Goal: Task Accomplishment & Management: Use online tool/utility

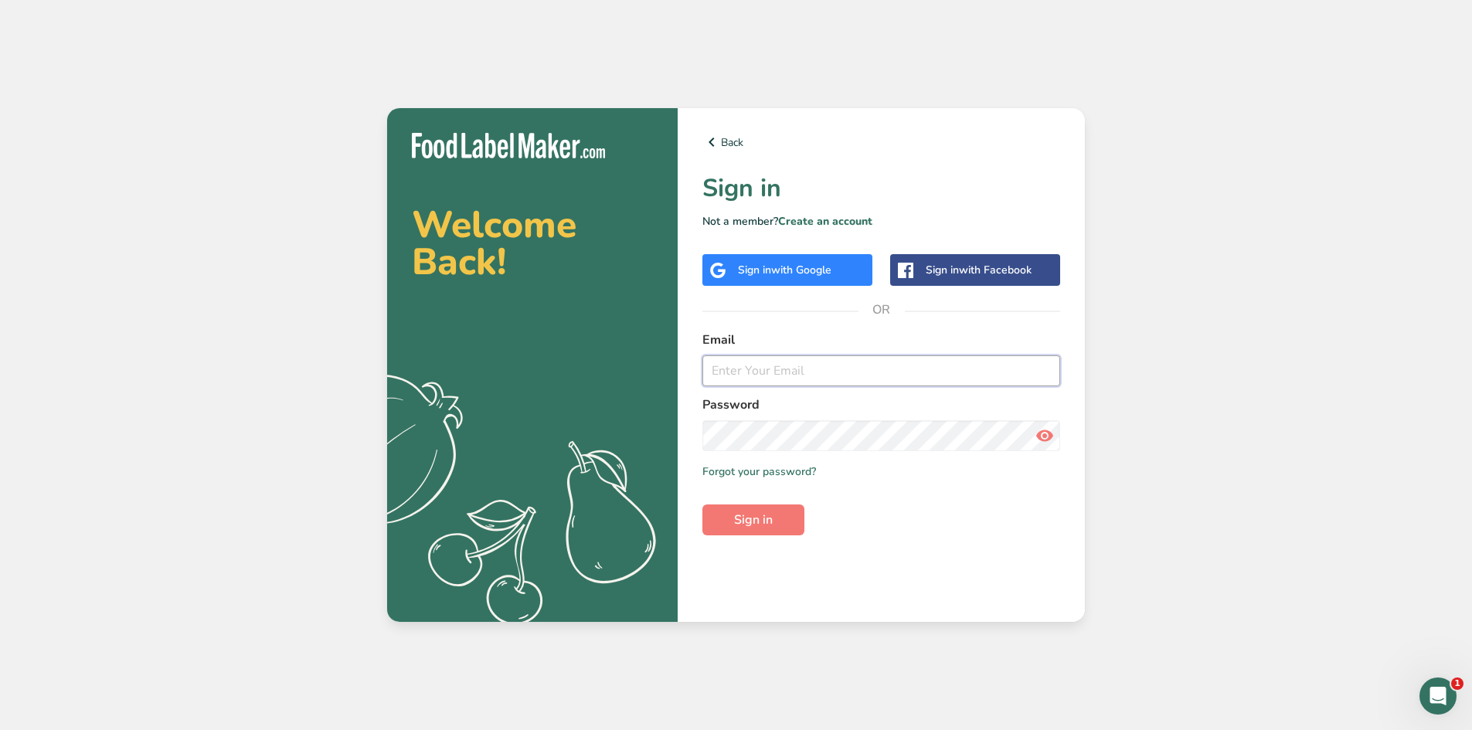
paste input "sa-chem-data@certifiedgroup.com"
type input "sa-chem-data@certifiedgroup.com"
click at [768, 512] on span "Sign in" at bounding box center [753, 520] width 39 height 19
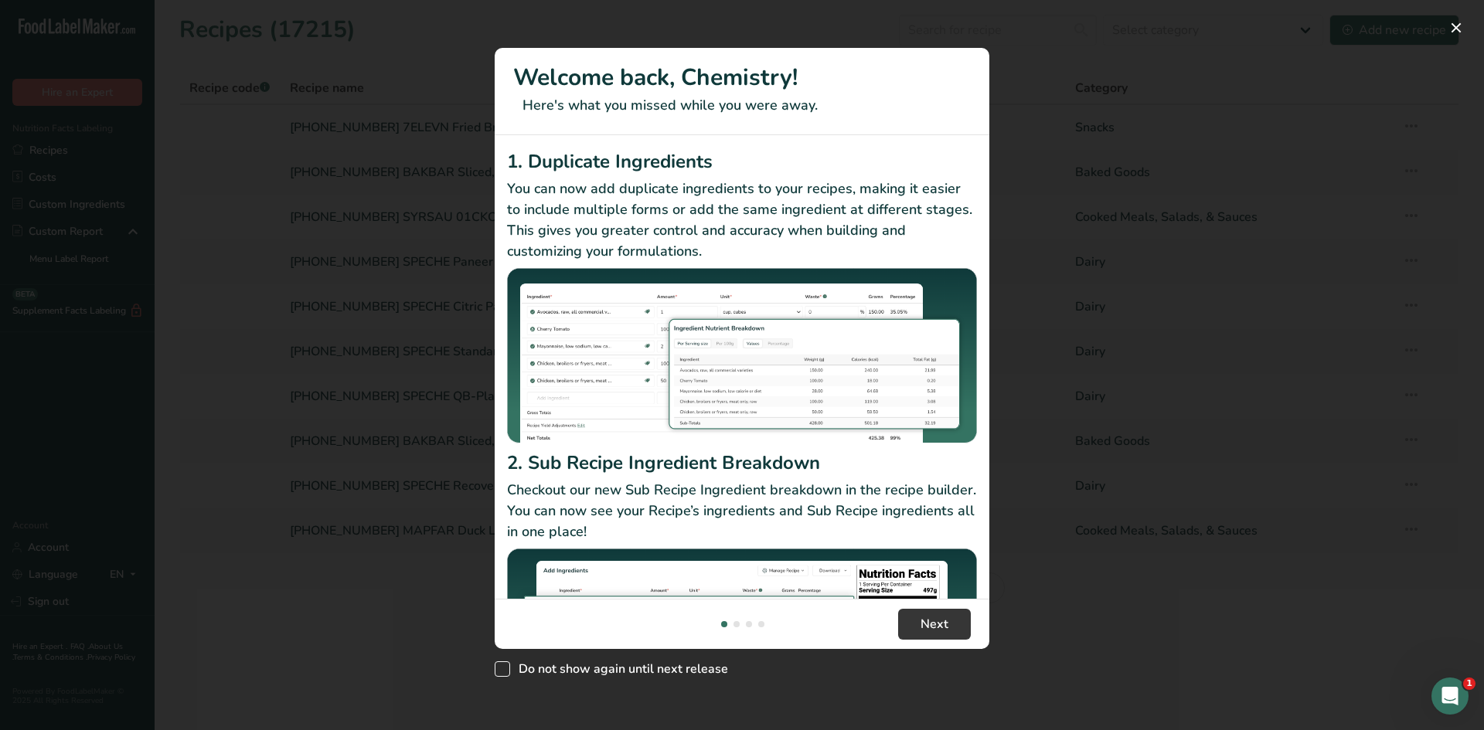
click at [669, 665] on span "Do not show again until next release" at bounding box center [619, 669] width 218 height 15
click at [505, 665] on input "Do not show again until next release" at bounding box center [500, 670] width 10 height 10
checkbox input "true"
click at [921, 630] on span "Next" at bounding box center [935, 624] width 28 height 19
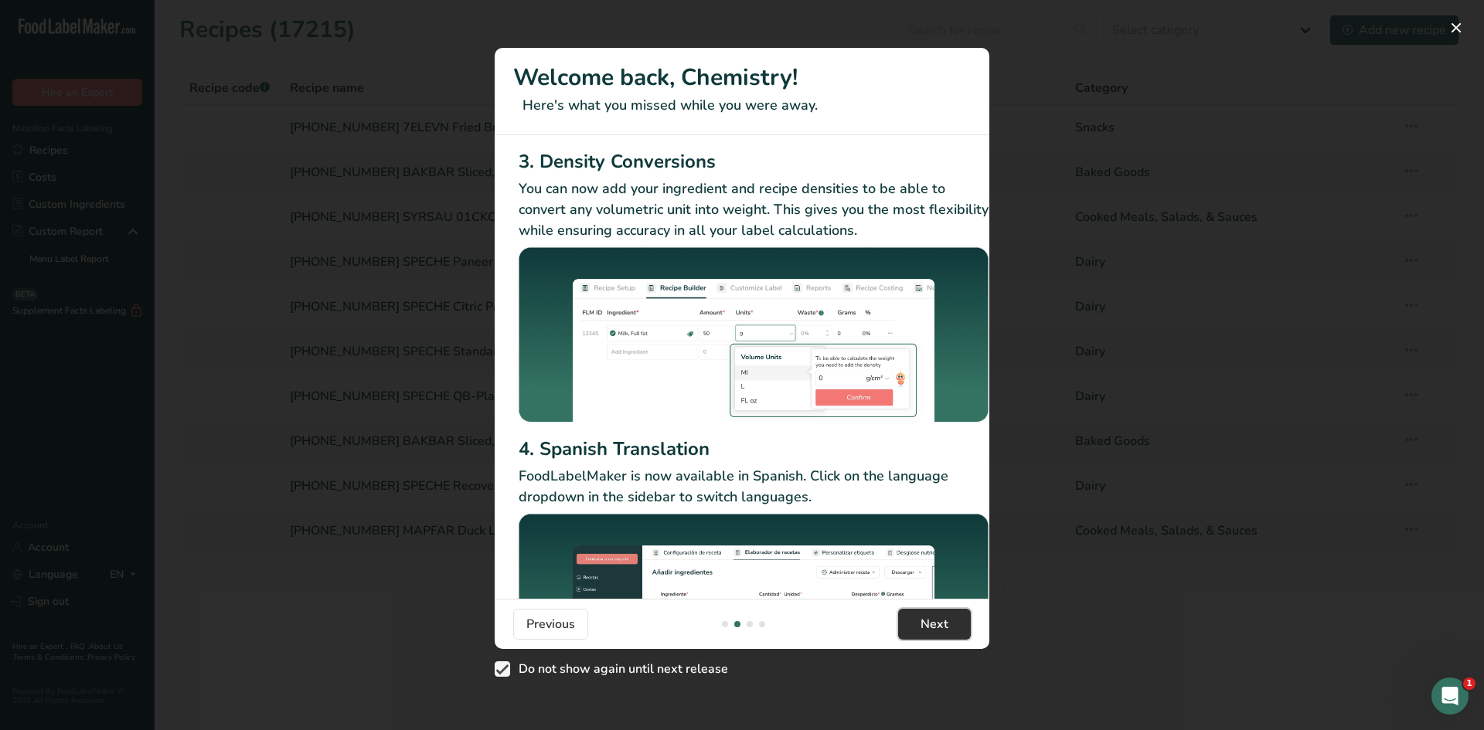
click at [923, 625] on span "Next" at bounding box center [935, 624] width 28 height 19
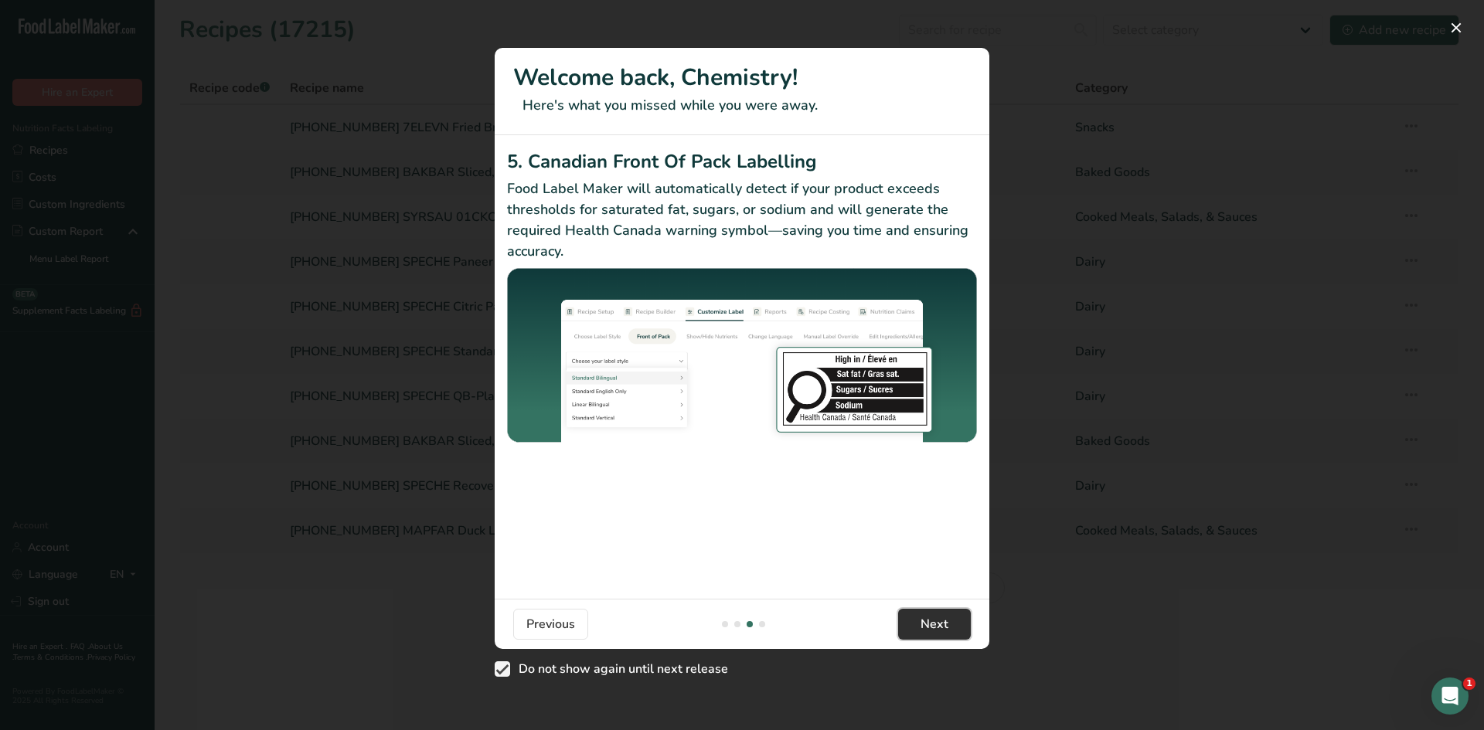
click at [923, 625] on span "Next" at bounding box center [935, 624] width 28 height 19
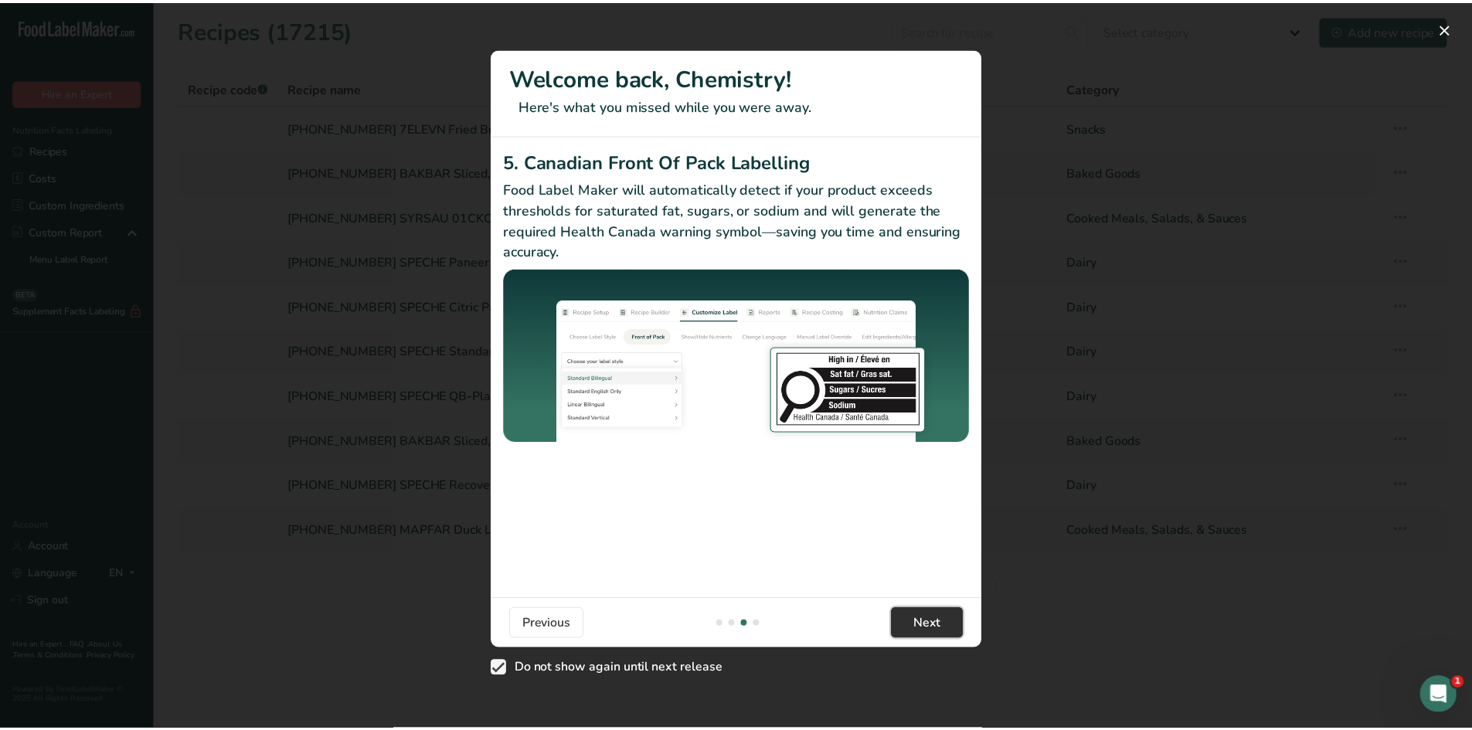
scroll to position [0, 1472]
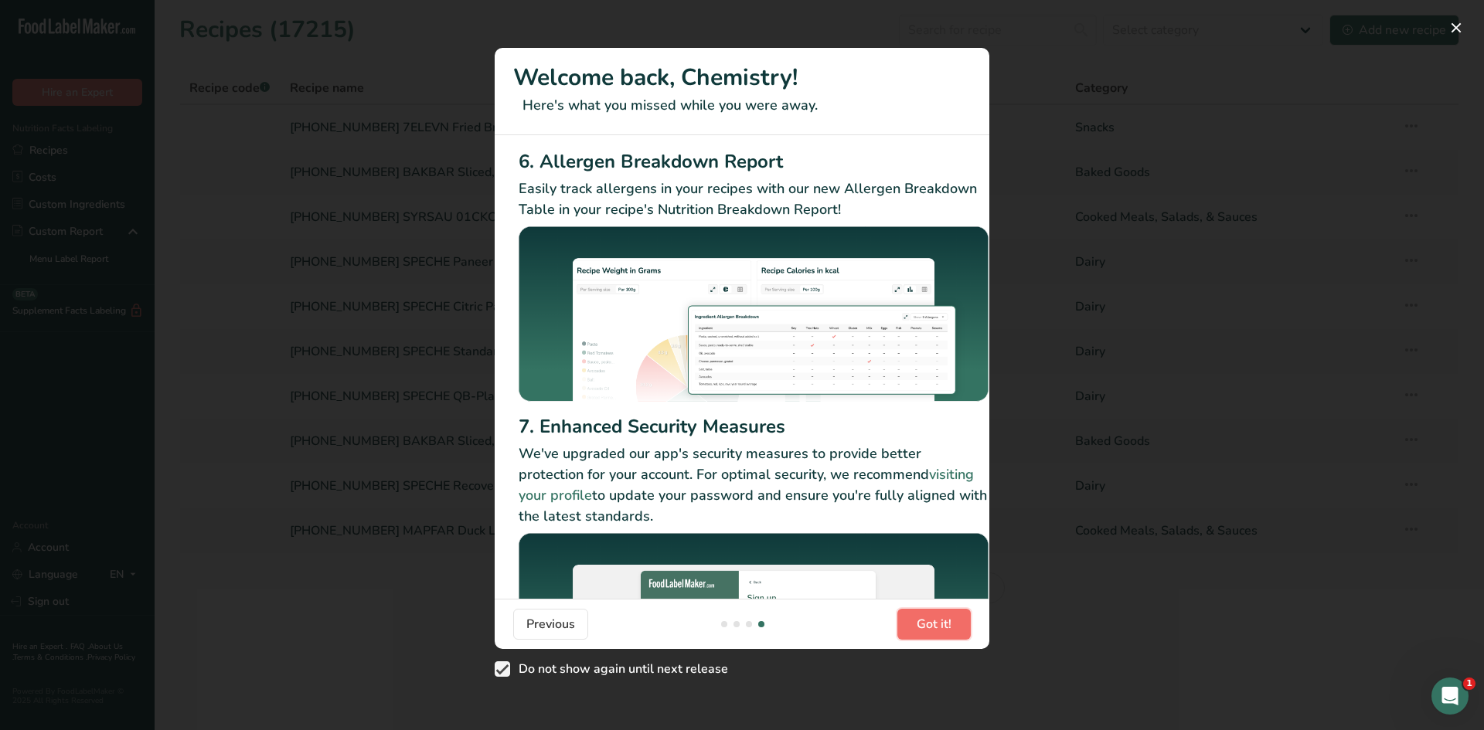
click at [923, 625] on span "Got it!" at bounding box center [934, 624] width 35 height 19
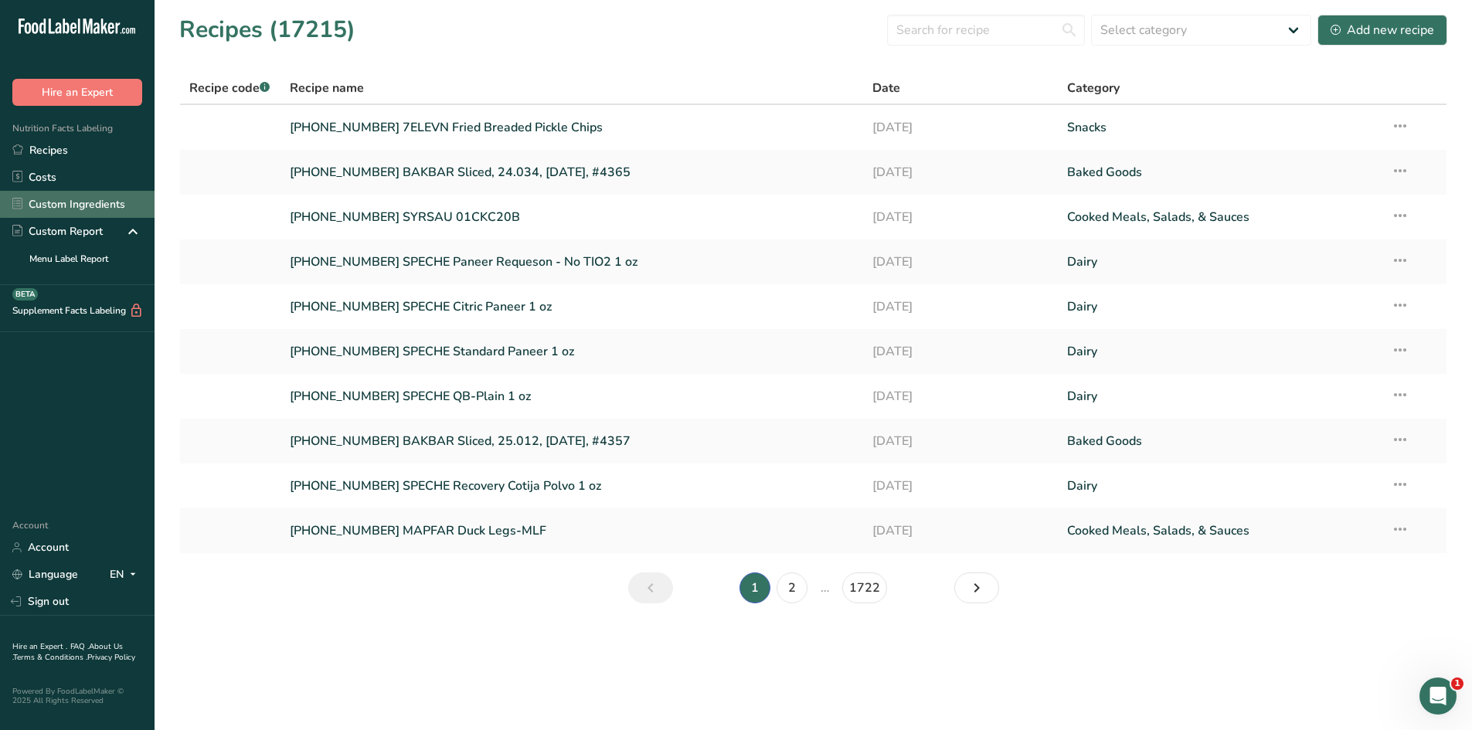
click at [80, 213] on link "Custom Ingredients" at bounding box center [77, 204] width 155 height 27
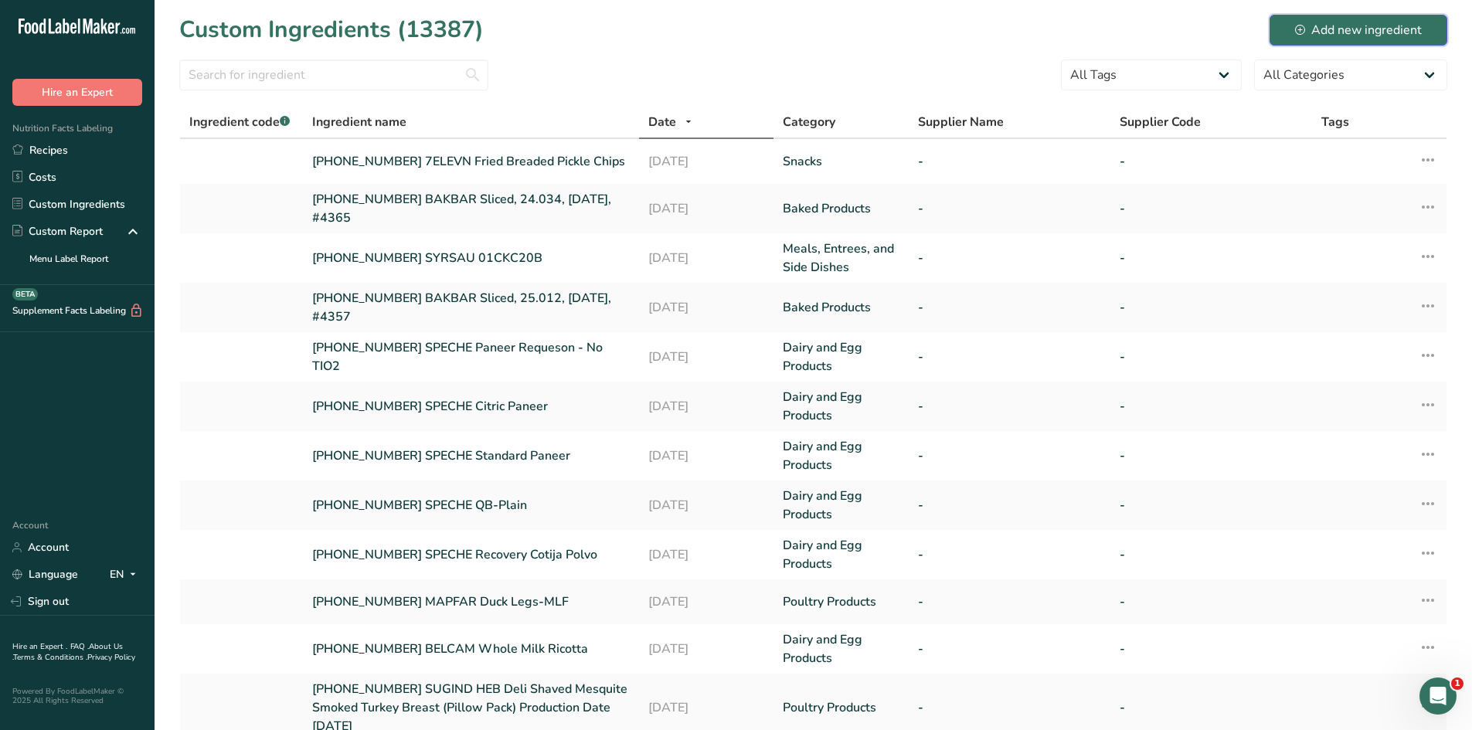
click at [1317, 32] on div "Add new ingredient" at bounding box center [1358, 30] width 127 height 19
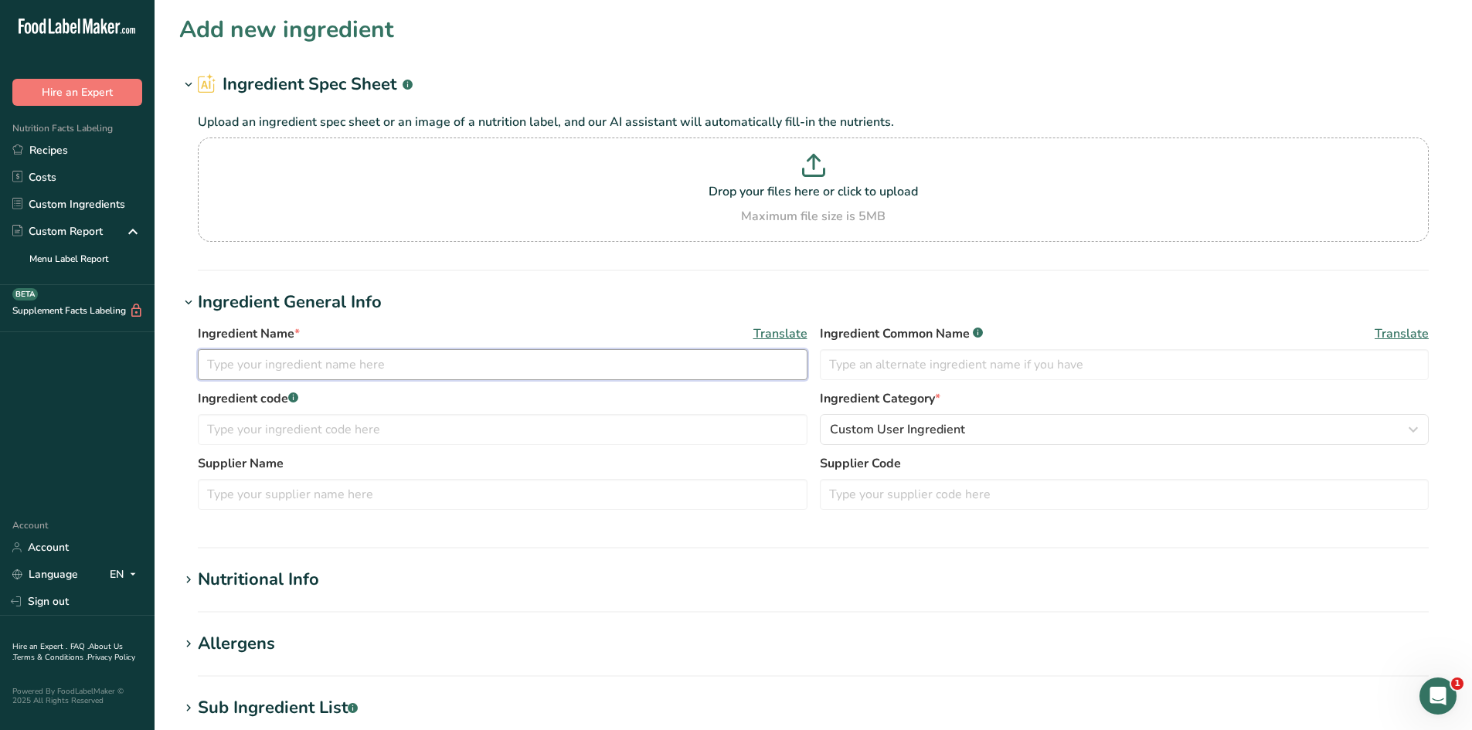
click at [392, 380] on input "text" at bounding box center [503, 364] width 610 height 31
click at [301, 367] on input "25-415090-001QUAFOO" at bounding box center [503, 364] width 610 height 31
click at [486, 358] on input "25-415090-001 QUAFOO" at bounding box center [503, 364] width 610 height 31
paste input "201743-1 peanut butter (S35-A)"
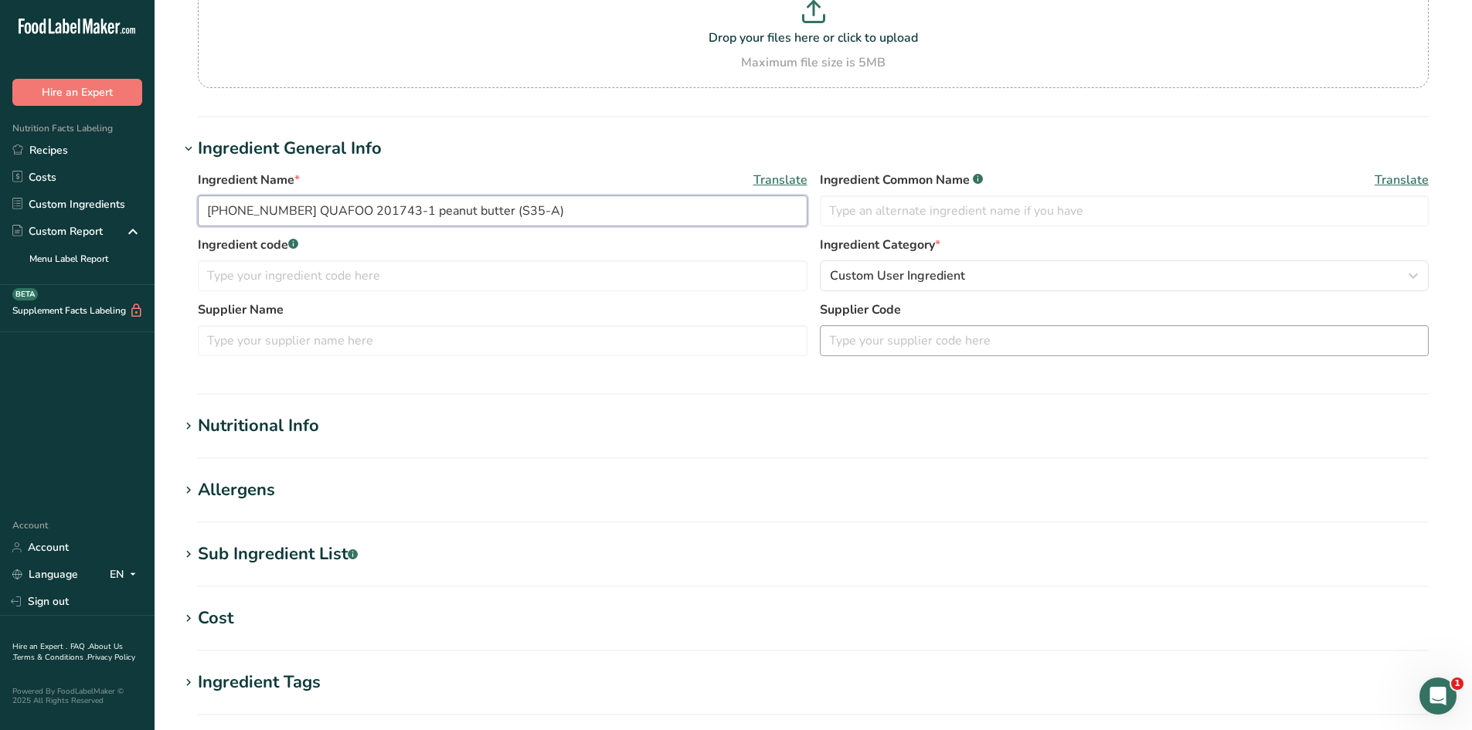
scroll to position [155, 0]
type input "[PHONE_NUMBER] QUAFOO 201743-1 peanut butter (S35-A)"
click at [898, 278] on span "Custom User Ingredient" at bounding box center [897, 275] width 135 height 19
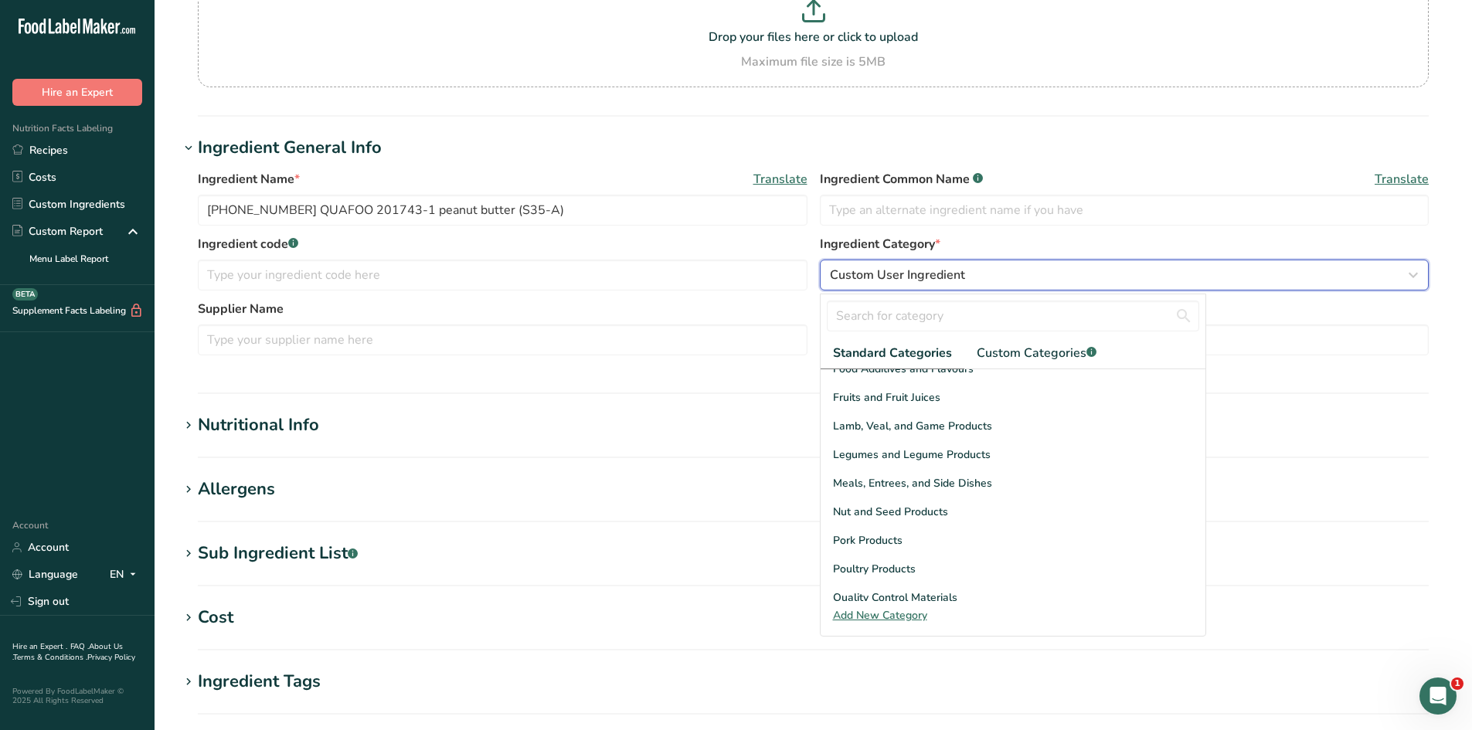
scroll to position [464, 0]
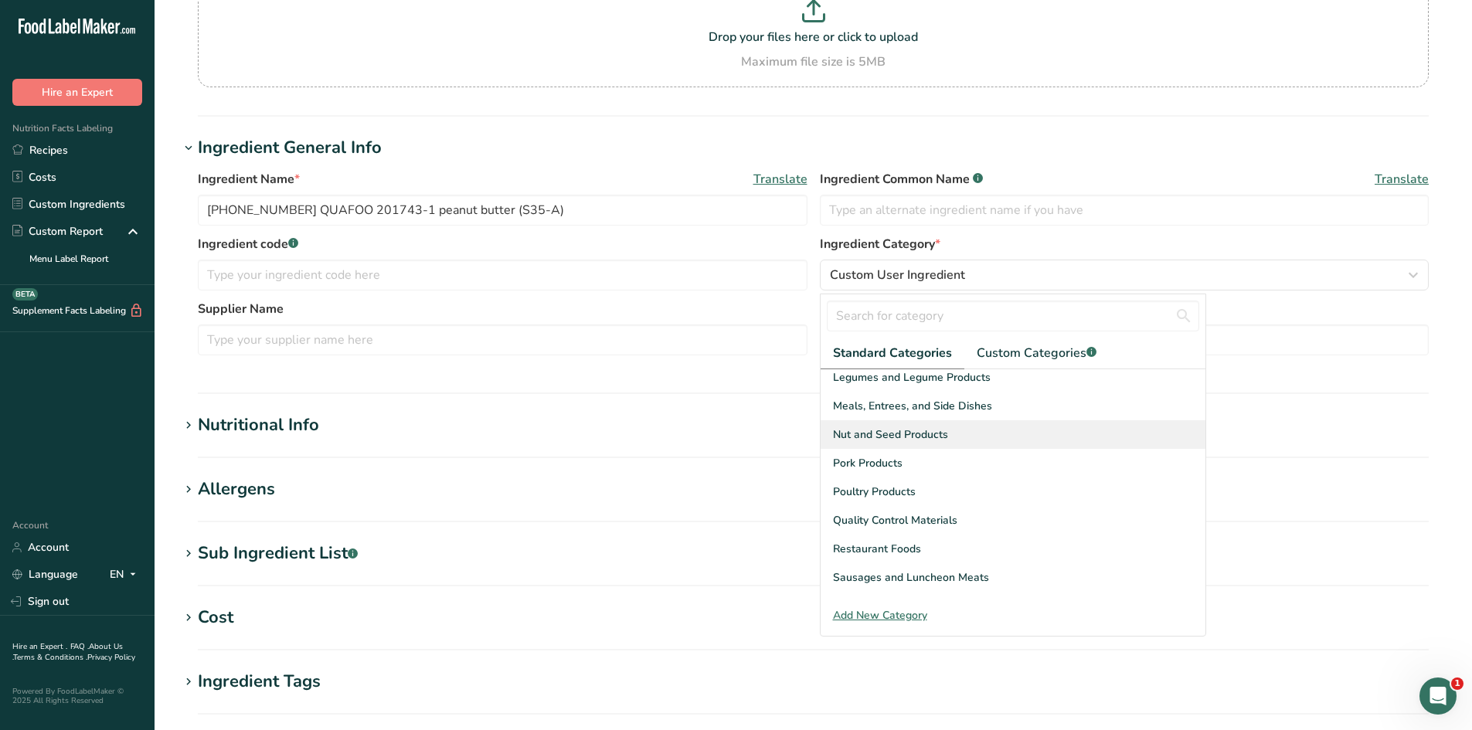
click at [931, 423] on div "Nut and Seed Products" at bounding box center [1013, 434] width 385 height 29
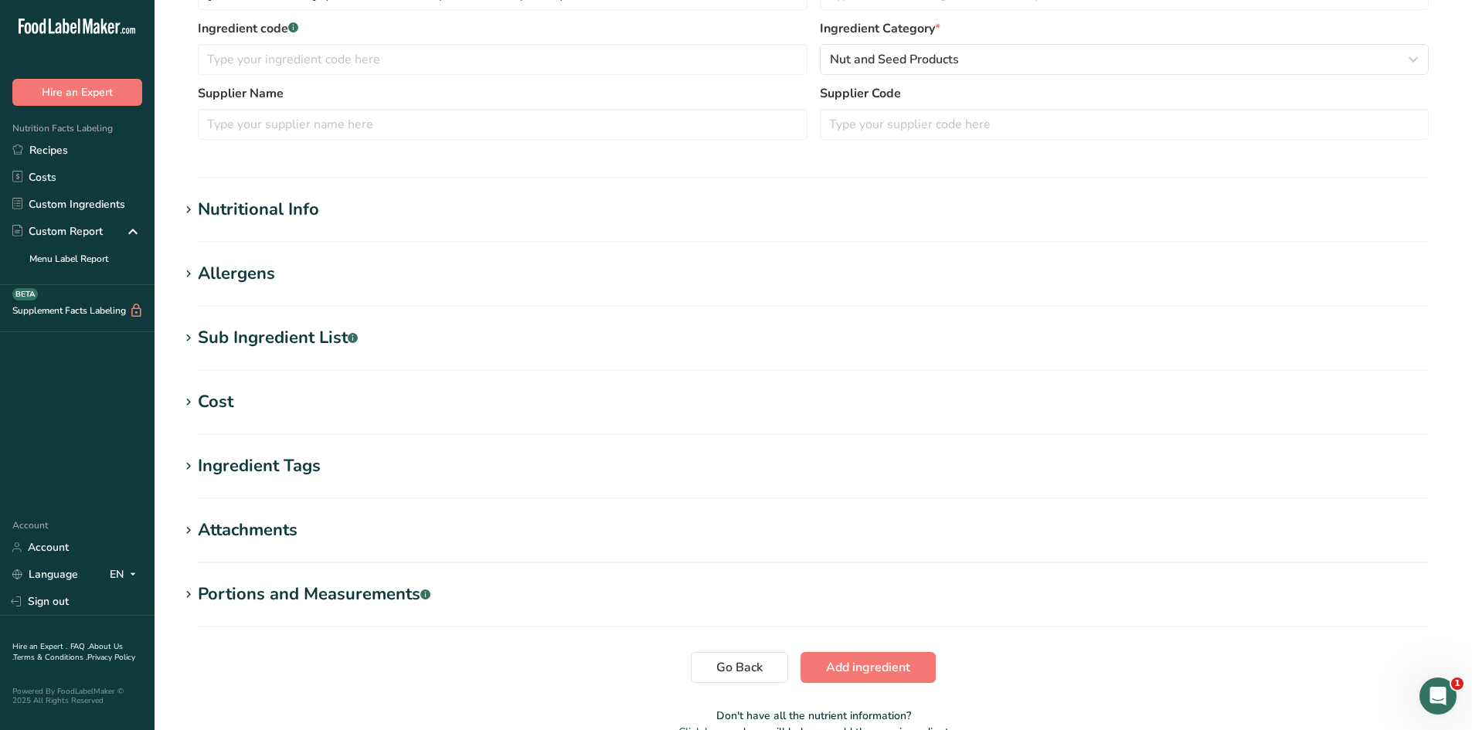
scroll to position [455, 0]
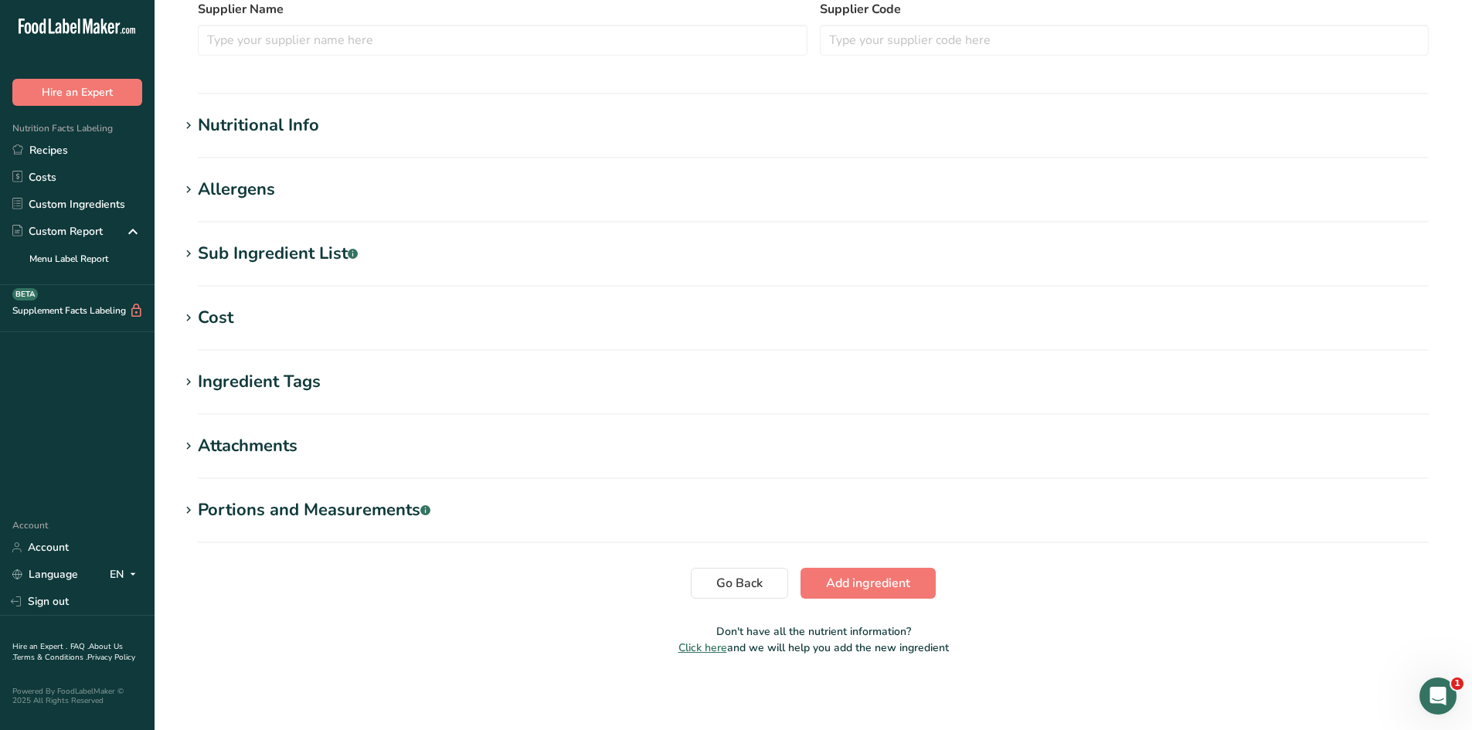
click at [280, 137] on div "Nutritional Info" at bounding box center [258, 126] width 121 height 26
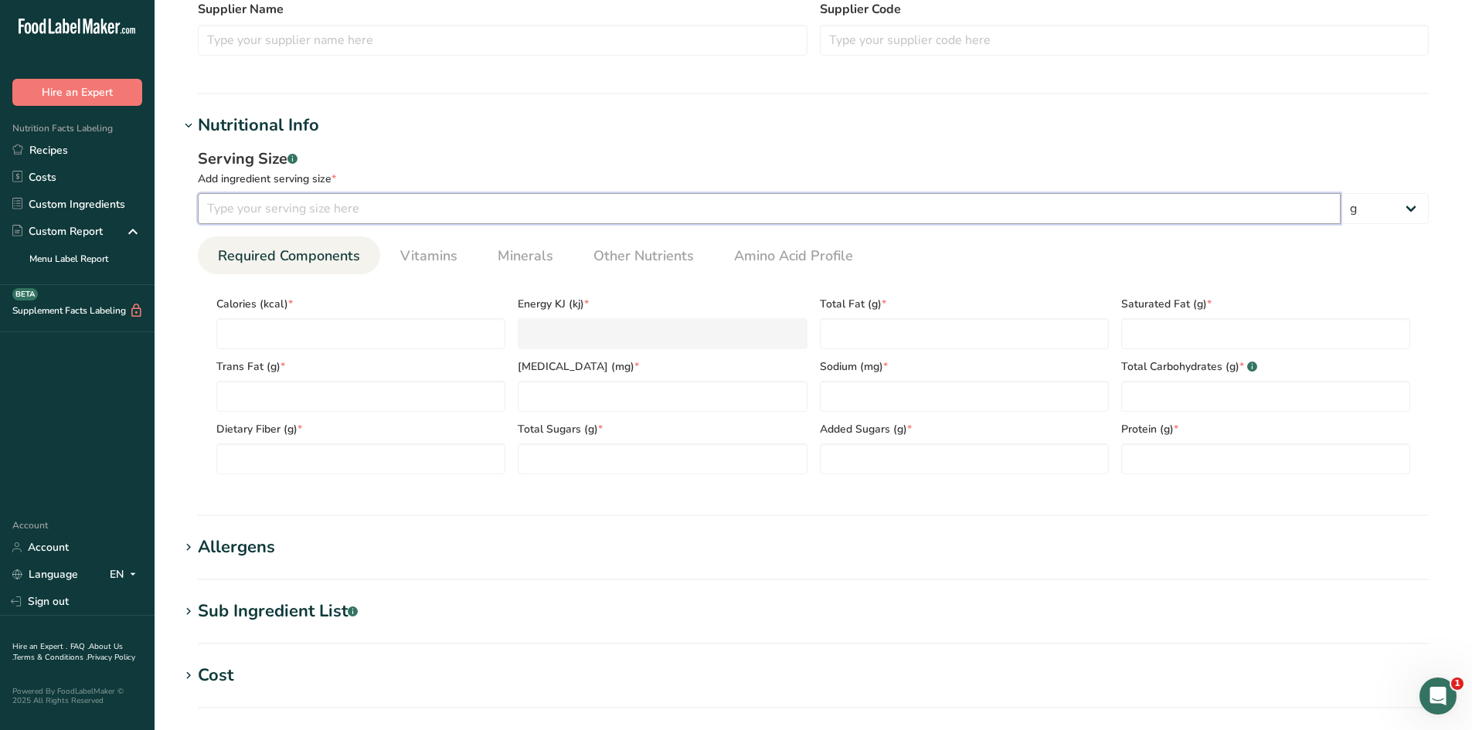
click at [415, 216] on input "number" at bounding box center [769, 208] width 1143 height 31
type input "100"
click at [624, 247] on span "Other Nutrients" at bounding box center [644, 256] width 100 height 21
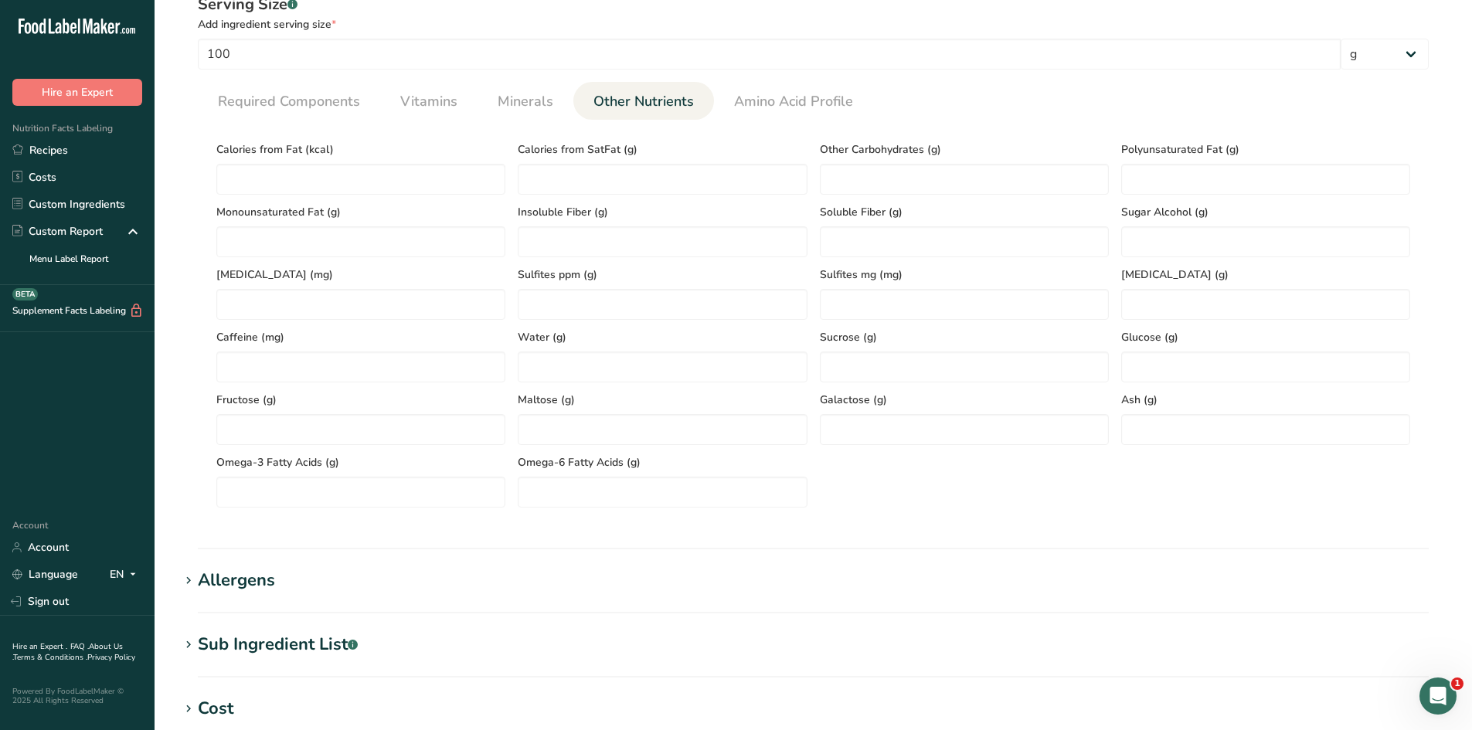
scroll to position [686, 0]
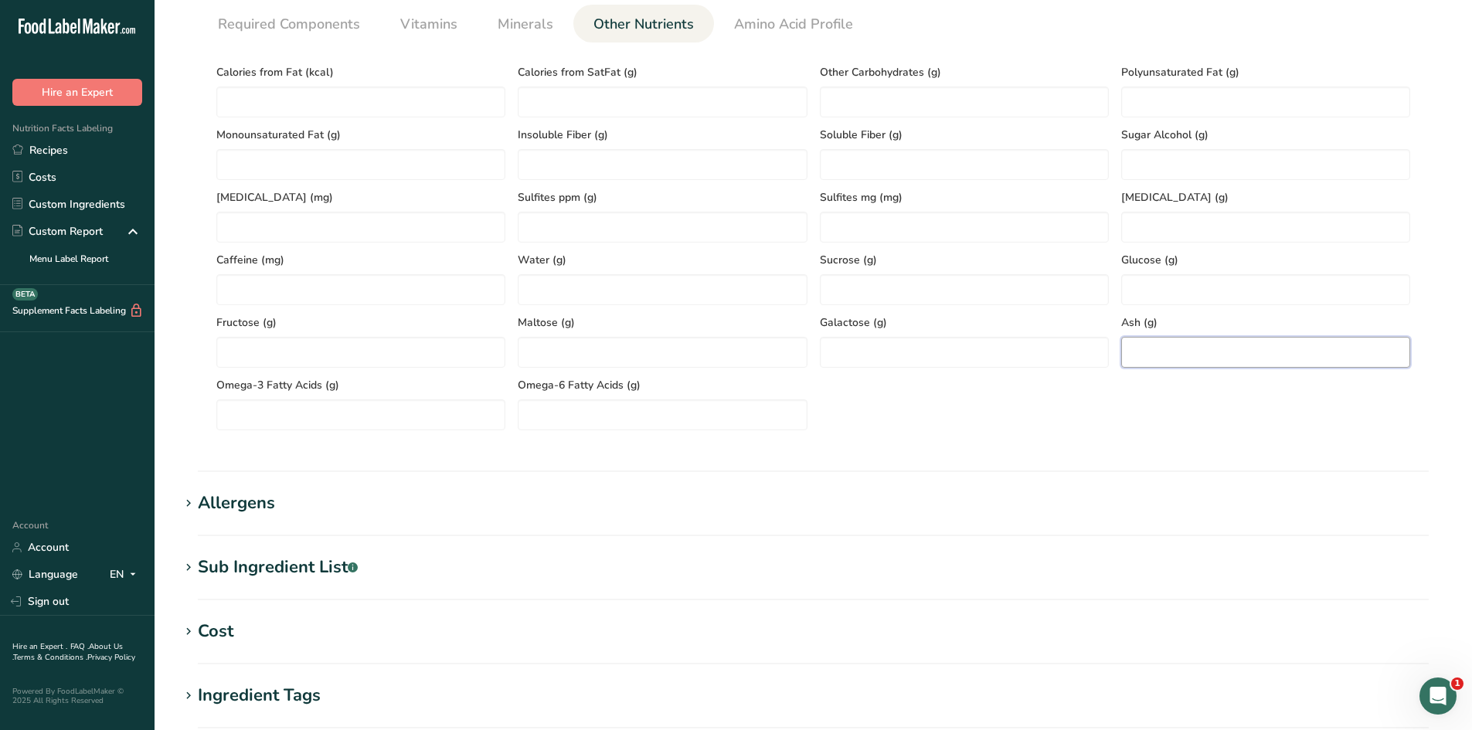
paste input "4.98"
type input "4.98"
click at [1103, 444] on div "Serving Size .a-a{fill:#347362;}.b-a{fill:#fff;} Add ingredient serving size * …" at bounding box center [813, 179] width 1268 height 546
click at [283, 32] on span "Required Components" at bounding box center [289, 24] width 142 height 21
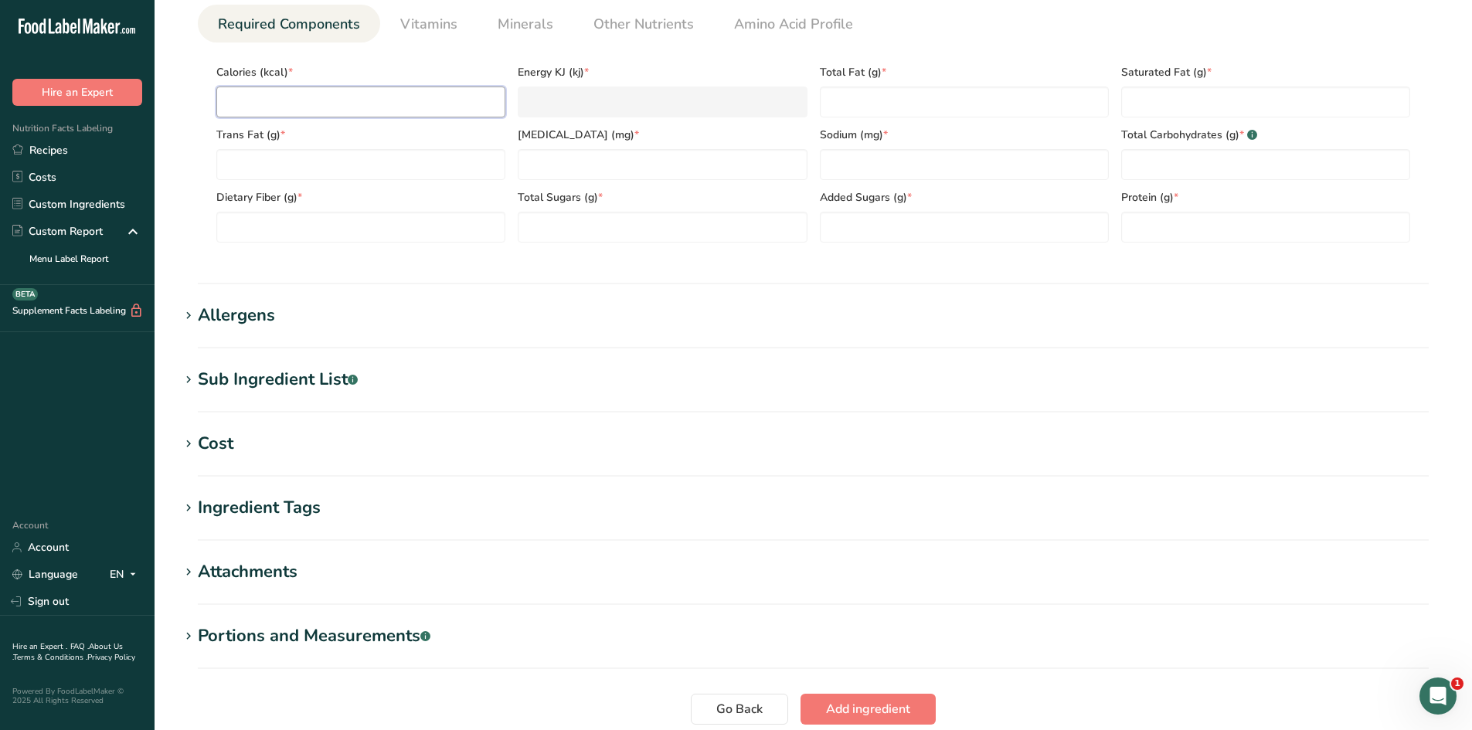
paste input "643.15"
type input "643.15"
type KJ "2690.9"
type input "643.15"
click at [295, 267] on section "Nutritional Info Serving Size .a-a{fill:#347362;}.b-a{fill:#fff;} Add ingredien…" at bounding box center [813, 82] width 1268 height 403
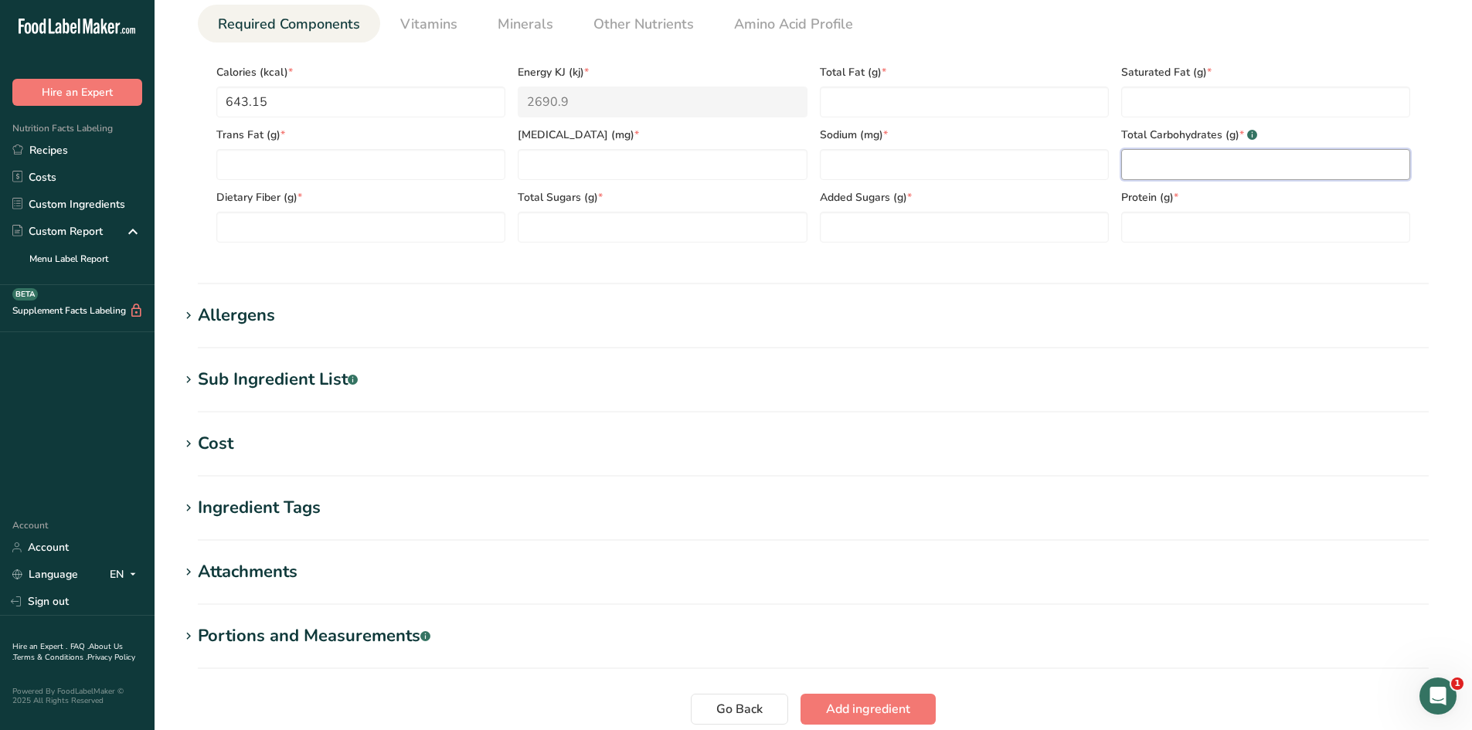
paste Carbohydrates "16.21"
type Carbohydrates "16.21"
click at [1190, 262] on div "Serving Size .a-a{fill:#347362;}.b-a{fill:#fff;} Add ingredient serving size * …" at bounding box center [813, 85] width 1268 height 358
click at [601, 172] on input "number" at bounding box center [662, 164] width 289 height 31
type input "0"
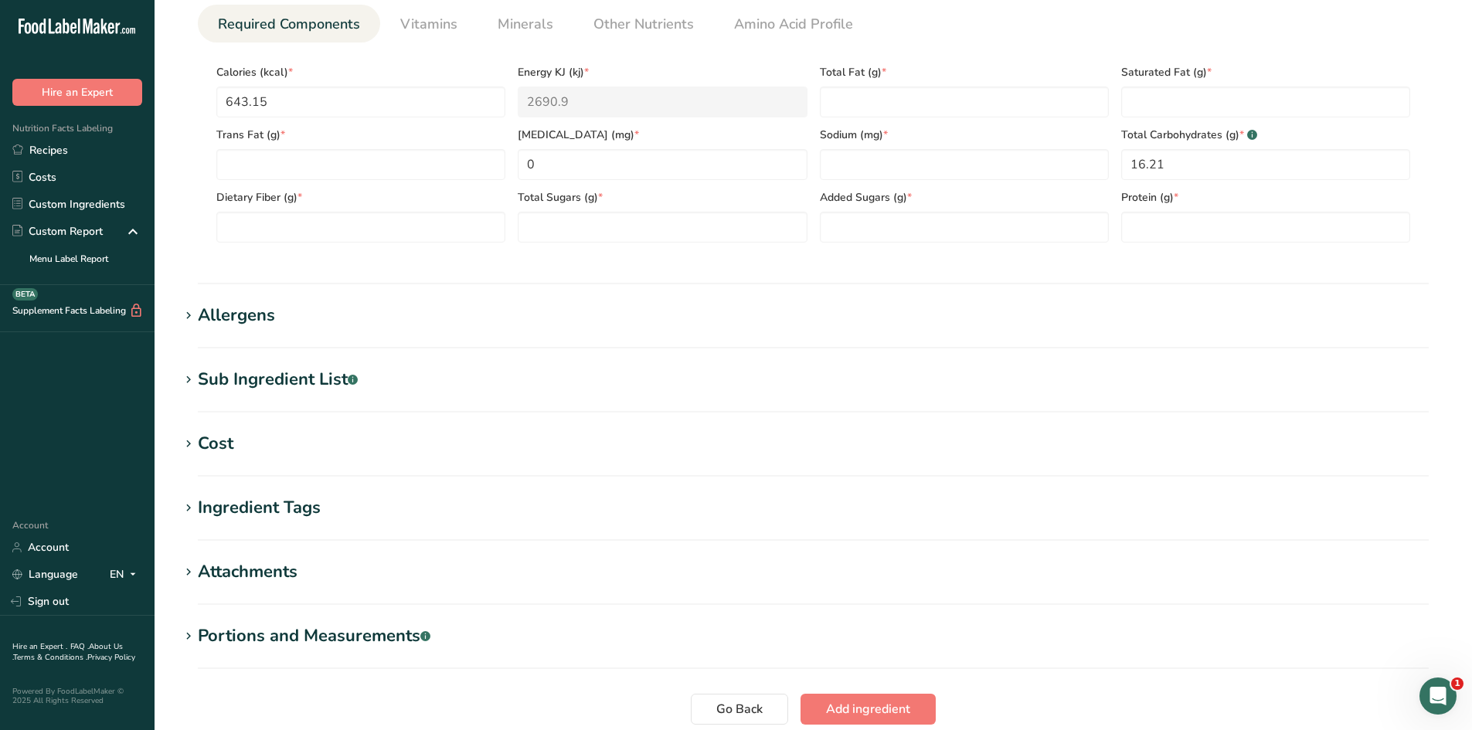
click at [564, 274] on section "Nutritional Info Serving Size .a-a{fill:#347362;}.b-a{fill:#fff;} Add ingredien…" at bounding box center [813, 82] width 1268 height 403
paste Fiber "6.18"
type Fiber "6.18"
click at [395, 284] on hr at bounding box center [813, 284] width 1231 height 2
click at [634, 32] on span "Other Nutrients" at bounding box center [644, 24] width 100 height 21
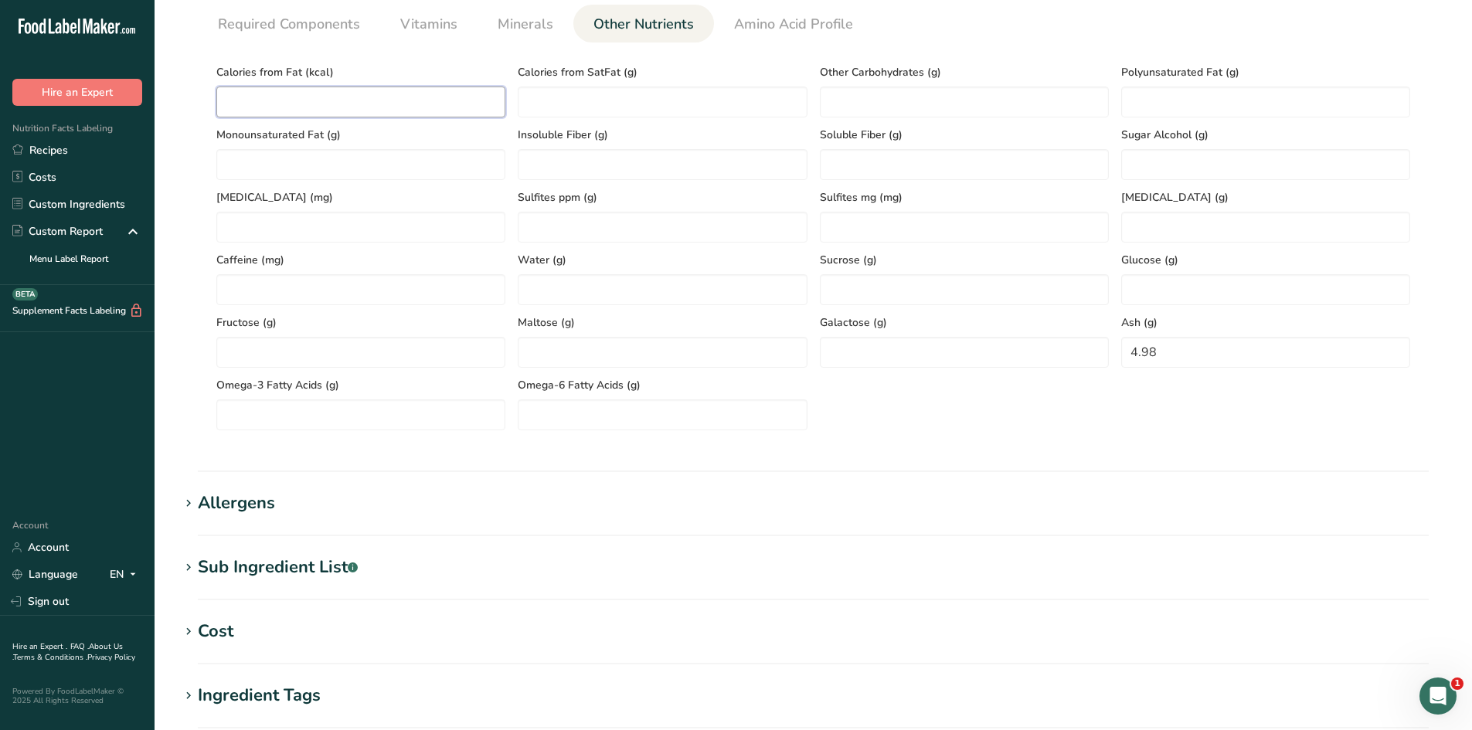
paste Fat "476.01"
type Fat "476.01"
click at [207, 193] on section "Calories (kcal) * 643.15 Energy KJ (kj) * 2690.9 Total Fat (g) * Saturated Fat …" at bounding box center [813, 243] width 1231 height 400
click at [335, 36] on link "Required Components" at bounding box center [289, 24] width 155 height 39
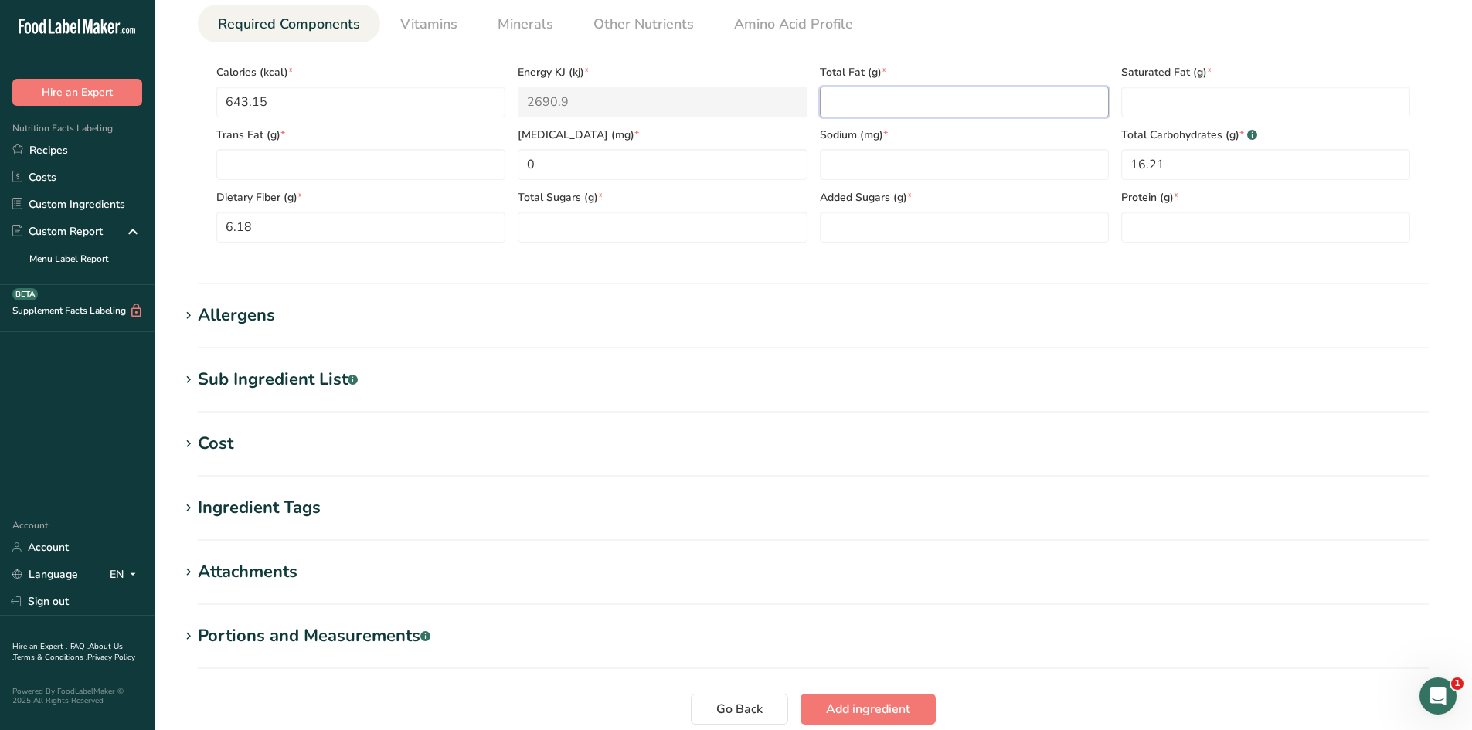
paste Fat "52.89"
type Fat "52.89"
click at [935, 258] on div "Serving Size .a-a{fill:#347362;}.b-a{fill:#fff;} Add ingredient serving size * …" at bounding box center [813, 85] width 1268 height 358
click at [520, 32] on span "Minerals" at bounding box center [526, 24] width 56 height 21
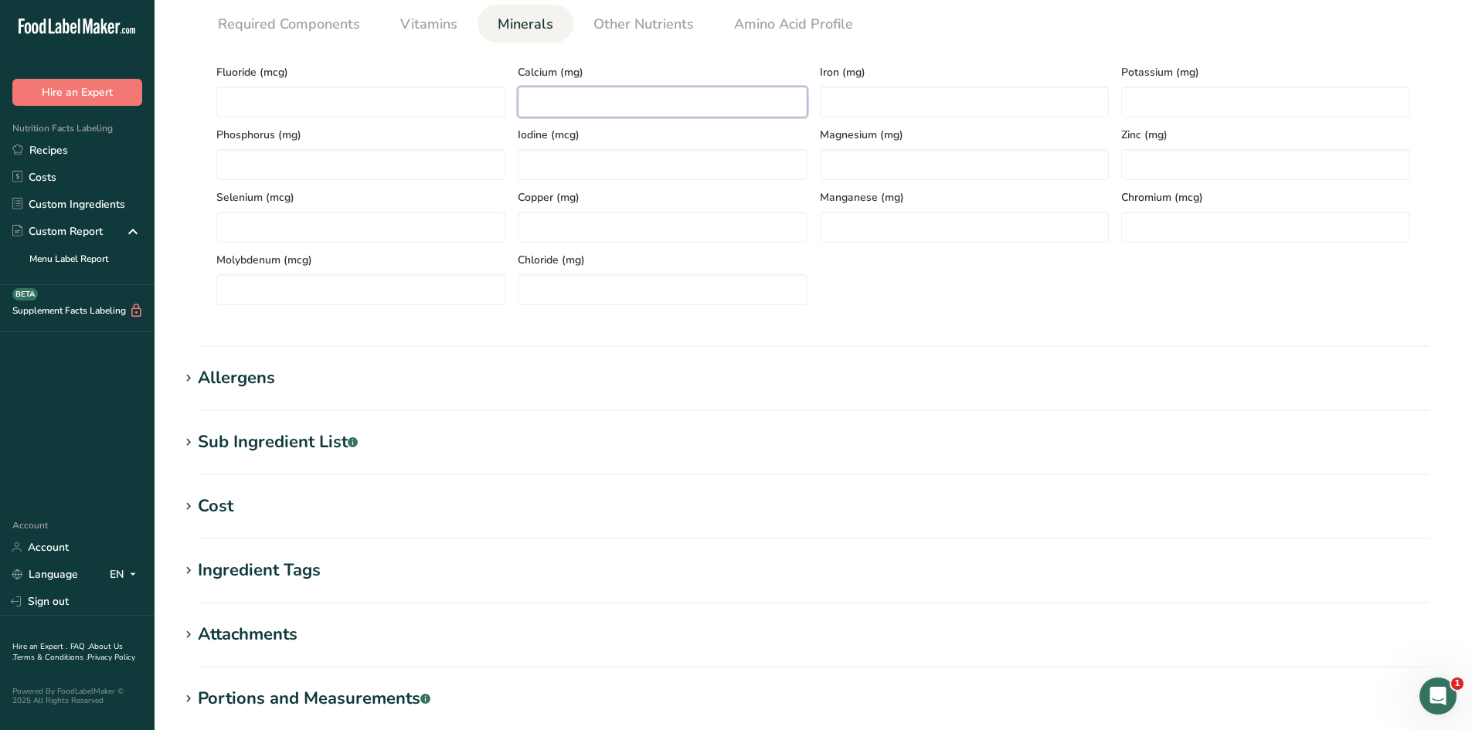
paste input "61.97"
type input "61.97"
click at [546, 331] on section "Nutritional Info Serving Size .a-a{fill:#347362;}.b-a{fill:#fff;} Add ingredien…" at bounding box center [813, 114] width 1268 height 466
paste input "1.92"
type input "1.92"
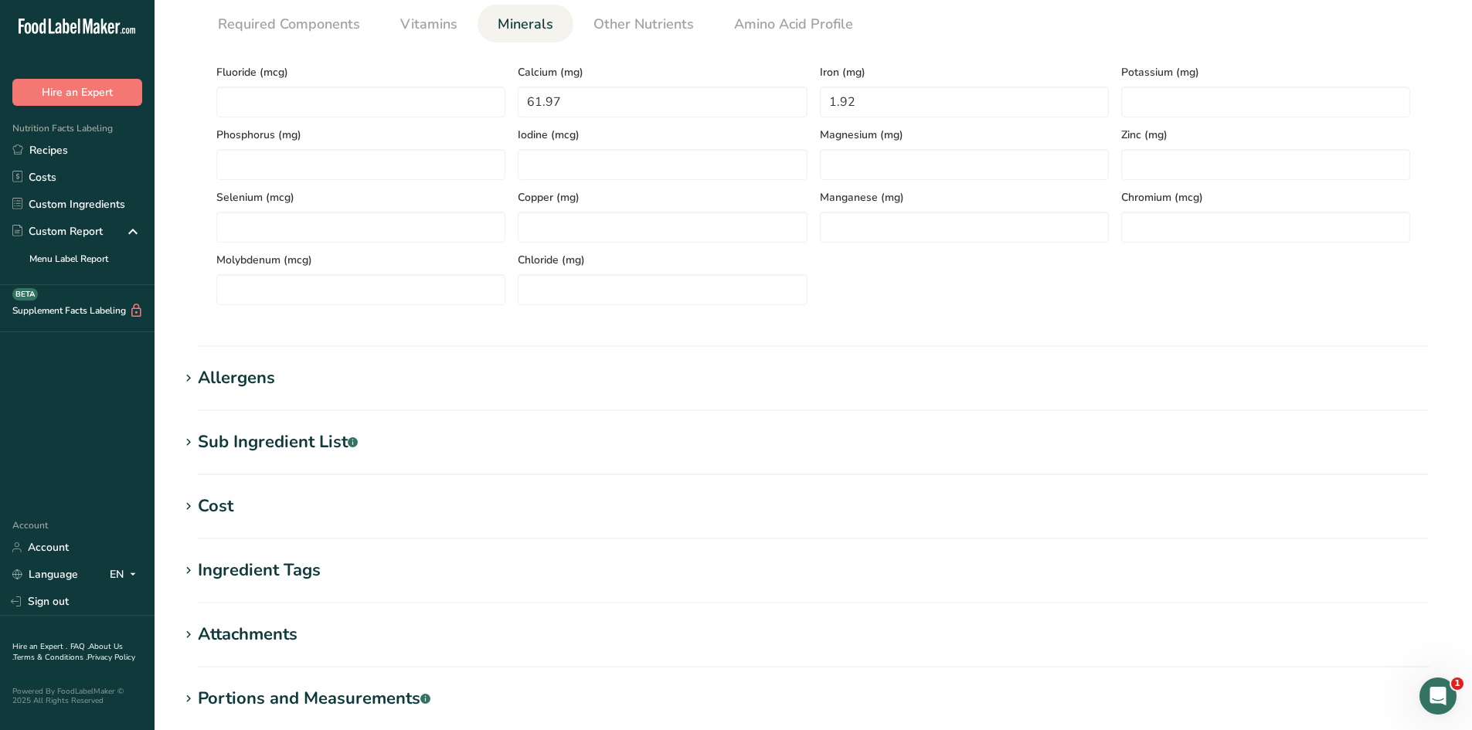
click at [882, 303] on div "Fluoride (mcg) Calcium (mg) 61.97 Iron (mg) 1.92 Potassium (mg) Phosphorus (mg)…" at bounding box center [813, 180] width 1207 height 250
paste input "615.1"
type input "615.1"
click at [1166, 325] on div "Serving Size .a-a{fill:#347362;}.b-a{fill:#fff;} Add ingredient serving size * …" at bounding box center [813, 116] width 1268 height 420
click at [234, 34] on span "Required Components" at bounding box center [289, 24] width 142 height 21
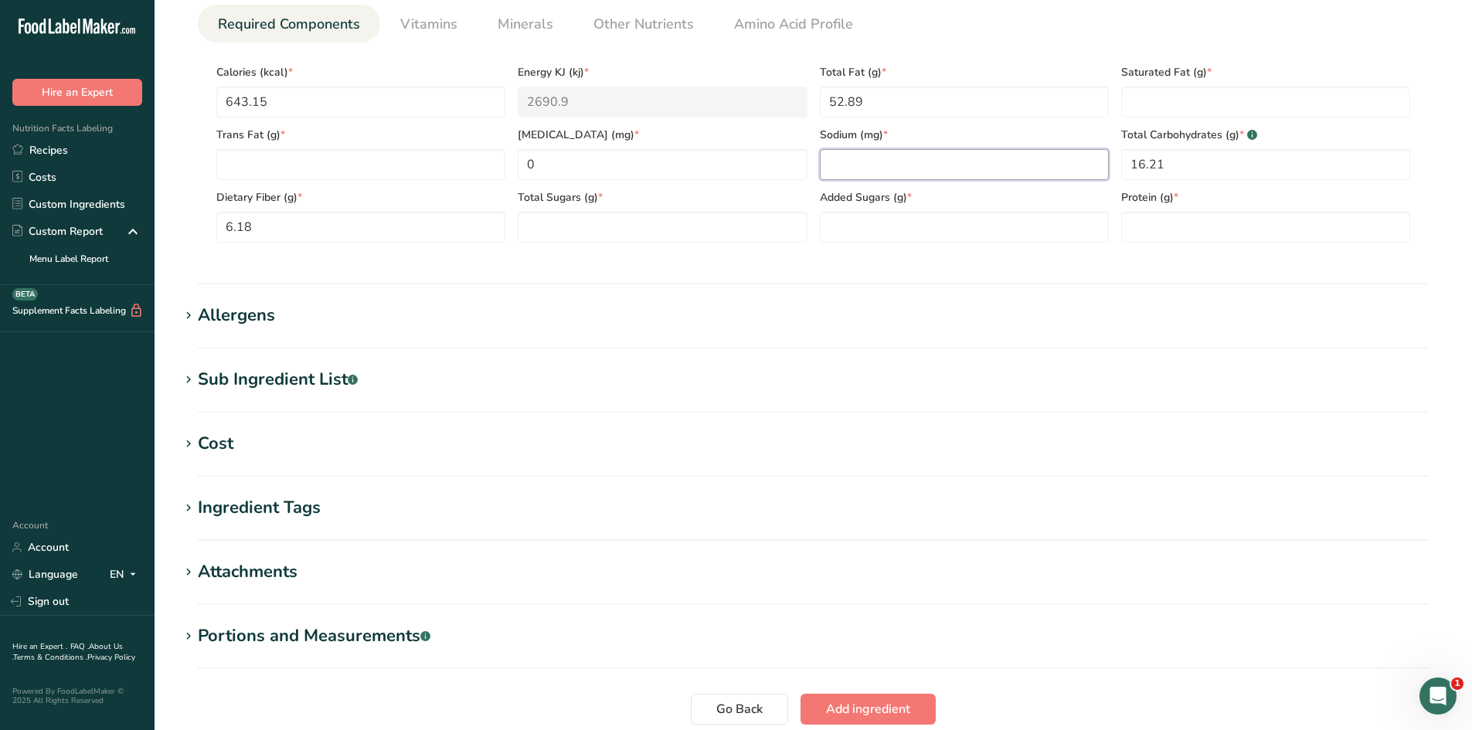
paste input "415.87"
type input "415.87"
click at [907, 256] on div "Serving Size .a-a{fill:#347362;}.b-a{fill:#fff;} Add ingredient serving size * …" at bounding box center [813, 85] width 1268 height 358
click at [652, 23] on span "Other Nutrients" at bounding box center [644, 24] width 100 height 21
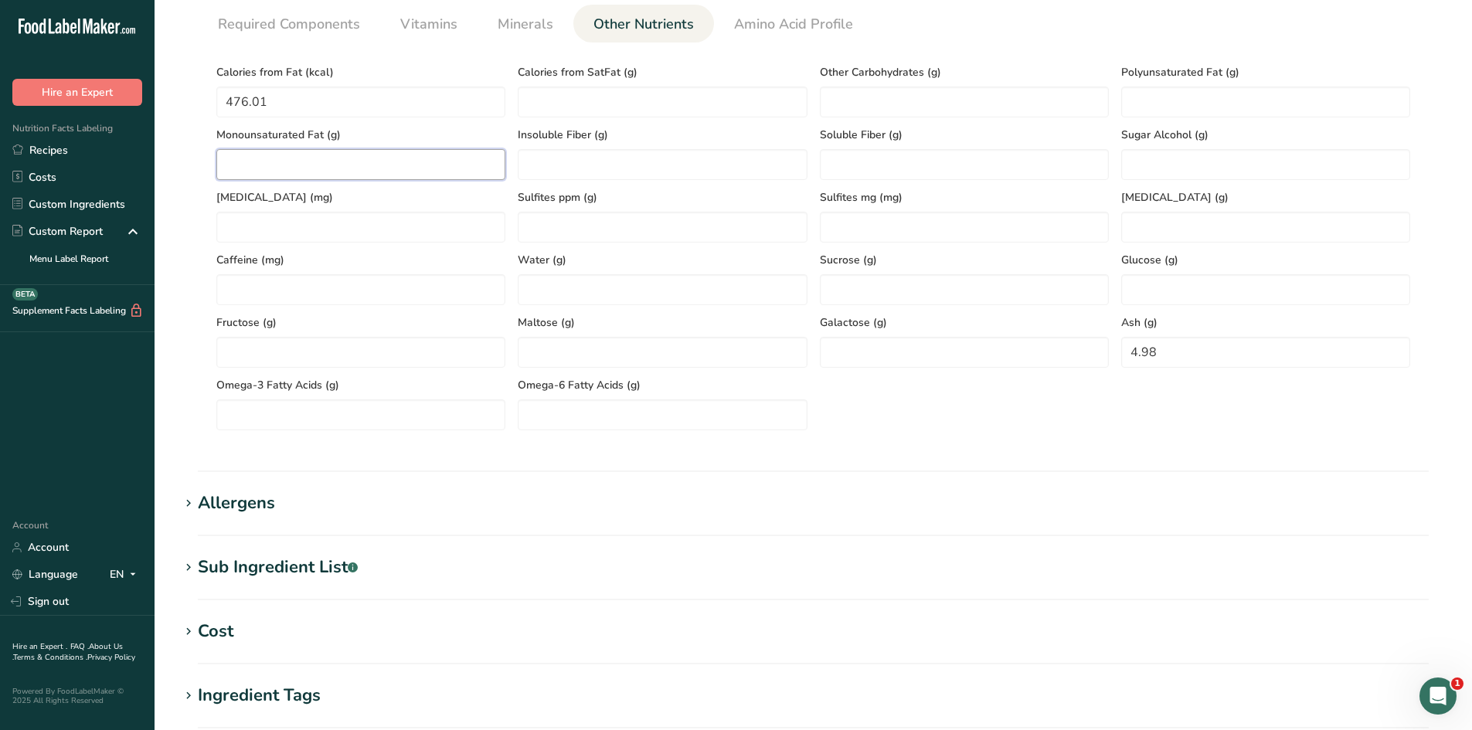
paste Fat "30.25"
type Fat "30.25"
click at [199, 222] on section "Calories (kcal) * 643.15 Energy KJ (kj) * 2690.9 Total Fat (g) * 52.89 Saturate…" at bounding box center [813, 243] width 1231 height 400
drag, startPoint x: 1161, startPoint y: 80, endPoint x: 1151, endPoint y: 105, distance: 26.7
paste Fat "12.21"
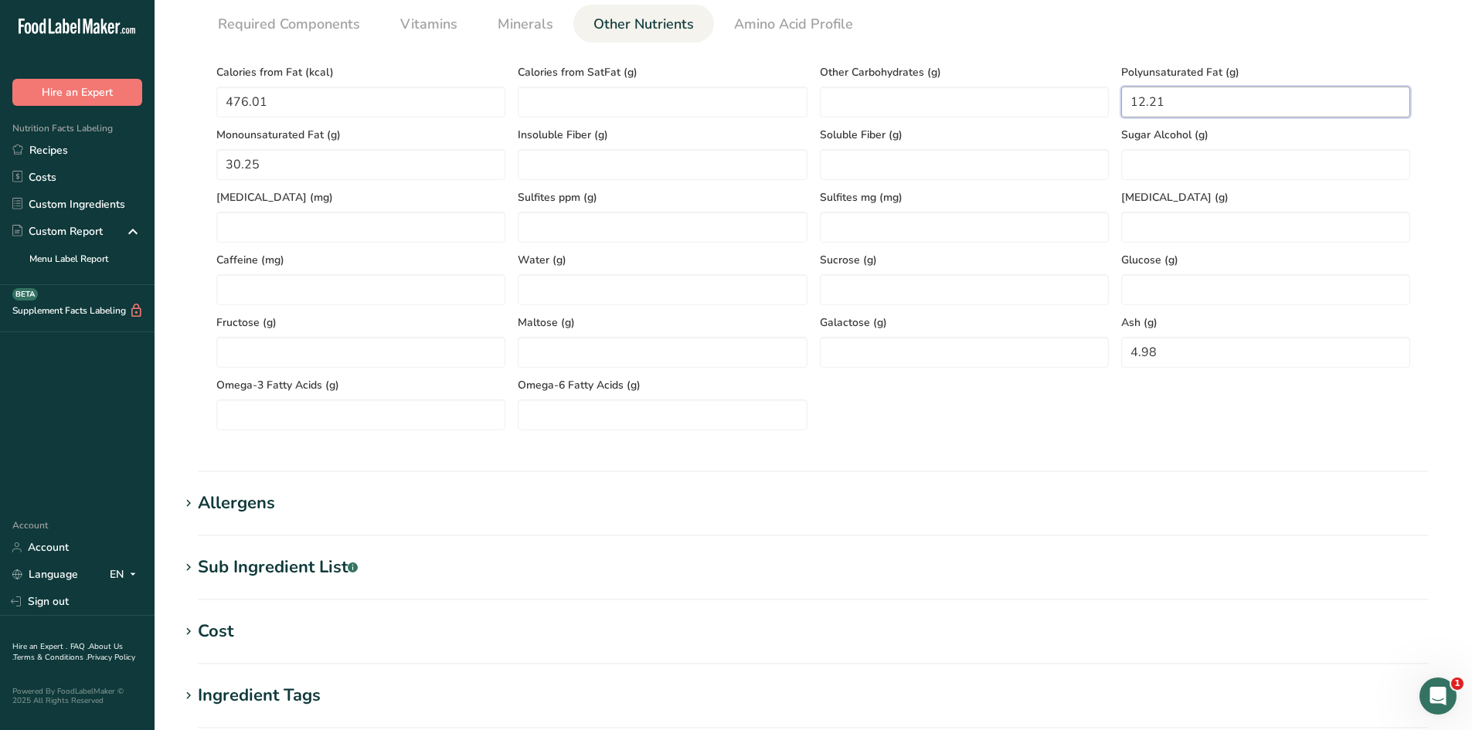
type Fat "12.21"
click at [1033, 416] on div "Calories from Fat (kcal) 476.01 Calories from SatFat (g) Other Carbohydrates (g…" at bounding box center [813, 243] width 1207 height 376
click at [312, 37] on link "Required Components" at bounding box center [289, 24] width 155 height 39
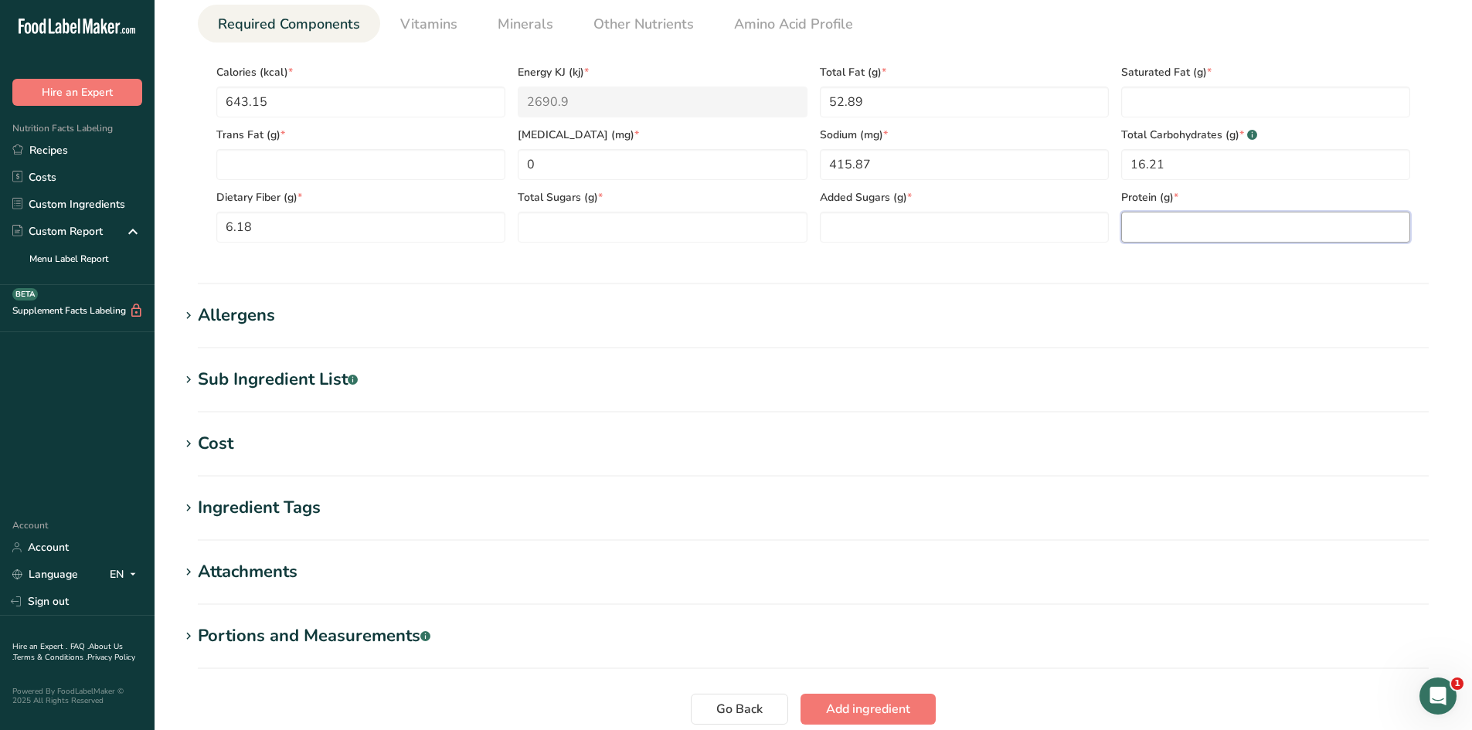
paste input "25.57"
type input "25.57"
click at [1126, 268] on section "Nutritional Info Serving Size .a-a{fill:#347362;}.b-a{fill:#fff;} Add ingredien…" at bounding box center [813, 82] width 1268 height 403
paste Fat "10.42"
type Fat "10.42"
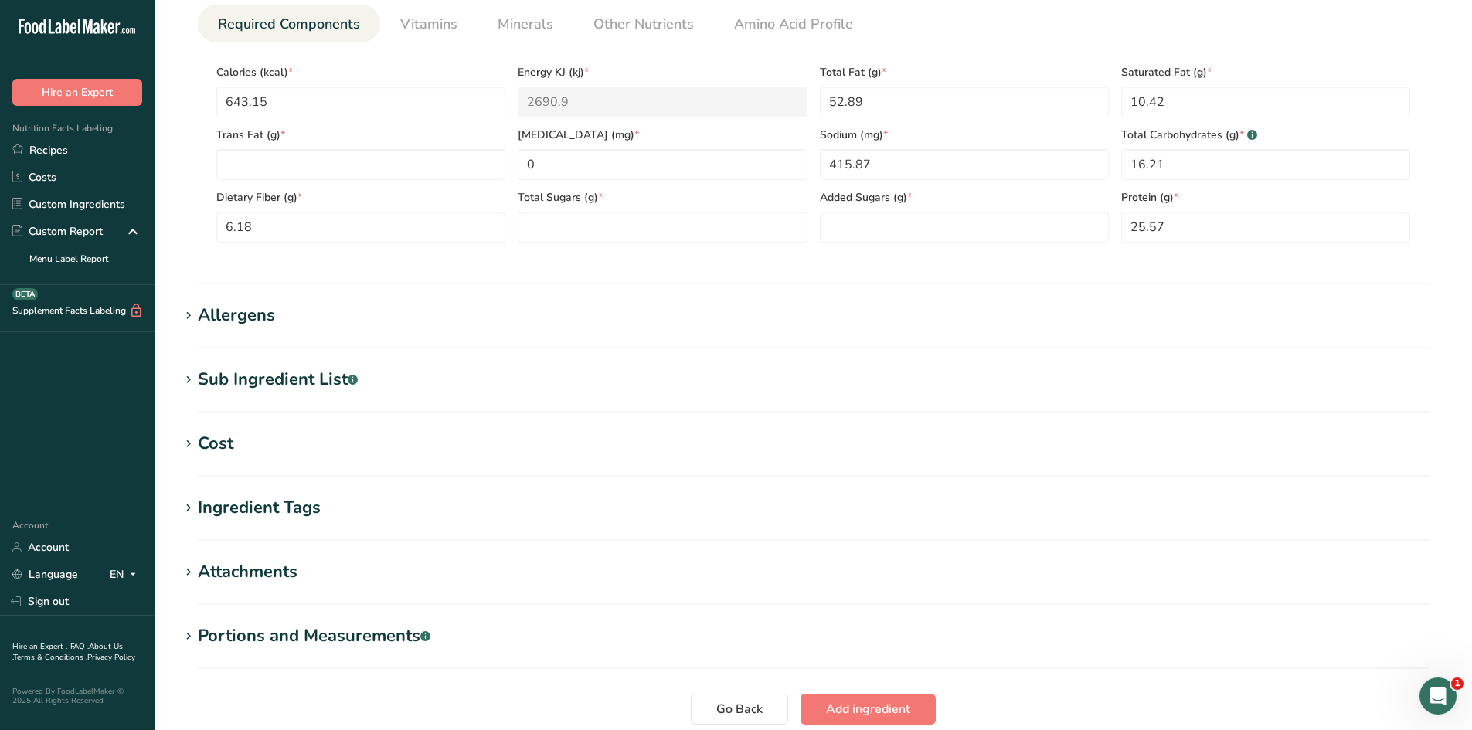
click at [1241, 266] on section "Nutritional Info Serving Size .a-a{fill:#347362;}.b-a{fill:#fff;} Add ingredien…" at bounding box center [813, 82] width 1268 height 403
paste Sugars "10.29"
type Sugars "10.29"
click at [548, 267] on section "Nutritional Info Serving Size .a-a{fill:#347362;}.b-a{fill:#fff;} Add ingredien…" at bounding box center [813, 82] width 1268 height 403
paste Sugars "6.25"
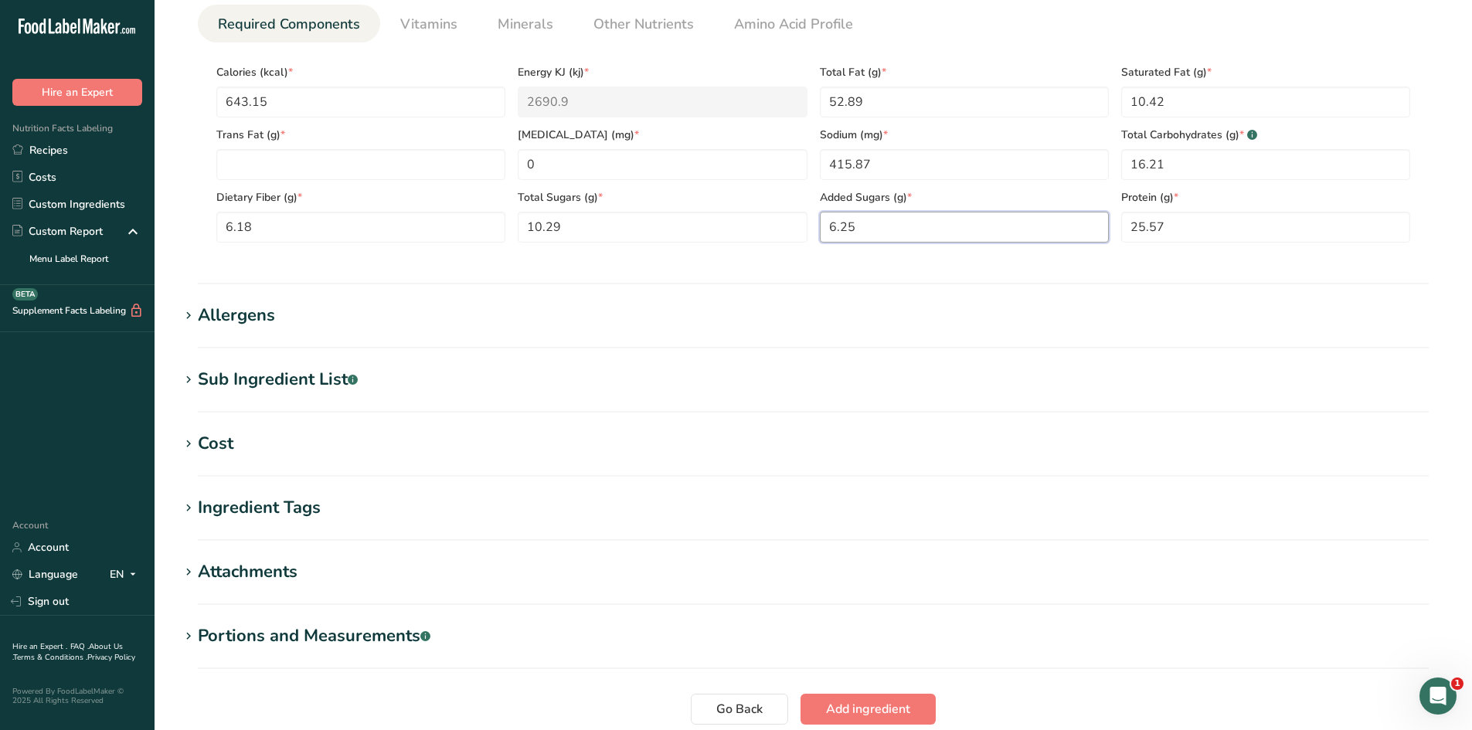
type Sugars "6.25"
click at [834, 273] on section "Nutritional Info Serving Size .a-a{fill:#347362;}.b-a{fill:#fff;} Add ingredien…" at bounding box center [813, 82] width 1268 height 403
click at [286, 178] on Fat "number" at bounding box center [360, 164] width 289 height 31
type Fat "0"
click at [202, 108] on section "Calories (kcal) * 643.15 Energy KJ (kj) * 2690.9 Total Fat (g) * 52.89 Saturate…" at bounding box center [813, 149] width 1231 height 213
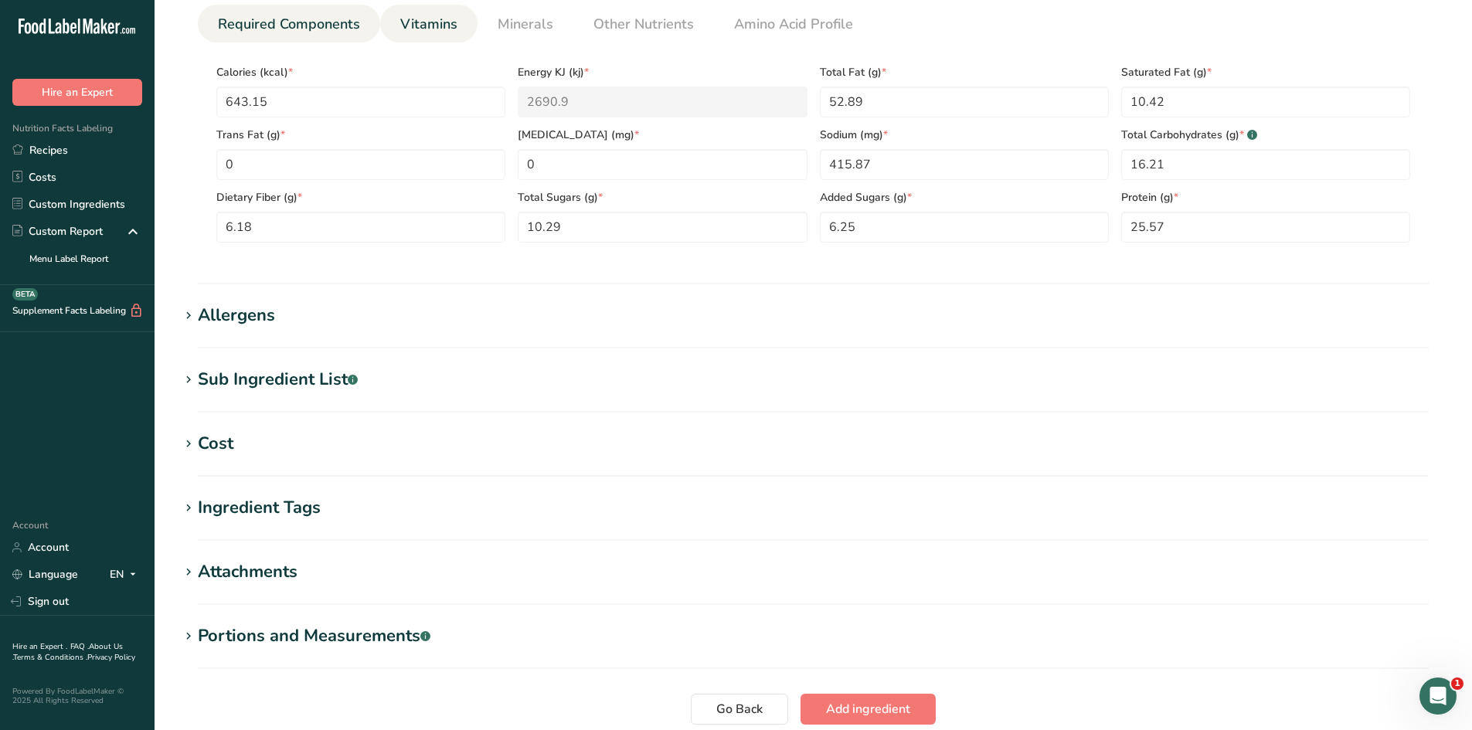
click at [421, 24] on span "Vitamins" at bounding box center [428, 24] width 57 height 21
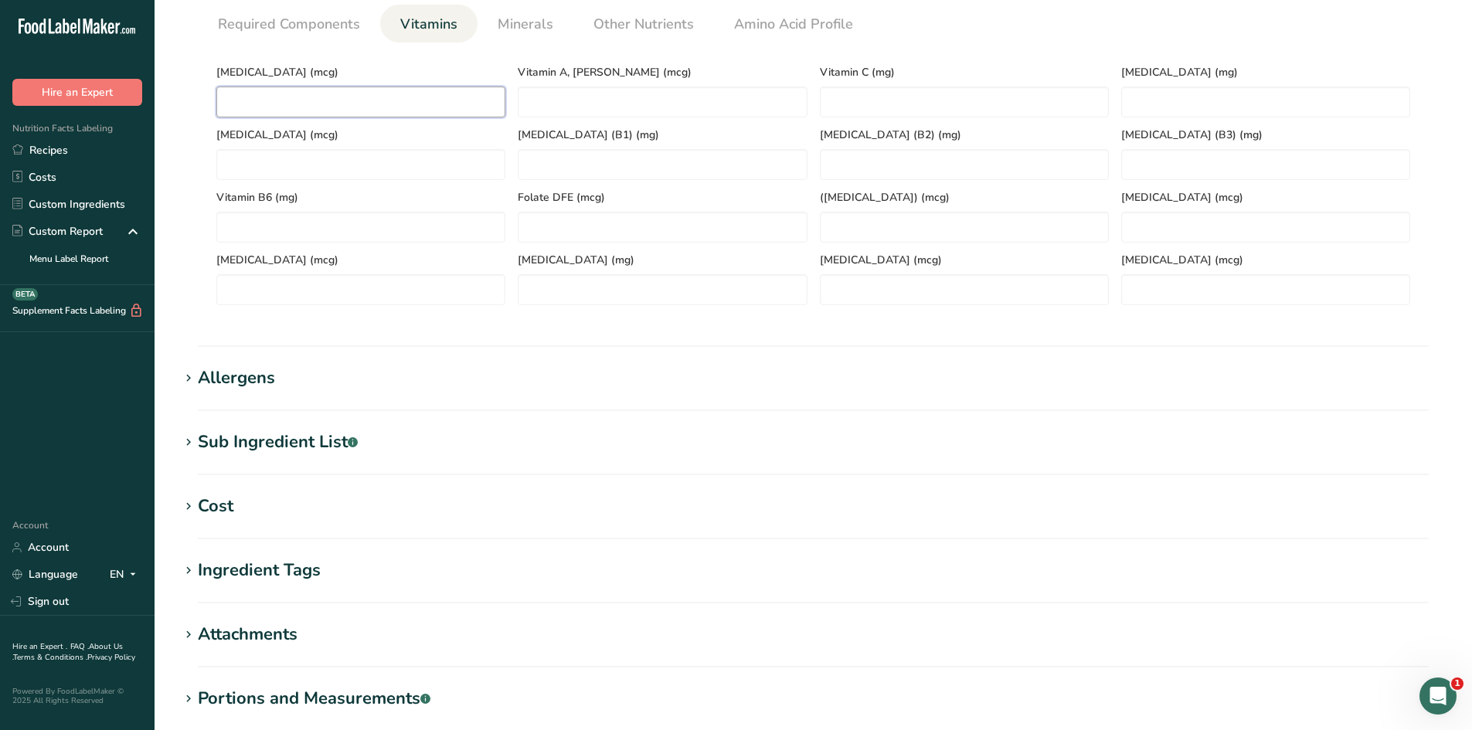
click at [322, 97] on D "number" at bounding box center [360, 102] width 289 height 31
type D "0"
click at [184, 162] on div "Serving Size .a-a{fill:#347362;}.b-a{fill:#fff;} Add ingredient serving size * …" at bounding box center [813, 116] width 1268 height 420
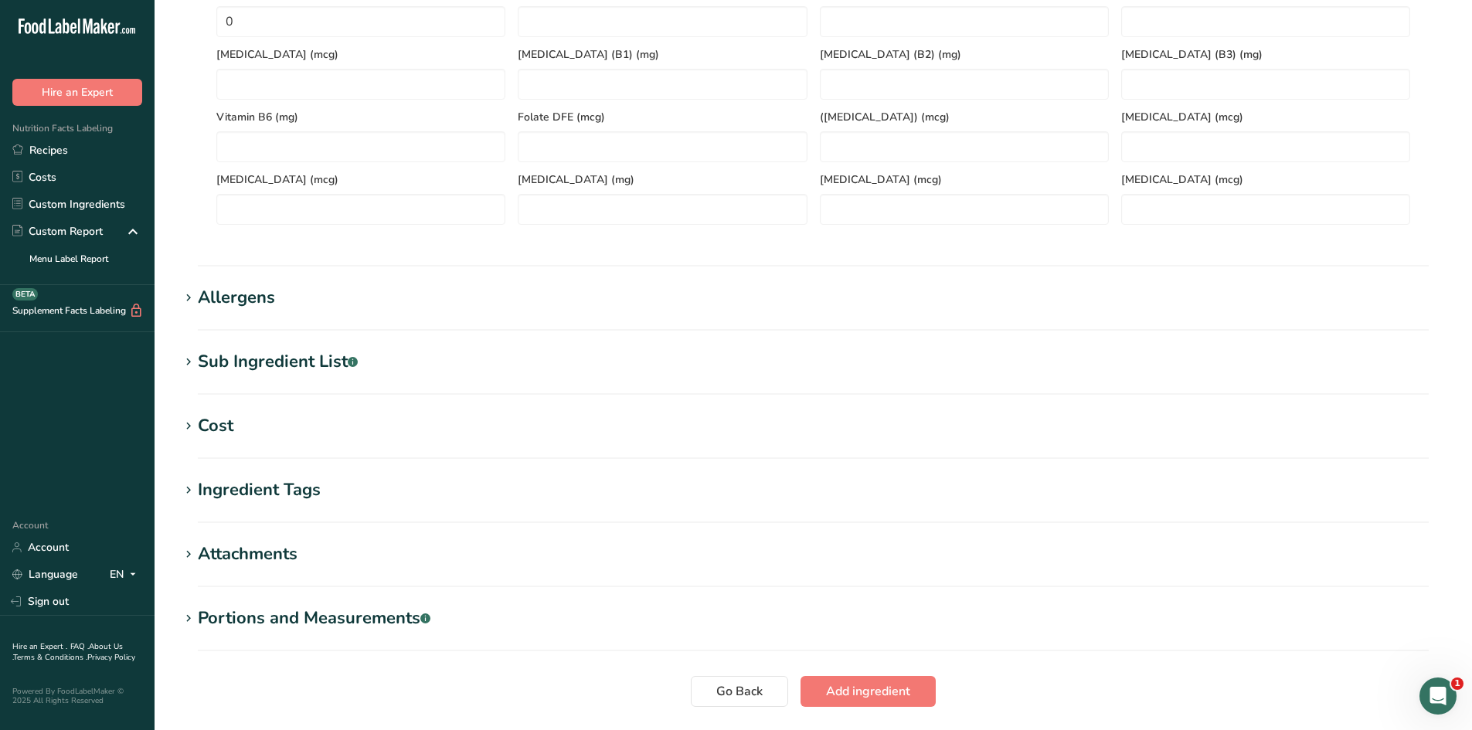
scroll to position [875, 0]
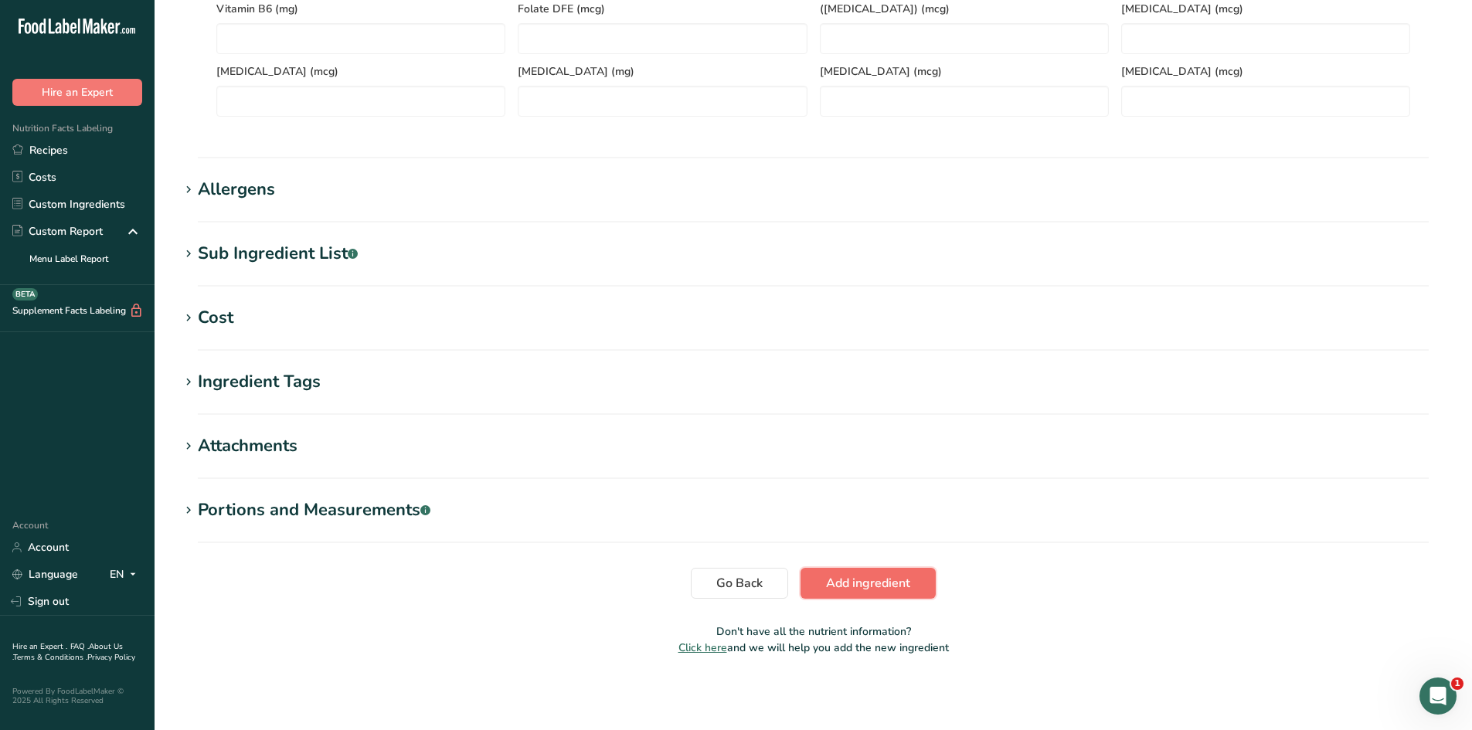
click at [839, 577] on span "Add ingredient" at bounding box center [868, 583] width 84 height 19
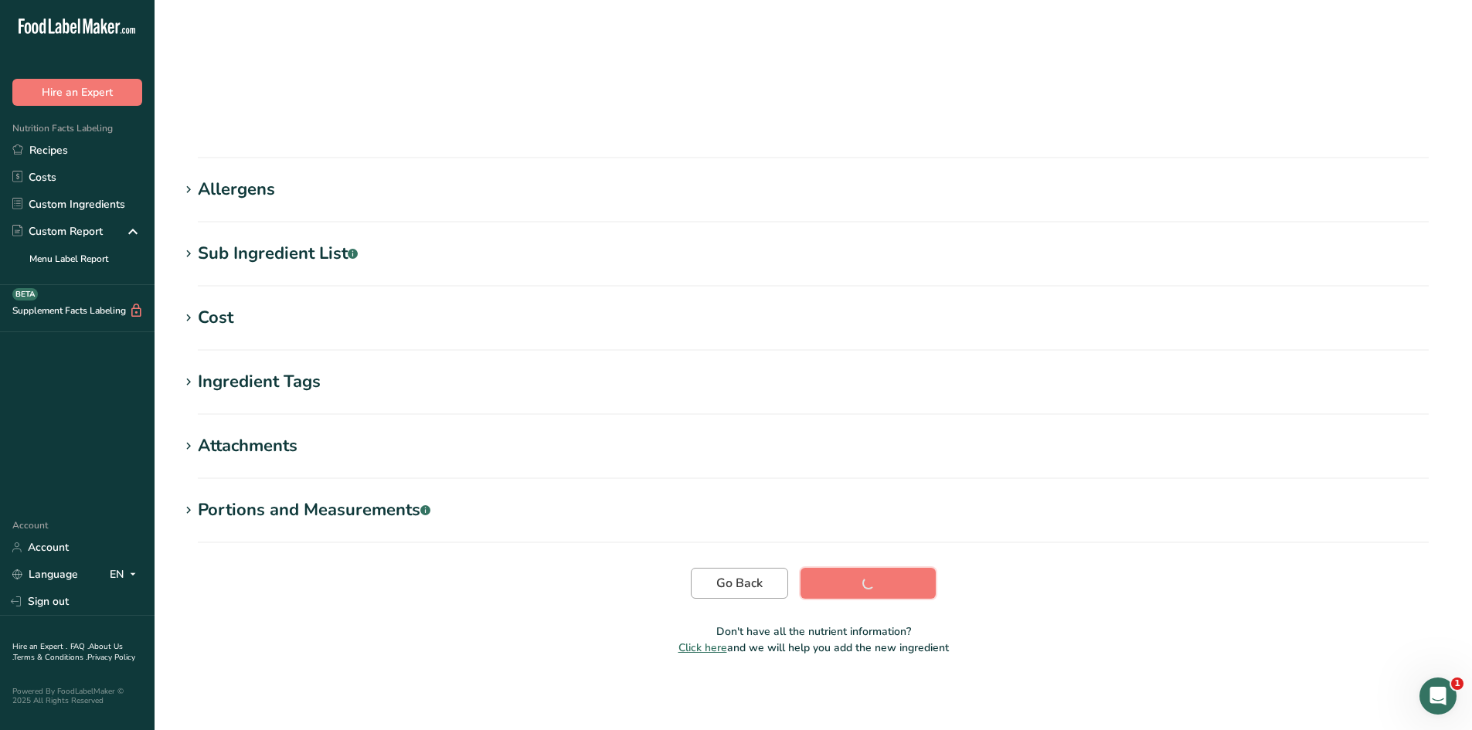
scroll to position [87, 0]
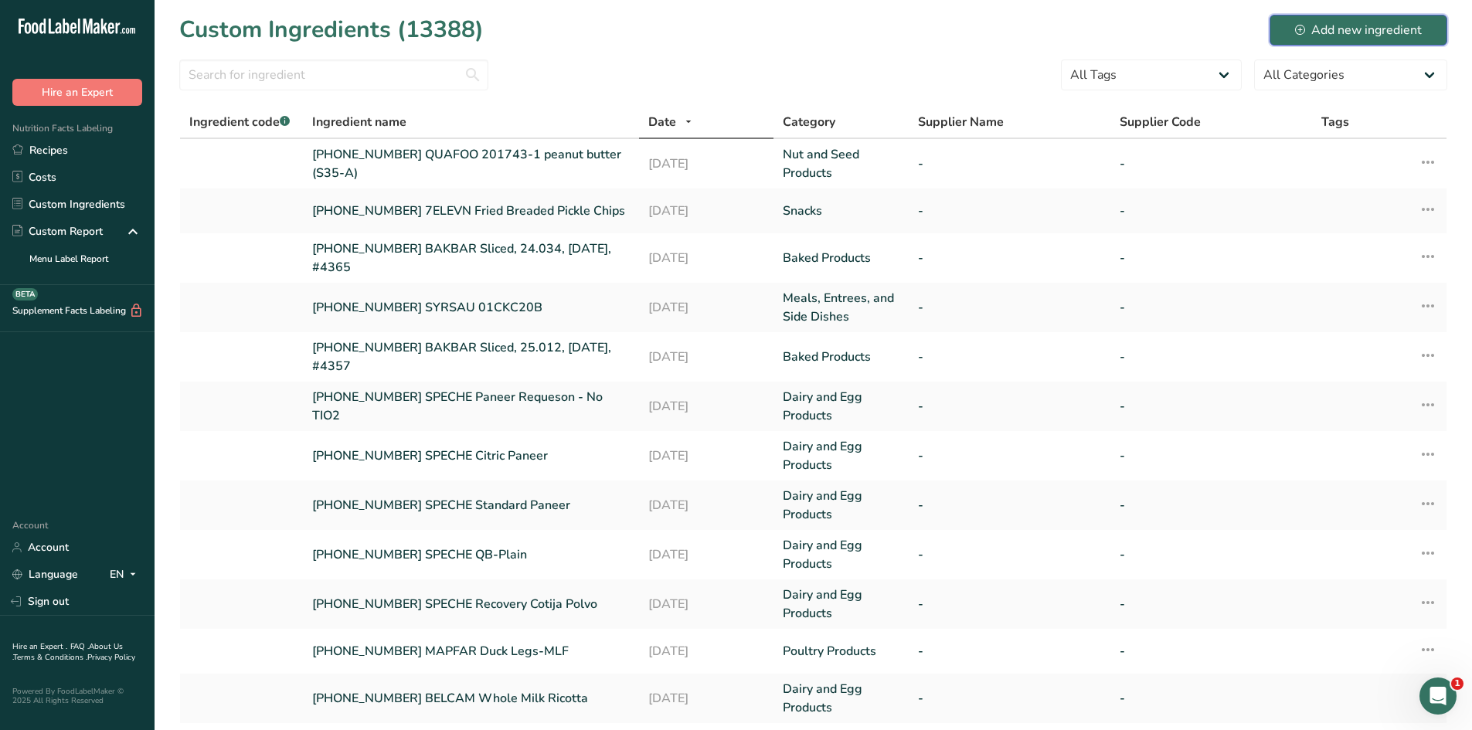
click at [1340, 30] on div "Add new ingredient" at bounding box center [1358, 30] width 127 height 19
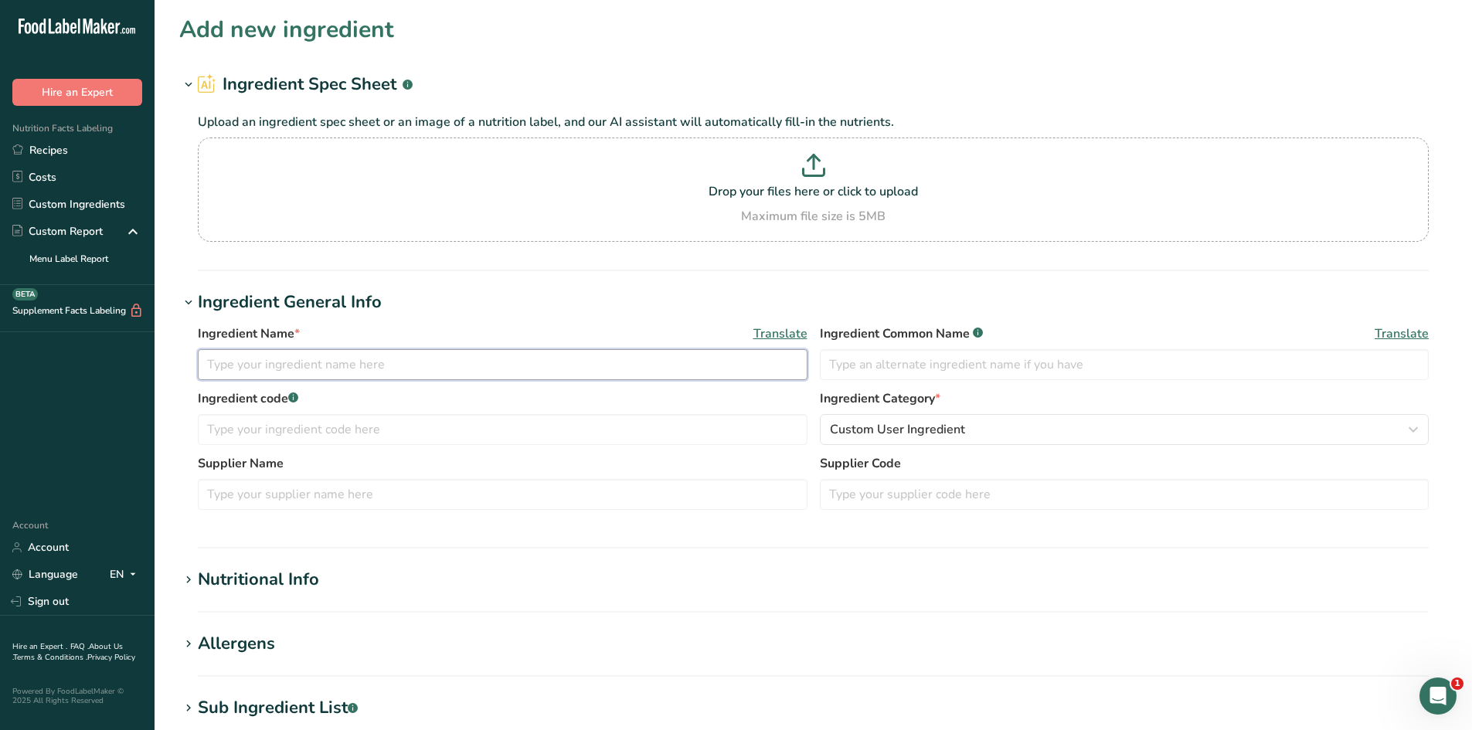
click at [325, 369] on input "text" at bounding box center [503, 364] width 610 height 31
paste input "201743-2 peanut butter (S35-B)"
type input "[PHONE_NUMBER] QUAFOO 201743-2 peanut butter (S35-B)"
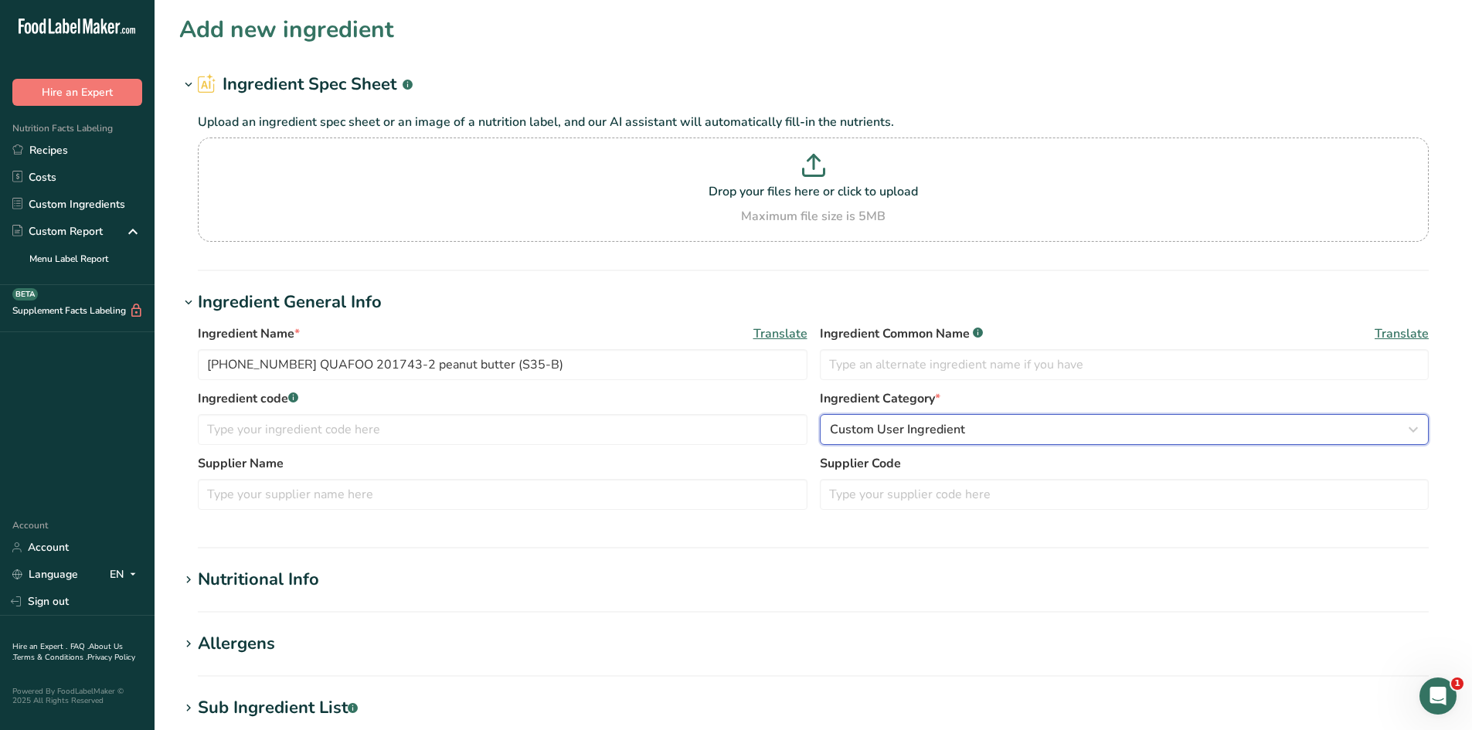
click at [897, 431] on span "Custom User Ingredient" at bounding box center [897, 429] width 135 height 19
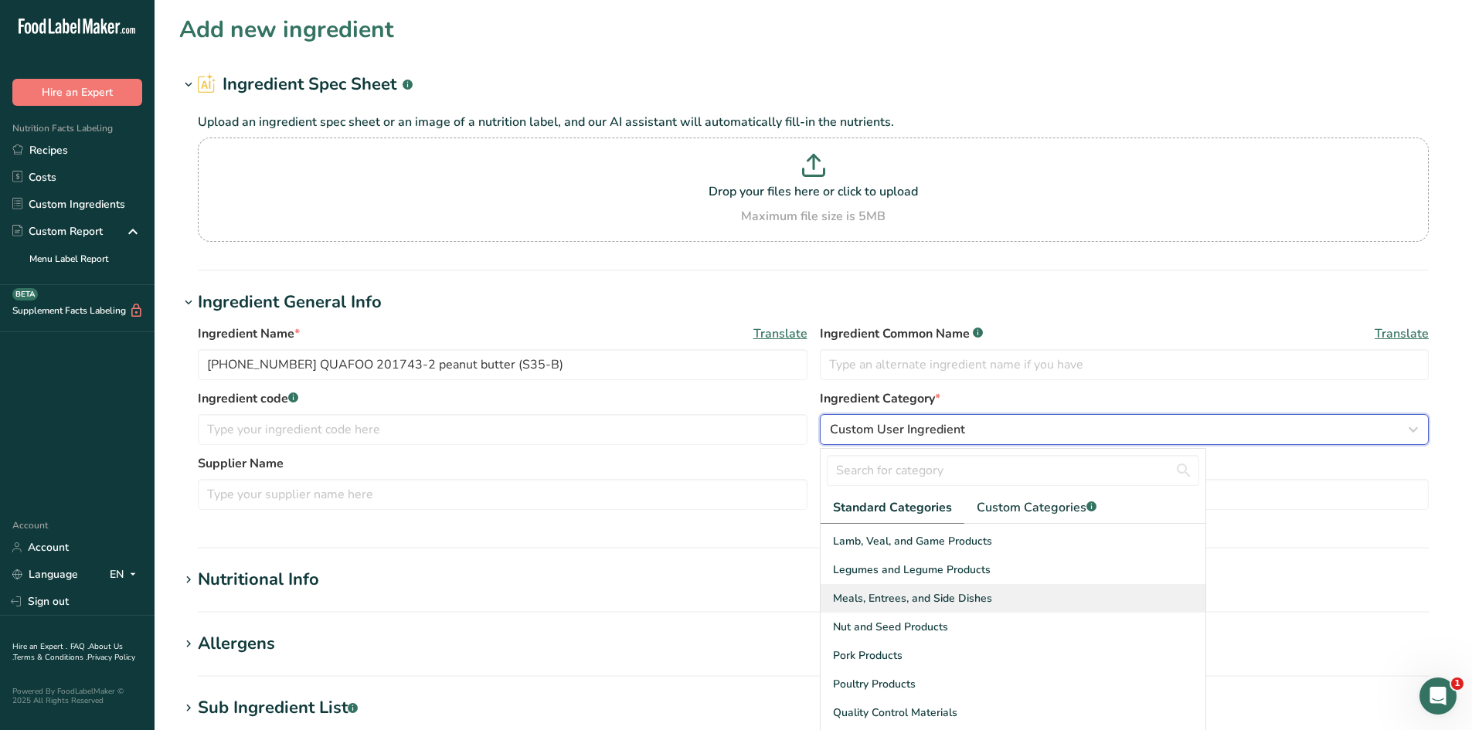
scroll to position [464, 0]
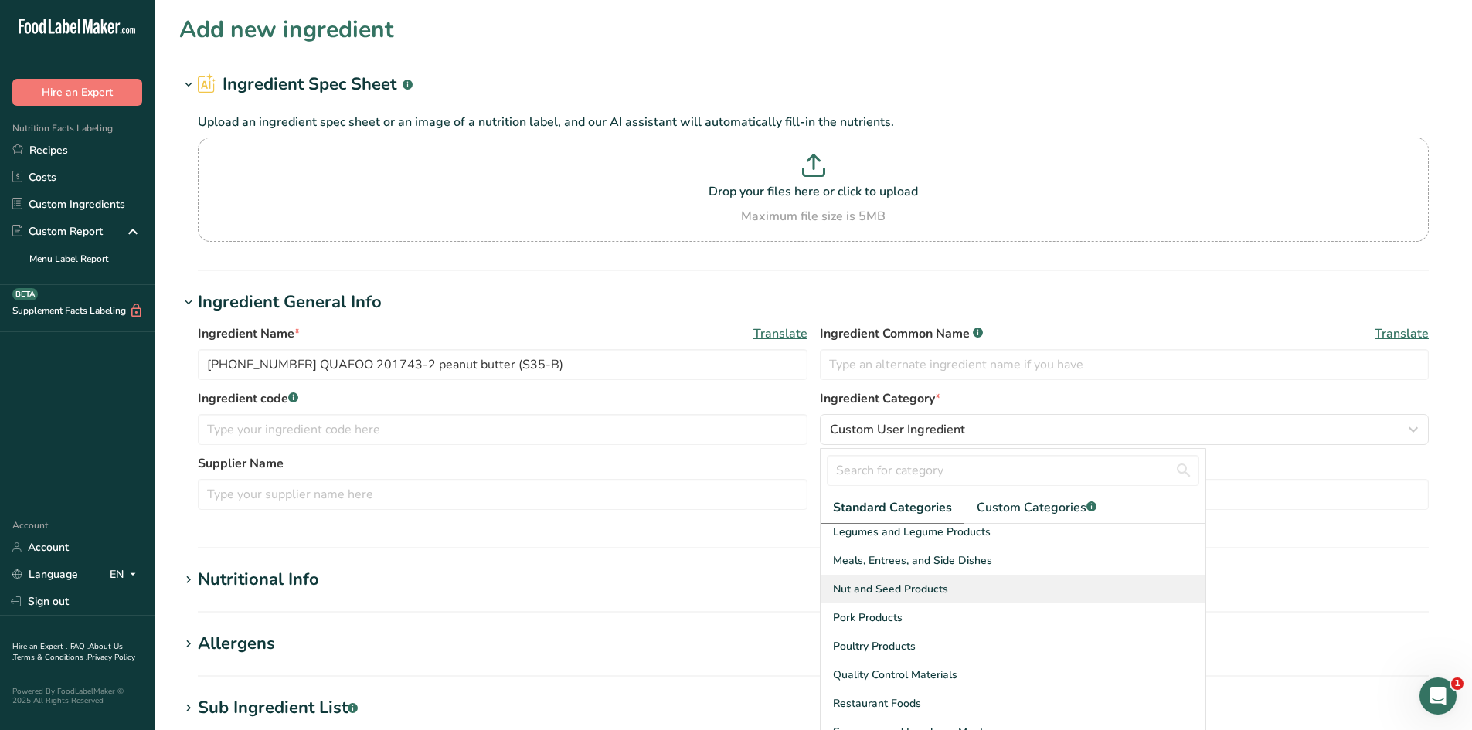
click at [894, 589] on span "Nut and Seed Products" at bounding box center [890, 589] width 115 height 16
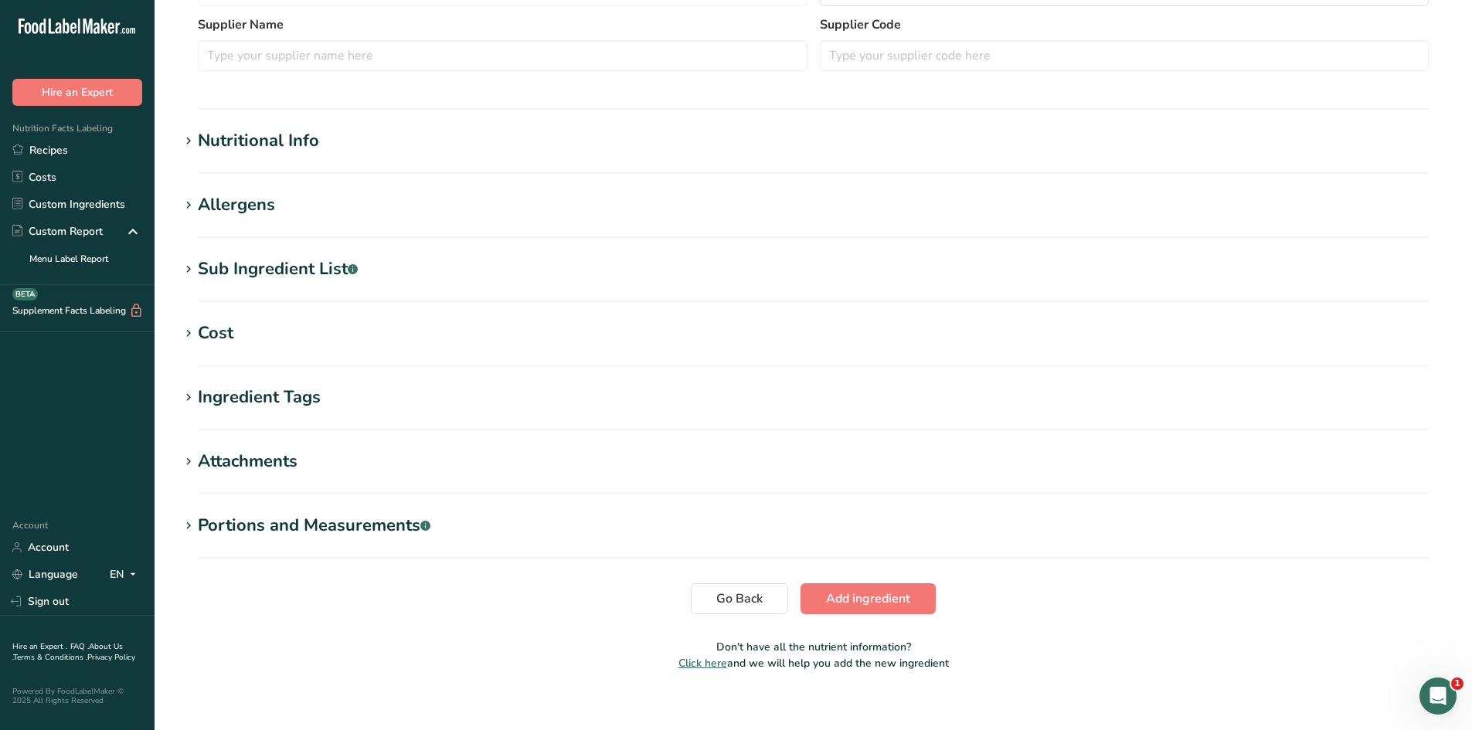
scroll to position [455, 0]
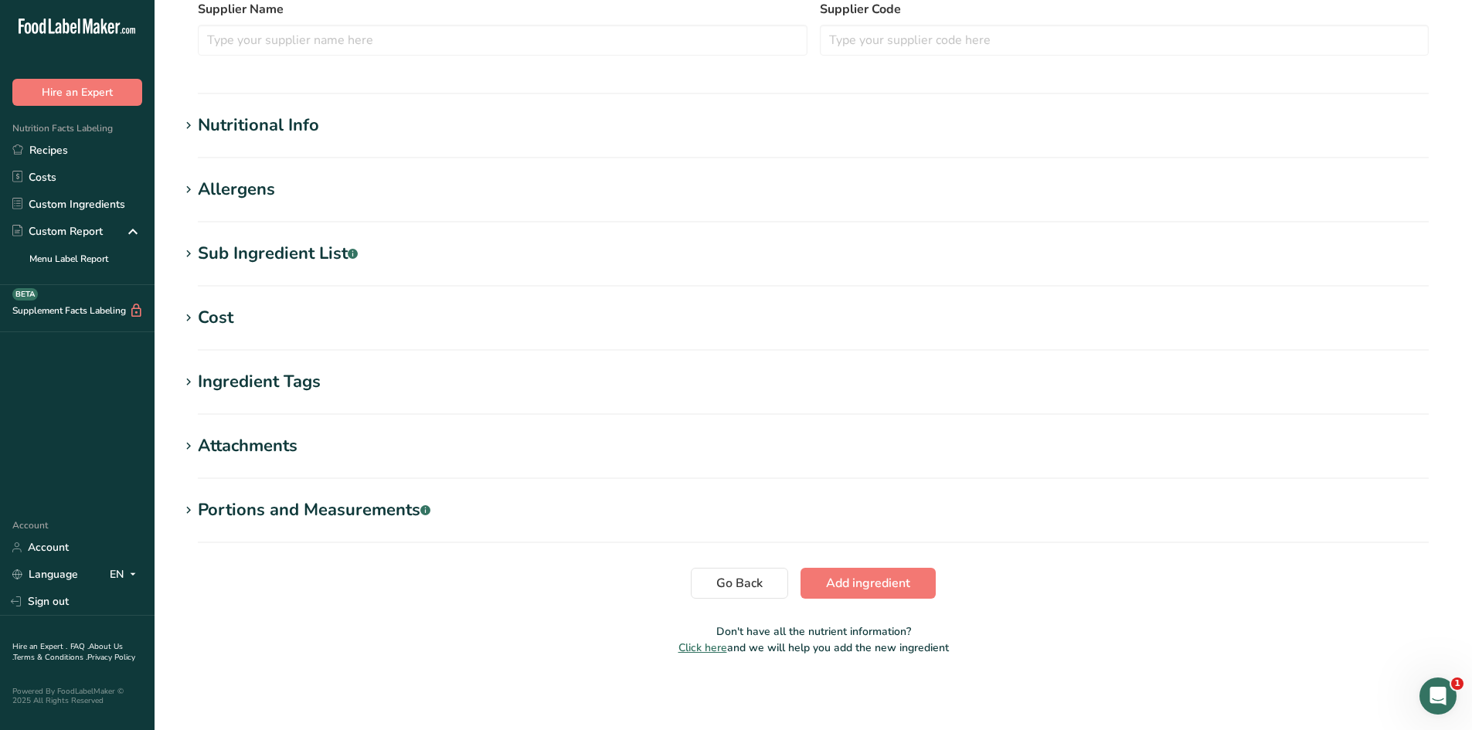
click at [400, 134] on h1 "Nutritional Info" at bounding box center [813, 126] width 1268 height 26
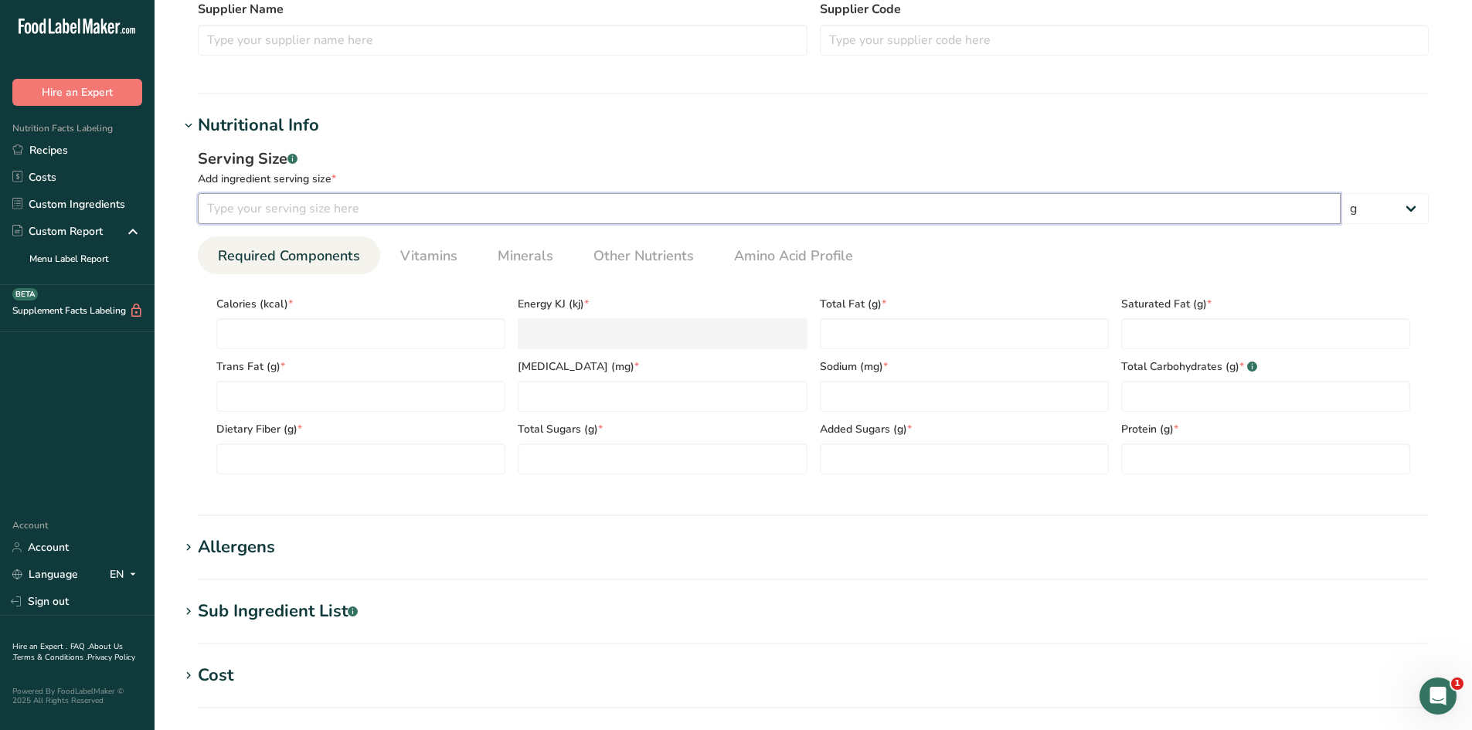
click at [400, 199] on input "number" at bounding box center [769, 208] width 1143 height 31
type input "100"
click at [665, 295] on div "Energy KJ (kj) *" at bounding box center [662, 318] width 301 height 63
click at [666, 258] on span "Other Nutrients" at bounding box center [644, 256] width 100 height 21
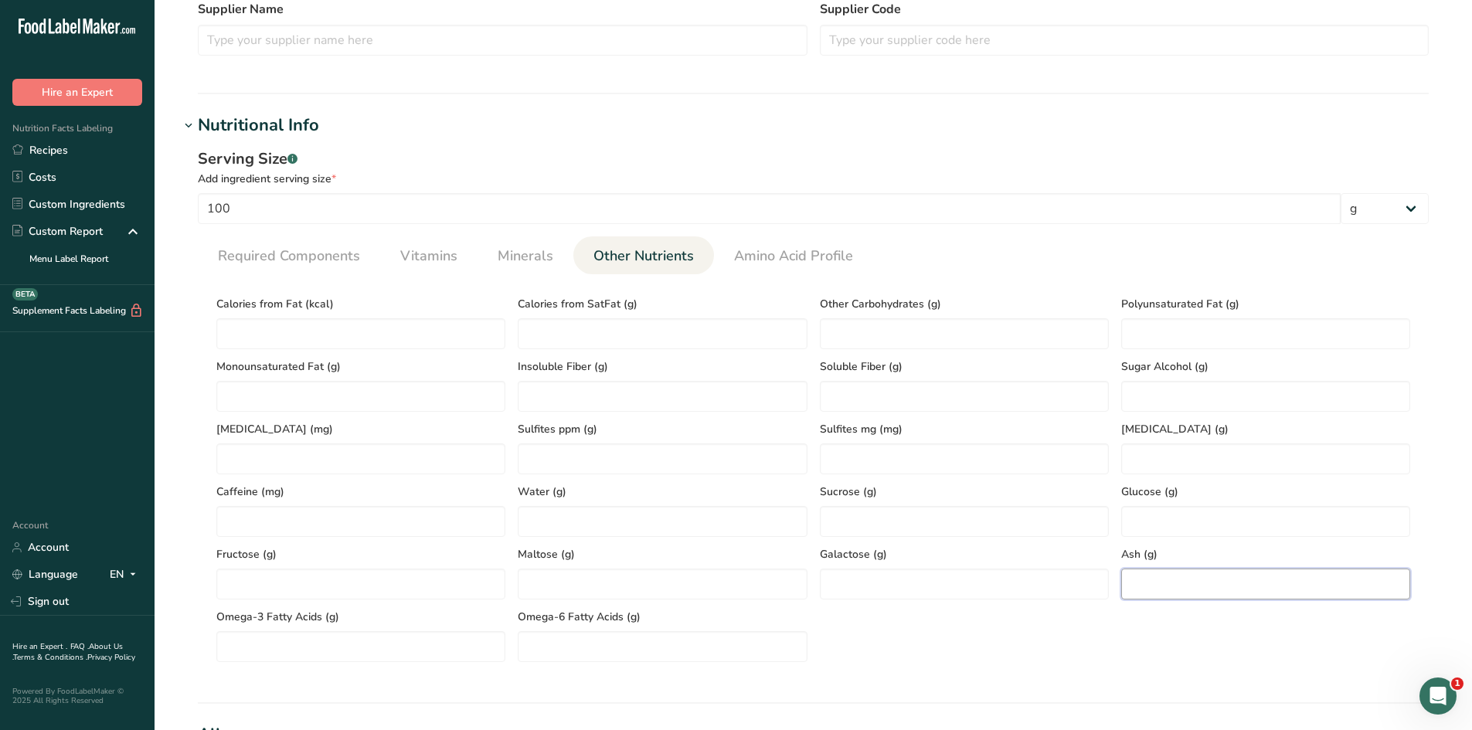
paste input "3.04"
type input "3.04"
click at [1002, 655] on div "Calories from Fat (kcal) Calories from SatFat (g) Other Carbohydrates (g) Polyu…" at bounding box center [813, 475] width 1207 height 376
paste Fat "28.78"
type Fat "28.78"
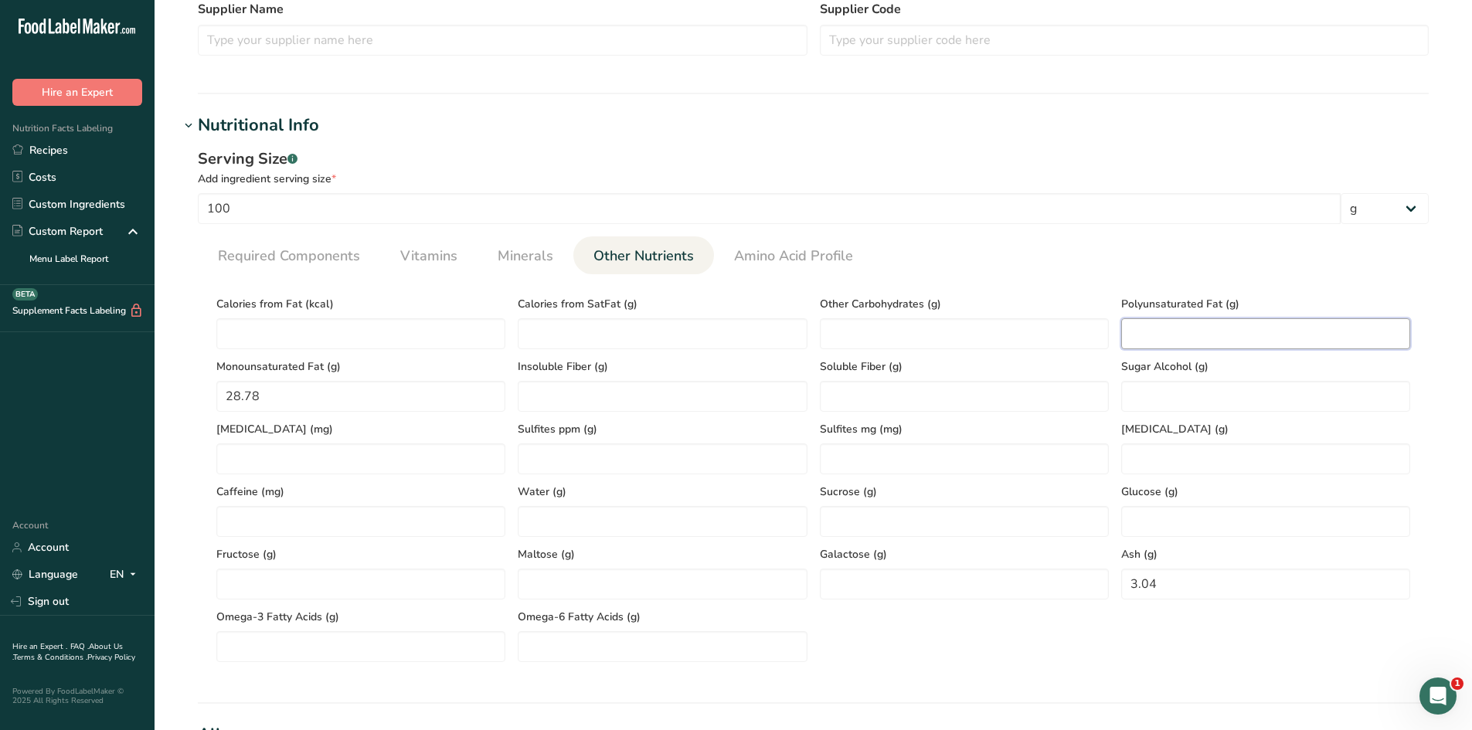
paste Fat "12.78"
type Fat "12.78"
click at [1020, 281] on section "Calories (kcal) * Energy KJ (kj) * Total Fat (g) * Saturated Fat (g) * Trans Fa…" at bounding box center [813, 474] width 1231 height 400
paste Fat "463.86"
type Fat "463.86"
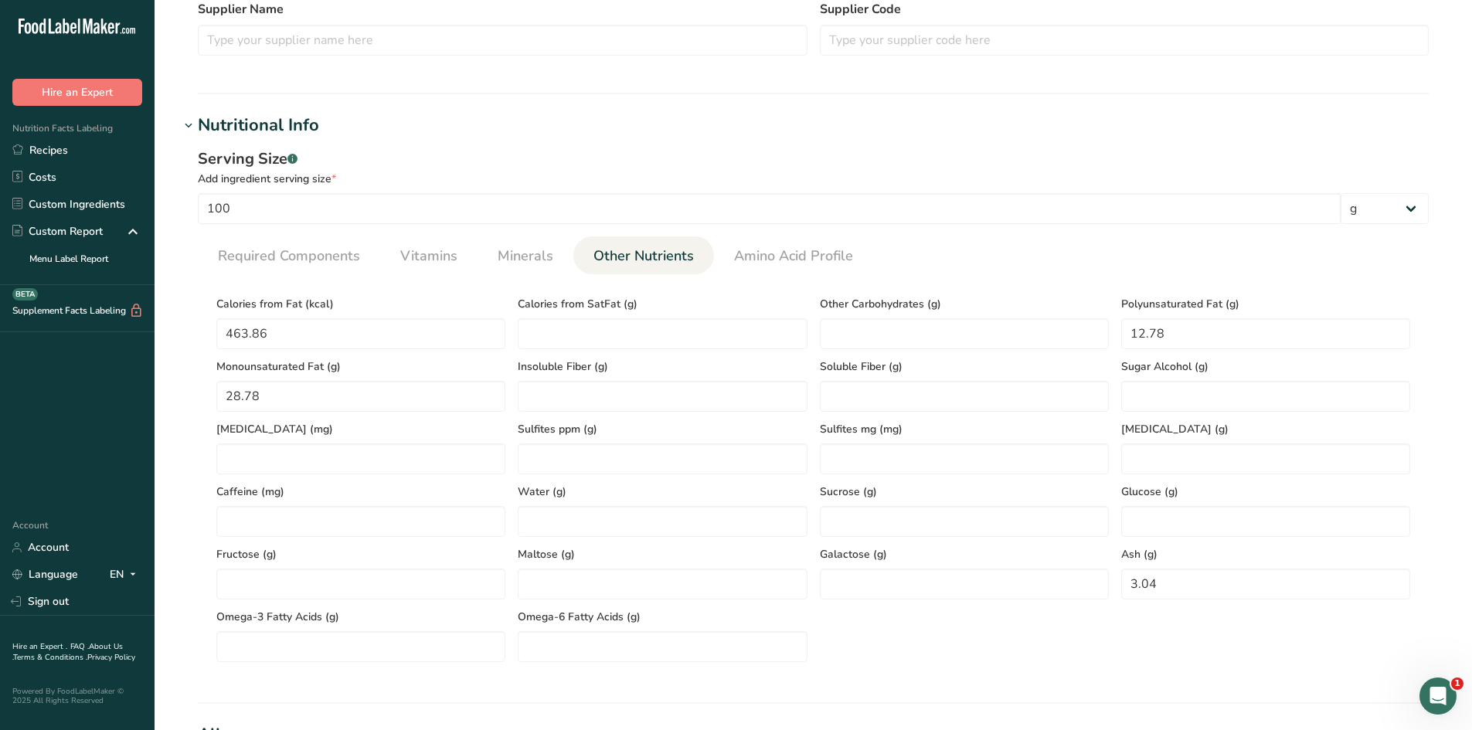
click at [369, 286] on section "Calories (kcal) * Energy KJ (kj) * Total Fat (g) * Saturated Fat (g) * Trans Fa…" at bounding box center [813, 474] width 1231 height 400
click at [524, 258] on span "Minerals" at bounding box center [526, 256] width 56 height 21
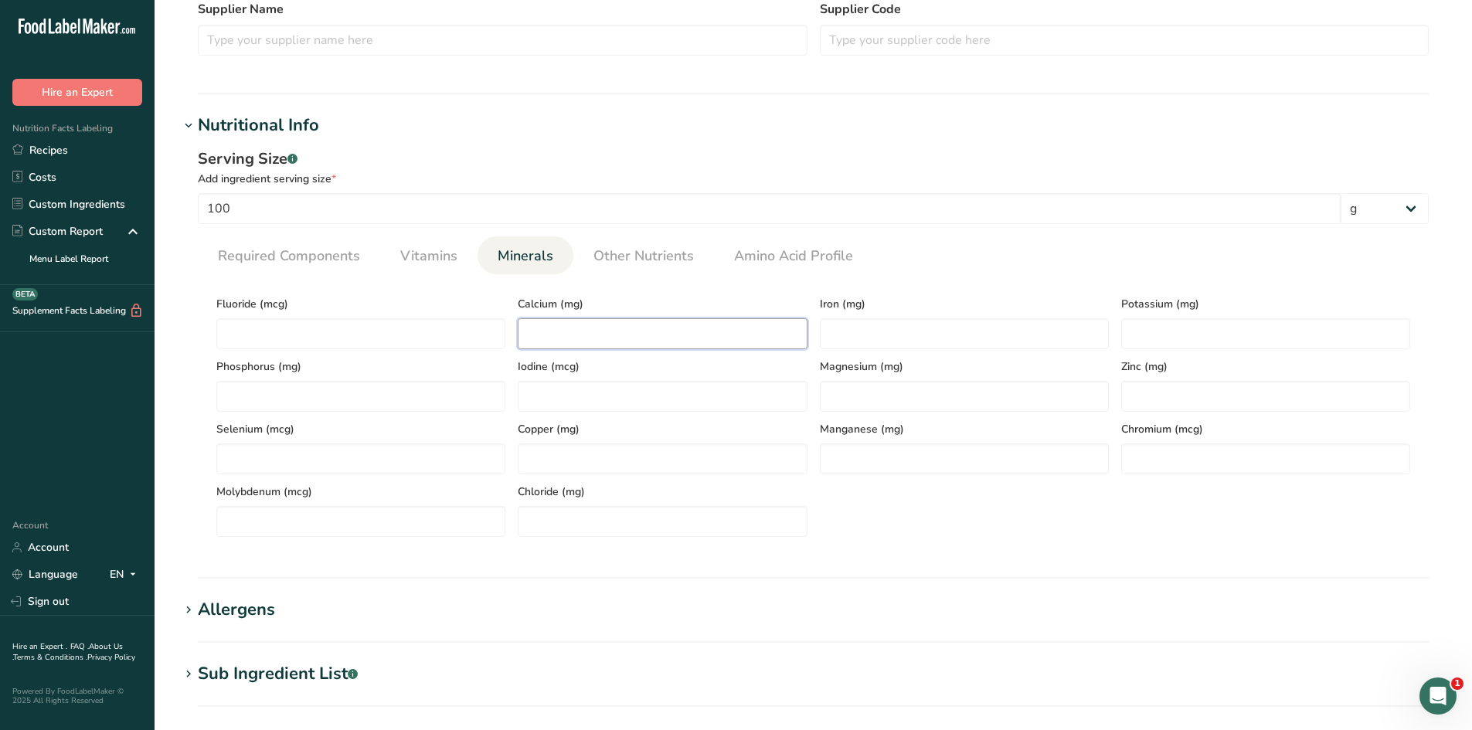
paste input "62.81"
type input "62.81"
paste input "1.89"
type input "1.89"
click at [893, 546] on section "Calories (kcal) * Energy KJ (kj) * Total Fat (g) * Saturated Fat (g) * Trans Fa…" at bounding box center [813, 411] width 1231 height 275
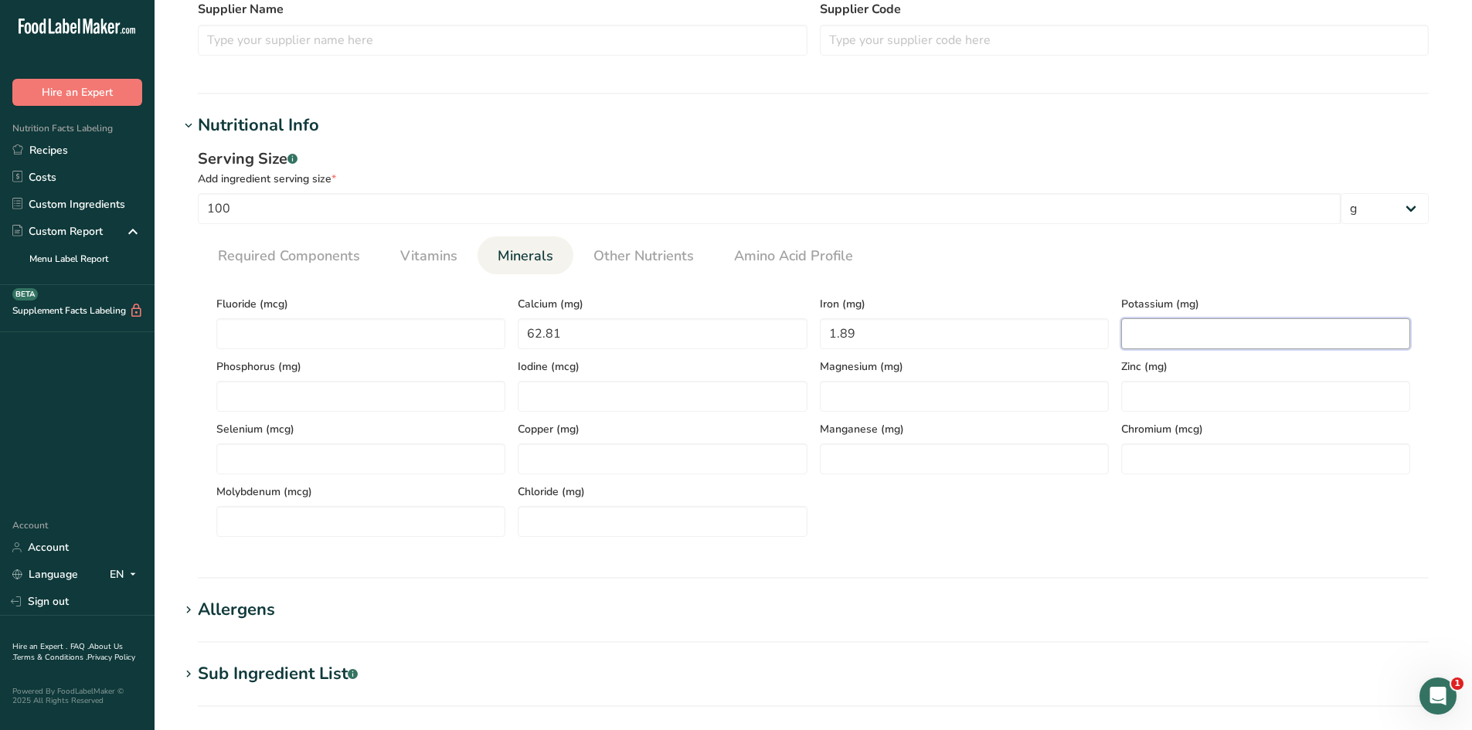
paste input "626.56"
type input "626.56"
click at [1258, 523] on div "Fluoride (mcg) Calcium (mg) 62.81 Iron (mg) 1.89 Potassium (mg) 626.56 Phosphor…" at bounding box center [813, 412] width 1207 height 250
click at [436, 272] on link "Vitamins" at bounding box center [429, 256] width 70 height 39
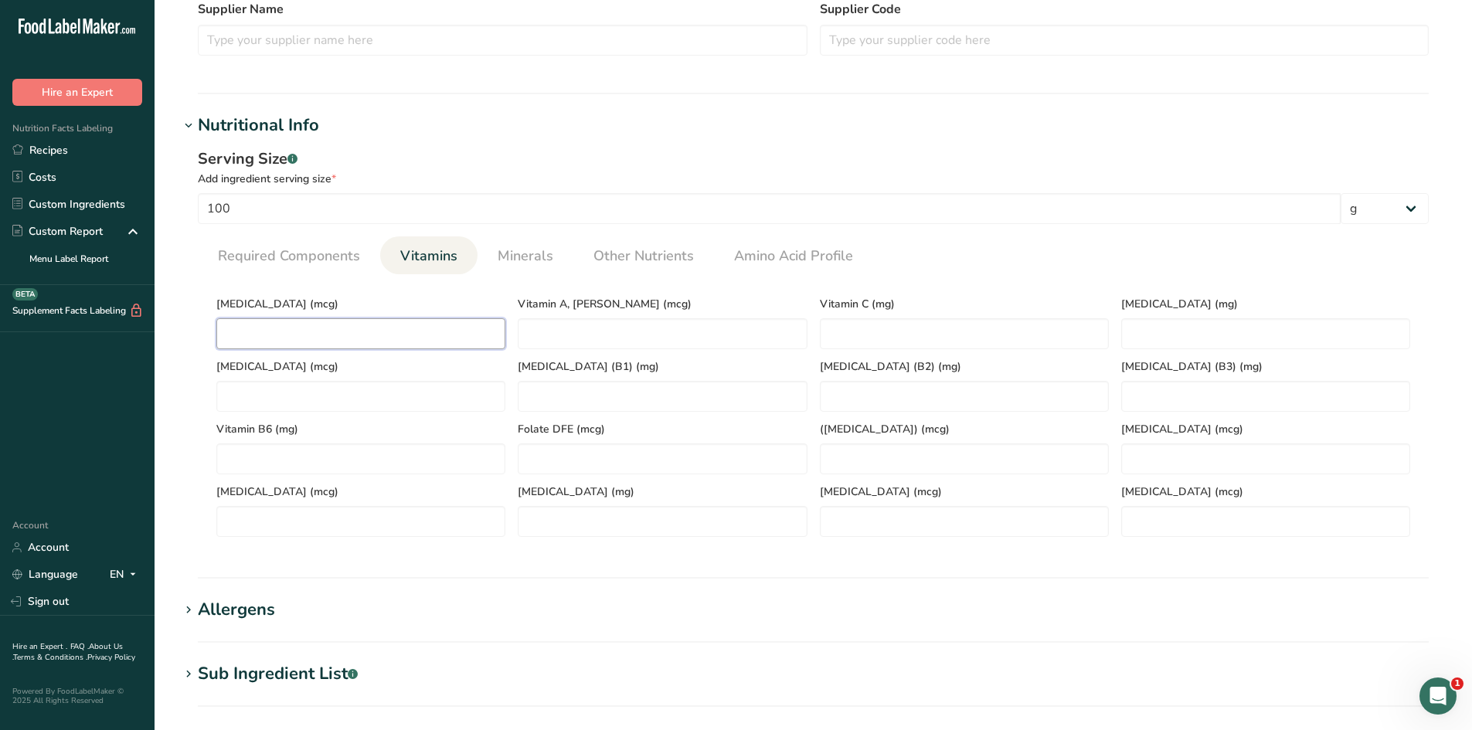
click at [352, 325] on D "number" at bounding box center [360, 333] width 289 height 31
type D "0"
click at [190, 288] on div "Serving Size .a-a{fill:#347362;}.b-a{fill:#fff;} Add ingredient serving size * …" at bounding box center [813, 348] width 1268 height 420
click at [257, 255] on span "Required Components" at bounding box center [289, 256] width 142 height 21
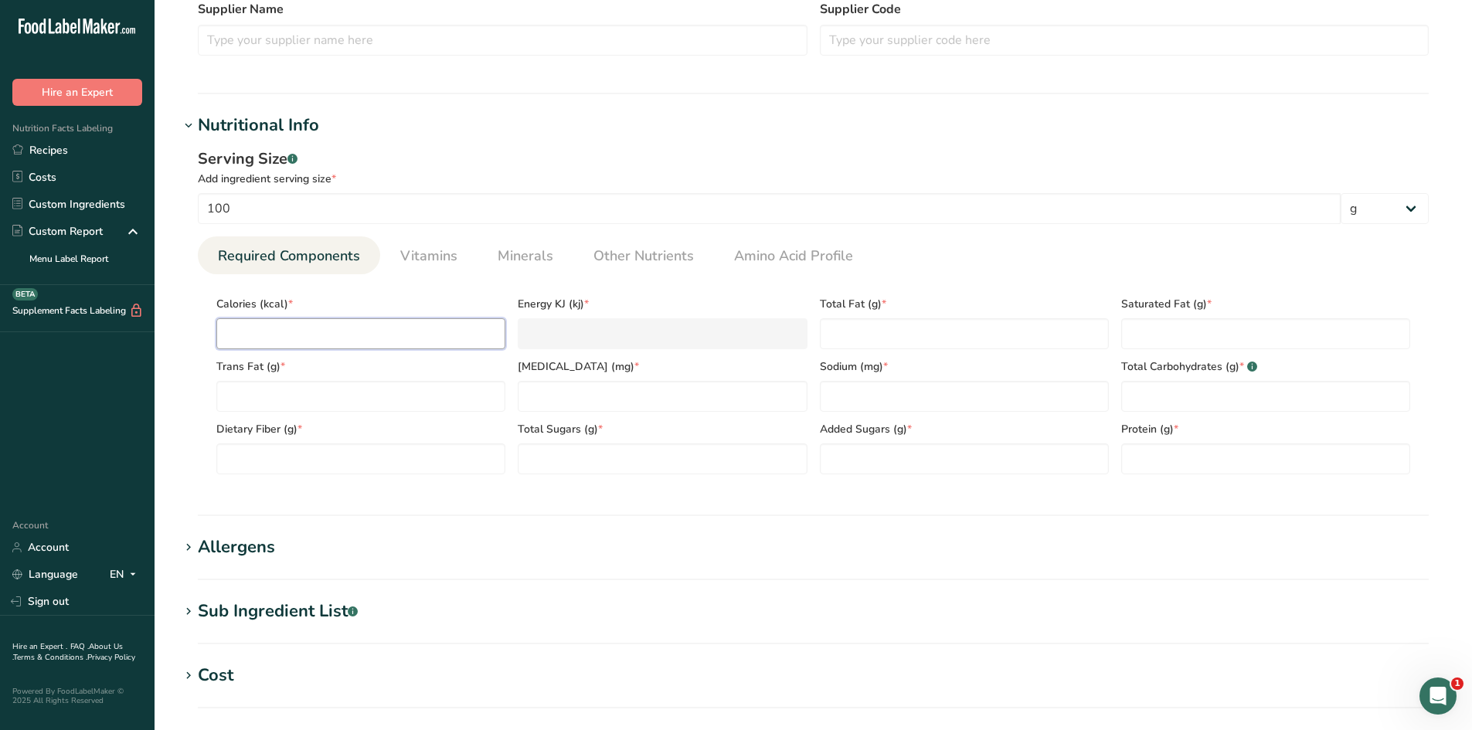
paste input "644.23"
type input "644.23"
type KJ "2695.5"
type input "644.23"
click at [196, 403] on div "Serving Size .a-a{fill:#347362;}.b-a{fill:#fff;} Add ingredient serving size * …" at bounding box center [813, 317] width 1268 height 358
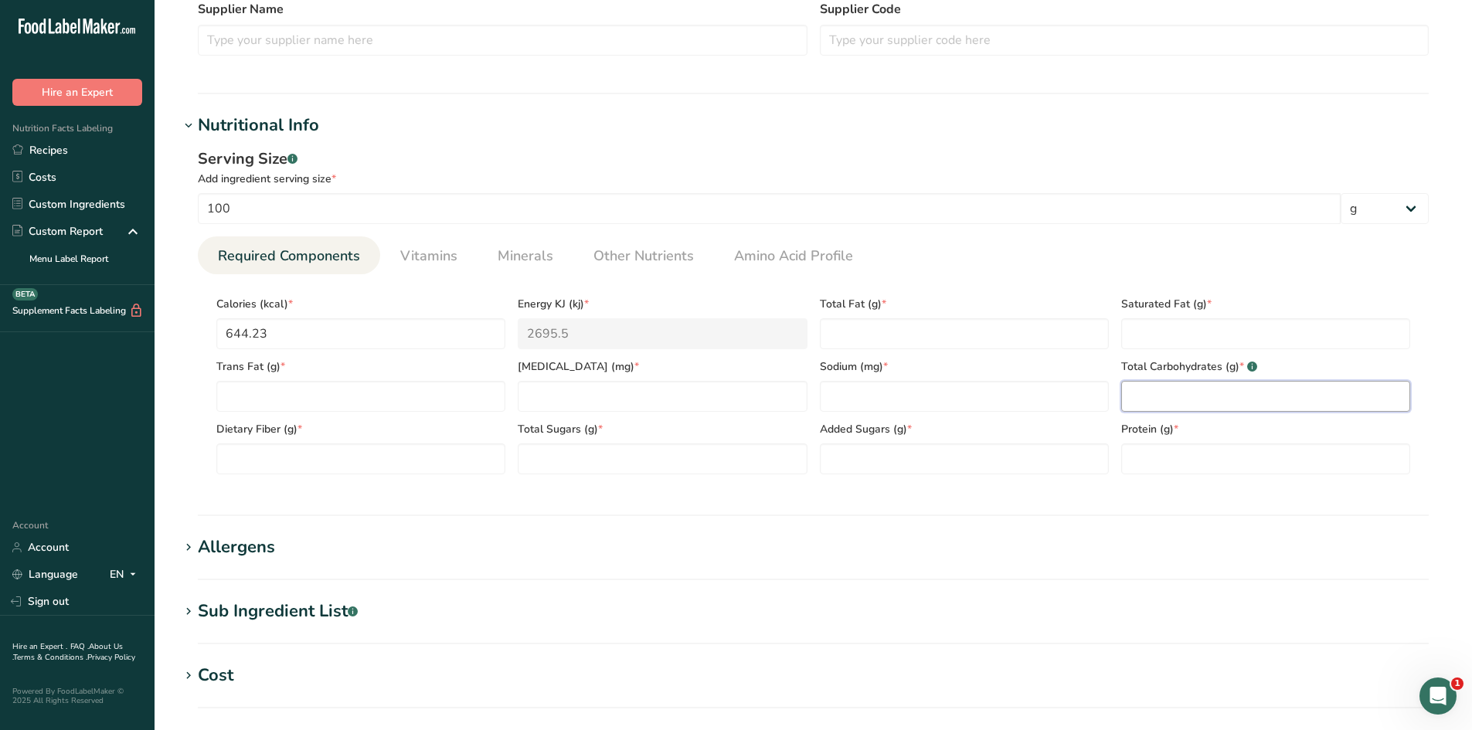
paste Carbohydrates "19.76"
type Carbohydrates "19.76"
click at [1064, 502] on section "Nutritional Info Serving Size .a-a{fill:#347362;}.b-a{fill:#fff;} Add ingredien…" at bounding box center [813, 314] width 1268 height 403
click at [629, 401] on input "number" at bounding box center [662, 396] width 289 height 31
type input "0"
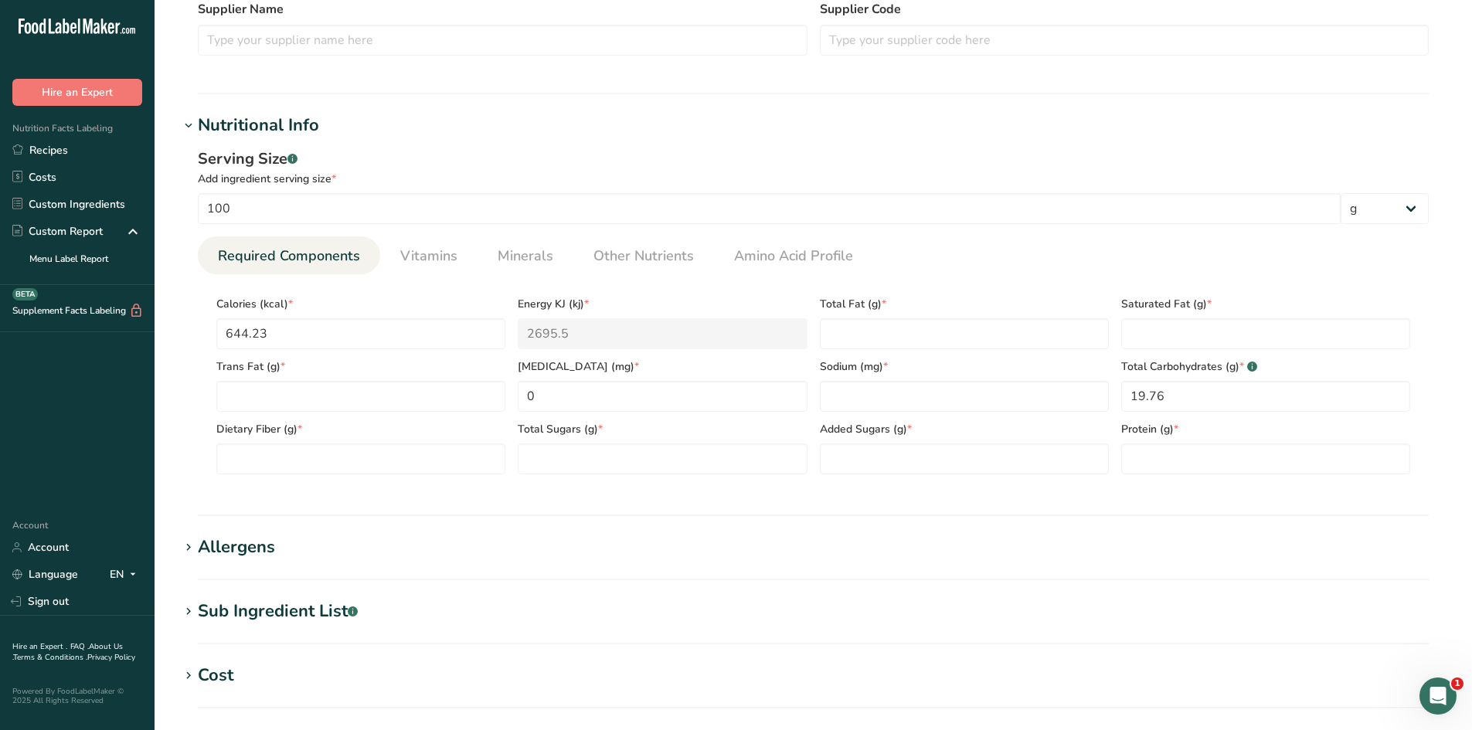
click at [632, 501] on section "Nutritional Info Serving Size .a-a{fill:#347362;}.b-a{fill:#fff;} Add ingredien…" at bounding box center [813, 314] width 1268 height 403
paste Fiber "6.17"
type Fiber "6.17"
click at [267, 482] on section "Calories (kcal) * 644.23 Energy KJ (kj) * 2695.5 Total Fat (g) * Saturated Fat …" at bounding box center [813, 380] width 1231 height 213
paste Fat "51.54"
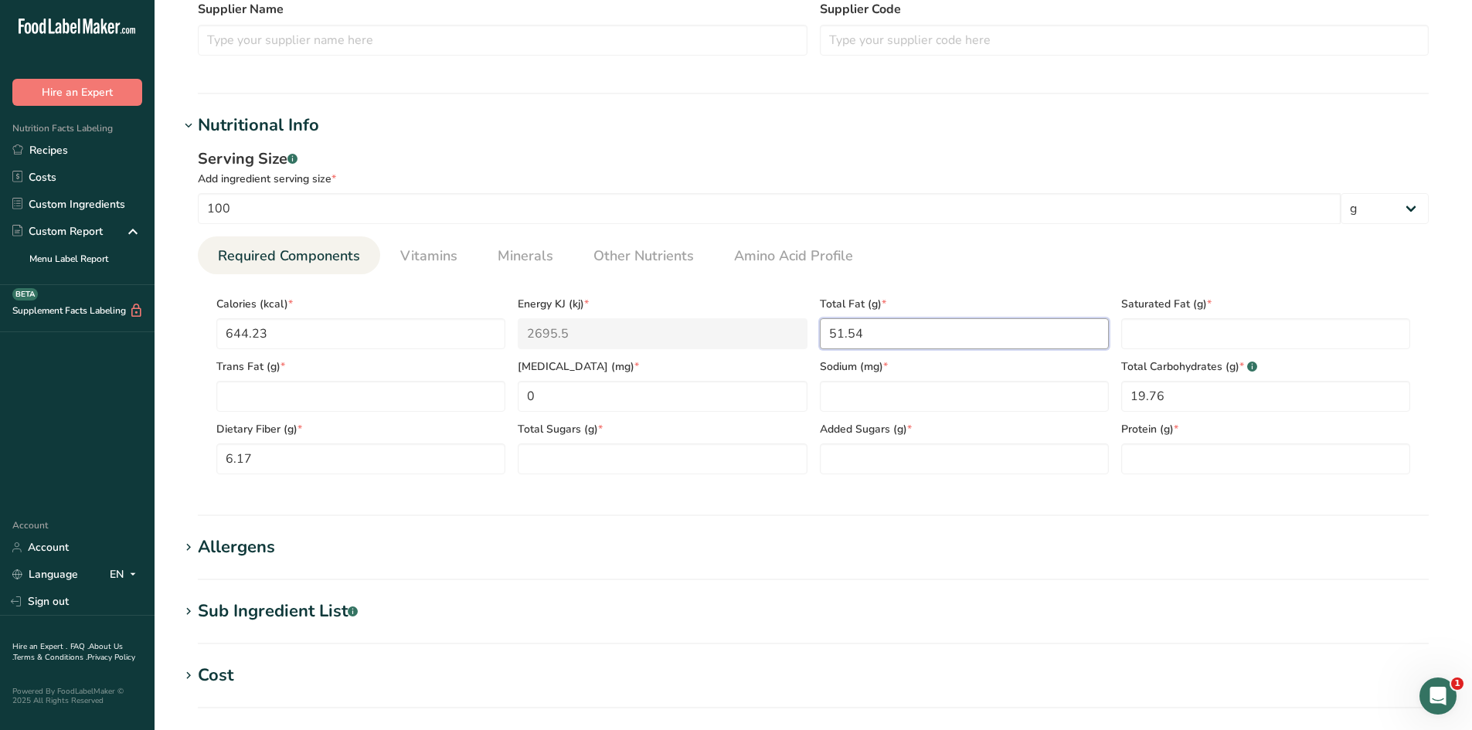
type Fat "51.54"
click at [976, 492] on div "Serving Size .a-a{fill:#347362;}.b-a{fill:#fff;} Add ingredient serving size * …" at bounding box center [813, 317] width 1268 height 358
paste Fat "9.97"
type Fat "9.97"
click at [1207, 499] on section "Nutritional Info Serving Size .a-a{fill:#347362;}.b-a{fill:#fff;} Add ingredien…" at bounding box center [813, 314] width 1268 height 403
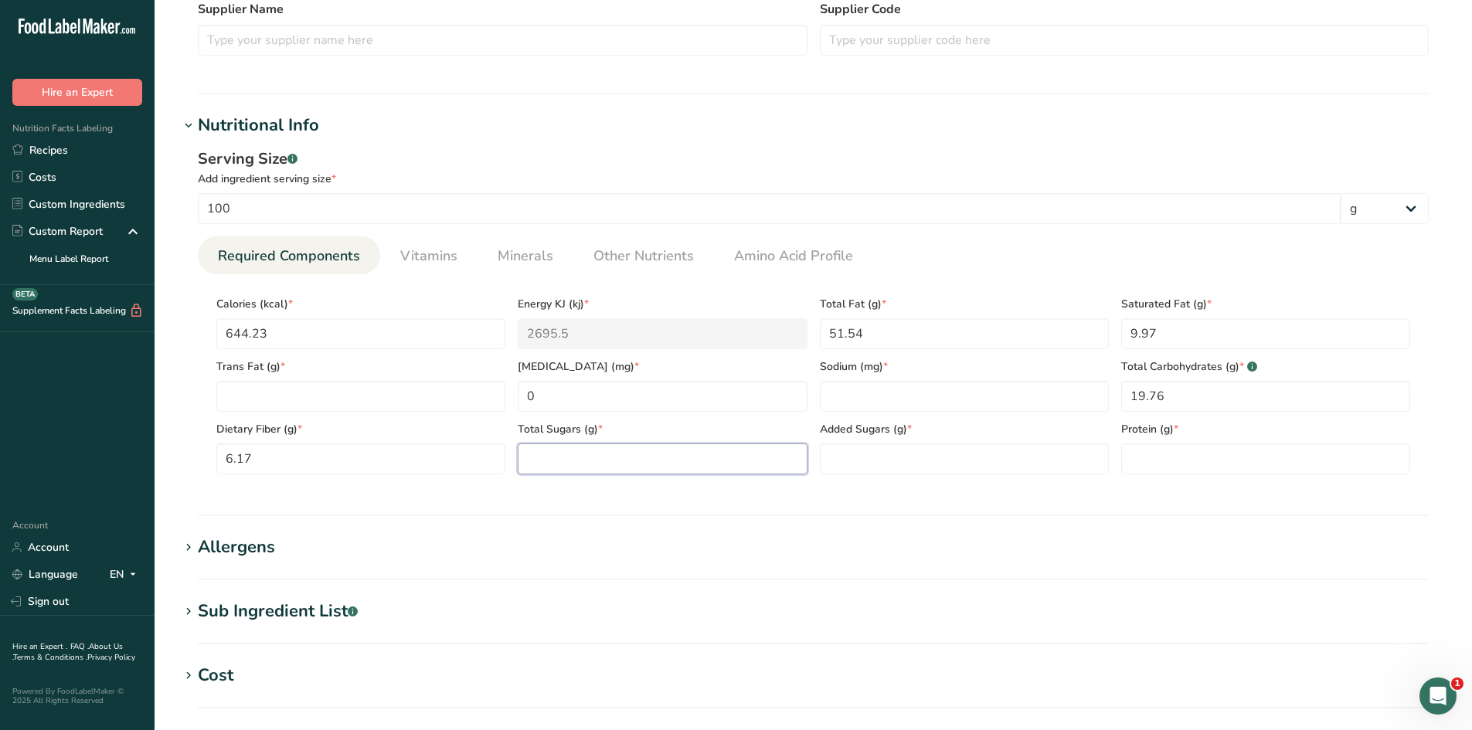
paste Sugars "9.27"
type Sugars "9.27"
click at [594, 488] on div "Serving Size .a-a{fill:#347362;}.b-a{fill:#fff;} Add ingredient serving size * …" at bounding box center [813, 317] width 1268 height 358
paste Sugars "6.25"
type Sugars "6.25"
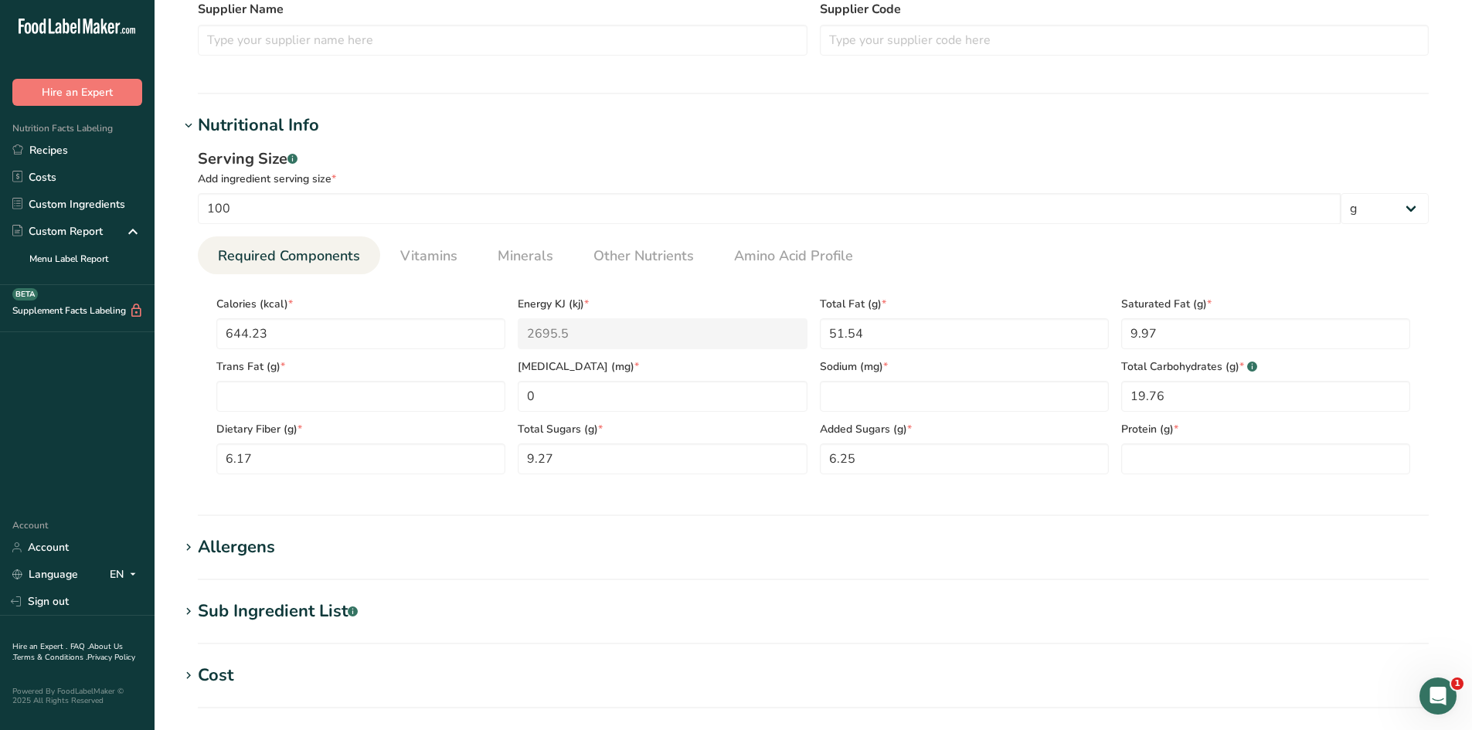
click at [857, 504] on section "Nutritional Info Serving Size .a-a{fill:#347362;}.b-a{fill:#fff;} Add ingredien…" at bounding box center [813, 314] width 1268 height 403
click at [253, 396] on Fat "number" at bounding box center [360, 396] width 289 height 31
type Fat "0"
click at [346, 501] on section "Nutritional Info Serving Size .a-a{fill:#347362;}.b-a{fill:#fff;} Add ingredien…" at bounding box center [813, 314] width 1268 height 403
paste input "365.8"
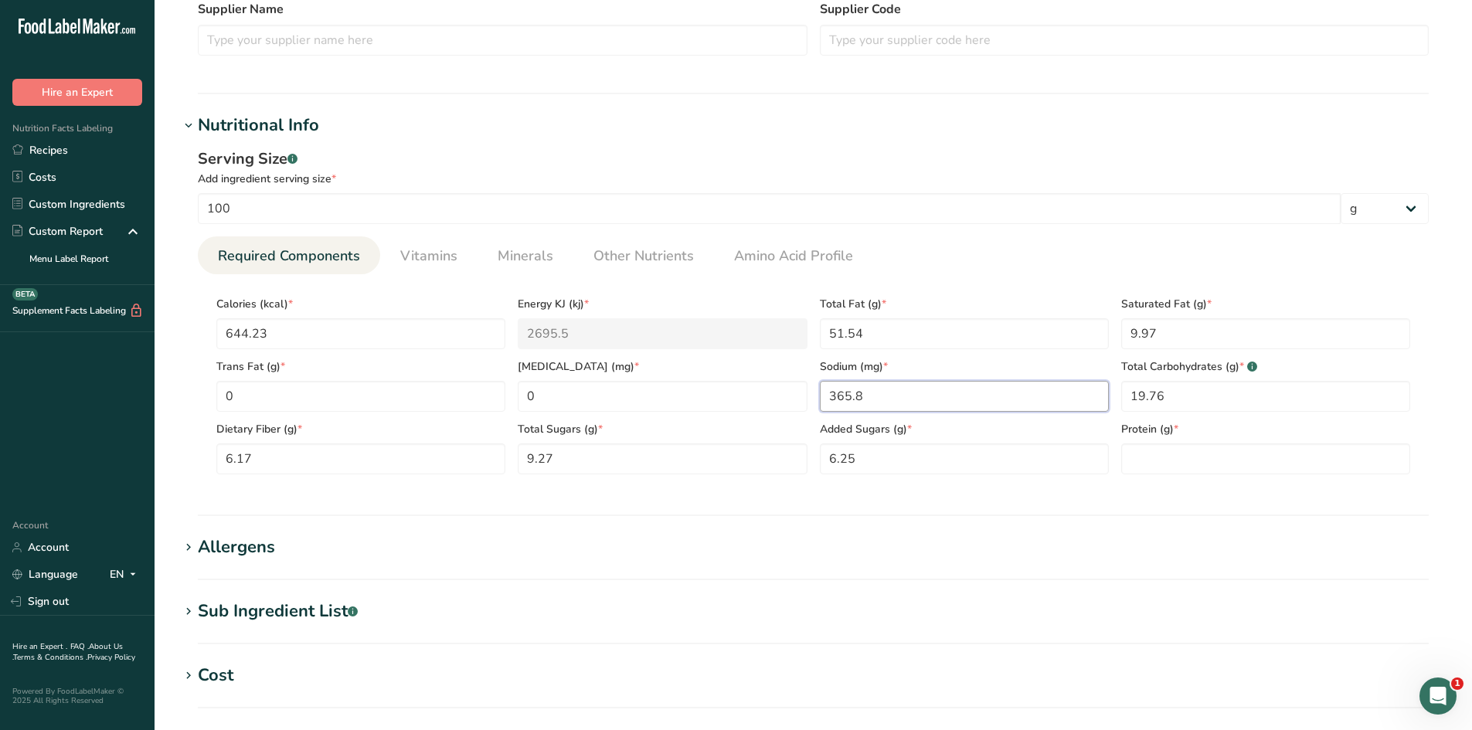
type input "365.8"
click at [948, 479] on section "Calories (kcal) * 644.23 Energy KJ (kj) * 2695.5 Total Fat (g) * 51.54 Saturate…" at bounding box center [813, 380] width 1231 height 213
paste input "25.33"
type input "25.33"
click at [1238, 512] on section "Nutritional Info Serving Size .a-a{fill:#347362;}.b-a{fill:#fff;} Add ingredien…" at bounding box center [813, 314] width 1268 height 403
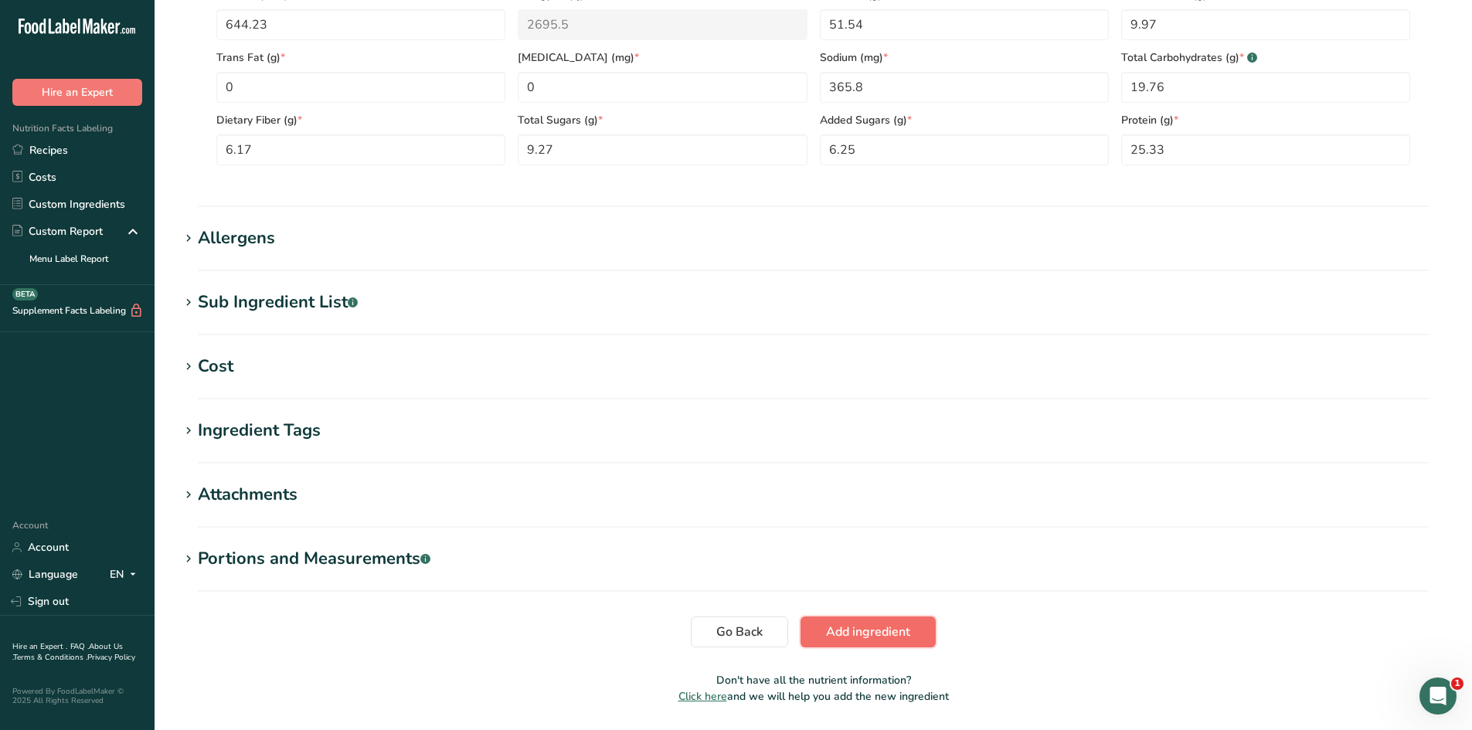
click at [847, 625] on span "Add ingredient" at bounding box center [868, 632] width 84 height 19
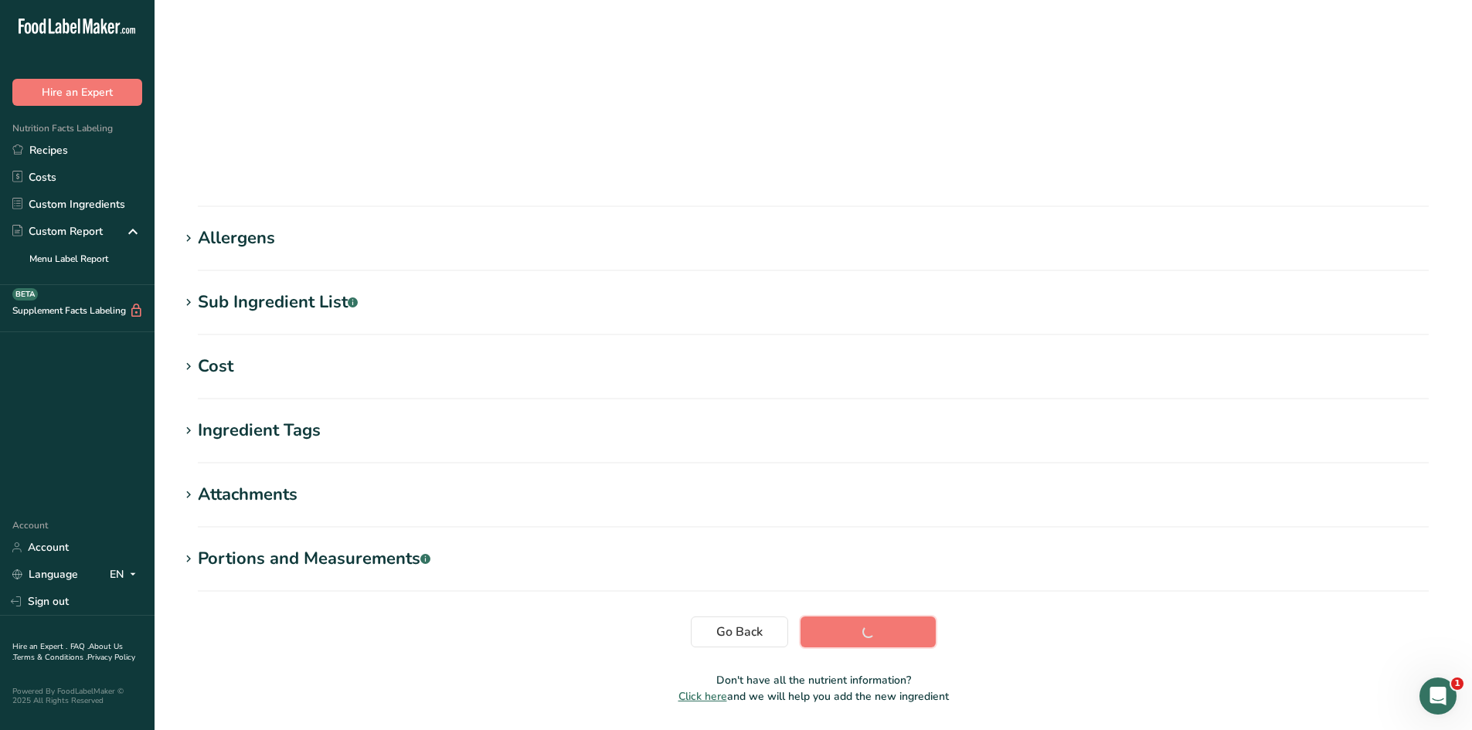
scroll to position [87, 0]
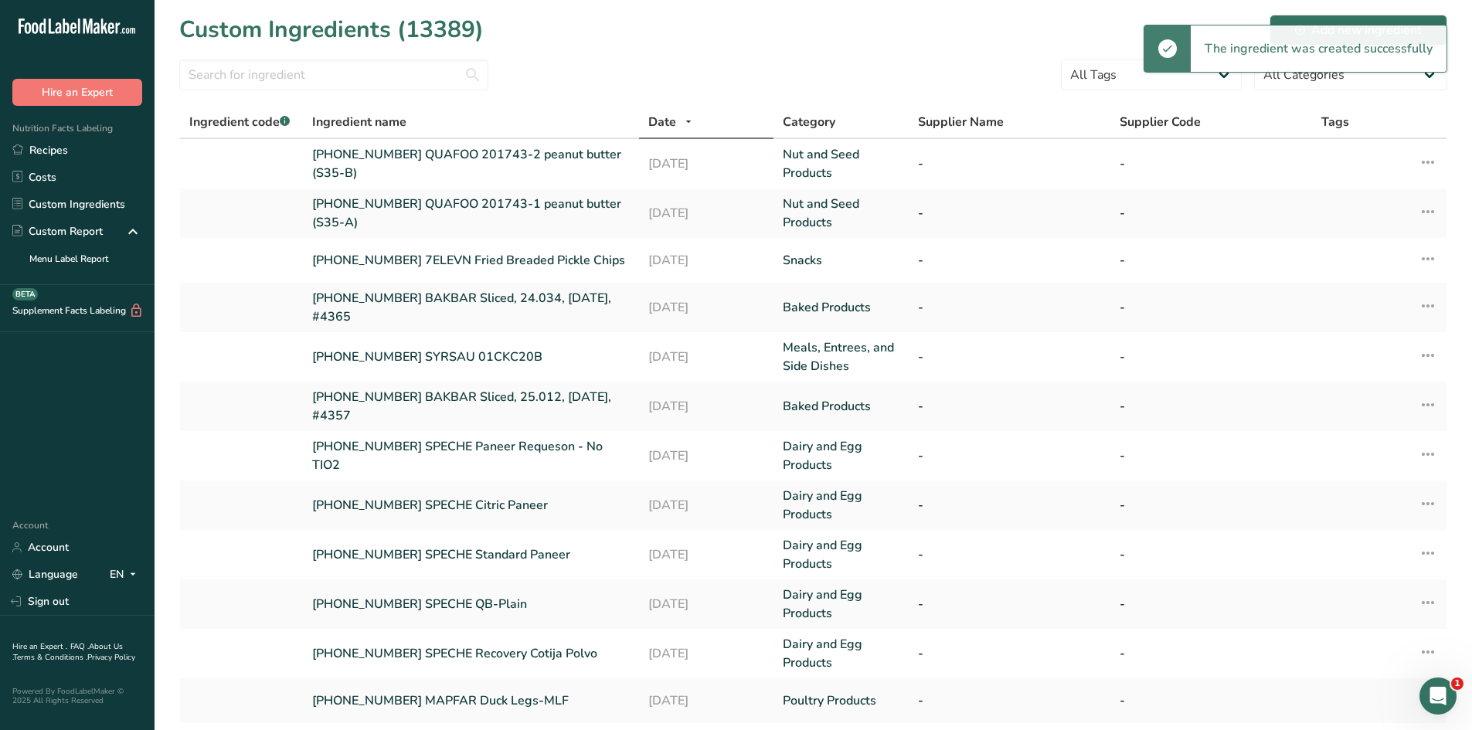
click at [1361, 13] on div "Custom Ingredients (13389) Add new ingredient" at bounding box center [813, 29] width 1268 height 35
click at [1348, 31] on div "Add new ingredient" at bounding box center [1358, 30] width 127 height 19
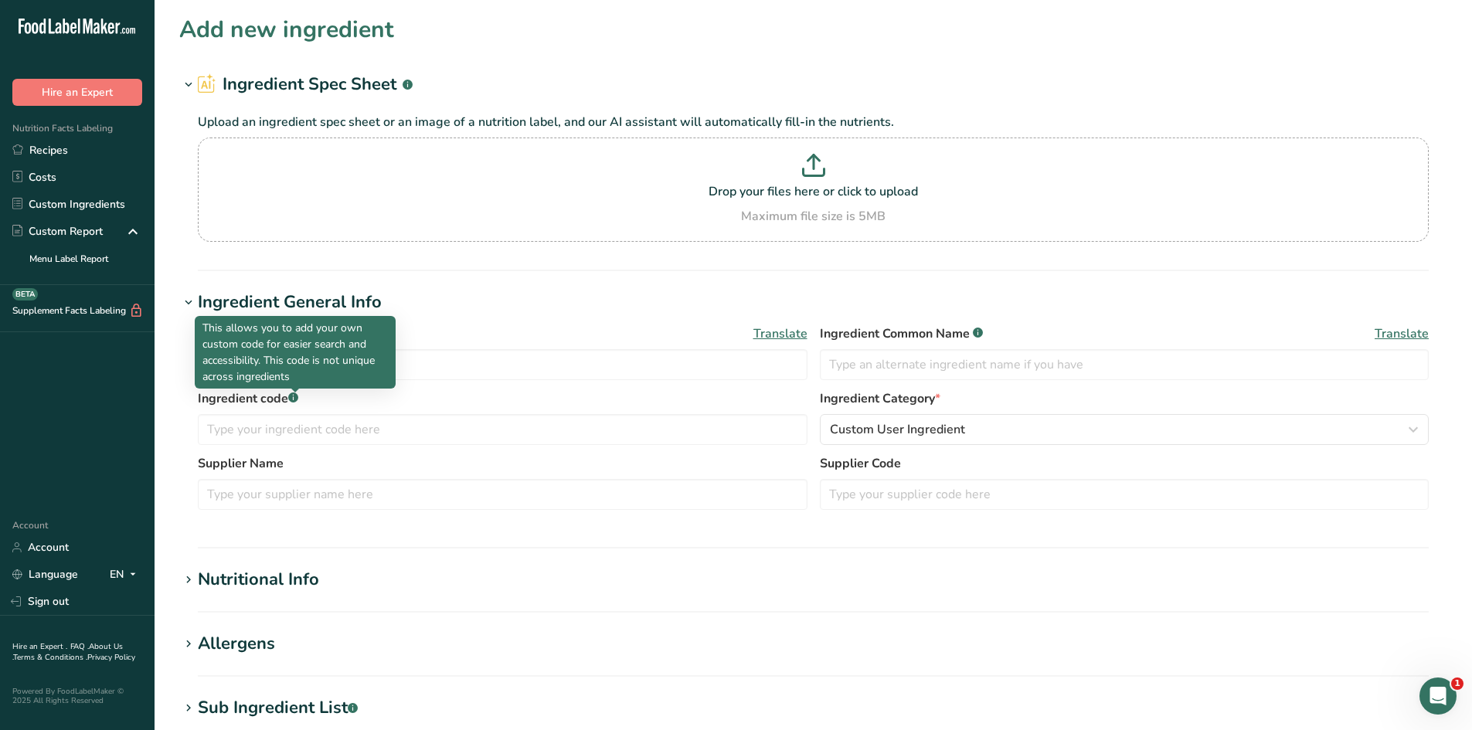
click at [306, 373] on p "This allows you to add your own custom code for easier search and accessibility…" at bounding box center [296, 352] width 186 height 65
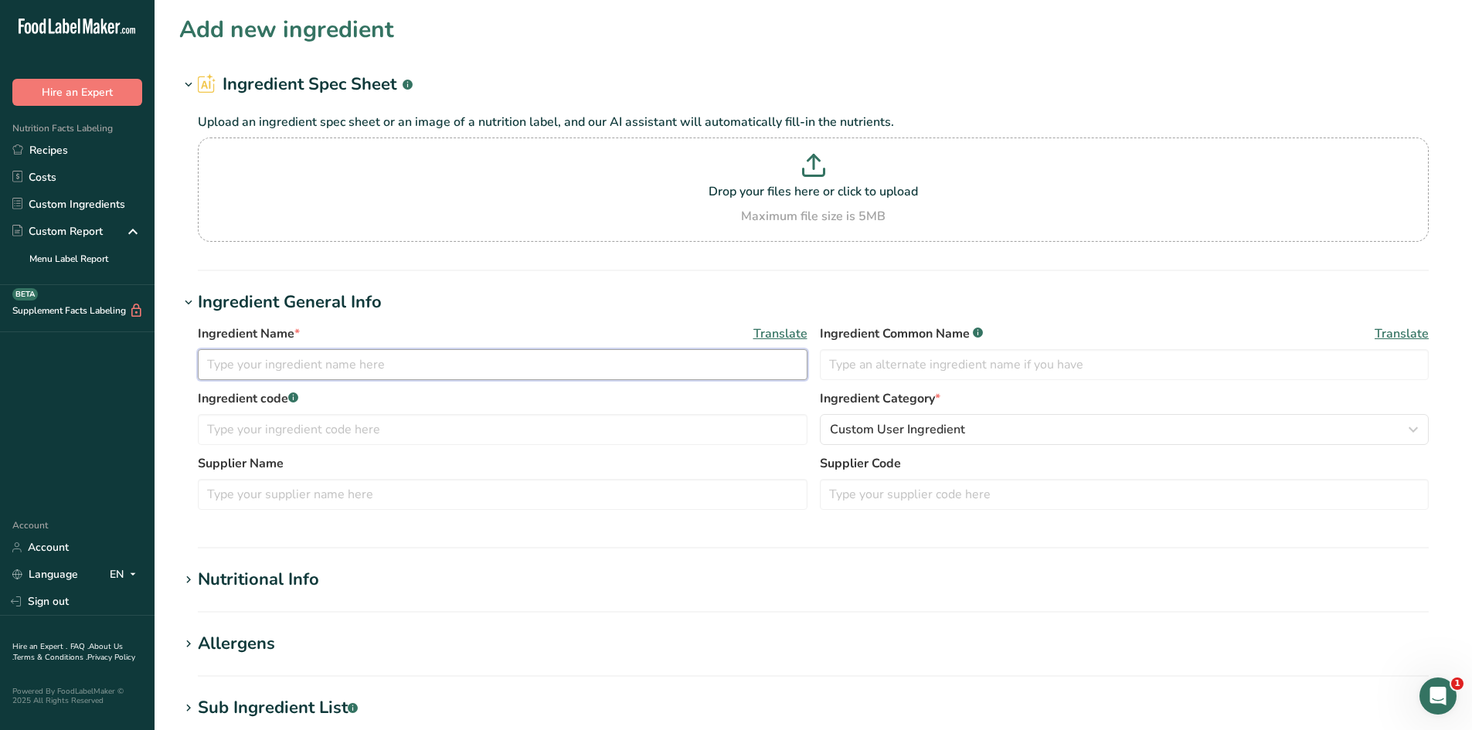
click at [440, 368] on input "text" at bounding box center [503, 364] width 610 height 31
paste input "201743-3 peanut butter (S35-C)"
type input "[PHONE_NUMBER] QUAFOO 201743-3 peanut butter (S35-C)"
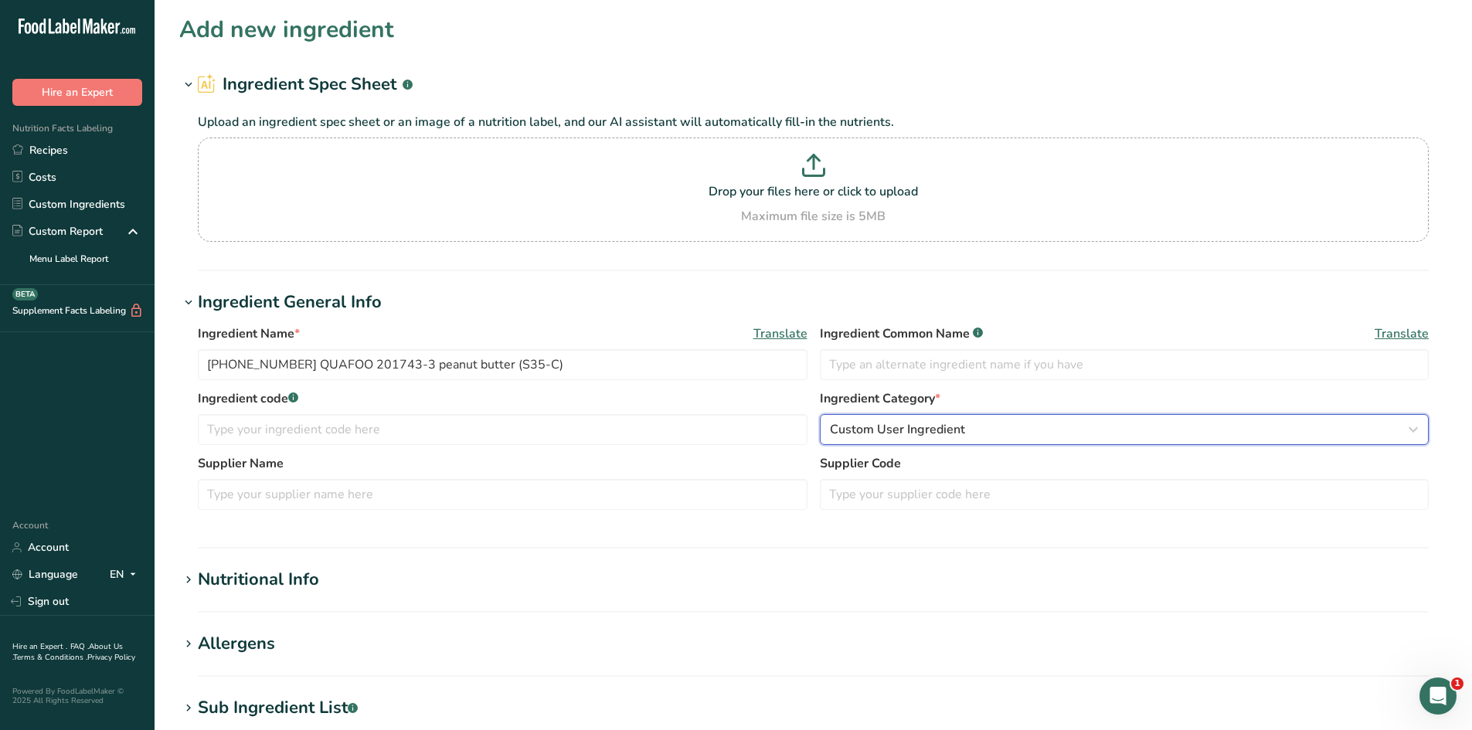
click at [873, 439] on button "Custom User Ingredient" at bounding box center [1125, 429] width 610 height 31
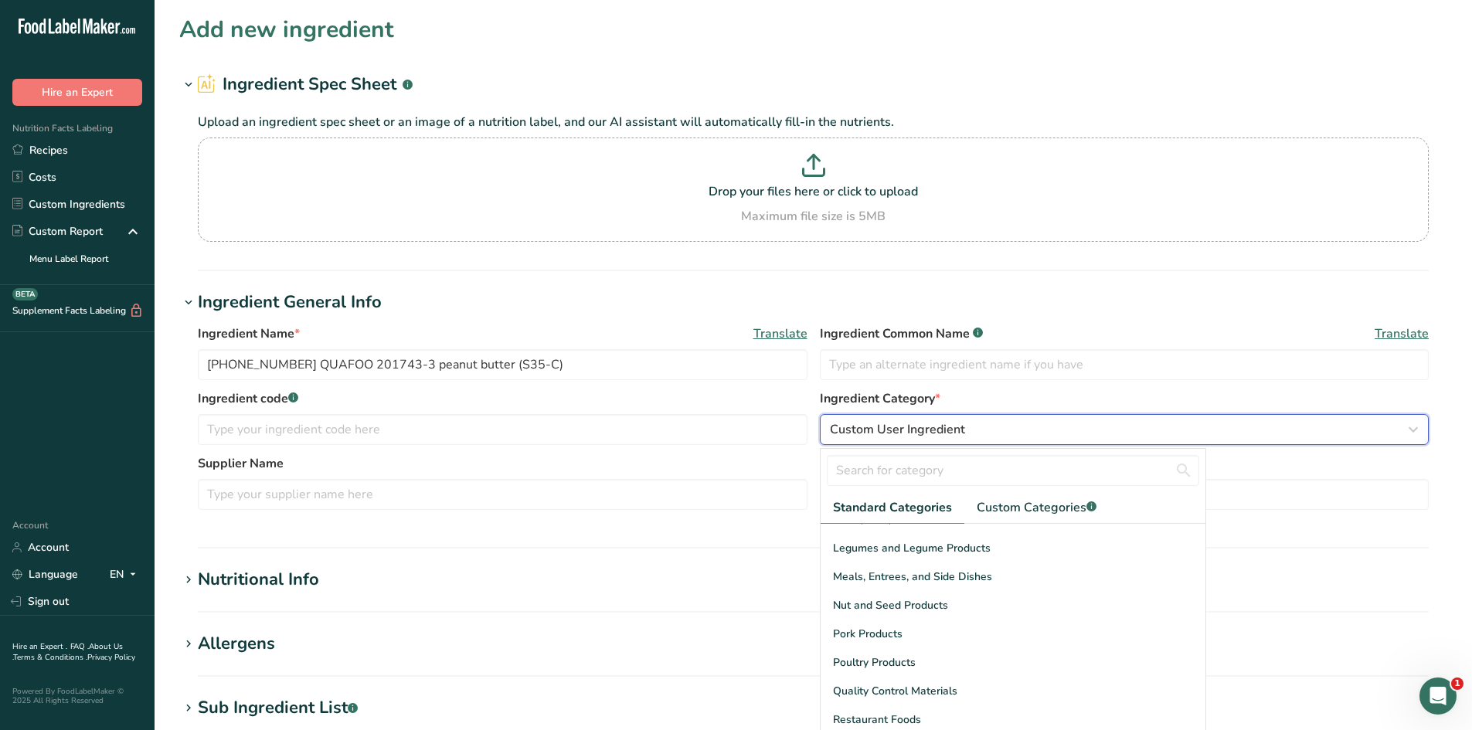
scroll to position [464, 0]
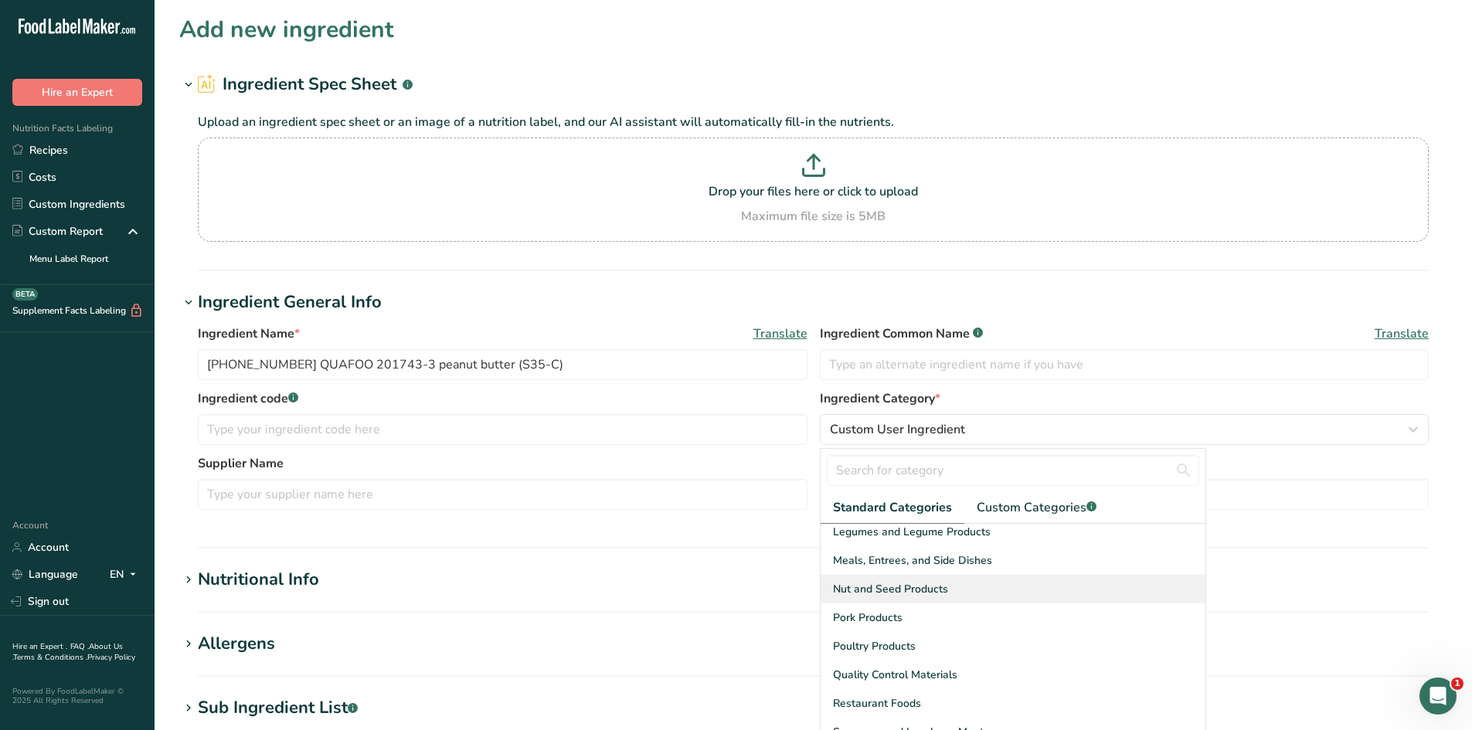
click at [904, 599] on div "Nut and Seed Products" at bounding box center [1013, 589] width 385 height 29
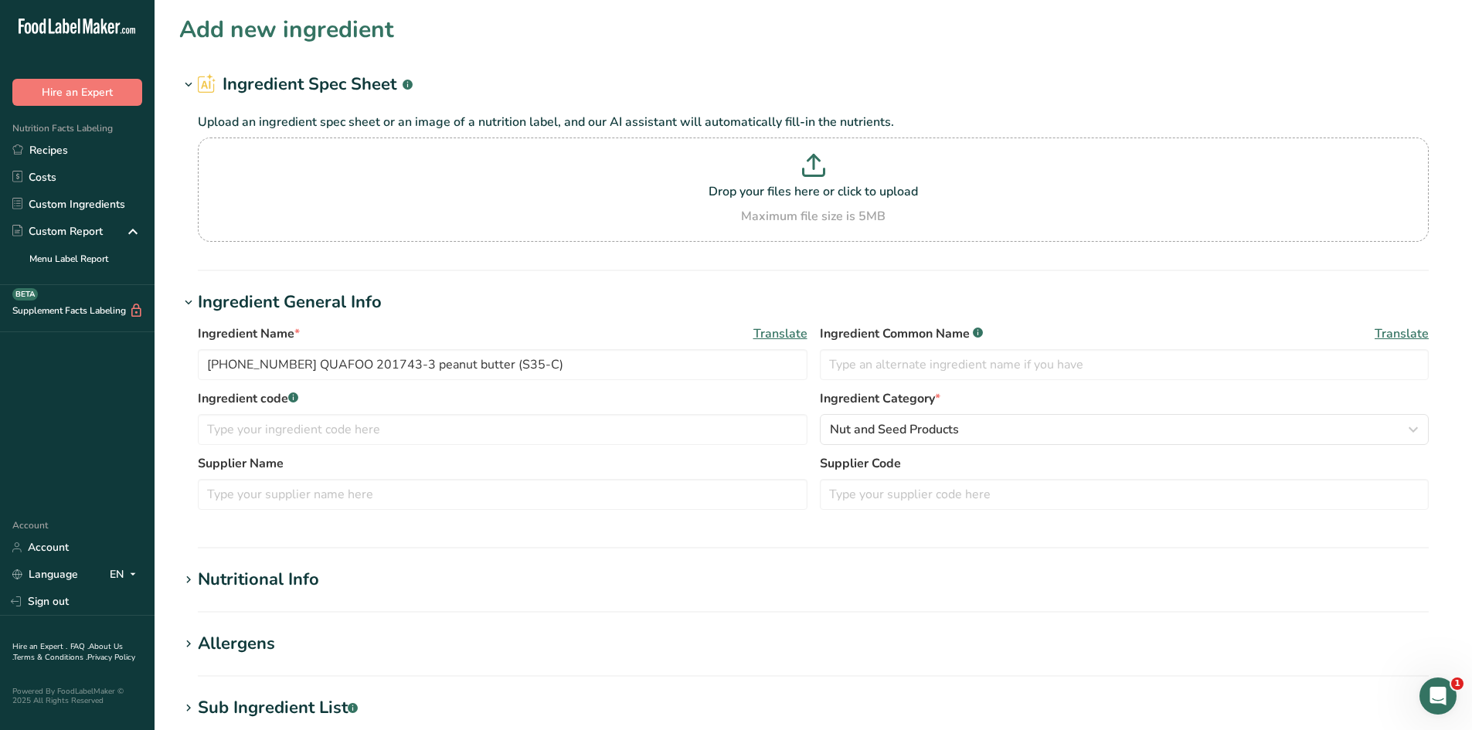
click at [798, 531] on section "Ingredient General Info Ingredient Name * Translate 25-415090-003 QUAFOO 201743…" at bounding box center [813, 419] width 1268 height 259
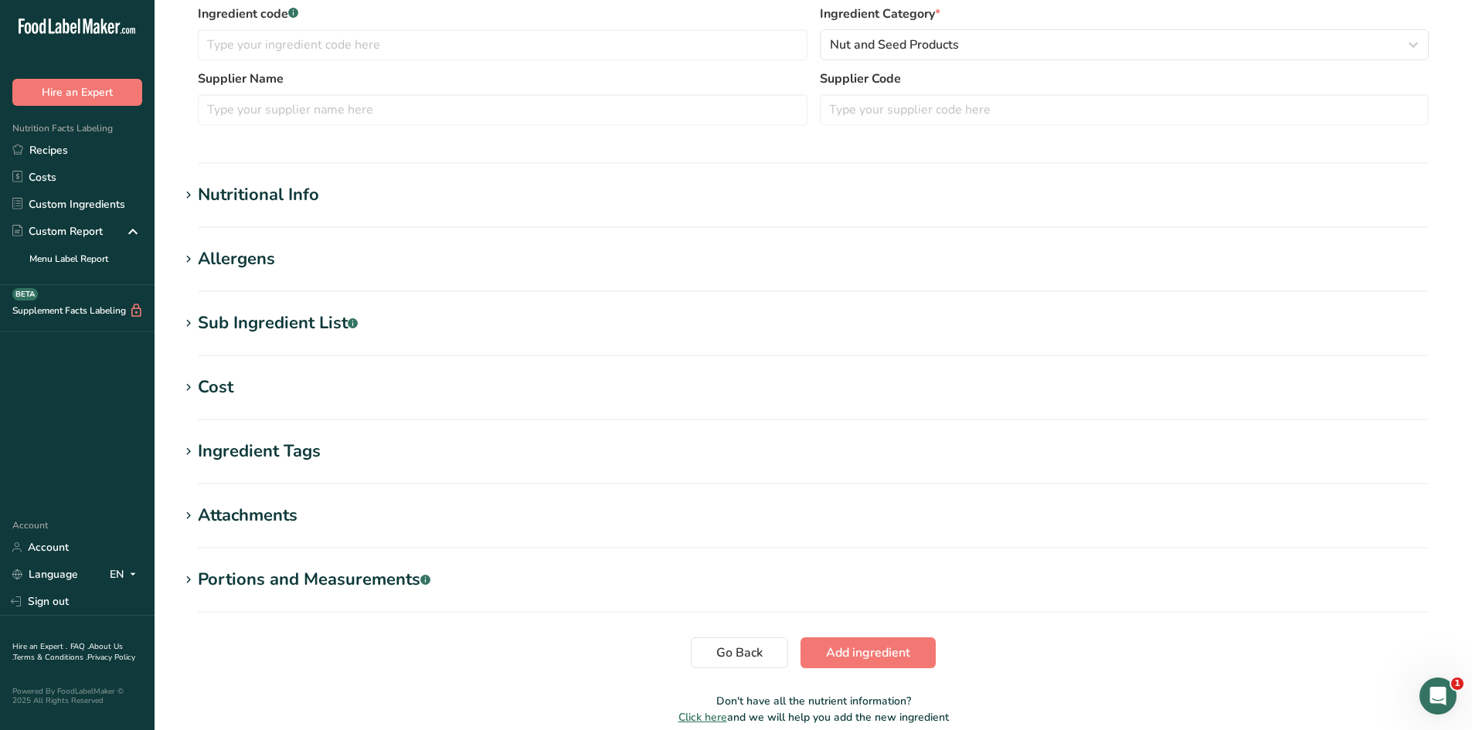
scroll to position [386, 0]
click at [348, 209] on section "Nutritional Info Serving Size .a-a{fill:#347362;}.b-a{fill:#fff;} Add ingredien…" at bounding box center [813, 204] width 1268 height 46
click at [291, 186] on div "Nutritional Info" at bounding box center [258, 194] width 121 height 26
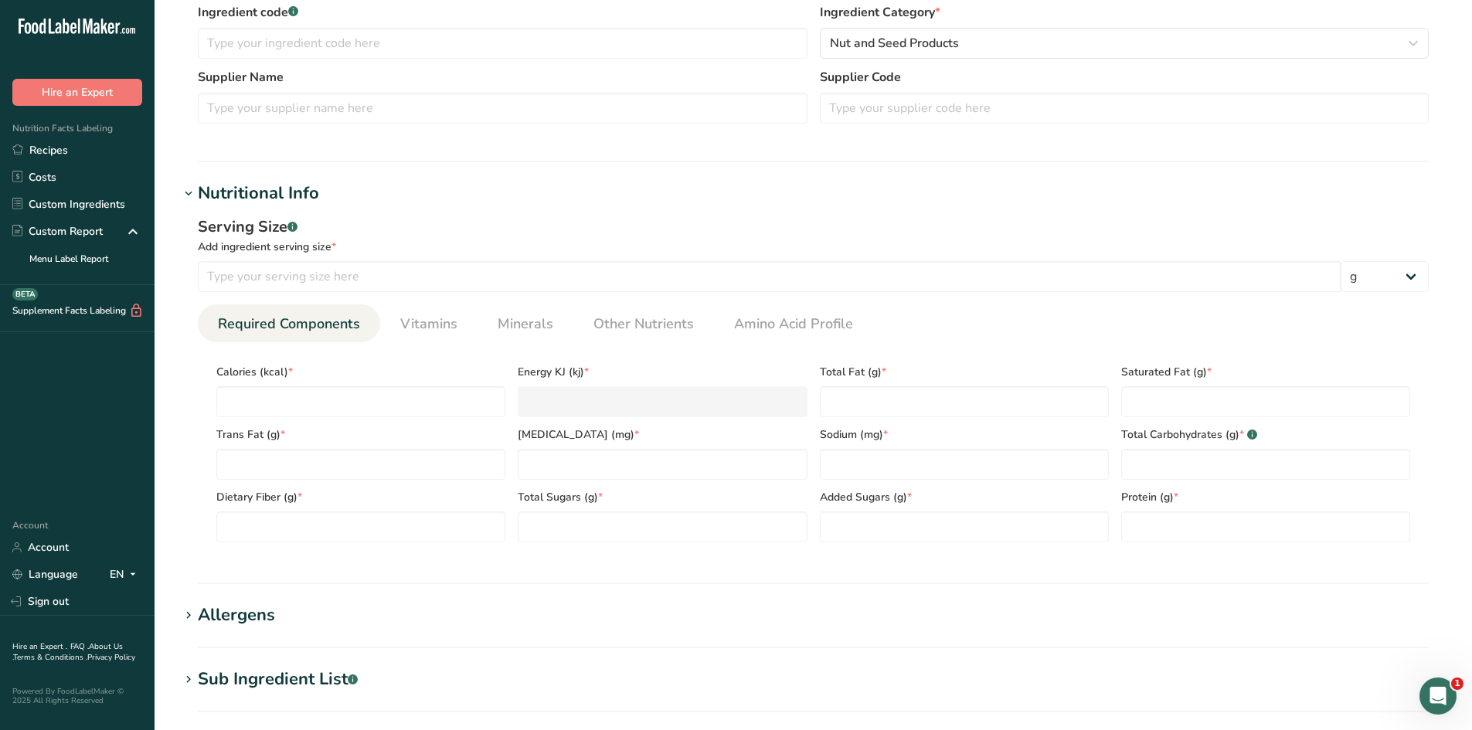
click at [445, 293] on div "Serving Size .a-a{fill:#347362;}.b-a{fill:#fff;} Add ingredient serving size * …" at bounding box center [813, 385] width 1268 height 358
click at [448, 288] on input "number" at bounding box center [769, 276] width 1143 height 31
type input "100"
click at [644, 338] on link "Other Nutrients" at bounding box center [643, 324] width 113 height 39
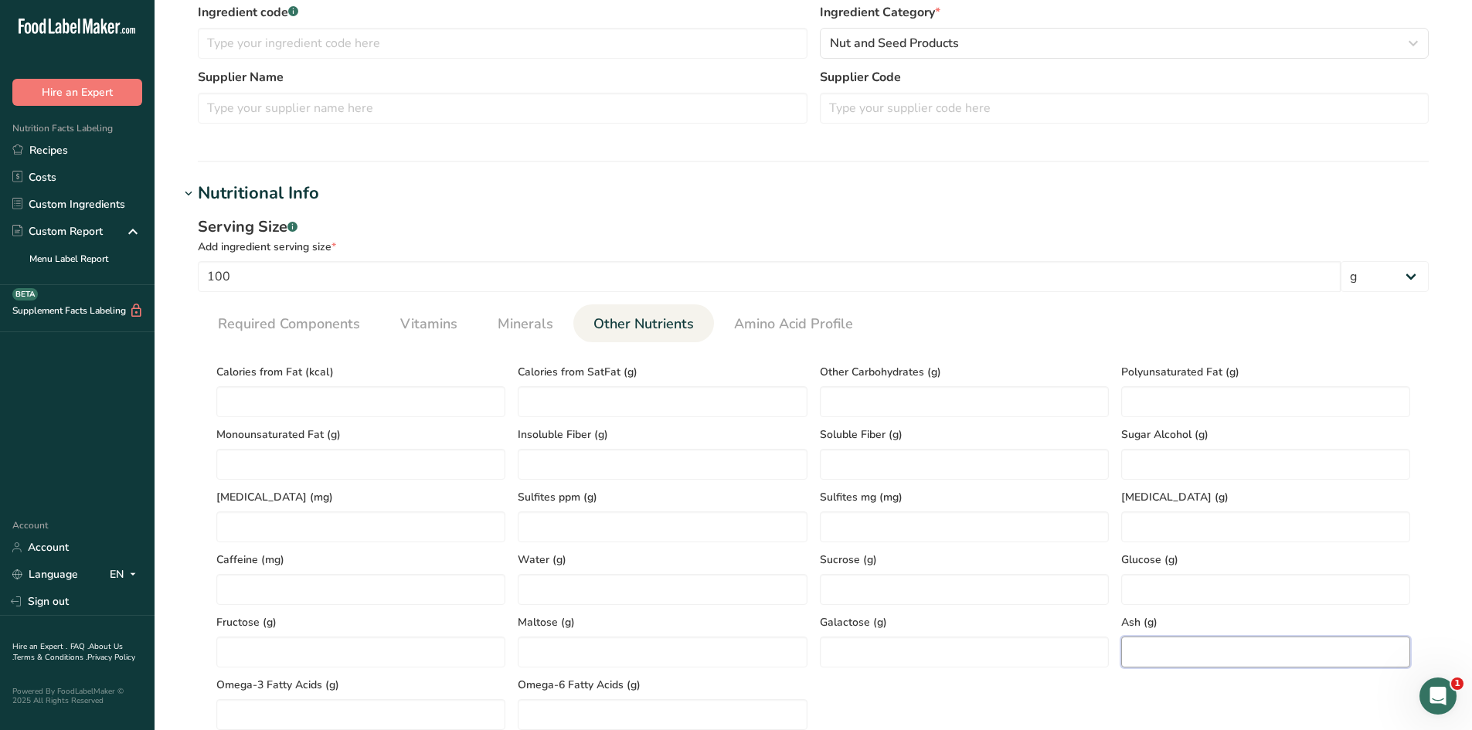
paste input "4.7"
type input "4.7"
click at [1109, 700] on div "Calories from Fat (kcal) Calories from SatFat (g) Other Carbohydrates (g) Polyu…" at bounding box center [813, 543] width 1207 height 376
paste Fat "464.76"
type Fat "464.76"
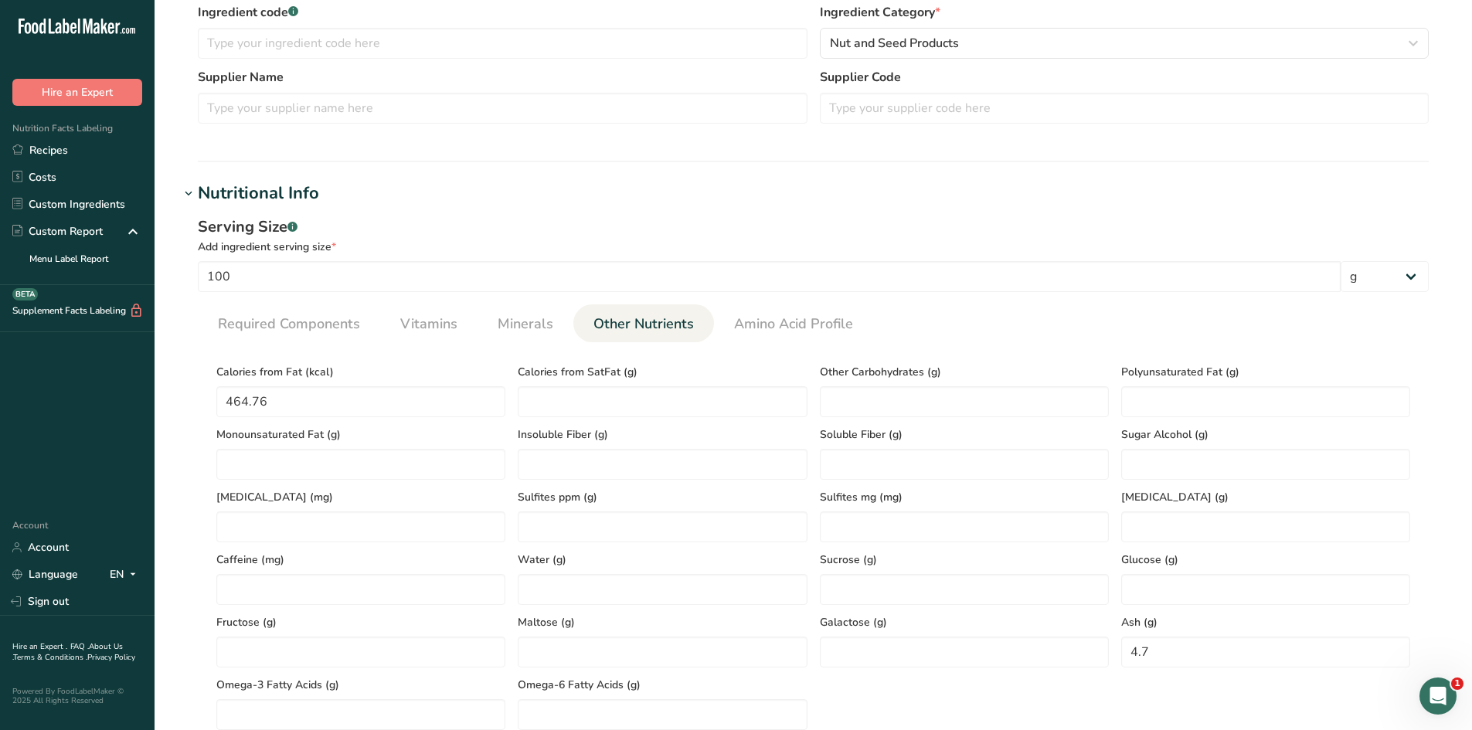
click at [182, 416] on div "Serving Size .a-a{fill:#347362;}.b-a{fill:#fff;} Add ingredient serving size * …" at bounding box center [813, 479] width 1268 height 546
paste Fat "28.66"
type Fat "28.66"
click at [193, 367] on div "Serving Size .a-a{fill:#347362;}.b-a{fill:#fff;} Add ingredient serving size * …" at bounding box center [813, 479] width 1268 height 546
paste Fat "12.79"
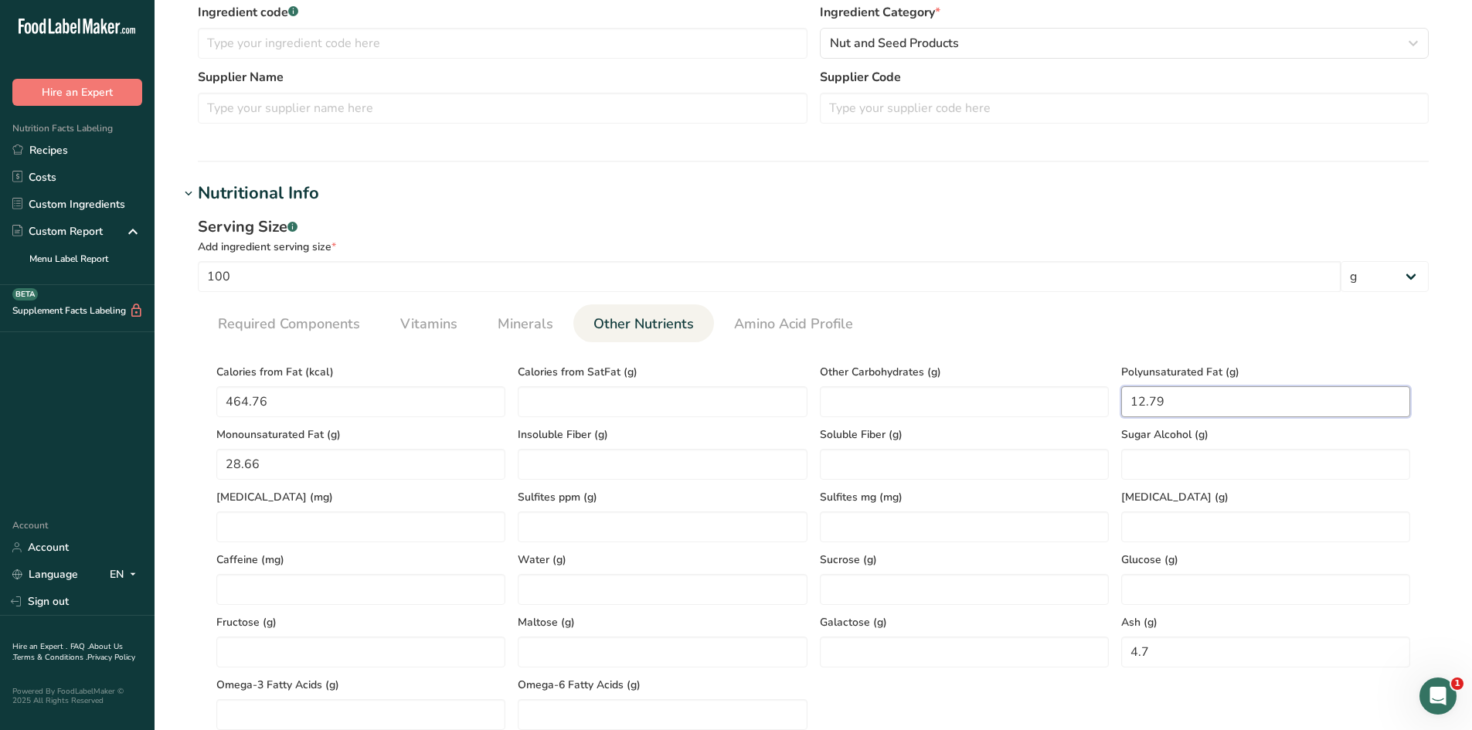
type Fat "12.79"
click at [1046, 353] on section "Calories (kcal) * Energy KJ (kj) * Total Fat (g) * Saturated Fat (g) * Trans Fa…" at bounding box center [813, 542] width 1231 height 400
click at [519, 324] on span "Minerals" at bounding box center [526, 324] width 56 height 21
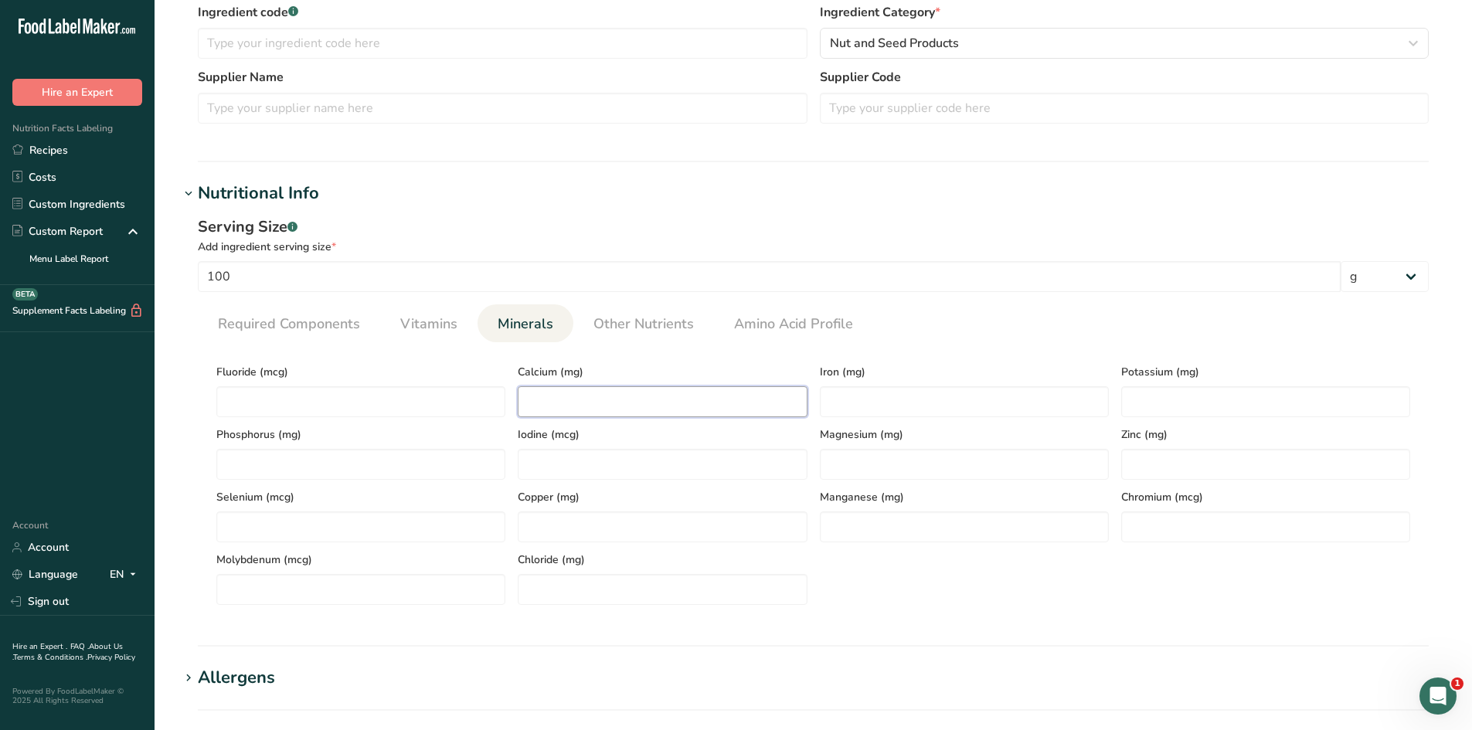
paste input "64.16"
type input "64.16"
paste input "2.08"
type input "2.08"
click at [871, 351] on section "Calories (kcal) * Energy KJ (kj) * Total Fat (g) * Saturated Fat (g) * Trans Fa…" at bounding box center [813, 479] width 1231 height 275
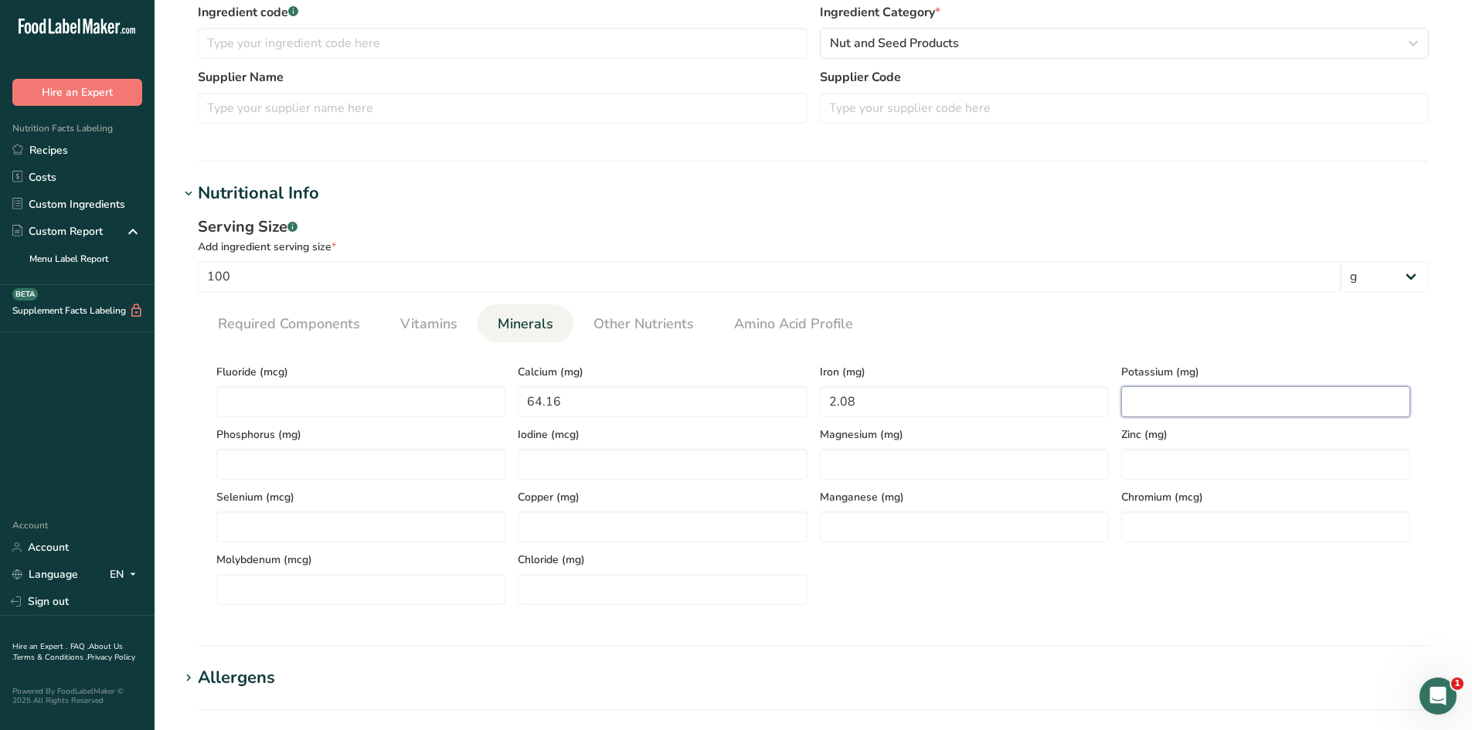
paste input "626.64"
type input "626.64"
click at [1027, 356] on div "Iron (mg) 2.08" at bounding box center [964, 386] width 301 height 63
click at [417, 325] on span "Vitamins" at bounding box center [428, 324] width 57 height 21
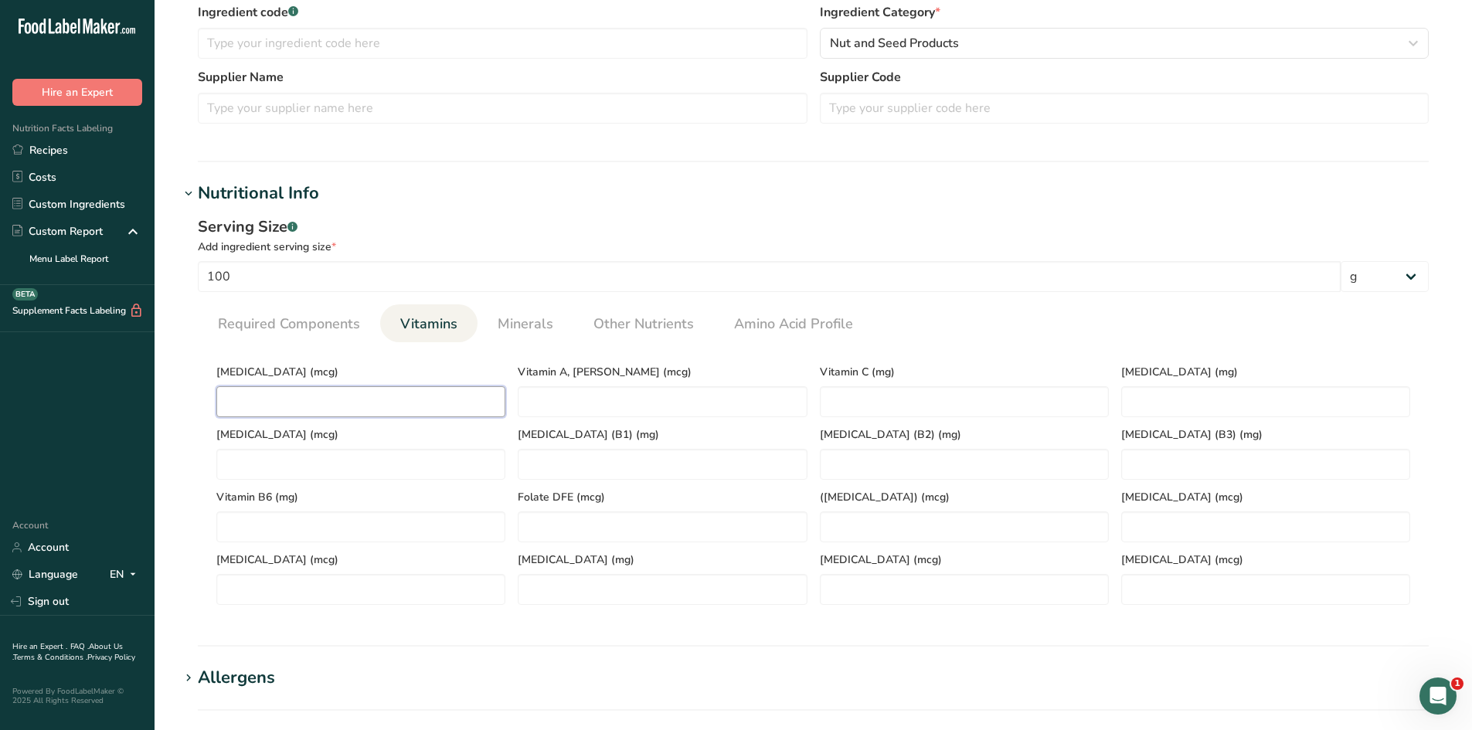
click at [417, 389] on D "number" at bounding box center [360, 401] width 289 height 31
type D "0"
click at [385, 363] on div "Vitamin D (mcg) 0" at bounding box center [360, 386] width 301 height 63
click at [264, 315] on span "Required Components" at bounding box center [289, 324] width 142 height 21
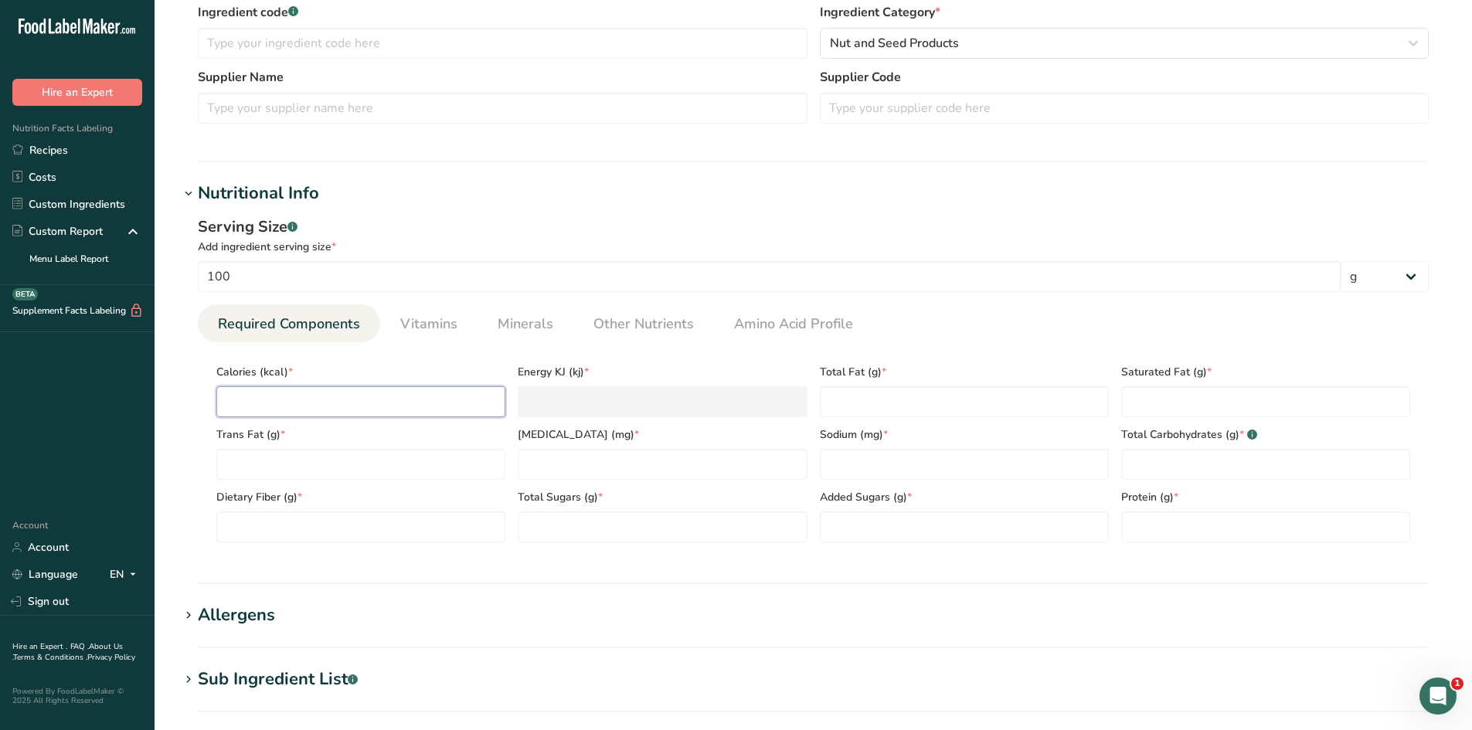
paste input "638.1"
type input "638.1"
type KJ "2669.8"
type input "638.1"
click at [185, 436] on div "Serving Size .a-a{fill:#347362;}.b-a{fill:#fff;} Add ingredient serving size * …" at bounding box center [813, 385] width 1268 height 358
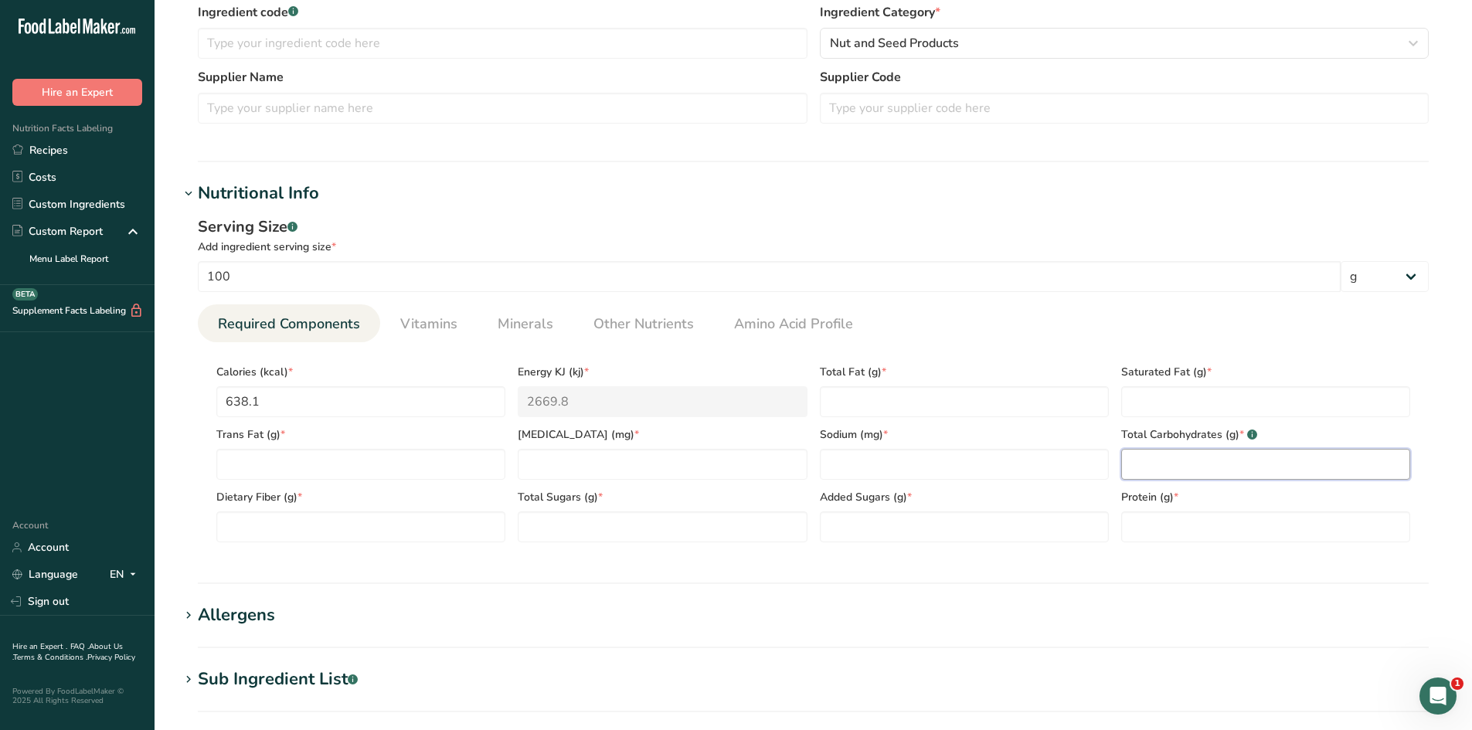
paste Carbohydrates "18.45"
type Carbohydrates "18.45"
click at [1123, 558] on div "Serving Size .a-a{fill:#347362;}.b-a{fill:#fff;} Add ingredient serving size * …" at bounding box center [813, 385] width 1268 height 358
click at [568, 477] on input "number" at bounding box center [662, 464] width 289 height 31
type input "0"
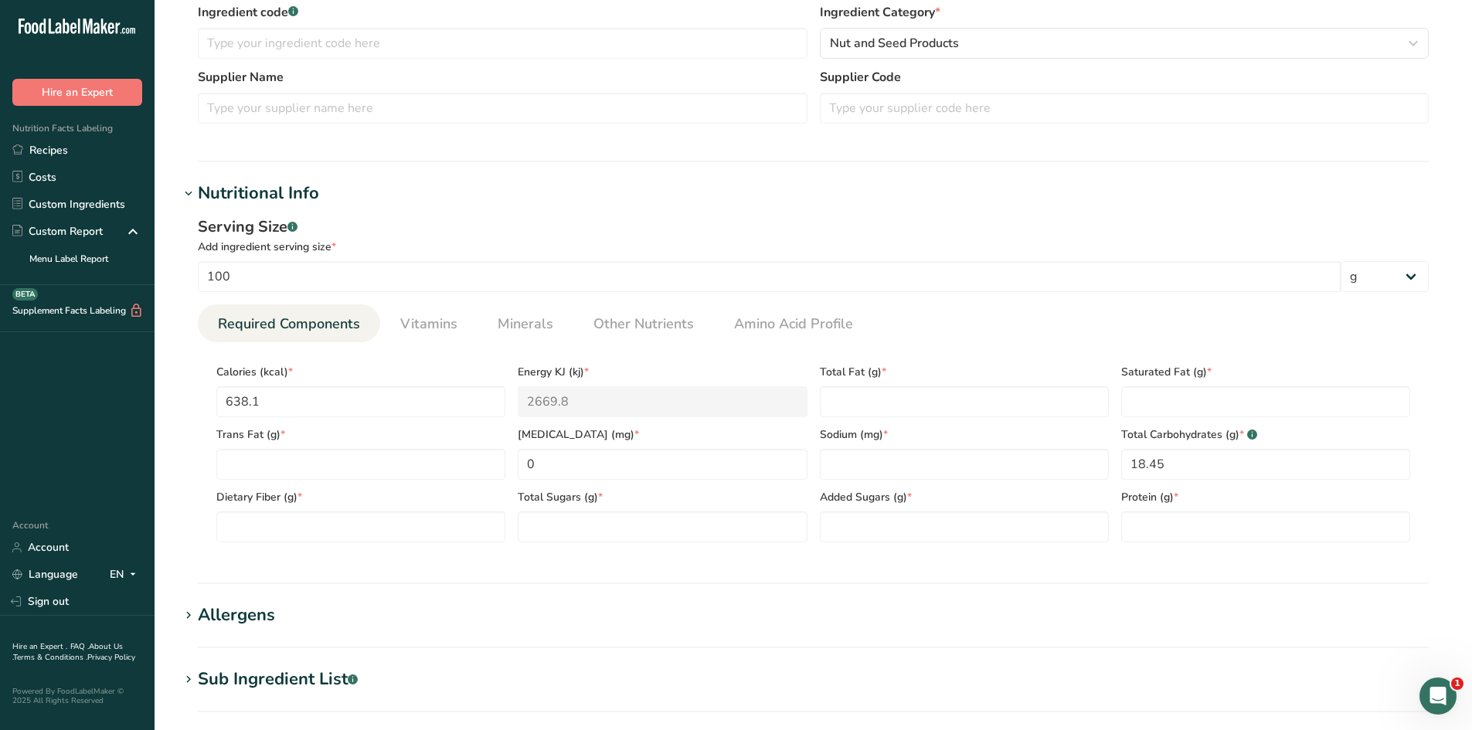
click at [587, 562] on div "Serving Size .a-a{fill:#347362;}.b-a{fill:#fff;} Add ingredient serving size * …" at bounding box center [813, 385] width 1268 height 358
drag, startPoint x: 336, startPoint y: 543, endPoint x: 285, endPoint y: 517, distance: 57.4
paste Fiber "6.75"
type Fiber "6.75"
click at [258, 561] on div "Serving Size .a-a{fill:#347362;}.b-a{fill:#fff;} Add ingredient serving size * …" at bounding box center [813, 385] width 1268 height 358
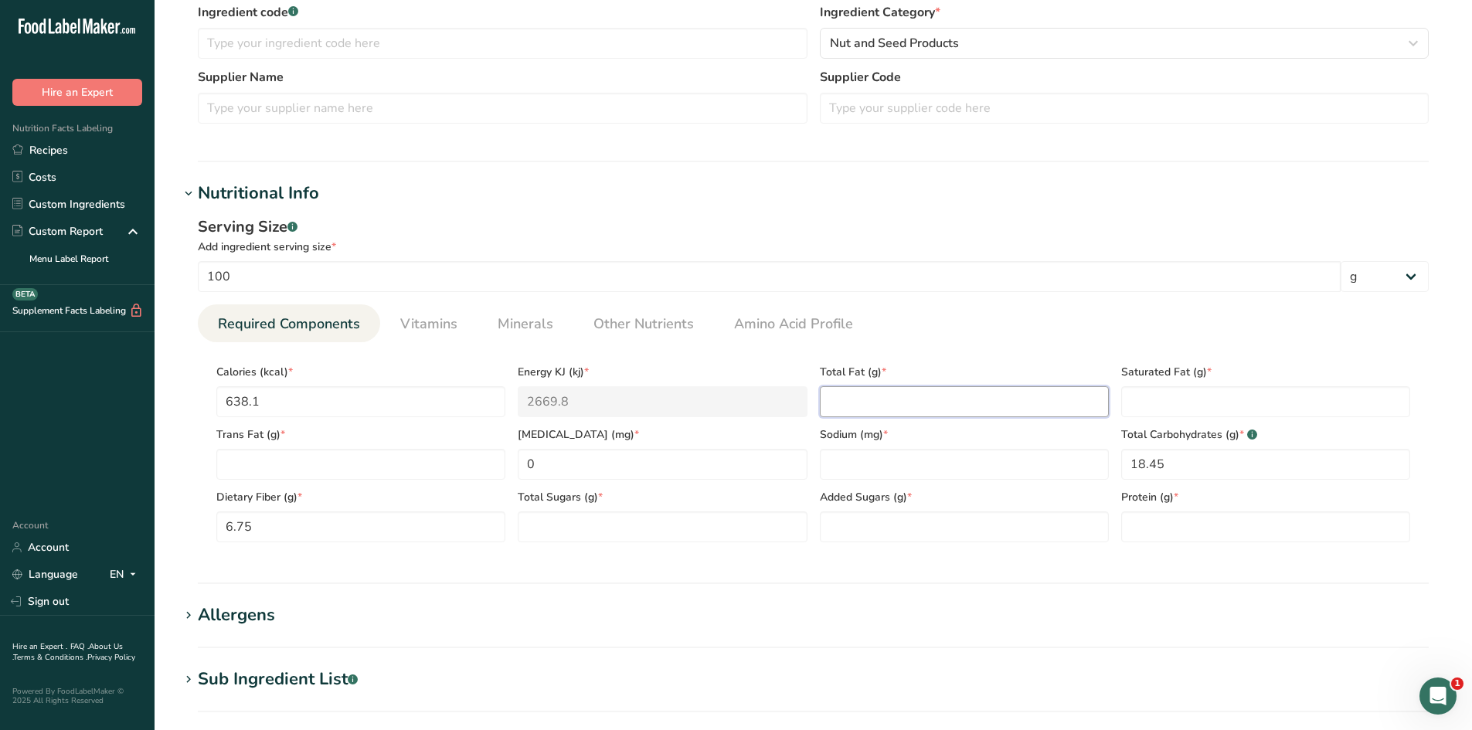
paste Fat "51.64"
type Fat "51.64"
click at [877, 557] on div "Serving Size .a-a{fill:#347362;}.b-a{fill:#fff;} Add ingredient serving size * …" at bounding box center [813, 385] width 1268 height 358
paste input "474.11"
type input "474.11"
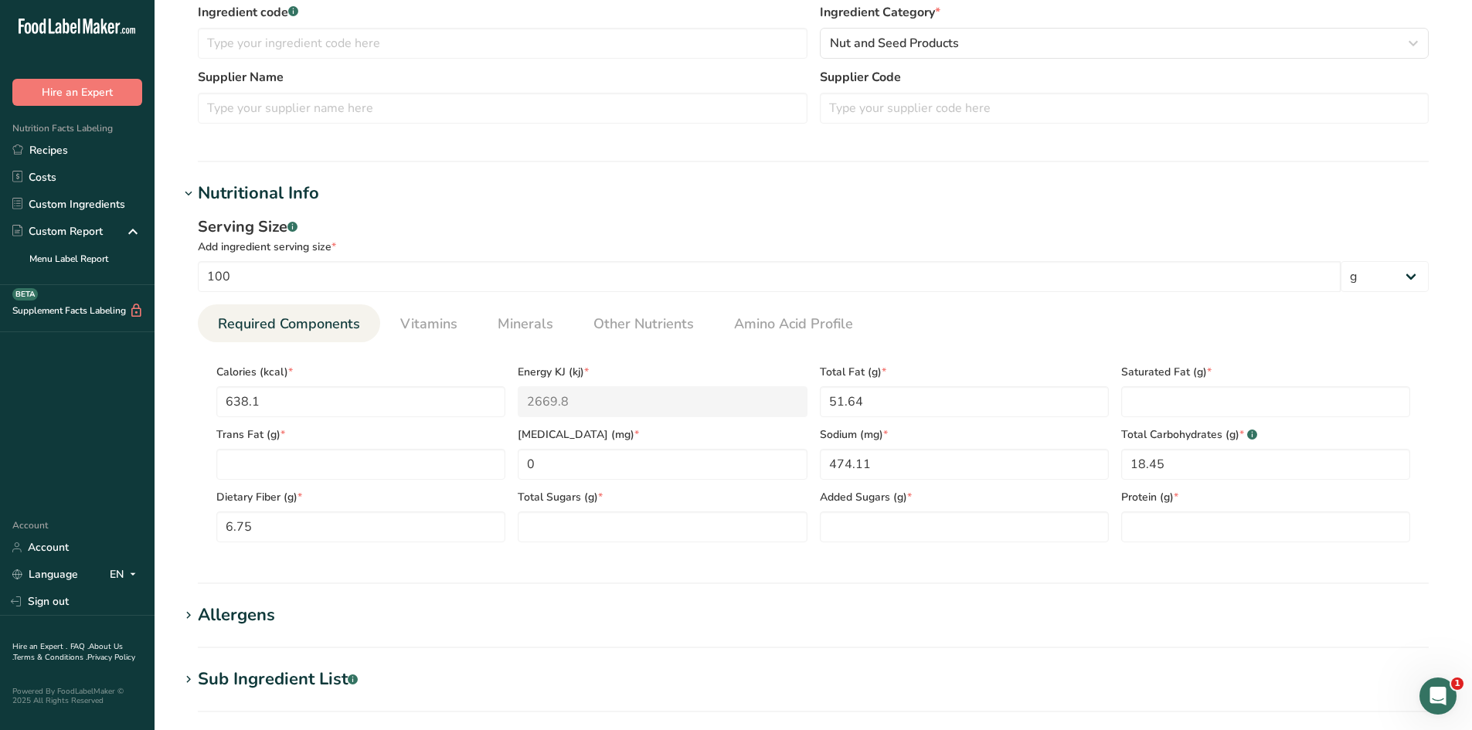
click at [905, 563] on div "Serving Size .a-a{fill:#347362;}.b-a{fill:#fff;} Add ingredient serving size * …" at bounding box center [813, 385] width 1268 height 358
paste input "24.89"
type input "24.89"
click at [1181, 574] on section "Nutritional Info Serving Size .a-a{fill:#347362;}.b-a{fill:#fff;} Add ingredien…" at bounding box center [813, 382] width 1268 height 403
paste Fat "10.19"
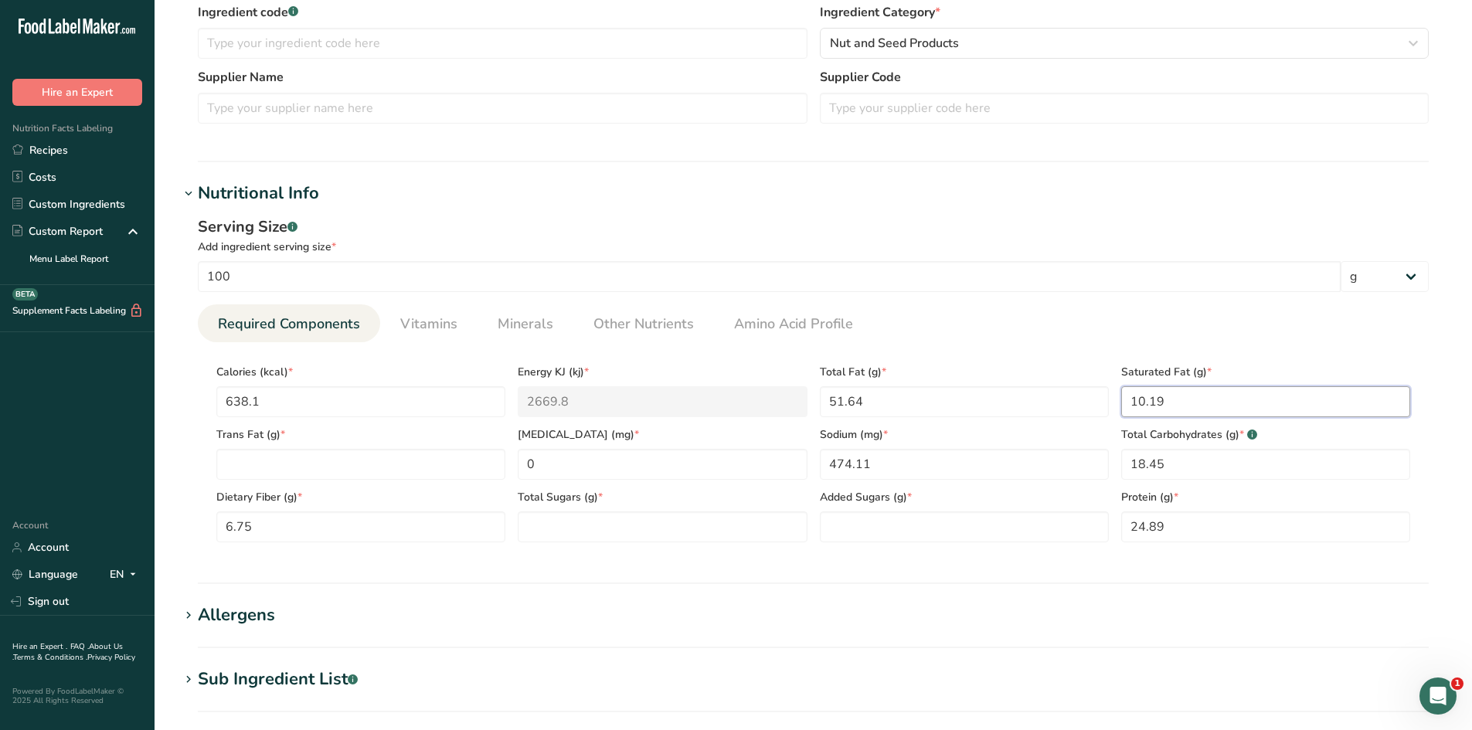
type Fat "10.19"
click at [1164, 571] on section "Nutritional Info Serving Size .a-a{fill:#347362;}.b-a{fill:#fff;} Add ingredien…" at bounding box center [813, 382] width 1268 height 403
paste Sugars "10.28"
type Sugars "10.28"
click at [626, 566] on section "Nutritional Info Serving Size .a-a{fill:#347362;}.b-a{fill:#fff;} Add ingredien…" at bounding box center [813, 382] width 1268 height 403
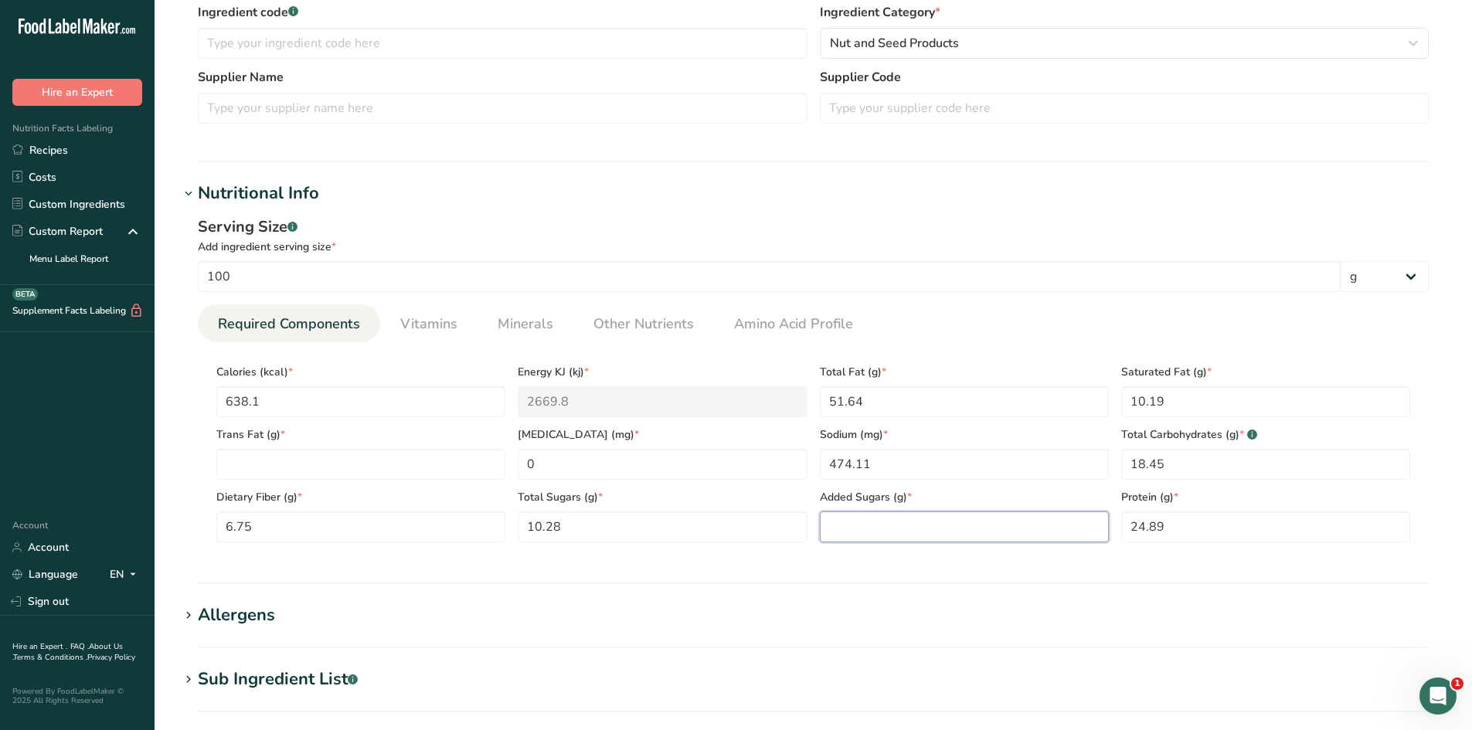
drag, startPoint x: 915, startPoint y: 511, endPoint x: 915, endPoint y: 528, distance: 17.0
paste Sugars "6.25"
type Sugars "6.25"
click at [946, 567] on section "Nutritional Info Serving Size .a-a{fill:#347362;}.b-a{fill:#fff;} Add ingredien…" at bounding box center [813, 382] width 1268 height 403
click at [364, 478] on Fat "number" at bounding box center [360, 464] width 289 height 31
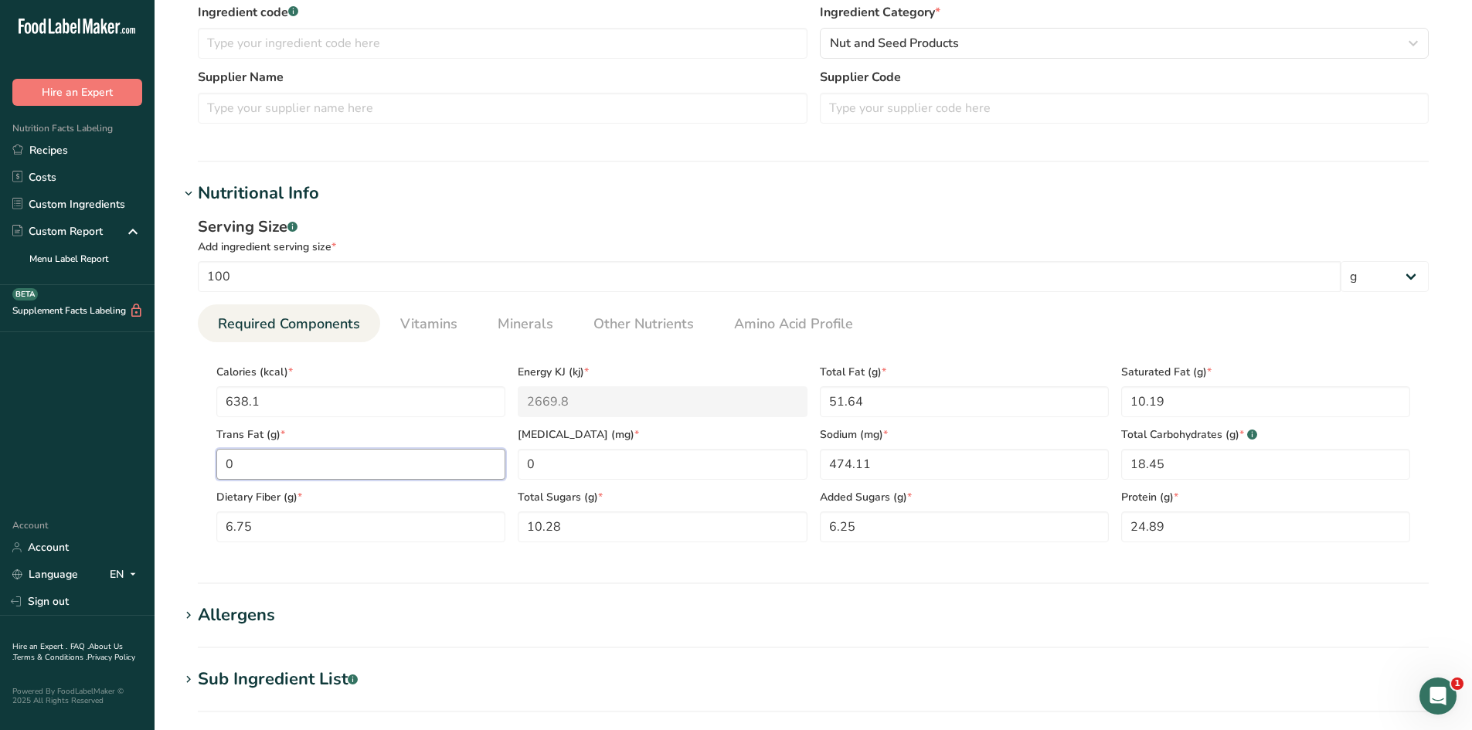
type Fat "0"
click at [731, 566] on section "Nutritional Info Serving Size .a-a{fill:#347362;}.b-a{fill:#fff;} Add ingredien…" at bounding box center [813, 382] width 1268 height 403
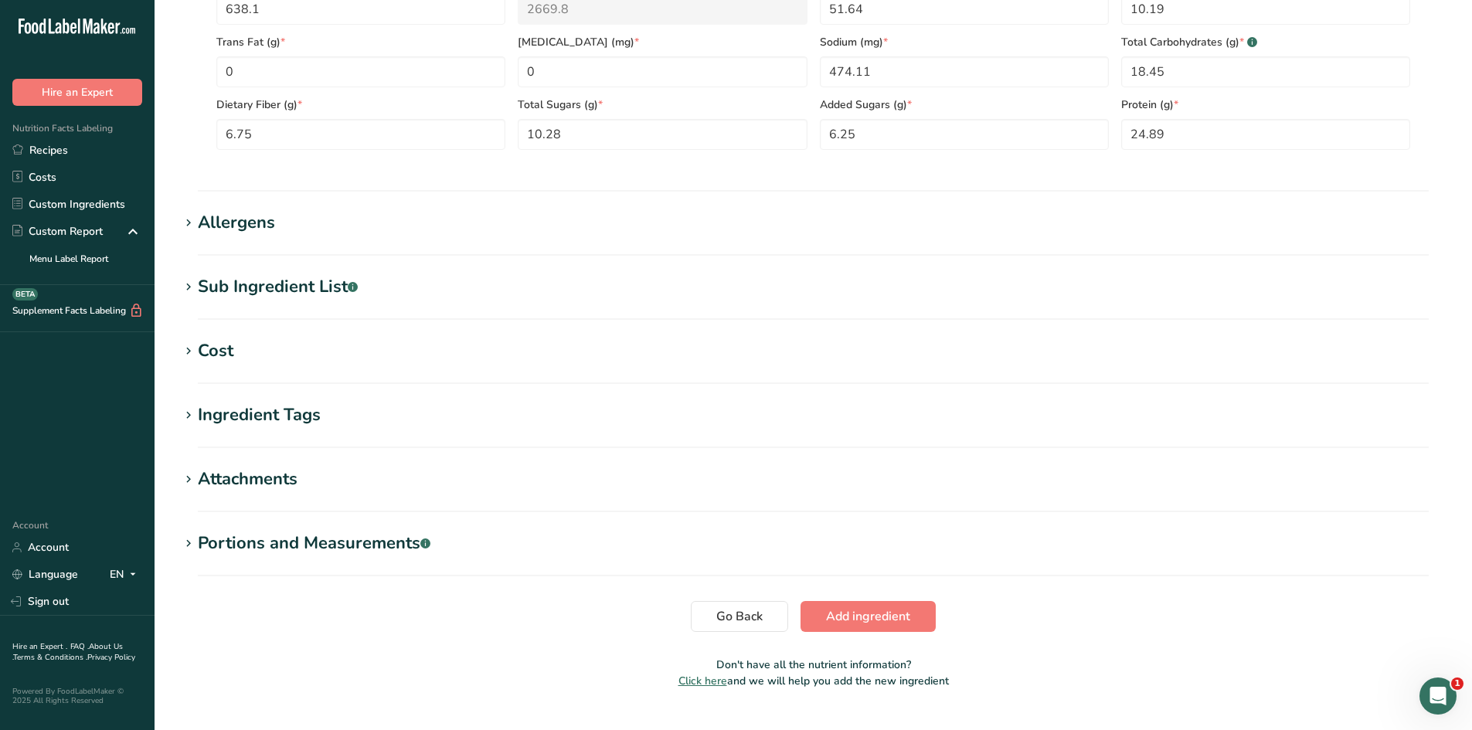
scroll to position [812, 0]
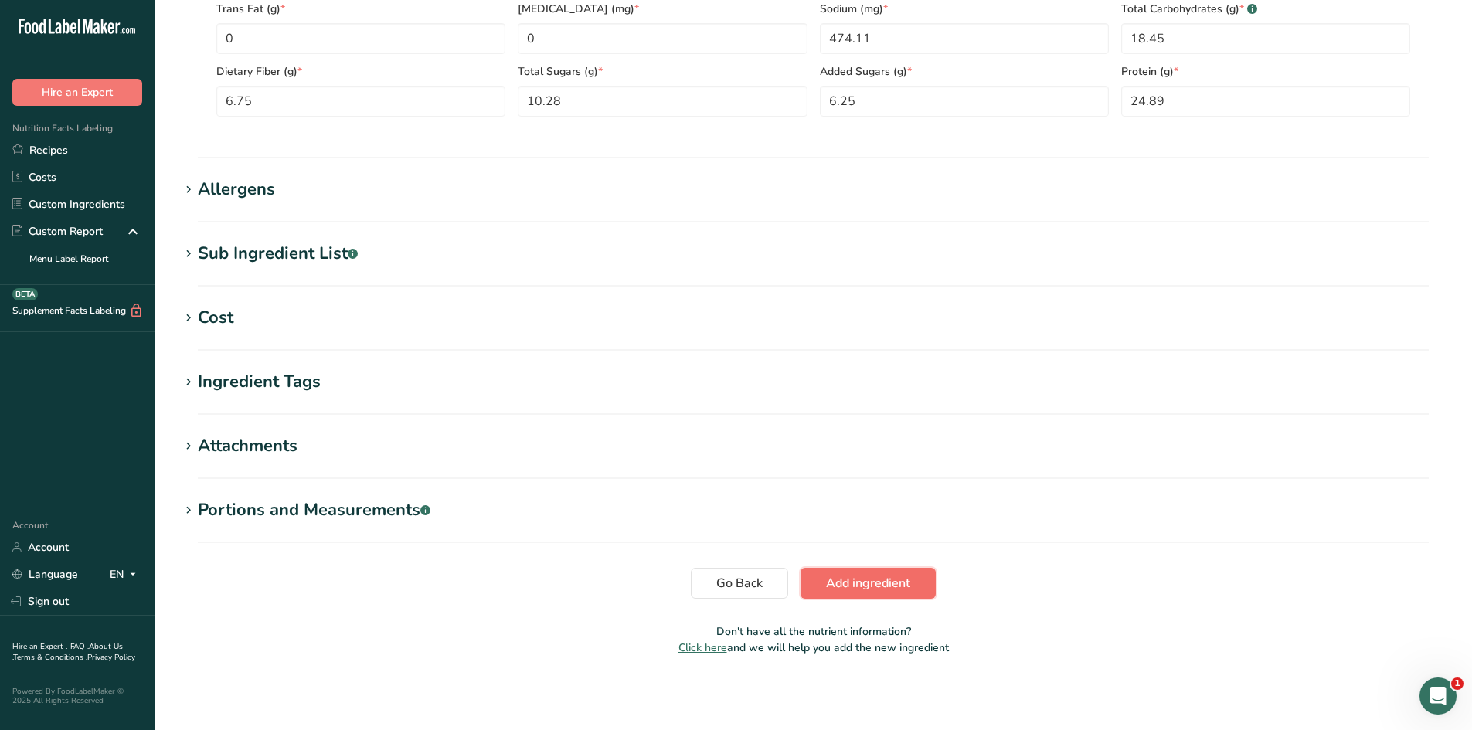
click at [832, 577] on span "Add ingredient" at bounding box center [868, 583] width 84 height 19
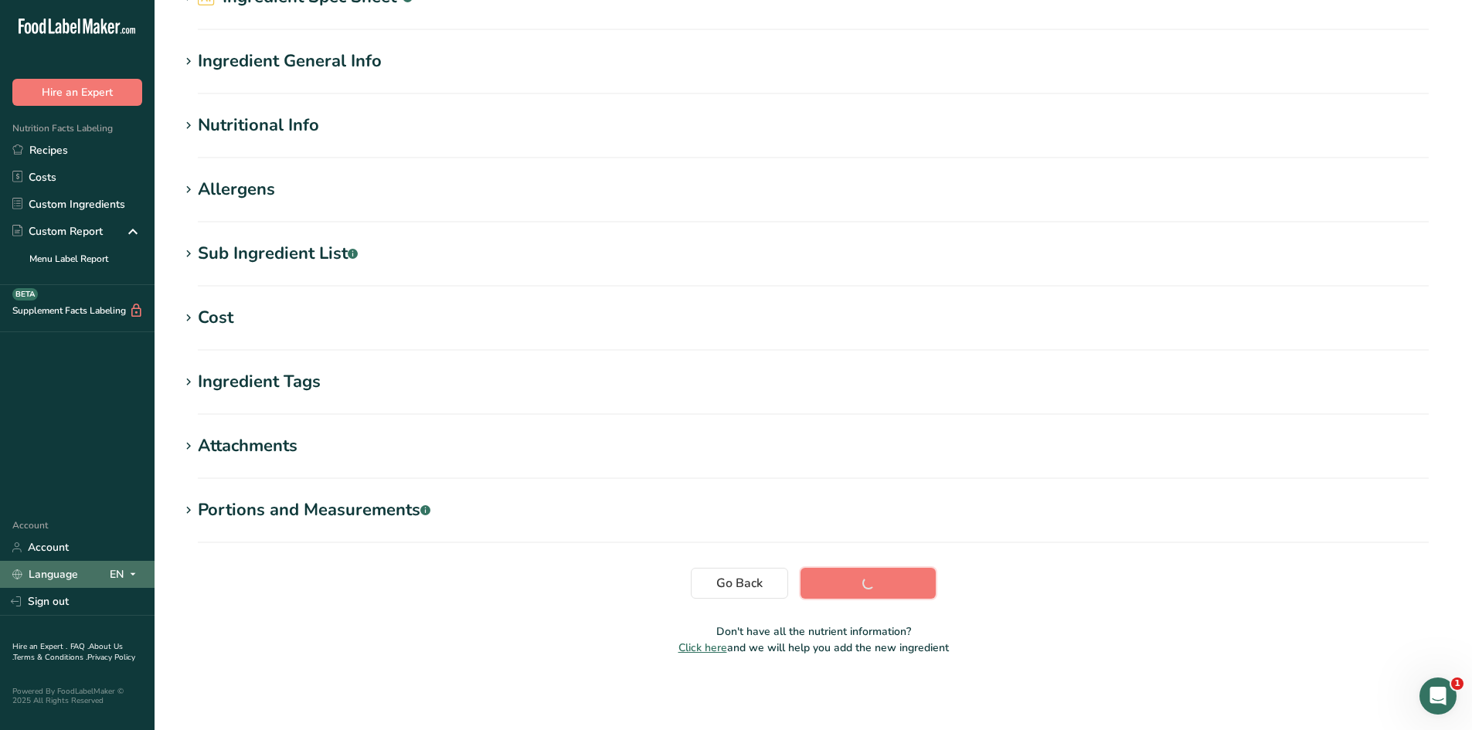
scroll to position [87, 0]
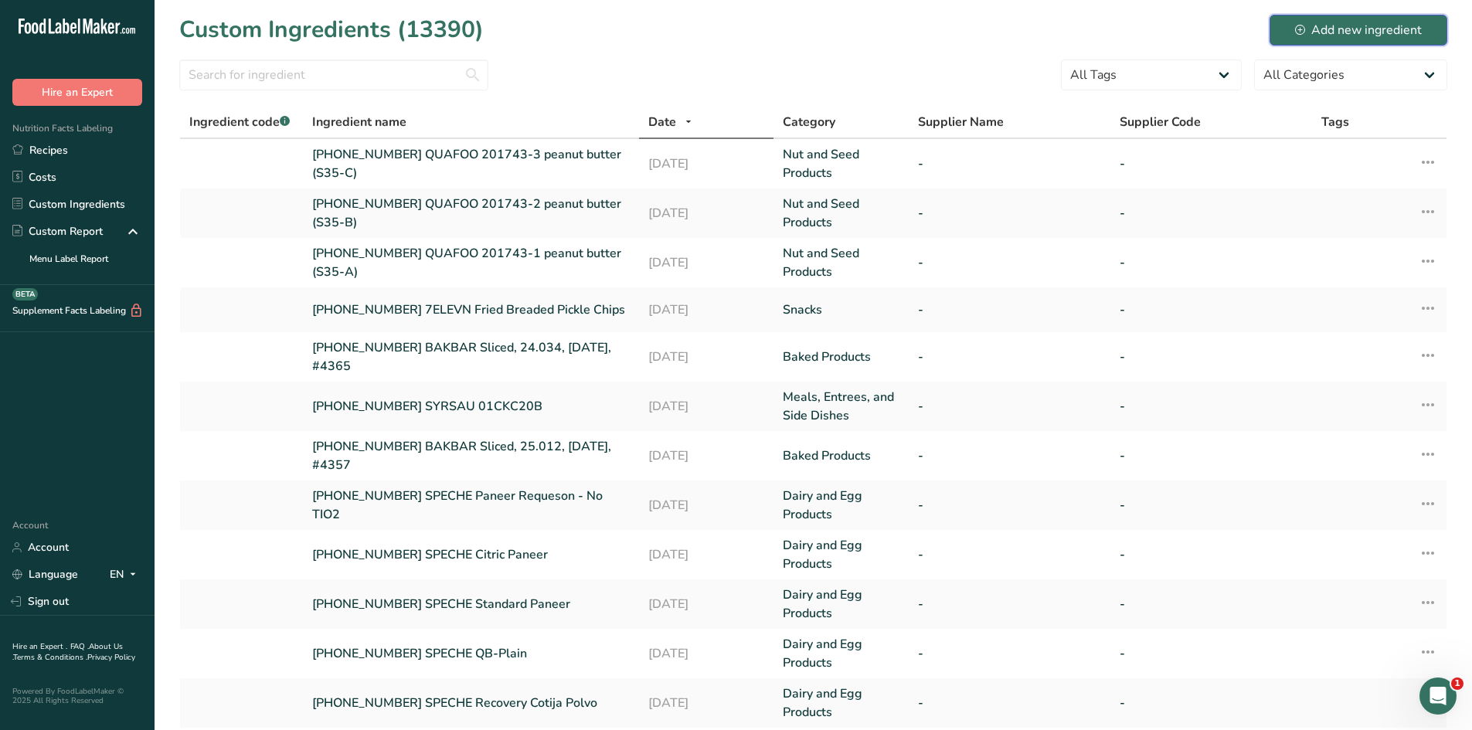
click at [1326, 41] on button "Add new ingredient" at bounding box center [1359, 30] width 178 height 31
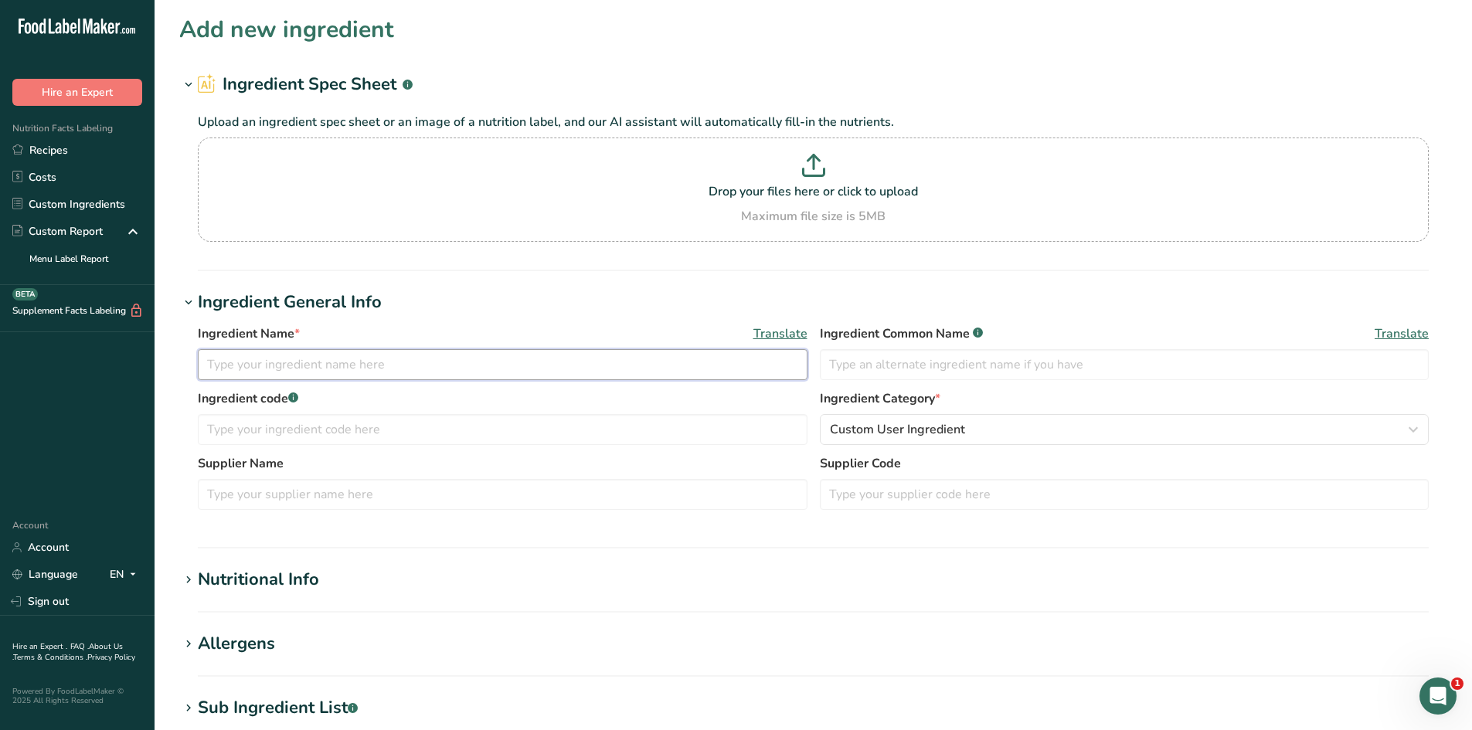
click at [412, 373] on input "text" at bounding box center [503, 364] width 610 height 31
paste input "201743-4 peanut butter (C28-A)"
type input "[PHONE_NUMBER] QUAFOO 201743-4 peanut butter (C28-A)"
click at [605, 319] on div "Ingredient Name * Translate 25-415090-004 QUAFOO 201743-4 peanut butter (C28-A)…" at bounding box center [813, 421] width 1268 height 213
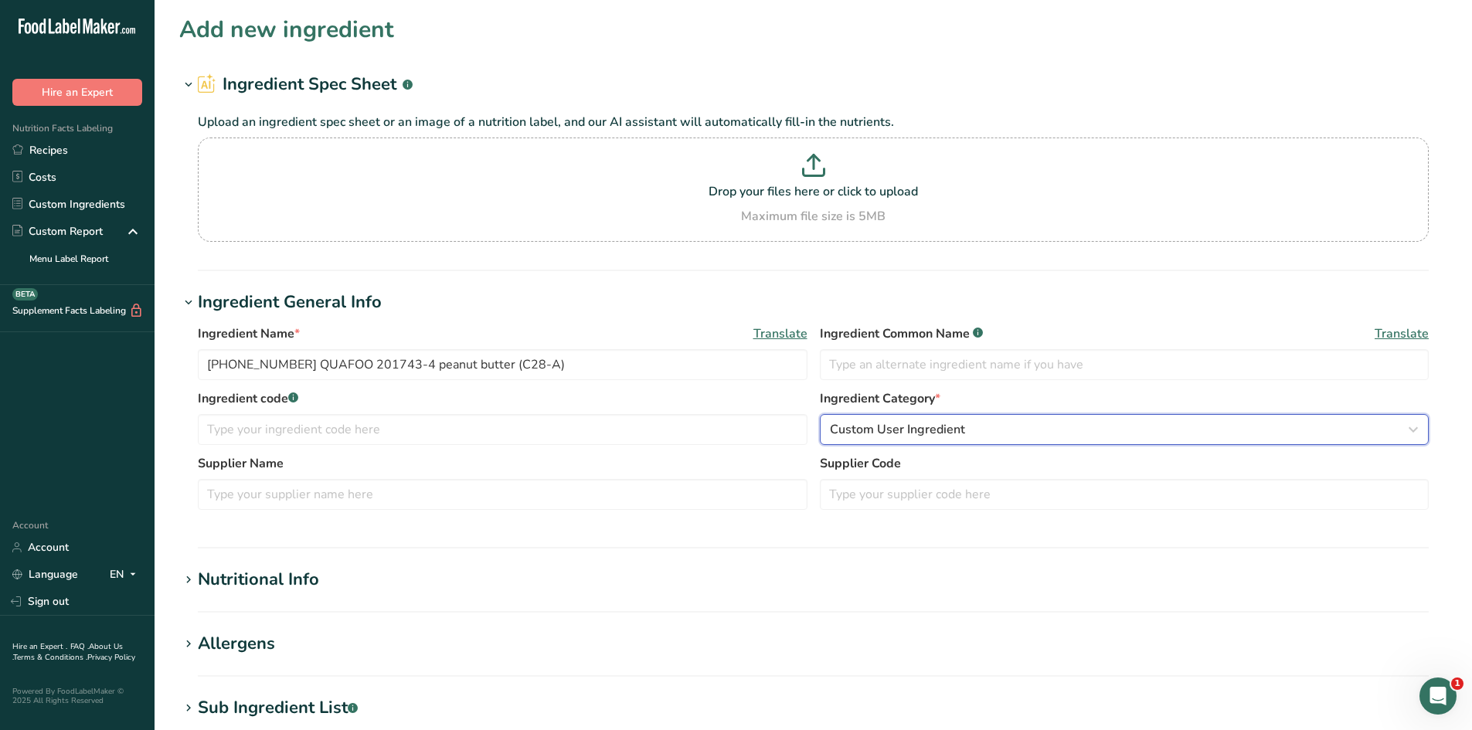
click at [930, 433] on span "Custom User Ingredient" at bounding box center [897, 429] width 135 height 19
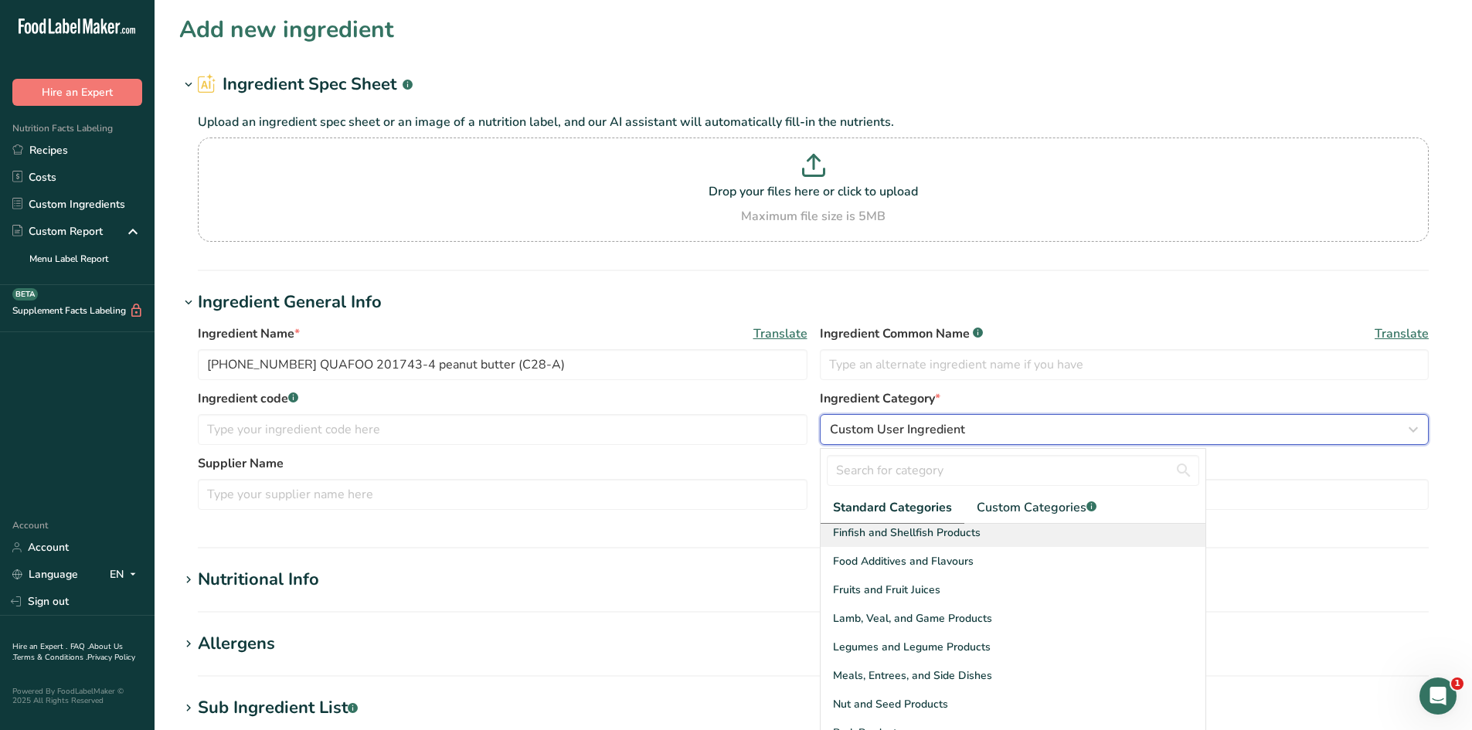
scroll to position [386, 0]
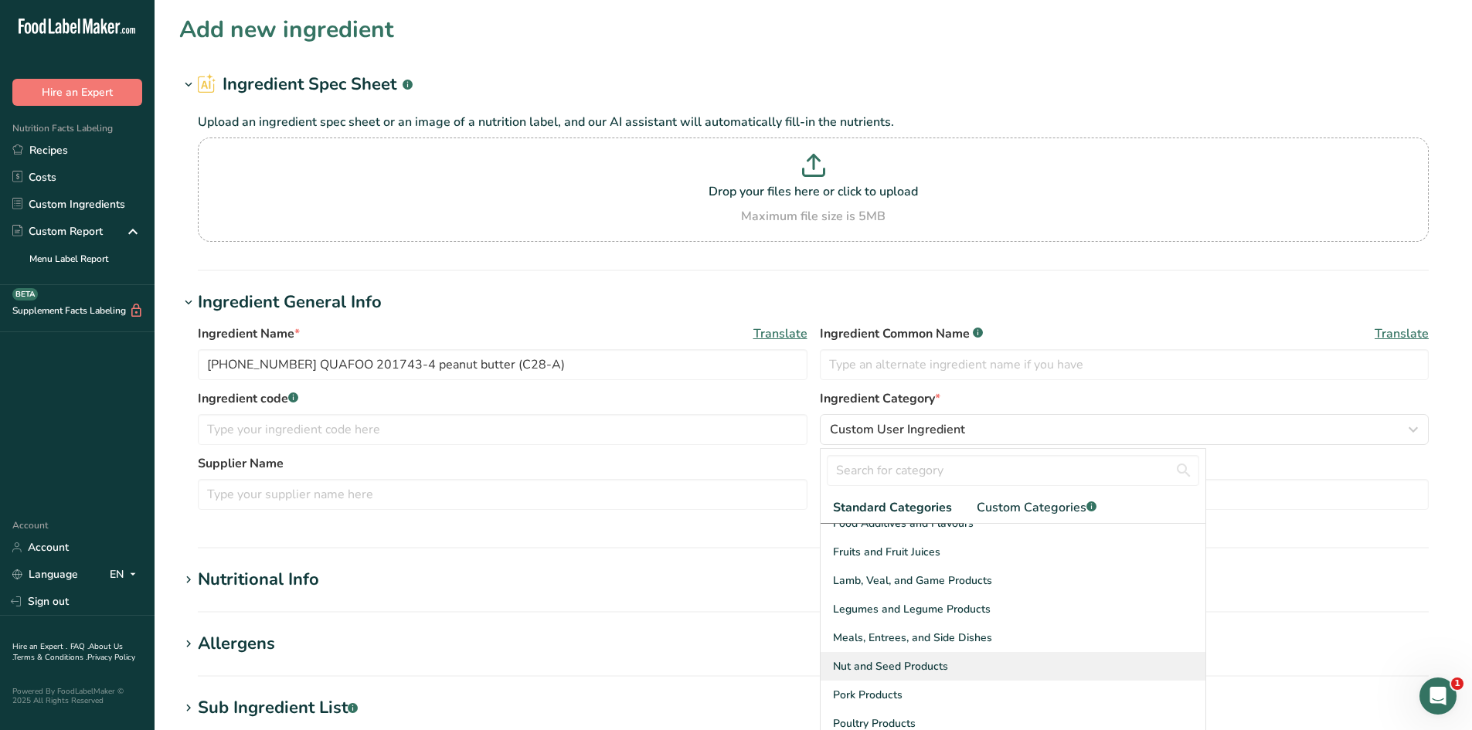
click at [884, 657] on div "Nut and Seed Products" at bounding box center [1013, 666] width 385 height 29
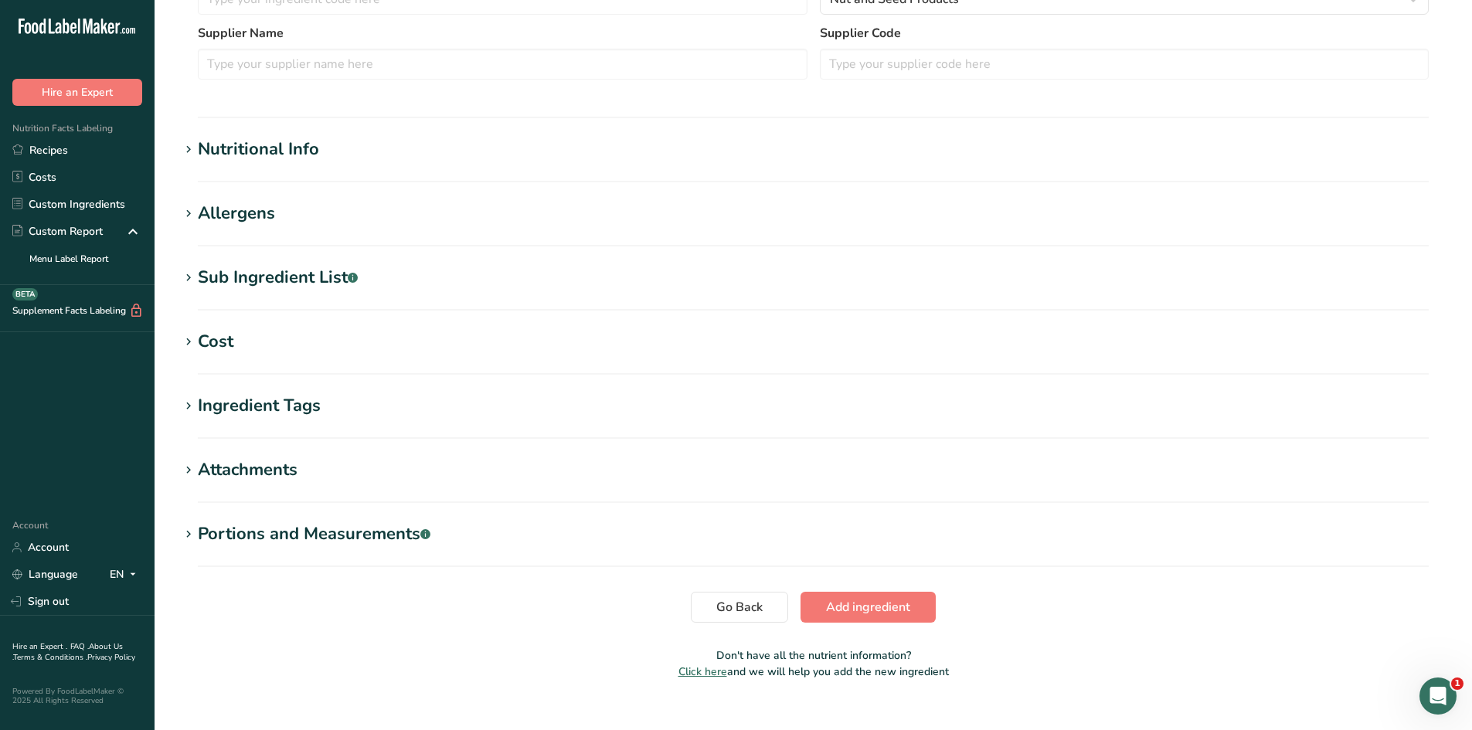
scroll to position [455, 0]
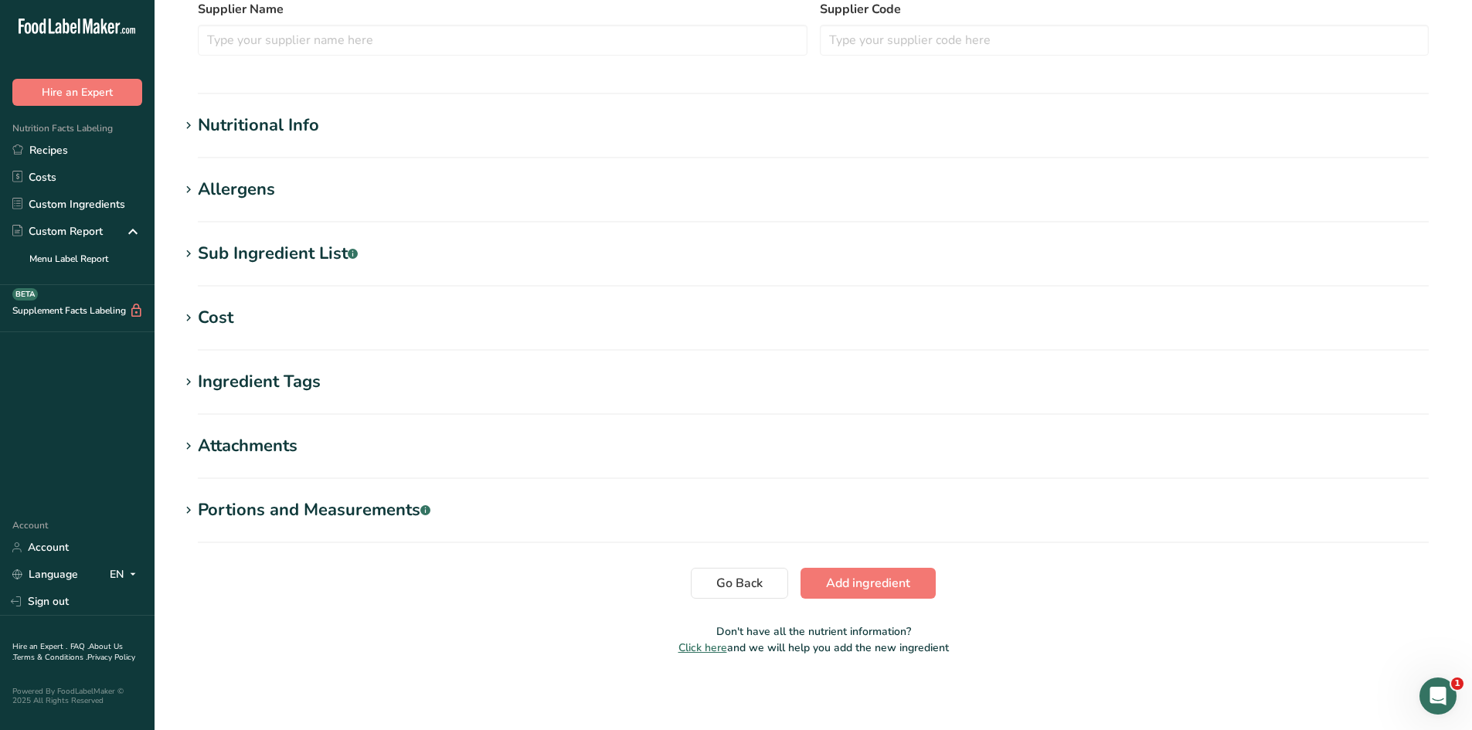
click at [288, 124] on div "Nutritional Info" at bounding box center [258, 126] width 121 height 26
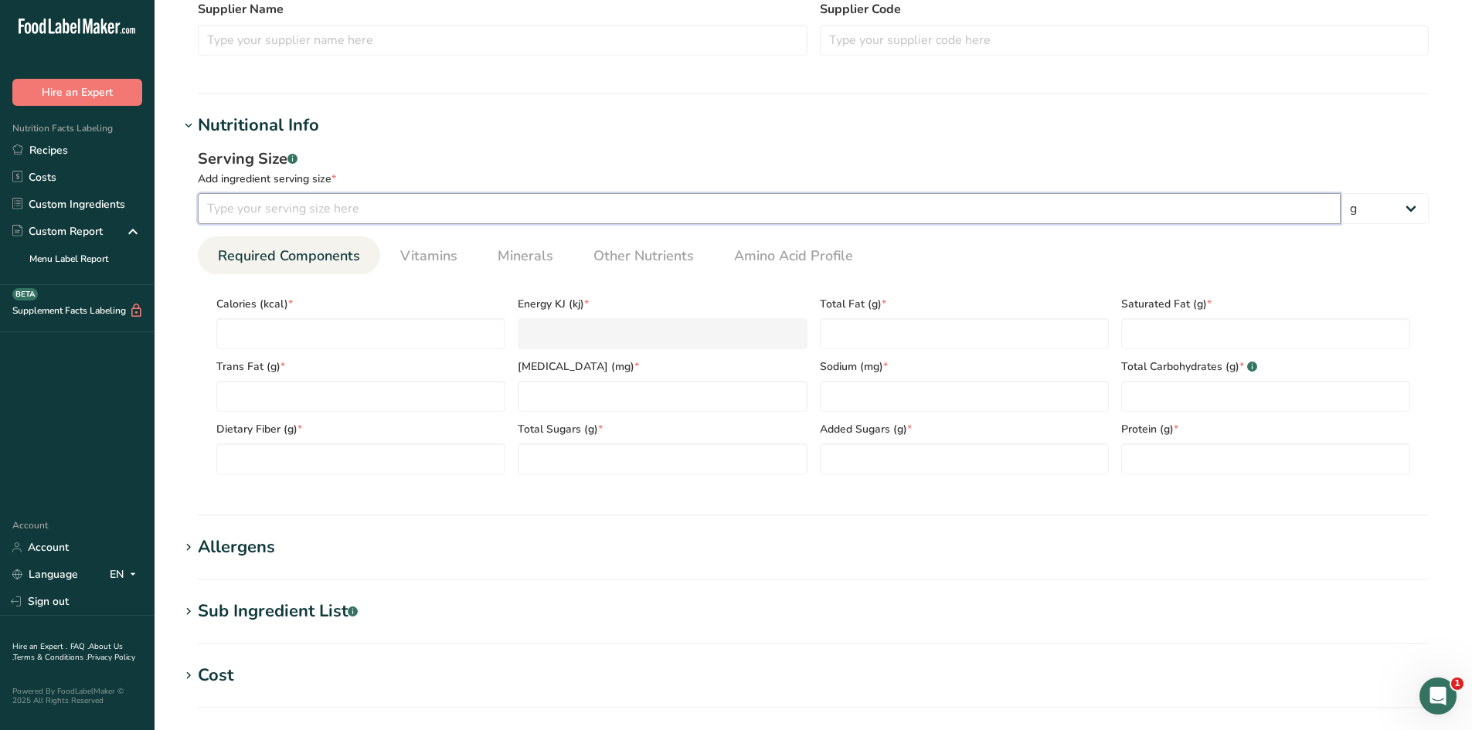
click at [371, 209] on input "number" at bounding box center [769, 208] width 1143 height 31
type input "100"
click at [408, 182] on div "Add ingredient serving size *" at bounding box center [813, 179] width 1231 height 16
click at [634, 248] on span "Other Nutrients" at bounding box center [644, 256] width 100 height 21
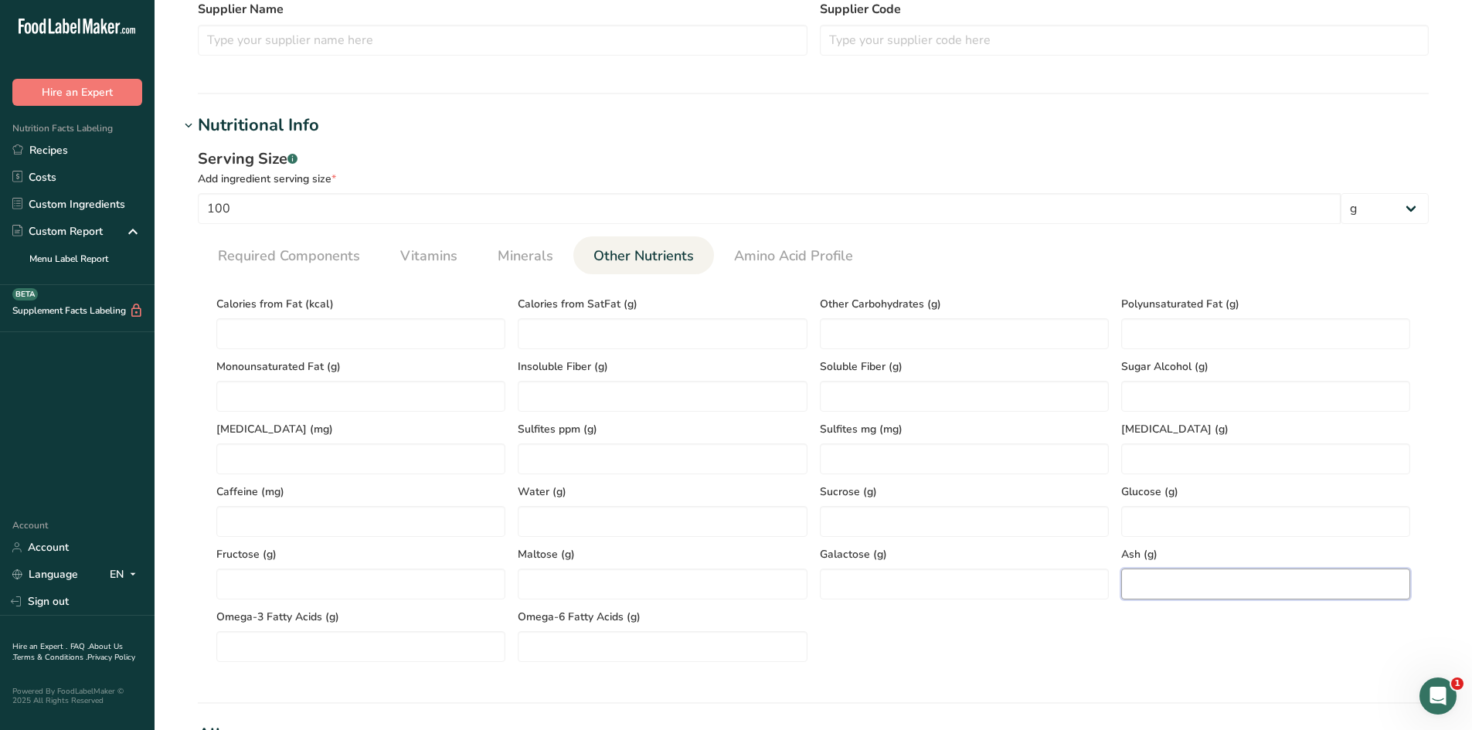
paste input "4.01"
type input "4.01"
click at [1120, 625] on div "Calories from Fat (kcal) Calories from SatFat (g) Other Carbohydrates (g) Polyu…" at bounding box center [813, 475] width 1207 height 376
paste Fat "398.79"
type Fat "398.79"
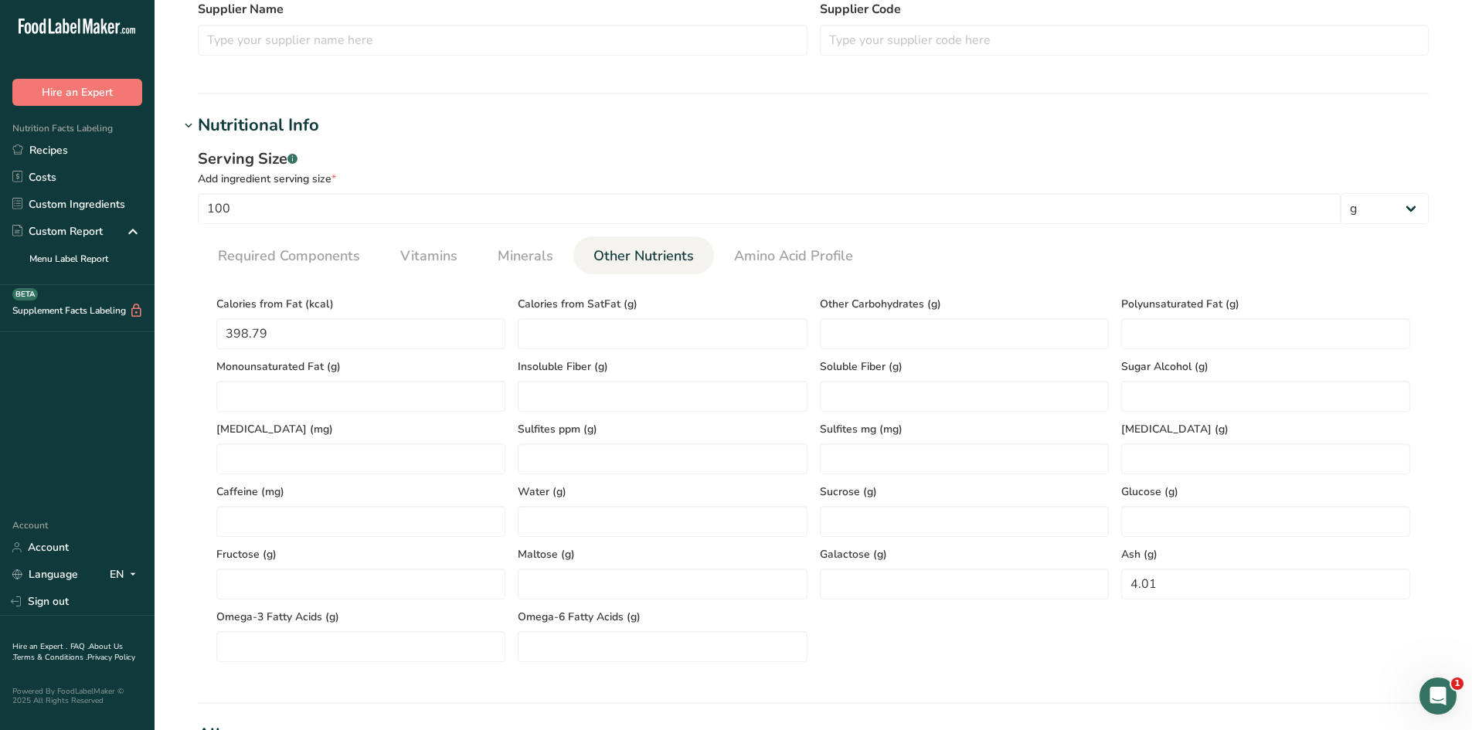
click at [189, 385] on div "Serving Size .a-a{fill:#347362;}.b-a{fill:#fff;} Add ingredient serving size * …" at bounding box center [813, 411] width 1268 height 546
paste Fat "24.47"
type Fat "24.47"
paste Fat "11.33"
type Fat "11.33"
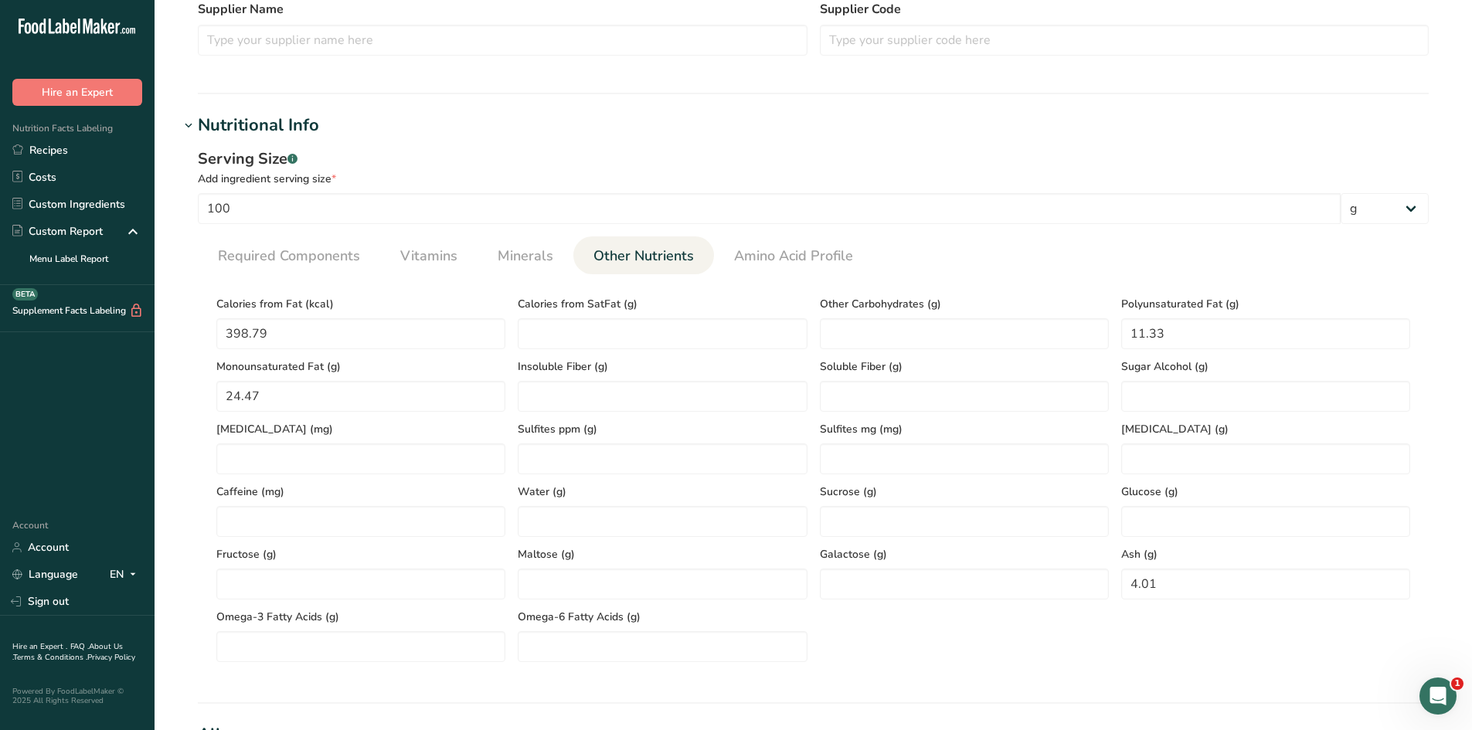
click at [1116, 270] on ul "Required Components Vitamins Minerals Other Nutrients Amino Acid Profile" at bounding box center [813, 256] width 1231 height 38
click at [547, 258] on span "Minerals" at bounding box center [526, 256] width 56 height 21
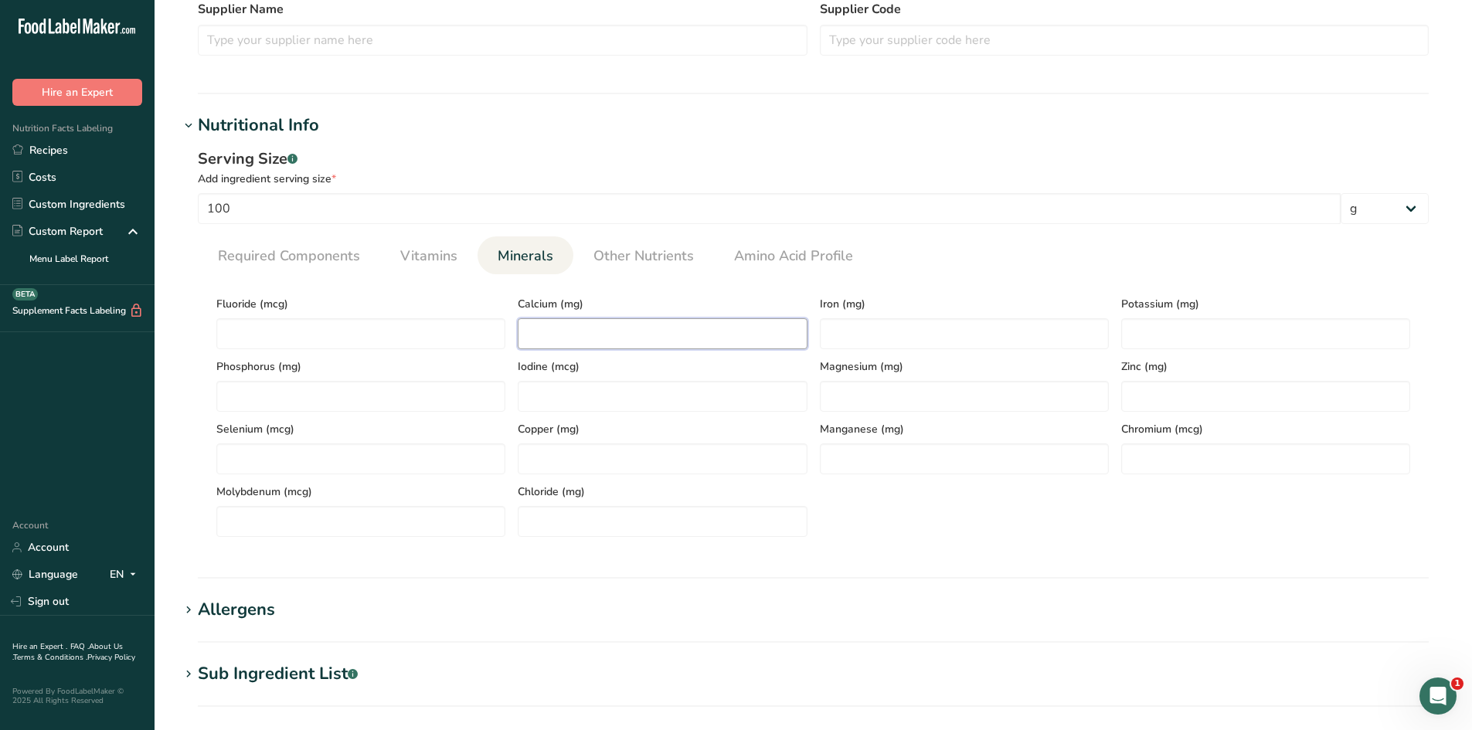
paste input "60.06"
type input "60.06"
click at [610, 556] on div "Serving Size .a-a{fill:#347362;}.b-a{fill:#fff;} Add ingredient serving size * …" at bounding box center [813, 348] width 1268 height 420
paste input "3.69"
type input "3.69"
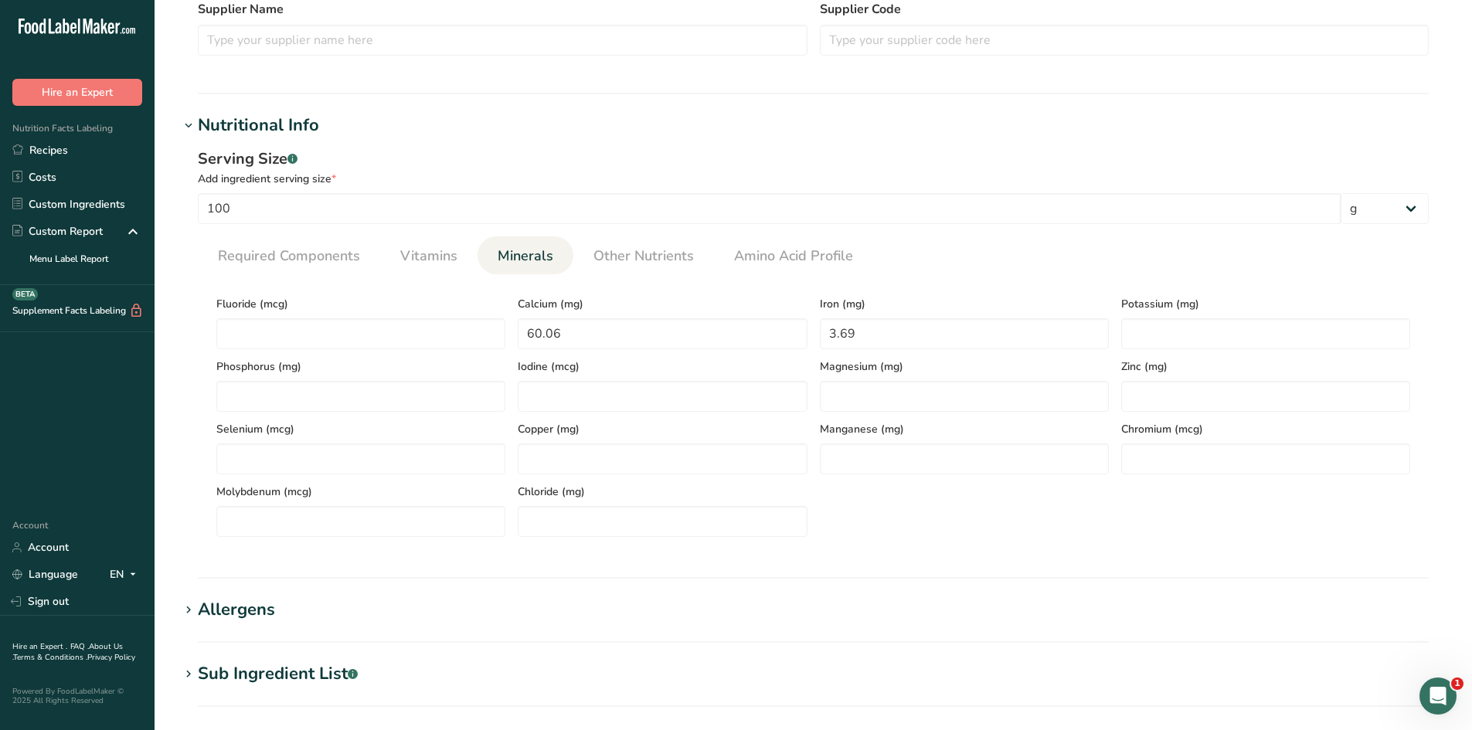
click at [916, 526] on div "Fluoride (mcg) Calcium (mg) 60.06 Iron (mg) 3.69 Potassium (mg) Phosphorus (mg)…" at bounding box center [813, 412] width 1207 height 250
paste input "636.93"
type input "636.93"
click at [1171, 518] on div "Fluoride (mcg) Calcium (mg) 60.06 Iron (mg) 3.69 Potassium (mg) 636.93 Phosphor…" at bounding box center [813, 412] width 1207 height 250
click at [438, 267] on link "Vitamins" at bounding box center [429, 256] width 70 height 39
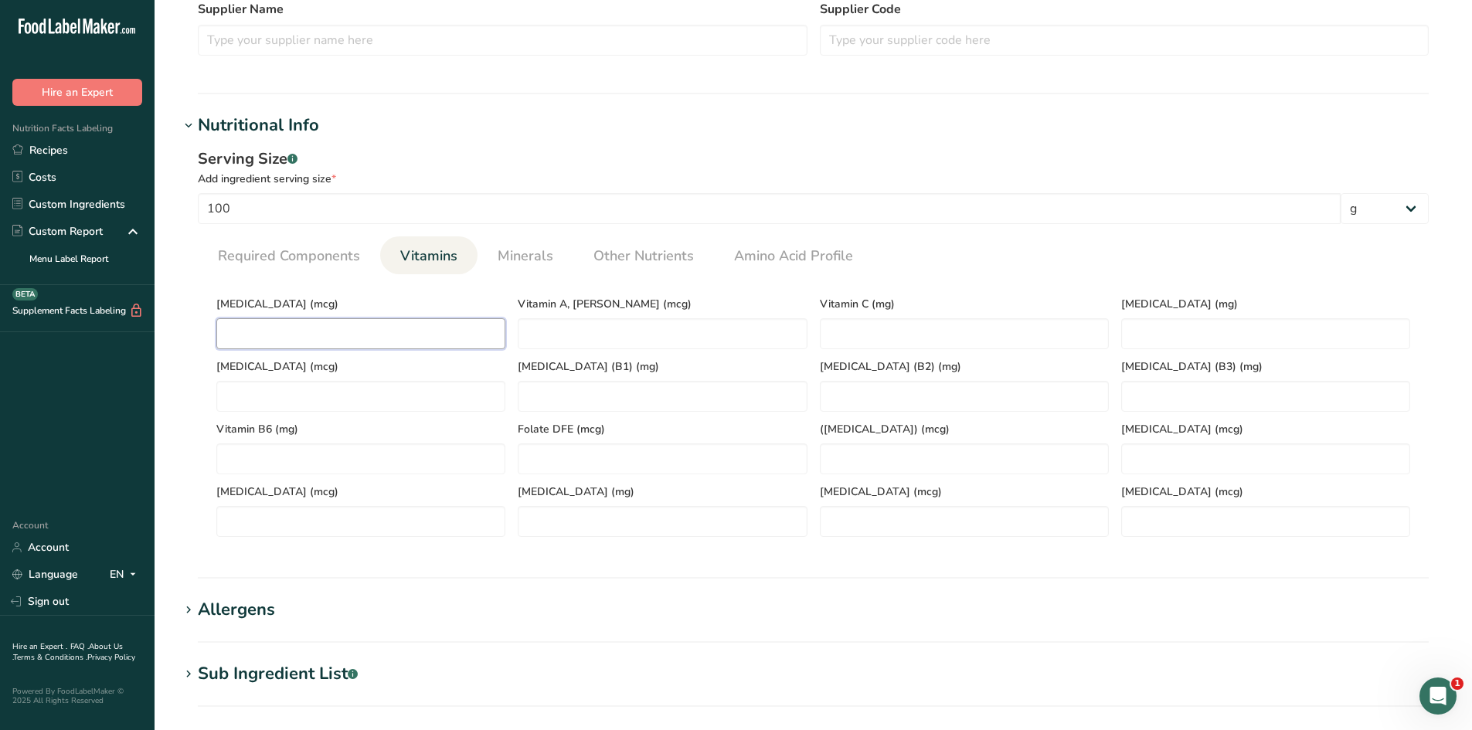
click at [346, 339] on D "number" at bounding box center [360, 333] width 289 height 31
type D "0"
click at [236, 287] on div "Vitamin D (mcg) 0" at bounding box center [360, 318] width 301 height 63
click at [257, 261] on span "Required Components" at bounding box center [289, 256] width 142 height 21
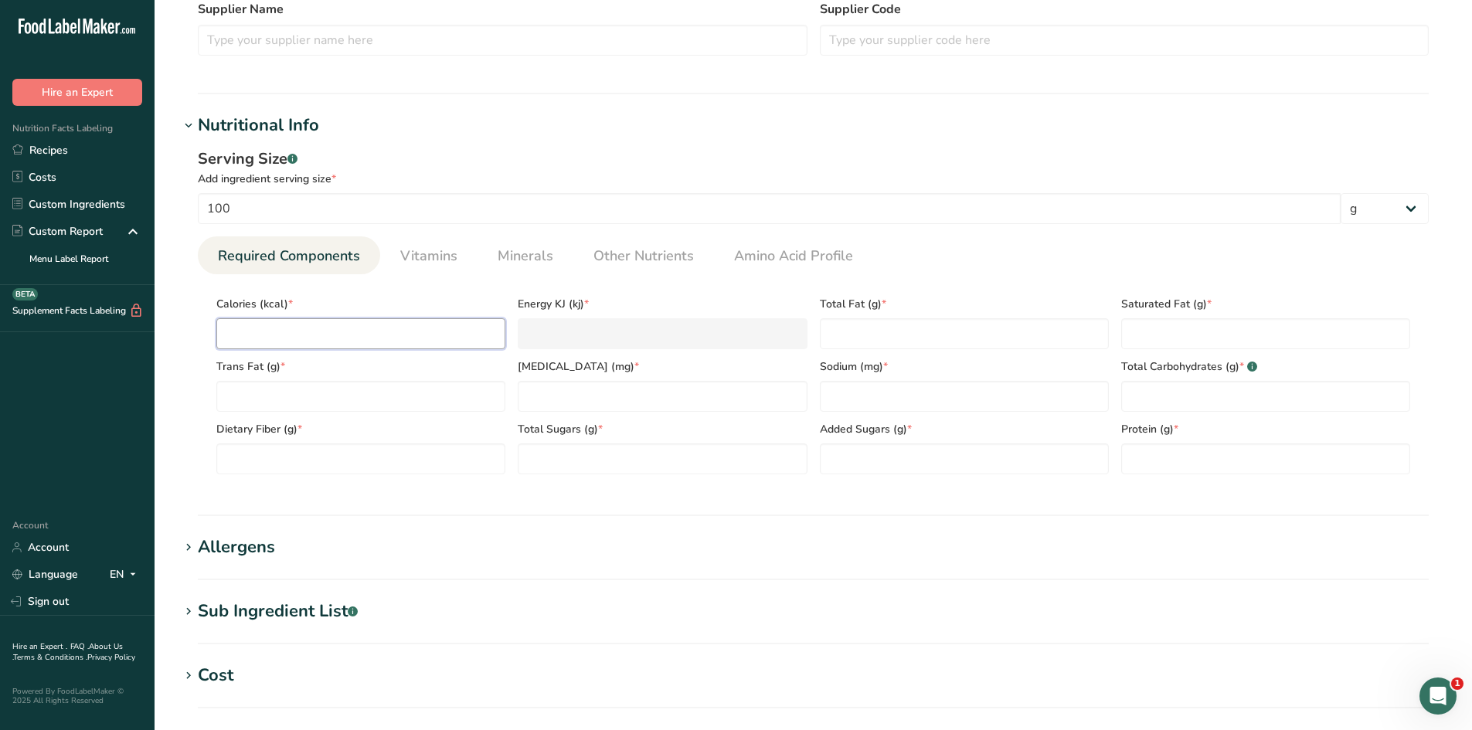
paste input "604.23"
type input "604.23"
type KJ "2528.1"
type input "604.23"
click at [407, 492] on div "Serving Size .a-a{fill:#347362;}.b-a{fill:#fff;} Add ingredient serving size * …" at bounding box center [813, 317] width 1268 height 358
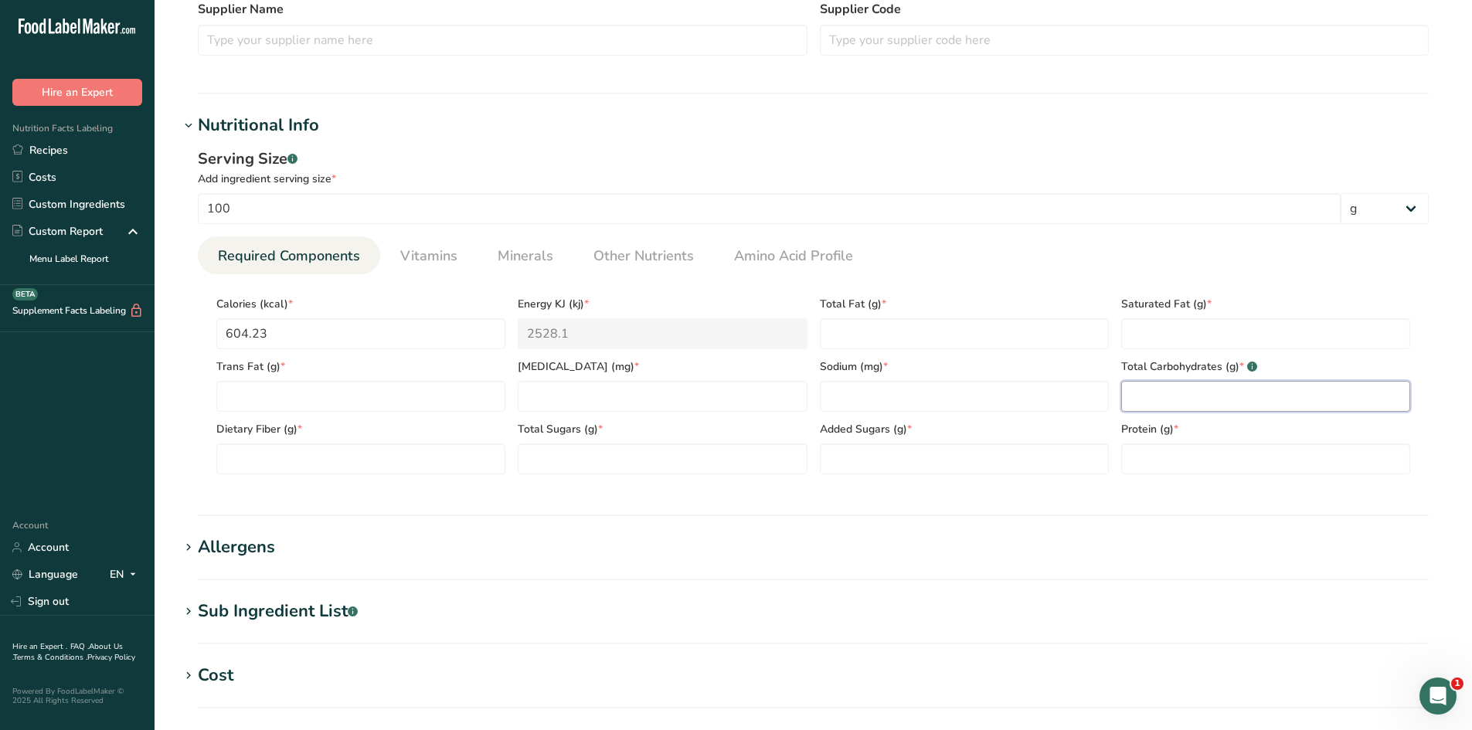
paste Carbohydrates "26.49"
type Carbohydrates "26.49"
click at [1180, 489] on div "Serving Size .a-a{fill:#347362;}.b-a{fill:#fff;} Add ingredient serving size * …" at bounding box center [813, 317] width 1268 height 358
click at [598, 383] on input "number" at bounding box center [662, 396] width 289 height 31
type input "0"
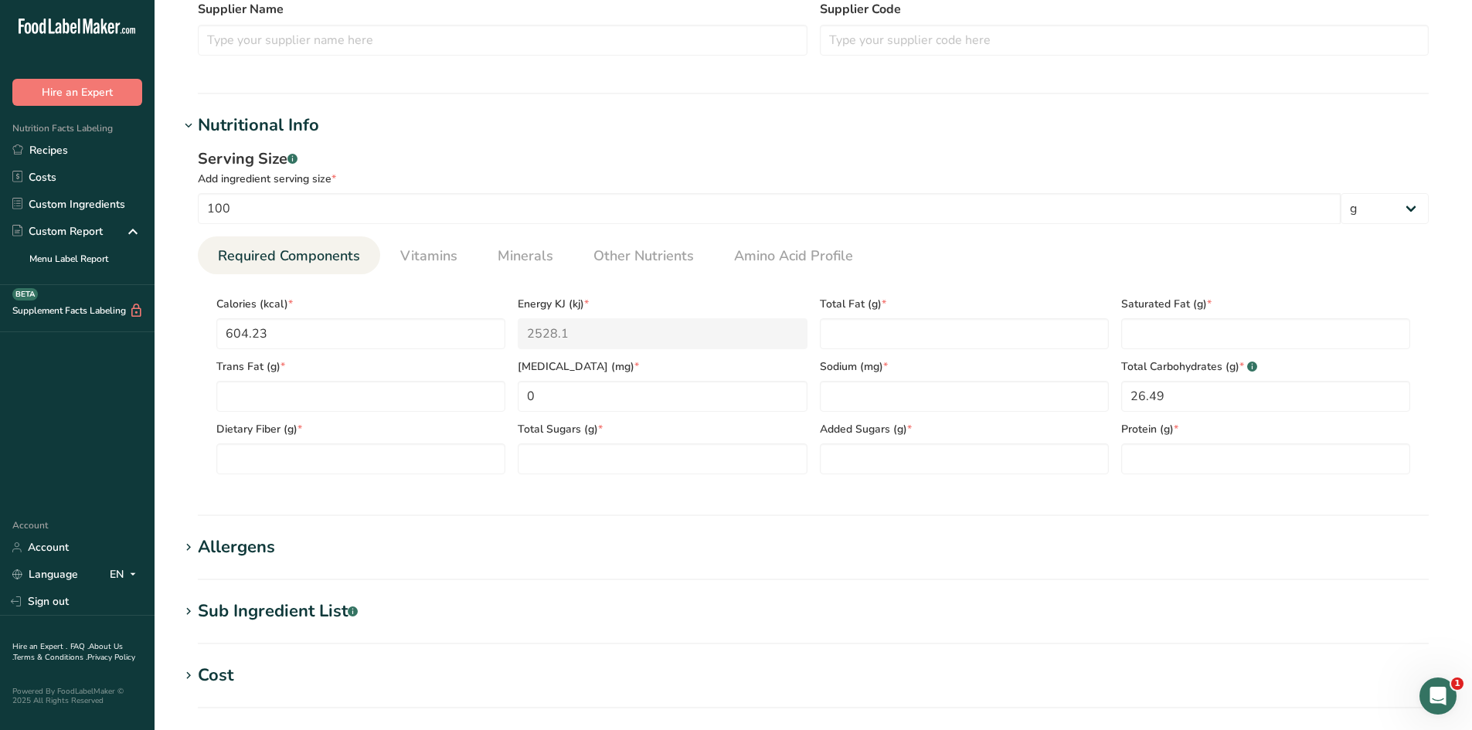
click at [590, 497] on section "Nutritional Info Serving Size .a-a{fill:#347362;}.b-a{fill:#fff;} Add ingredien…" at bounding box center [813, 314] width 1268 height 403
paste Fiber "12.98"
type Fiber "12.98"
click at [182, 397] on div "Serving Size .a-a{fill:#347362;}.b-a{fill:#fff;} Add ingredient serving size * …" at bounding box center [813, 317] width 1268 height 358
paste Fat "44.31"
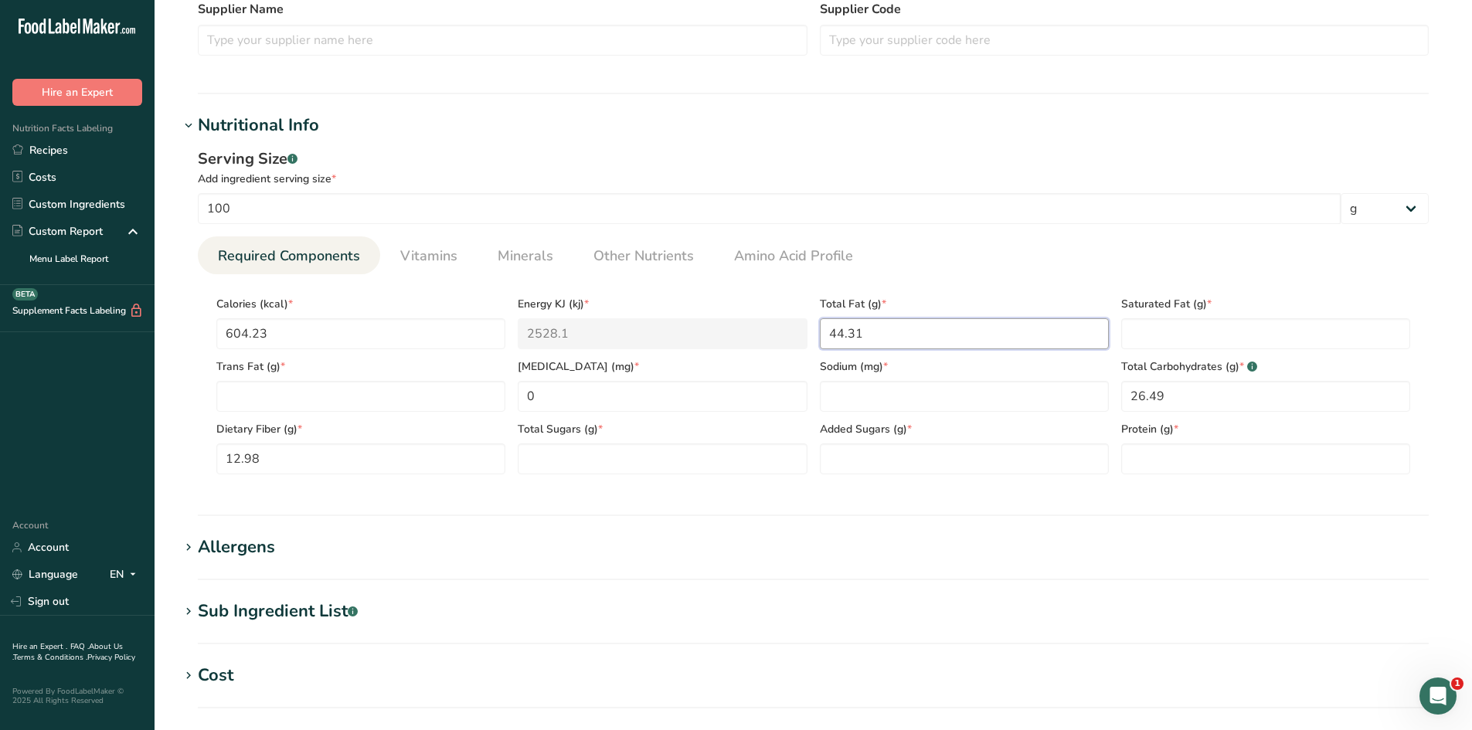
type Fat "44.31"
click at [935, 498] on section "Nutritional Info Serving Size .a-a{fill:#347362;}.b-a{fill:#fff;} Add ingredien…" at bounding box center [813, 314] width 1268 height 403
paste input "316.43"
type input "316.43"
click at [945, 492] on div "Serving Size .a-a{fill:#347362;}.b-a{fill:#fff;} Add ingredient serving size * …" at bounding box center [813, 317] width 1268 height 358
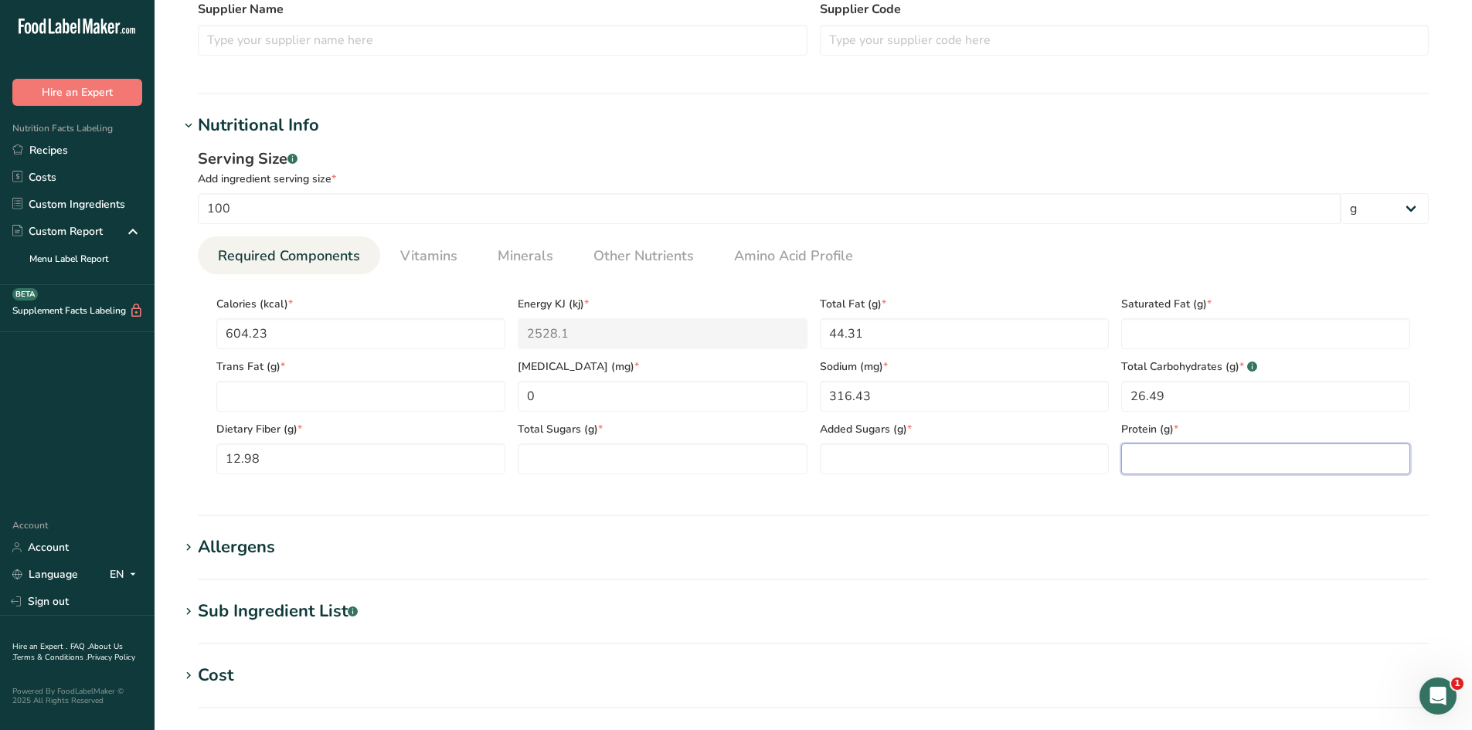
paste input "24.87"
type input "24.87"
click at [1186, 505] on section "Nutritional Info Serving Size .a-a{fill:#347362;}.b-a{fill:#fff;} Add ingredien…" at bounding box center [813, 314] width 1268 height 403
paste Fat "8.5"
type Fat "8.5"
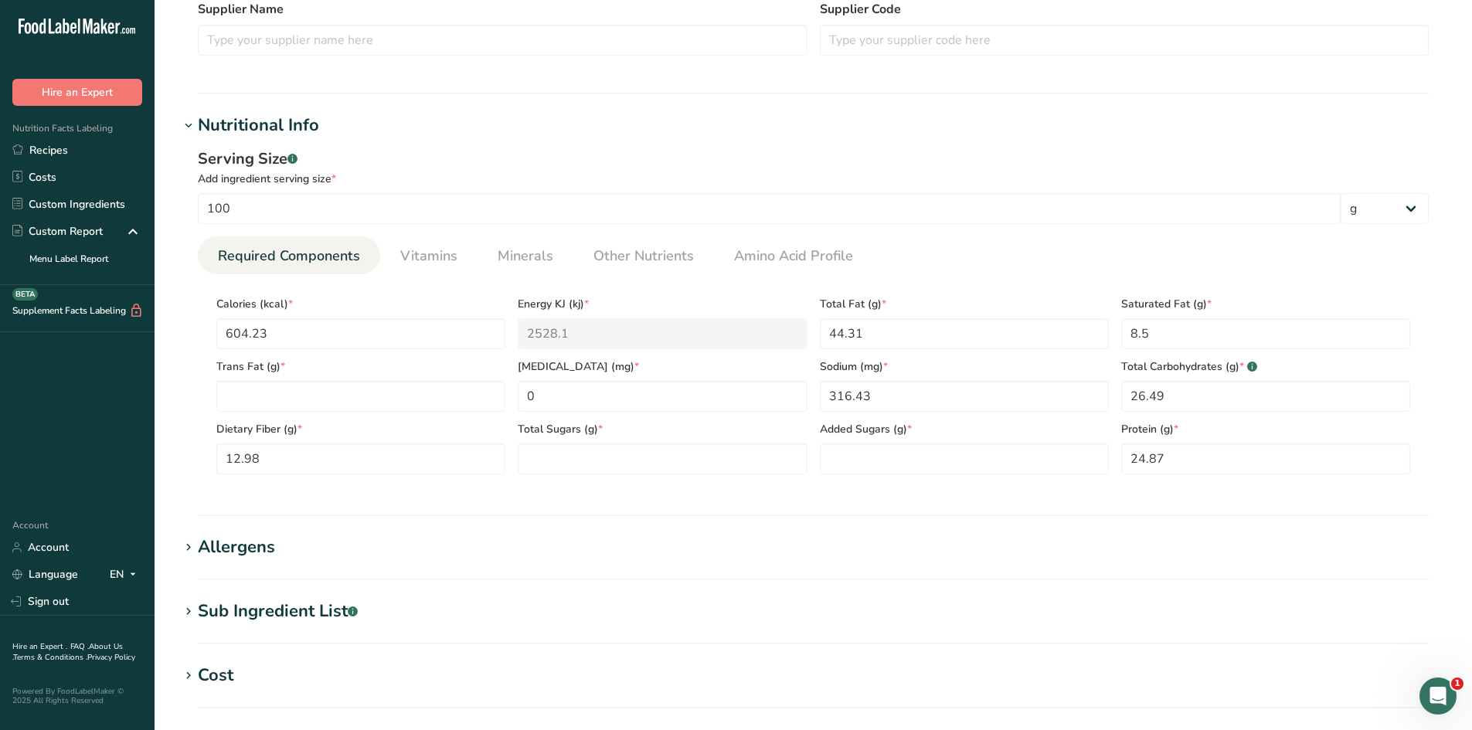
click at [1212, 491] on div "Serving Size .a-a{fill:#347362;}.b-a{fill:#fff;} Add ingredient serving size * …" at bounding box center [813, 317] width 1268 height 358
paste Sugars "8.06"
type Sugars "8.06"
click at [605, 510] on section "Nutritional Info Serving Size .a-a{fill:#347362;}.b-a{fill:#fff;} Add ingredien…" at bounding box center [813, 314] width 1268 height 403
paste Sugars "4.69"
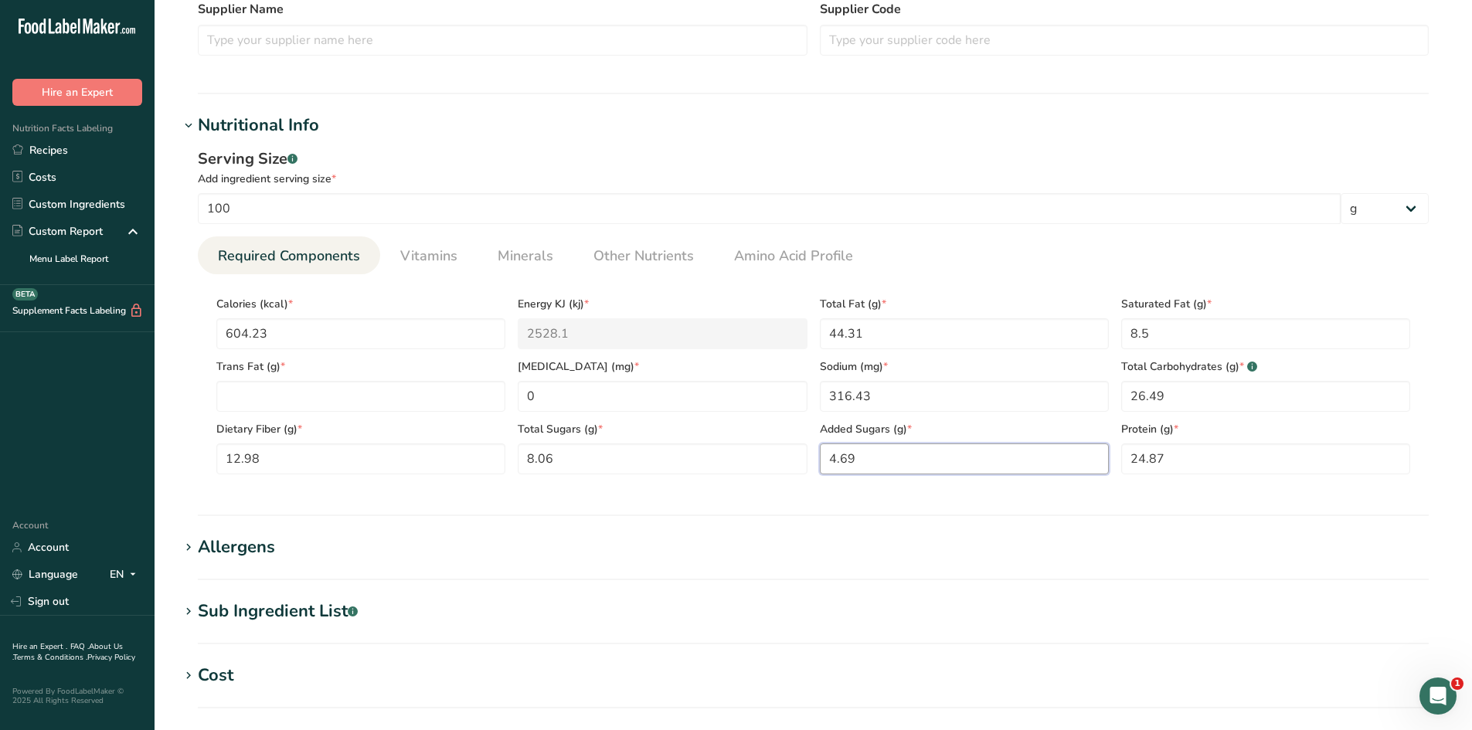
type Sugars "4.69"
click at [962, 479] on section "Calories (kcal) * 604.23 Energy KJ (kj) * 2528.1 Total Fat (g) * 44.31 Saturate…" at bounding box center [813, 380] width 1231 height 213
click at [319, 386] on Fat "number" at bounding box center [360, 396] width 289 height 31
type Fat "0"
click at [467, 504] on section "Nutritional Info Serving Size .a-a{fill:#347362;}.b-a{fill:#fff;} Add ingredien…" at bounding box center [813, 314] width 1268 height 403
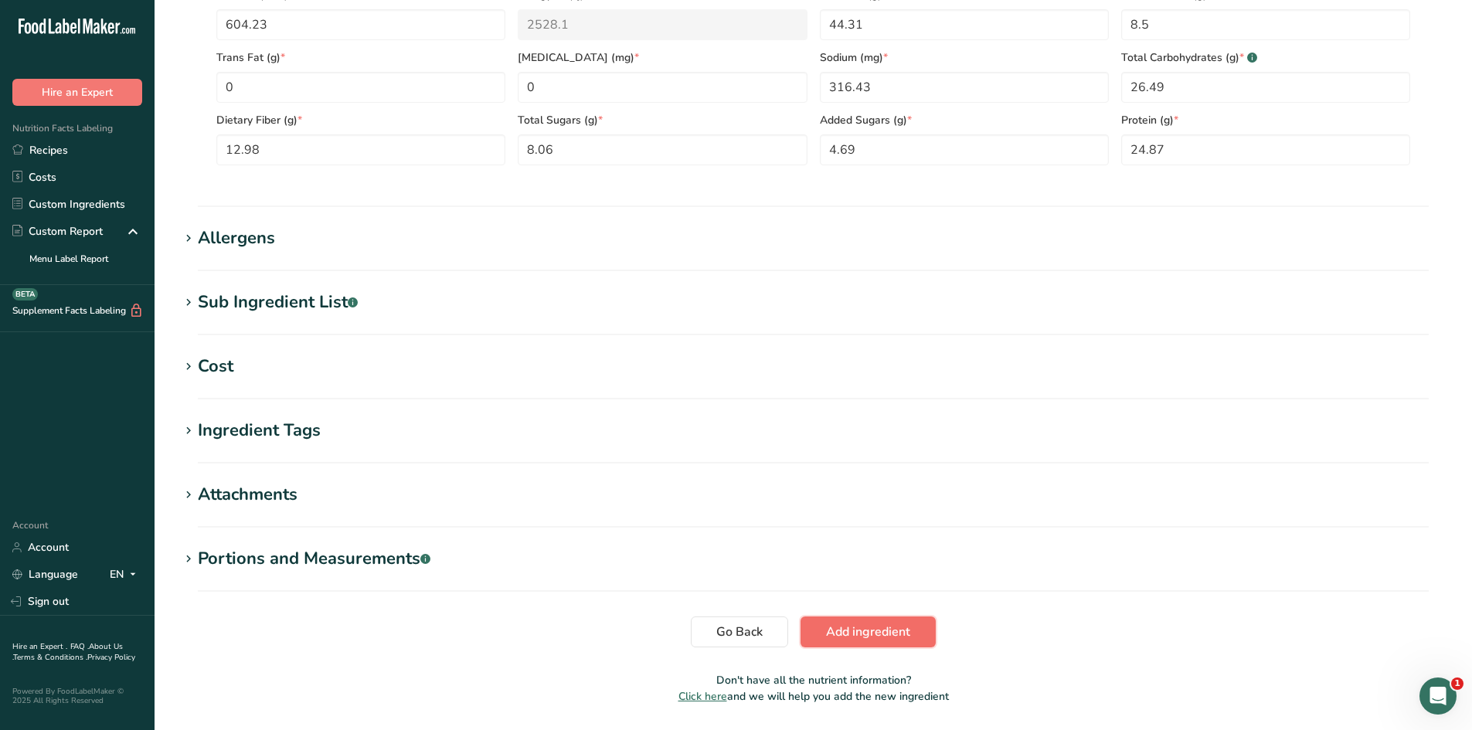
click at [862, 641] on span "Add ingredient" at bounding box center [868, 632] width 84 height 19
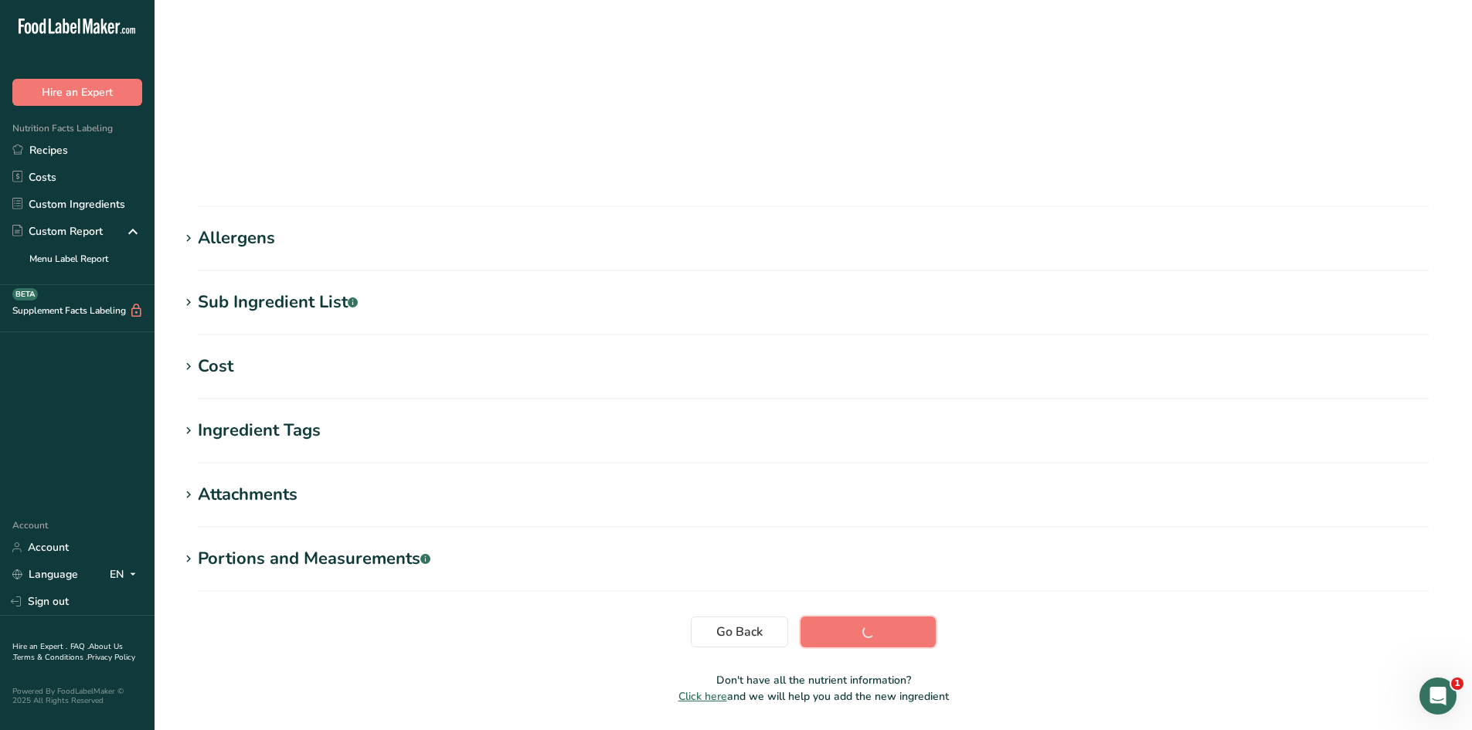
scroll to position [87, 0]
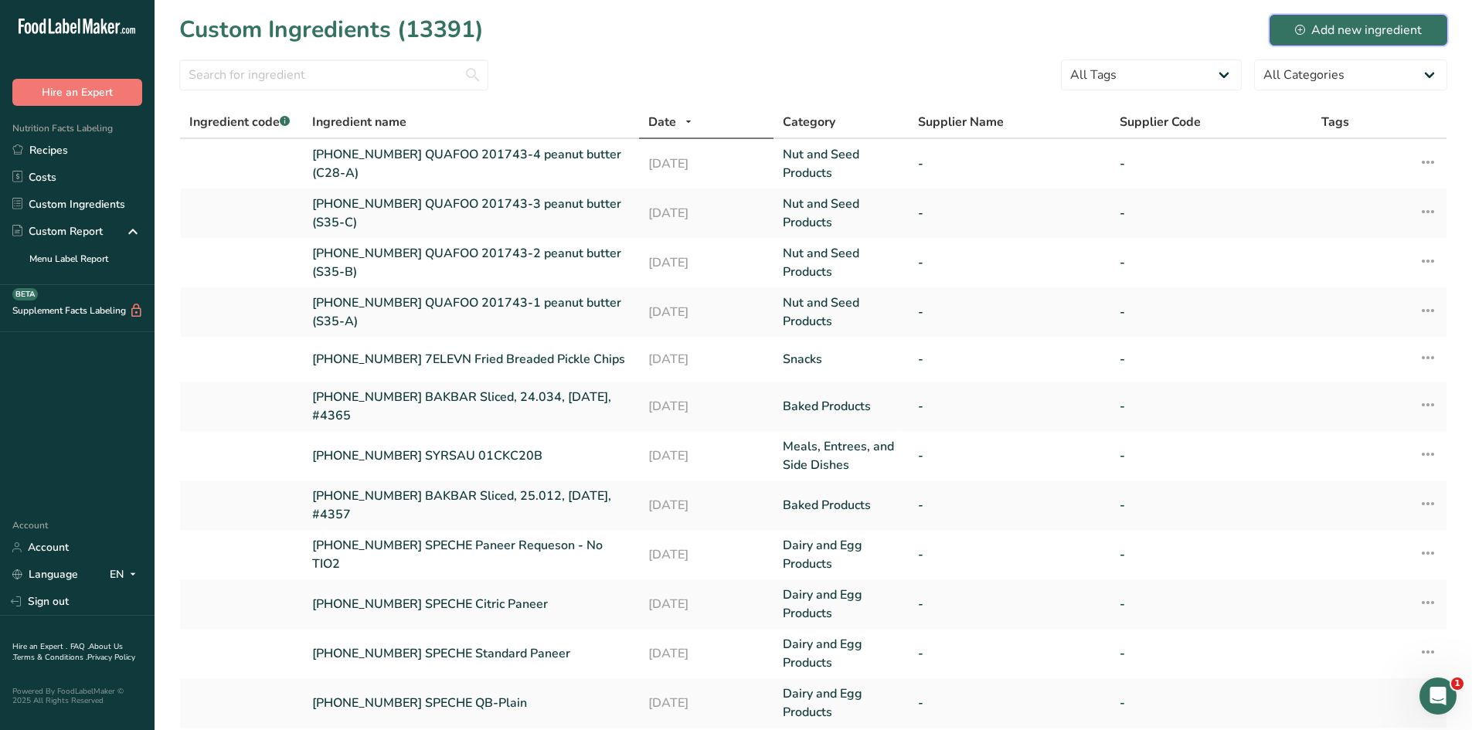
click at [1398, 37] on div "Add new ingredient" at bounding box center [1358, 30] width 127 height 19
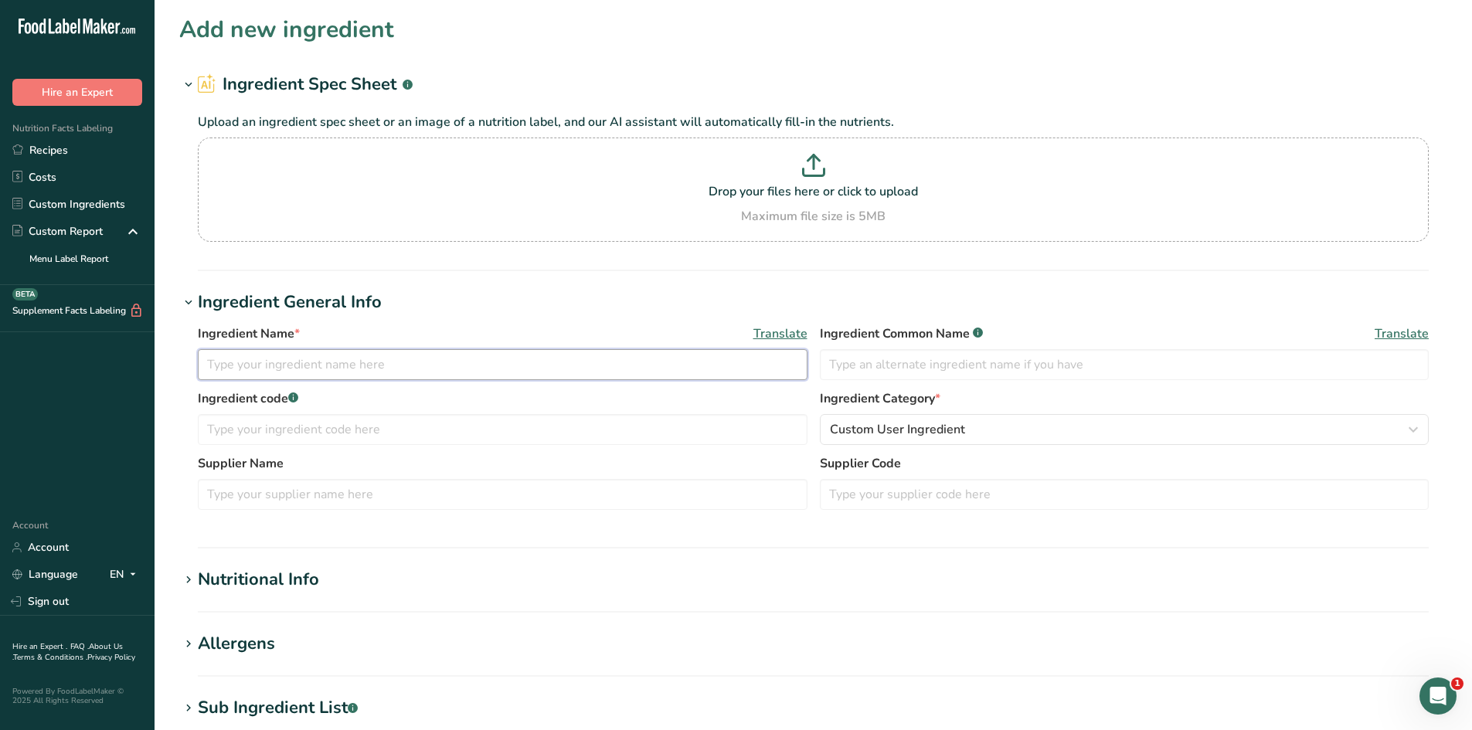
click at [414, 376] on input "text" at bounding box center [503, 364] width 610 height 31
paste input "201743-5 peanut butter (C28-B)"
type input "[PHONE_NUMBER] QUAFOO 201743-5 peanut butter (C28-B)"
click at [552, 293] on h1 "Ingredient General Info" at bounding box center [813, 303] width 1268 height 26
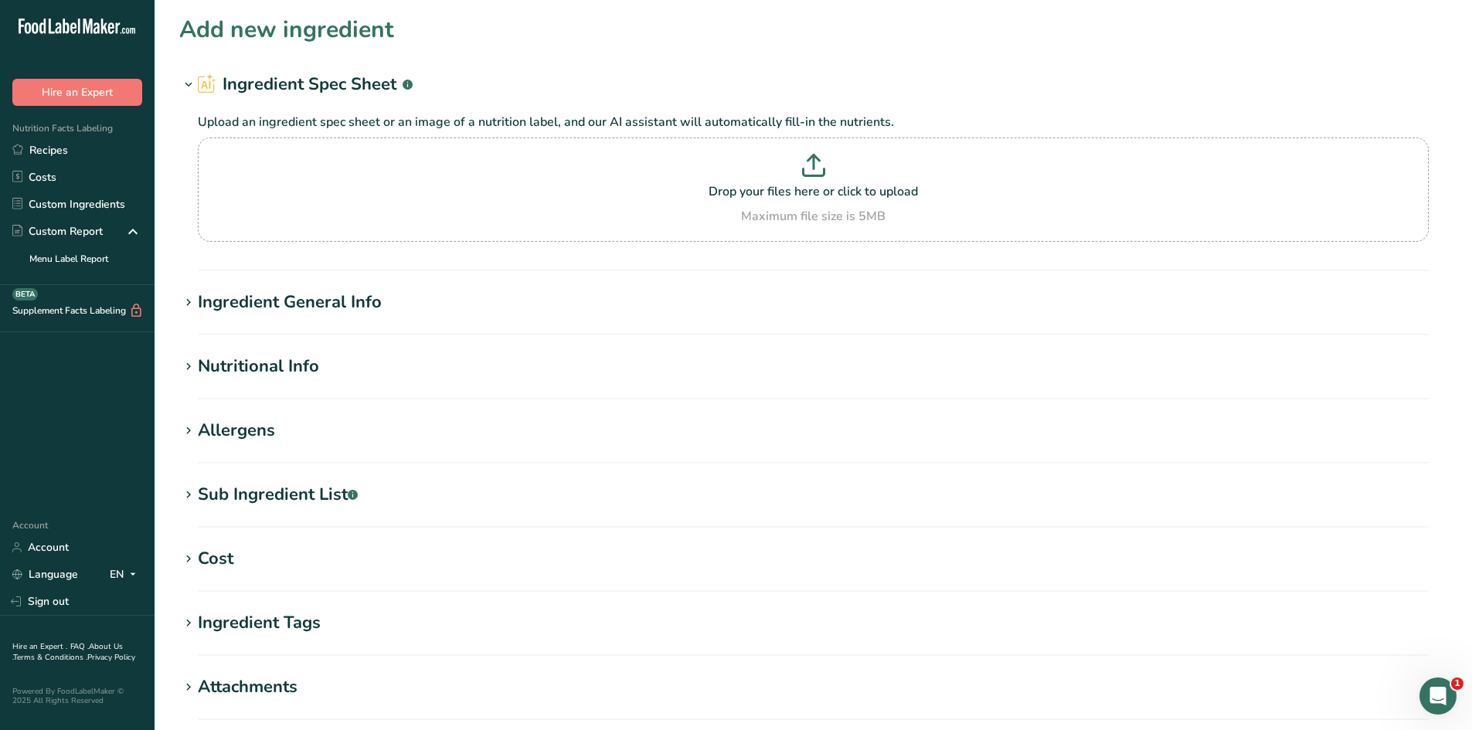
click at [448, 294] on h1 "Ingredient General Info" at bounding box center [813, 303] width 1268 height 26
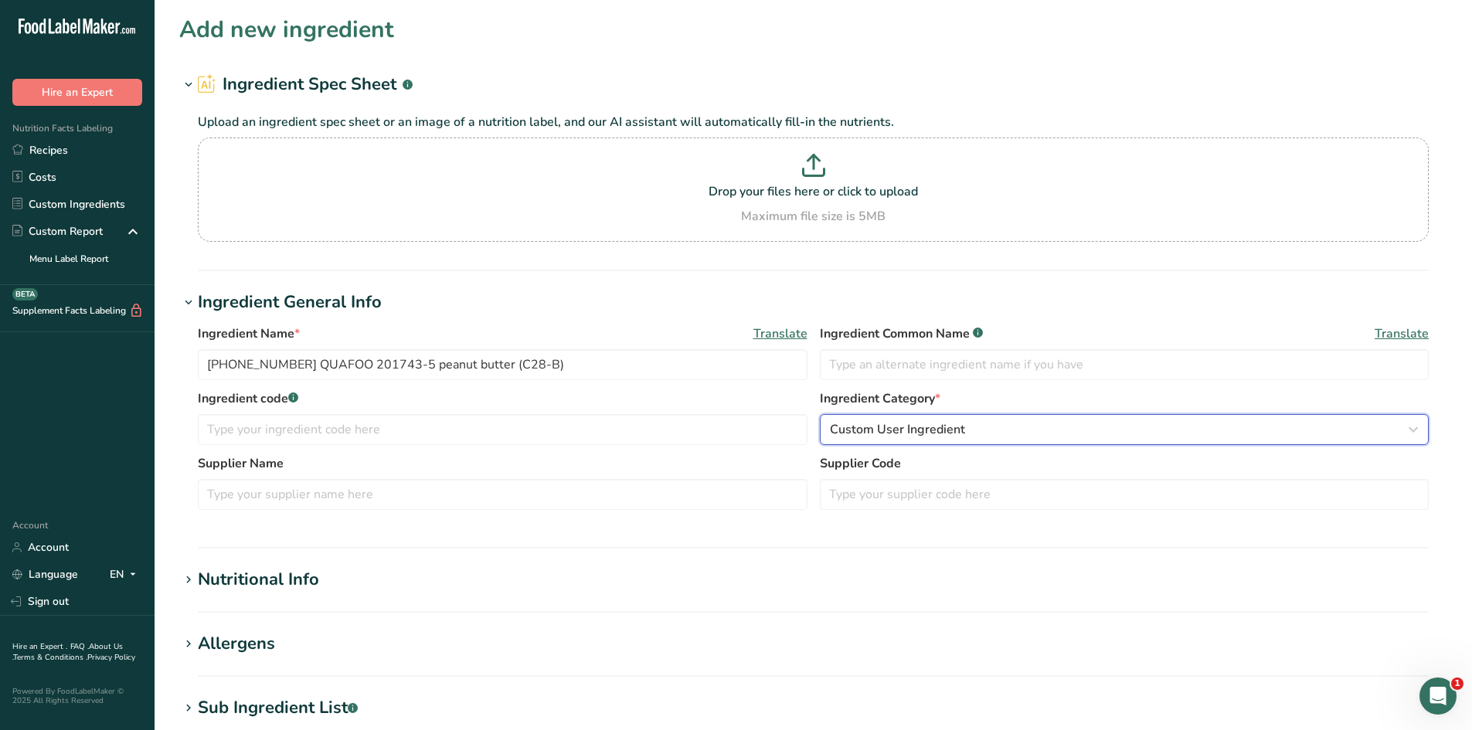
click at [962, 426] on span "Custom User Ingredient" at bounding box center [897, 429] width 135 height 19
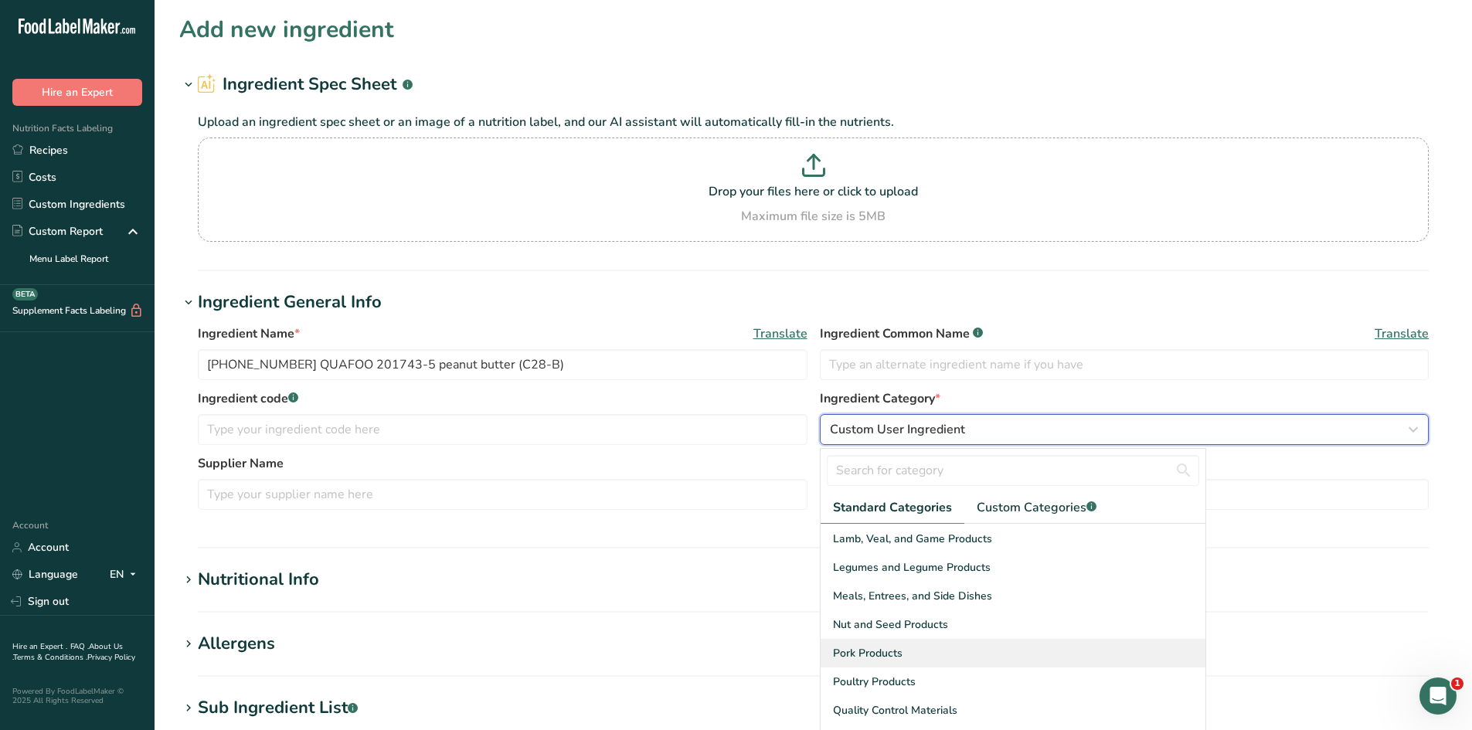
scroll to position [464, 0]
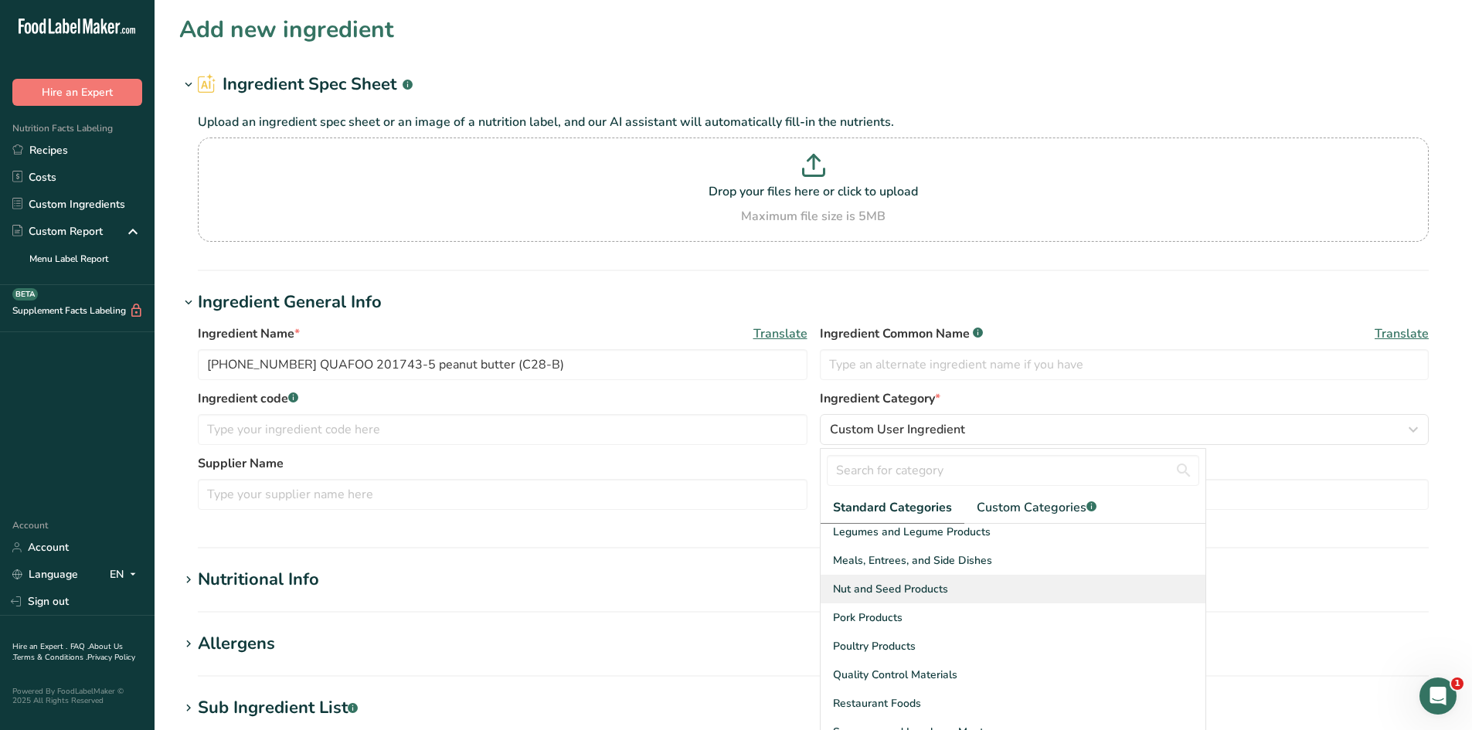
click at [914, 595] on span "Nut and Seed Products" at bounding box center [890, 589] width 115 height 16
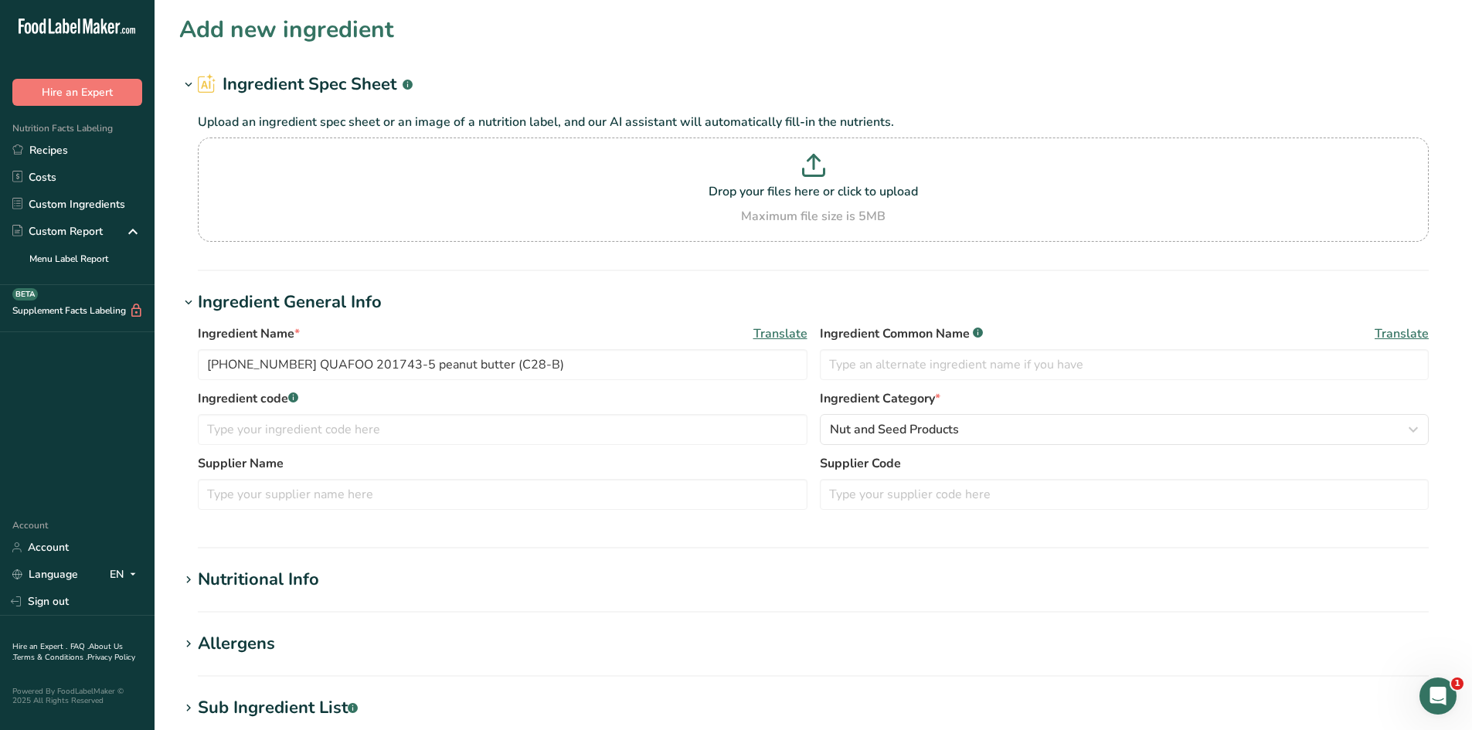
click at [890, 536] on section "Ingredient General Info Ingredient Name * Translate 25-415090-005 QUAFOO 201743…" at bounding box center [813, 419] width 1268 height 259
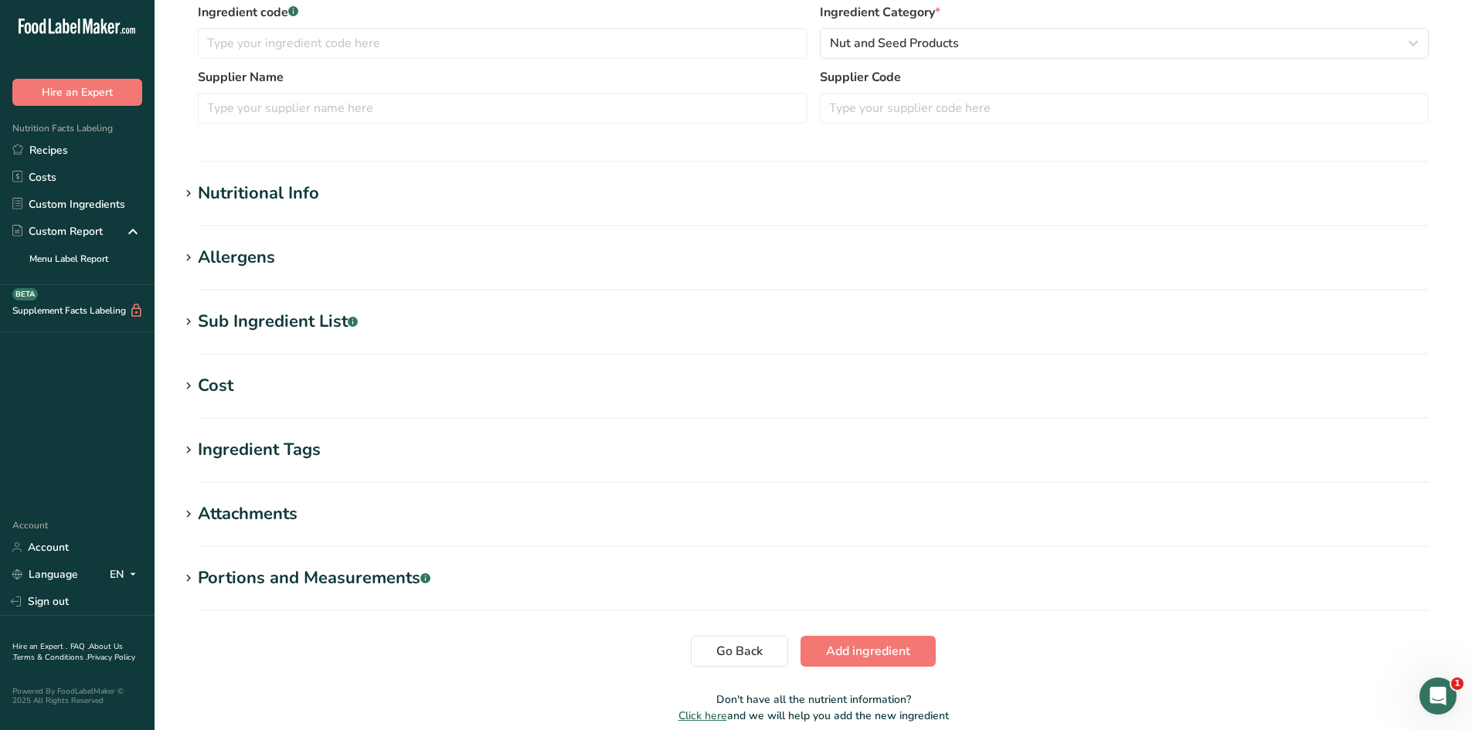
scroll to position [455, 0]
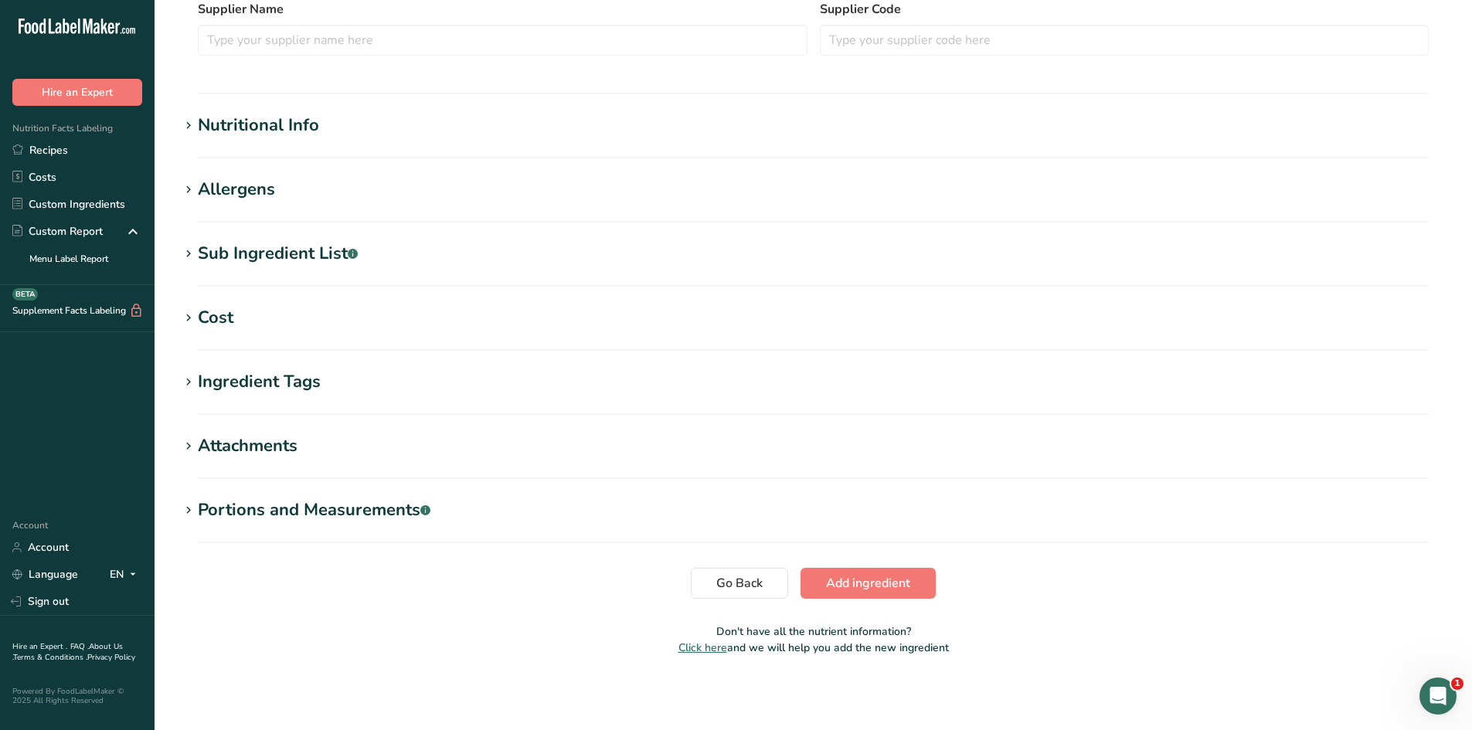
click at [422, 133] on h1 "Nutritional Info" at bounding box center [813, 126] width 1268 height 26
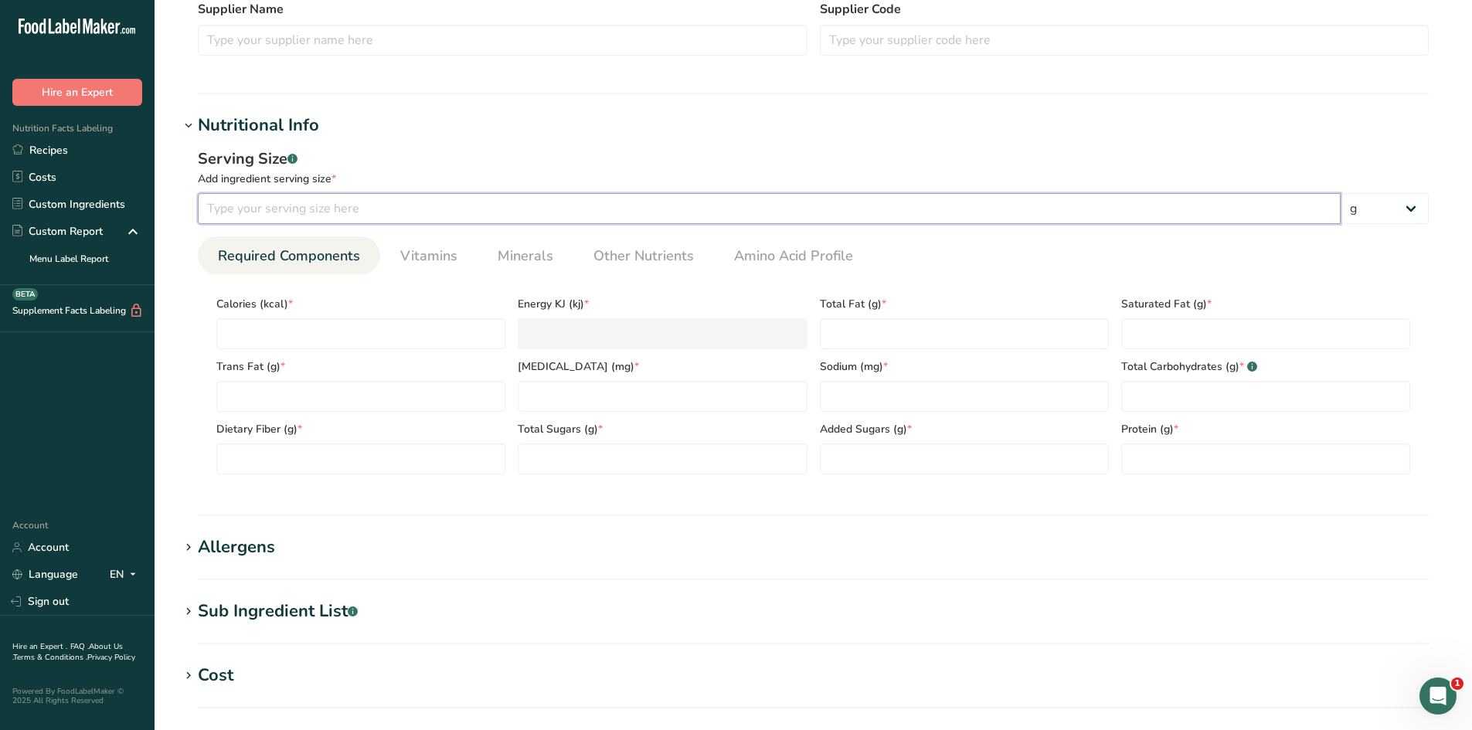
click at [460, 221] on input "number" at bounding box center [769, 208] width 1143 height 31
type input "100"
click at [464, 178] on div "Add ingredient serving size *" at bounding box center [813, 179] width 1231 height 16
click at [688, 250] on span "Other Nutrients" at bounding box center [644, 256] width 100 height 21
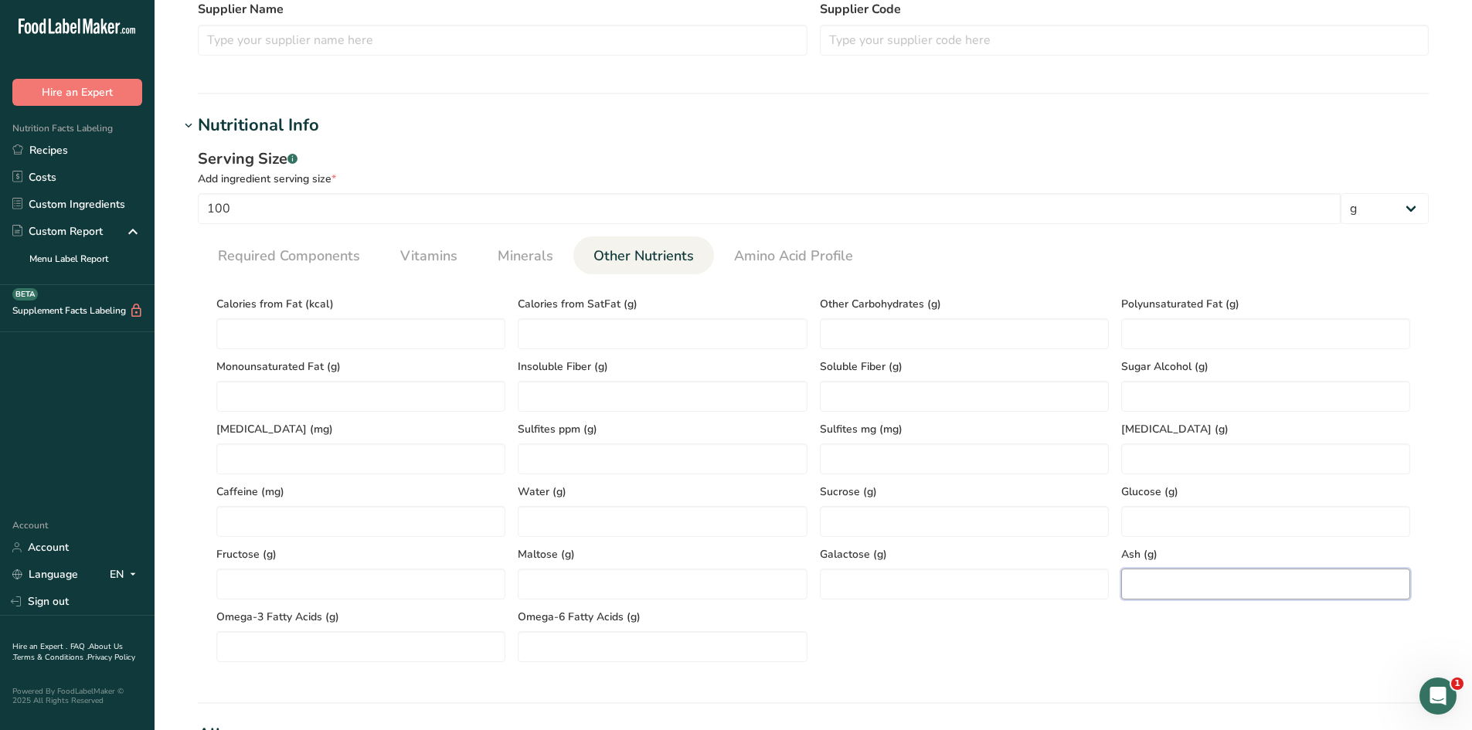
paste input "4.34"
type input "4.34"
click at [1030, 662] on section "Calories (kcal) * Energy KJ (kj) * Total Fat (g) * Saturated Fat (g) * Trans Fa…" at bounding box center [813, 474] width 1231 height 400
paste Fat "401.22"
type Fat "401.22"
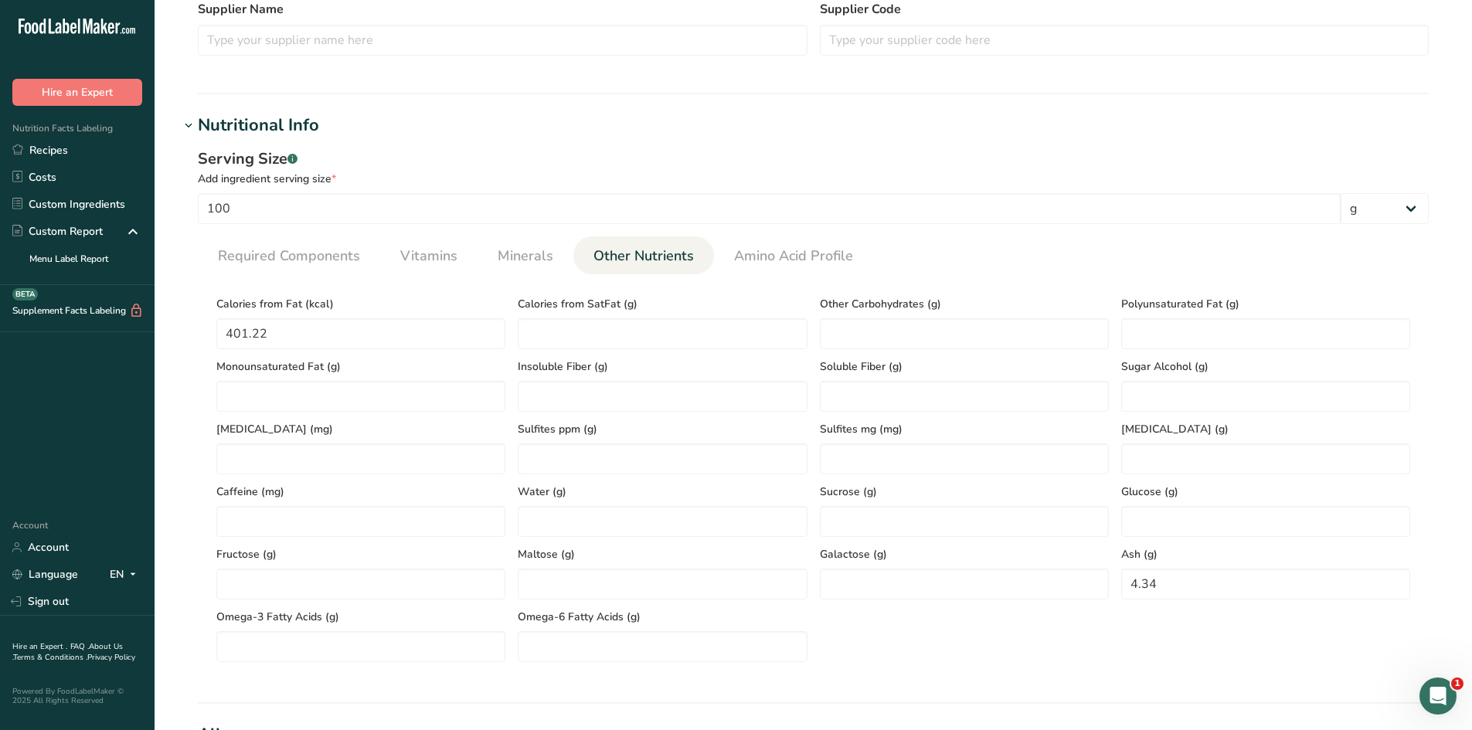
click at [199, 416] on section "Calories (kcal) * Energy KJ (kj) * Total Fat (g) * Saturated Fat (g) * Trans Fa…" at bounding box center [813, 474] width 1231 height 400
paste Fat "24.4"
type Fat "24.4"
click at [182, 432] on div "Serving Size .a-a{fill:#347362;}.b-a{fill:#fff;} Add ingredient serving size * …" at bounding box center [813, 411] width 1268 height 546
drag, startPoint x: 1137, startPoint y: 350, endPoint x: 1139, endPoint y: 338, distance: 12.6
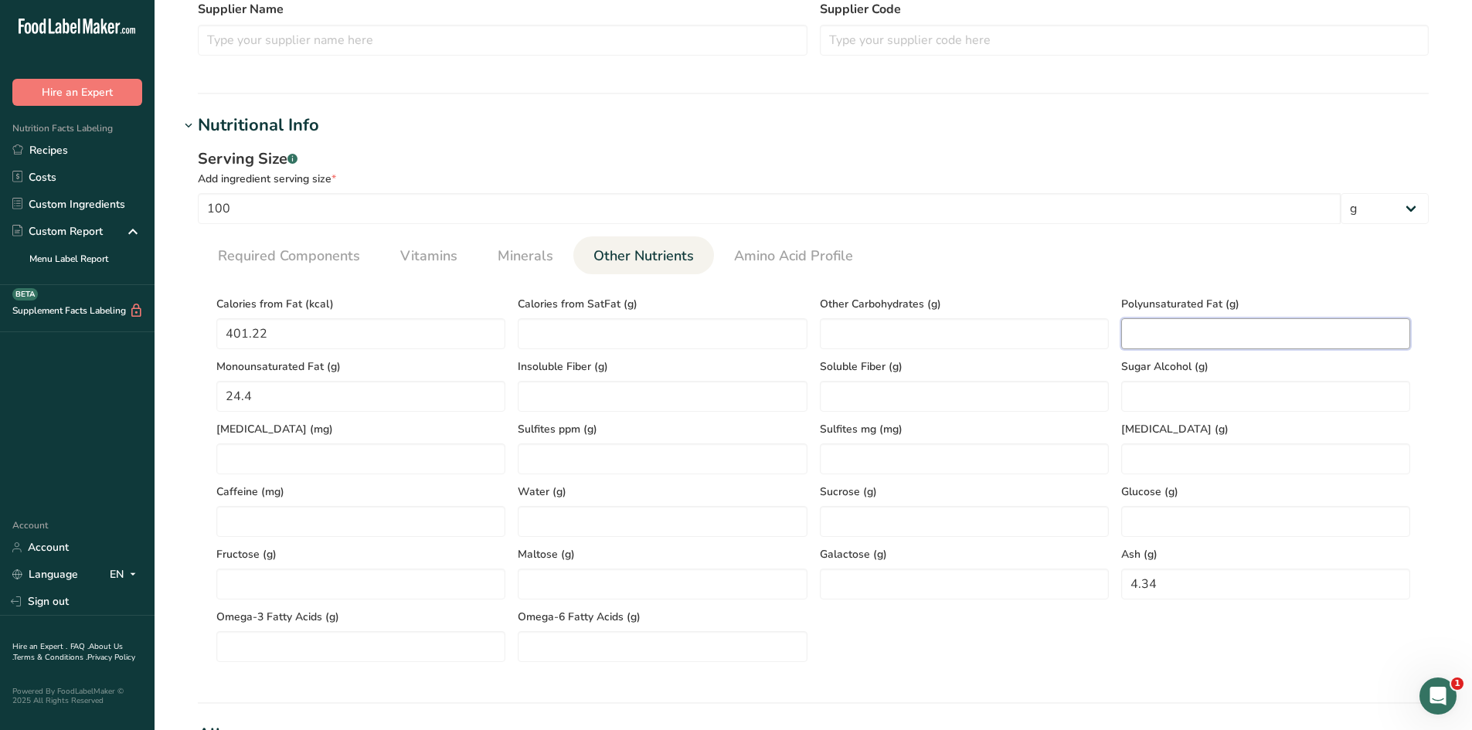
paste Fat "11.35"
type Fat "11.35"
click at [937, 278] on section "Calories (kcal) * Energy KJ (kj) * Total Fat (g) * Saturated Fat (g) * Trans Fa…" at bounding box center [813, 474] width 1231 height 400
click at [541, 261] on span "Minerals" at bounding box center [526, 256] width 56 height 21
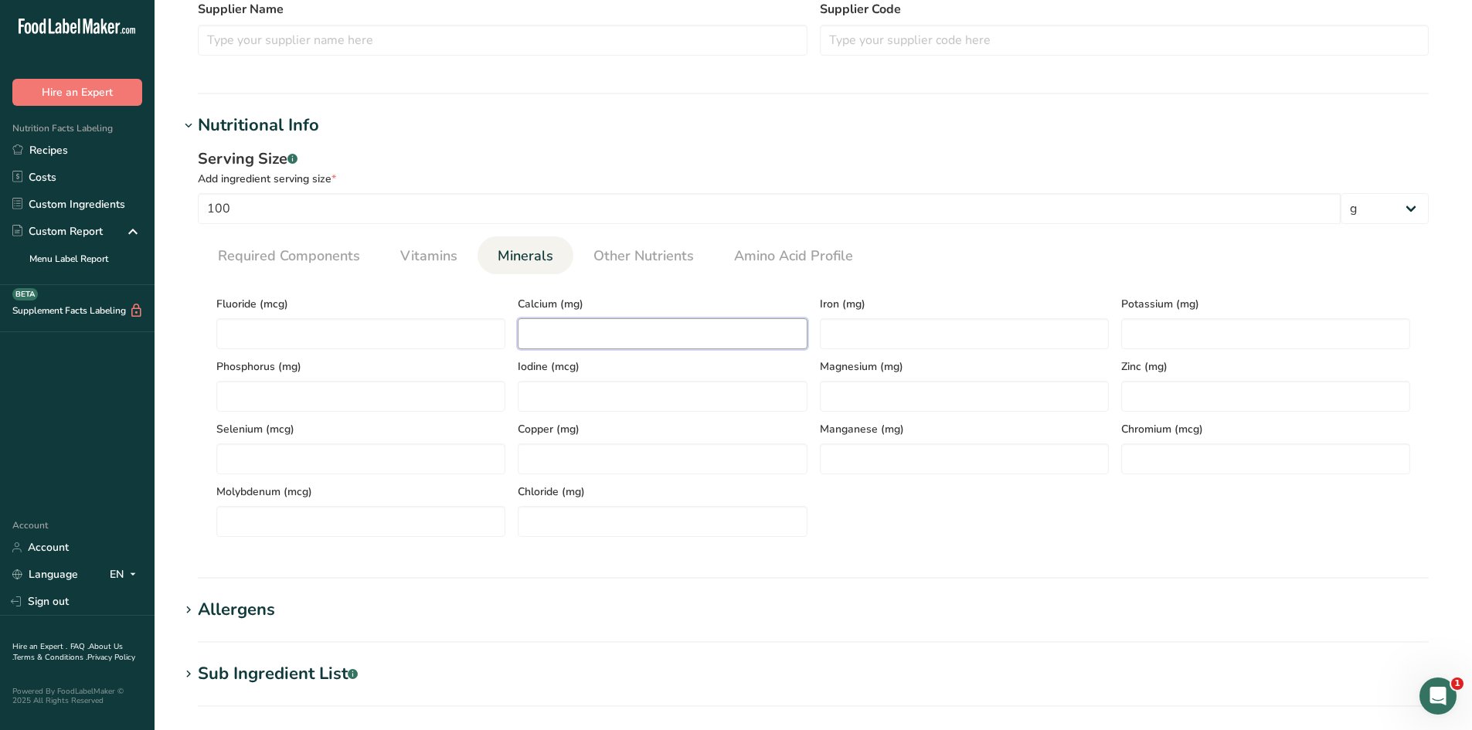
paste input "61.33"
type input "61.33"
click at [615, 556] on div "Serving Size .a-a{fill:#347362;}.b-a{fill:#fff;} Add ingredient serving size * …" at bounding box center [813, 348] width 1268 height 420
paste input "2.7"
type input "2.7"
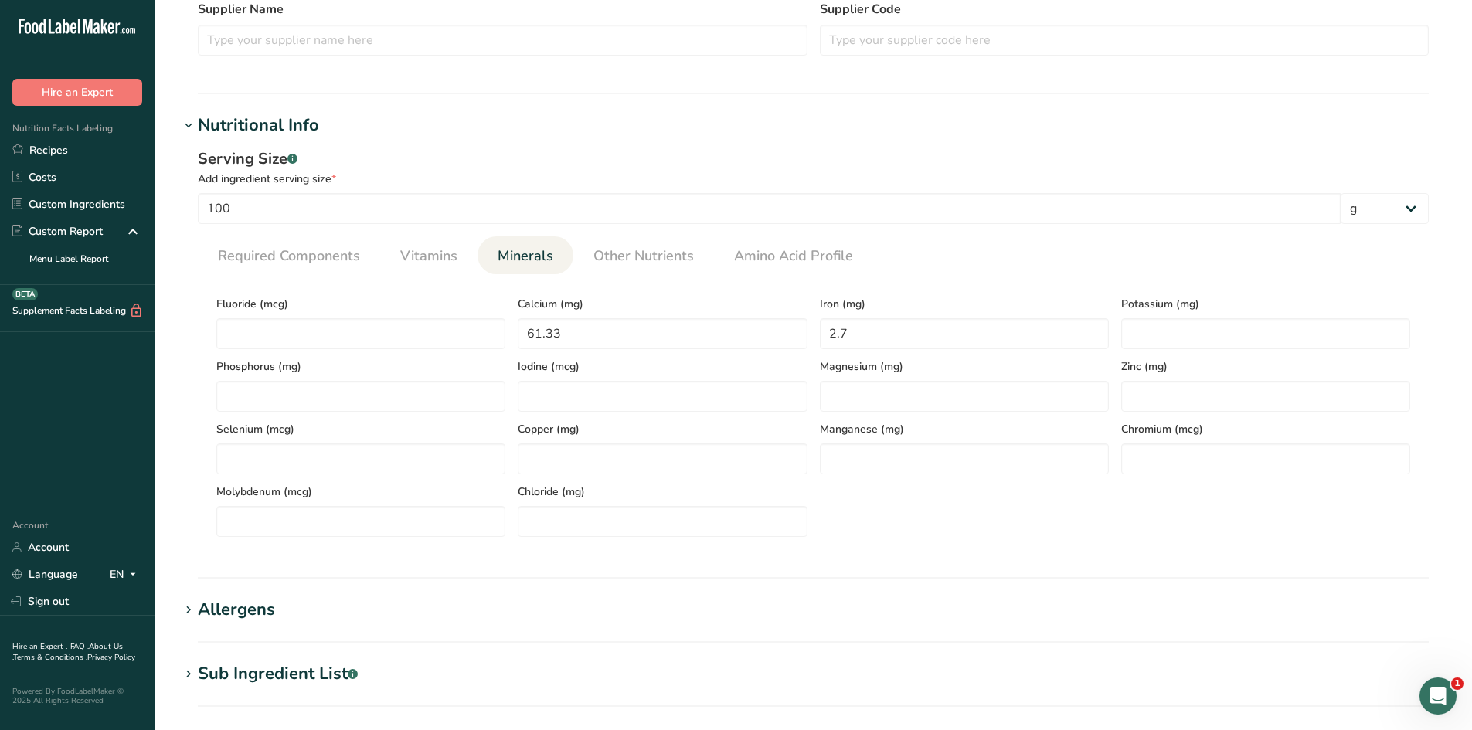
click at [926, 537] on section "Calories (kcal) * Energy KJ (kj) * Total Fat (g) * Saturated Fat (g) * Trans Fa…" at bounding box center [813, 411] width 1231 height 275
paste input "634.62"
type input "634.62"
click at [1169, 504] on div "Fluoride (mcg) Calcium (mg) 61.33 Iron (mg) 2.7 Potassium (mg) 634.62 Phosphoru…" at bounding box center [813, 412] width 1207 height 250
click at [411, 260] on span "Vitamins" at bounding box center [428, 256] width 57 height 21
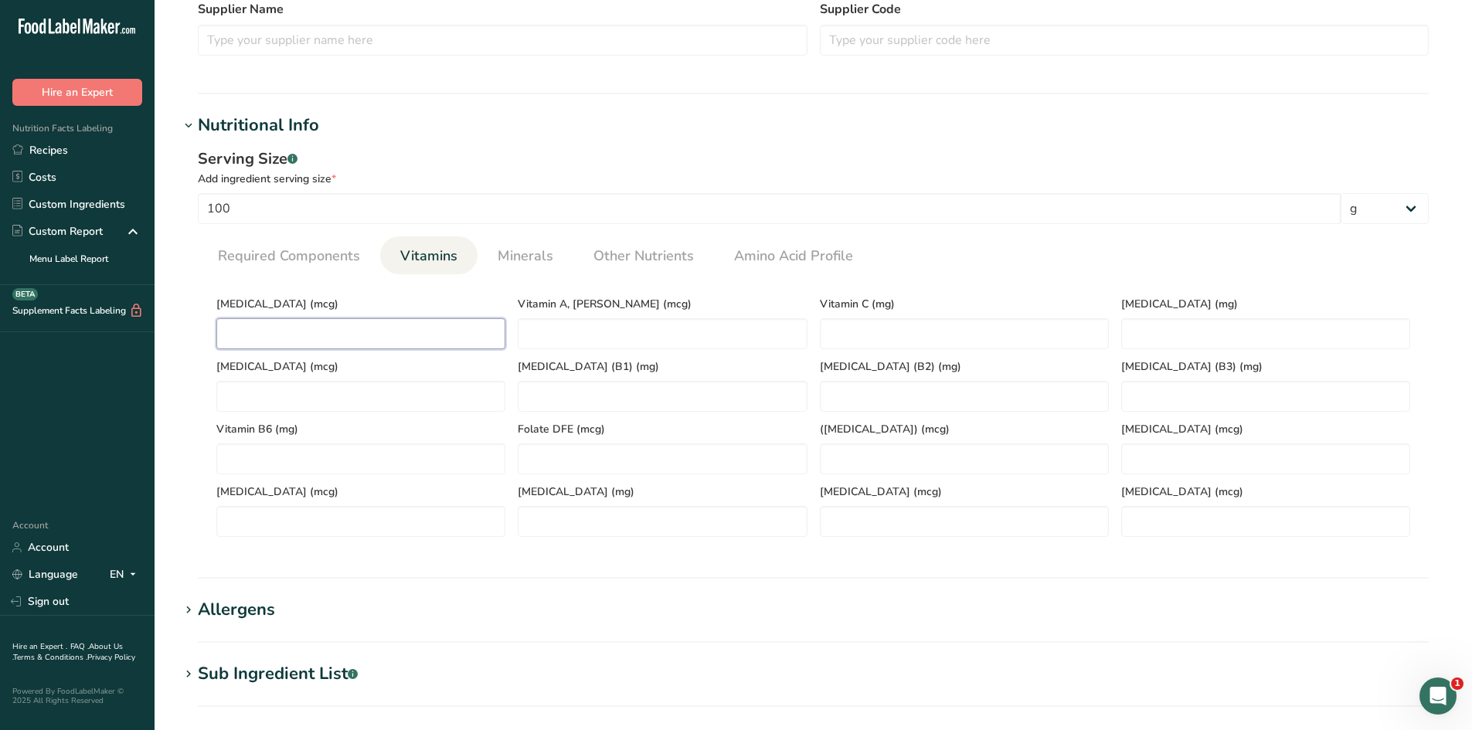
click at [437, 322] on D "number" at bounding box center [360, 333] width 289 height 31
type D "0"
click at [393, 287] on div "Vitamin D (mcg) 0" at bounding box center [360, 318] width 301 height 63
click at [294, 258] on span "Required Components" at bounding box center [289, 256] width 142 height 21
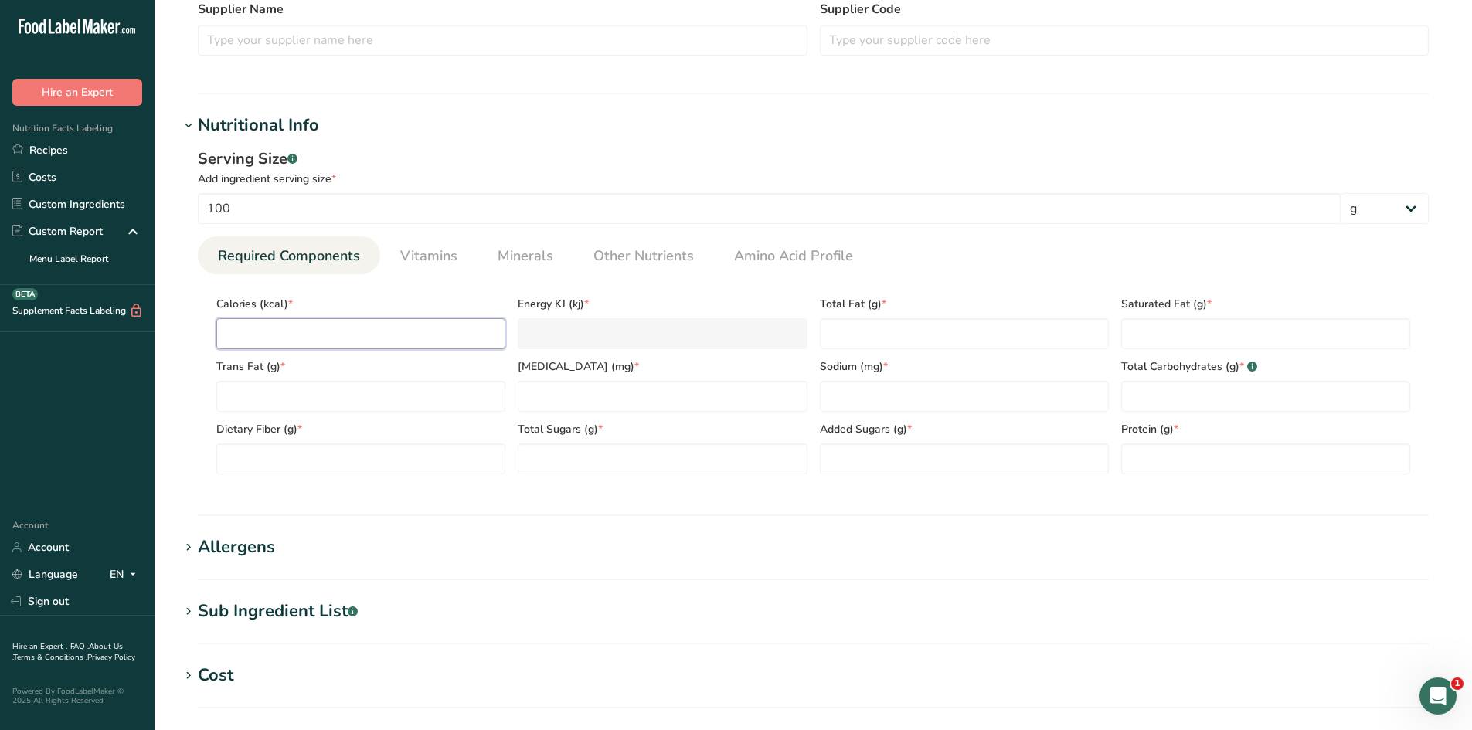
paste input "604.1"
type input "604.1"
type KJ "2527.6"
type input "604.1"
click at [268, 506] on section "Nutritional Info Serving Size .a-a{fill:#347362;}.b-a{fill:#fff;} Add ingredien…" at bounding box center [813, 314] width 1268 height 403
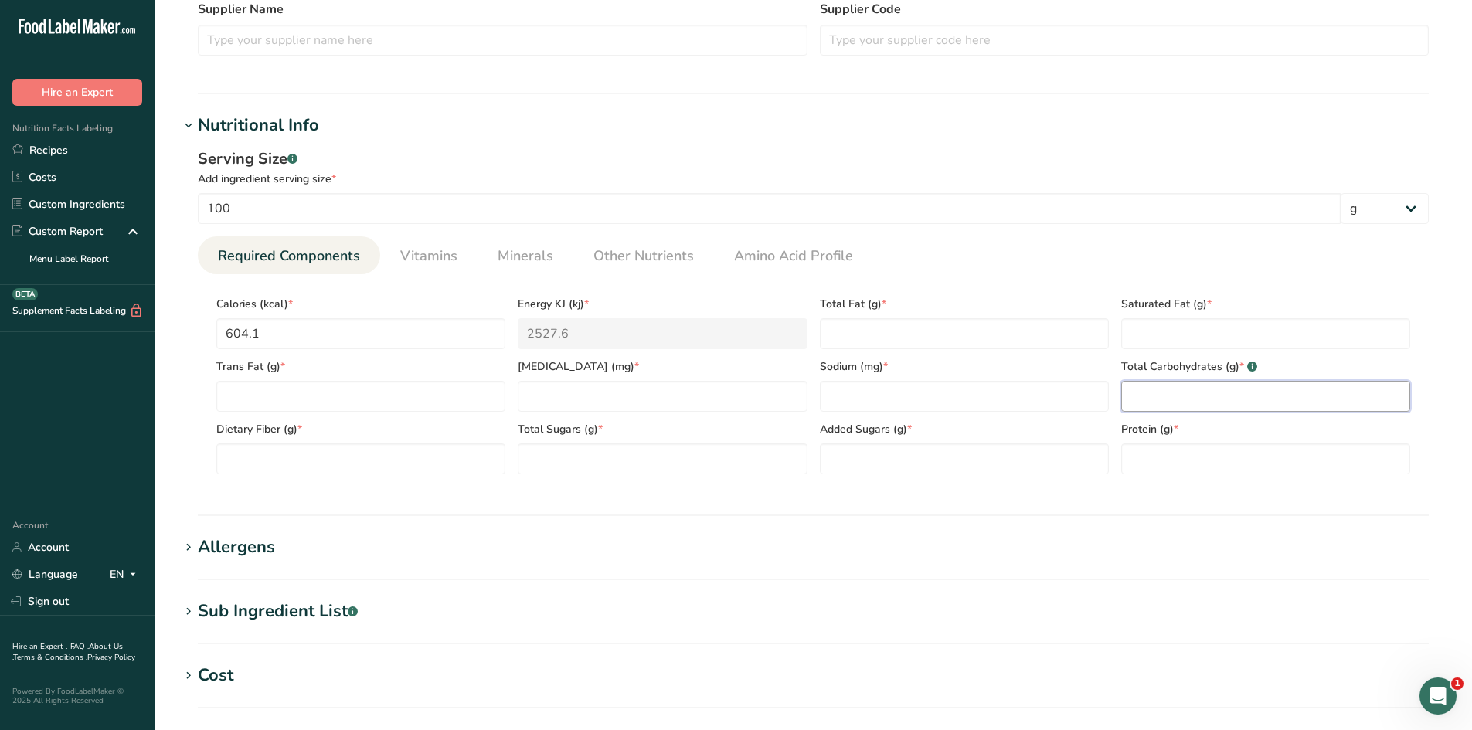
paste Carbohydrates "24.03"
type Carbohydrates "24.03"
click at [1156, 478] on section "Calories (kcal) * 604.1 Energy KJ (kj) * 2527.6 Total Fat (g) * Saturated Fat (…" at bounding box center [813, 380] width 1231 height 213
click at [573, 407] on input "number" at bounding box center [662, 396] width 289 height 31
type input "0"
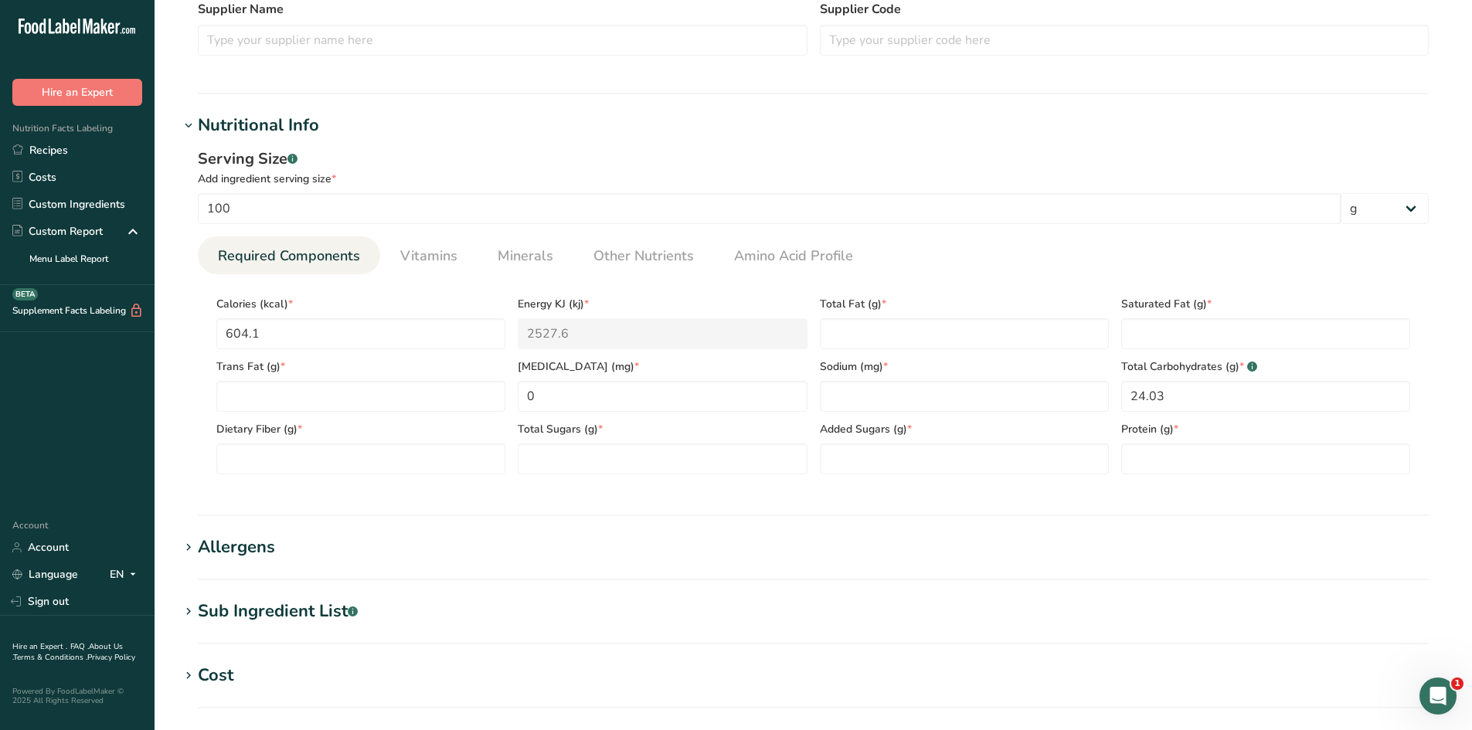
click at [614, 495] on div "Serving Size .a-a{fill:#347362;}.b-a{fill:#fff;} Add ingredient serving size * …" at bounding box center [813, 317] width 1268 height 358
drag, startPoint x: 340, startPoint y: 380, endPoint x: 345, endPoint y: 399, distance: 19.9
click at [342, 391] on div "Trans Fat (g) *" at bounding box center [360, 380] width 301 height 63
click at [345, 399] on Fat "number" at bounding box center [360, 396] width 289 height 31
type Fat "0"
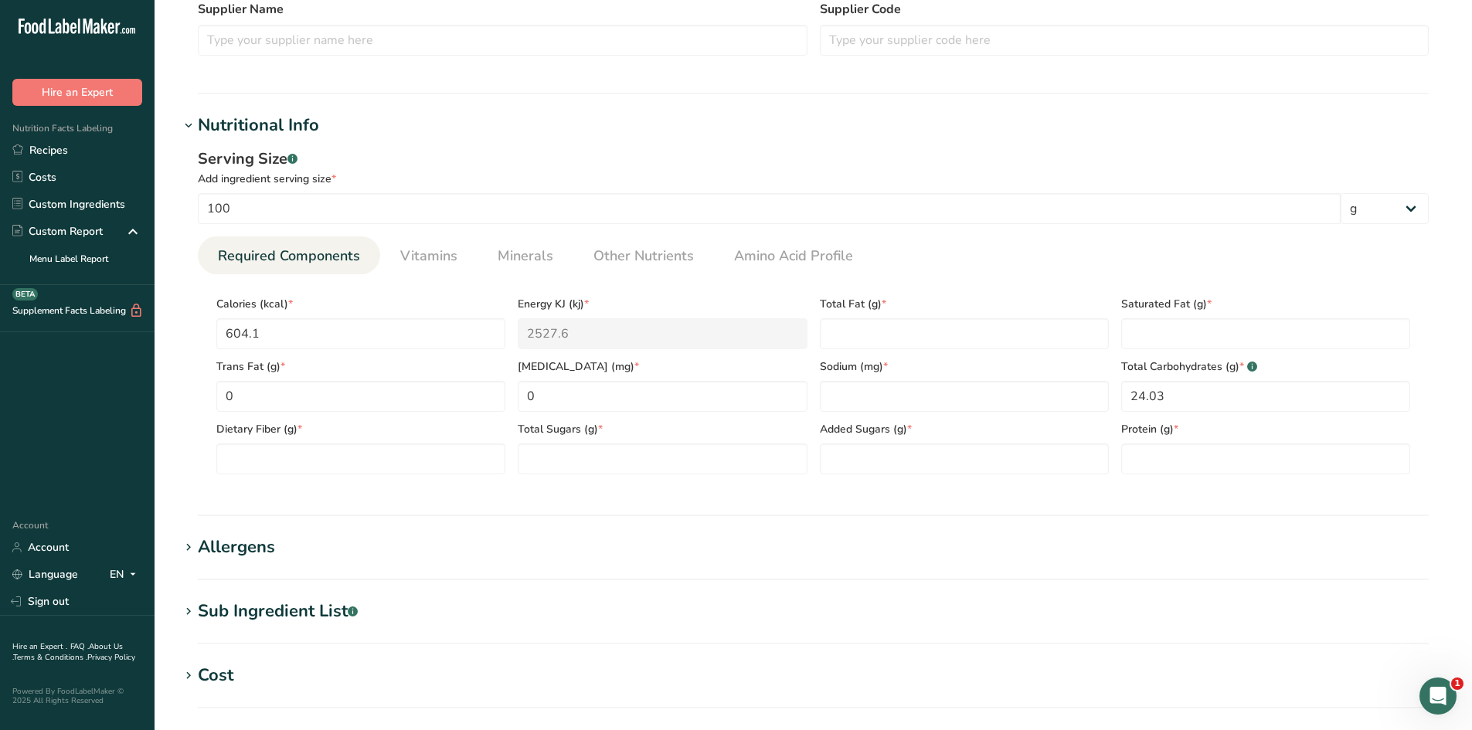
click at [200, 387] on section "Calories (kcal) * 604.1 Energy KJ (kj) * 2527.6 Total Fat (g) * Saturated Fat (…" at bounding box center [813, 380] width 1231 height 213
paste Fiber "14.54"
type Fiber "14.54"
click at [306, 495] on div "Serving Size .a-a{fill:#347362;}.b-a{fill:#fff;} Add ingredient serving size * …" at bounding box center [813, 317] width 1268 height 358
paste Fat "44.58"
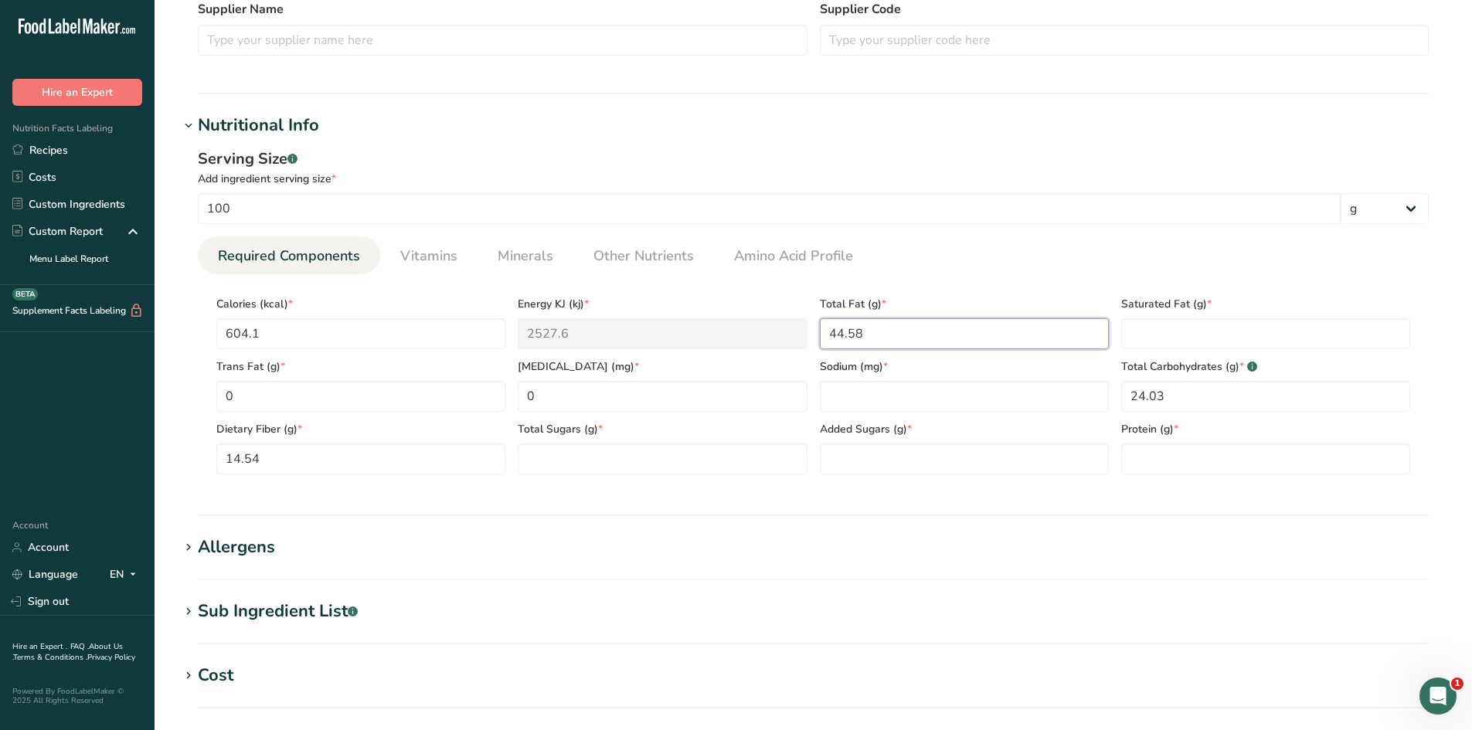
type Fat "44.58"
click at [1013, 505] on section "Nutritional Info Serving Size .a-a{fill:#347362;}.b-a{fill:#fff;} Add ingredien…" at bounding box center [813, 314] width 1268 height 403
paste input "263.27"
type input "263.27"
click at [871, 485] on section "Calories (kcal) * 604.1 Energy KJ (kj) * 2527.6 Total Fat (g) * 44.58 Saturated…" at bounding box center [813, 380] width 1231 height 213
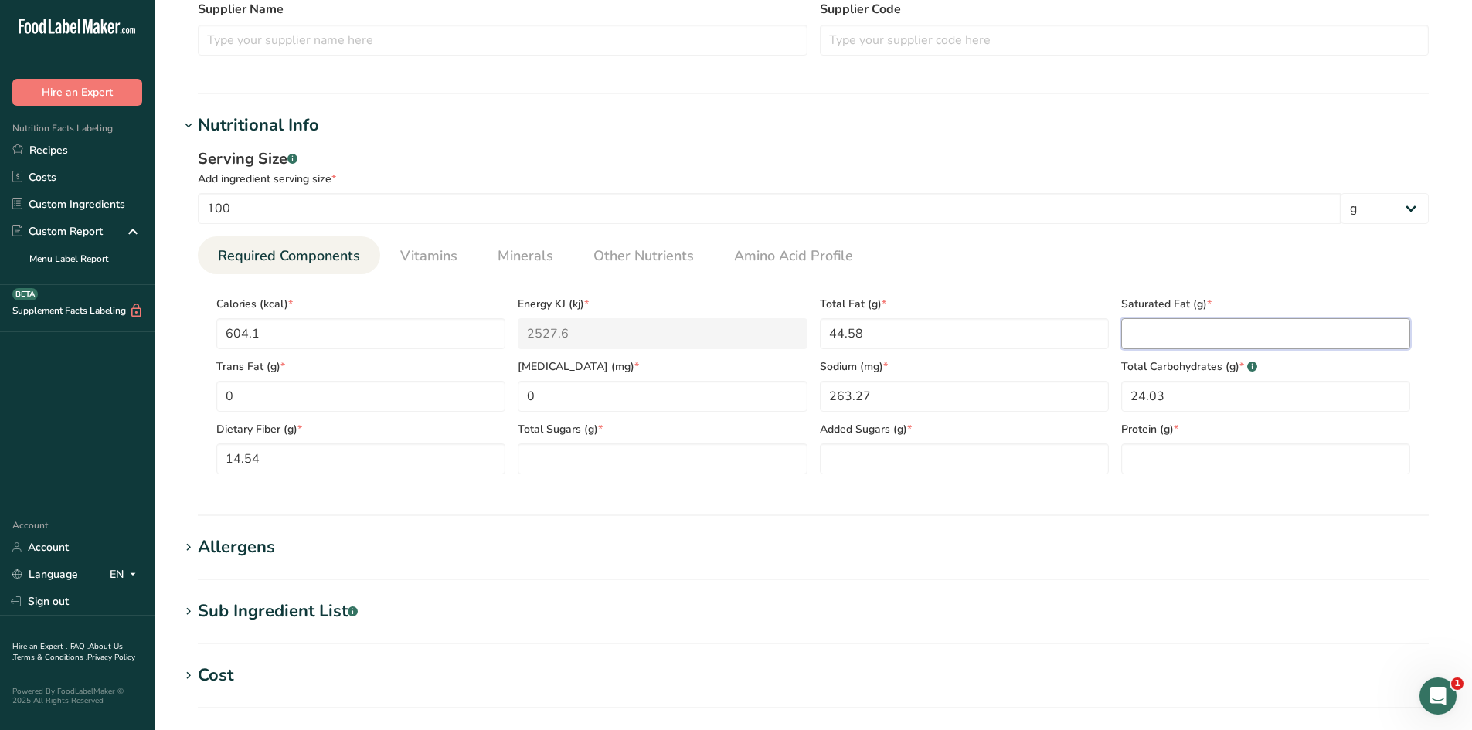
paste Fat "8.84"
type Fat "8.84"
click at [1235, 485] on section "Calories (kcal) * 604.1 Energy KJ (kj) * 2527.6 Total Fat (g) * 44.58 Saturated…" at bounding box center [813, 380] width 1231 height 213
paste Sugars "8.28"
type Sugars "8.28"
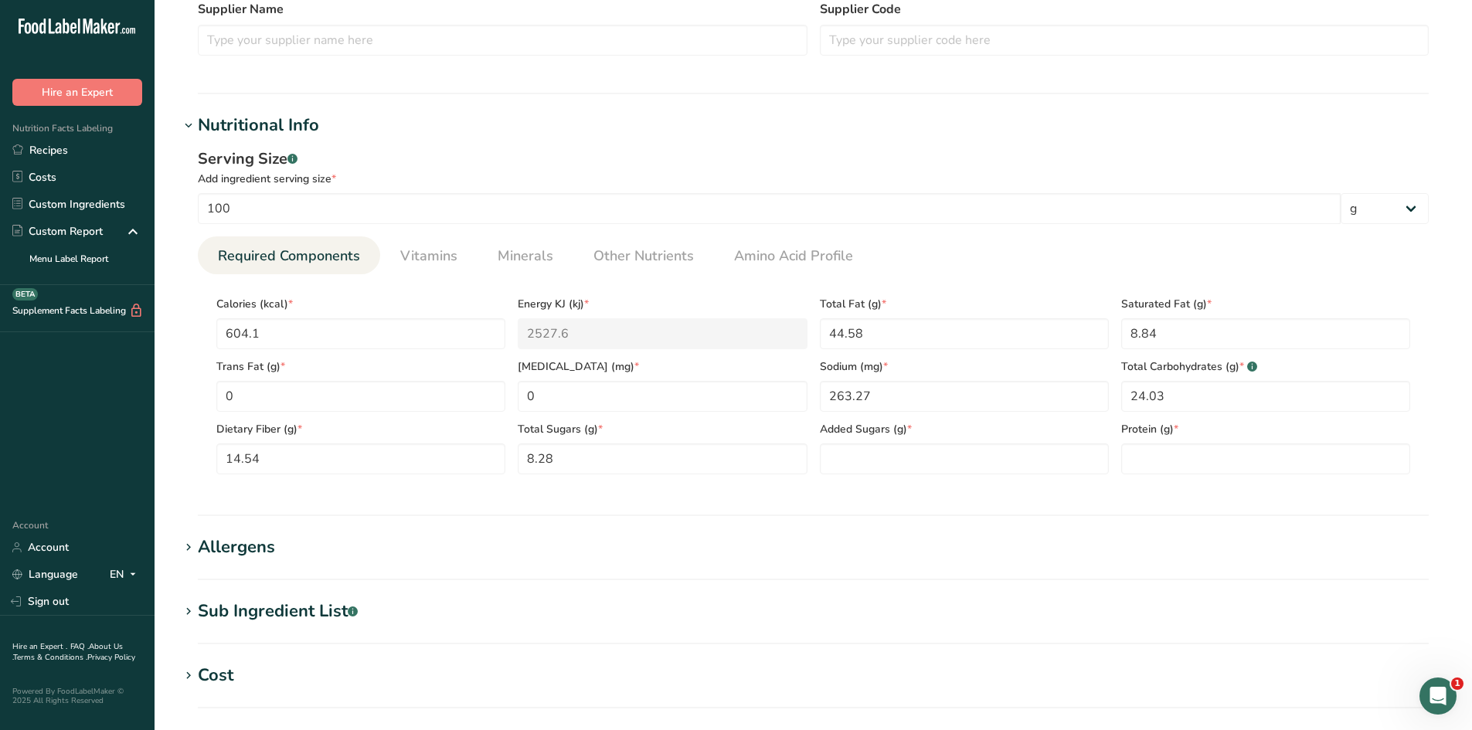
click at [568, 496] on section "Nutritional Info Serving Size .a-a{fill:#347362;}.b-a{fill:#fff;} Add ingredien…" at bounding box center [813, 314] width 1268 height 403
paste Sugars "4.69"
type Sugars "4.69"
click at [832, 506] on section "Nutritional Info Serving Size .a-a{fill:#347362;}.b-a{fill:#fff;} Add ingredien…" at bounding box center [813, 314] width 1268 height 403
paste input "26.69"
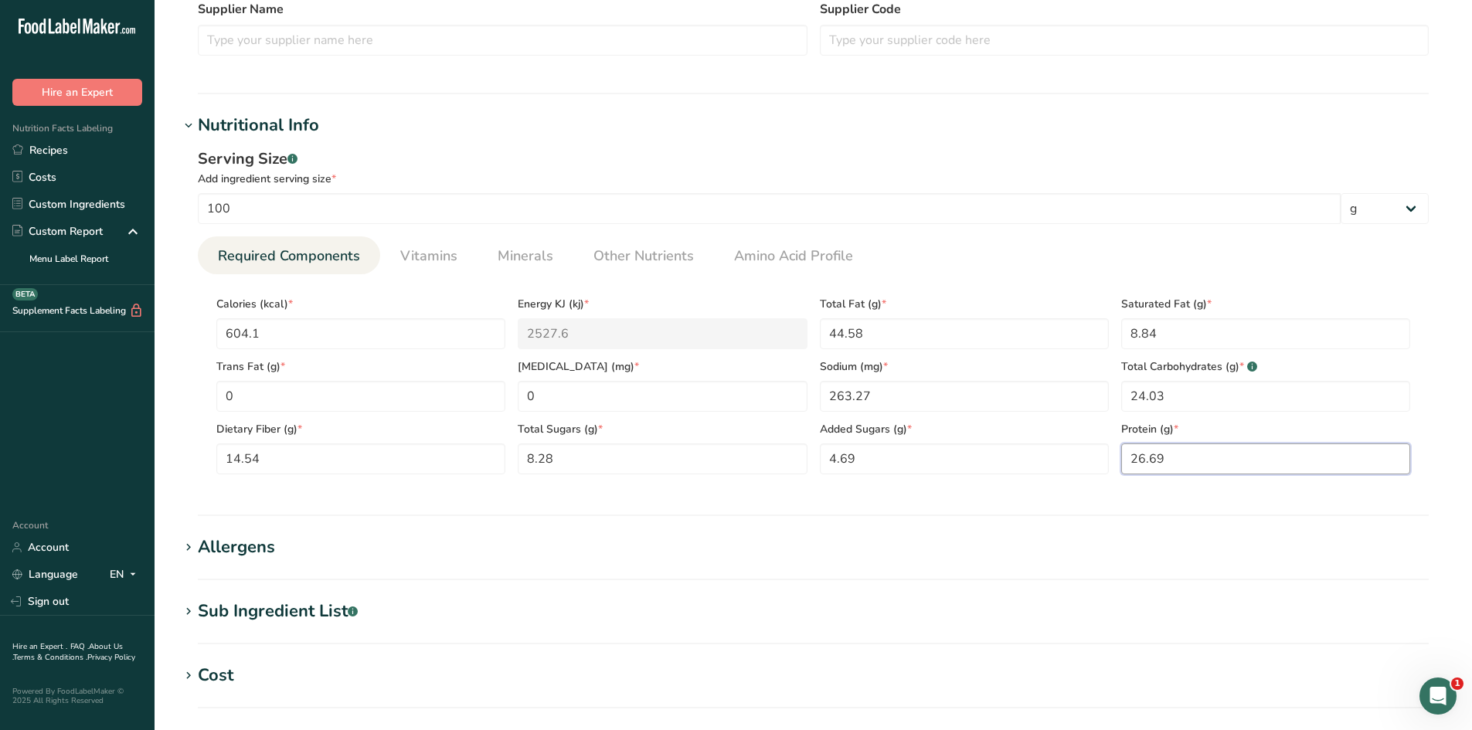
type input "26.69"
click at [1235, 501] on section "Nutritional Info Serving Size .a-a{fill:#347362;}.b-a{fill:#fff;} Add ingredien…" at bounding box center [813, 314] width 1268 height 403
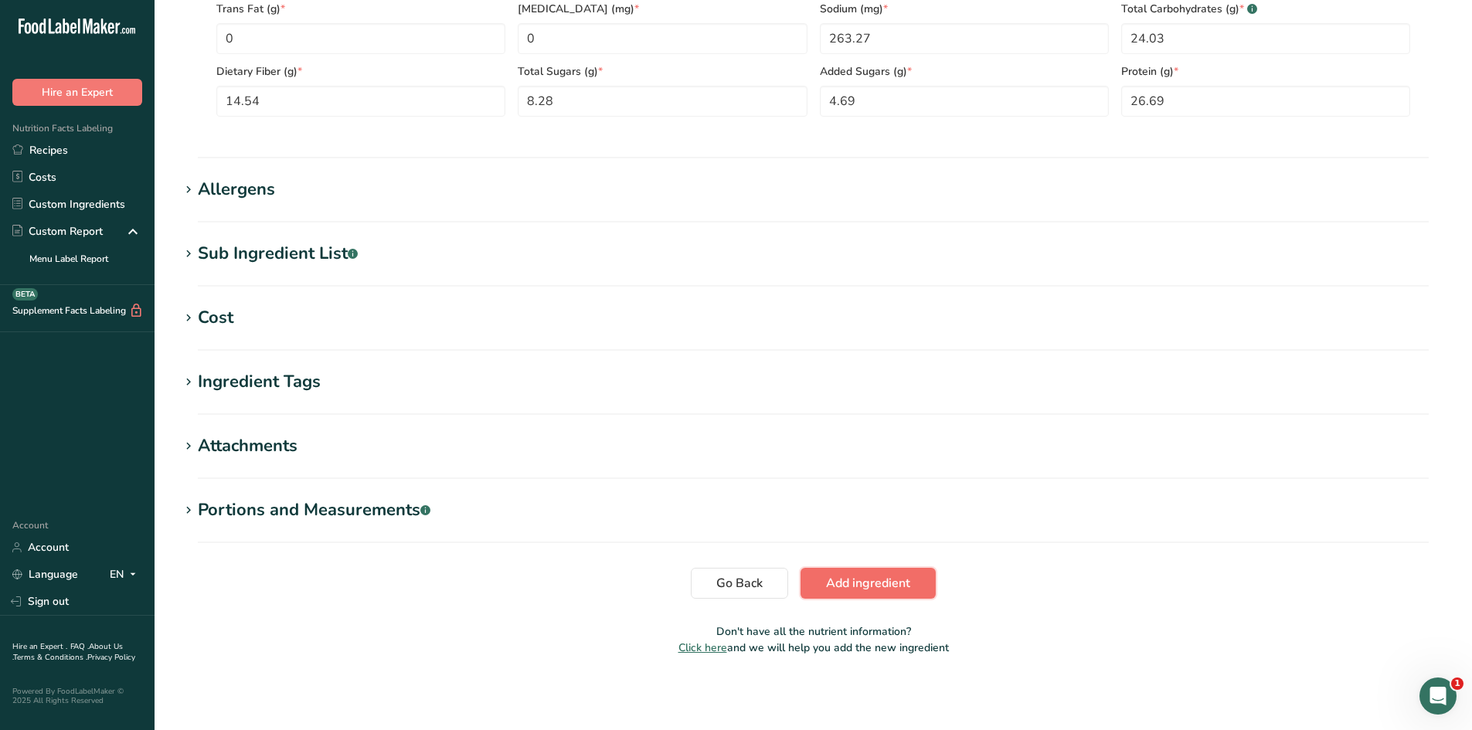
click at [877, 586] on span "Add ingredient" at bounding box center [868, 583] width 84 height 19
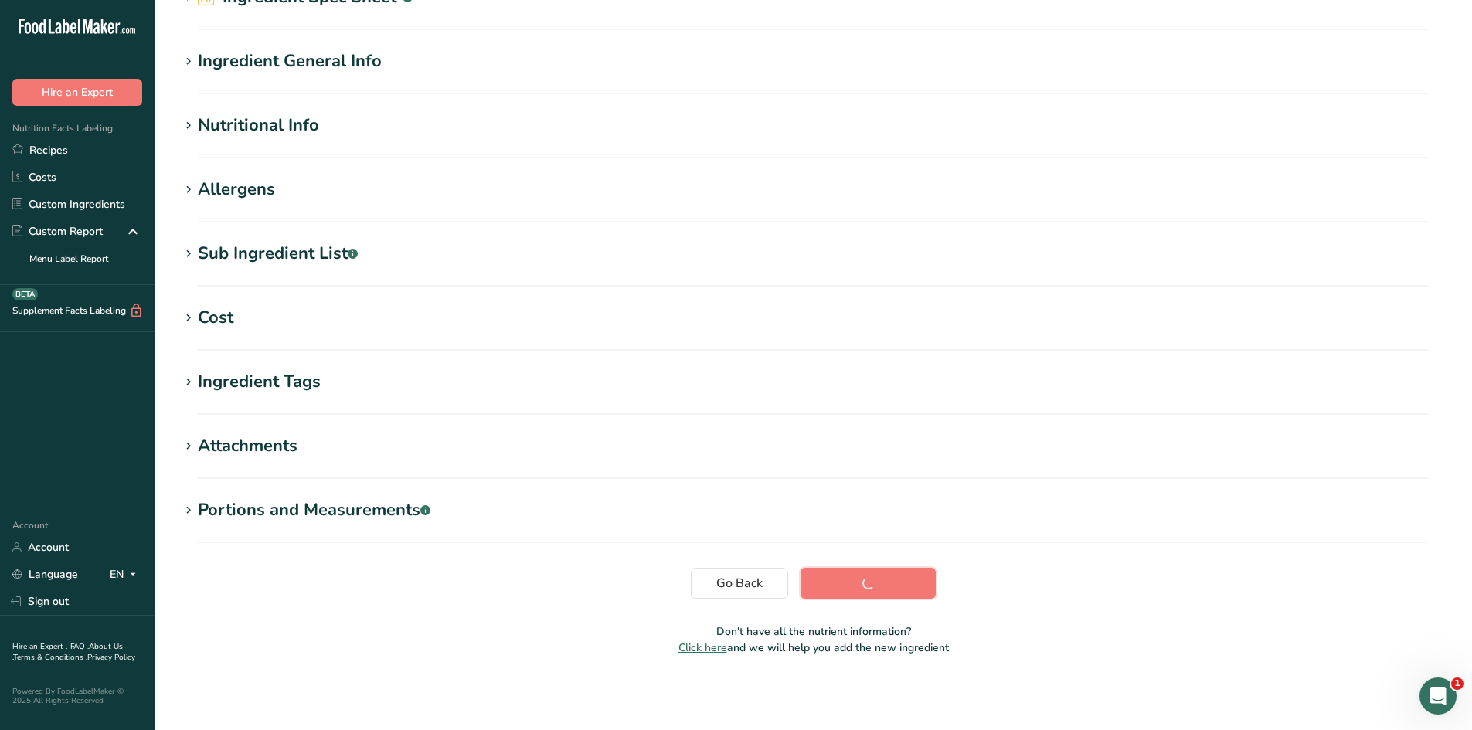
scroll to position [87, 0]
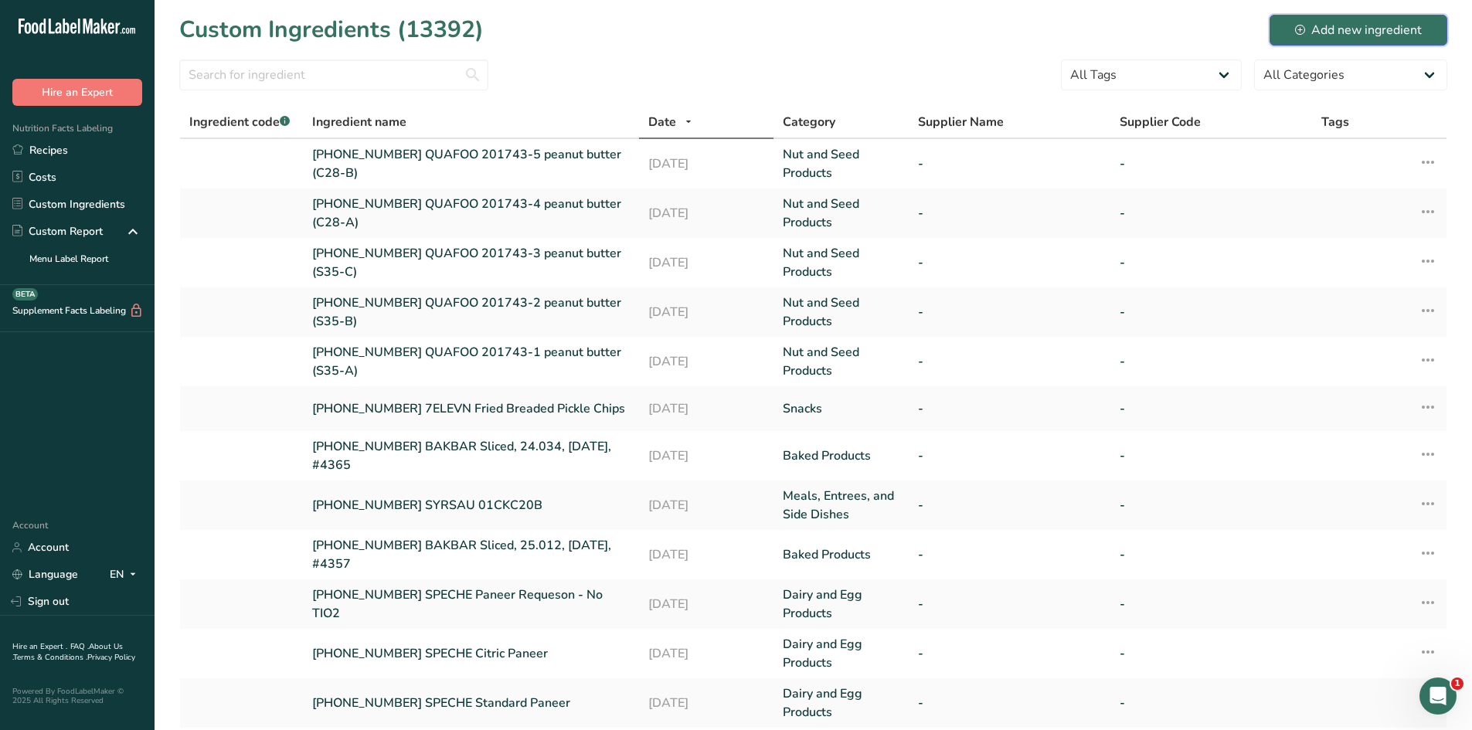
click at [1334, 21] on div "Add new ingredient" at bounding box center [1358, 30] width 127 height 19
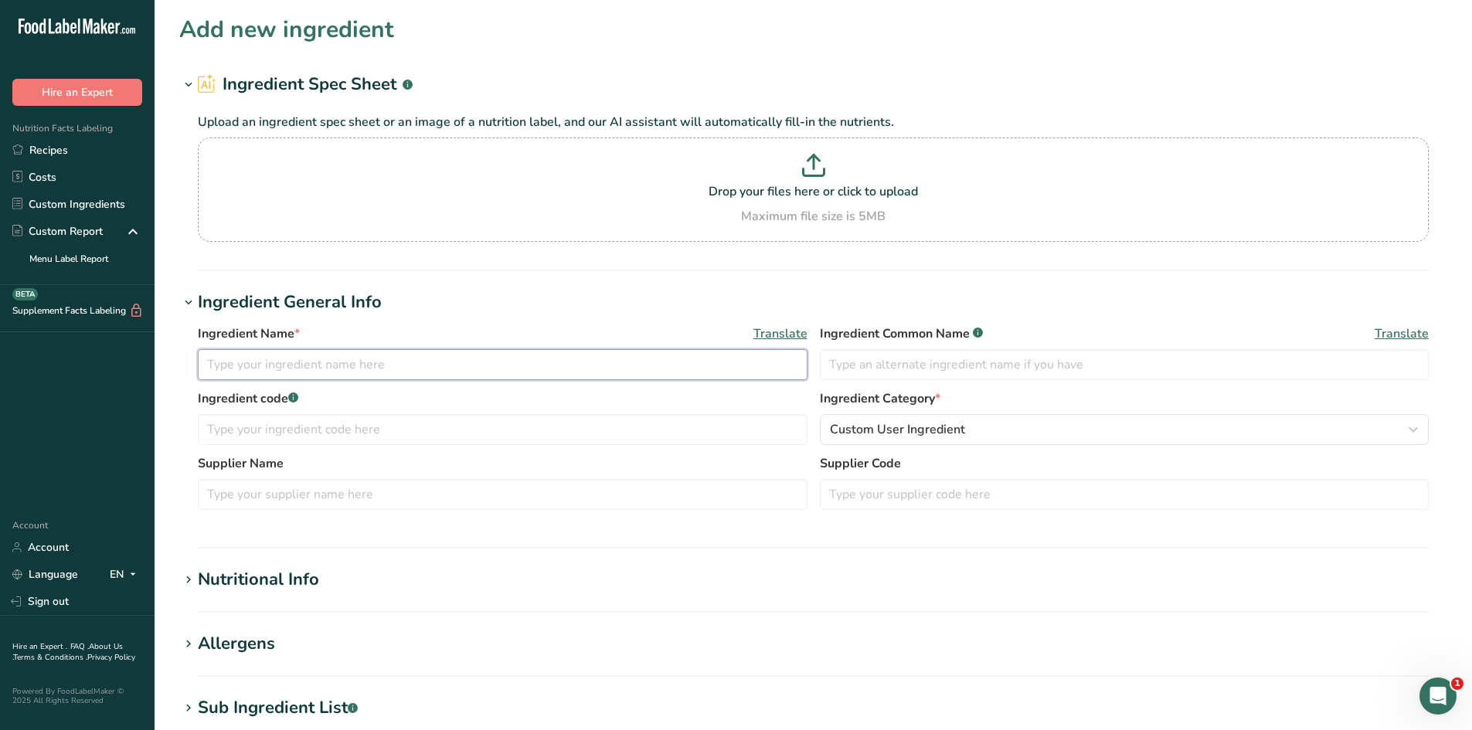
click at [444, 374] on input "text" at bounding box center [503, 364] width 610 height 31
paste input "201743-6 peanut butter (C28-C)"
type input "[PHONE_NUMBER] QUAFOO 201743-6 peanut butter (C28-C)"
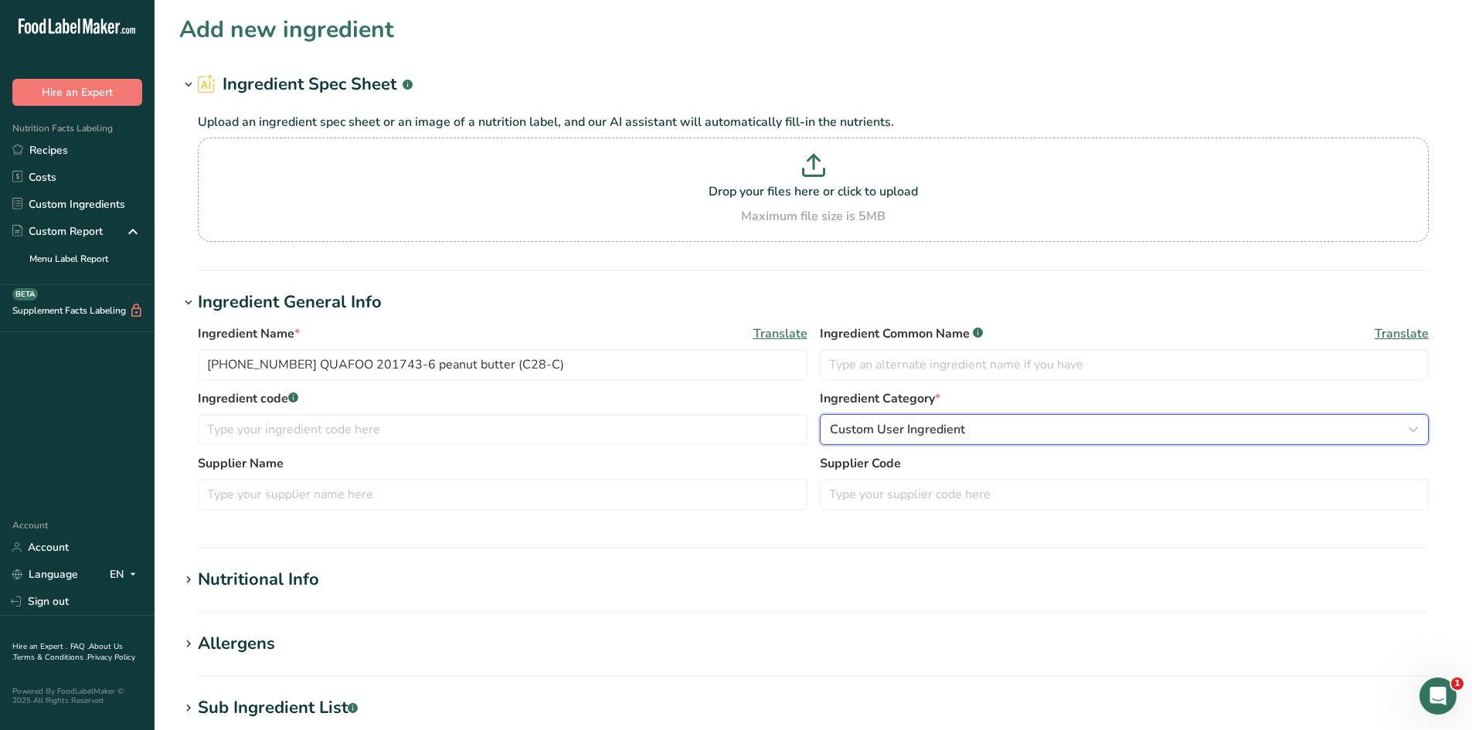
click at [912, 443] on button "Custom User Ingredient" at bounding box center [1125, 429] width 610 height 31
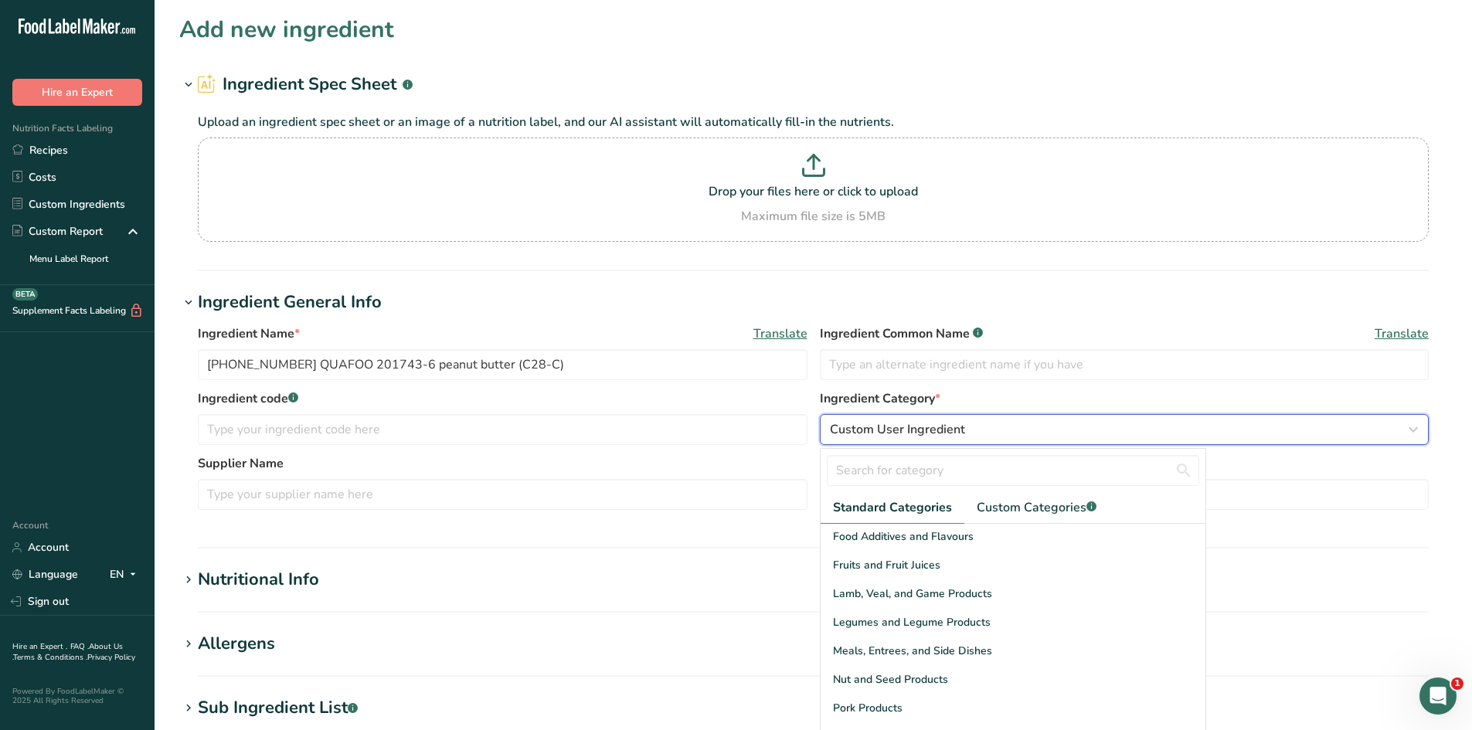
scroll to position [386, 0]
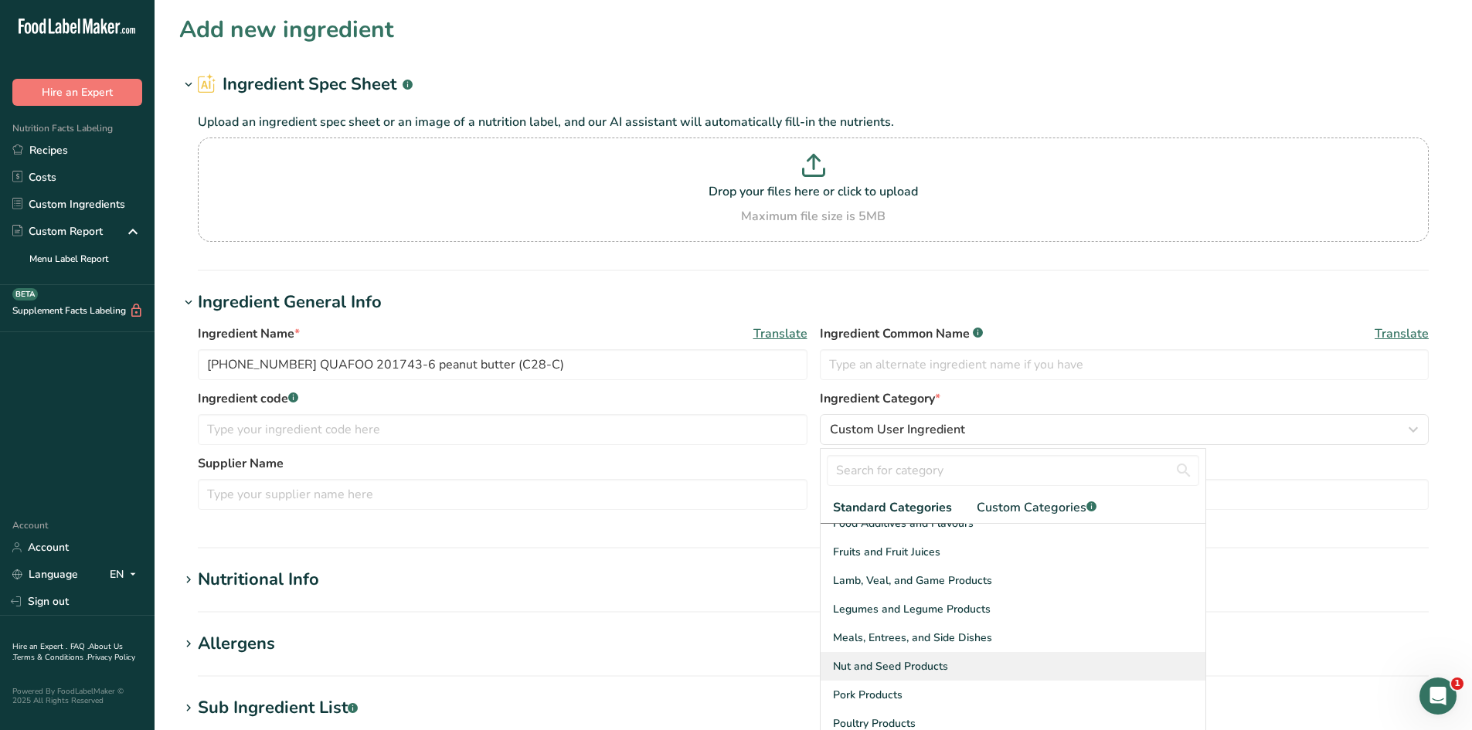
click at [894, 661] on span "Nut and Seed Products" at bounding box center [890, 667] width 115 height 16
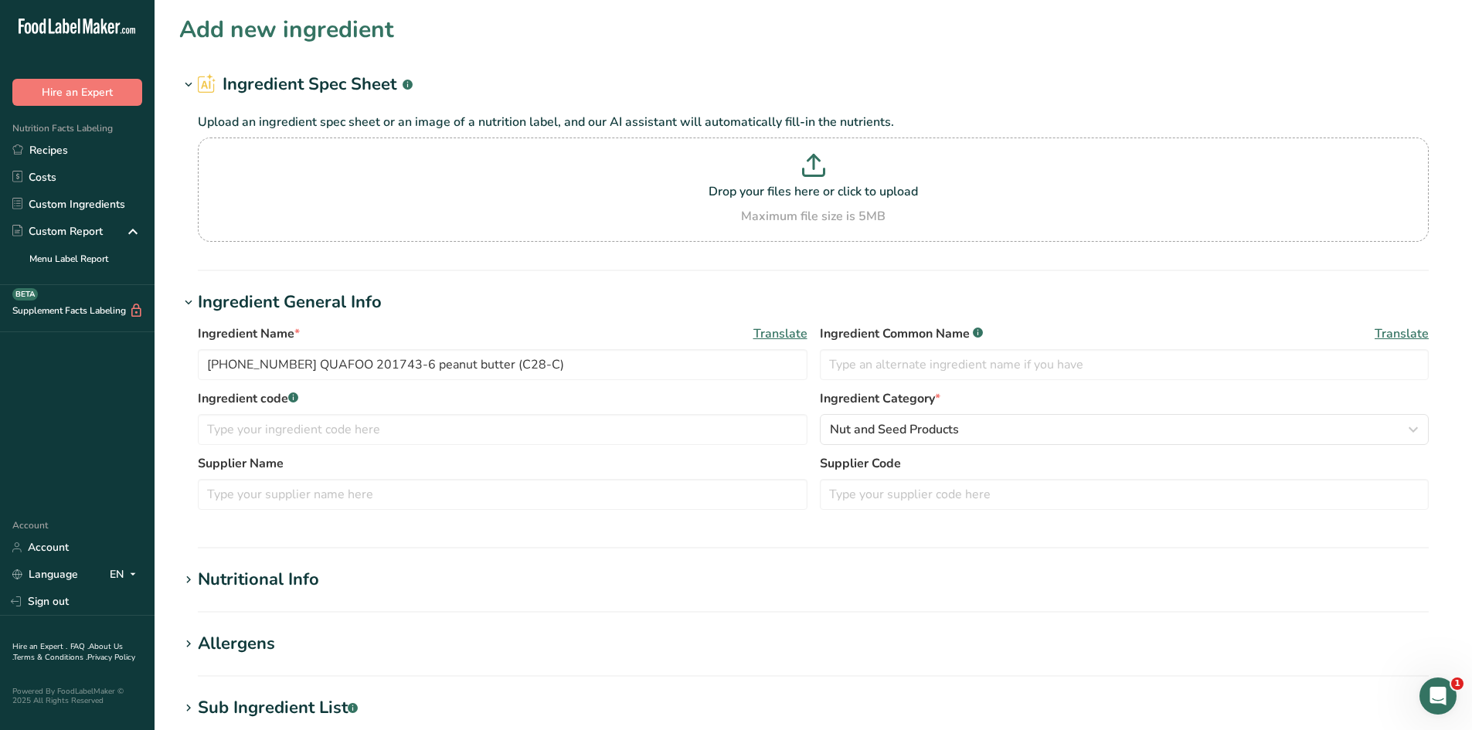
click at [797, 532] on section "Ingredient General Info Ingredient Name * Translate 25-415090-006 QUAFOO 201743…" at bounding box center [813, 419] width 1268 height 259
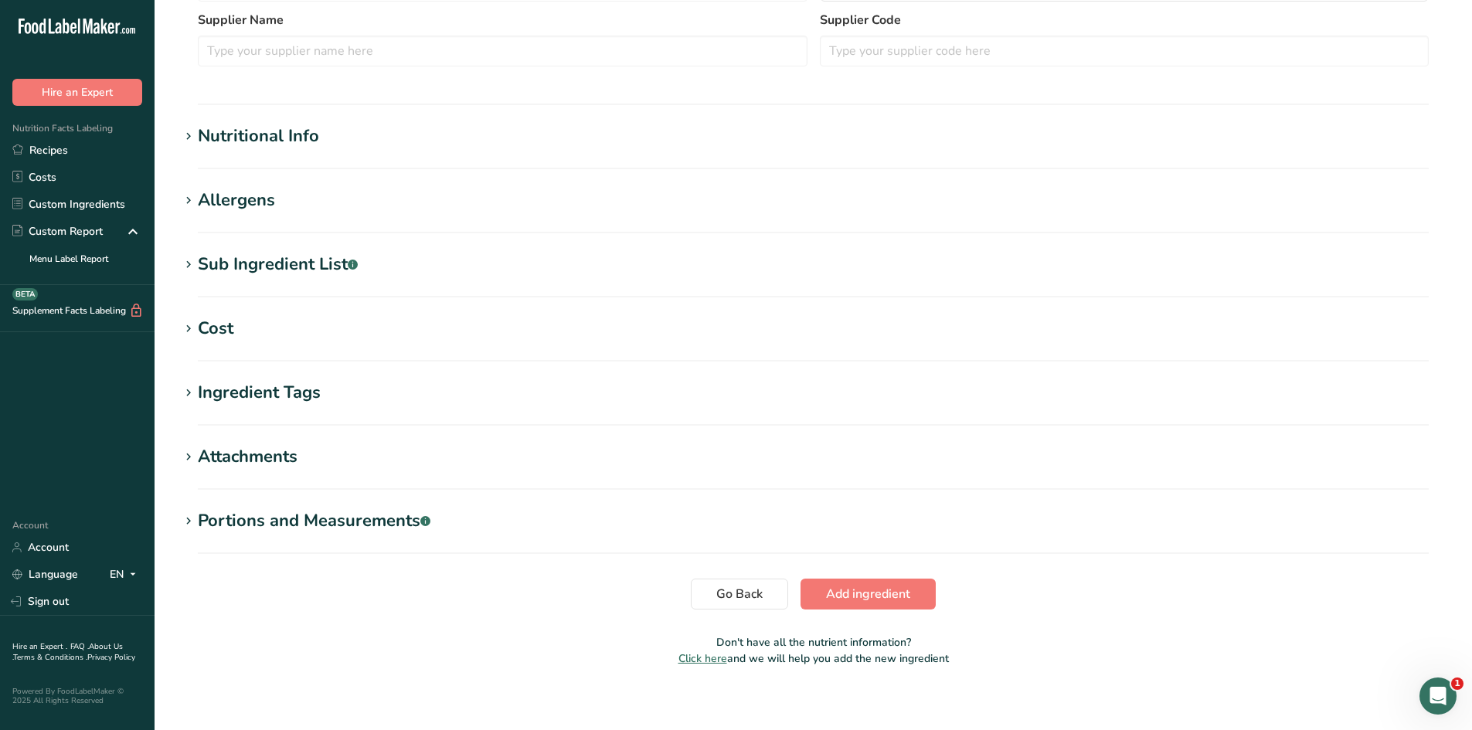
scroll to position [455, 0]
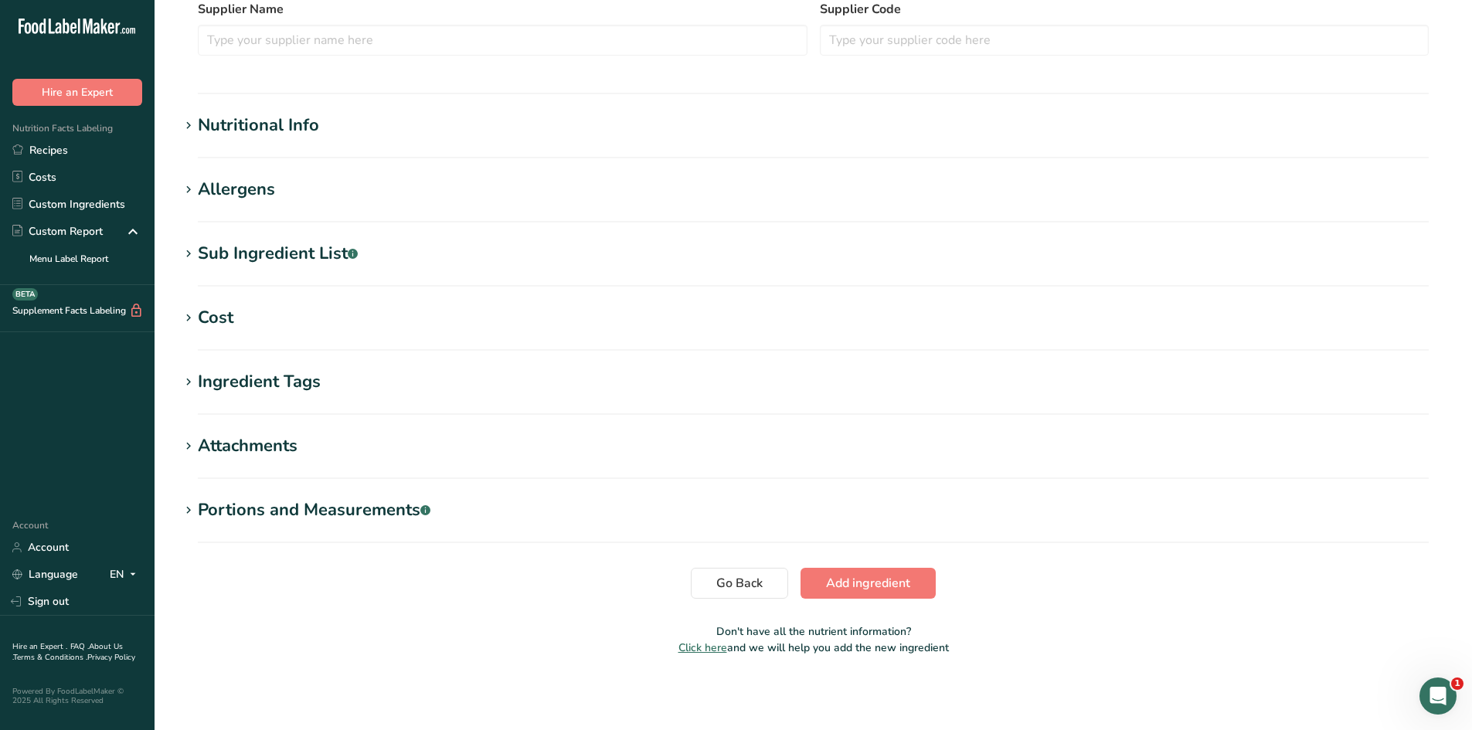
click at [312, 127] on div "Nutritional Info" at bounding box center [258, 126] width 121 height 26
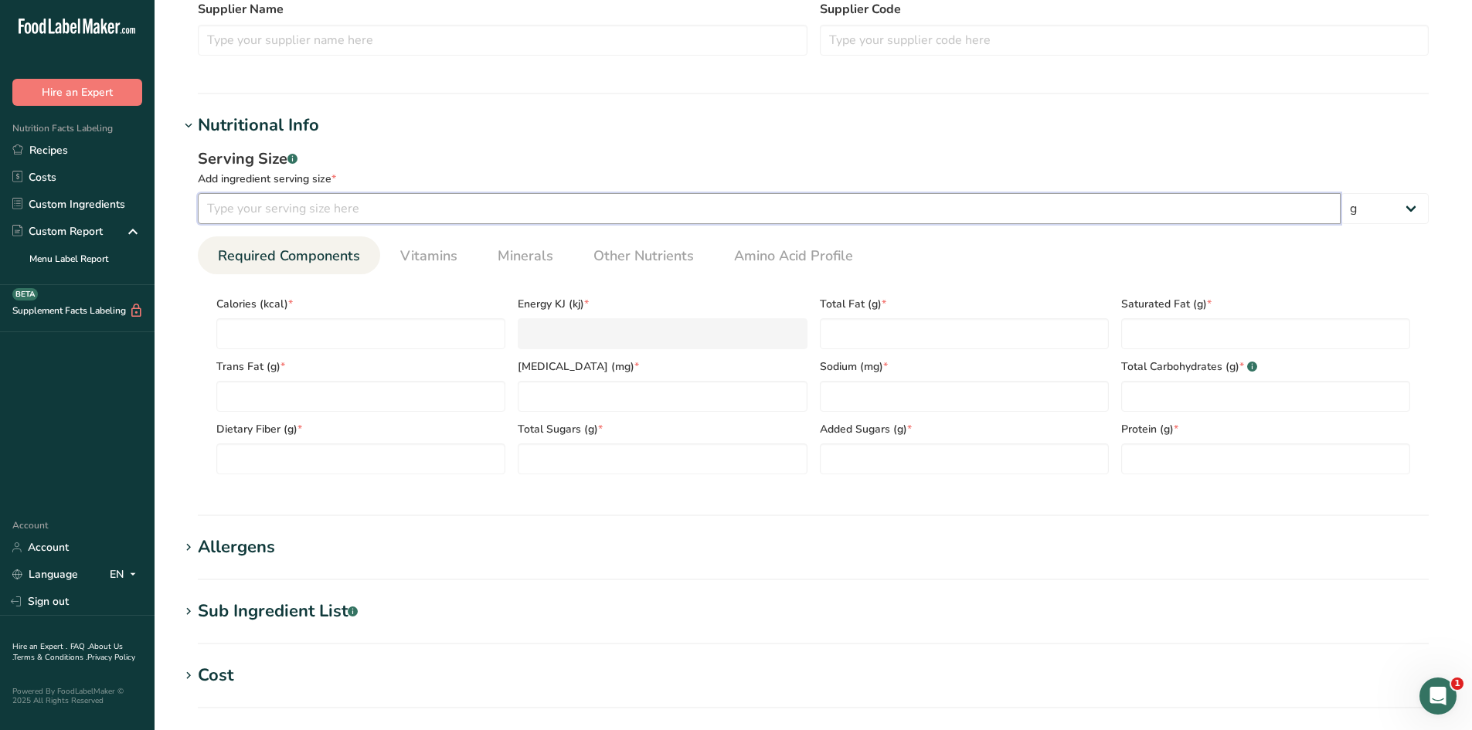
click at [399, 202] on input "number" at bounding box center [769, 208] width 1143 height 31
type input "100"
click at [408, 182] on div "Add ingredient serving size *" at bounding box center [813, 179] width 1231 height 16
click at [635, 259] on span "Other Nutrients" at bounding box center [644, 256] width 100 height 21
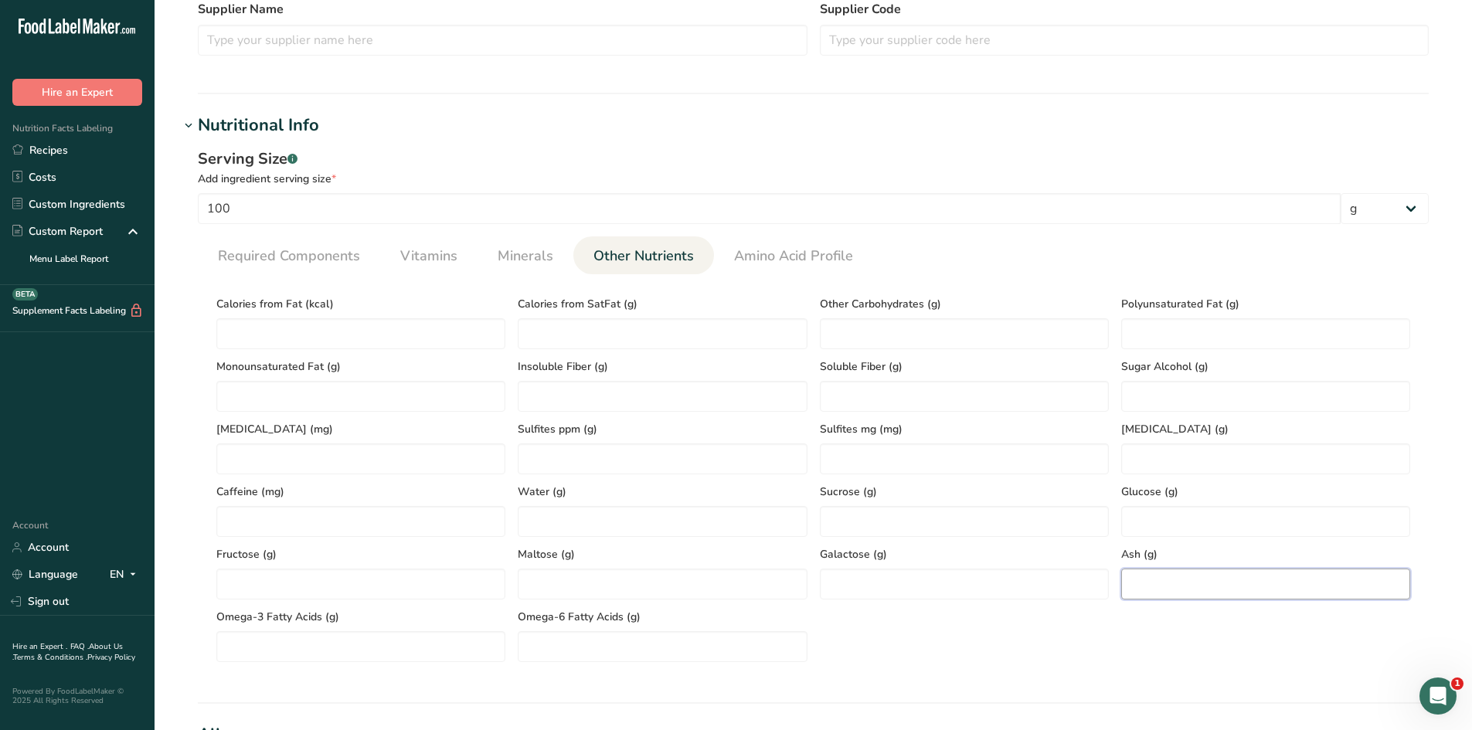
paste input "3.56"
type input "3.56"
click at [1159, 638] on div "Calories from Fat (kcal) Calories from SatFat (g) Other Carbohydrates (g) Polyu…" at bounding box center [813, 475] width 1207 height 376
paste Fat "404.1"
type Fat "404.1"
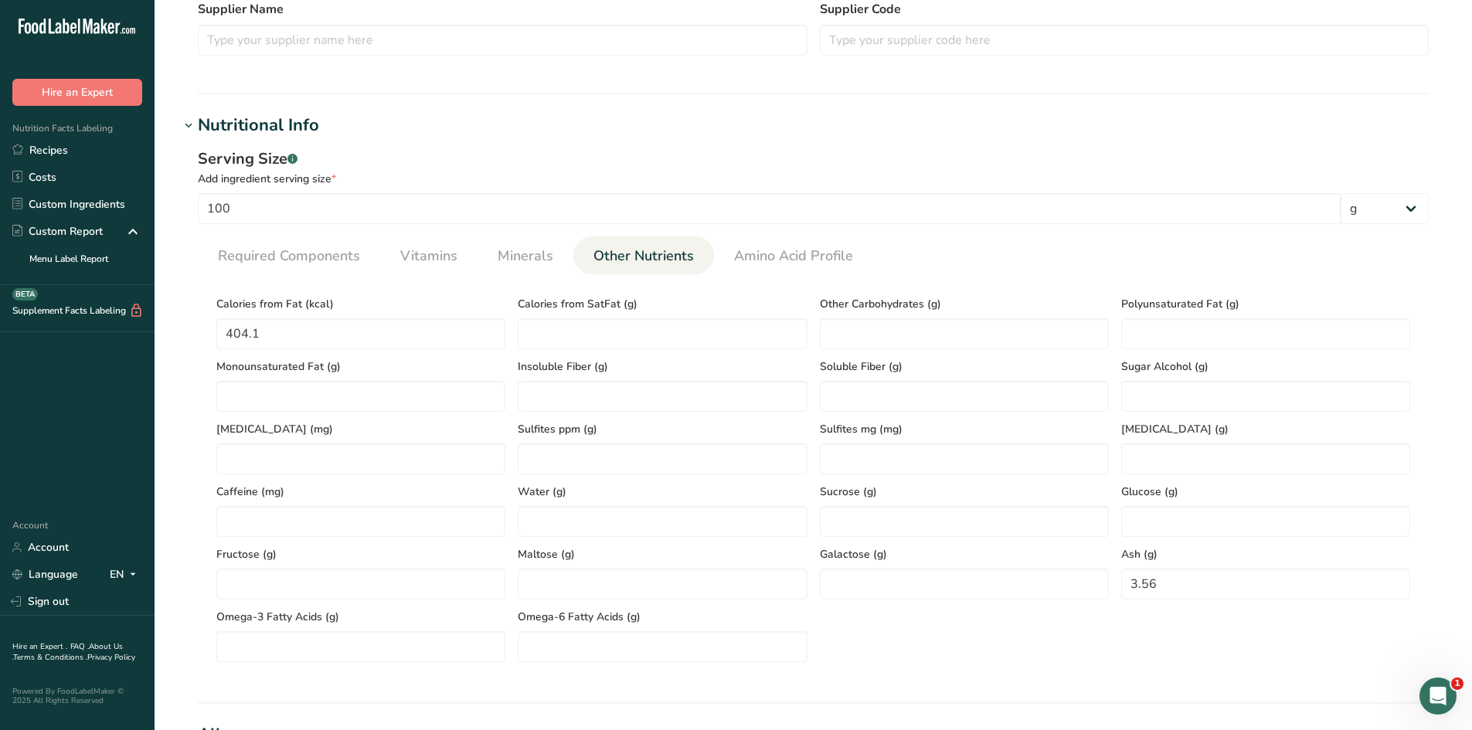
click at [196, 376] on div "Serving Size .a-a{fill:#347362;}.b-a{fill:#fff;} Add ingredient serving size * …" at bounding box center [813, 411] width 1268 height 546
paste Fat "25.08"
type Fat "25.08"
click at [186, 424] on div "Serving Size .a-a{fill:#347362;}.b-a{fill:#fff;} Add ingredient serving size * …" at bounding box center [813, 411] width 1268 height 546
drag, startPoint x: 1152, startPoint y: 318, endPoint x: 1142, endPoint y: 333, distance: 18.0
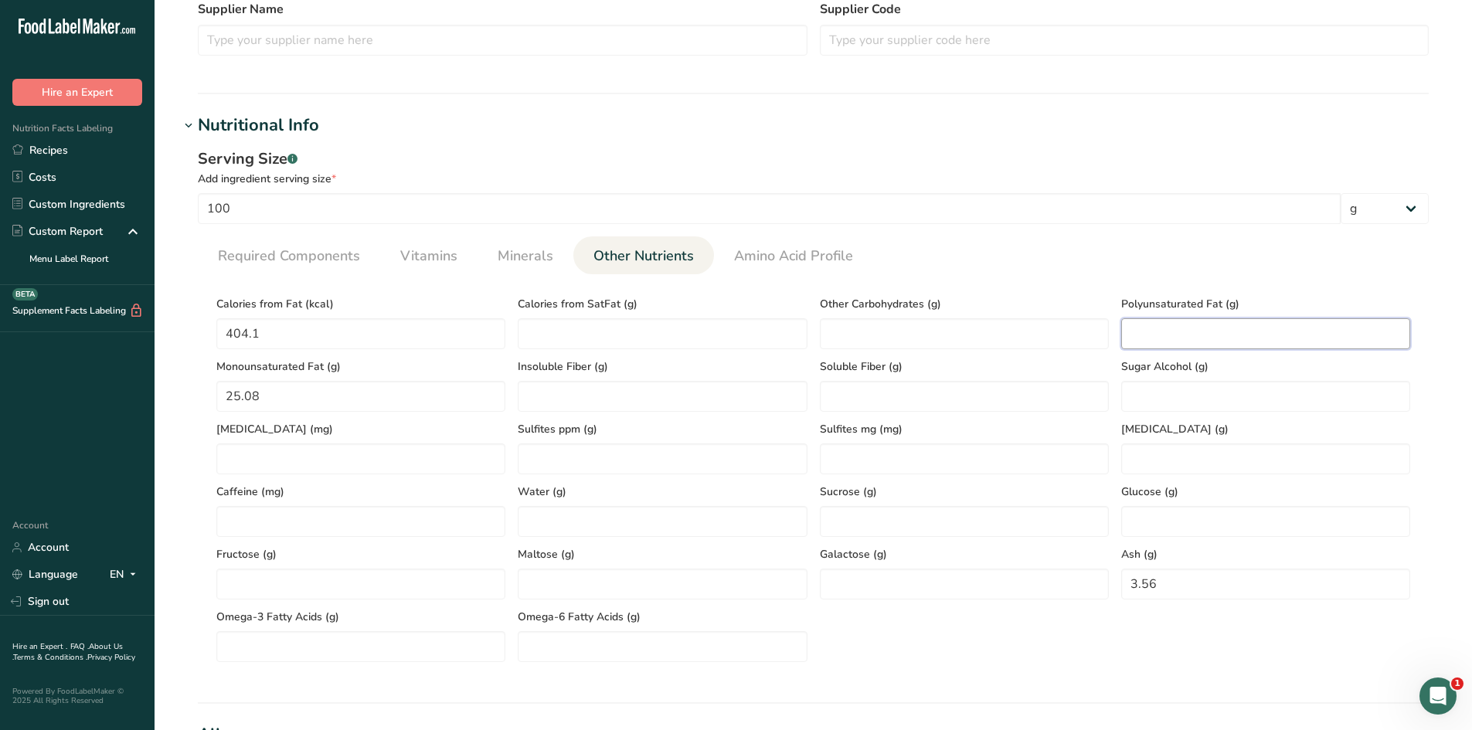
paste Fat "11.15"
type Fat "11.15"
click at [1040, 247] on ul "Required Components Vitamins Minerals Other Nutrients Amino Acid Profile" at bounding box center [813, 256] width 1231 height 38
click at [564, 261] on li "Minerals" at bounding box center [526, 256] width 96 height 38
click at [513, 258] on span "Minerals" at bounding box center [526, 256] width 56 height 21
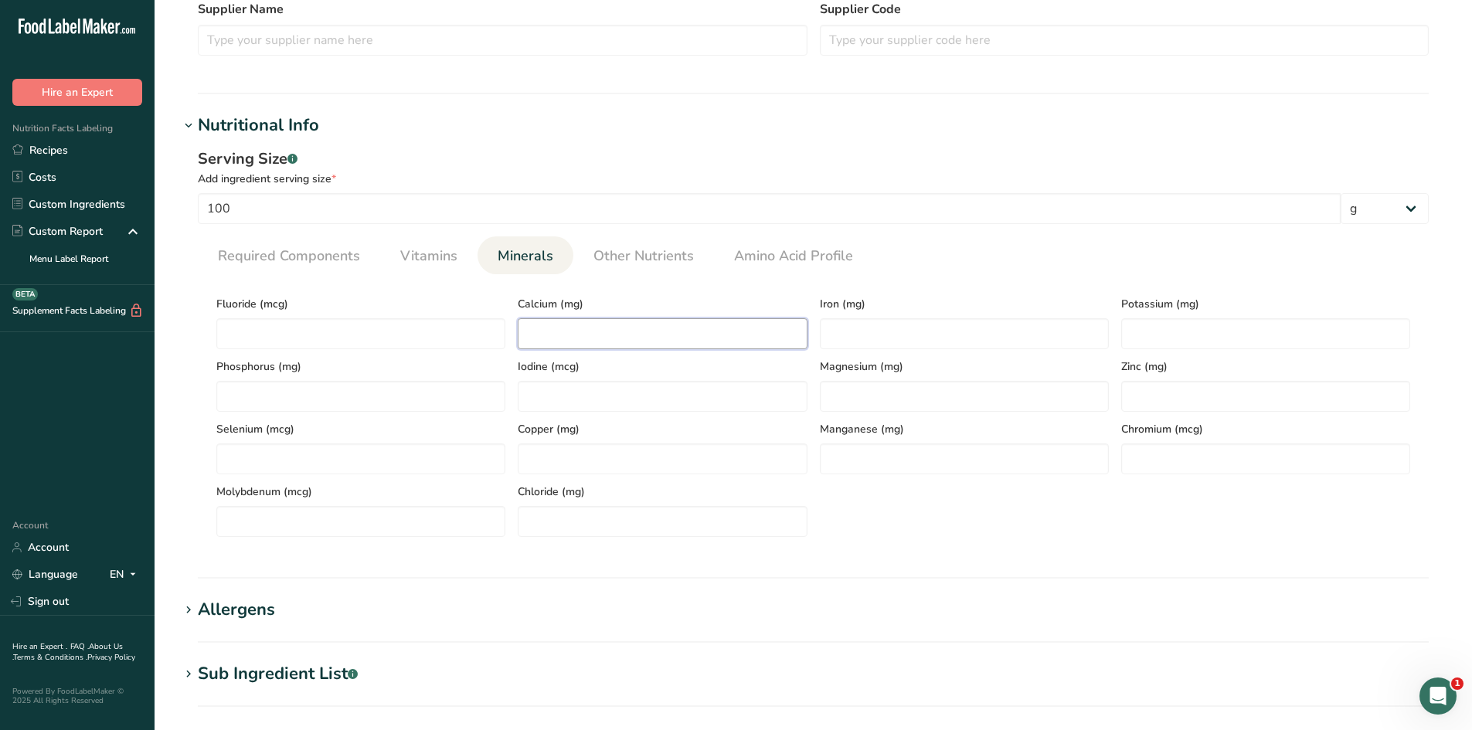
paste input "61.31"
type input "61.31"
click at [632, 550] on div "Serving Size .a-a{fill:#347362;}.b-a{fill:#fff;} Add ingredient serving size * …" at bounding box center [813, 348] width 1268 height 420
paste input "1.75"
type input "1.75"
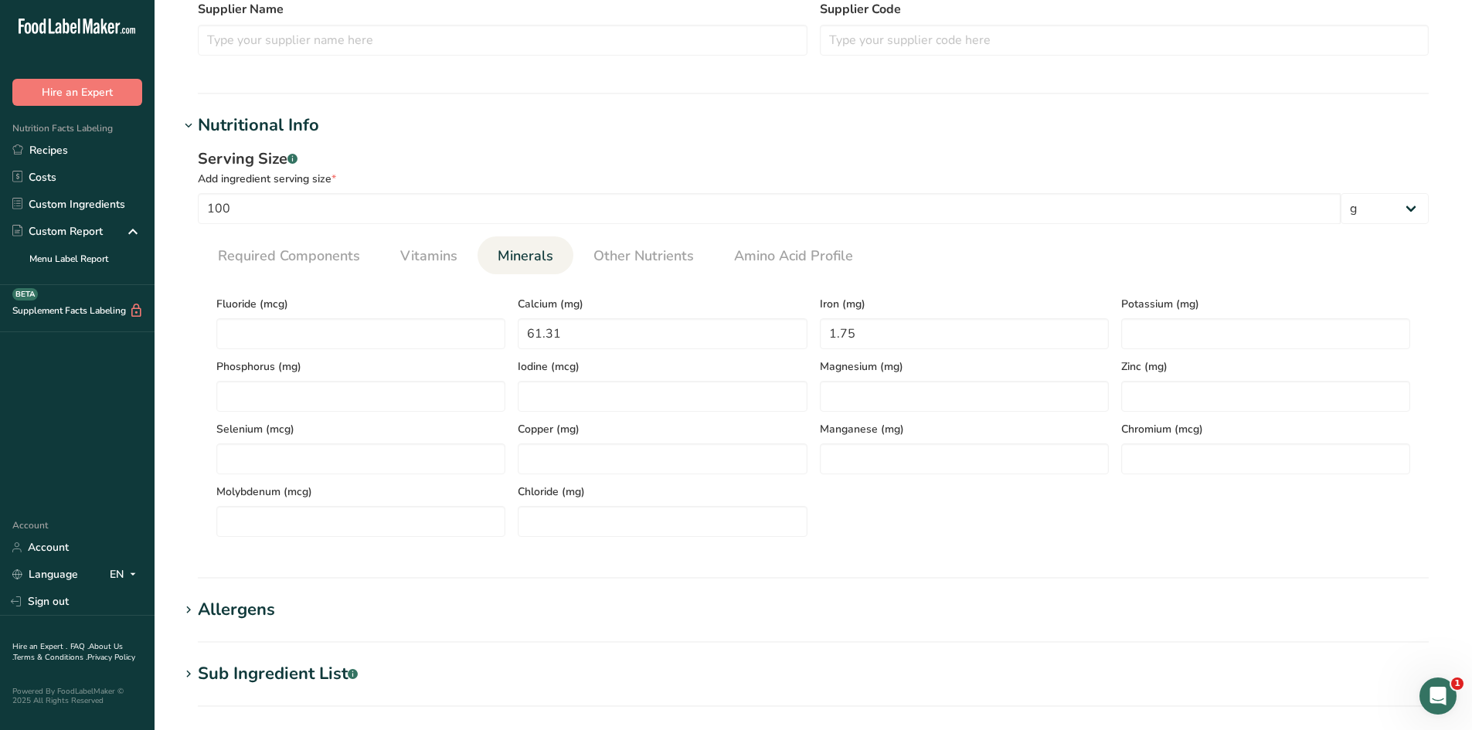
click at [909, 523] on div "Fluoride (mcg) Calcium (mg) 61.31 Iron (mg) 1.75 Potassium (mg) Phosphorus (mg)…" at bounding box center [813, 412] width 1207 height 250
paste input "615.23"
type input "615.23"
click at [1161, 506] on div "Fluoride (mcg) Calcium (mg) 61.31 Iron (mg) 1.75 Potassium (mg) 615.23 Phosphor…" at bounding box center [813, 412] width 1207 height 250
click at [280, 246] on span "Required Components" at bounding box center [289, 256] width 142 height 21
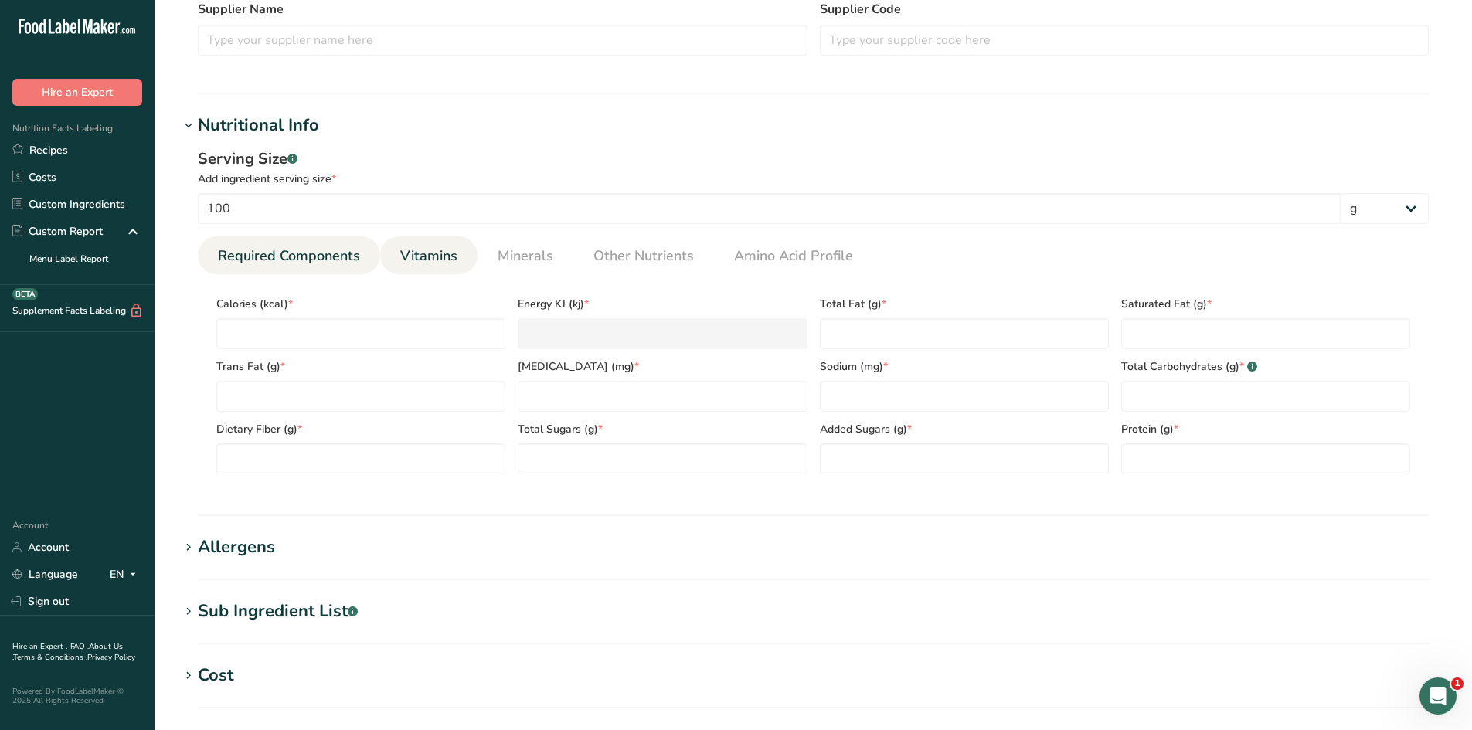
click at [416, 248] on span "Vitamins" at bounding box center [428, 256] width 57 height 21
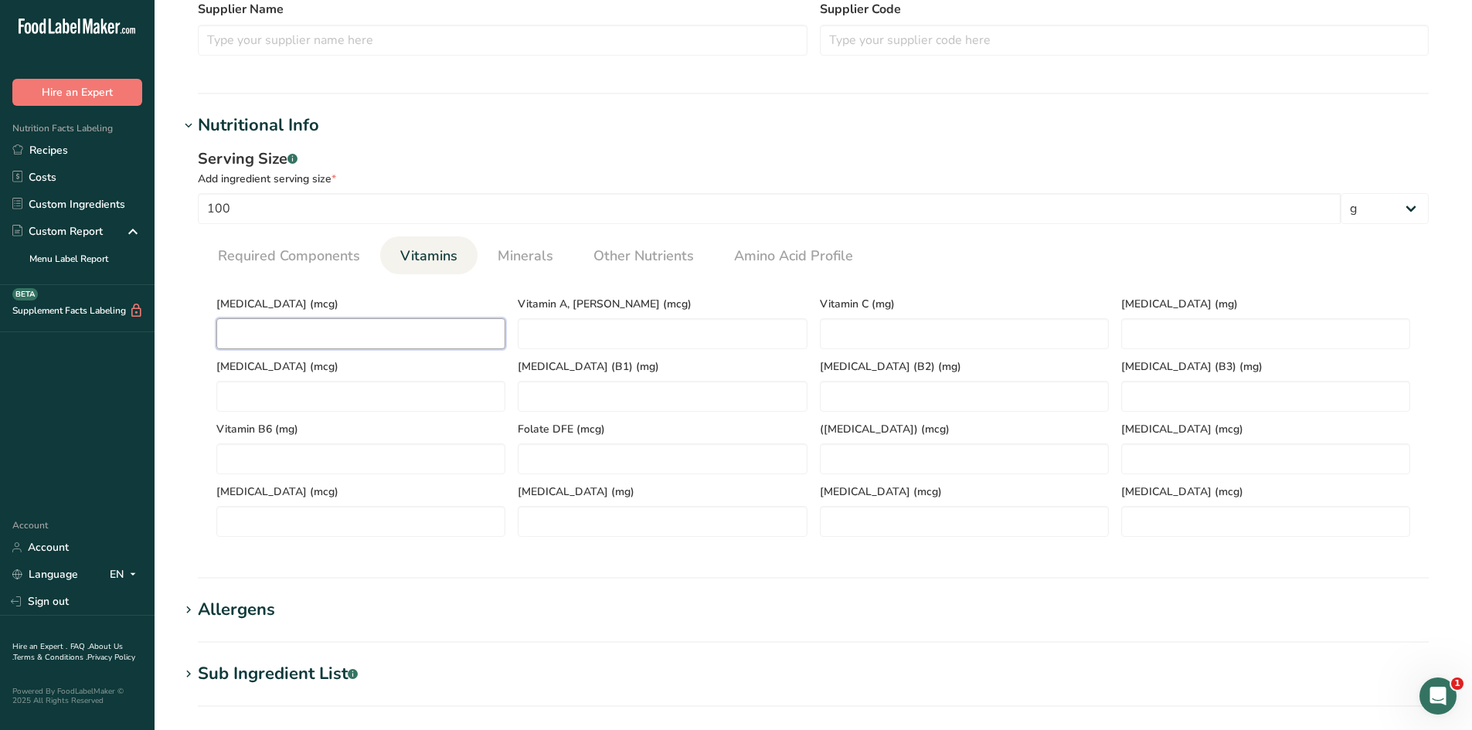
click at [432, 346] on D "number" at bounding box center [360, 333] width 289 height 31
type D "0"
click at [312, 274] on section "Calories (kcal) * Energy KJ (kj) * Total Fat (g) * Saturated Fat (g) * Trans Fa…" at bounding box center [813, 411] width 1231 height 275
click at [271, 260] on span "Required Components" at bounding box center [289, 256] width 142 height 21
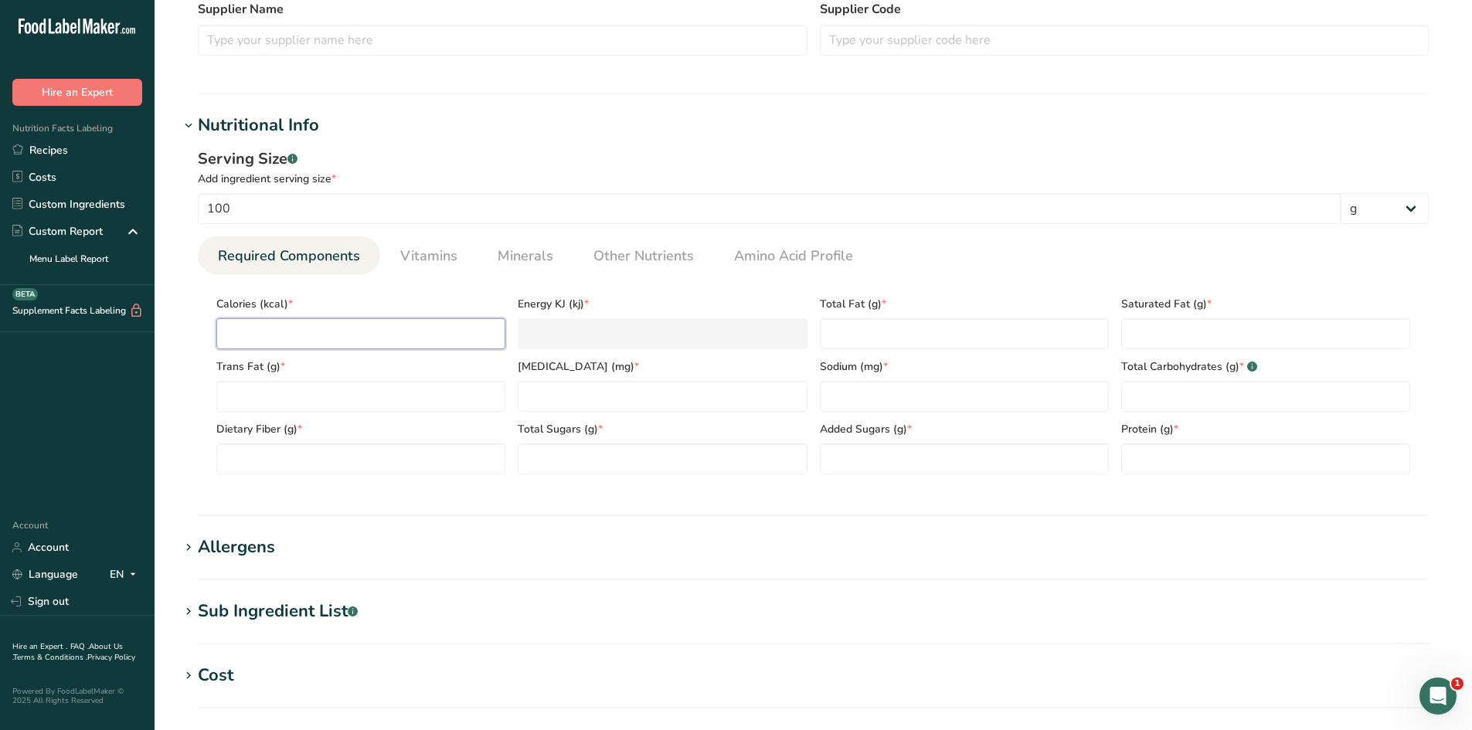
paste input "608.78"
type input "608.78"
type KJ "2547.1"
type input "608.78"
click at [199, 386] on section "Calories (kcal) * 608.78 Energy KJ (kj) * 2547.1 Total Fat (g) * Saturated Fat …" at bounding box center [813, 380] width 1231 height 213
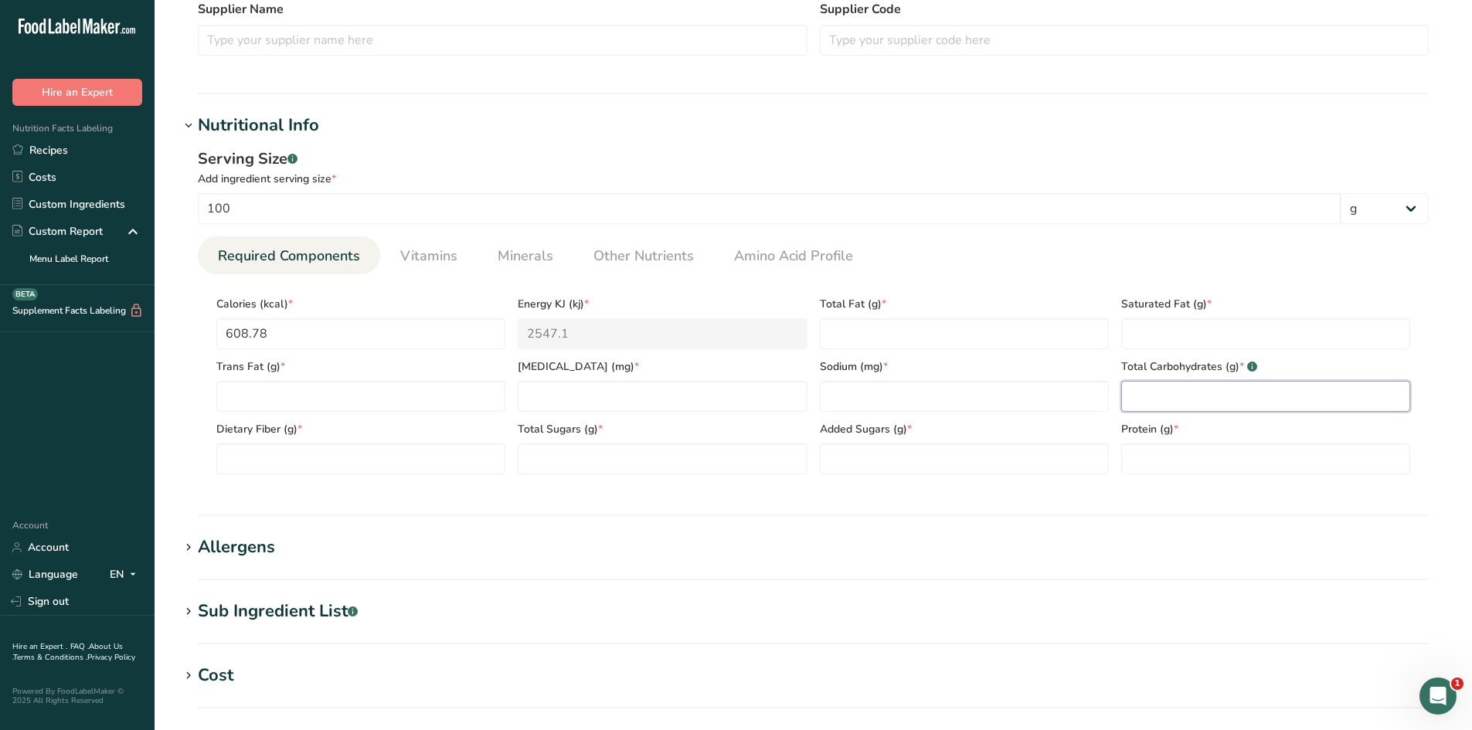
paste Carbohydrates "24.84"
type Carbohydrates "24.84"
drag, startPoint x: 1156, startPoint y: 486, endPoint x: 1100, endPoint y: 492, distance: 55.9
click at [1155, 487] on div "Serving Size .a-a{fill:#347362;}.b-a{fill:#fff;} Add ingredient serving size * …" at bounding box center [813, 317] width 1268 height 358
click at [559, 393] on input "number" at bounding box center [662, 396] width 289 height 31
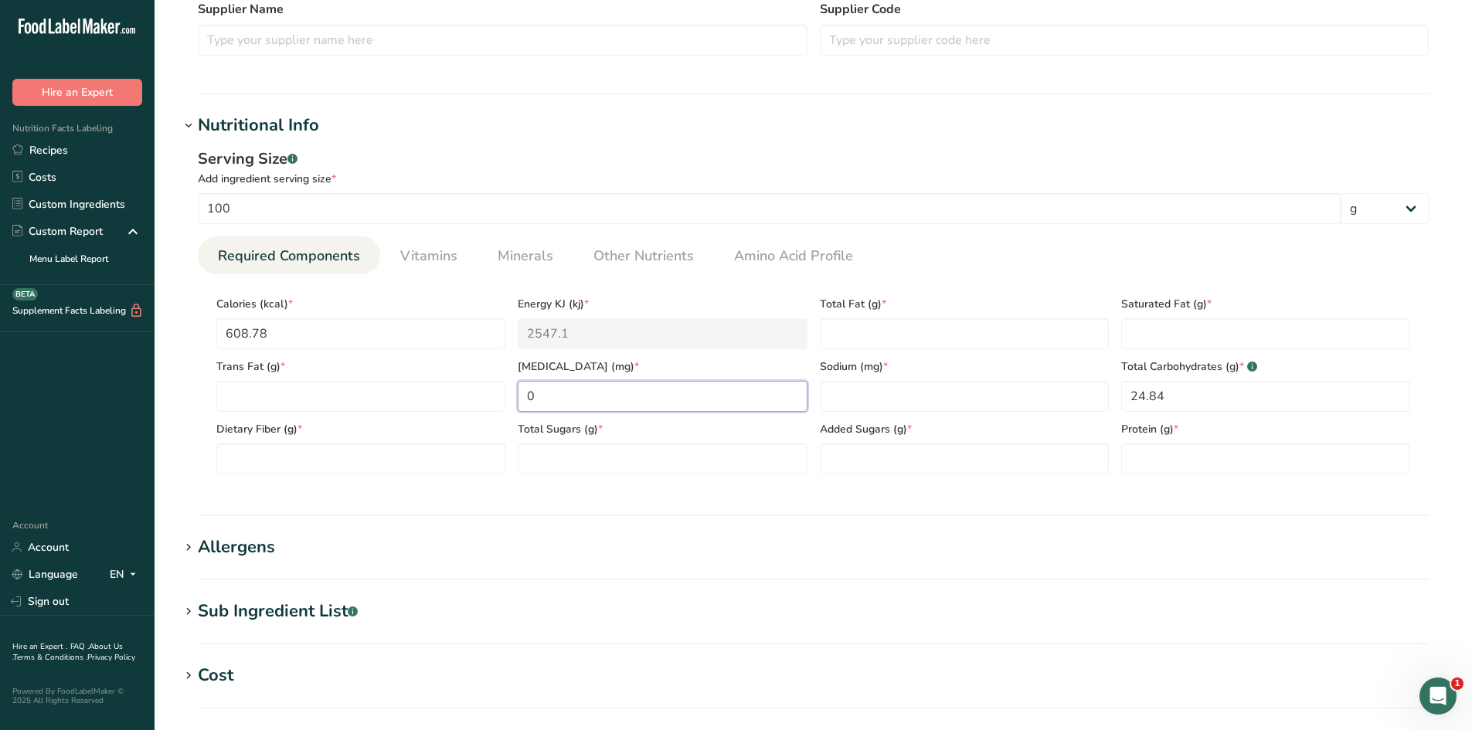
type input "0"
click at [525, 486] on section "Calories (kcal) * 608.78 Energy KJ (kj) * 2547.1 Total Fat (g) * Saturated Fat …" at bounding box center [813, 380] width 1231 height 213
paste Fiber "14.68"
type Fiber "14.68"
click at [394, 502] on section "Nutritional Info Serving Size .a-a{fill:#347362;}.b-a{fill:#fff;} Add ingredien…" at bounding box center [813, 314] width 1268 height 403
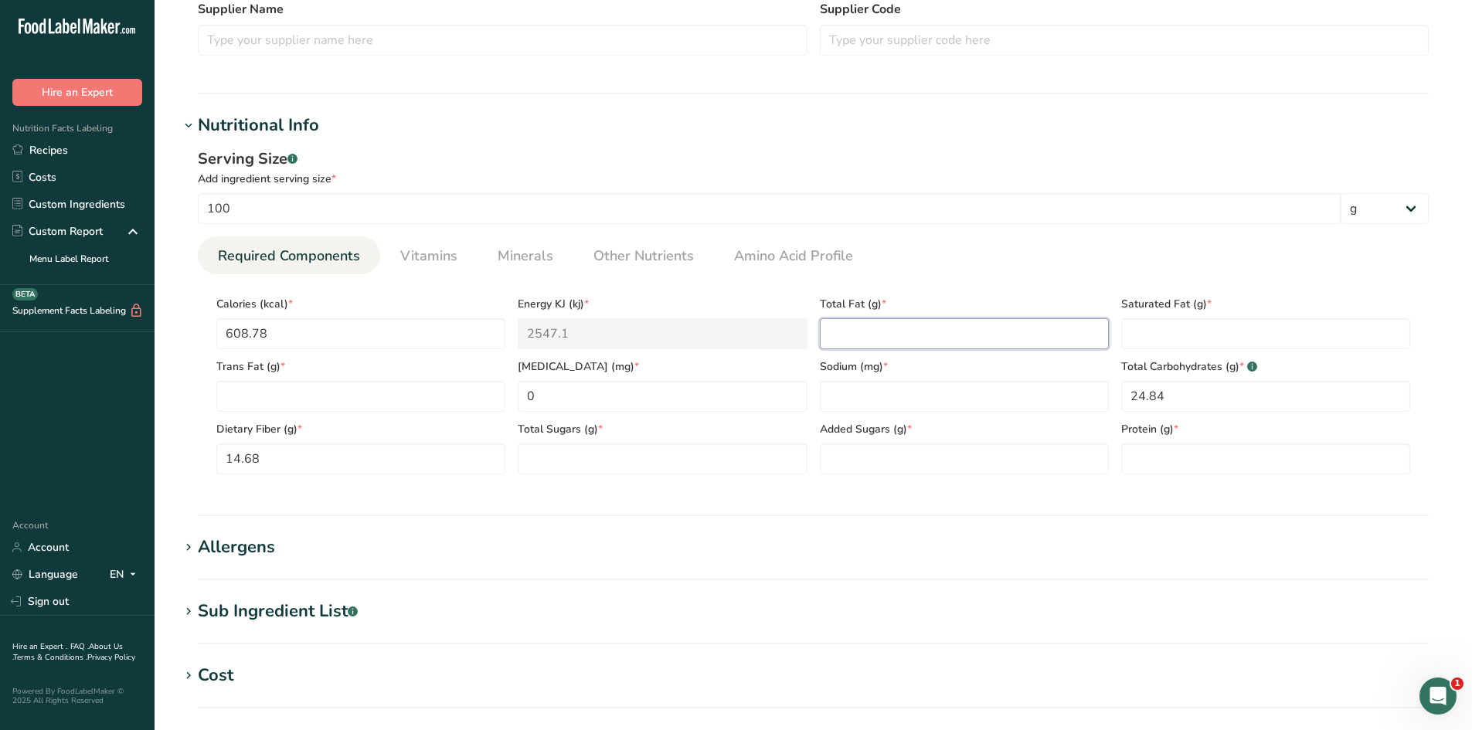
paste Fat "44.9"
type Fat "44.9"
click at [964, 490] on div "Serving Size .a-a{fill:#347362;}.b-a{fill:#fff;} Add ingredient serving size * …" at bounding box center [813, 317] width 1268 height 358
paste input "406.36"
type input "406.36"
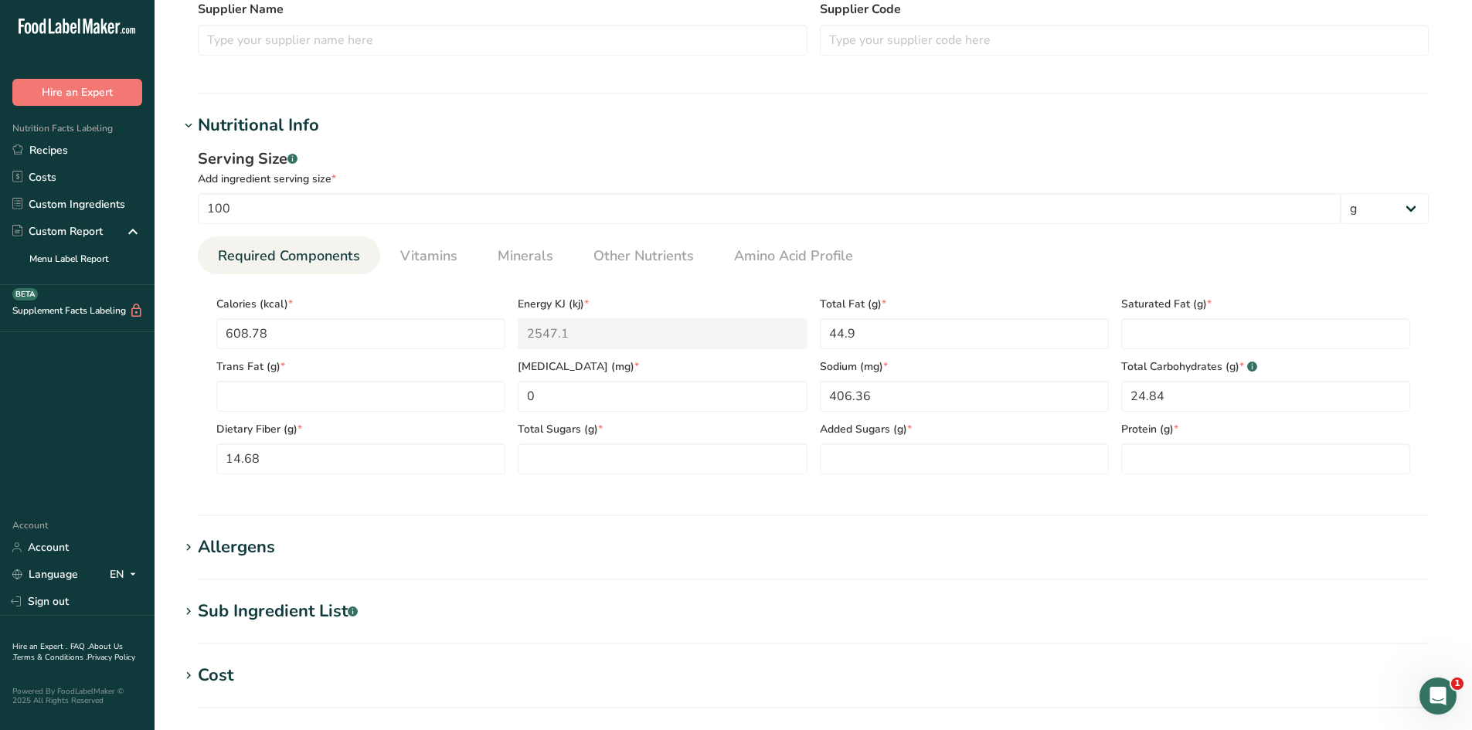
click at [892, 485] on section "Calories (kcal) * 608.78 Energy KJ (kj) * 2547.1 Total Fat (g) * 44.9 Saturated…" at bounding box center [813, 380] width 1231 height 213
paste input "26.33"
type input "26.33"
click at [1173, 499] on section "Nutritional Info Serving Size .a-a{fill:#347362;}.b-a{fill:#fff;} Add ingredien…" at bounding box center [813, 314] width 1268 height 403
paste
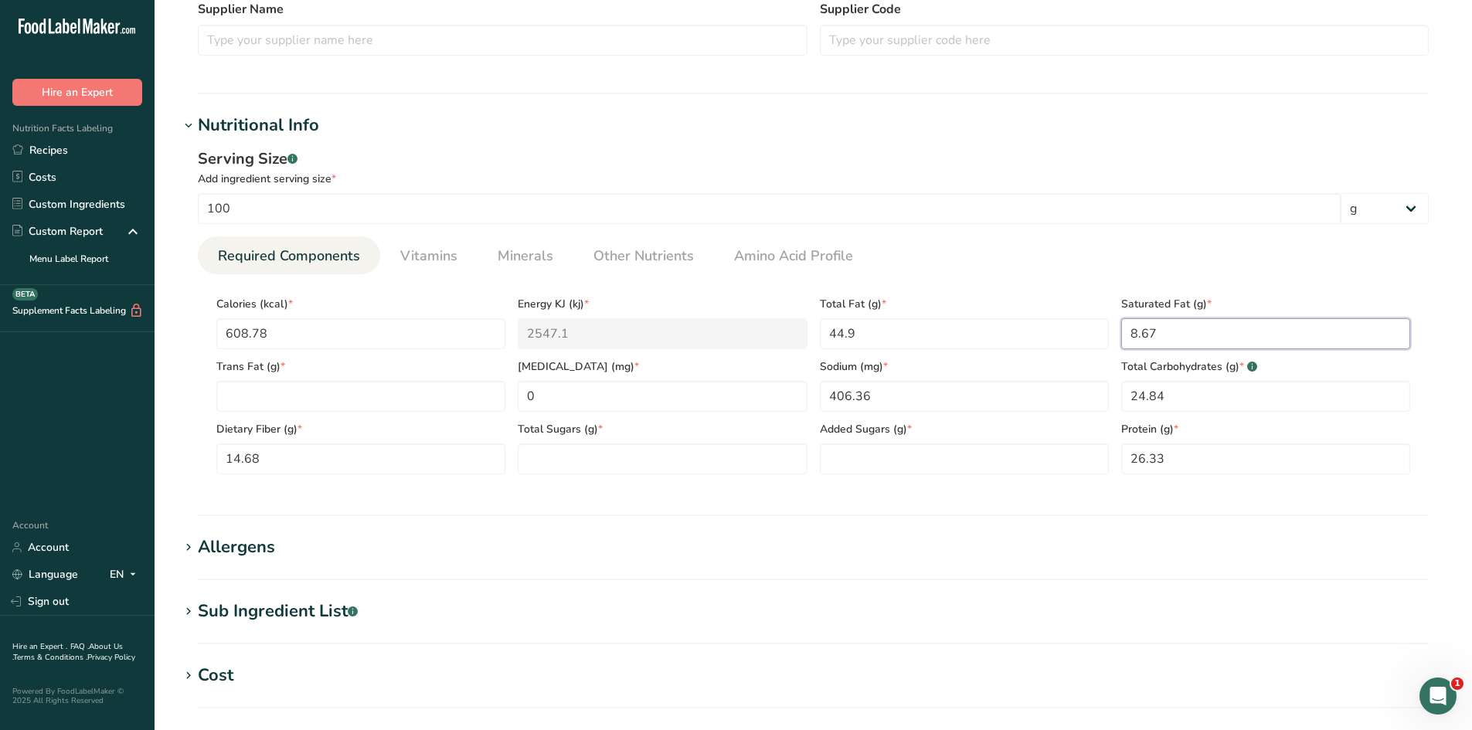
type Fat "8.67"
click at [1258, 512] on section "Nutritional Info Serving Size .a-a{fill:#347362;}.b-a{fill:#fff;} Add ingredien…" at bounding box center [813, 314] width 1268 height 403
type Sugars "7.76"
drag, startPoint x: 609, startPoint y: 485, endPoint x: 515, endPoint y: 489, distance: 94.4
click at [607, 487] on div "Serving Size .a-a{fill:#347362;}.b-a{fill:#fff;} Add ingredient serving size * …" at bounding box center [813, 317] width 1268 height 358
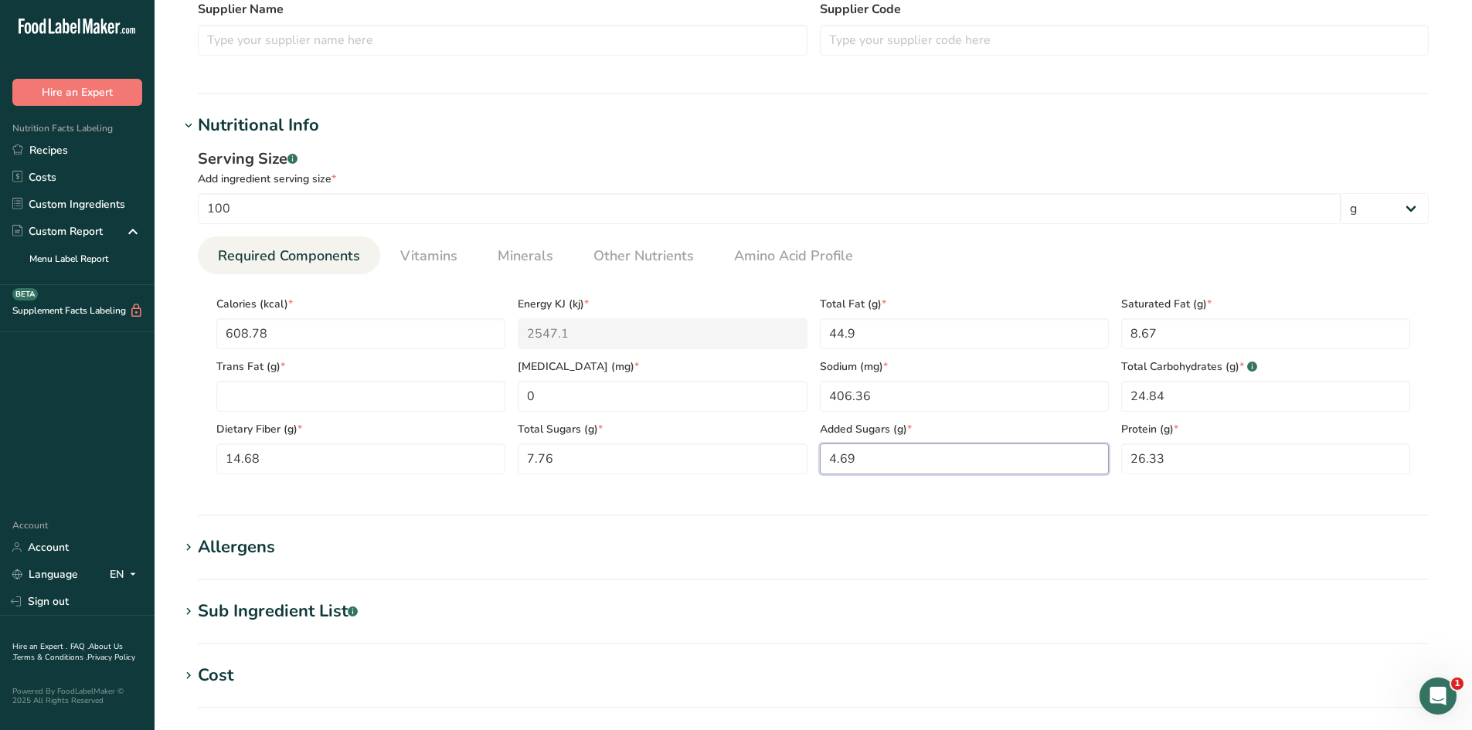
type Sugars "4.69"
click at [860, 507] on section "Nutritional Info Serving Size .a-a{fill:#347362;}.b-a{fill:#fff;} Add ingredien…" at bounding box center [813, 314] width 1268 height 403
click at [357, 411] on Fat "number" at bounding box center [360, 396] width 289 height 31
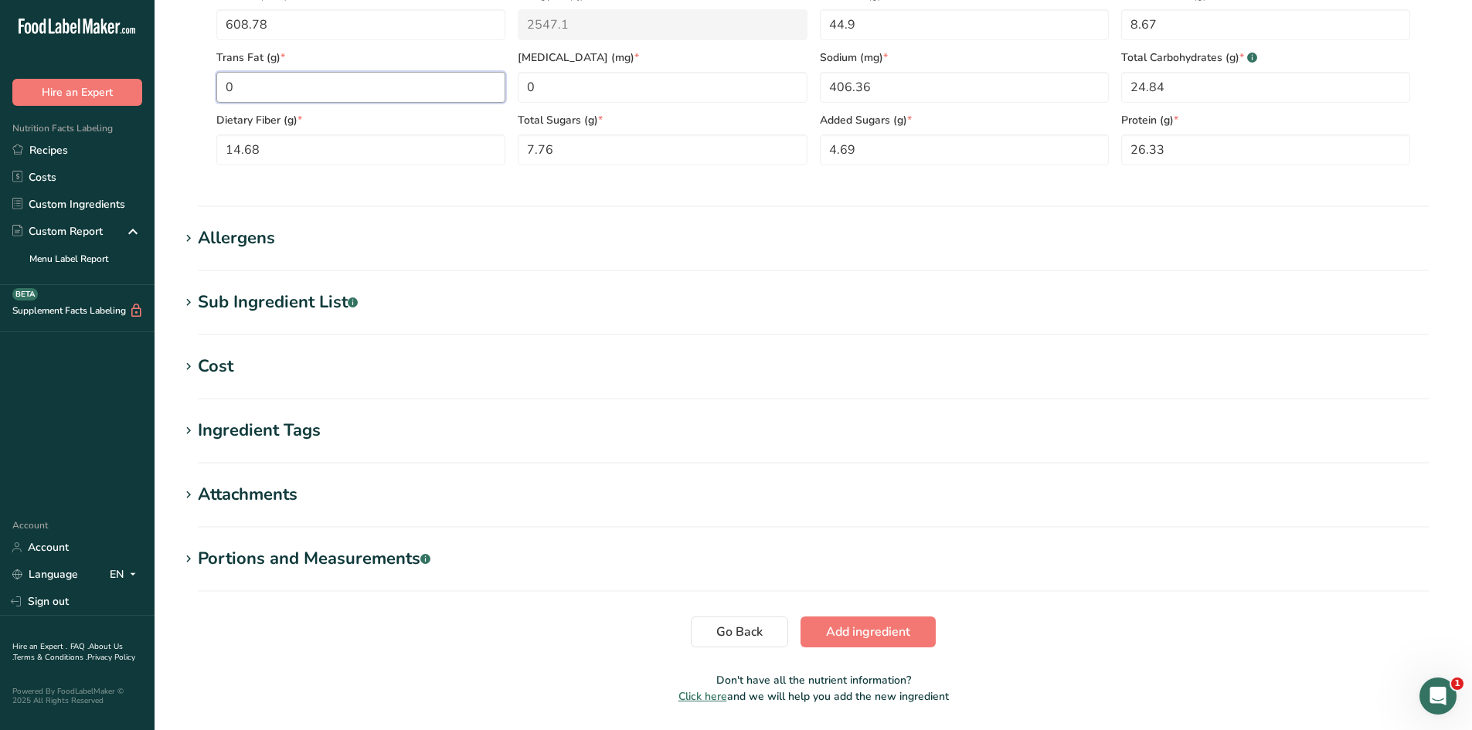
scroll to position [812, 0]
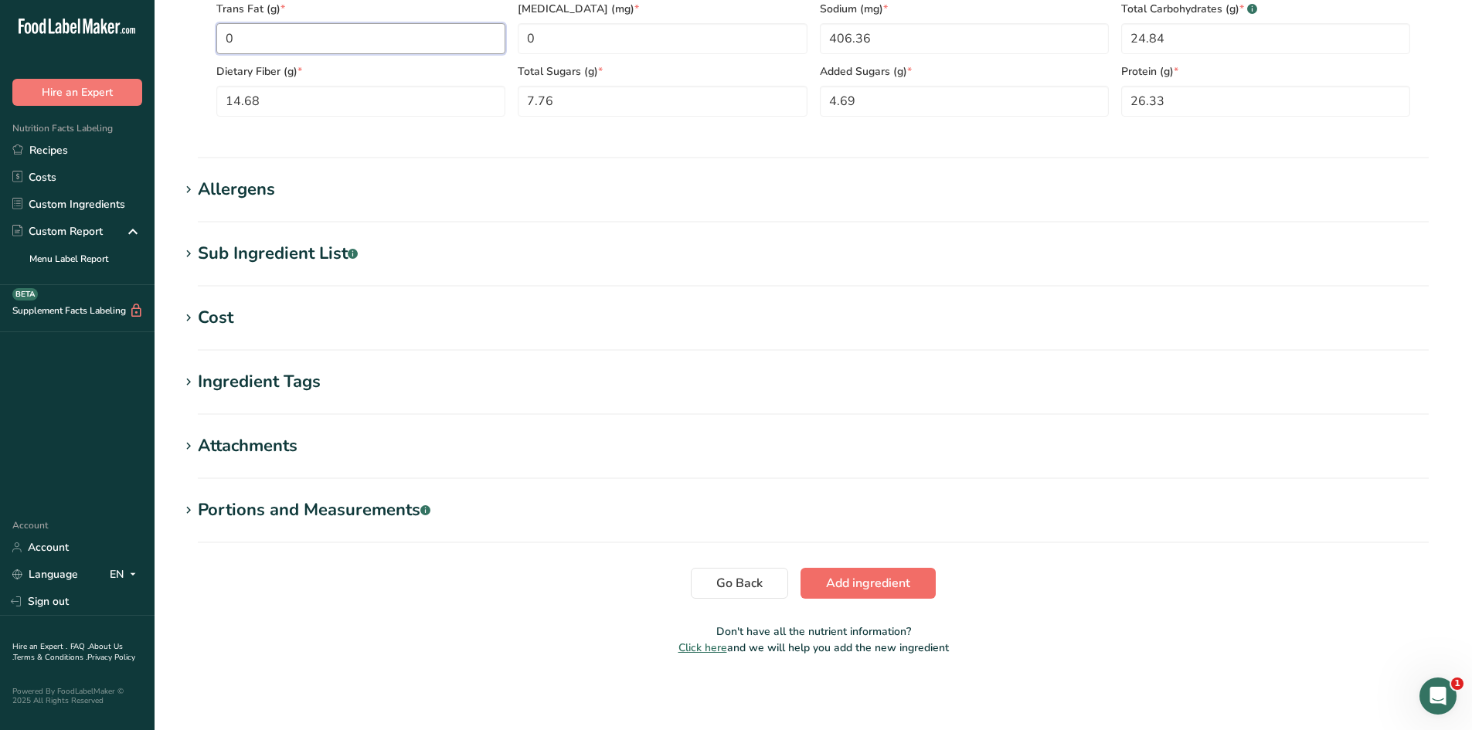
type Fat "0"
click at [857, 573] on button "Add ingredient" at bounding box center [868, 583] width 135 height 31
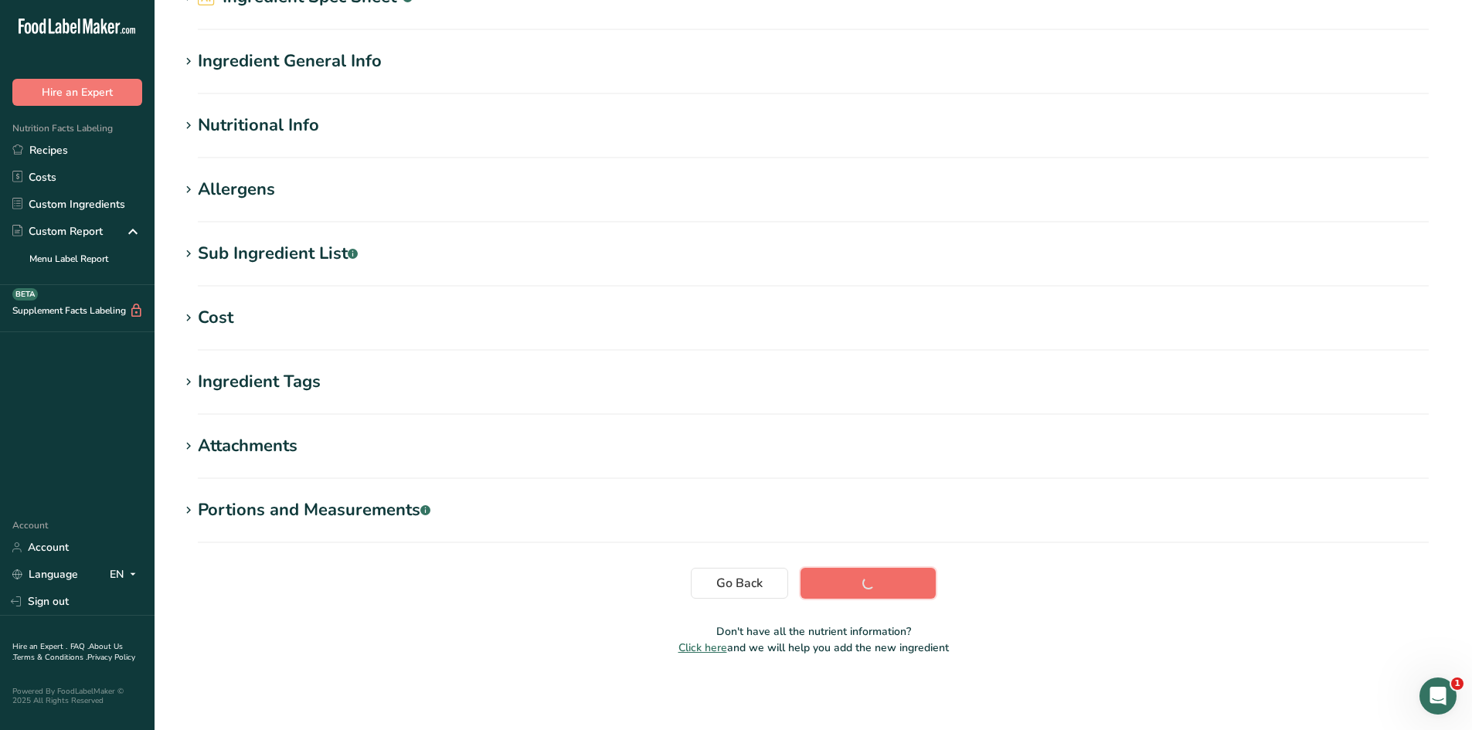
scroll to position [87, 0]
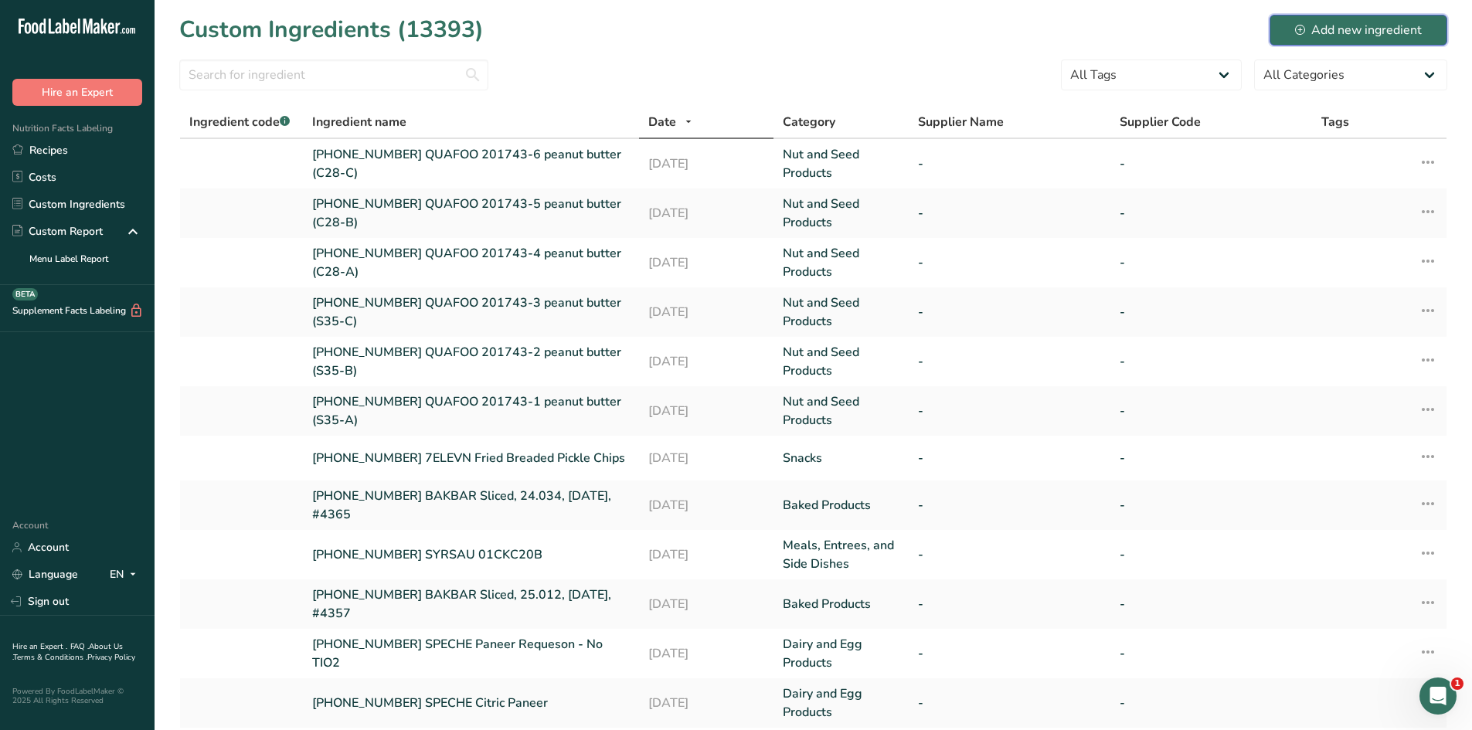
click at [1324, 21] on div "Add new ingredient" at bounding box center [1358, 30] width 127 height 19
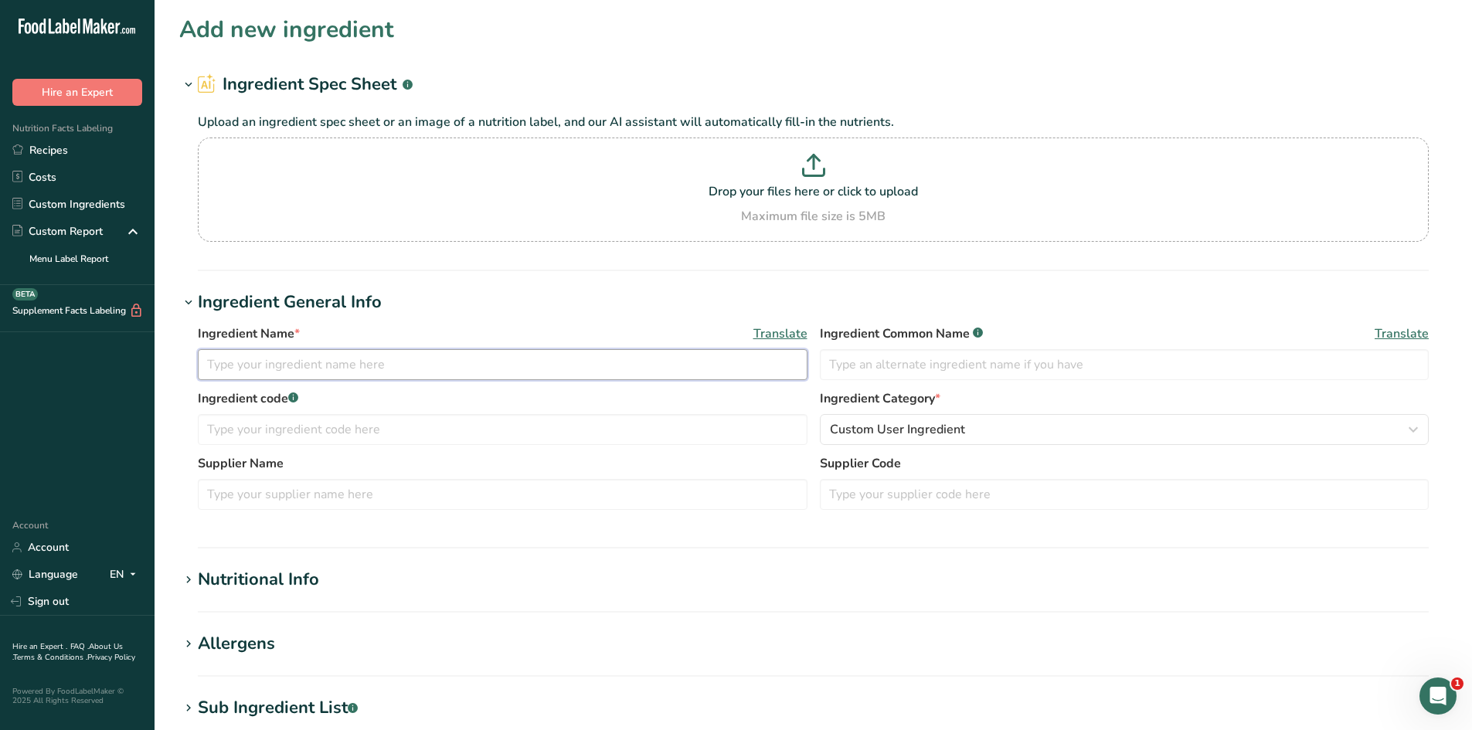
click at [409, 371] on input "text" at bounding box center [503, 364] width 610 height 31
type input "[PHONE_NUMBER] QUAFOO 201743-7 peanut butter (S38-A)"
click at [885, 445] on div "Ingredient code .a-a{fill:#347362;}.b-a{fill:#fff;} Ingredient Category * Custo…" at bounding box center [813, 422] width 1231 height 65
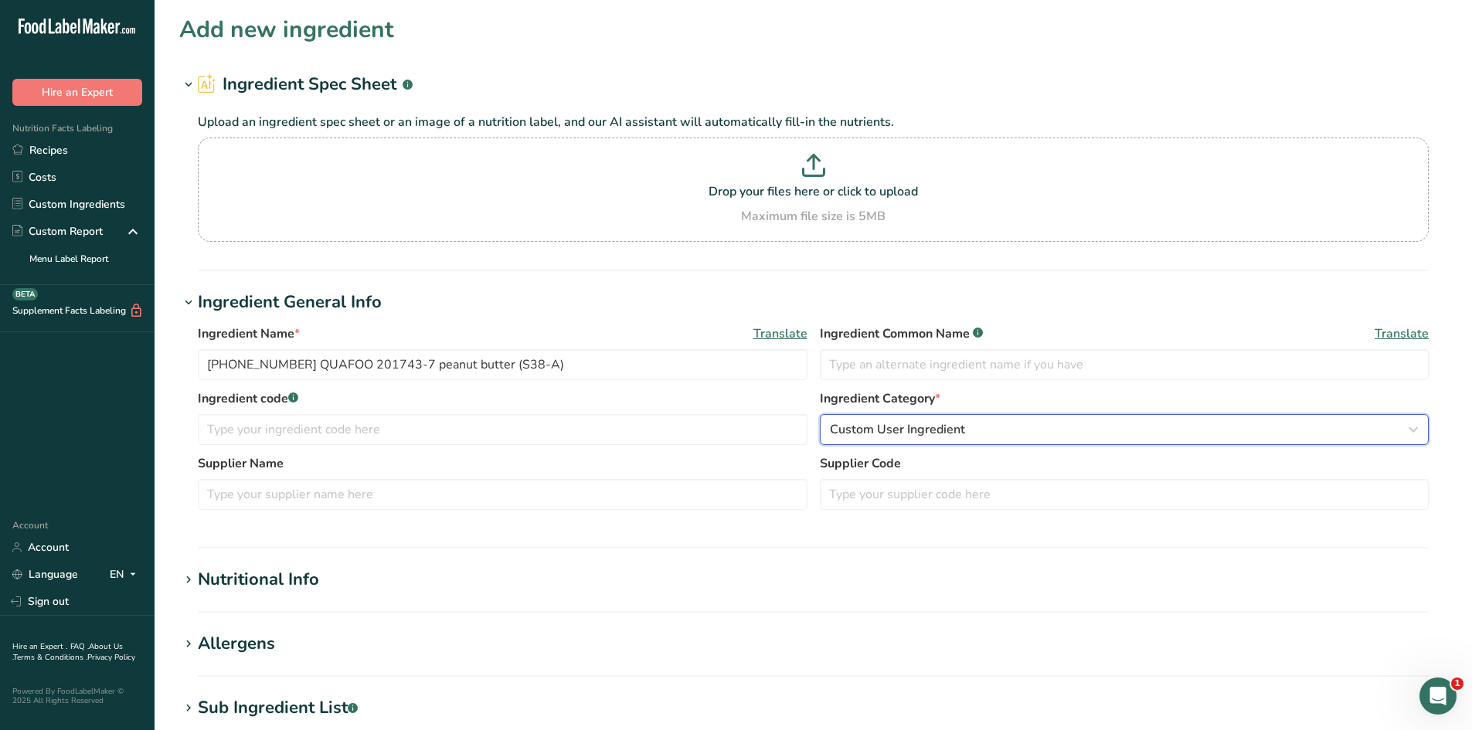
click at [885, 434] on span "Custom User Ingredient" at bounding box center [897, 429] width 135 height 19
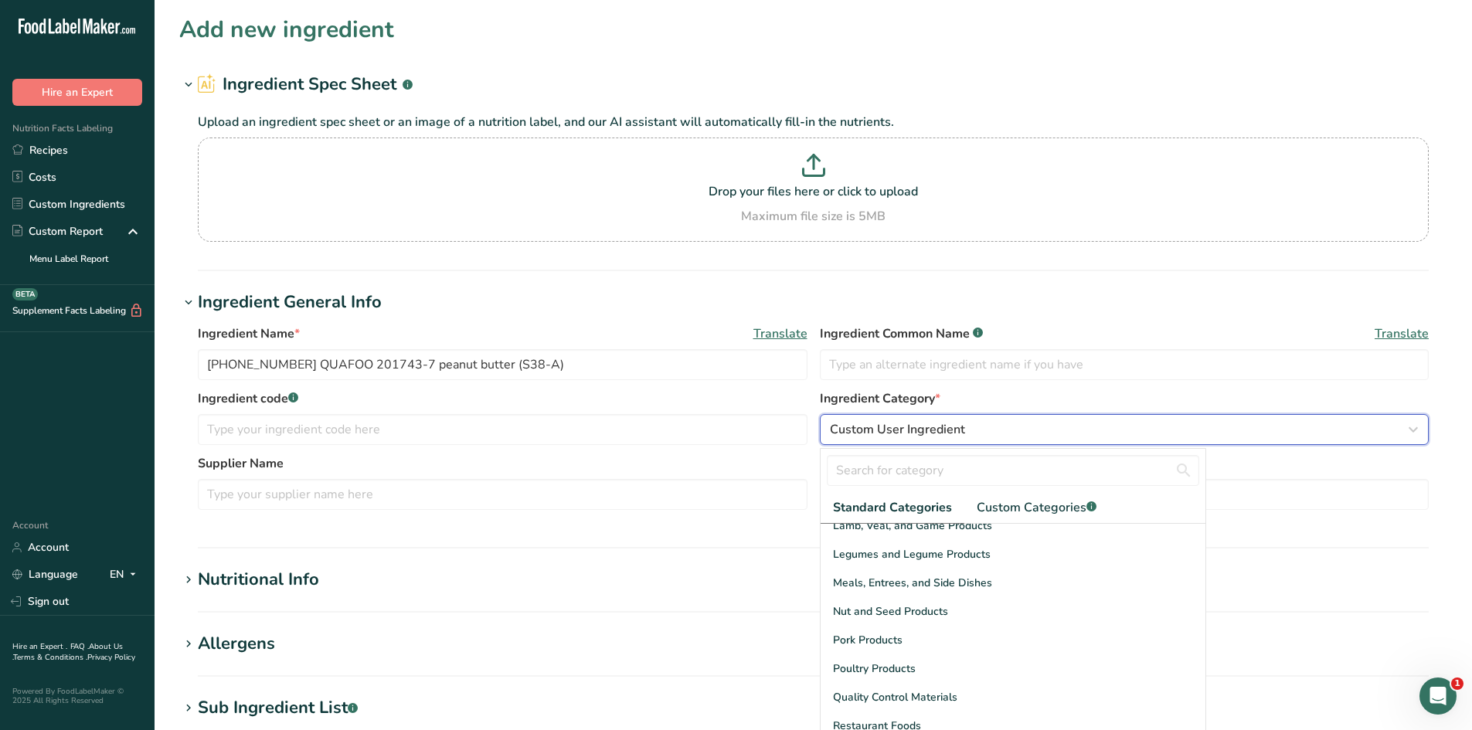
scroll to position [464, 0]
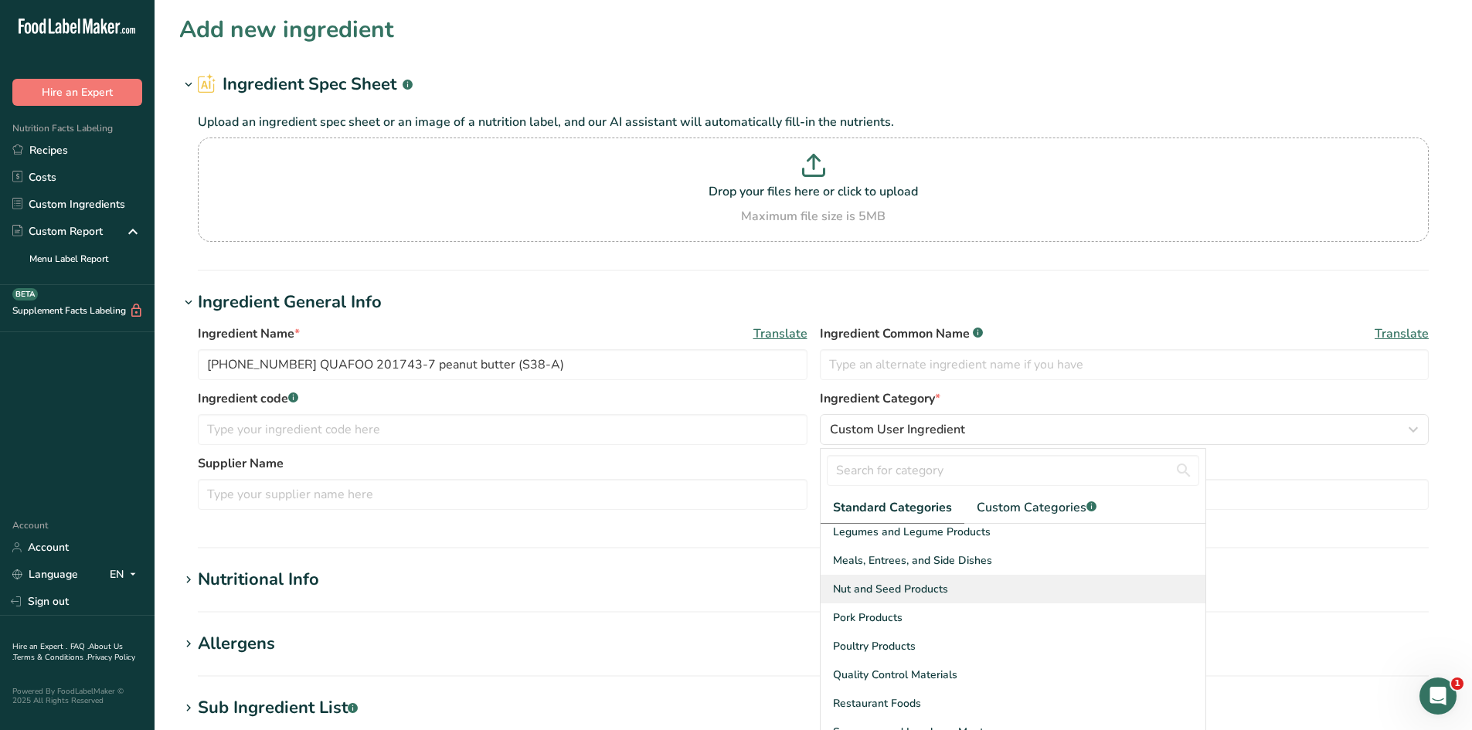
click at [887, 590] on span "Nut and Seed Products" at bounding box center [890, 589] width 115 height 16
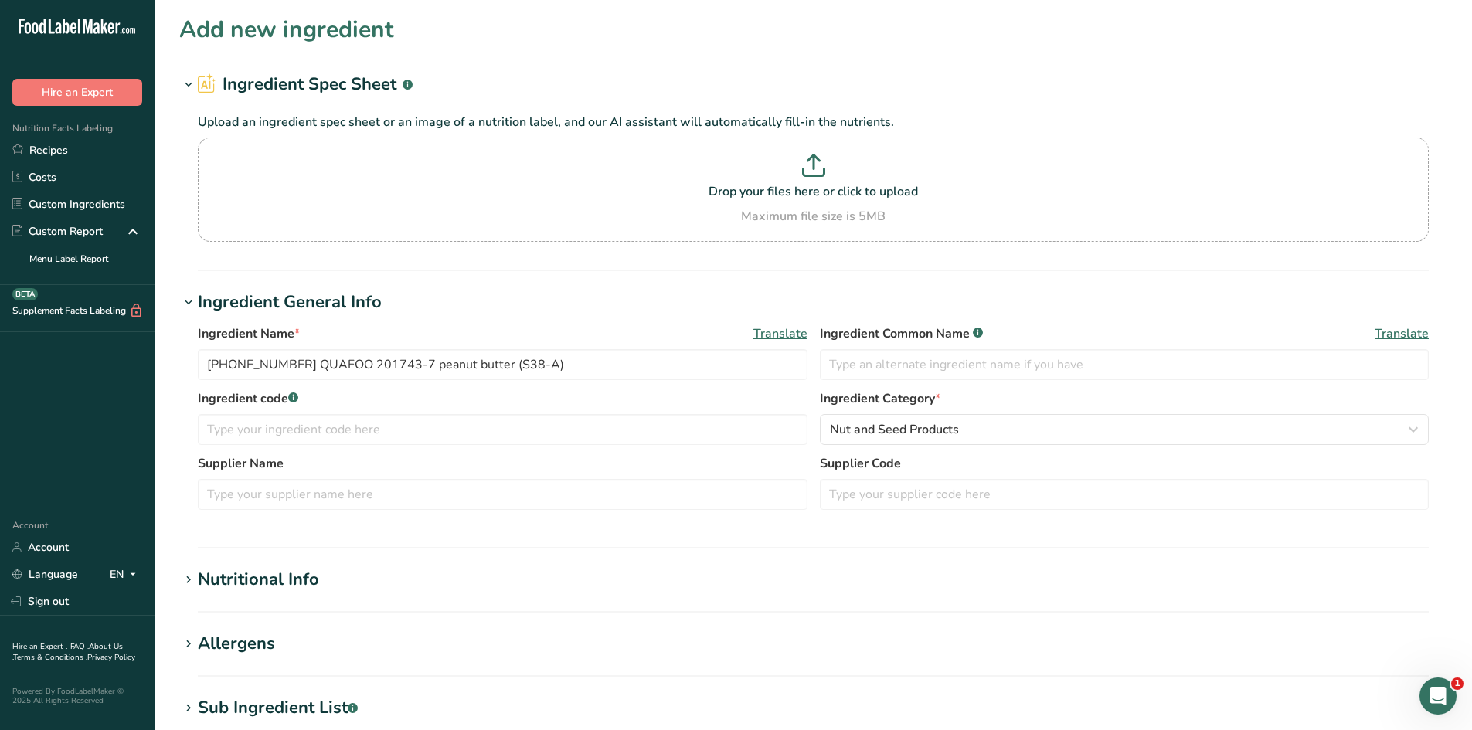
click at [623, 530] on section "Ingredient General Info Ingredient Name * Translate 25-415090-007 QUAFOO 201743…" at bounding box center [813, 419] width 1268 height 259
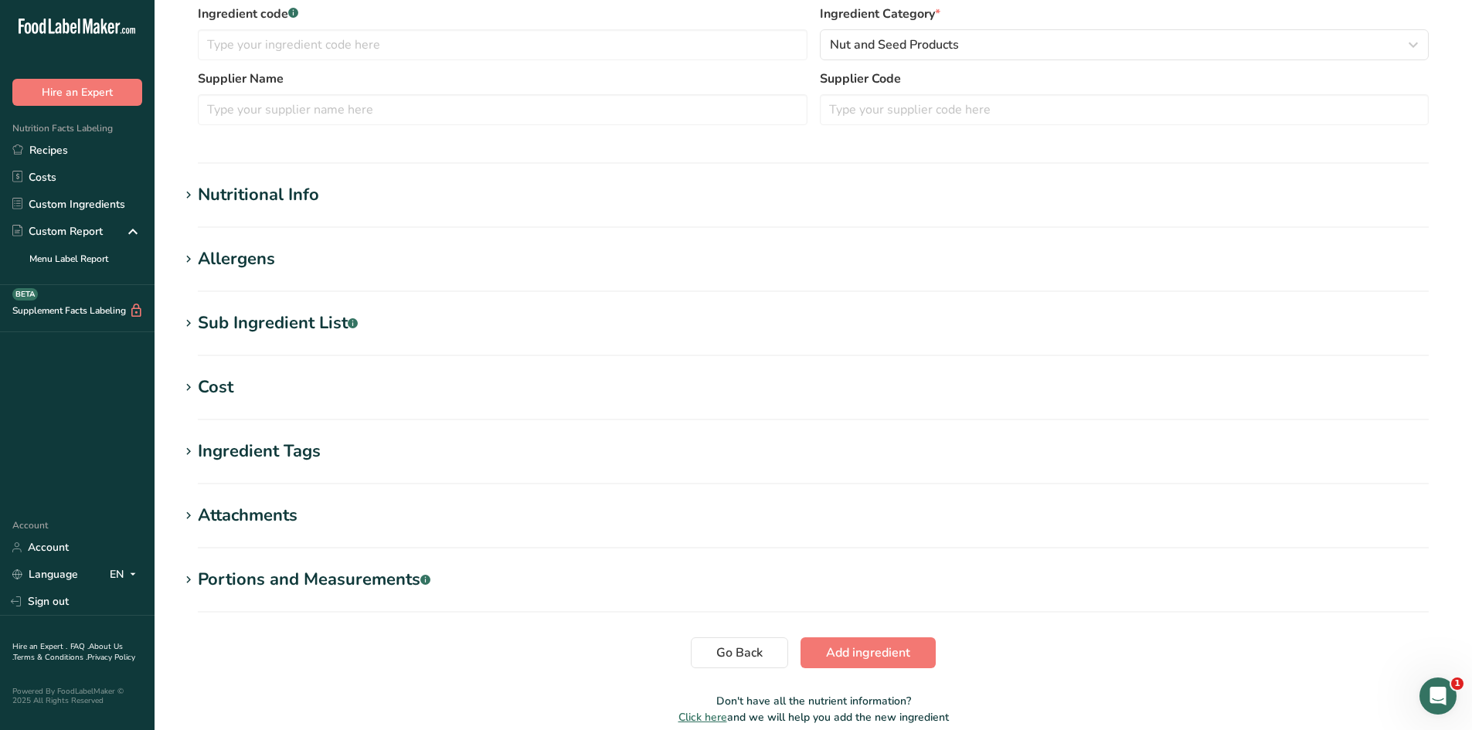
scroll to position [386, 0]
click at [371, 199] on h1 "Nutritional Info" at bounding box center [813, 194] width 1268 height 26
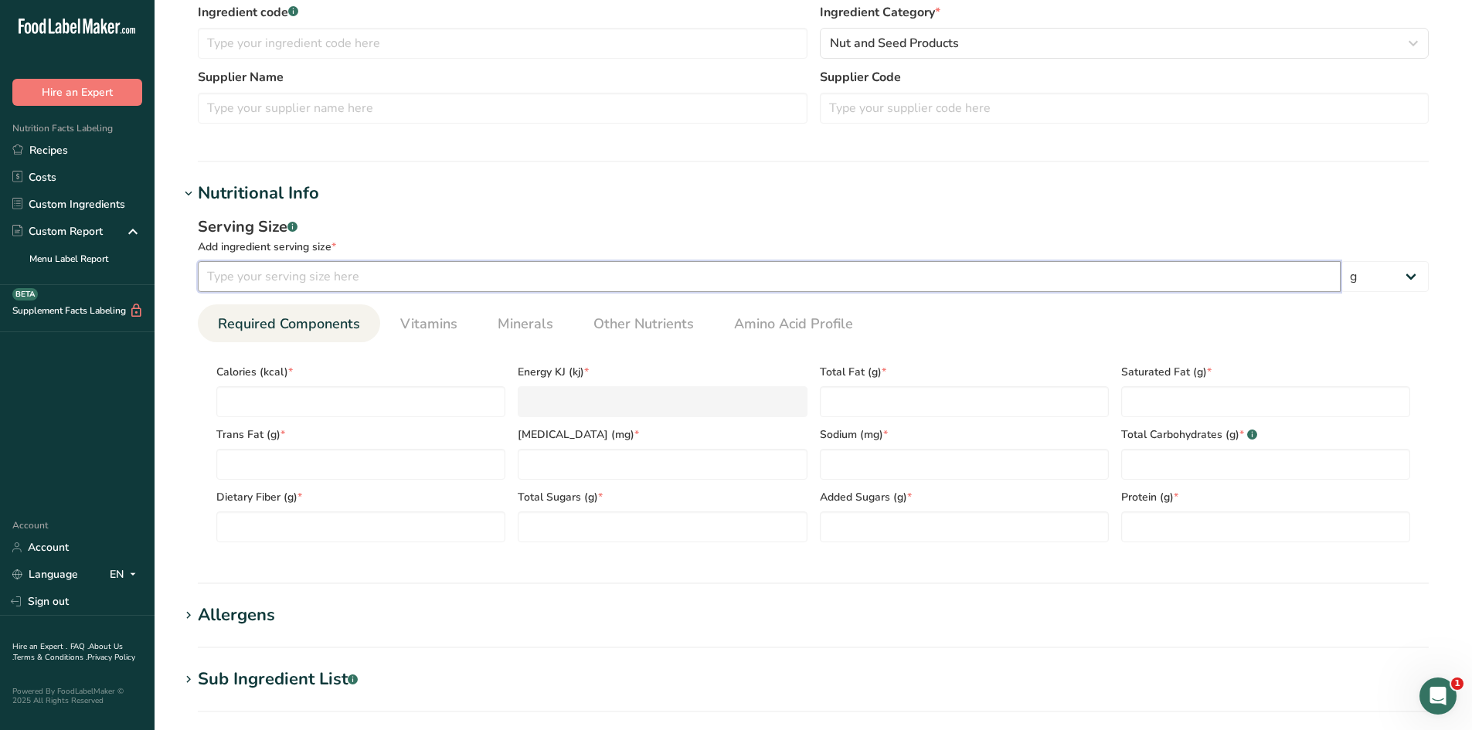
drag, startPoint x: 407, startPoint y: 287, endPoint x: 410, endPoint y: 294, distance: 8.1
click at [408, 289] on input "number" at bounding box center [769, 276] width 1143 height 31
type input "100"
click at [407, 249] on div "Add ingredient serving size *" at bounding box center [813, 247] width 1231 height 16
click at [631, 332] on span "Other Nutrients" at bounding box center [644, 324] width 100 height 21
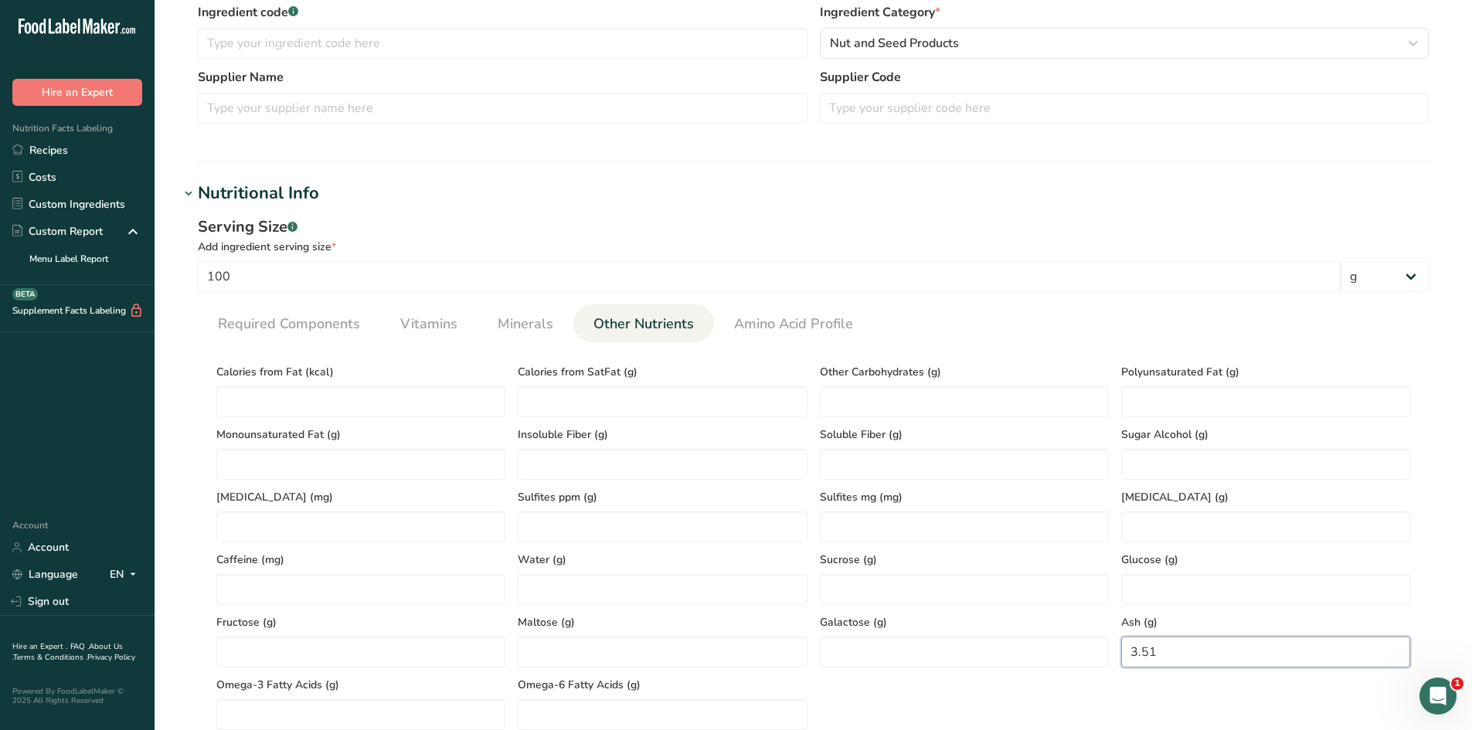
type input "3.51"
click at [1132, 703] on div "Calories from Fat (kcal) Calories from SatFat (g) Other Carbohydrates (g) Polyu…" at bounding box center [813, 543] width 1207 height 376
type Fat "473.85"
click at [169, 441] on section "Add new ingredient Ingredient Spec Sheet .a-a{fill:#347362;}.b-a{fill:#fff;} Up…" at bounding box center [814, 454] width 1318 height 1681
type Fat "28.97"
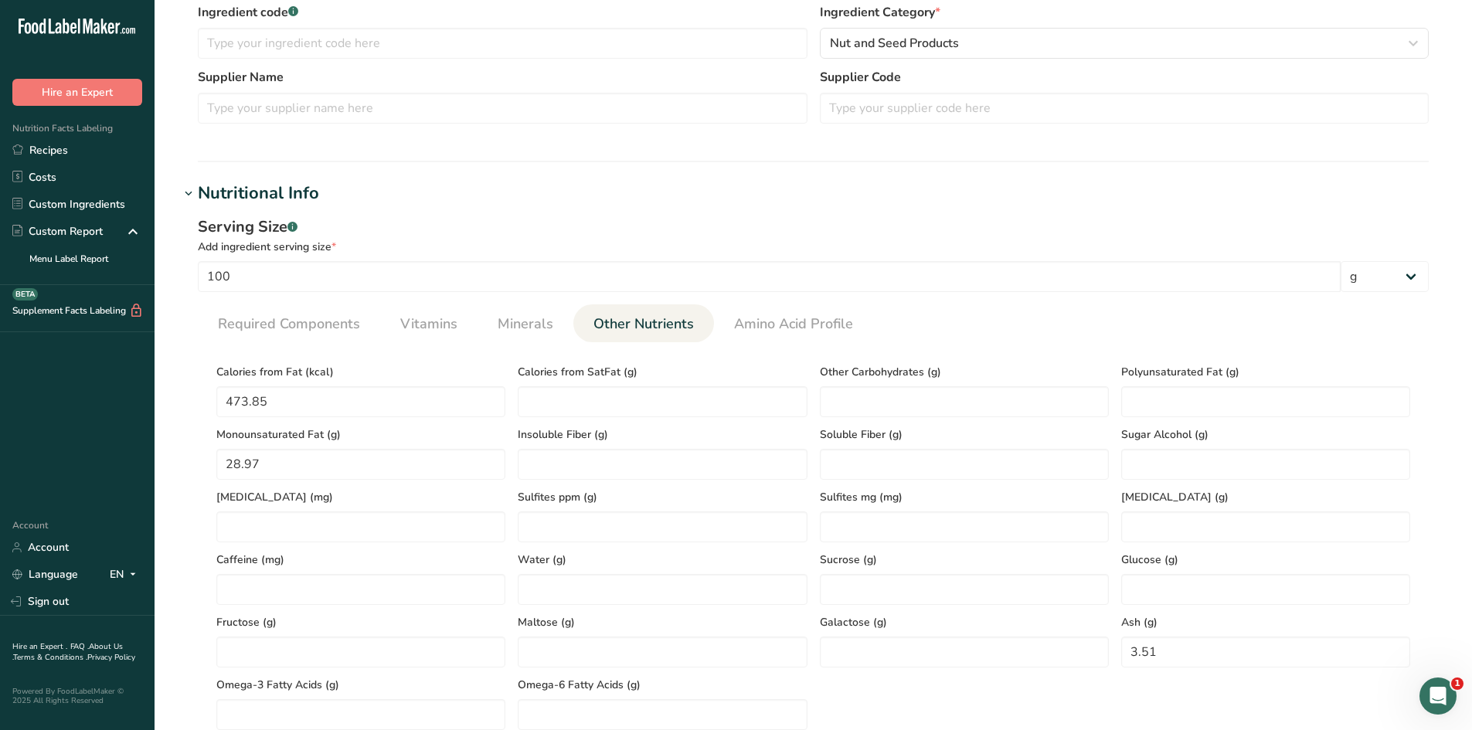
click at [192, 505] on div "Serving Size .a-a{fill:#347362;}.b-a{fill:#fff;} Add ingredient serving size * …" at bounding box center [813, 479] width 1268 height 546
type Fat "12.57"
click at [1000, 354] on section "Calories (kcal) * Energy KJ (kj) * Total Fat (g) * Saturated Fat (g) * Trans Fa…" at bounding box center [813, 542] width 1231 height 400
click at [542, 329] on span "Minerals" at bounding box center [526, 324] width 56 height 21
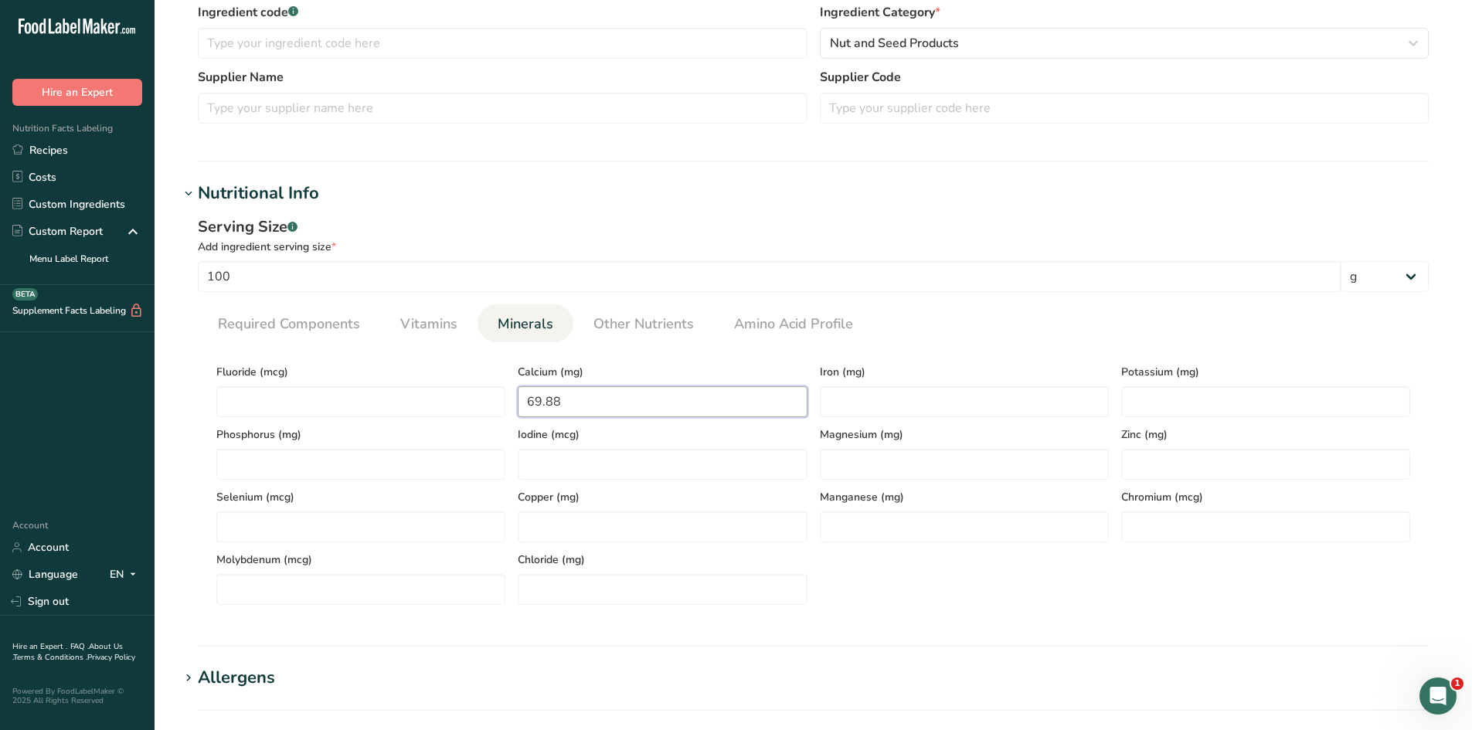
type input "69.88"
click at [579, 609] on section "Calories (kcal) * Energy KJ (kj) * Total Fat (g) * Saturated Fat (g) * Trans Fa…" at bounding box center [813, 479] width 1231 height 275
type input "1.93"
click at [946, 591] on div "Fluoride (mcg) Calcium (mg) 69.88 Iron (mg) 1.93 Potassium (mg) Phosphorus (mg)…" at bounding box center [813, 480] width 1207 height 250
type input "655.51"
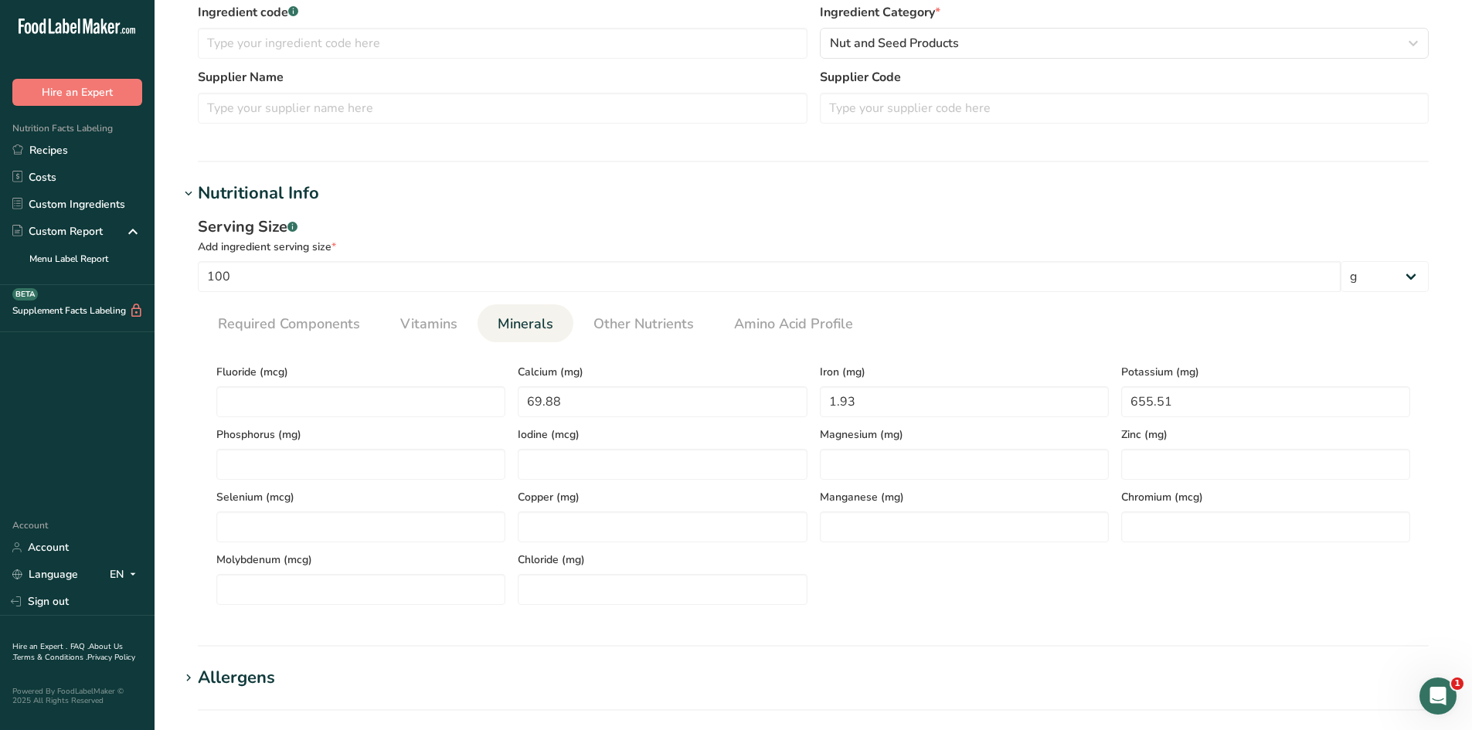
click at [1176, 608] on section "Calories (kcal) * Energy KJ (kj) * Total Fat (g) * Saturated Fat (g) * Trans Fa…" at bounding box center [813, 479] width 1231 height 275
click at [416, 333] on span "Vitamins" at bounding box center [428, 324] width 57 height 21
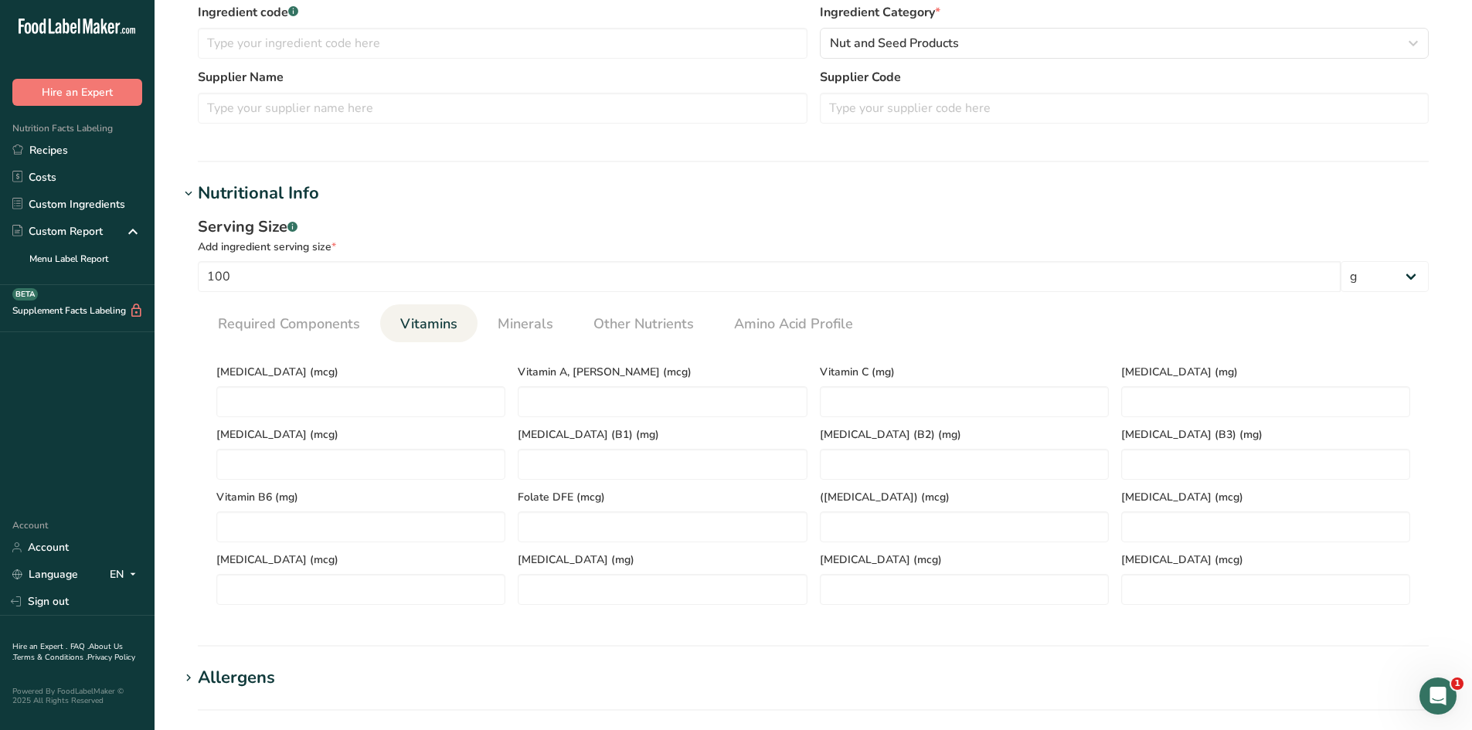
click at [410, 430] on span "Vitamin K (mcg)" at bounding box center [360, 435] width 289 height 16
click at [413, 408] on D "number" at bounding box center [360, 401] width 289 height 31
type D "0"
click at [410, 383] on div "Vitamin D (mcg) 0" at bounding box center [360, 386] width 301 height 63
click at [304, 321] on span "Required Components" at bounding box center [289, 324] width 142 height 21
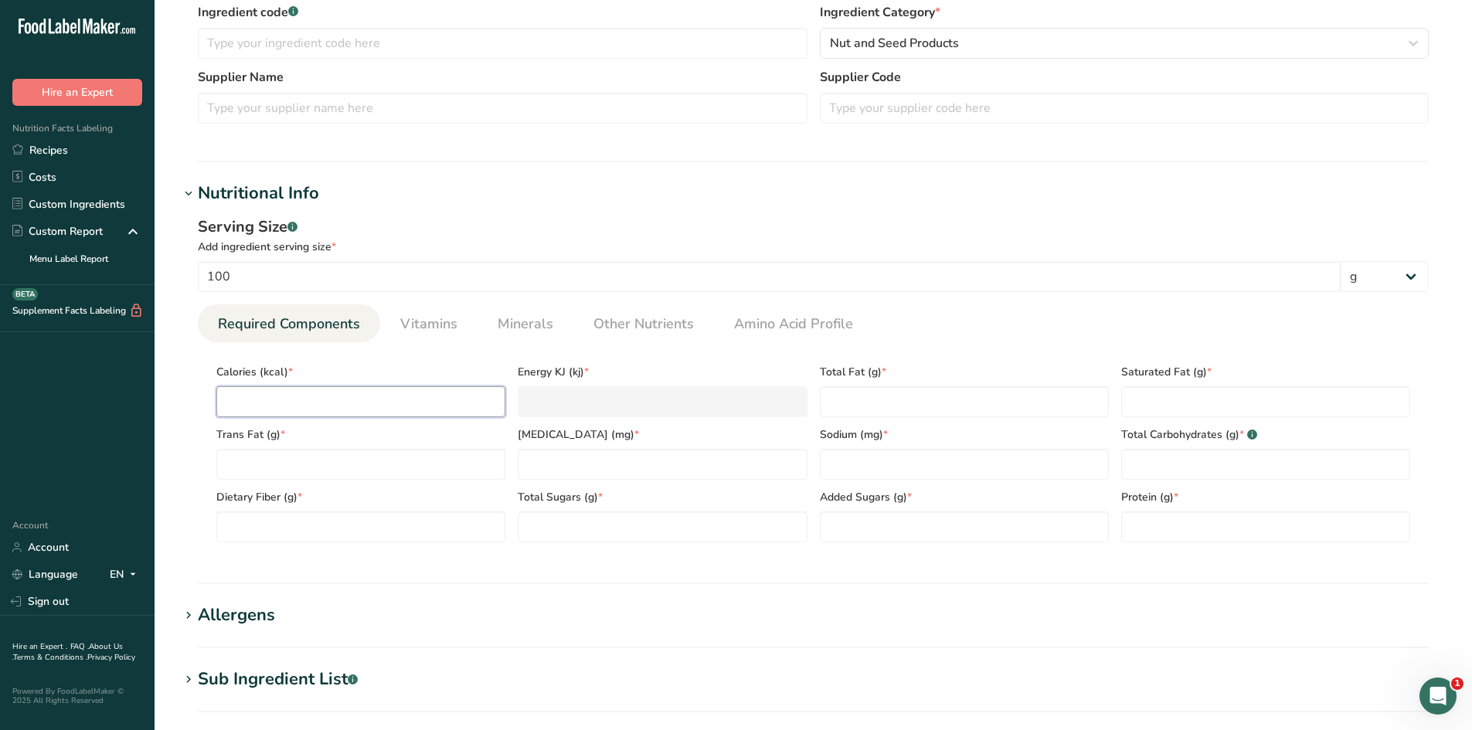
type input "648.5"
type KJ "2713.3"
type input "648.5"
click at [188, 471] on div "Serving Size .a-a{fill:#347362;}.b-a{fill:#fff;} Add ingredient serving size * …" at bounding box center [813, 385] width 1268 height 358
type Carbohydrates "18.18"
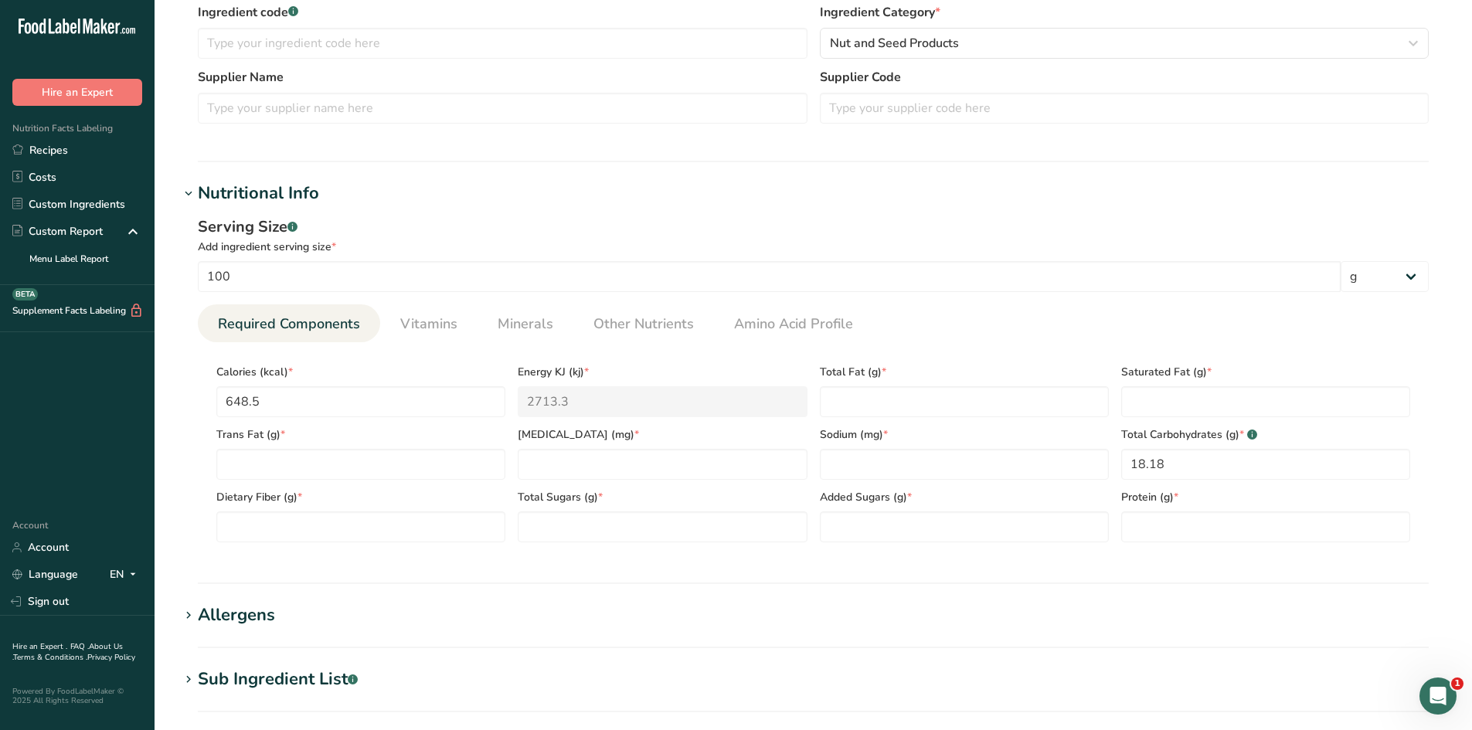
click at [1029, 559] on div "Serving Size .a-a{fill:#347362;}.b-a{fill:#fff;} Add ingredient serving size * …" at bounding box center [813, 385] width 1268 height 358
click at [605, 460] on input "number" at bounding box center [662, 464] width 289 height 31
type input "0"
click at [560, 555] on div "Serving Size .a-a{fill:#347362;}.b-a{fill:#fff;} Add ingredient serving size * …" at bounding box center [813, 385] width 1268 height 358
type Fiber "7.7"
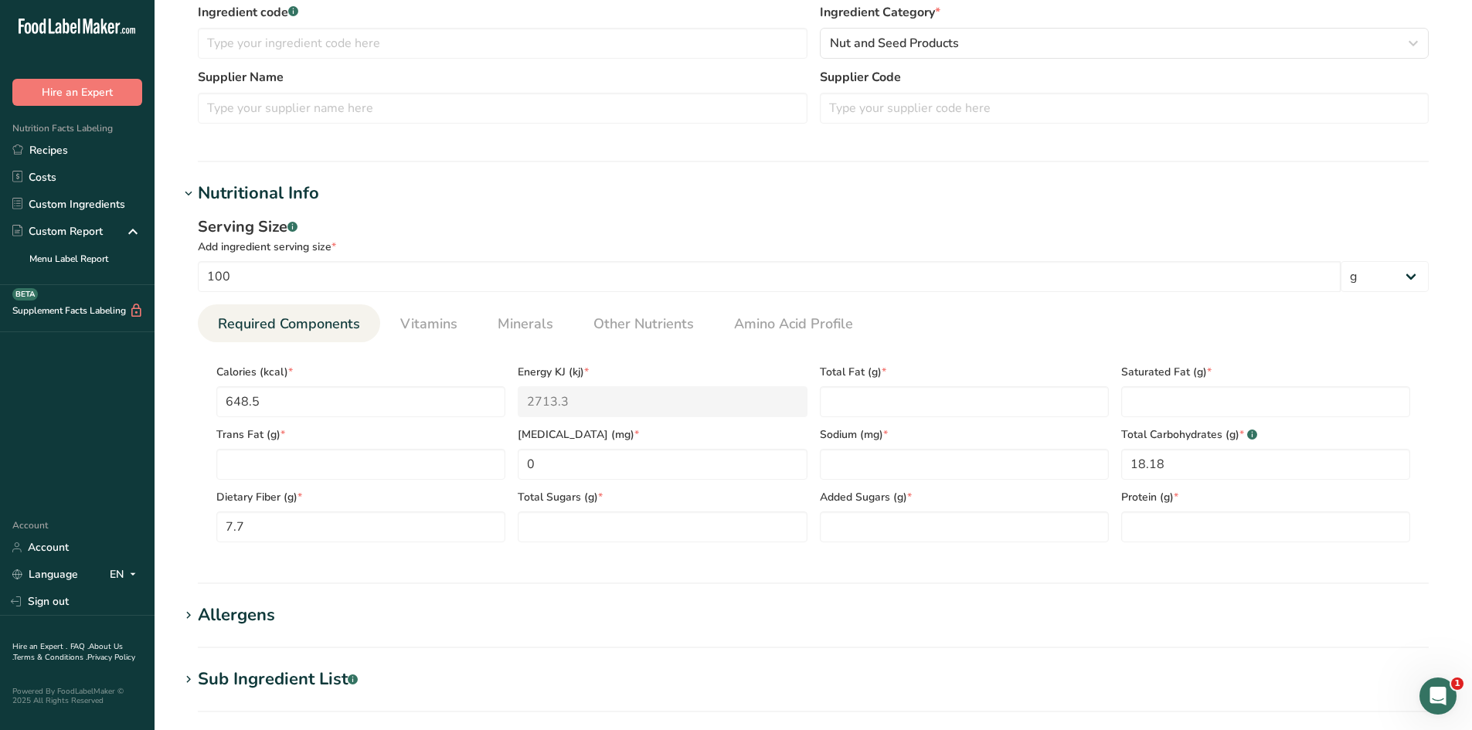
click at [185, 403] on div "Serving Size .a-a{fill:#347362;}.b-a{fill:#fff;} Add ingredient serving size * …" at bounding box center [813, 385] width 1268 height 358
type Fat "52.65"
click at [969, 574] on section "Nutritional Info Serving Size .a-a{fill:#347362;}.b-a{fill:#fff;} Add ingredien…" at bounding box center [813, 382] width 1268 height 403
type input "386.33"
click at [905, 567] on section "Nutritional Info Serving Size .a-a{fill:#347362;}.b-a{fill:#fff;} Add ingredien…" at bounding box center [813, 382] width 1268 height 403
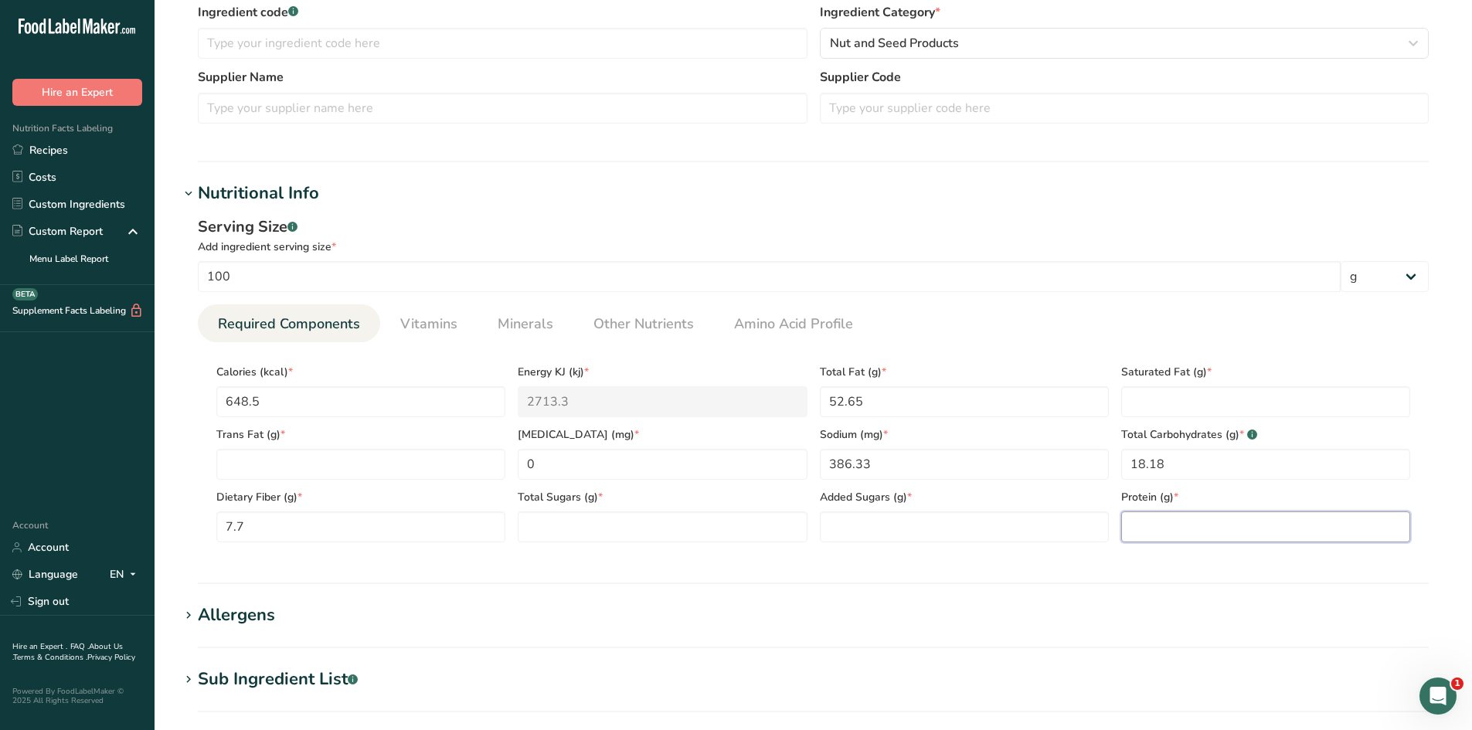
drag, startPoint x: 1237, startPoint y: 511, endPoint x: 1224, endPoint y: 529, distance: 21.7
type input "25.48"
click at [1207, 574] on section "Nutritional Info Serving Size .a-a{fill:#347362;}.b-a{fill:#fff;} Add ingredien…" at bounding box center [813, 382] width 1268 height 403
type Fat "11.11"
click at [1174, 570] on section "Nutritional Info Serving Size .a-a{fill:#347362;}.b-a{fill:#fff;} Add ingredien…" at bounding box center [813, 382] width 1268 height 403
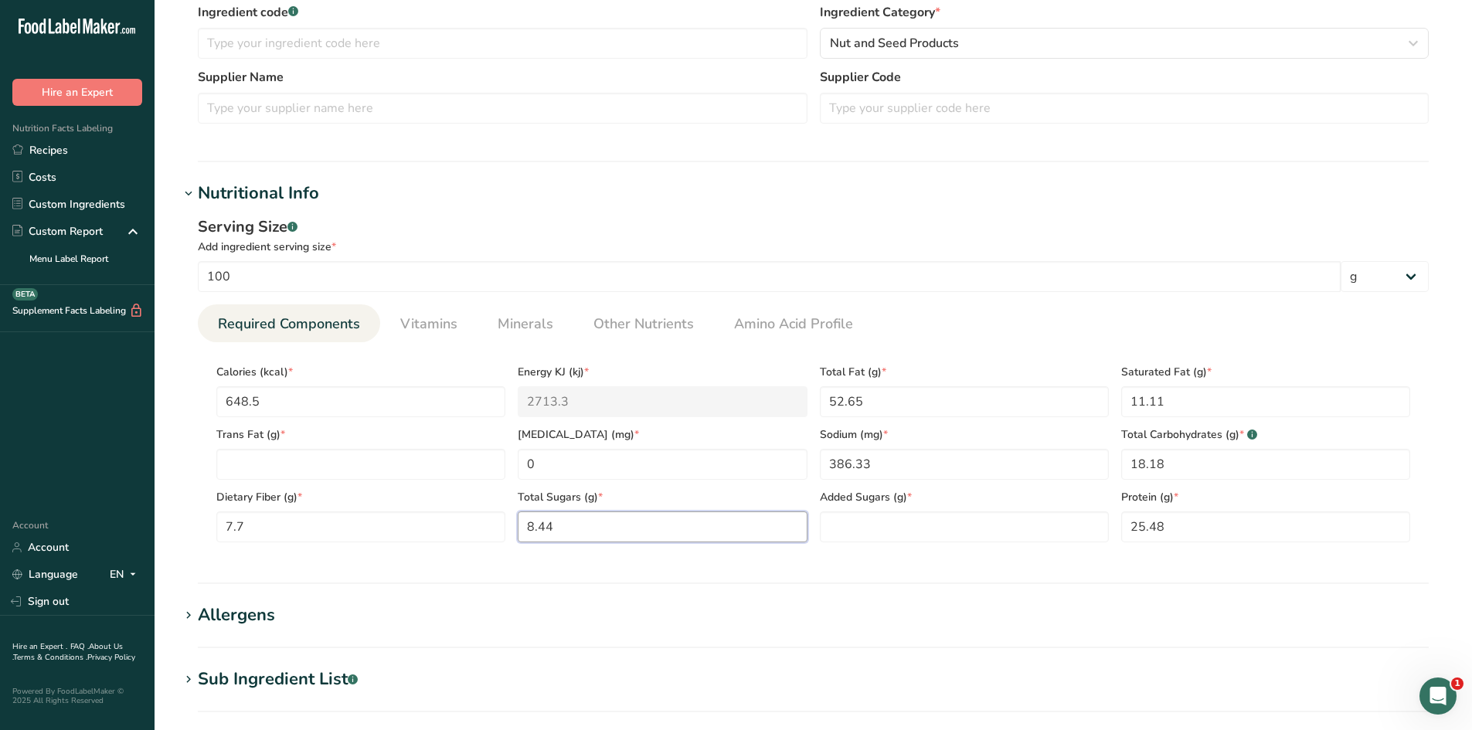
type Sugars "8.44"
type Sugars "4.63"
click at [853, 560] on div "Serving Size .a-a{fill:#347362;}.b-a{fill:#fff;} Add ingredient serving size * …" at bounding box center [813, 385] width 1268 height 358
drag, startPoint x: 280, startPoint y: 451, endPoint x: 283, endPoint y: 460, distance: 9.0
click at [282, 458] on Fat "number" at bounding box center [360, 464] width 289 height 31
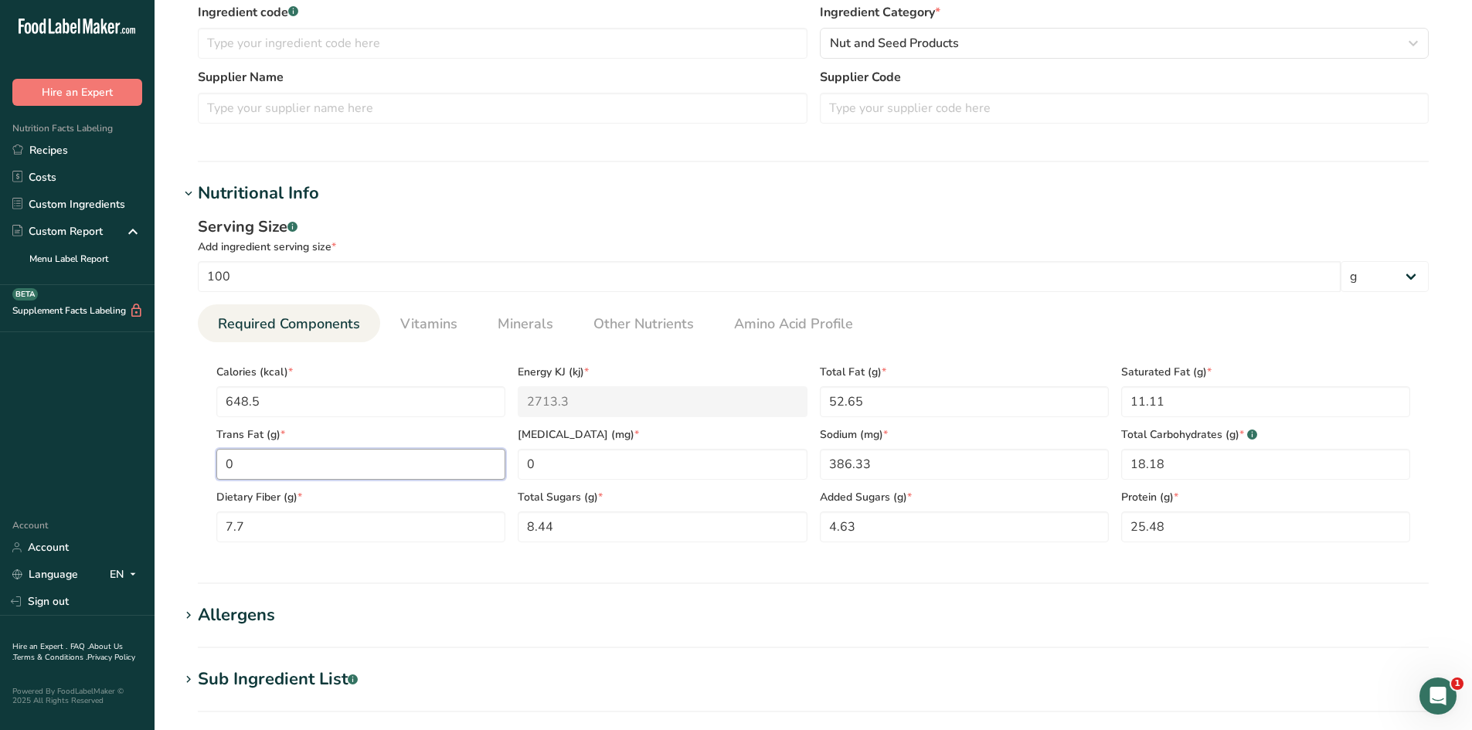
type Fat "0"
click at [518, 359] on div "Energy KJ (kj) * 2713.3" at bounding box center [662, 386] width 301 height 63
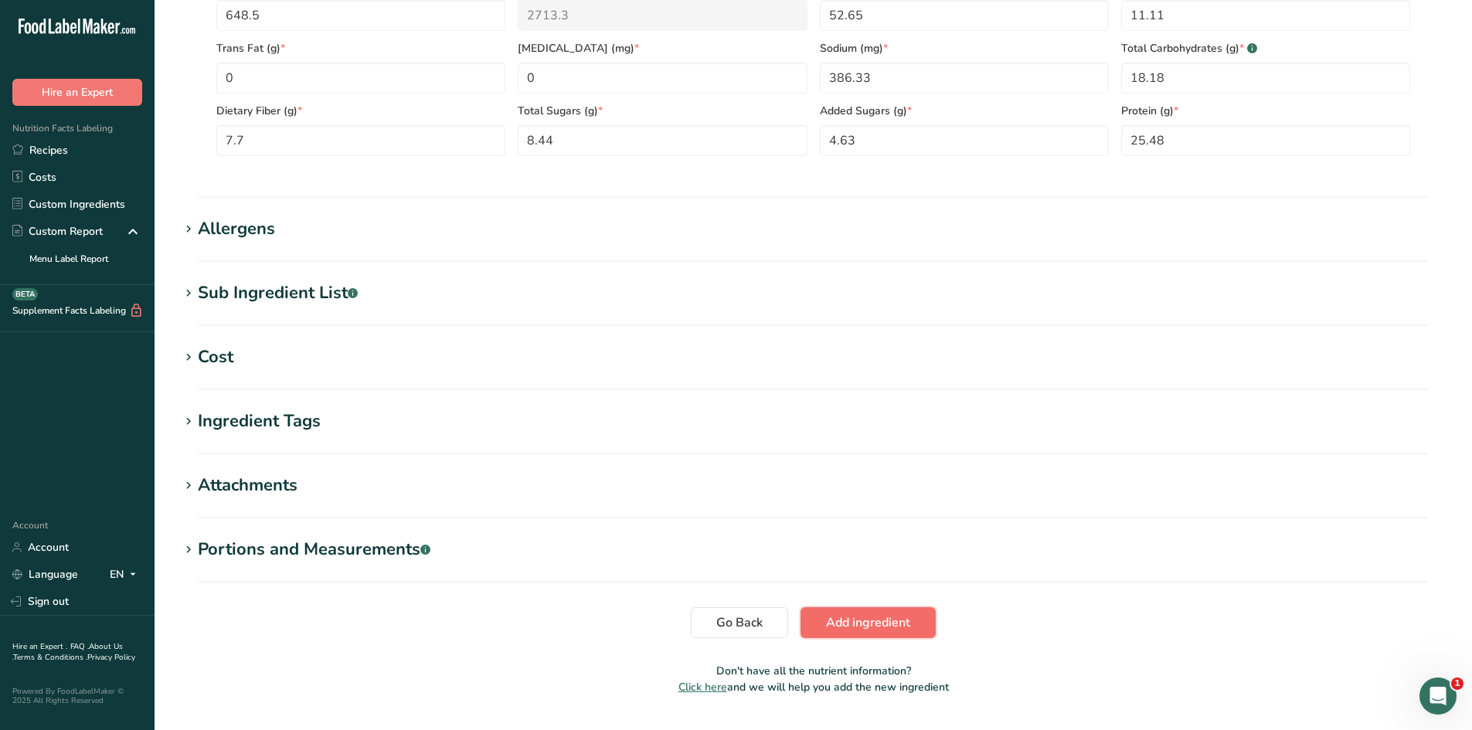
click at [883, 631] on span "Add ingredient" at bounding box center [868, 623] width 84 height 19
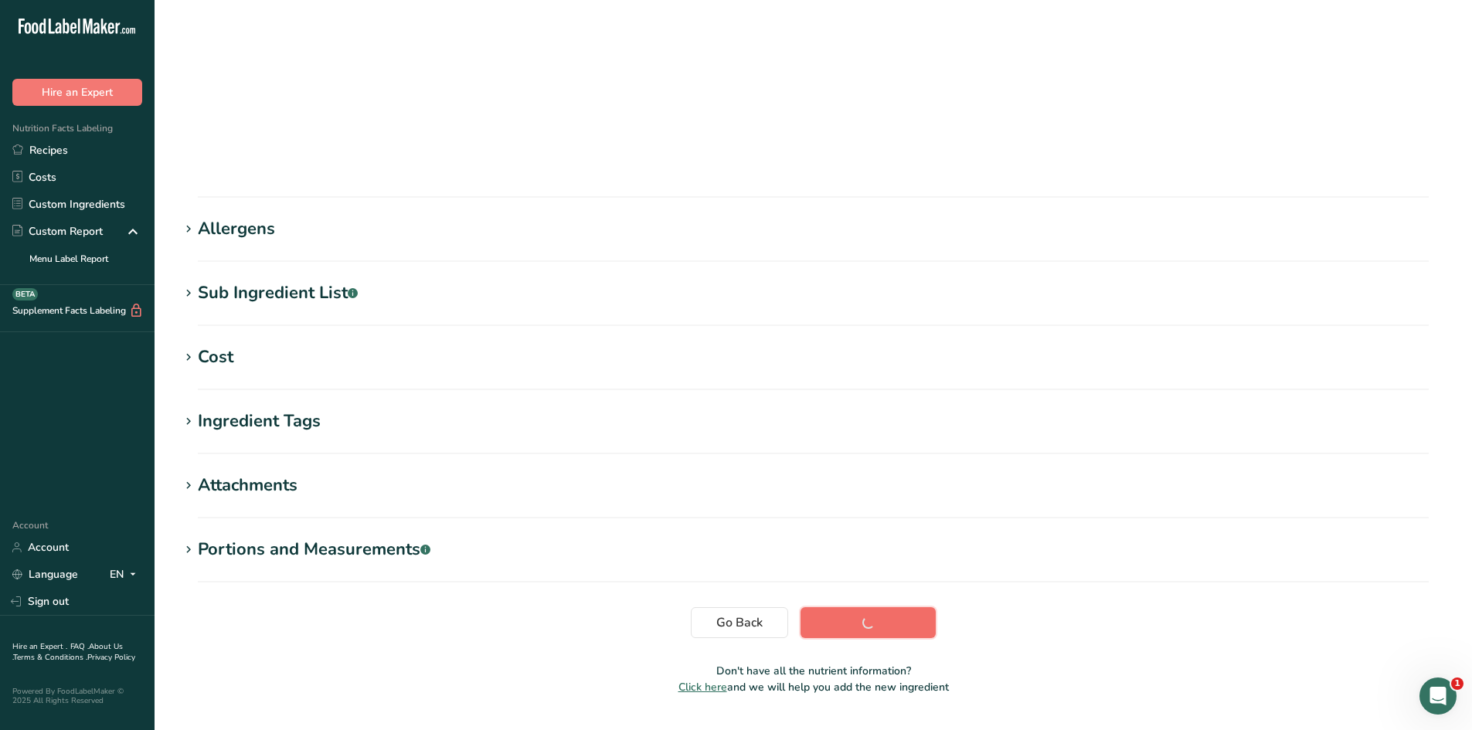
scroll to position [87, 0]
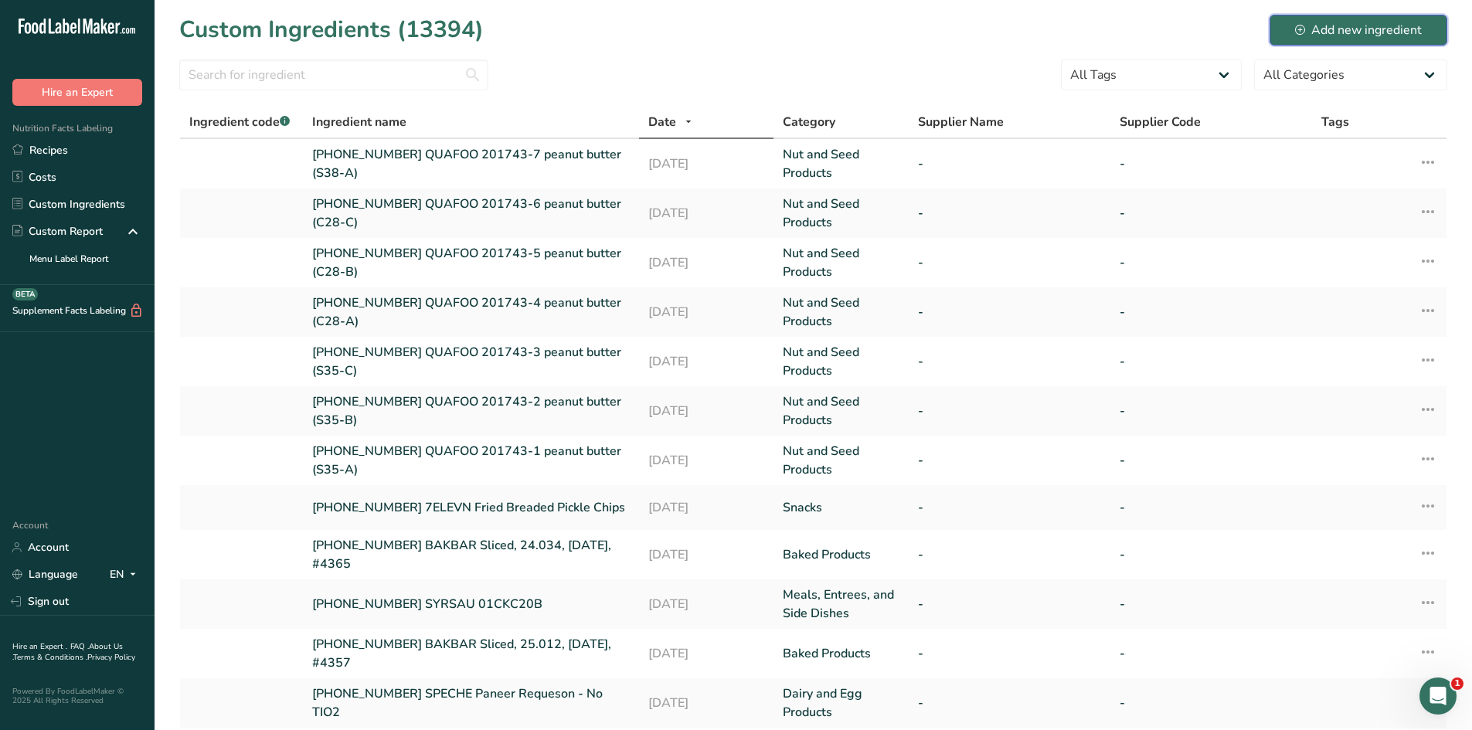
click at [1349, 36] on div "Add new ingredient" at bounding box center [1358, 30] width 127 height 19
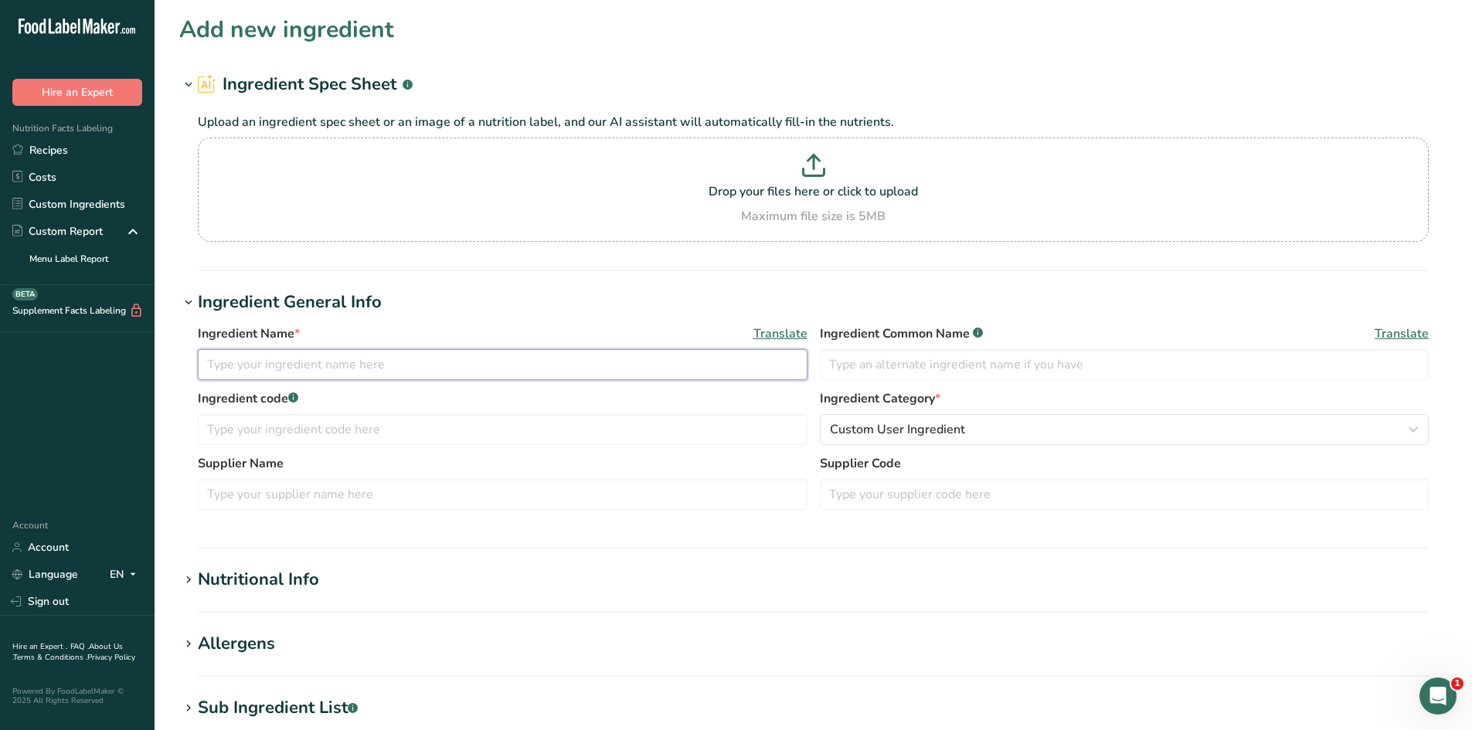
click at [451, 377] on input "text" at bounding box center [503, 364] width 610 height 31
type input "[PHONE_NUMBER] QUAFOO 201743-8 peanut butter (S38-B)"
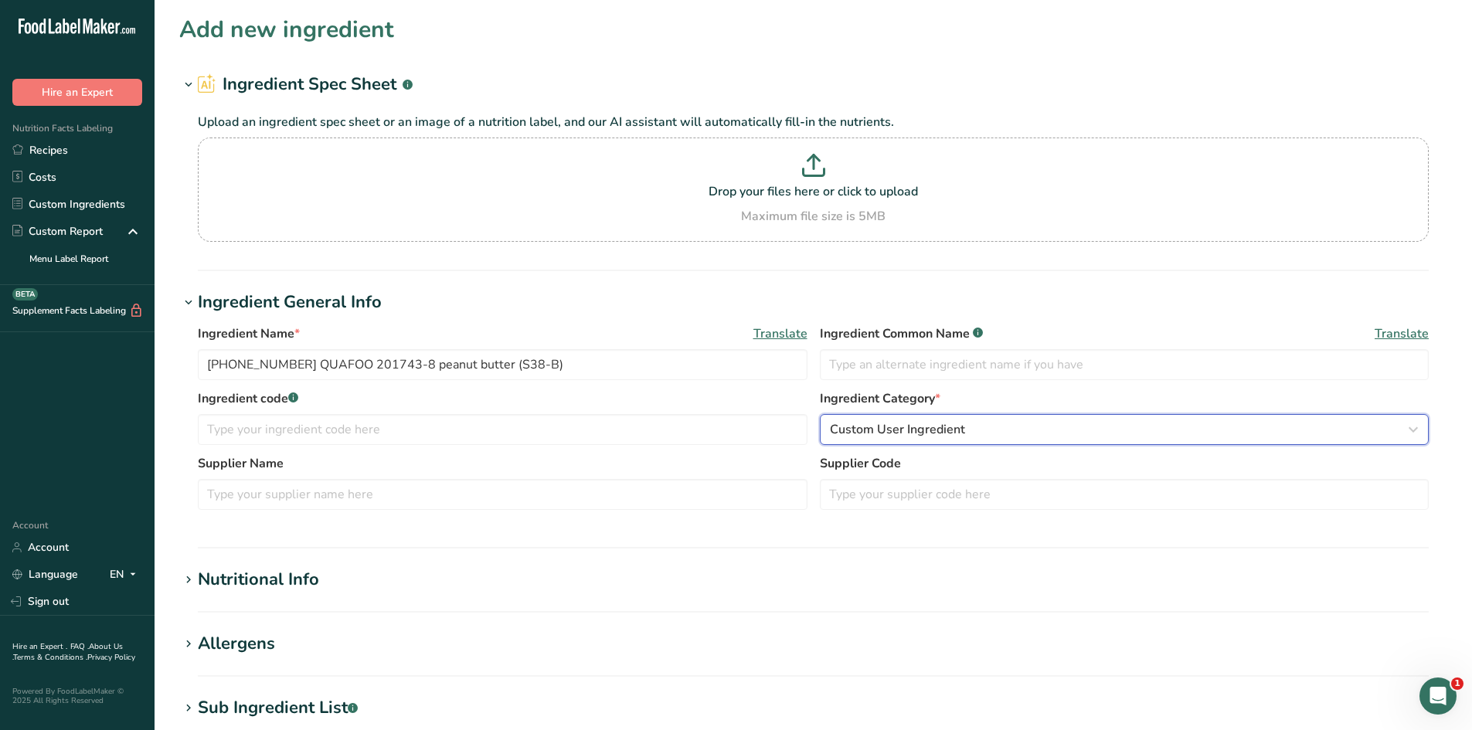
click at [928, 442] on button "Custom User Ingredient" at bounding box center [1125, 429] width 610 height 31
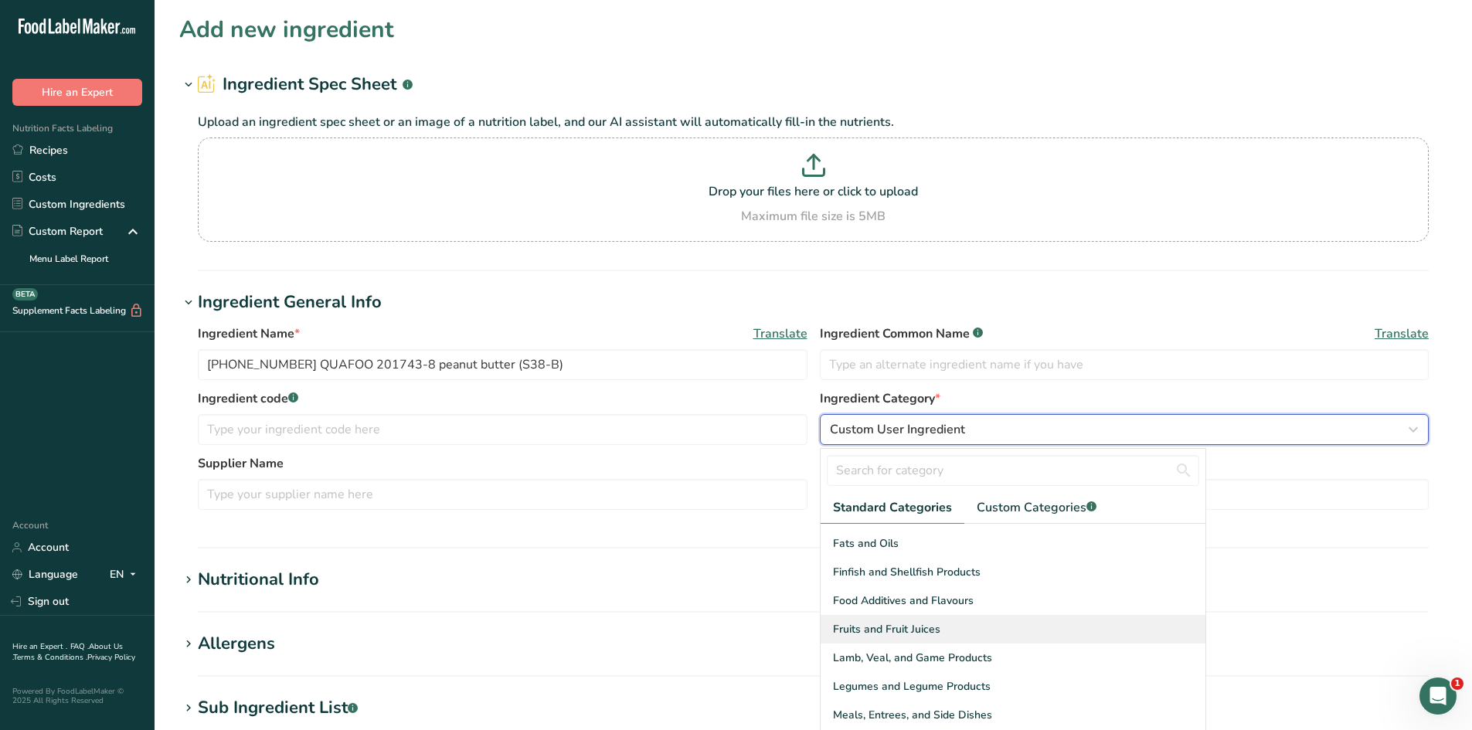
scroll to position [386, 0]
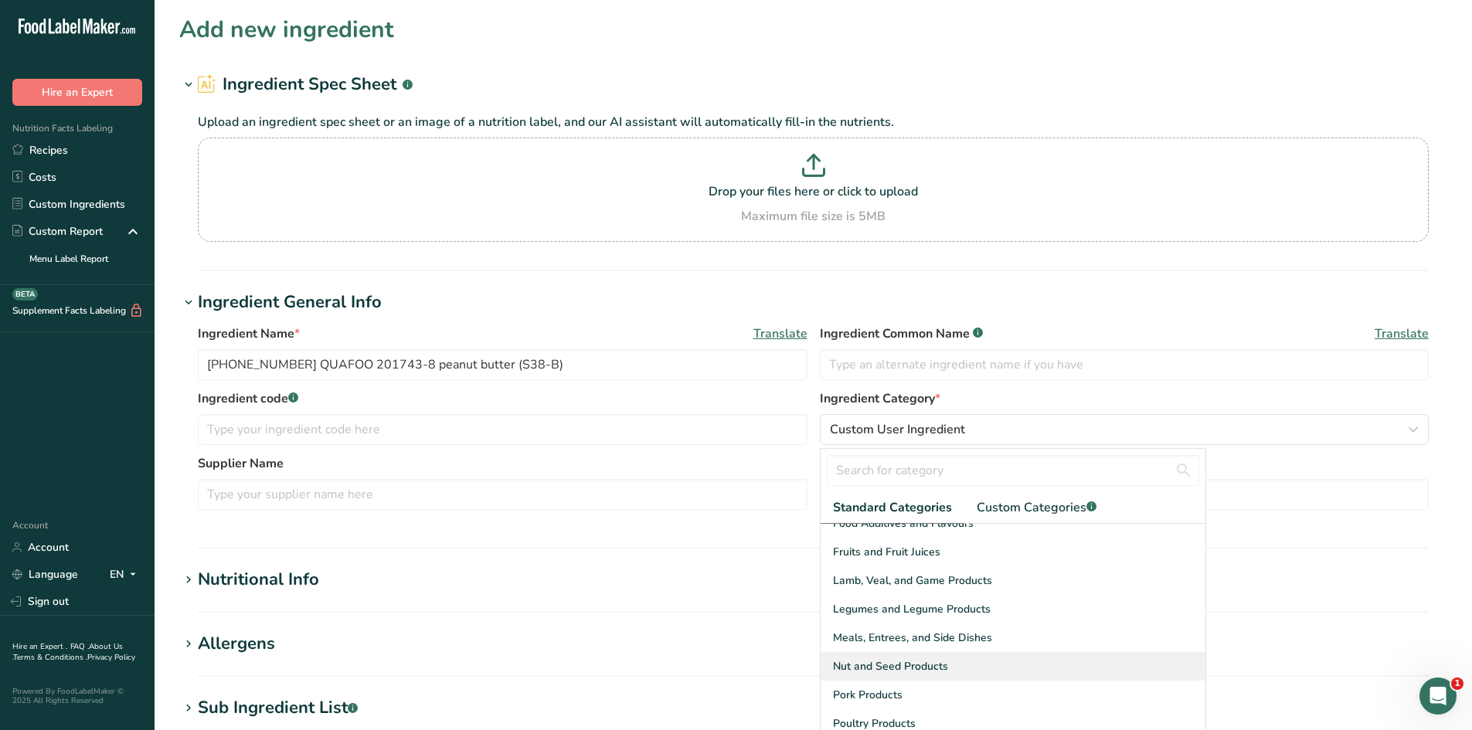
click at [903, 665] on span "Nut and Seed Products" at bounding box center [890, 667] width 115 height 16
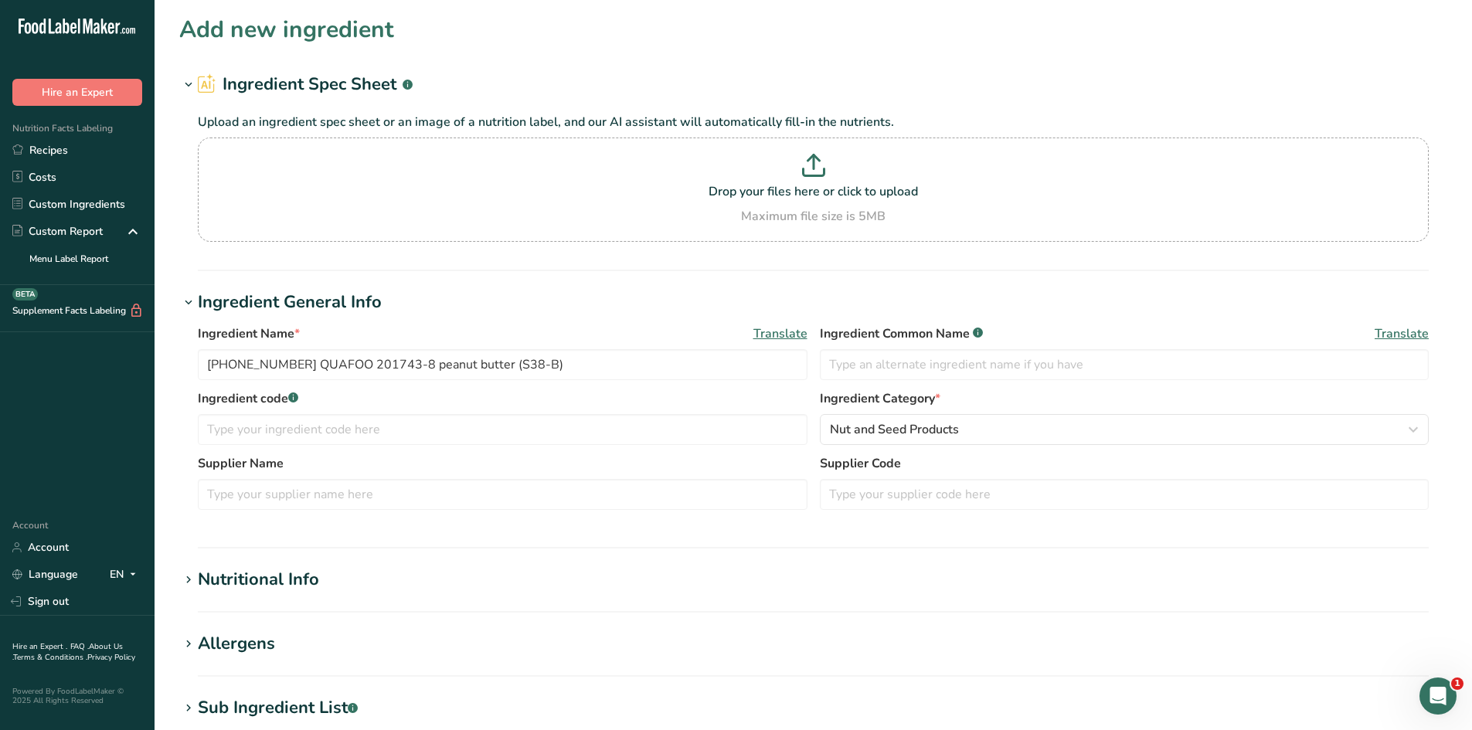
click at [755, 535] on section "Ingredient General Info Ingredient Name * Translate 25-415090-008 QUAFOO 201743…" at bounding box center [813, 419] width 1268 height 259
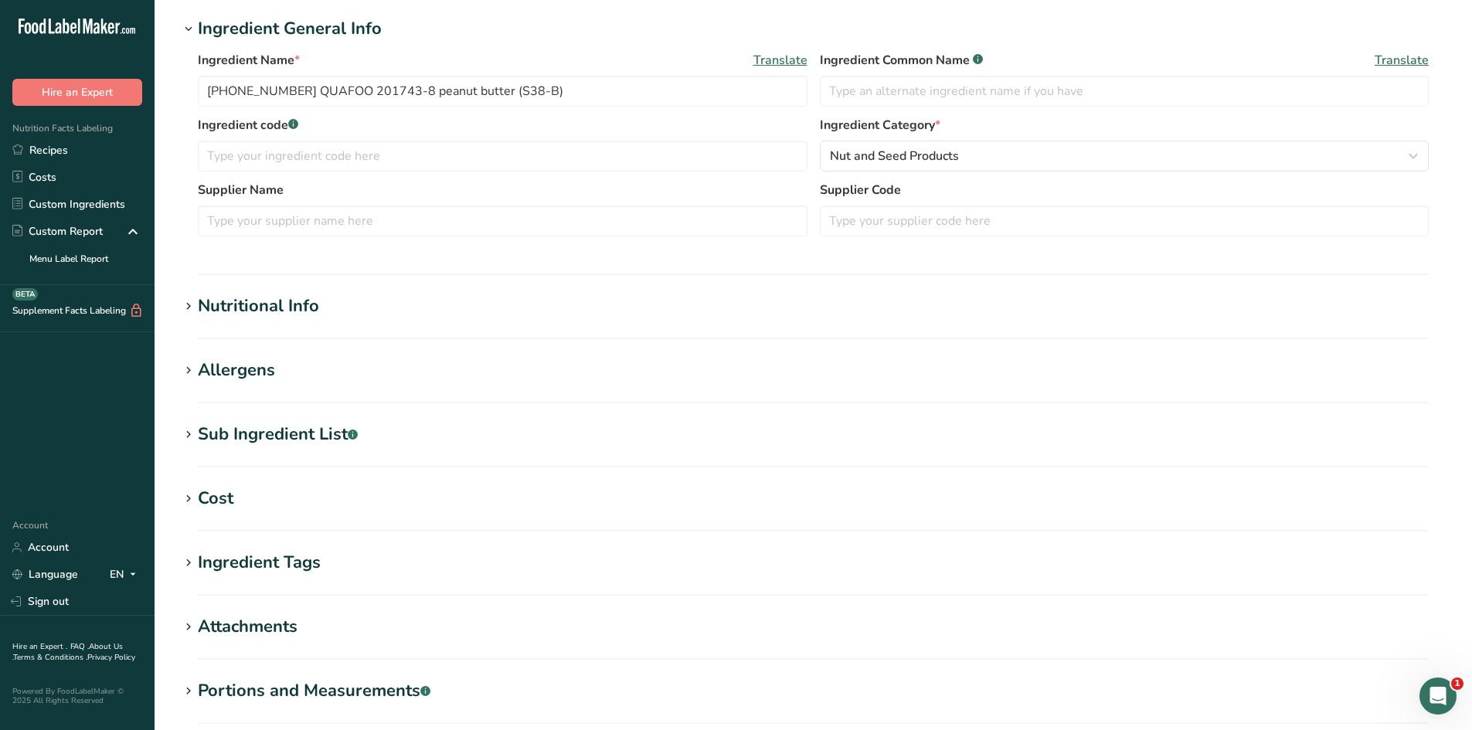
scroll to position [309, 0]
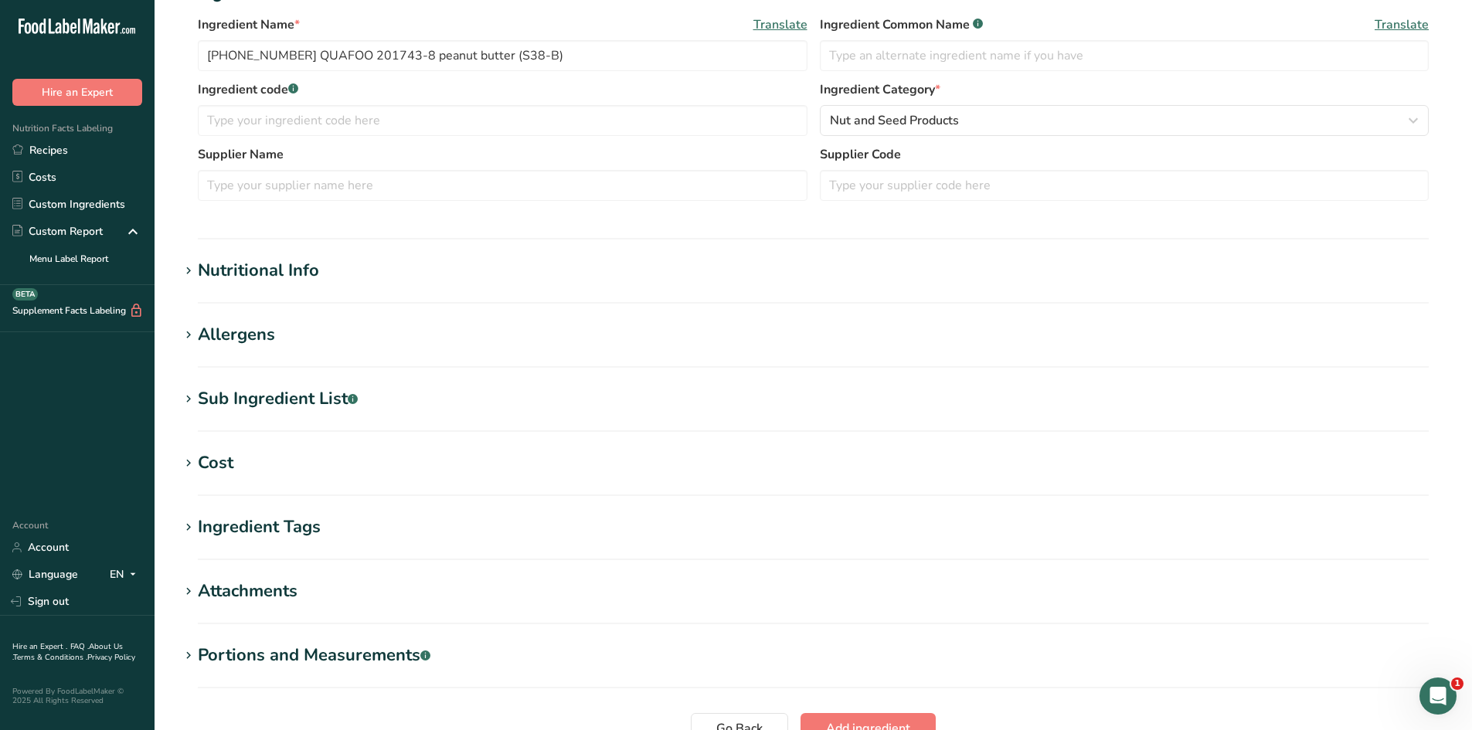
click at [306, 280] on div "Nutritional Info" at bounding box center [258, 271] width 121 height 26
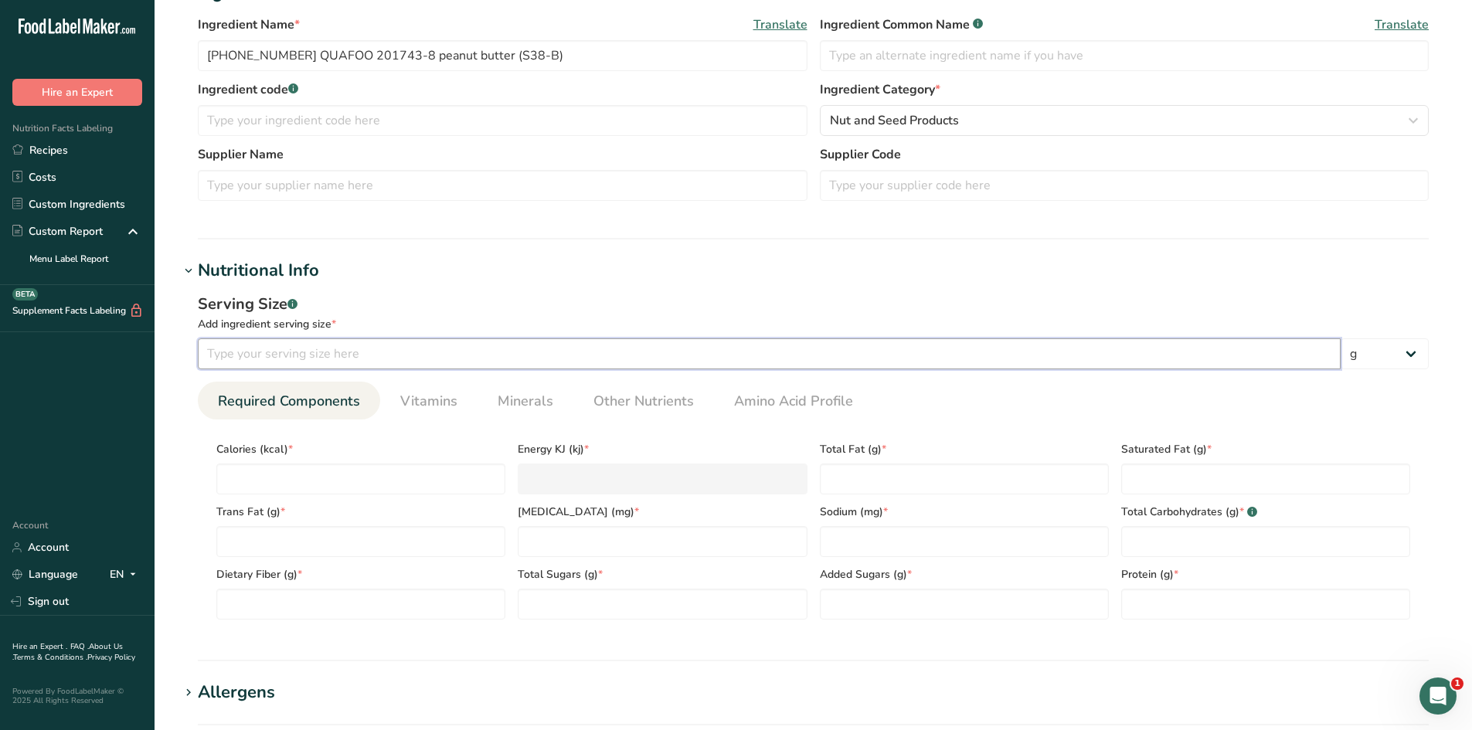
click at [374, 345] on input "number" at bounding box center [769, 354] width 1143 height 31
type input "100"
click at [392, 328] on div "Add ingredient serving size *" at bounding box center [813, 324] width 1231 height 16
click at [634, 404] on span "Other Nutrients" at bounding box center [644, 401] width 100 height 21
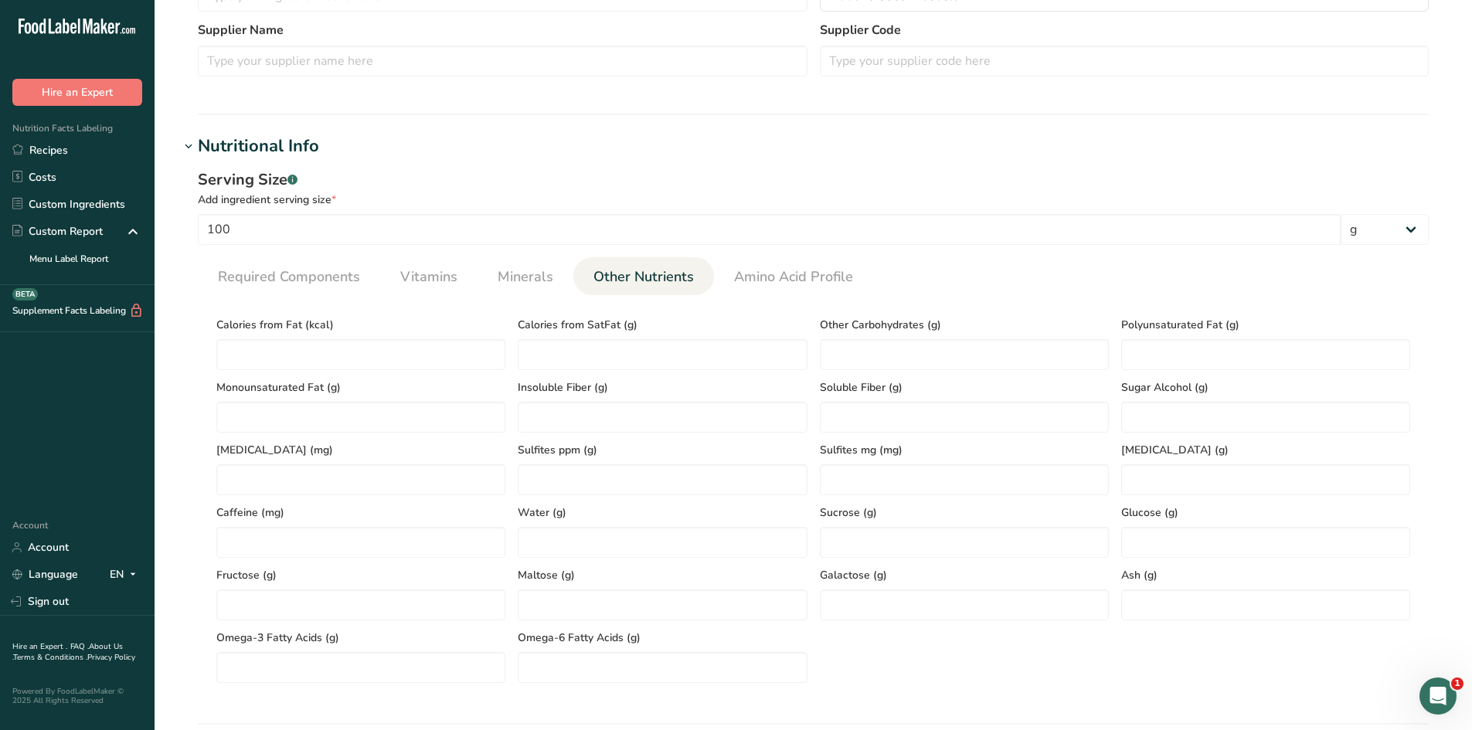
scroll to position [464, 0]
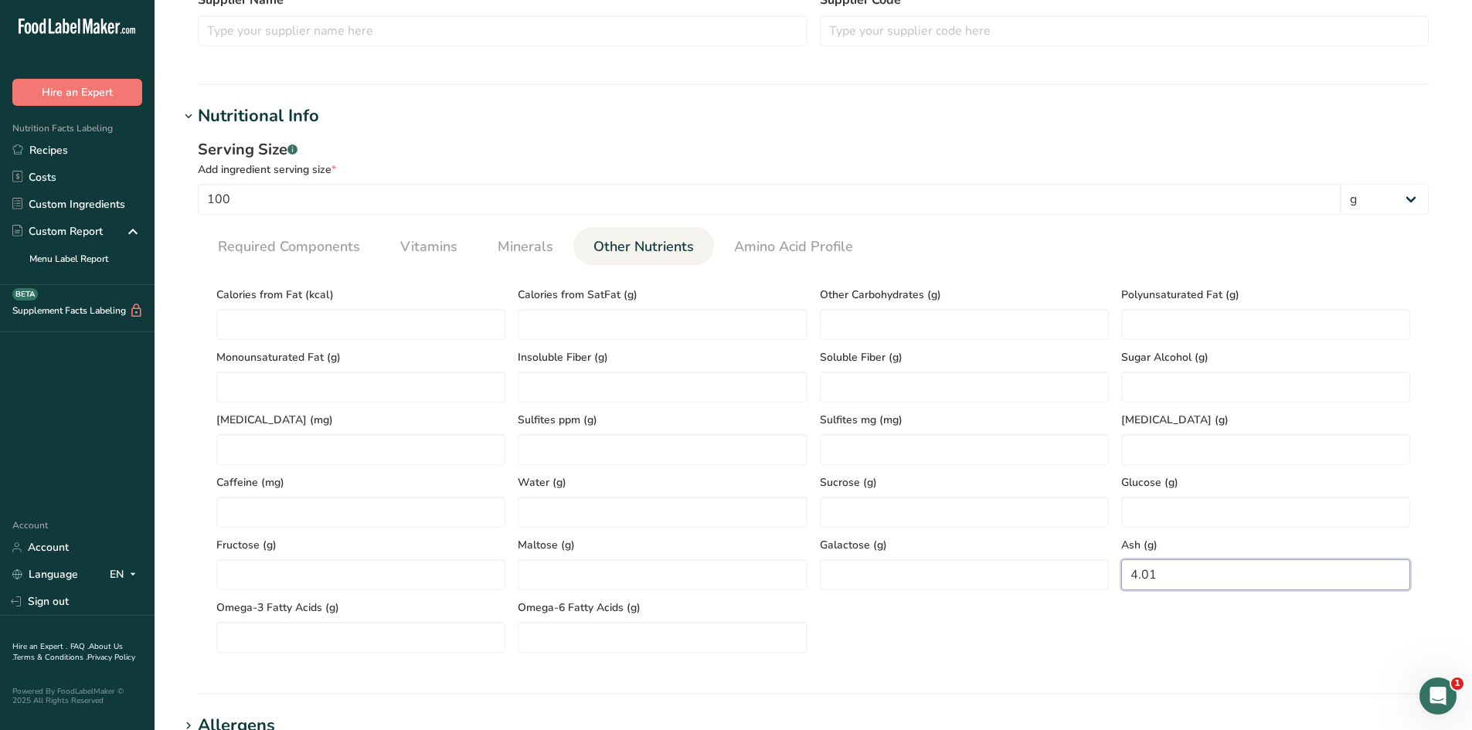
type input "4.01"
click at [1171, 621] on div "Calories from Fat (kcal) Calories from SatFat (g) Other Carbohydrates (g) Polyu…" at bounding box center [813, 465] width 1207 height 376
type Fat "470.61"
click at [186, 376] on div "Serving Size .a-a{fill:#347362;}.b-a{fill:#fff;} Add ingredient serving size * …" at bounding box center [813, 402] width 1268 height 546
type Fat "29.25"
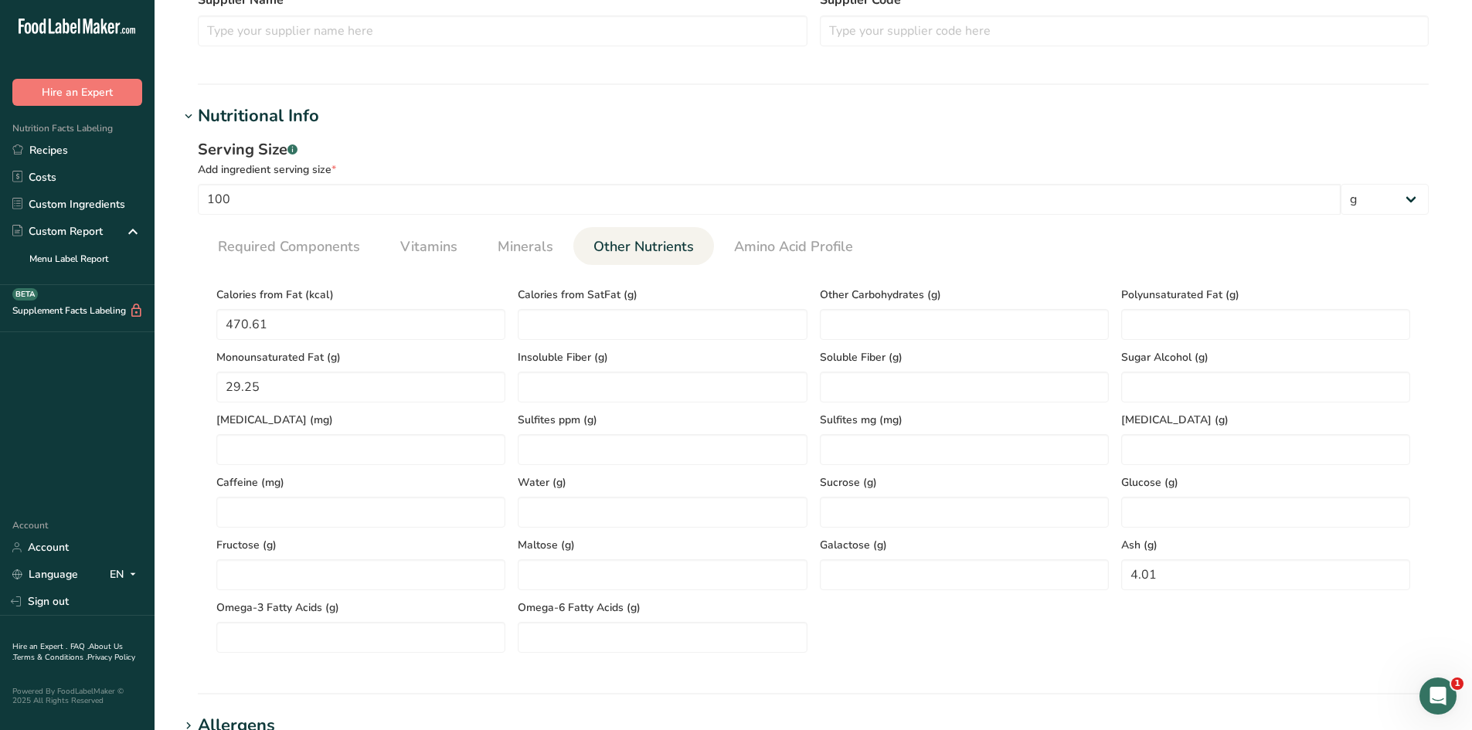
click at [193, 455] on div "Serving Size .a-a{fill:#347362;}.b-a{fill:#fff;} Add ingredient serving size * …" at bounding box center [813, 402] width 1268 height 546
type Fat "12.15"
click at [1118, 293] on div "Polyunsaturated Fat (g) 12.15" at bounding box center [1265, 308] width 301 height 63
click at [956, 267] on section "Calories (kcal) * Energy KJ (kj) * Total Fat (g) * Saturated Fat (g) * Trans Fa…" at bounding box center [813, 465] width 1231 height 400
click at [518, 260] on link "Minerals" at bounding box center [526, 246] width 68 height 39
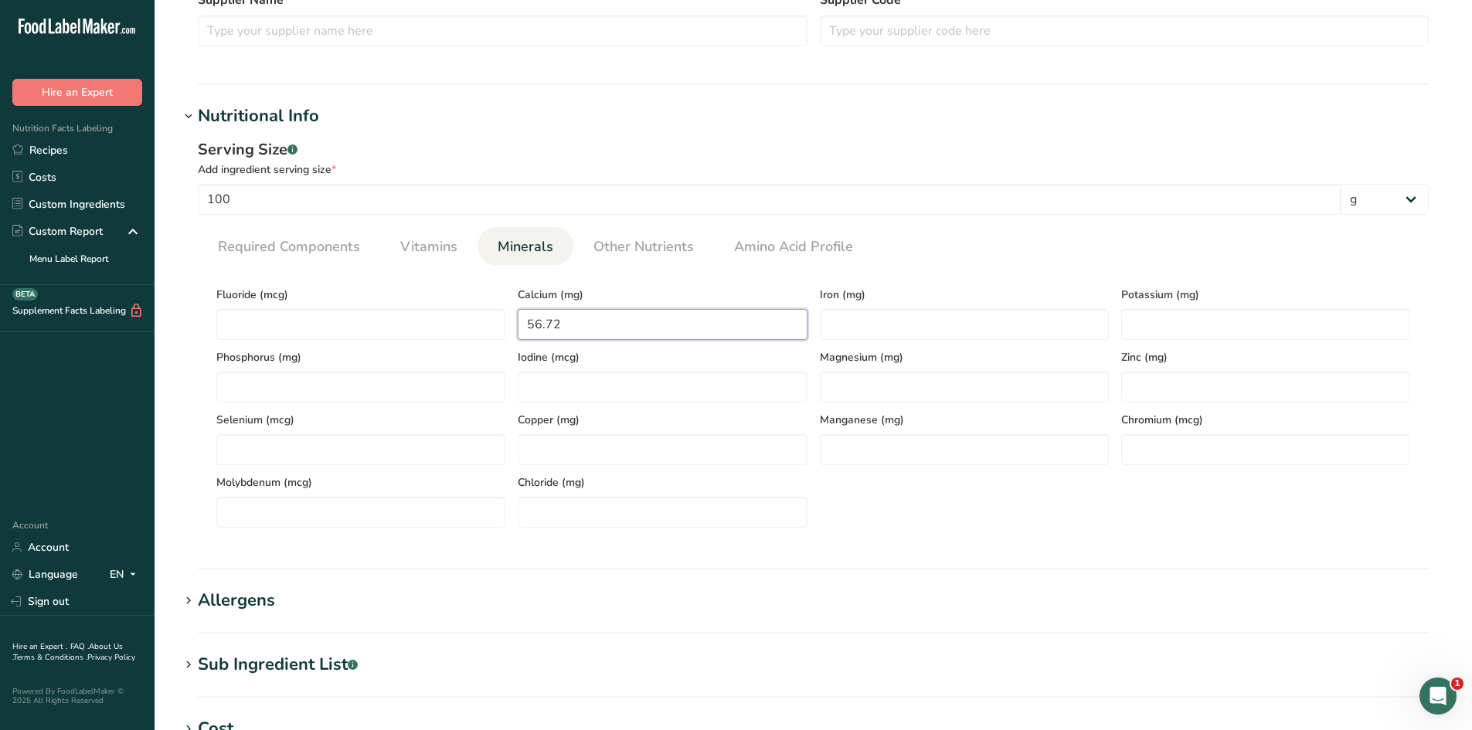
type input "56.72"
click at [675, 552] on section "Nutritional Info Serving Size .a-a{fill:#347362;}.b-a{fill:#fff;} Add ingredien…" at bounding box center [813, 337] width 1268 height 466
type input "1.63"
click at [898, 521] on div "Fluoride (mcg) Calcium (mg) 56.72 Iron (mg) 1.63 Potassium (mg) Phosphorus (mg)…" at bounding box center [813, 402] width 1207 height 250
type input "626.79"
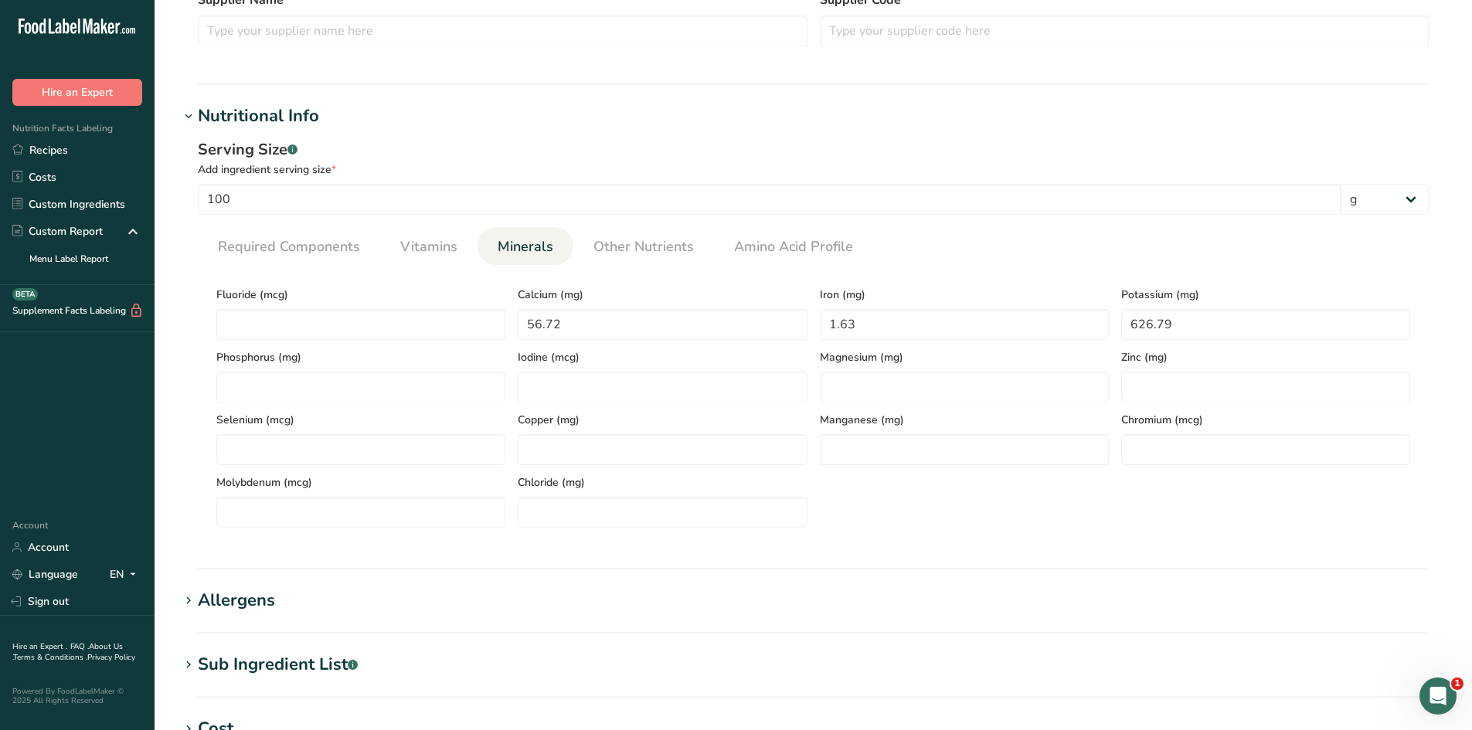
click at [1030, 256] on ul "Required Components Vitamins Minerals Other Nutrients Amino Acid Profile" at bounding box center [813, 246] width 1231 height 38
click at [419, 254] on span "Vitamins" at bounding box center [428, 247] width 57 height 21
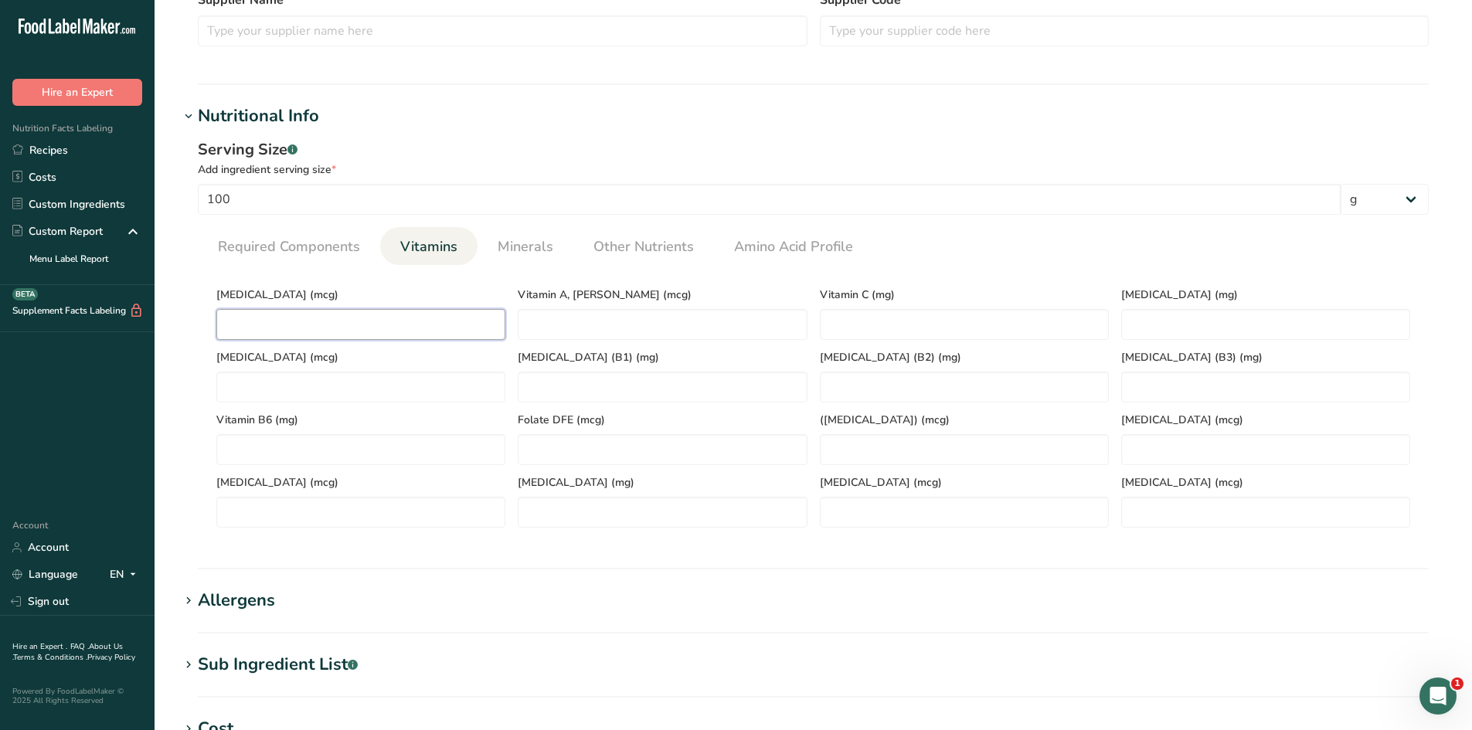
click at [407, 312] on D "number" at bounding box center [360, 324] width 289 height 31
type D "0"
click at [400, 308] on div "Vitamin D (mcg) 0" at bounding box center [360, 308] width 301 height 63
click at [336, 254] on span "Required Components" at bounding box center [289, 247] width 142 height 21
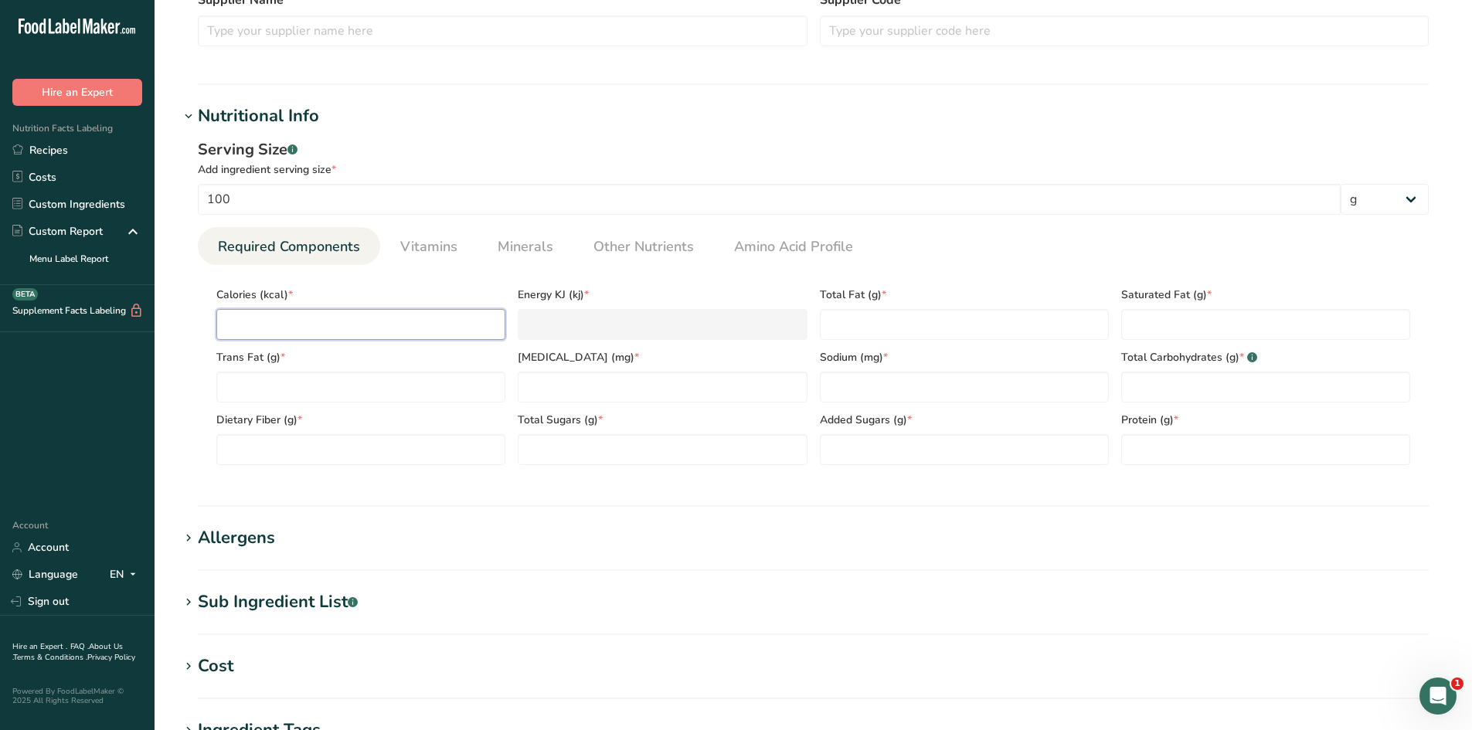
type input "4.01"
type KJ "16.8"
click at [193, 376] on div "Serving Size .a-a{fill:#347362;}.b-a{fill:#fff;} Add ingredient serving size * …" at bounding box center [813, 308] width 1268 height 358
drag, startPoint x: 287, startPoint y: 315, endPoint x: 185, endPoint y: 318, distance: 102.1
click at [185, 318] on div "Serving Size .a-a{fill:#347362;}.b-a{fill:#fff;} Add ingredient serving size * …" at bounding box center [813, 308] width 1268 height 358
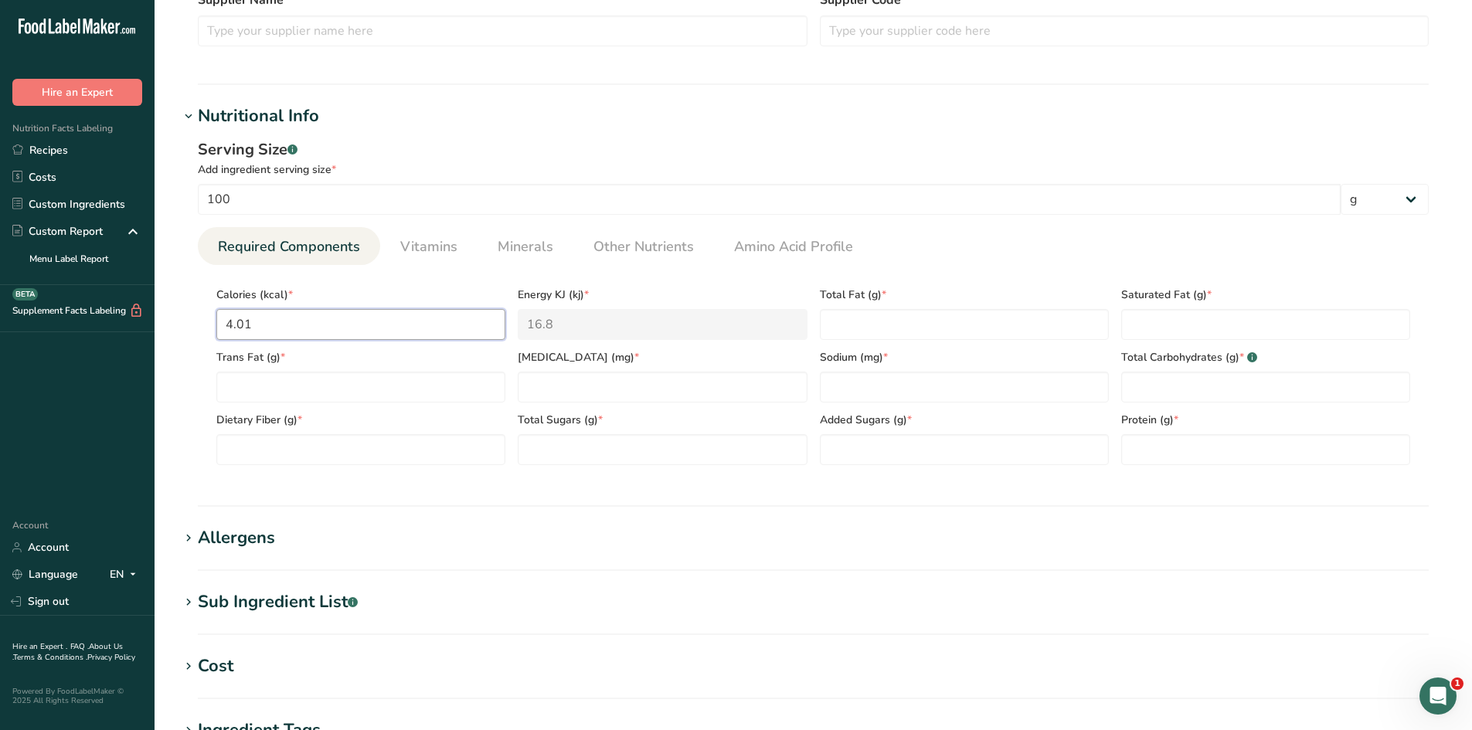
type input "0"
type KJ "0"
type input "643.79"
type KJ "2693.6"
type input "643.79"
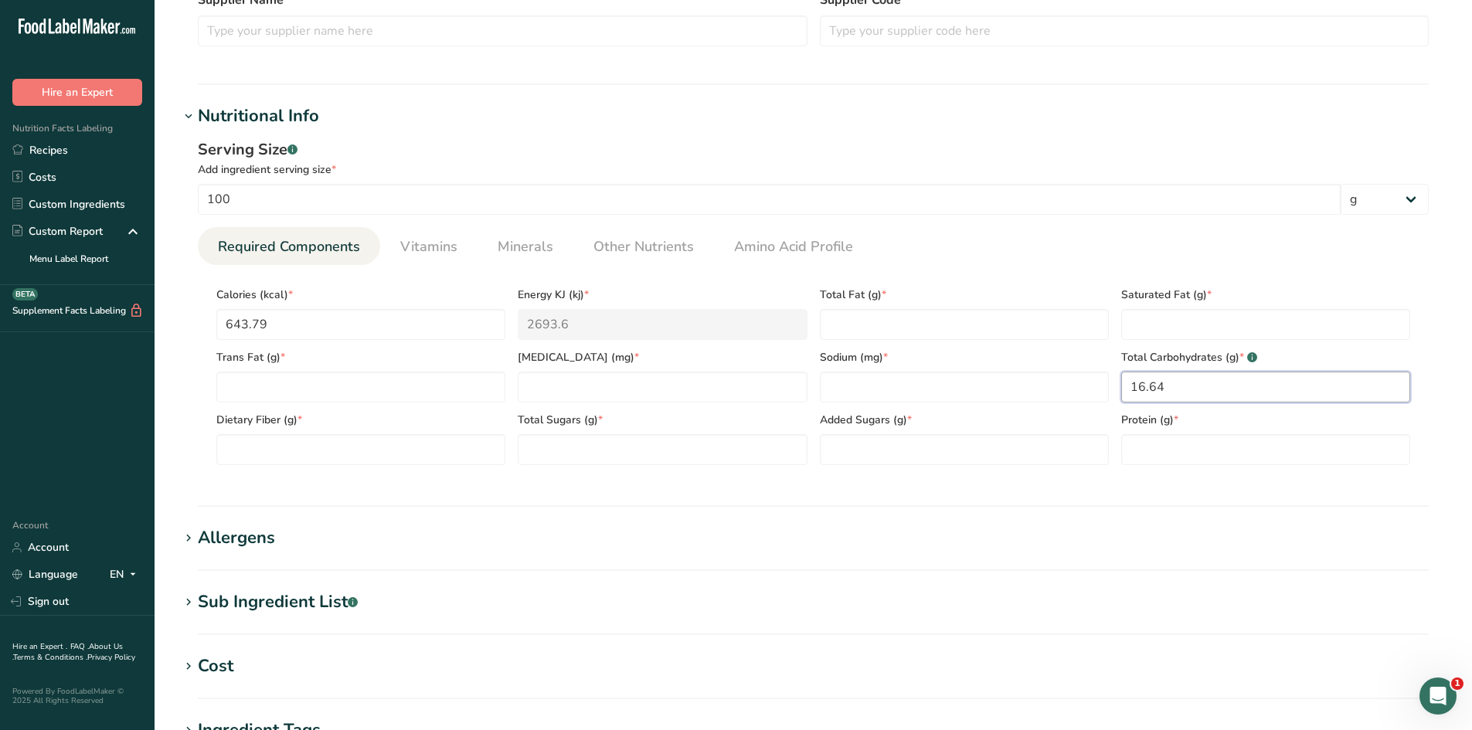
type Carbohydrates "16.64"
click at [1216, 477] on section "Calories (kcal) * 643.79 Energy KJ (kj) * 2693.6 Total Fat (g) * Saturated Fat …" at bounding box center [813, 371] width 1231 height 213
click at [666, 397] on input "number" at bounding box center [662, 387] width 289 height 31
type input "0"
click at [505, 492] on section "Nutritional Info Serving Size .a-a{fill:#347362;}.b-a{fill:#fff;} Add ingredien…" at bounding box center [813, 305] width 1268 height 403
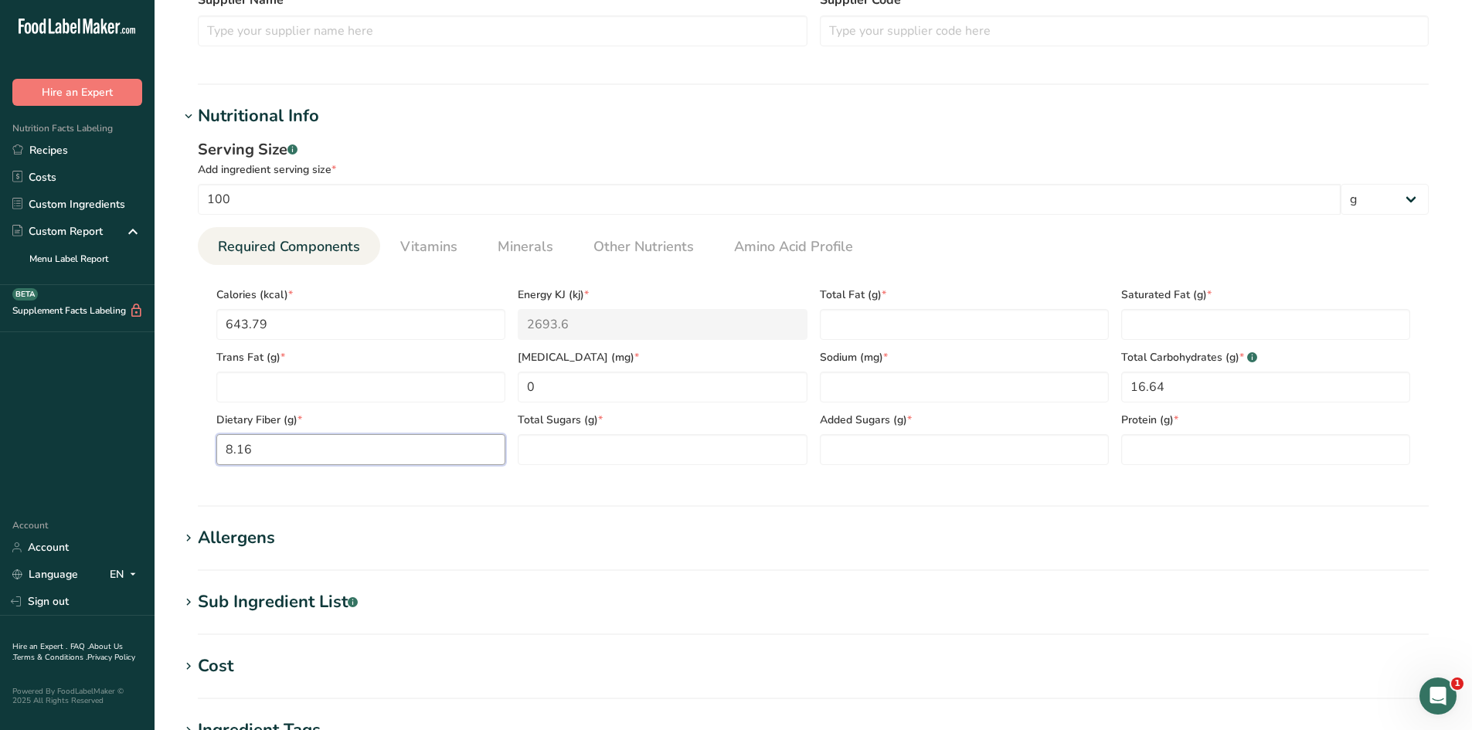
type Fiber "8.16"
click at [339, 506] on hr at bounding box center [813, 507] width 1231 height 2
type Fat "52.29"
click at [902, 487] on section "Nutritional Info Serving Size .a-a{fill:#347362;}.b-a{fill:#fff;} Add ingredien…" at bounding box center [813, 305] width 1268 height 403
type input "358.73"
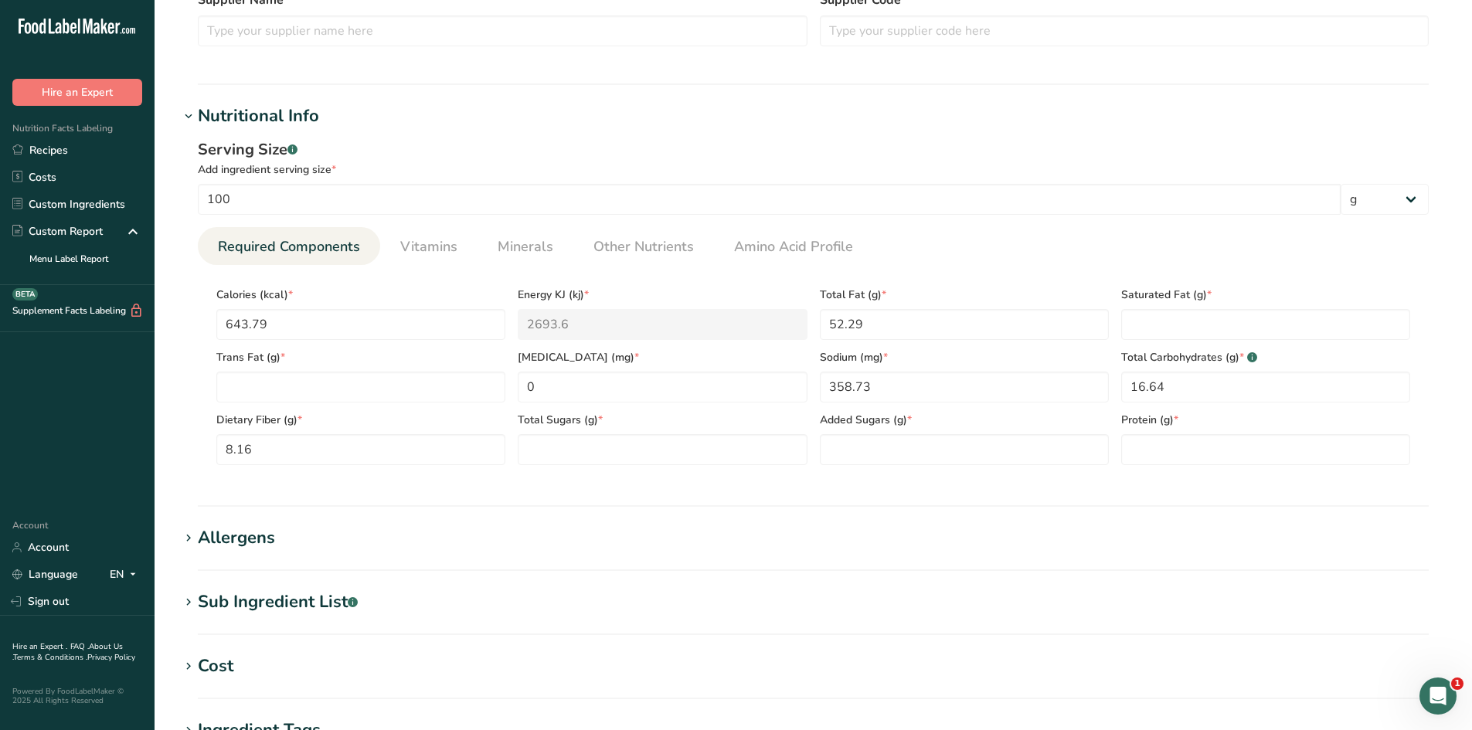
click at [918, 485] on div "Serving Size .a-a{fill:#347362;}.b-a{fill:#fff;} Add ingredient serving size * …" at bounding box center [813, 308] width 1268 height 358
type input "26.65"
click at [1227, 494] on section "Nutritional Info Serving Size .a-a{fill:#347362;}.b-a{fill:#fff;} Add ingredien…" at bounding box center [813, 305] width 1268 height 403
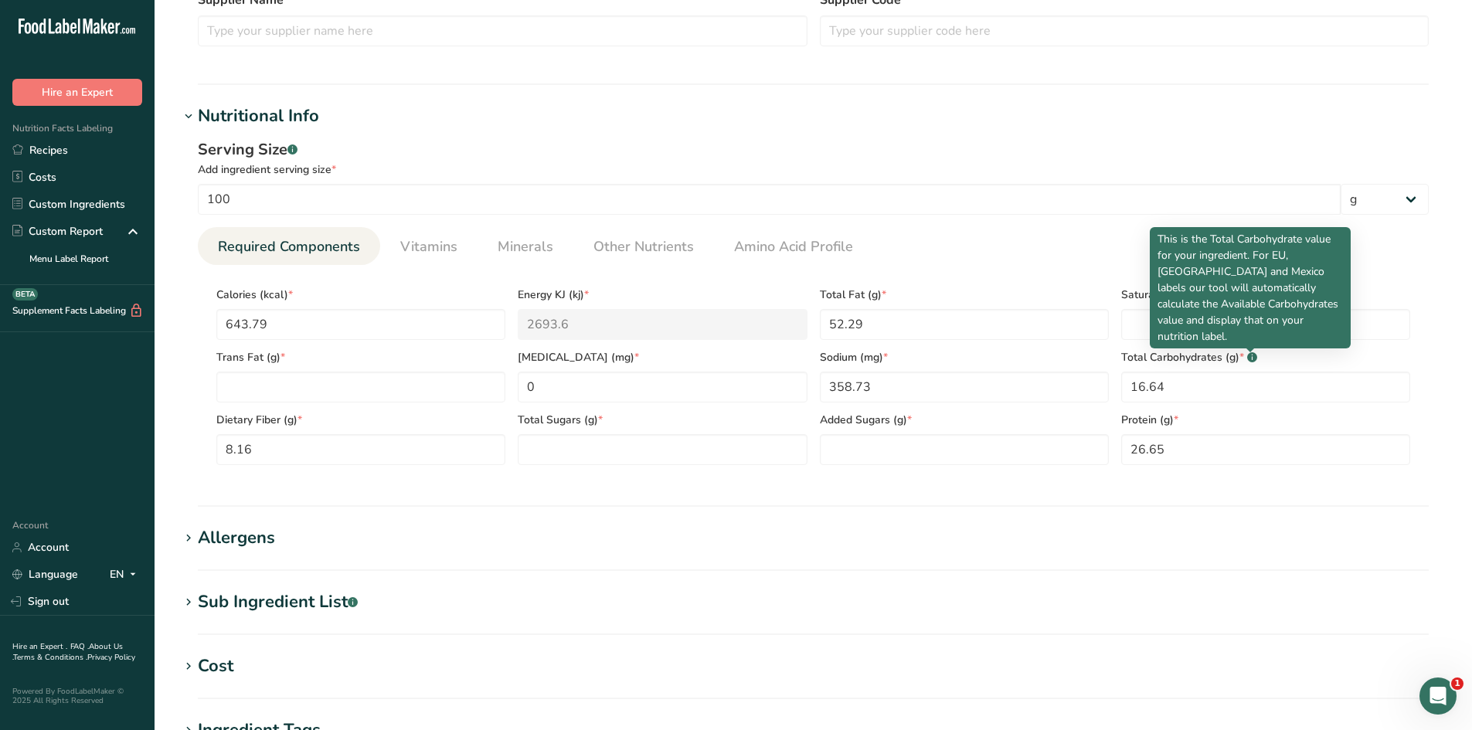
drag, startPoint x: 1248, startPoint y: 354, endPoint x: 1231, endPoint y: 320, distance: 38.4
drag, startPoint x: 1231, startPoint y: 320, endPoint x: 1152, endPoint y: 323, distance: 78.1
drag, startPoint x: 1152, startPoint y: 323, endPoint x: 1135, endPoint y: 320, distance: 18.0
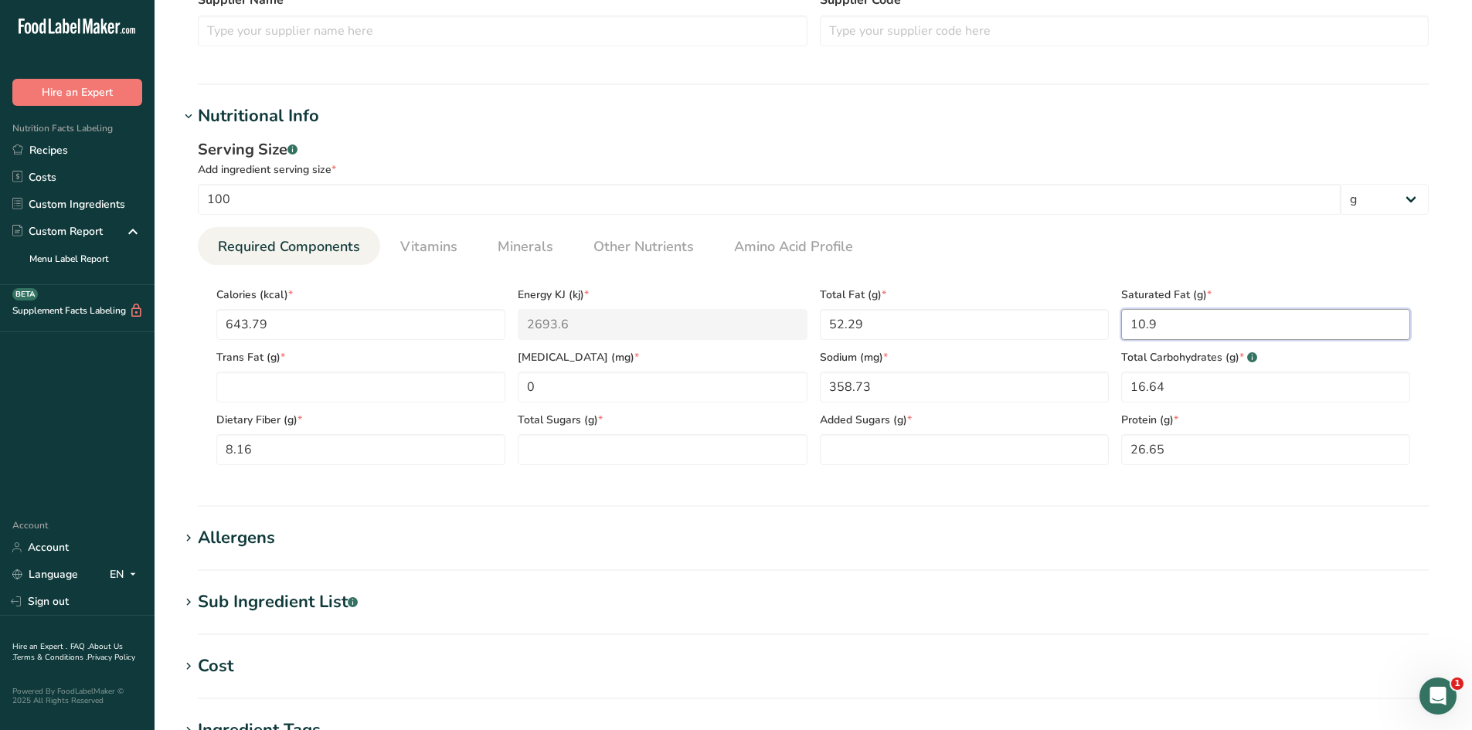
type Fat "10.9"
click at [1114, 499] on section "Nutritional Info Serving Size .a-a{fill:#347362;}.b-a{fill:#fff;} Add ingredien…" at bounding box center [813, 305] width 1268 height 403
type Sugars "7.93"
click at [580, 482] on div "Serving Size .a-a{fill:#347362;}.b-a{fill:#fff;} Add ingredient serving size * …" at bounding box center [813, 308] width 1268 height 358
type Sugars "4.63"
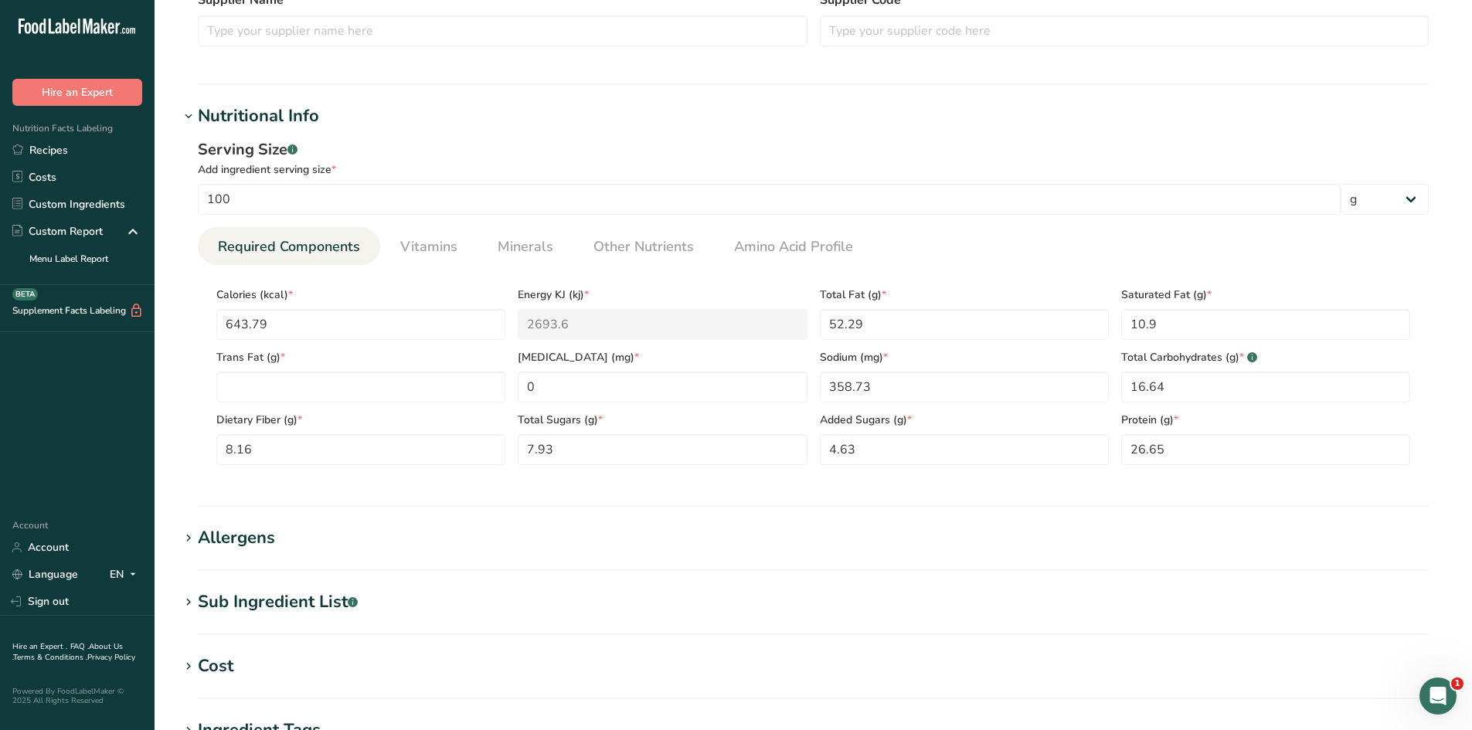
click at [873, 482] on div "Serving Size .a-a{fill:#347362;}.b-a{fill:#fff;} Add ingredient serving size * …" at bounding box center [813, 308] width 1268 height 358
click at [264, 393] on Fat "number" at bounding box center [360, 387] width 289 height 31
type Fat "0"
click at [198, 384] on section "Calories (kcal) * 643.79 Energy KJ (kj) * 2693.6 Total Fat (g) * 52.29 Saturate…" at bounding box center [813, 371] width 1231 height 213
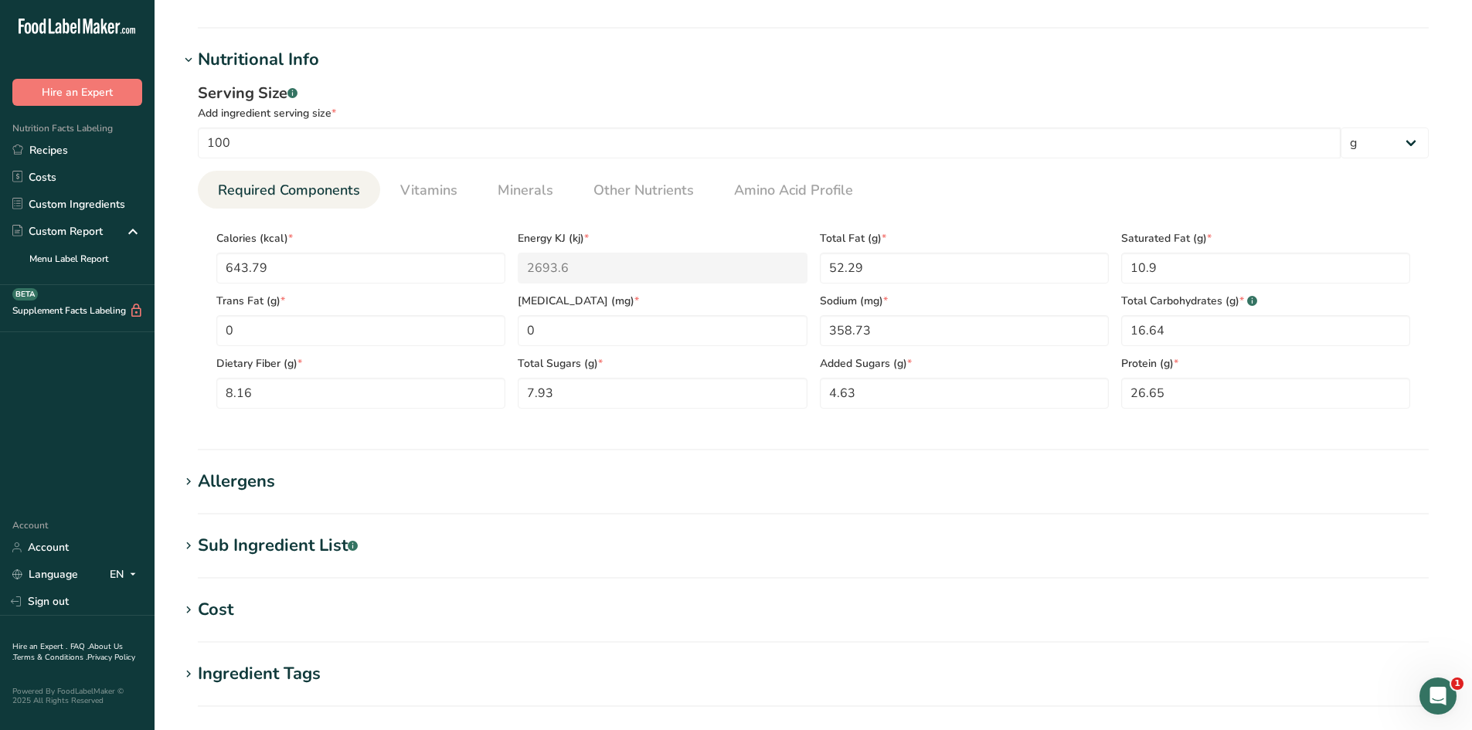
scroll to position [773, 0]
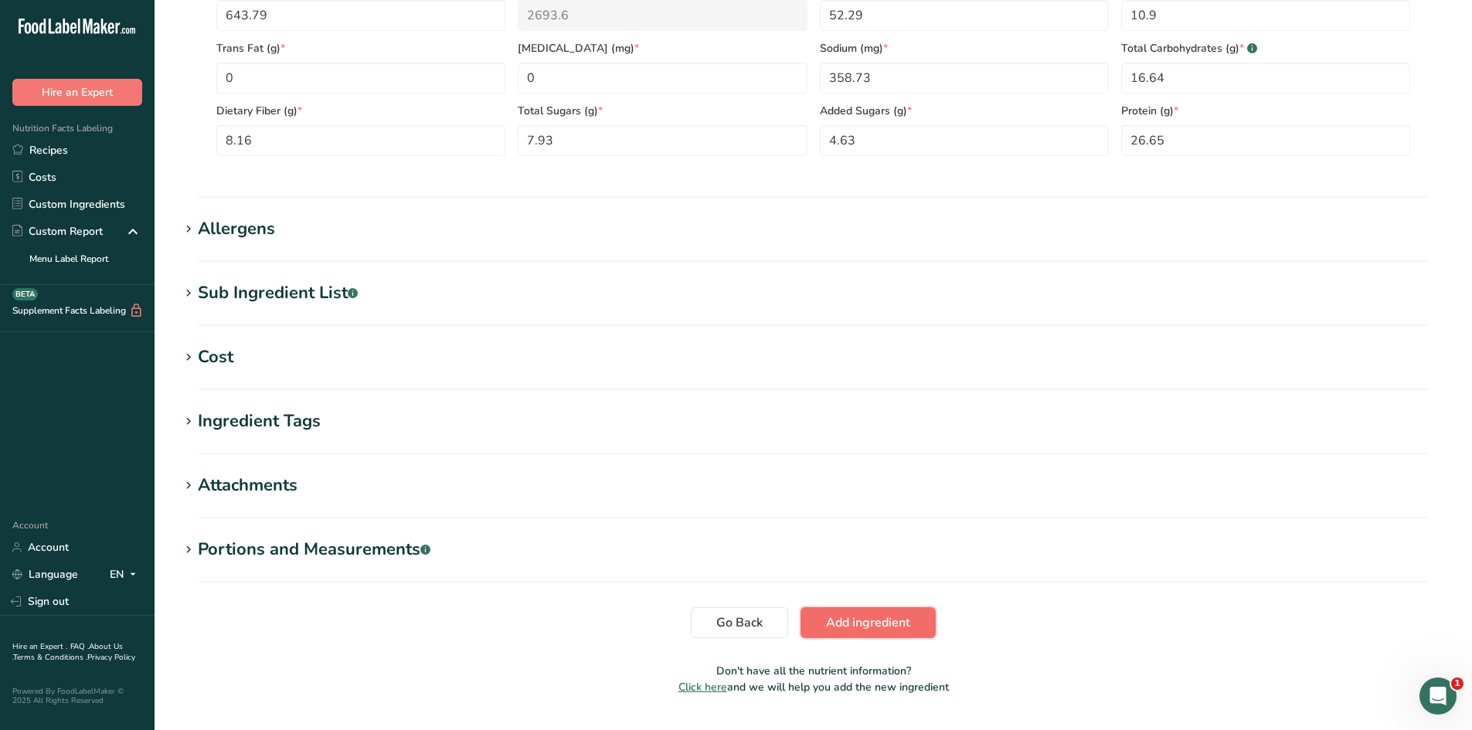
click at [859, 618] on span "Add ingredient" at bounding box center [868, 623] width 84 height 19
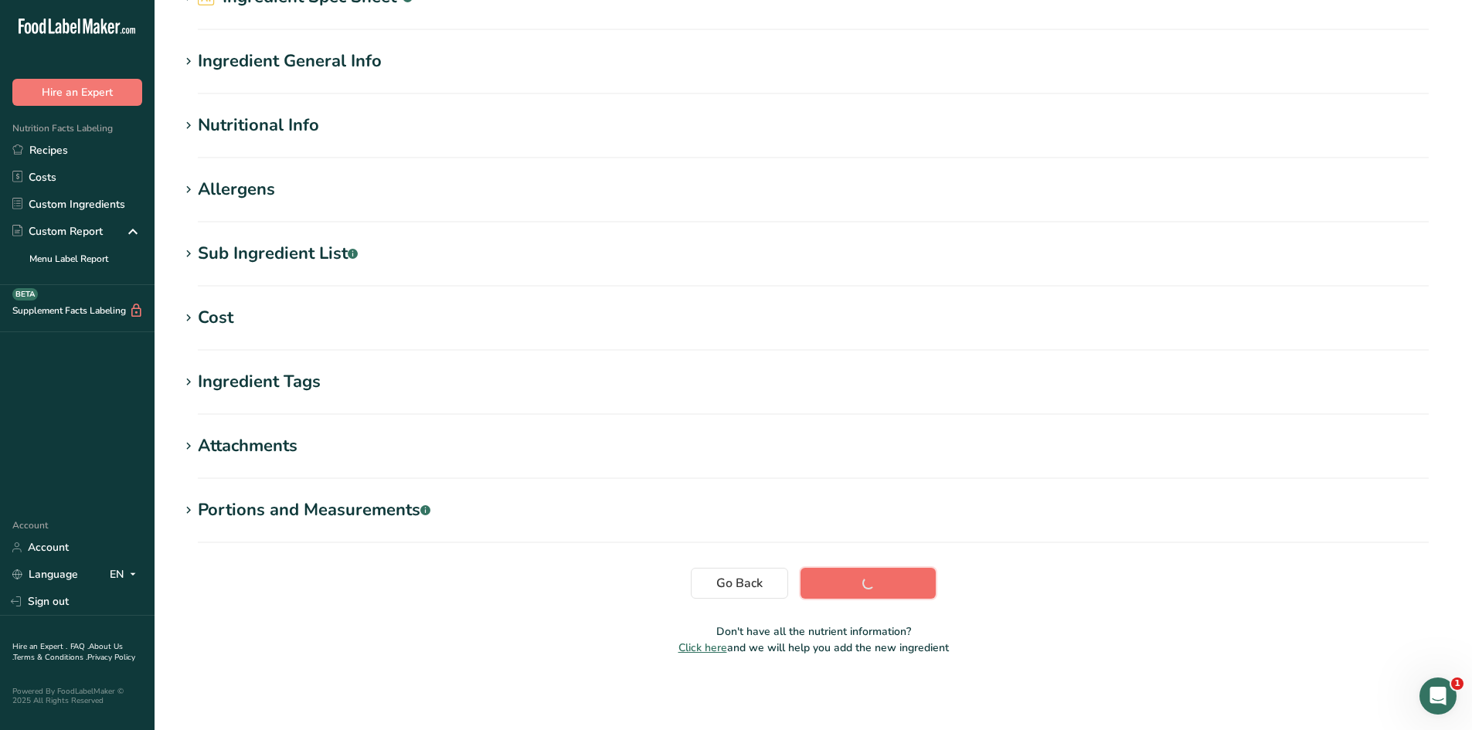
scroll to position [87, 0]
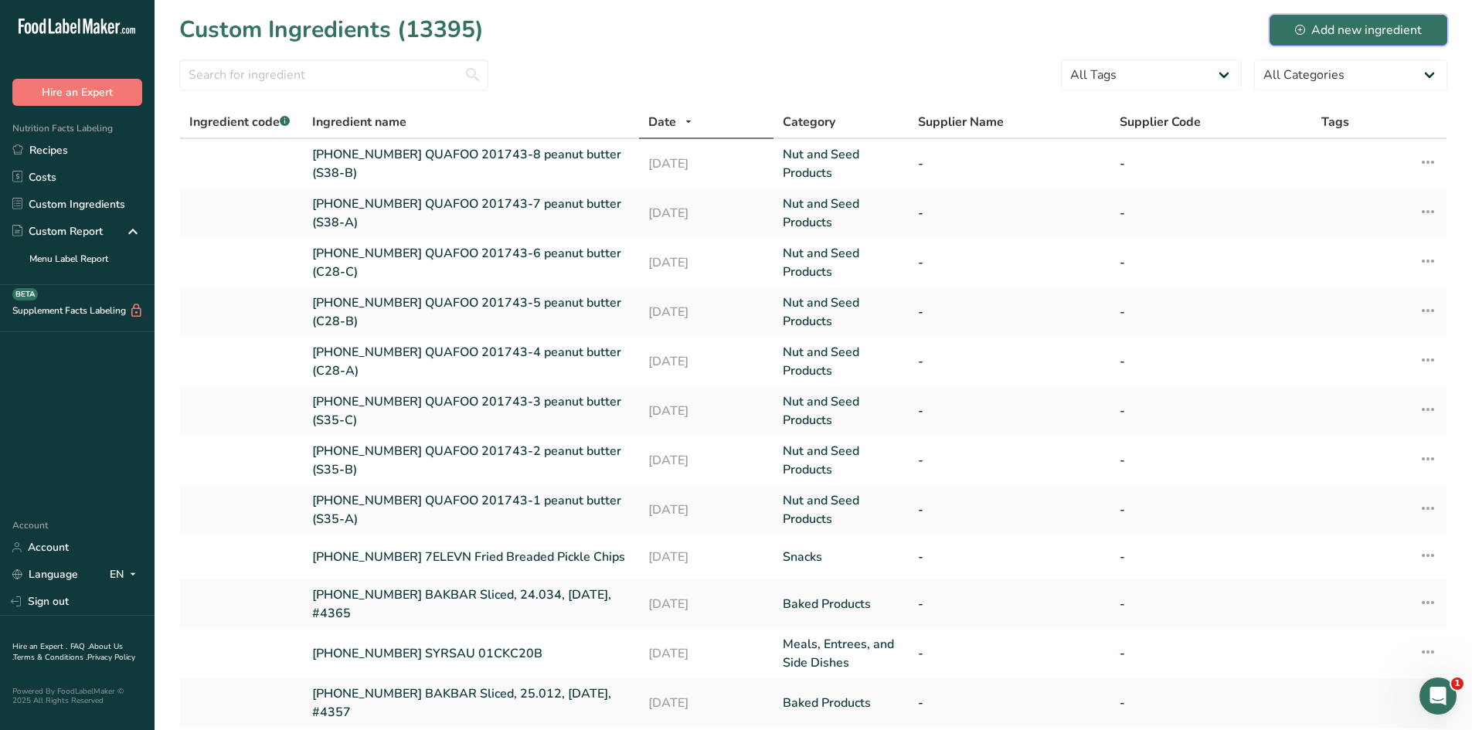
click at [1319, 36] on div "Add new ingredient" at bounding box center [1358, 30] width 127 height 19
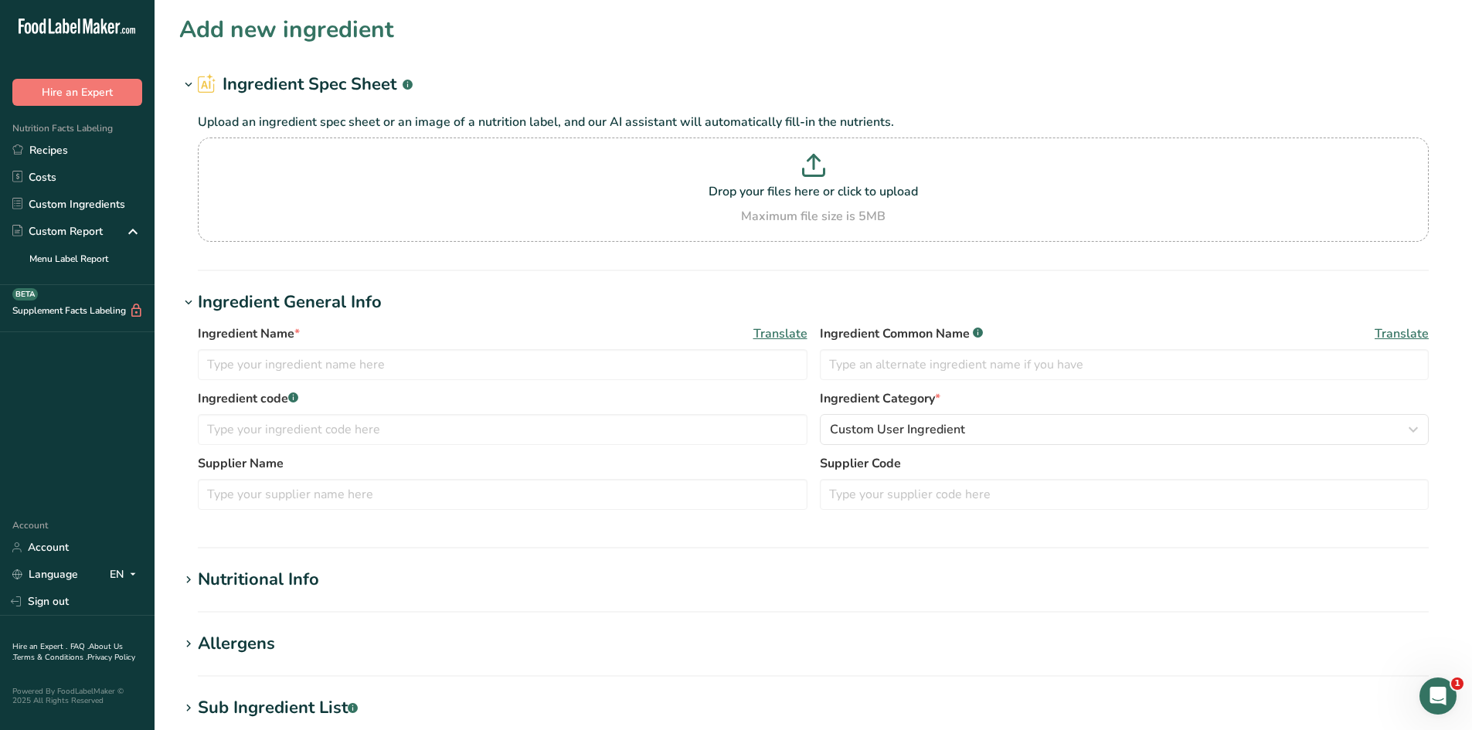
click at [440, 380] on div "Ingredient Name * Translate Ingredient Common Name .a-a{fill:#347362;}.b-a{fill…" at bounding box center [813, 357] width 1231 height 65
click at [444, 372] on input "text" at bounding box center [503, 364] width 610 height 31
type input "[PHONE_NUMBER] QUAFOO 201743-9 peanut butter (S38-C)"
click at [441, 536] on section "Ingredient General Info Ingredient Name * Translate 25-415090-009 QUAFOO 201743…" at bounding box center [813, 419] width 1268 height 259
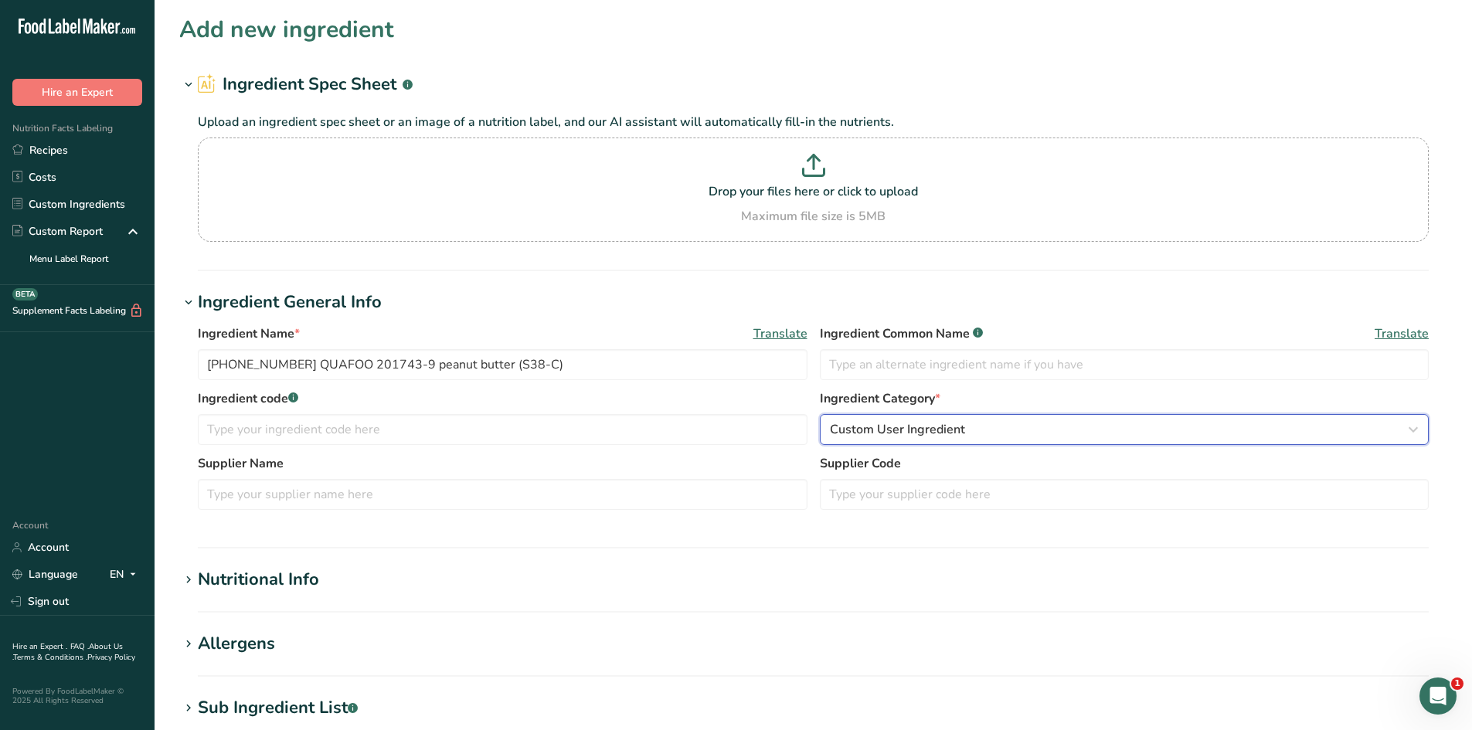
click at [982, 430] on div "Custom User Ingredient" at bounding box center [1120, 429] width 580 height 19
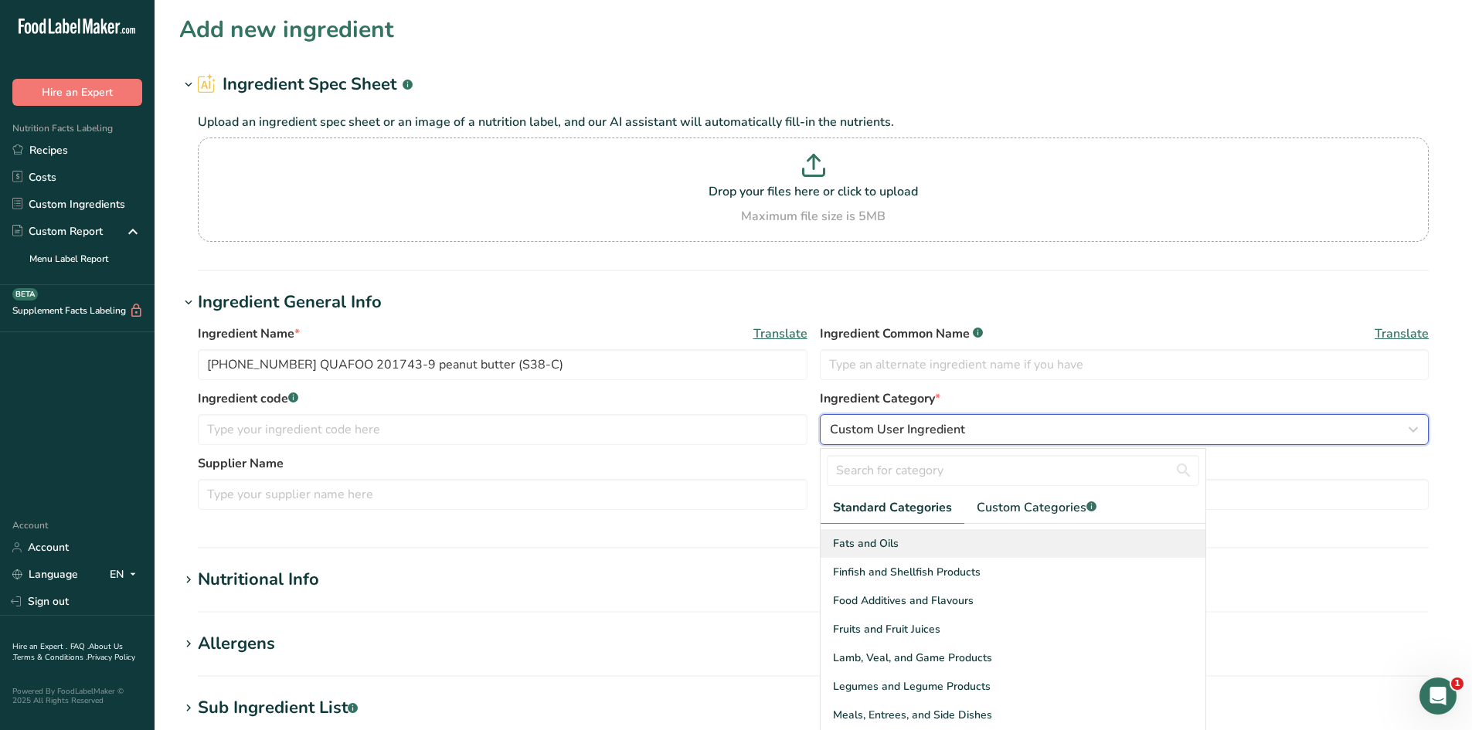
scroll to position [386, 0]
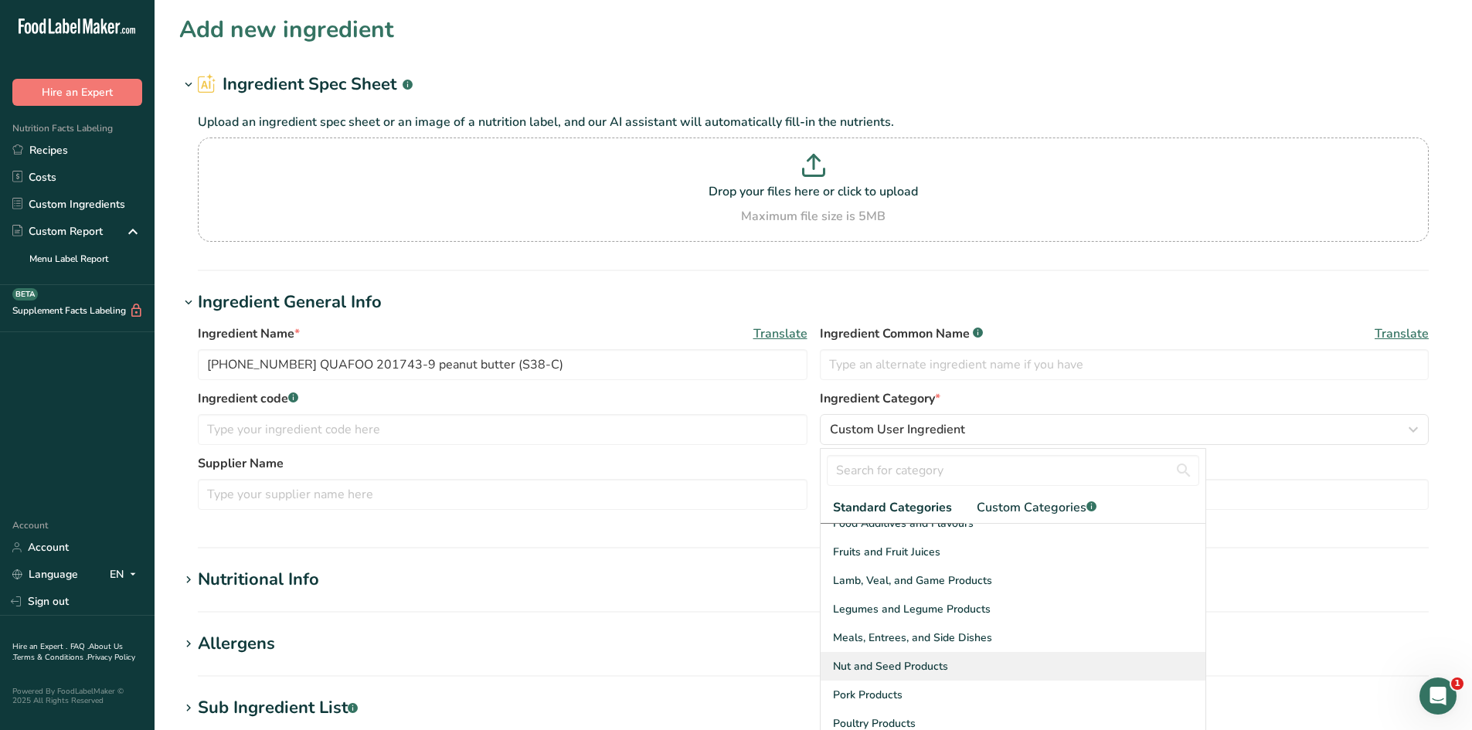
click at [911, 659] on span "Nut and Seed Products" at bounding box center [890, 667] width 115 height 16
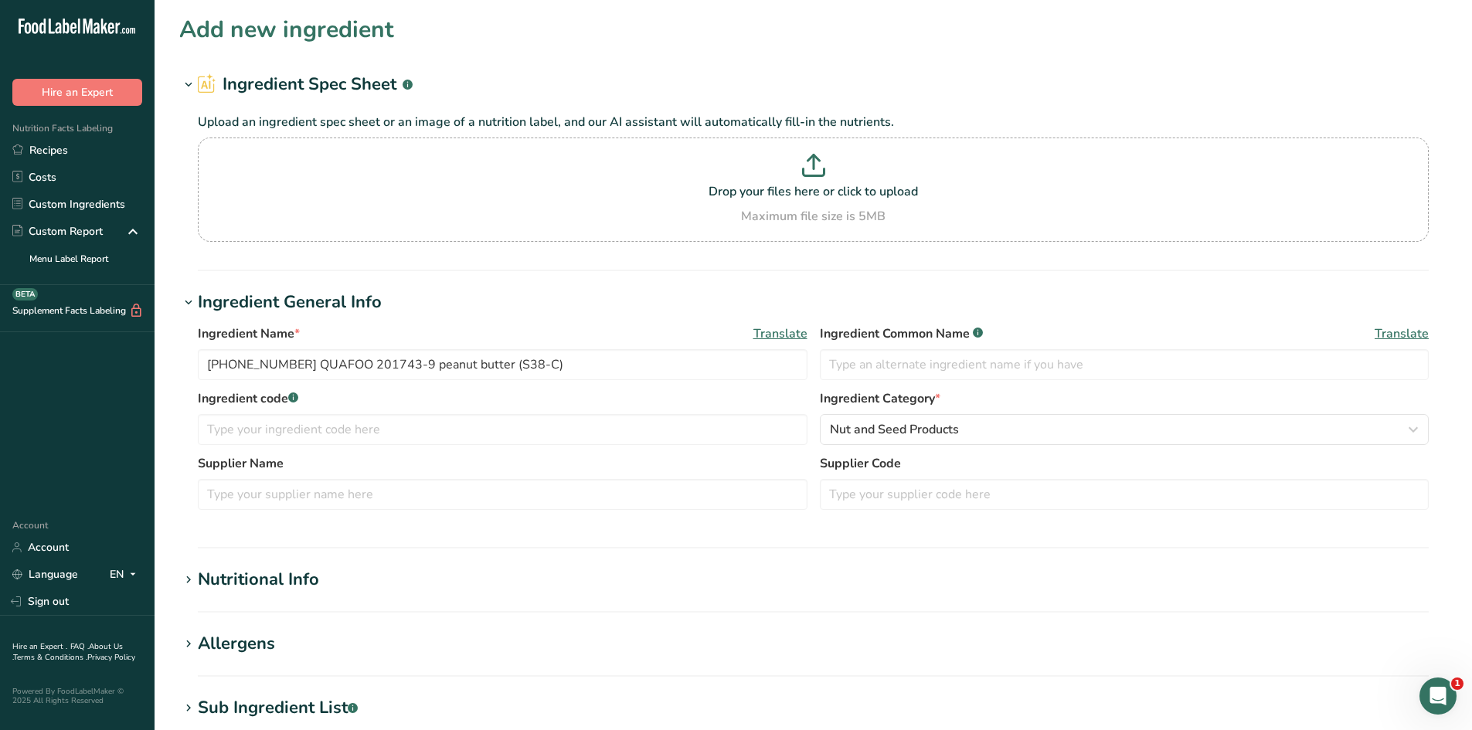
click at [811, 528] on div "Ingredient Name * Translate 25-415090-009 QUAFOO 201743-9 peanut butter (S38-C)…" at bounding box center [813, 421] width 1268 height 213
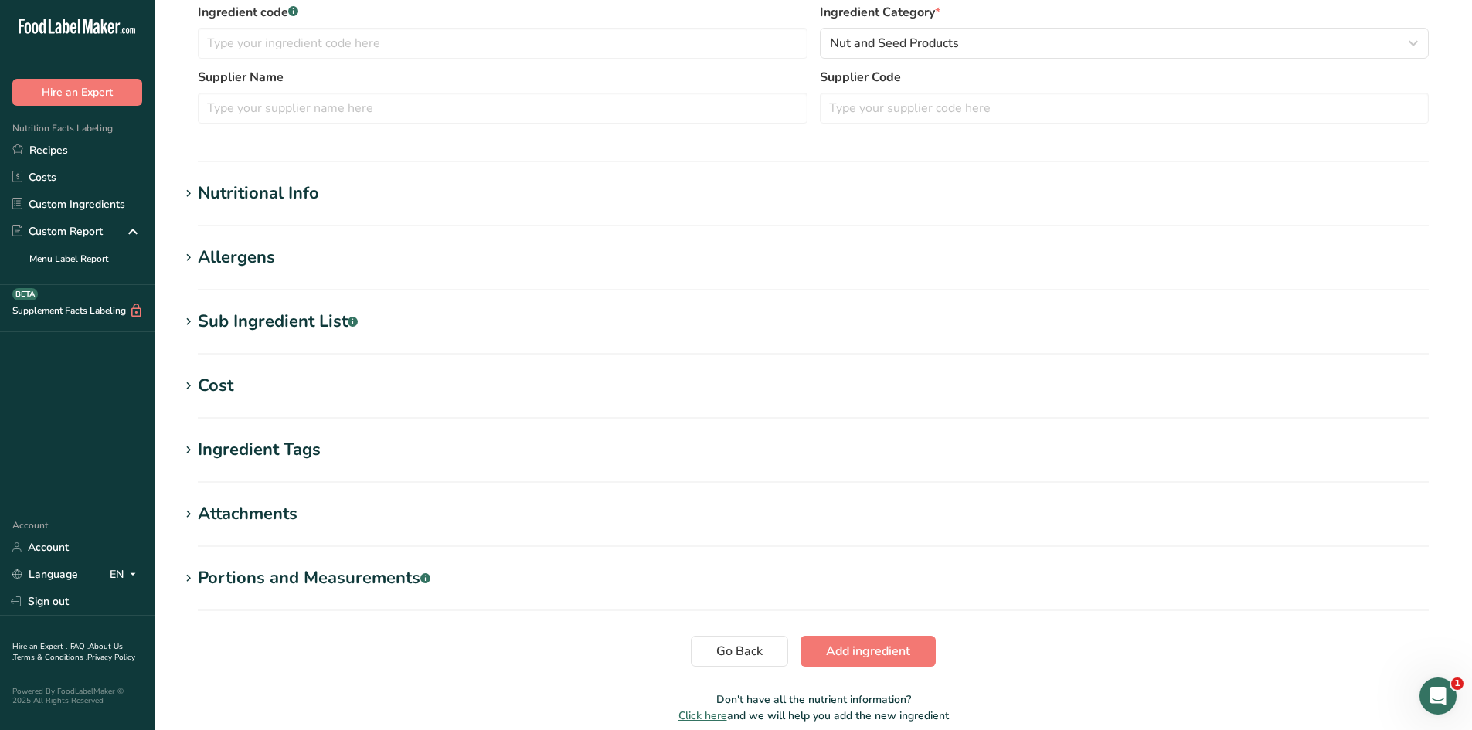
click at [335, 183] on h1 "Nutritional Info" at bounding box center [813, 194] width 1268 height 26
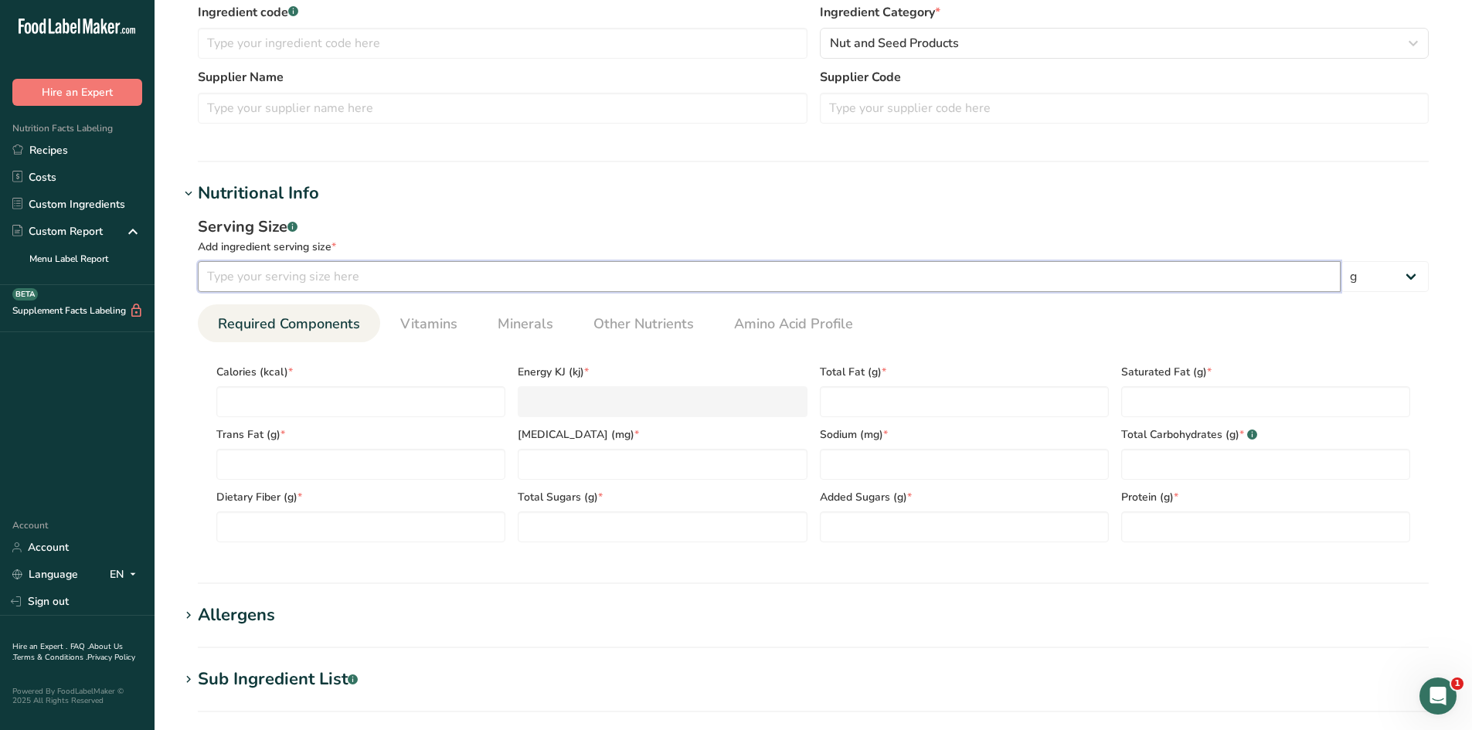
click at [369, 279] on input "number" at bounding box center [769, 276] width 1143 height 31
type input "100"
click at [410, 239] on div "Add ingredient serving size *" at bounding box center [813, 247] width 1231 height 16
click at [666, 329] on span "Other Nutrients" at bounding box center [644, 324] width 100 height 21
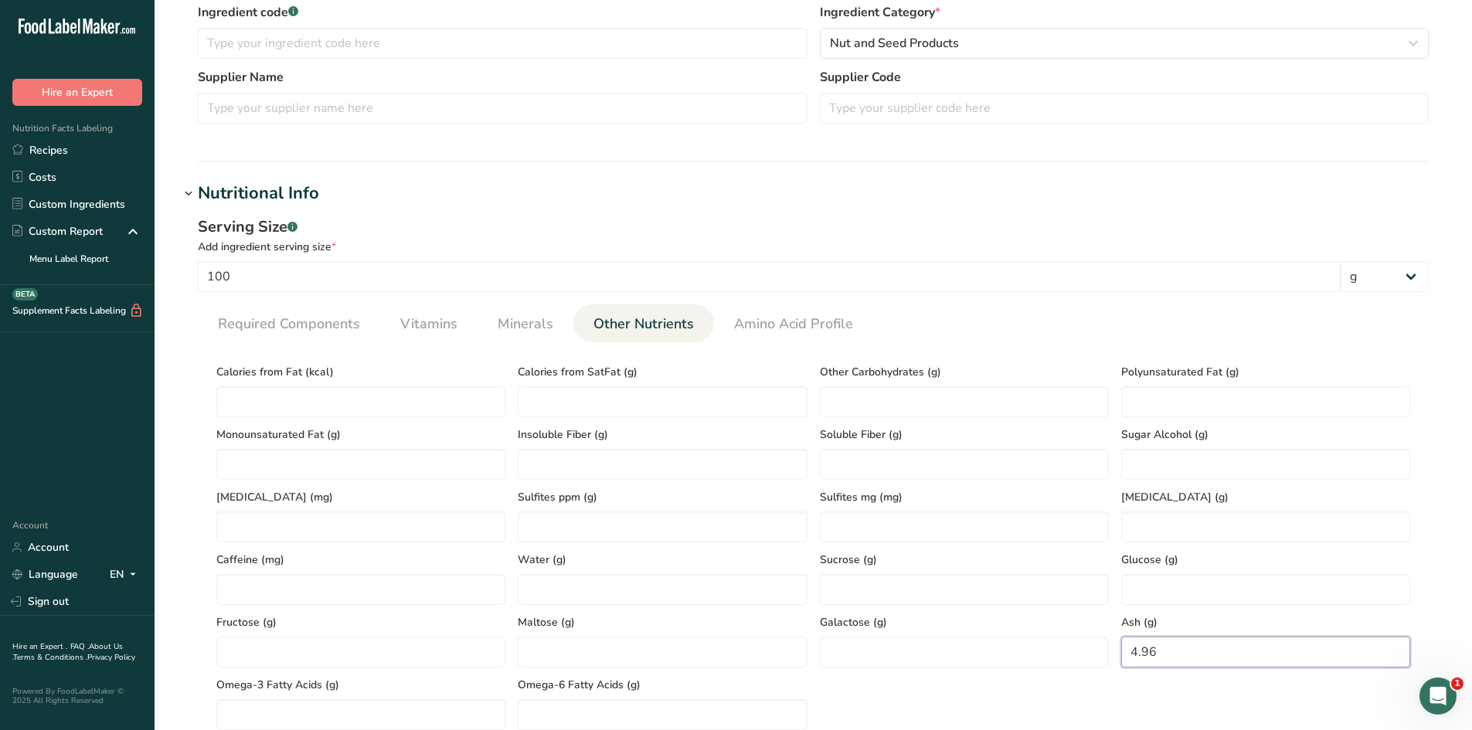
type input "4.96"
click at [1189, 693] on div "Calories from Fat (kcal) Calories from SatFat (g) Other Carbohydrates (g) Polyu…" at bounding box center [813, 543] width 1207 height 376
type Fat "473.76"
click at [189, 441] on div "Serving Size .a-a{fill:#347362;}.b-a{fill:#fff;} Add ingredient serving size * …" at bounding box center [813, 479] width 1268 height 546
type Fat "29.92"
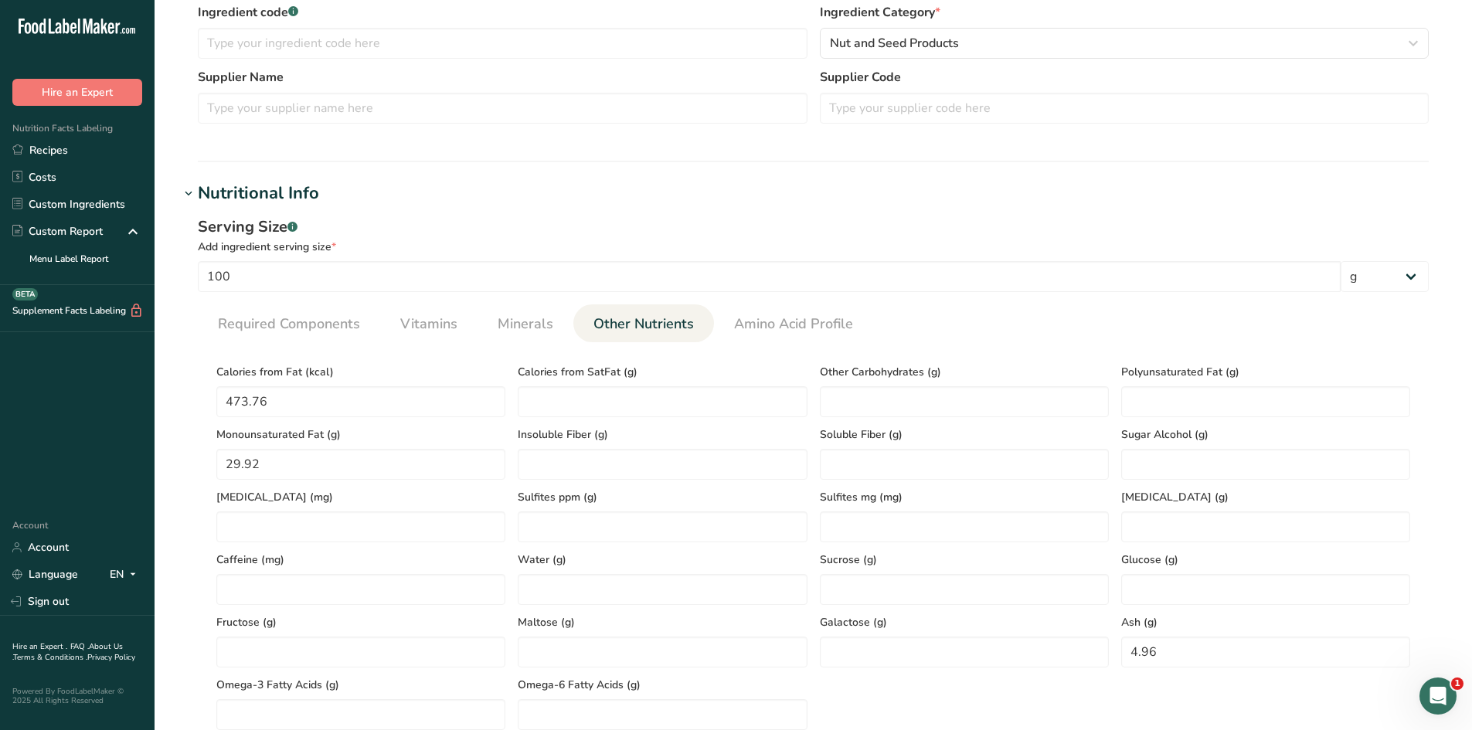
click at [178, 400] on section "Add new ingredient Ingredient Spec Sheet .a-a{fill:#347362;}.b-a{fill:#fff;} Up…" at bounding box center [814, 454] width 1318 height 1681
type Fat "11.93"
click at [1003, 342] on ul "Required Components Vitamins Minerals Other Nutrients Amino Acid Profile" at bounding box center [813, 324] width 1231 height 38
click at [351, 323] on span "Required Components" at bounding box center [289, 324] width 142 height 21
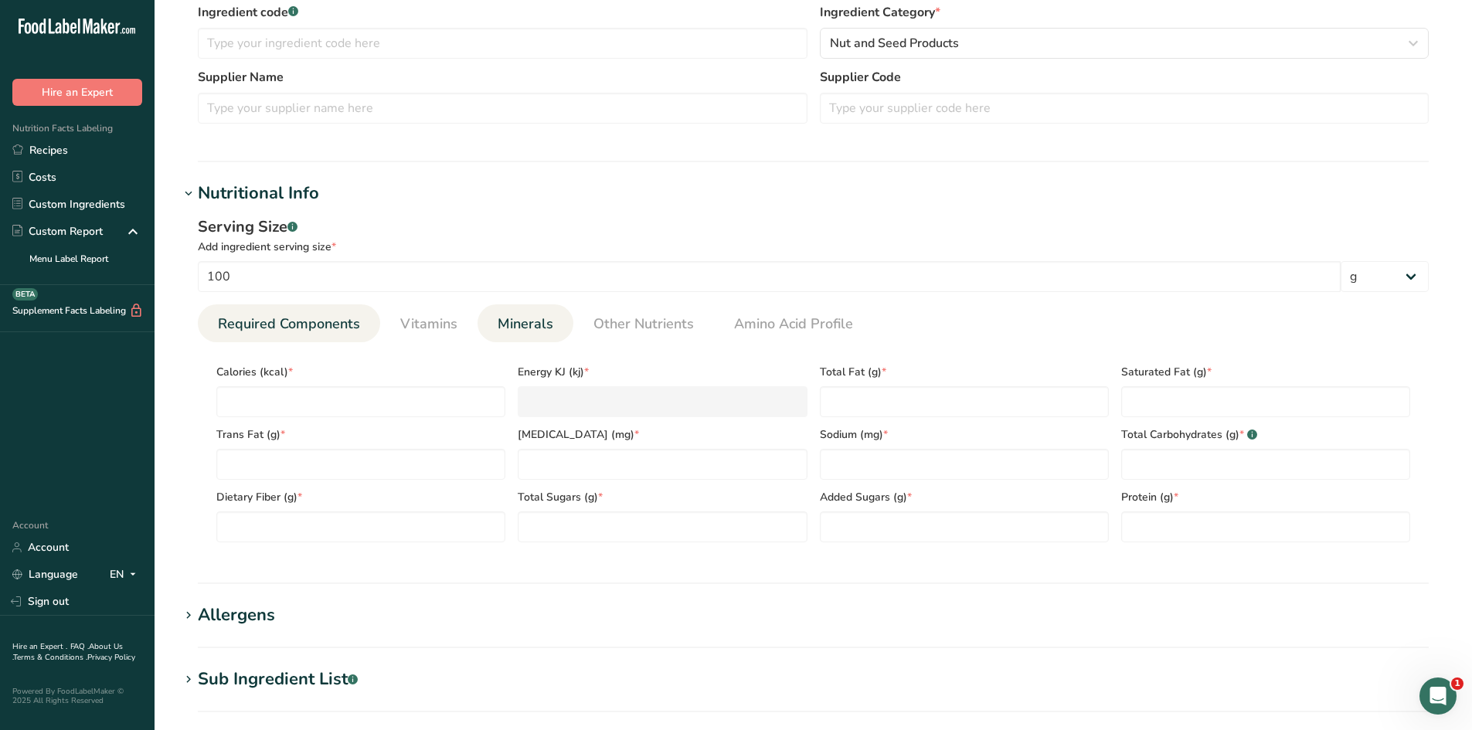
click at [559, 331] on li "Minerals" at bounding box center [526, 324] width 96 height 38
click at [505, 325] on span "Minerals" at bounding box center [526, 324] width 56 height 21
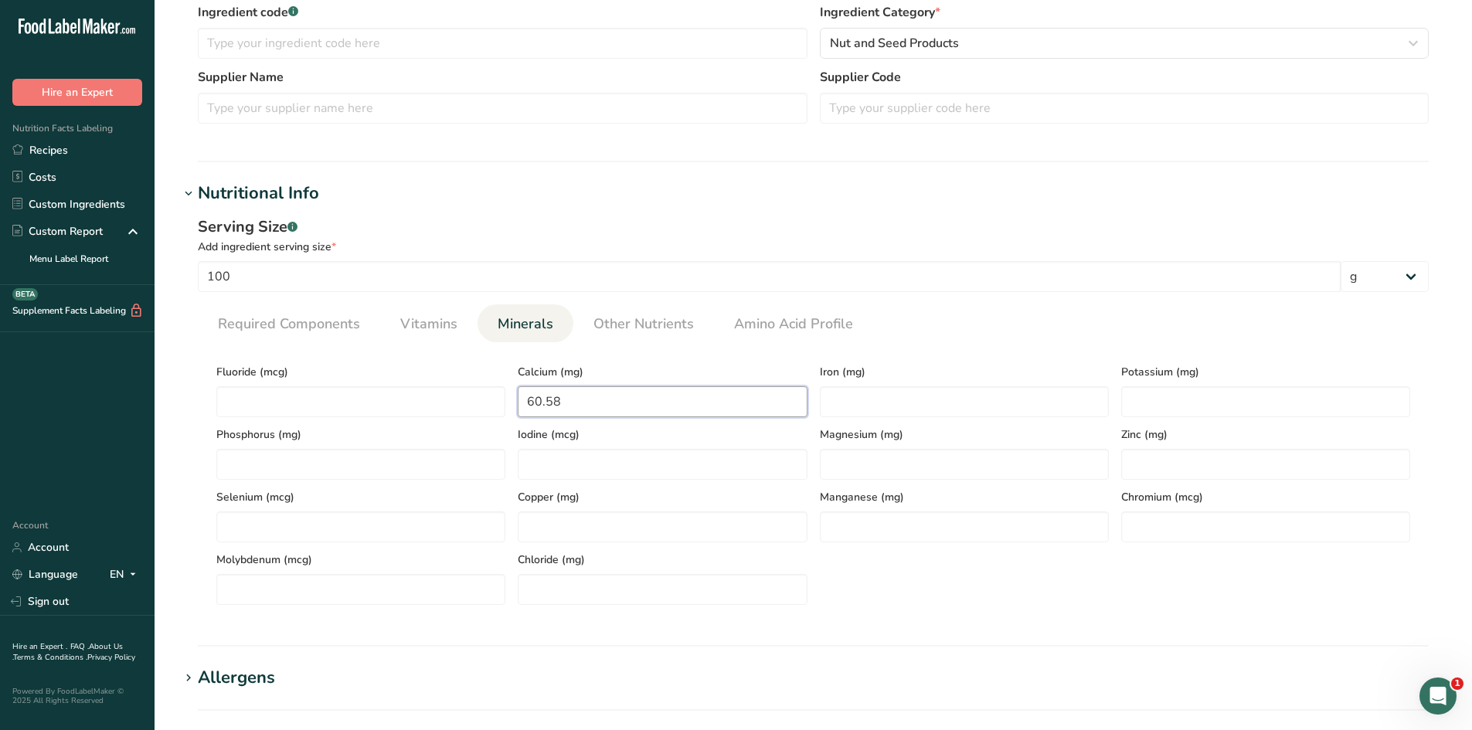
type input "60.58"
click at [582, 632] on section "Nutritional Info Serving Size .a-a{fill:#347362;}.b-a{fill:#fff;} Add ingredien…" at bounding box center [813, 414] width 1268 height 466
type input "2.03"
click at [905, 571] on div "Fluoride (mcg) Calcium (mg) 60.58 Iron (mg) 2.03 Potassium (mg) Phosphorus (mg)…" at bounding box center [813, 480] width 1207 height 250
type input "616.35"
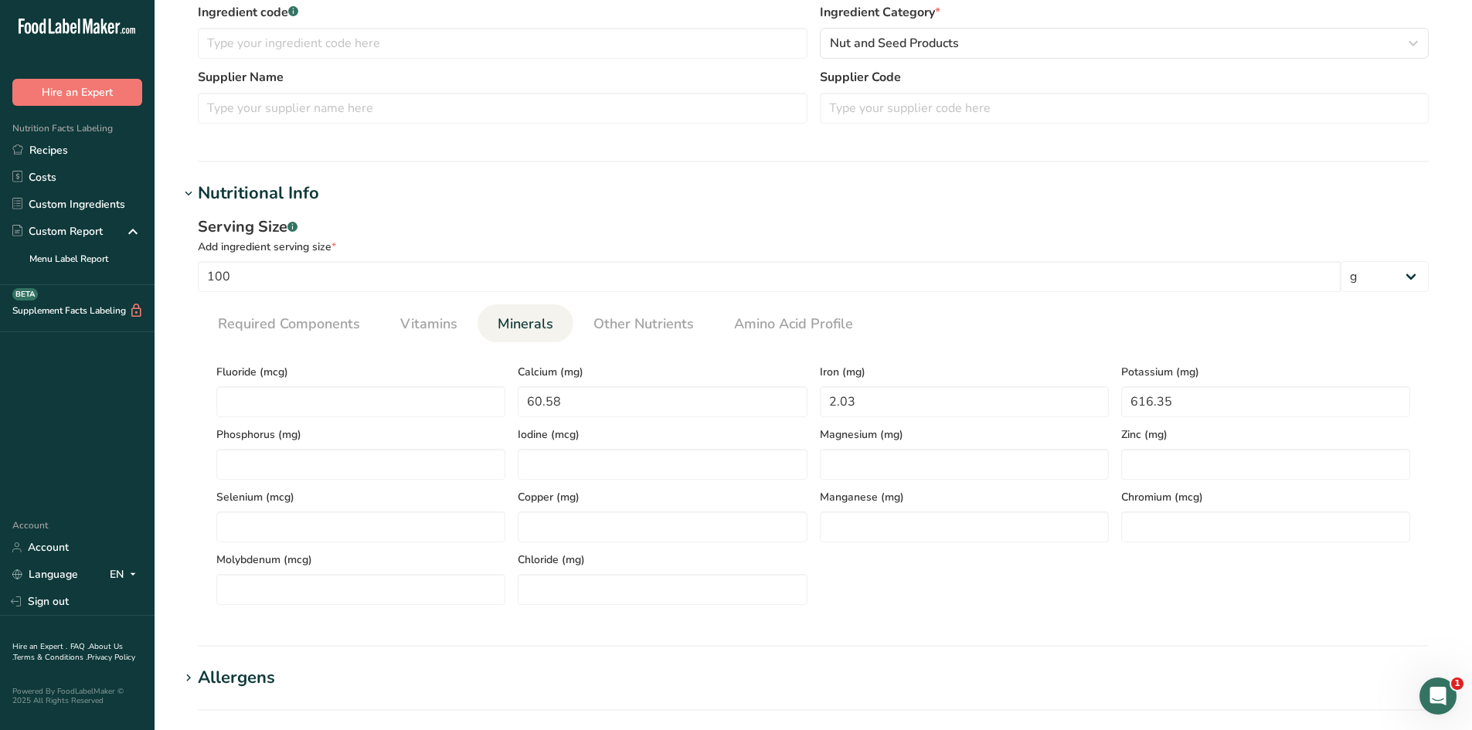
click at [1159, 567] on div "Fluoride (mcg) Calcium (mg) 60.58 Iron (mg) 2.03 Potassium (mg) 616.35 Phosphor…" at bounding box center [813, 480] width 1207 height 250
click at [421, 340] on link "Vitamins" at bounding box center [429, 324] width 70 height 39
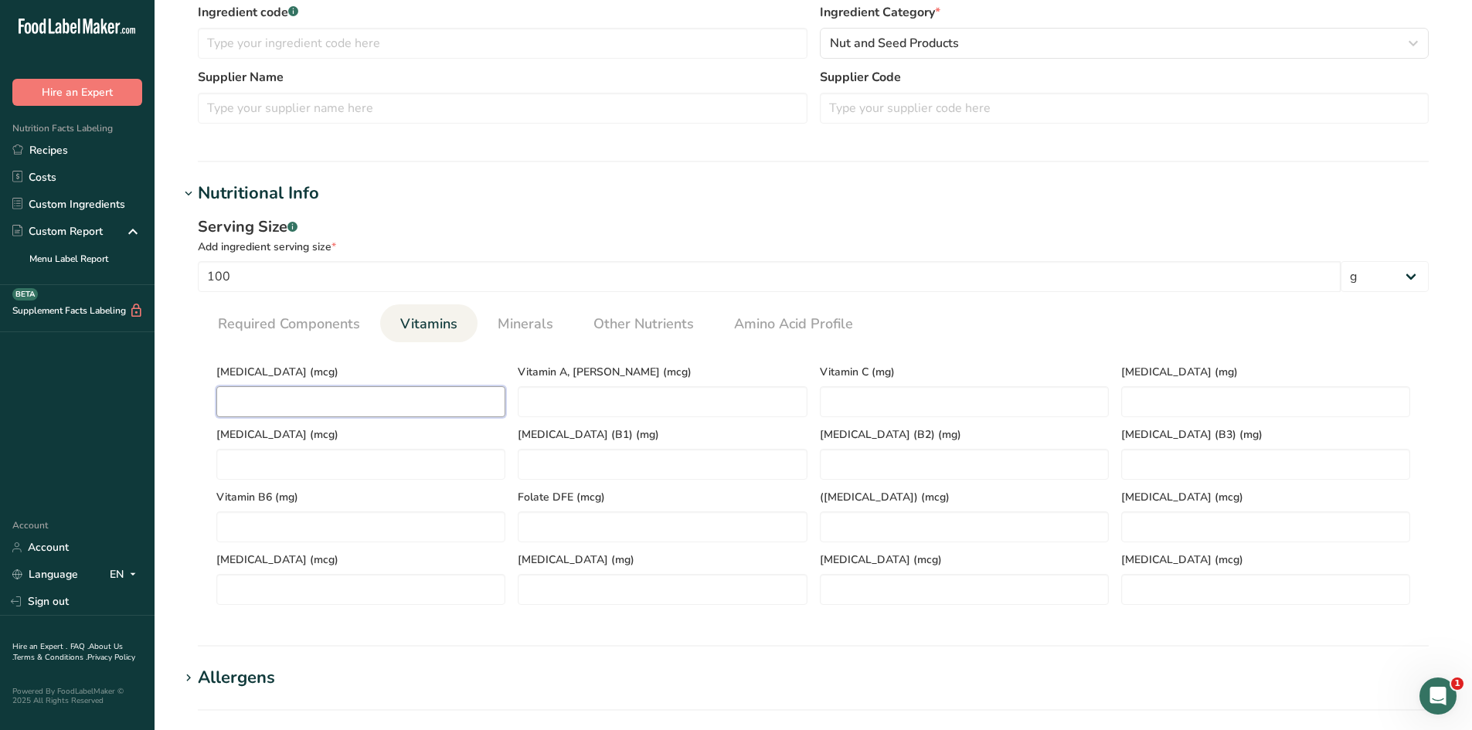
click at [409, 403] on D "number" at bounding box center [360, 401] width 289 height 31
type D "0"
click at [342, 310] on link "Required Components" at bounding box center [289, 324] width 155 height 39
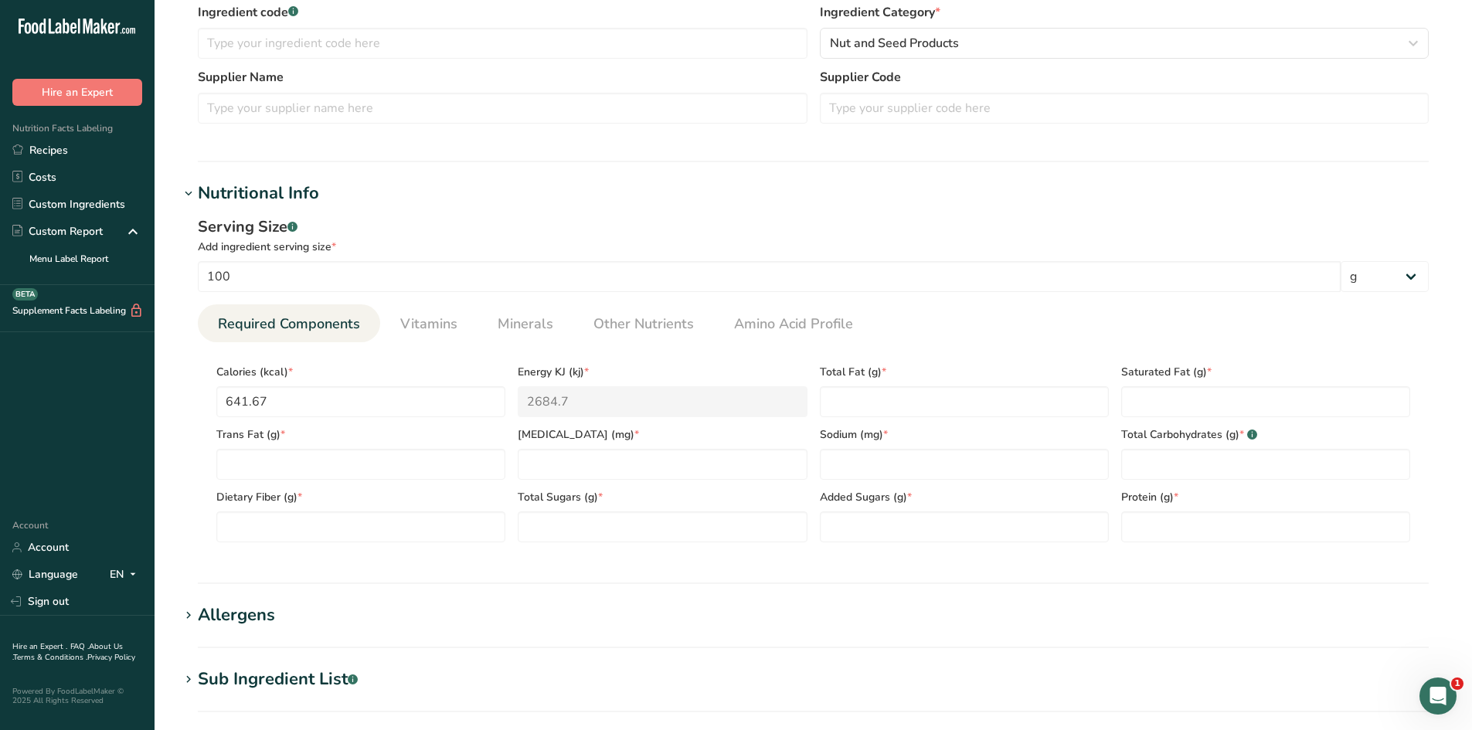
click at [178, 393] on section "Add new ingredient Ingredient Spec Sheet .a-a{fill:#347362;}.b-a{fill:#fff;} Up…" at bounding box center [814, 360] width 1318 height 1493
click at [1102, 321] on ul "Required Components Vitamins Minerals Other Nutrients Amino Acid Profile" at bounding box center [813, 324] width 1231 height 38
drag, startPoint x: 691, startPoint y: 463, endPoint x: 677, endPoint y: 461, distance: 14.1
click at [689, 465] on input "number" at bounding box center [662, 464] width 289 height 31
click at [607, 580] on section "Nutritional Info Serving Size .a-a{fill:#347362;}.b-a{fill:#fff;} Add ingredien…" at bounding box center [813, 382] width 1268 height 403
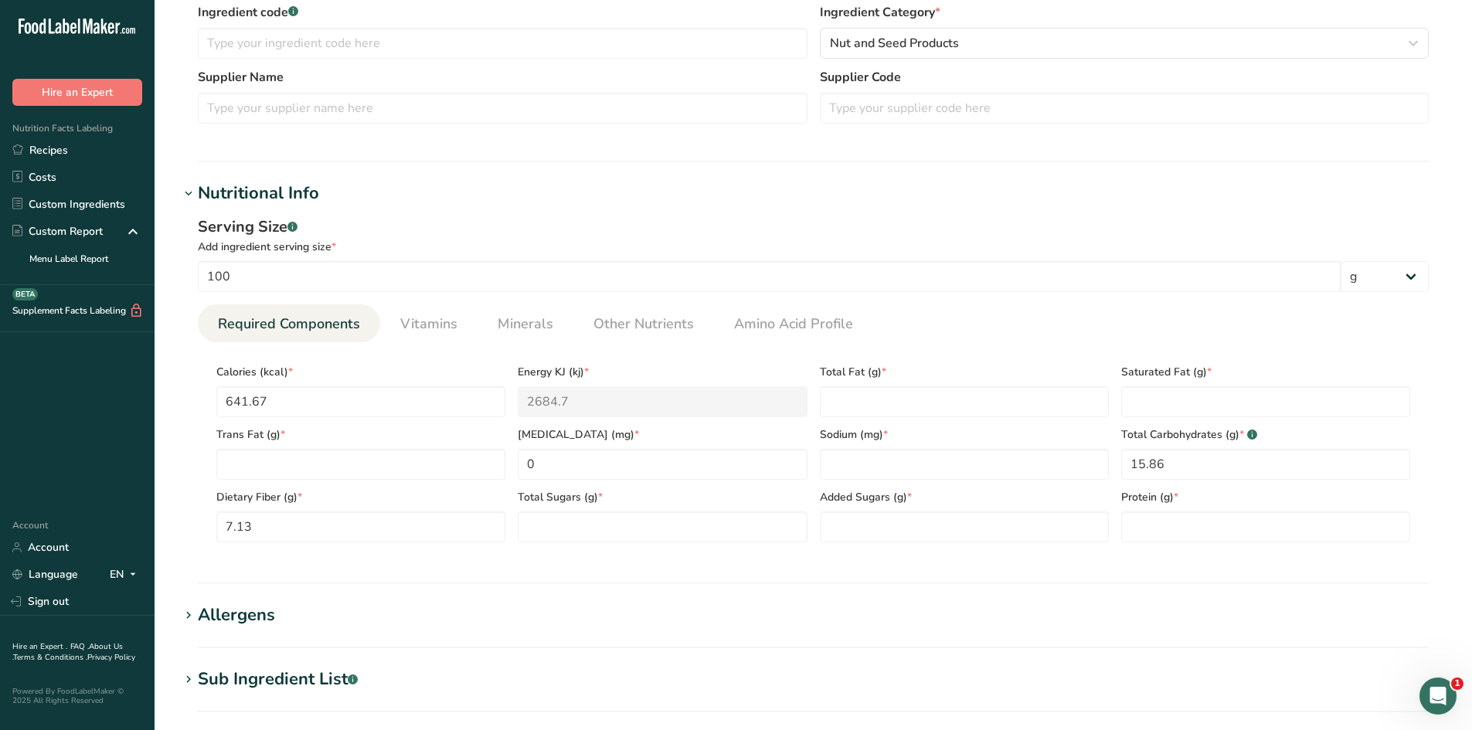
click at [177, 470] on section "Add new ingredient Ingredient Spec Sheet .a-a{fill:#347362;}.b-a{fill:#fff;} Up…" at bounding box center [814, 360] width 1318 height 1493
click at [998, 367] on span "Total Fat (g) *" at bounding box center [964, 372] width 289 height 16
click at [926, 333] on ul "Required Components Vitamins Minerals Other Nutrients Amino Acid Profile" at bounding box center [813, 324] width 1231 height 38
click at [1223, 557] on div "Serving Size .a-a{fill:#347362;}.b-a{fill:#fff;} Add ingredient serving size * …" at bounding box center [813, 385] width 1268 height 358
click at [1180, 560] on div "Serving Size .a-a{fill:#347362;}.b-a{fill:#fff;} Add ingredient serving size * …" at bounding box center [813, 385] width 1268 height 358
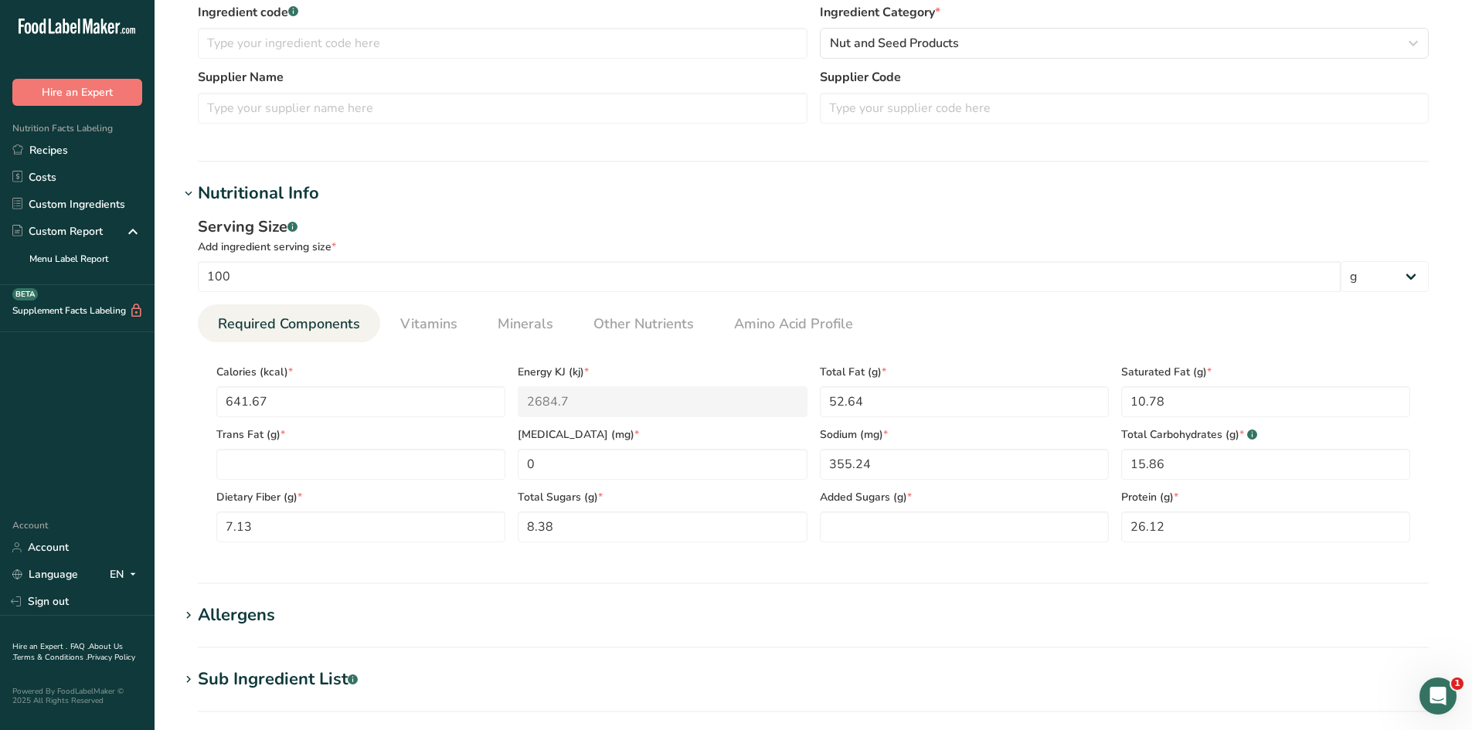
click at [592, 561] on div "Serving Size .a-a{fill:#347362;}.b-a{fill:#fff;} Add ingredient serving size * …" at bounding box center [813, 385] width 1268 height 358
click at [925, 561] on div "Serving Size .a-a{fill:#347362;}.b-a{fill:#fff;} Add ingredient serving size * …" at bounding box center [813, 385] width 1268 height 358
click at [315, 468] on Fat "number" at bounding box center [360, 464] width 289 height 31
click at [194, 418] on div "Serving Size .a-a{fill:#347362;}.b-a{fill:#fff;} Add ingredient serving size * …" at bounding box center [813, 385] width 1268 height 358
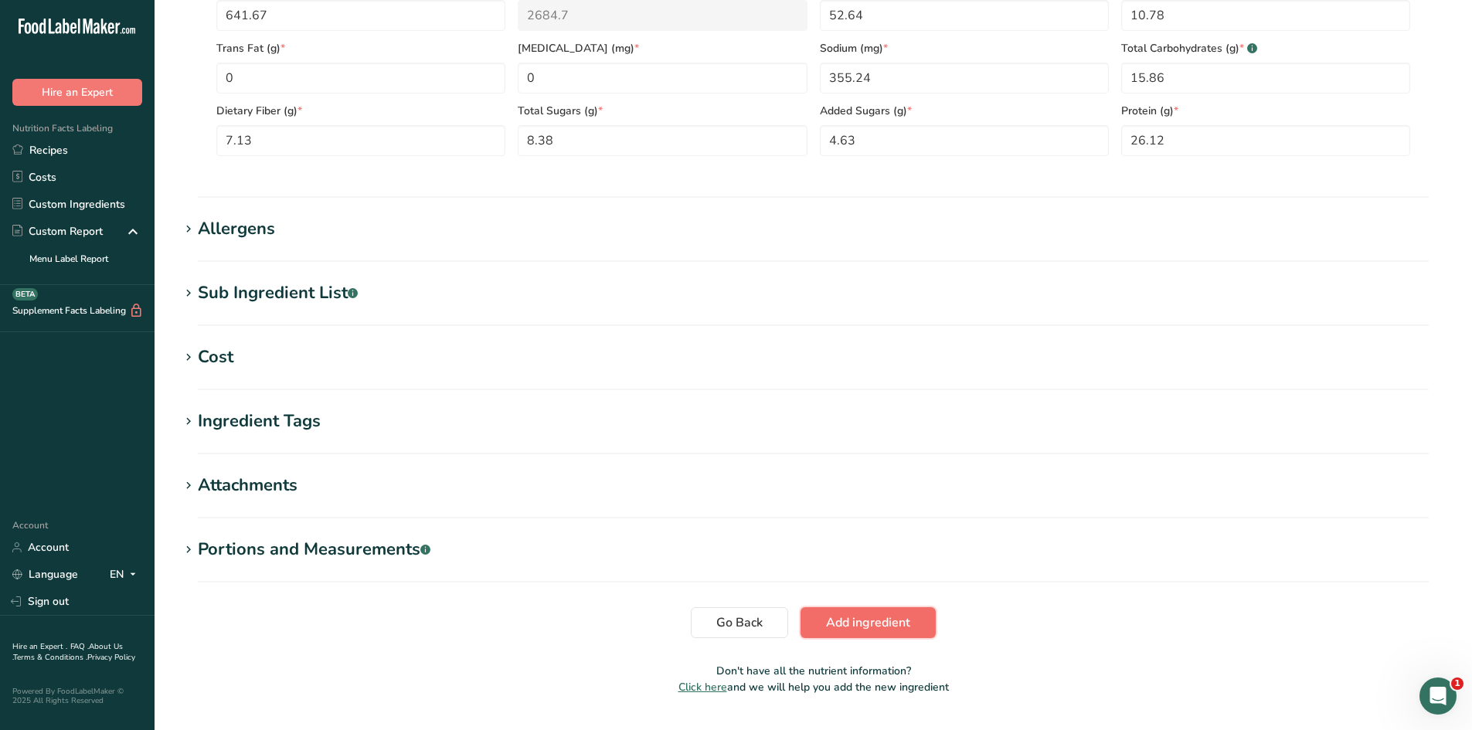
click at [821, 632] on button "Add ingredient" at bounding box center [868, 623] width 135 height 31
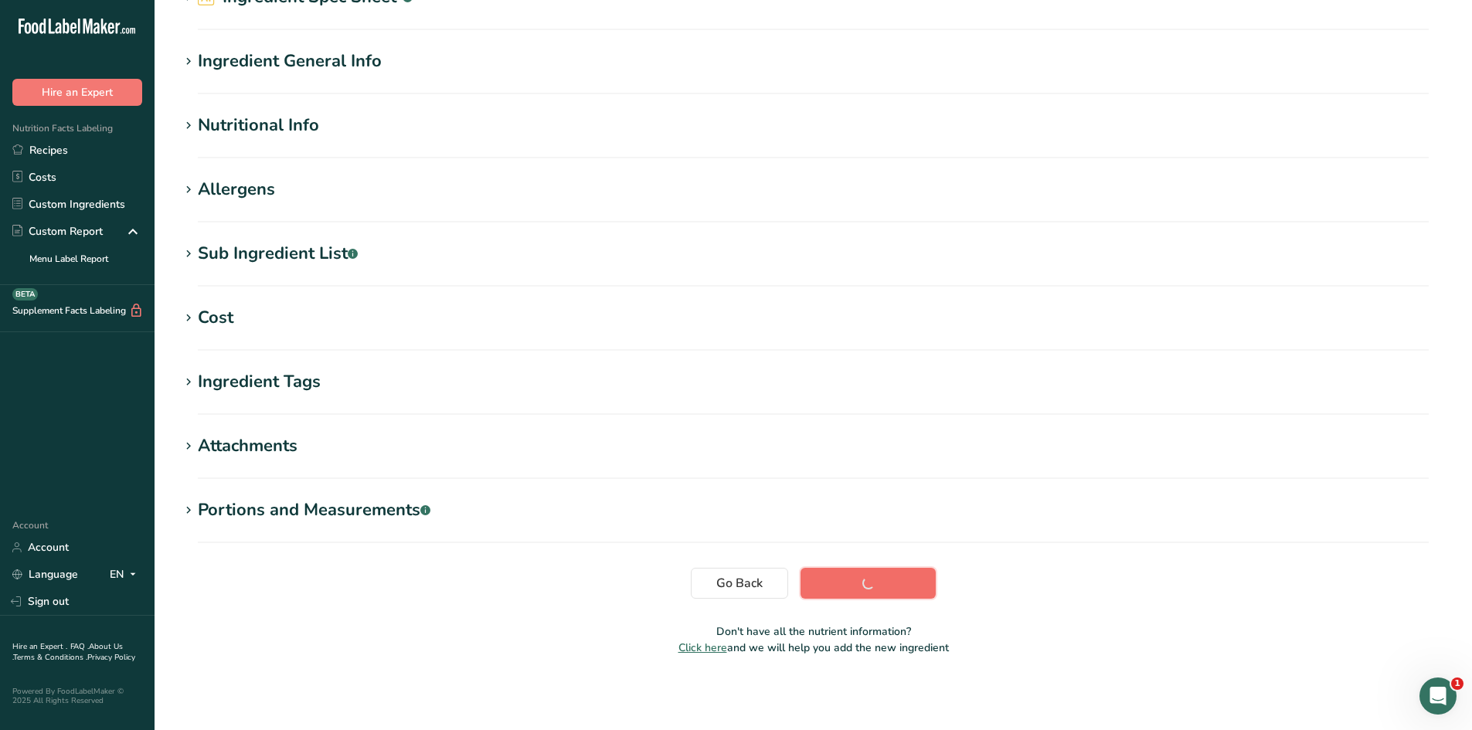
scroll to position [87, 0]
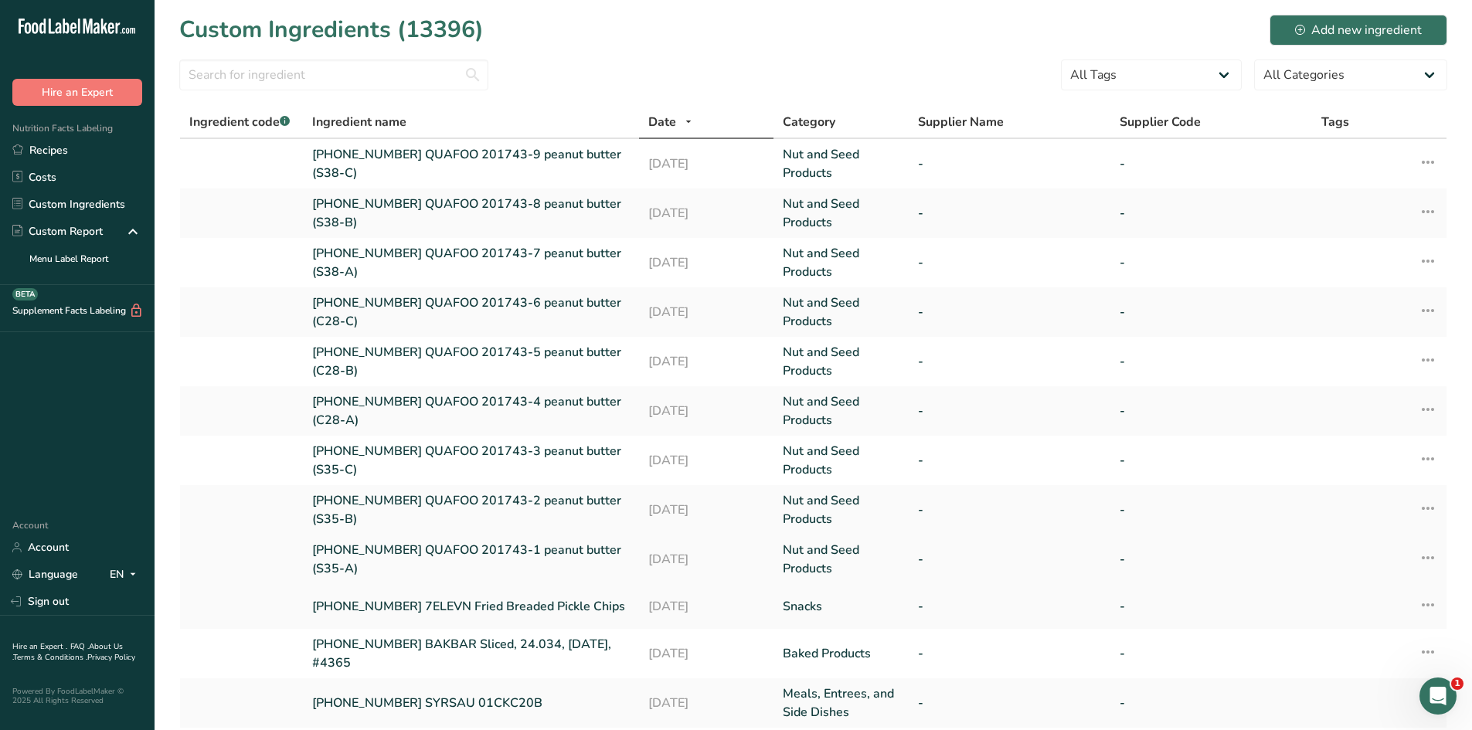
drag, startPoint x: 309, startPoint y: 549, endPoint x: 403, endPoint y: 564, distance: 94.8
click at [403, 564] on td "[PHONE_NUMBER] QUAFOO 201743-1 peanut butter (S35-A)" at bounding box center [471, 559] width 336 height 49
copy link "[PHONE_NUMBER] QUAFOO 201743-1 peanut butter (S35-A)"
click at [64, 146] on link "Recipes" at bounding box center [77, 150] width 155 height 27
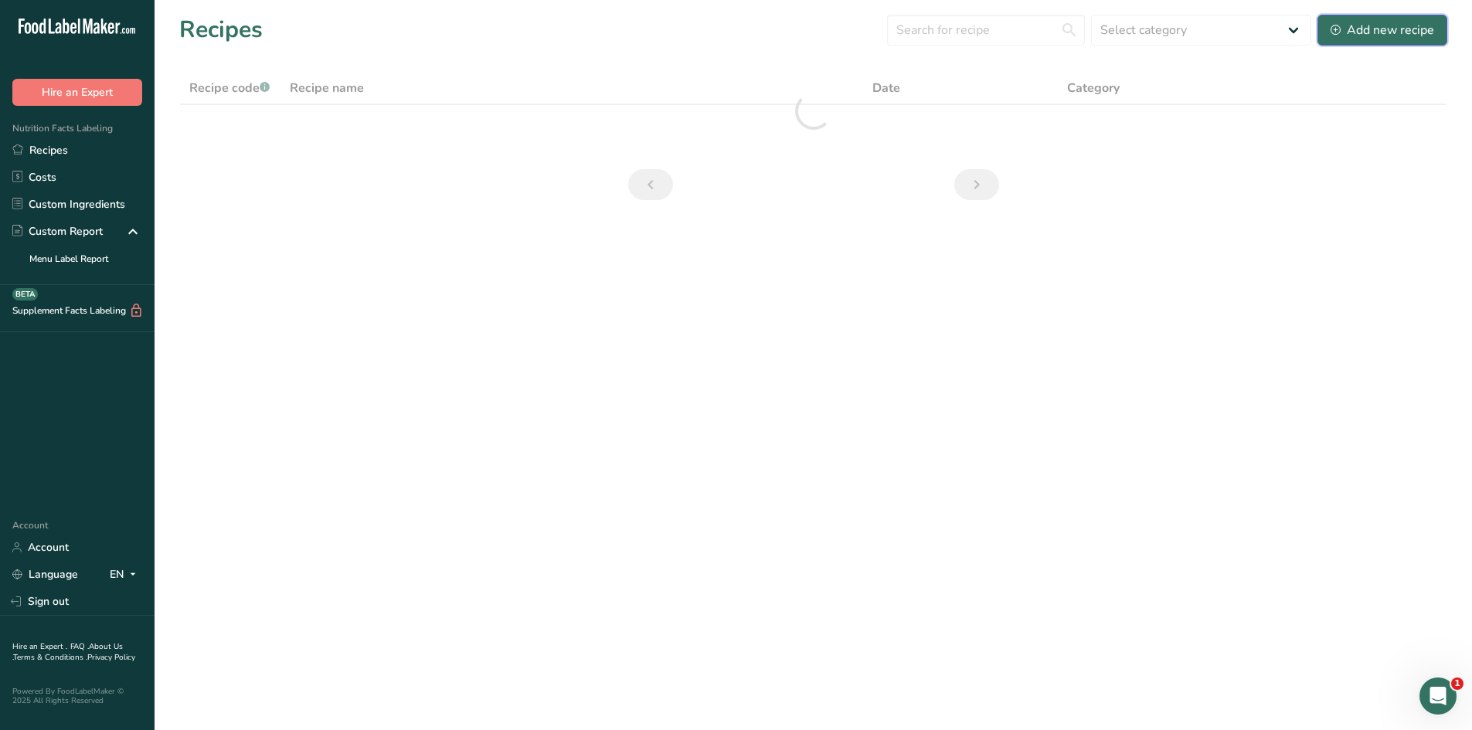
click at [1360, 35] on div "Add new recipe" at bounding box center [1383, 30] width 104 height 19
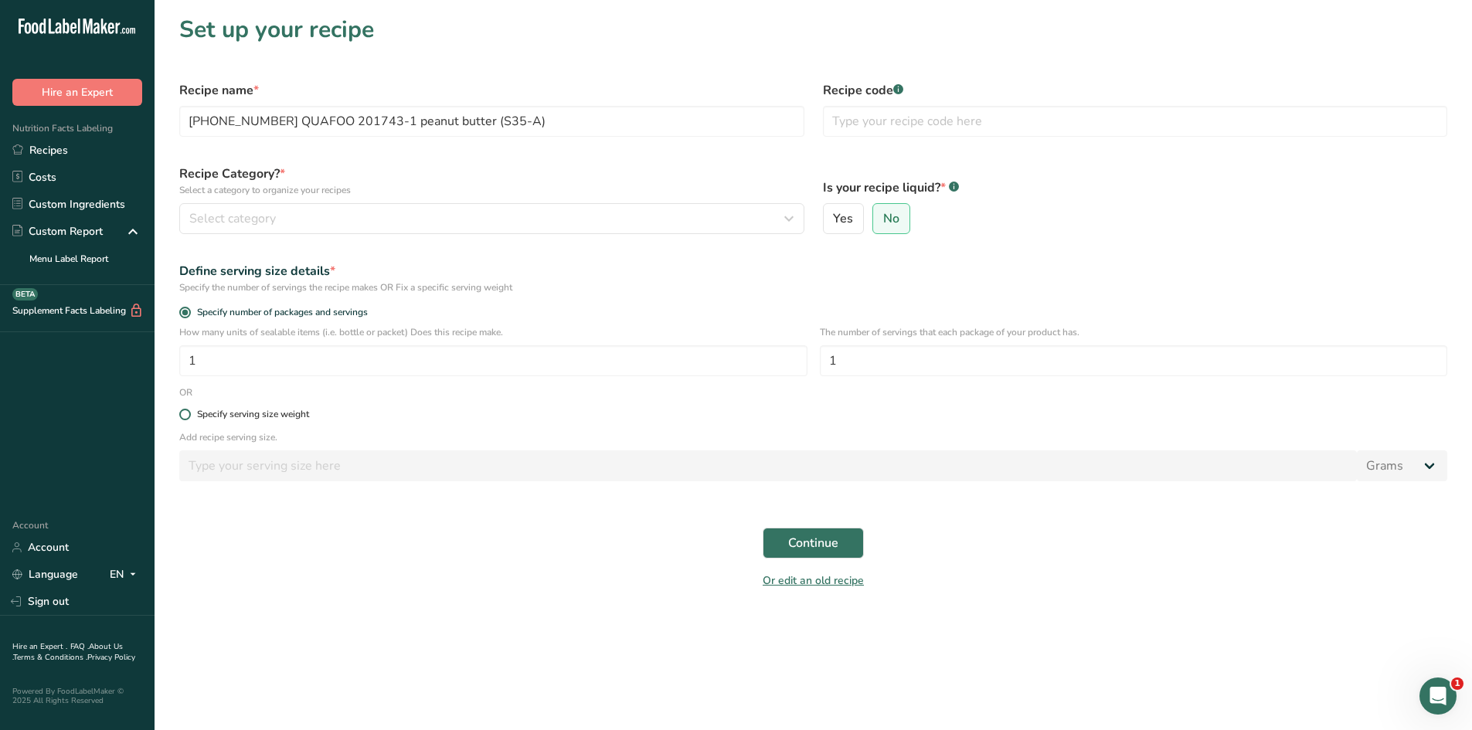
click at [186, 412] on span at bounding box center [185, 415] width 12 height 12
click at [186, 412] on input "Specify serving size weight" at bounding box center [184, 415] width 10 height 10
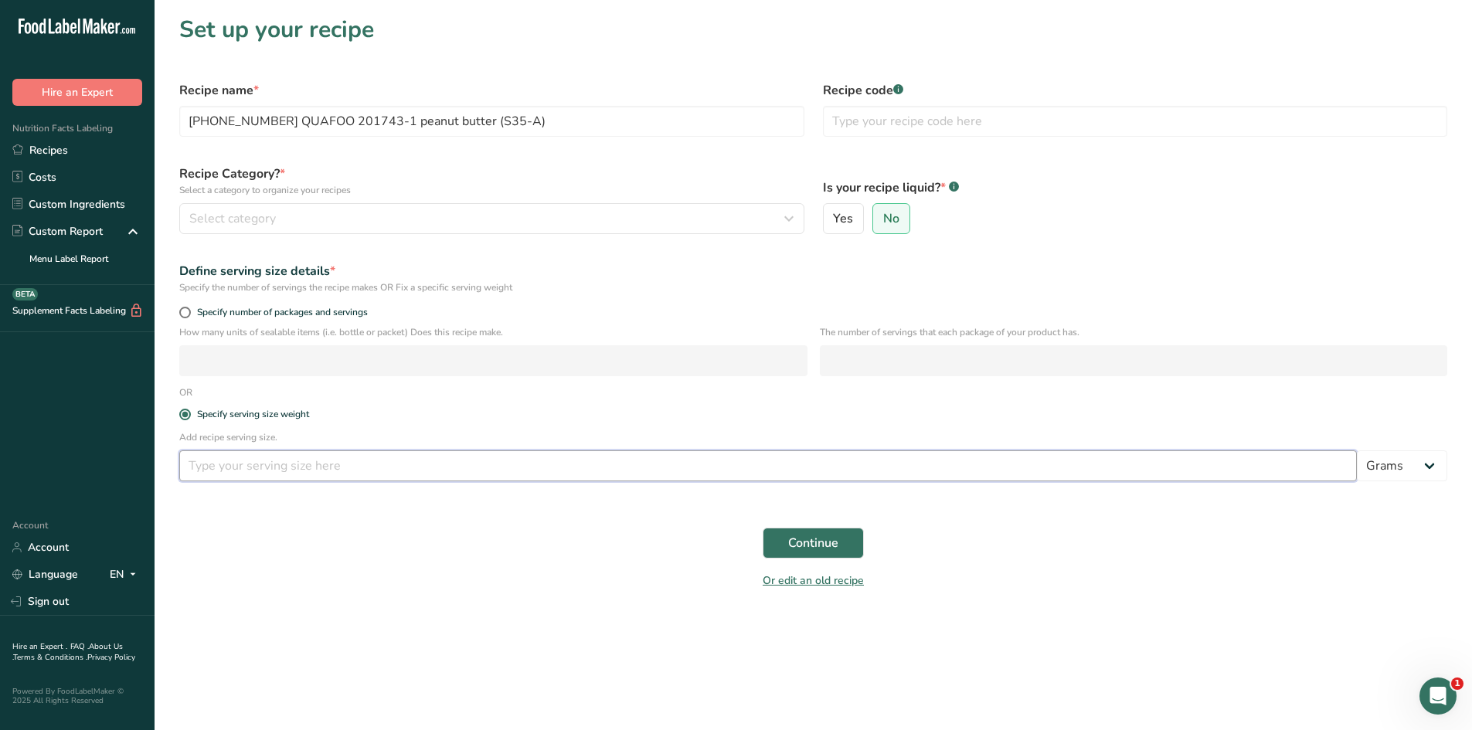
click at [230, 460] on input "number" at bounding box center [768, 466] width 1178 height 31
click at [825, 549] on span "Continue" at bounding box center [813, 543] width 50 height 19
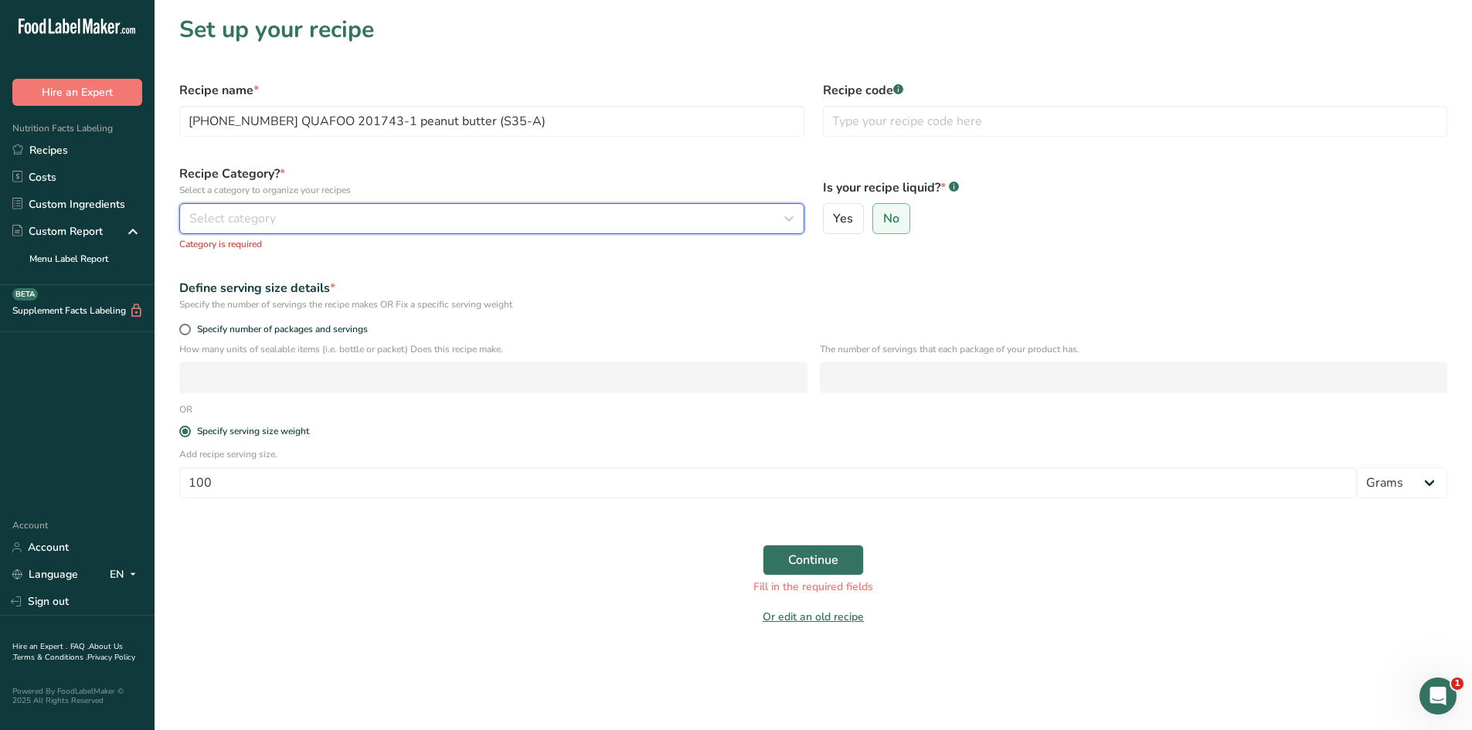
click at [283, 216] on div "Select category" at bounding box center [487, 218] width 596 height 19
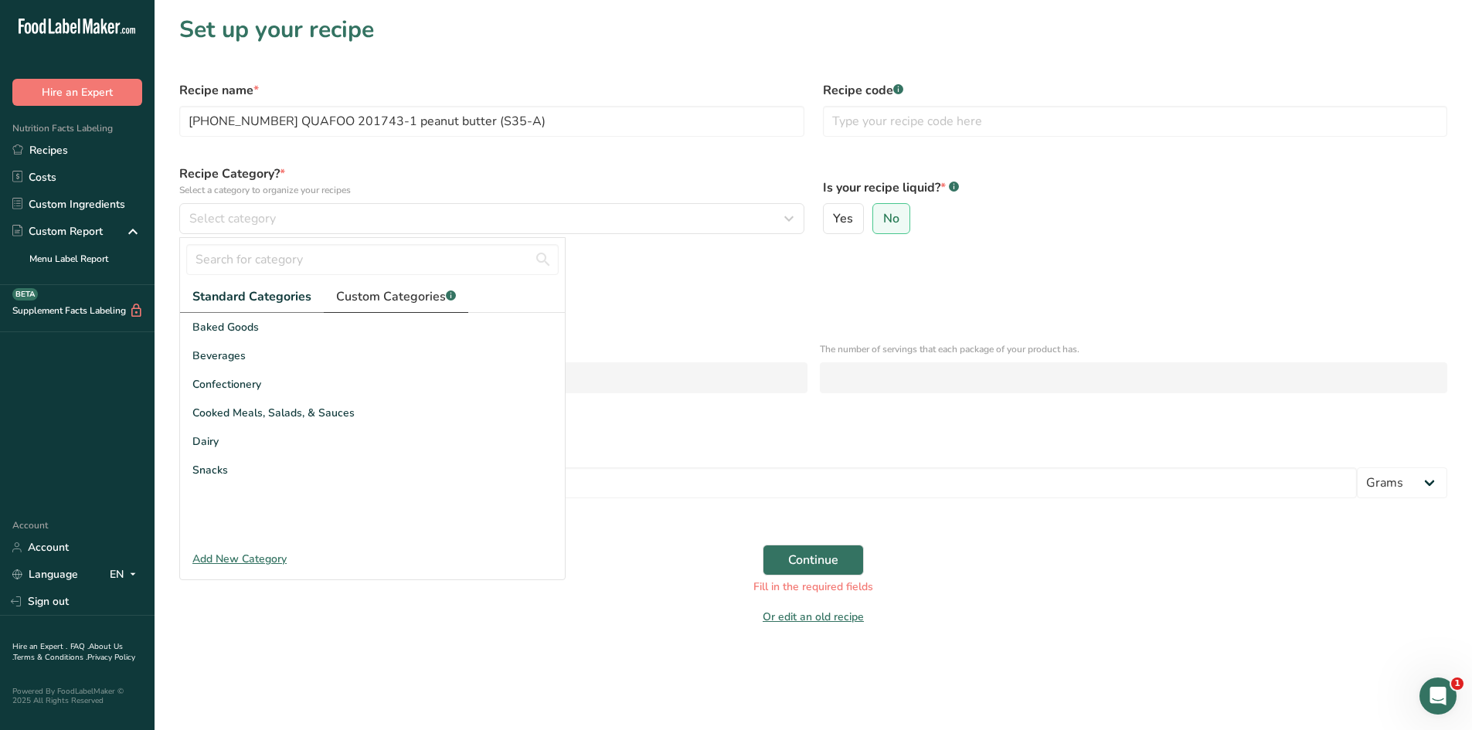
click at [385, 290] on span "Custom Categories .a-a{fill:#347362;}.b-a{fill:#fff;}" at bounding box center [396, 297] width 120 height 19
click at [271, 302] on span "Standard Categories" at bounding box center [250, 297] width 117 height 19
drag, startPoint x: 264, startPoint y: 410, endPoint x: 397, endPoint y: 456, distance: 141.5
click at [264, 411] on span "Cooked Meals, Salads, & Sauces" at bounding box center [273, 413] width 162 height 16
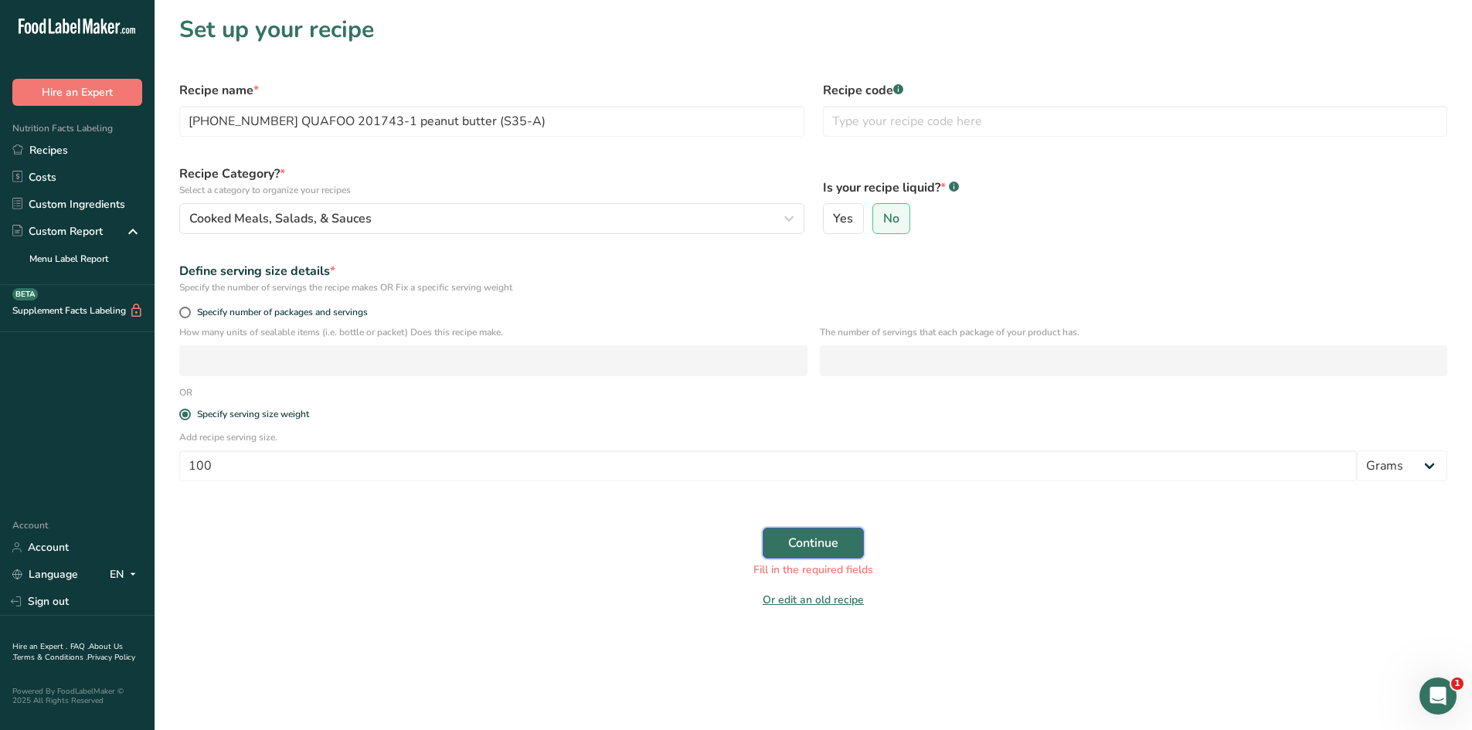
click at [813, 548] on span "Continue" at bounding box center [813, 543] width 50 height 19
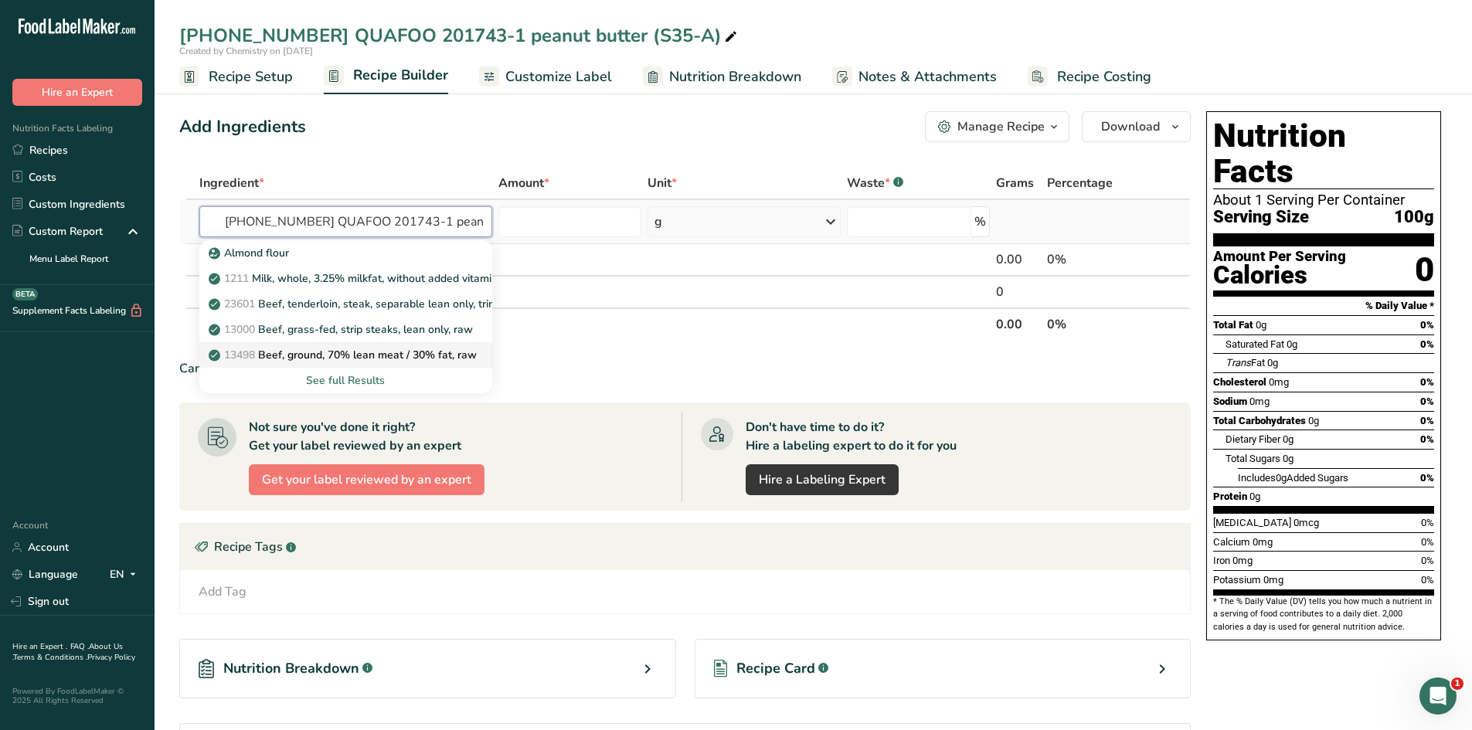
scroll to position [0, 77]
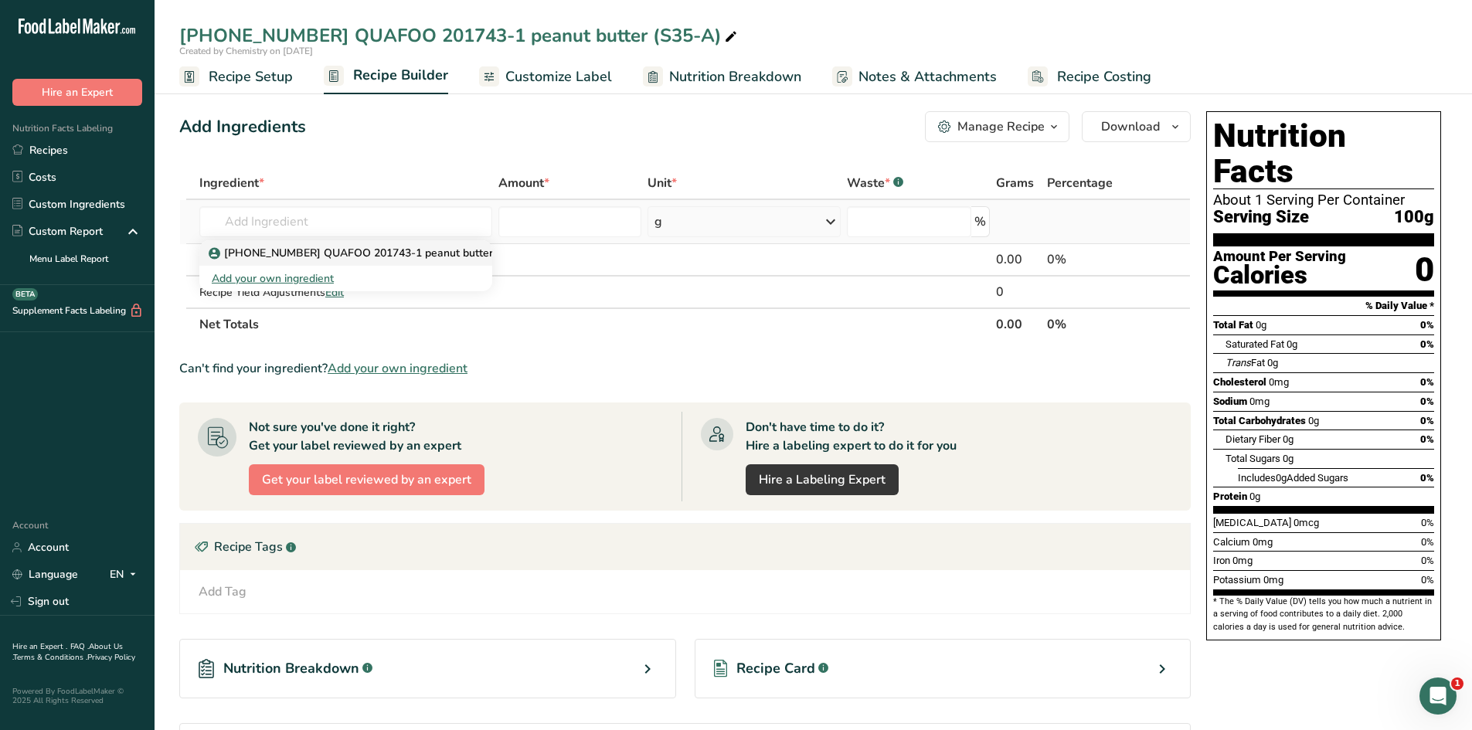
click at [366, 247] on p "[PHONE_NUMBER] QUAFOO 201743-1 peanut butter (S35-A)" at bounding box center [374, 253] width 324 height 16
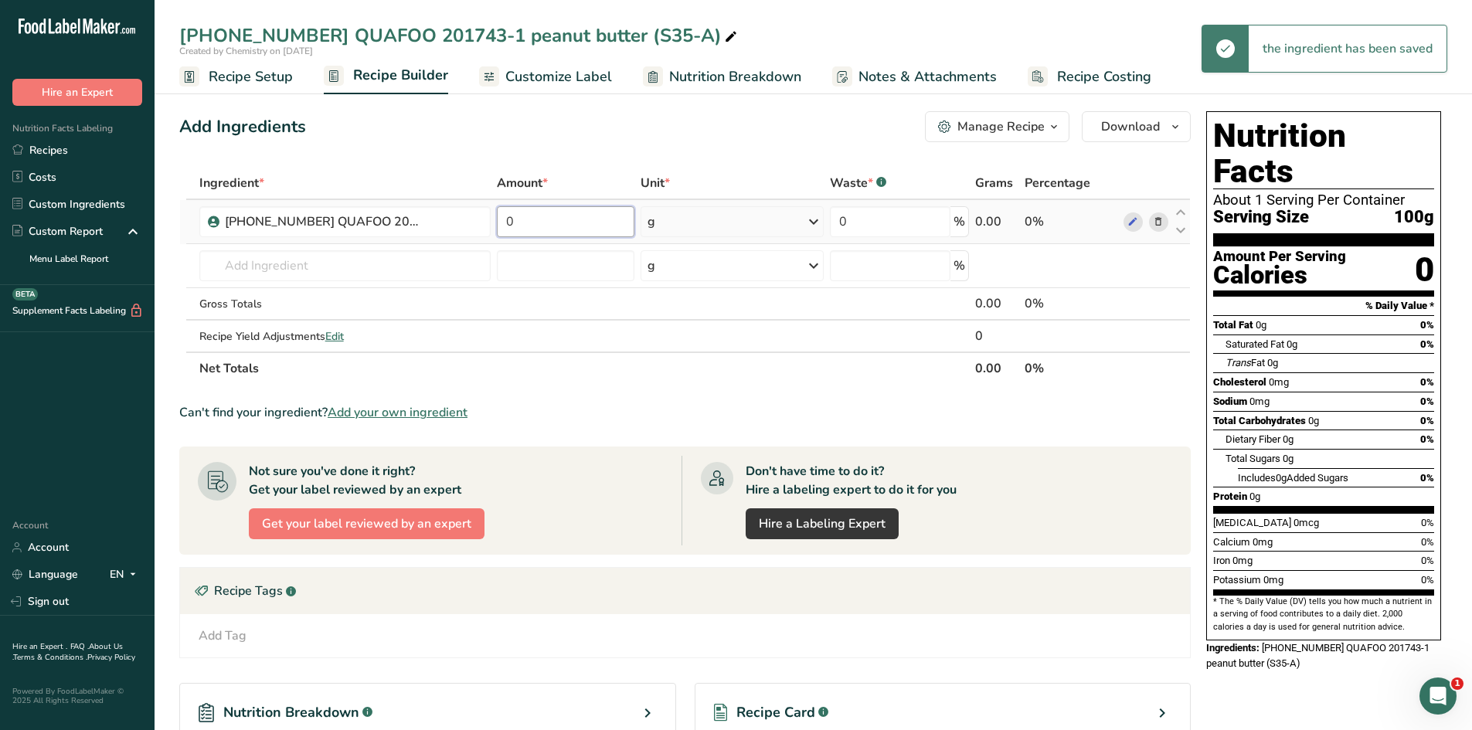
drag, startPoint x: 551, startPoint y: 220, endPoint x: 492, endPoint y: 220, distance: 59.5
click at [492, 220] on tr "25-415090-001 QUAFOO 201743-1 peanut butter (S35-A) 0 g Weight Units g kg mg Se…" at bounding box center [685, 222] width 1010 height 44
click at [525, 158] on div "Add Ingredients Manage Recipe Delete Recipe Duplicate Recipe Scale Recipe Save …" at bounding box center [689, 511] width 1021 height 813
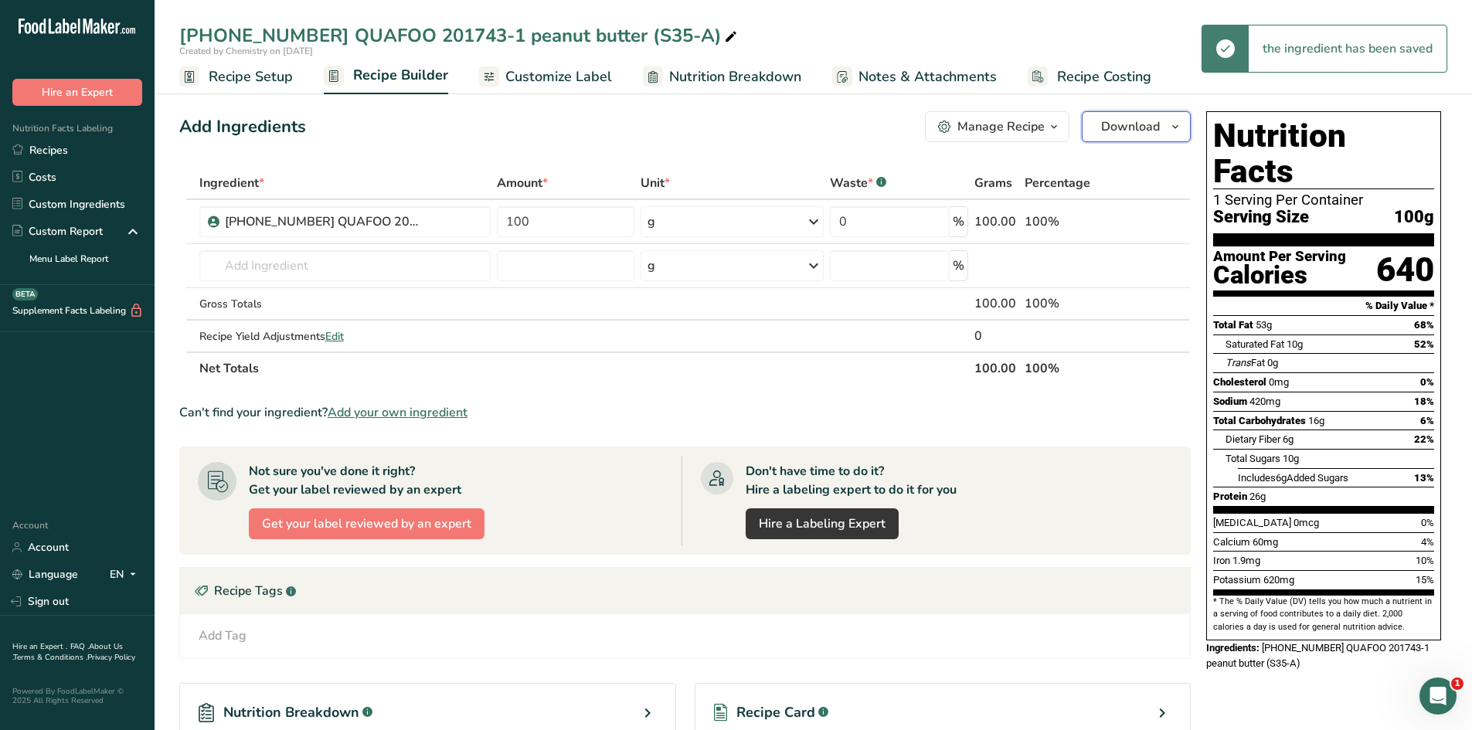
click at [1172, 128] on icon "button" at bounding box center [1175, 126] width 12 height 19
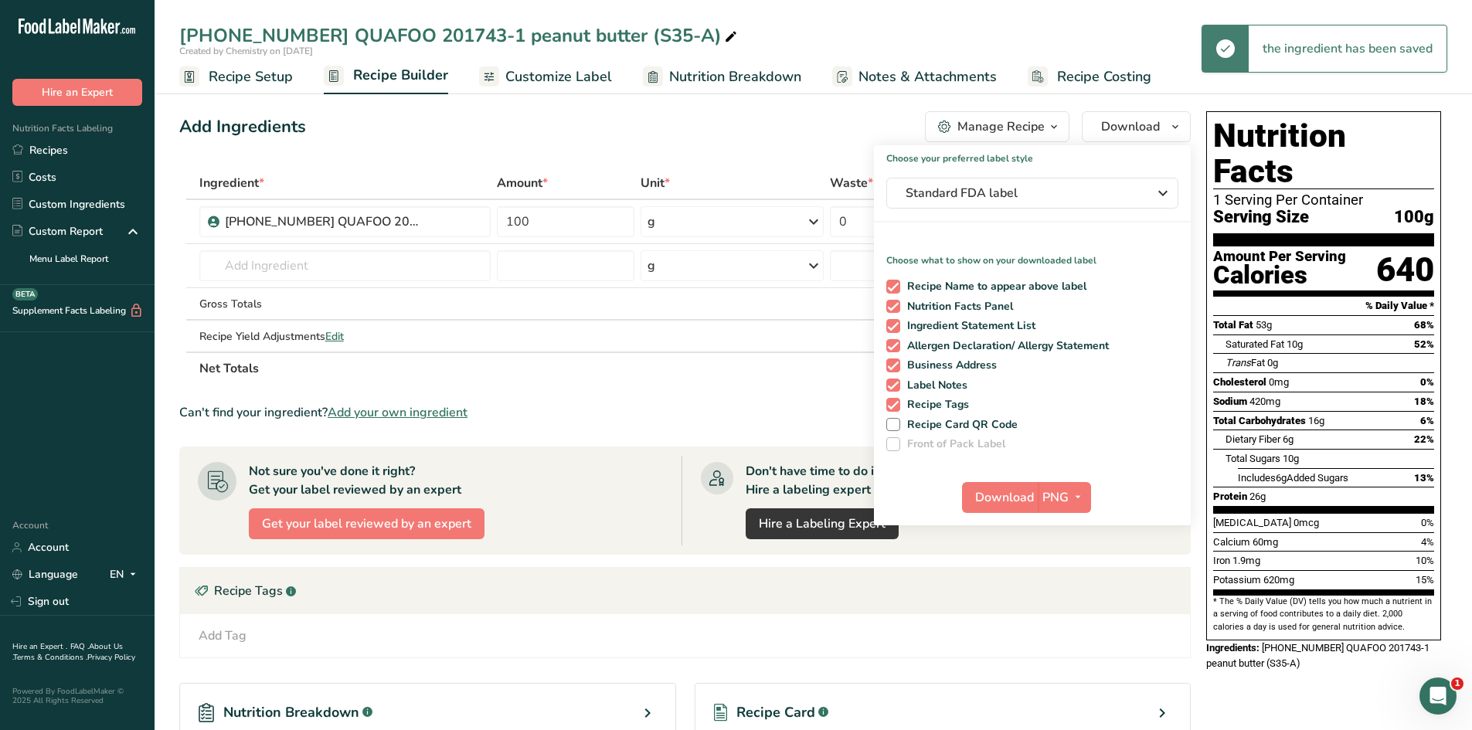
click at [1073, 480] on div "Download PNG PNG BMP SVG PDF TXT" at bounding box center [1032, 500] width 317 height 49
click at [1066, 501] on span "PNG" at bounding box center [1056, 498] width 26 height 19
click at [1073, 598] on link "PDF" at bounding box center [1066, 606] width 49 height 26
click at [1005, 505] on span "Download" at bounding box center [1005, 498] width 59 height 19
click at [726, 135] on div "Add Ingredients Manage Recipe Delete Recipe Duplicate Recipe Scale Recipe Save …" at bounding box center [685, 126] width 1012 height 31
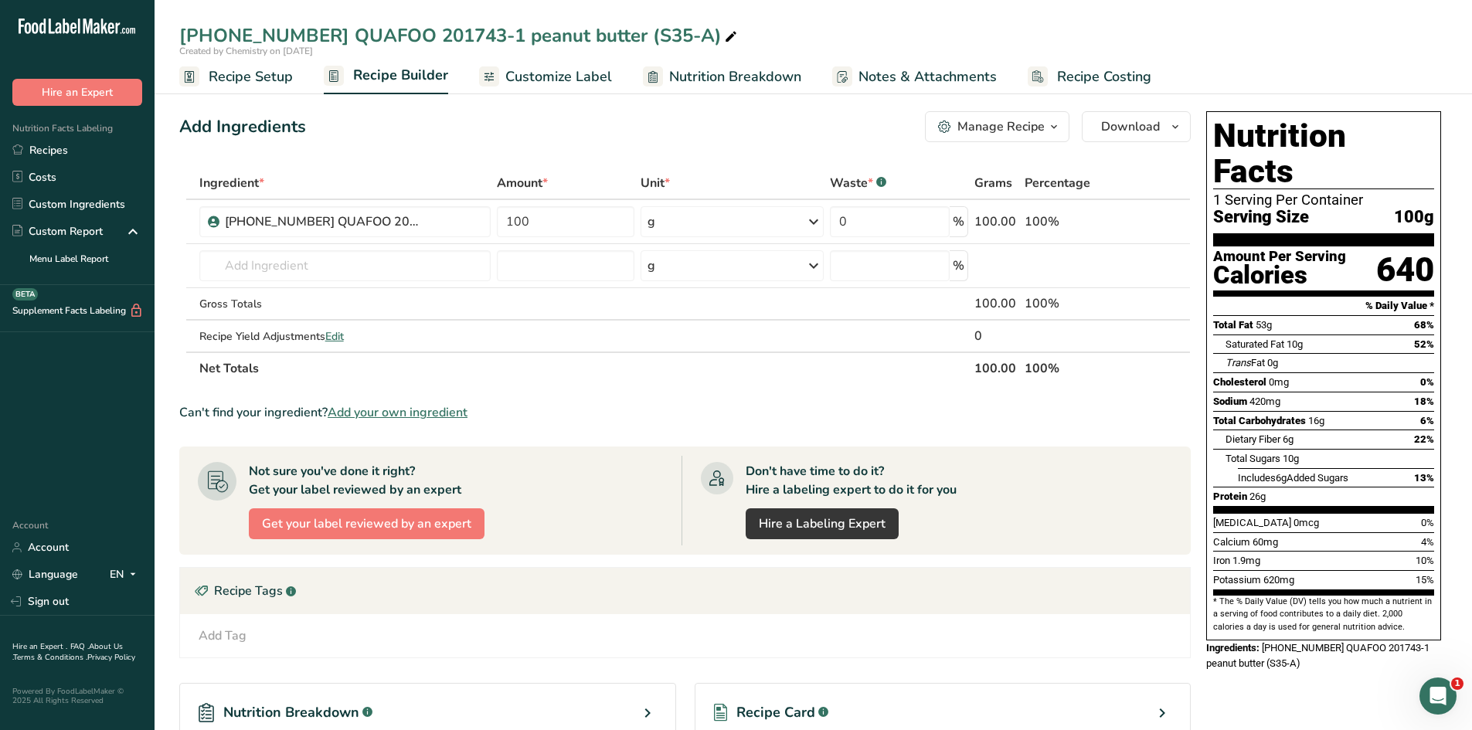
click at [264, 85] on span "Recipe Setup" at bounding box center [251, 76] width 84 height 21
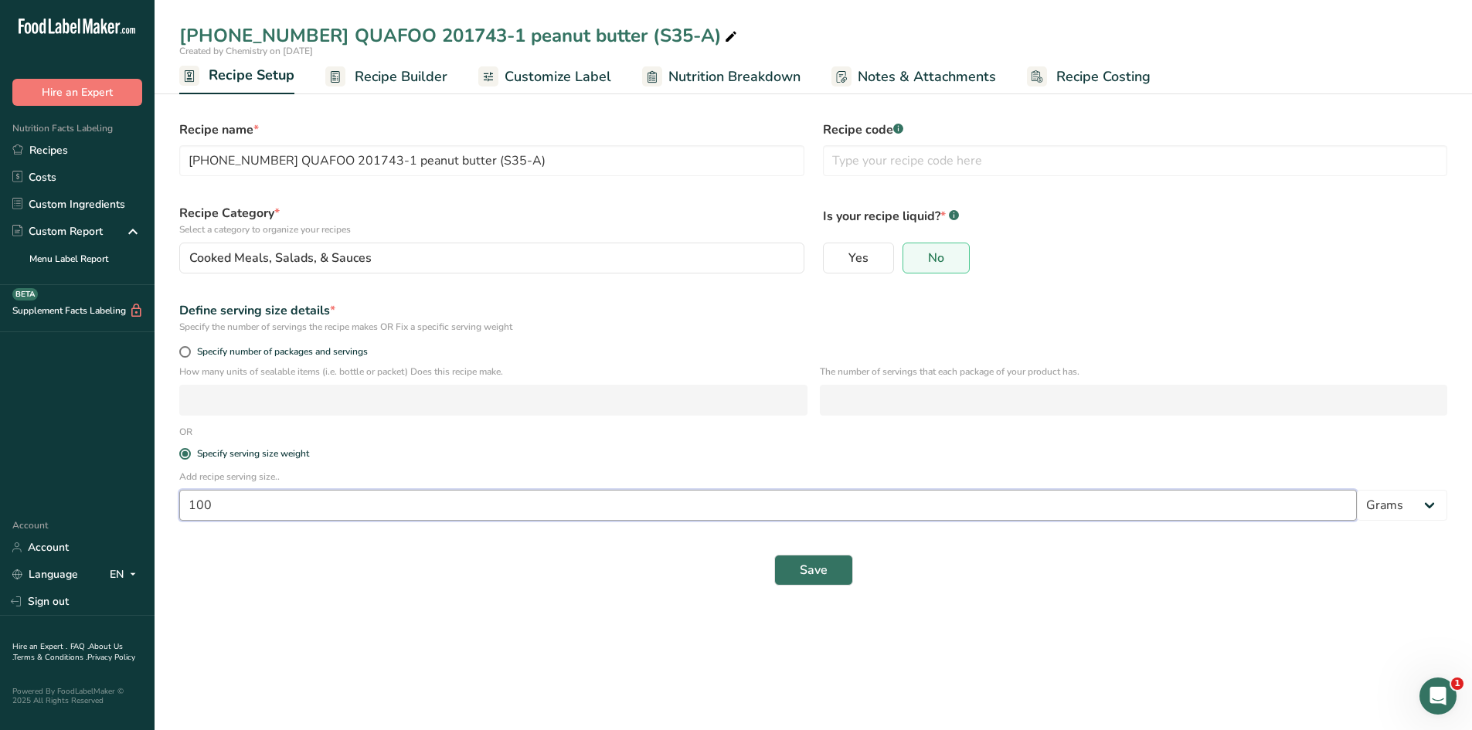
drag, startPoint x: 257, startPoint y: 499, endPoint x: 121, endPoint y: 485, distance: 137.5
click at [121, 485] on div ".a-20{fill:#fff;} Hire an Expert Nutrition Facts Labeling Recipes Costs Custom …" at bounding box center [736, 365] width 1472 height 730
click at [800, 576] on span "Save" at bounding box center [814, 570] width 28 height 19
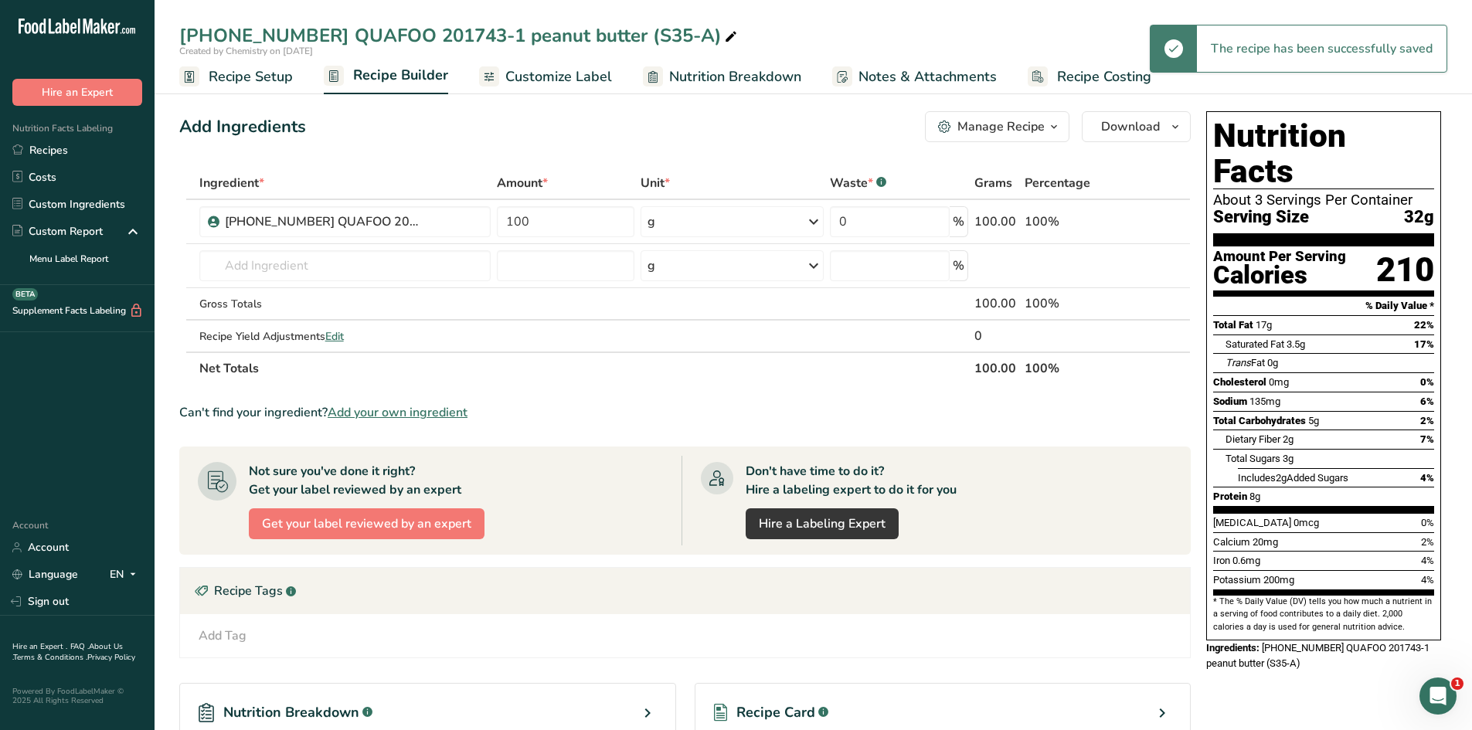
click at [724, 31] on icon at bounding box center [731, 37] width 14 height 22
click at [652, 114] on div "Add Ingredients Manage Recipe Delete Recipe Duplicate Recipe Scale Recipe Save …" at bounding box center [685, 126] width 1012 height 31
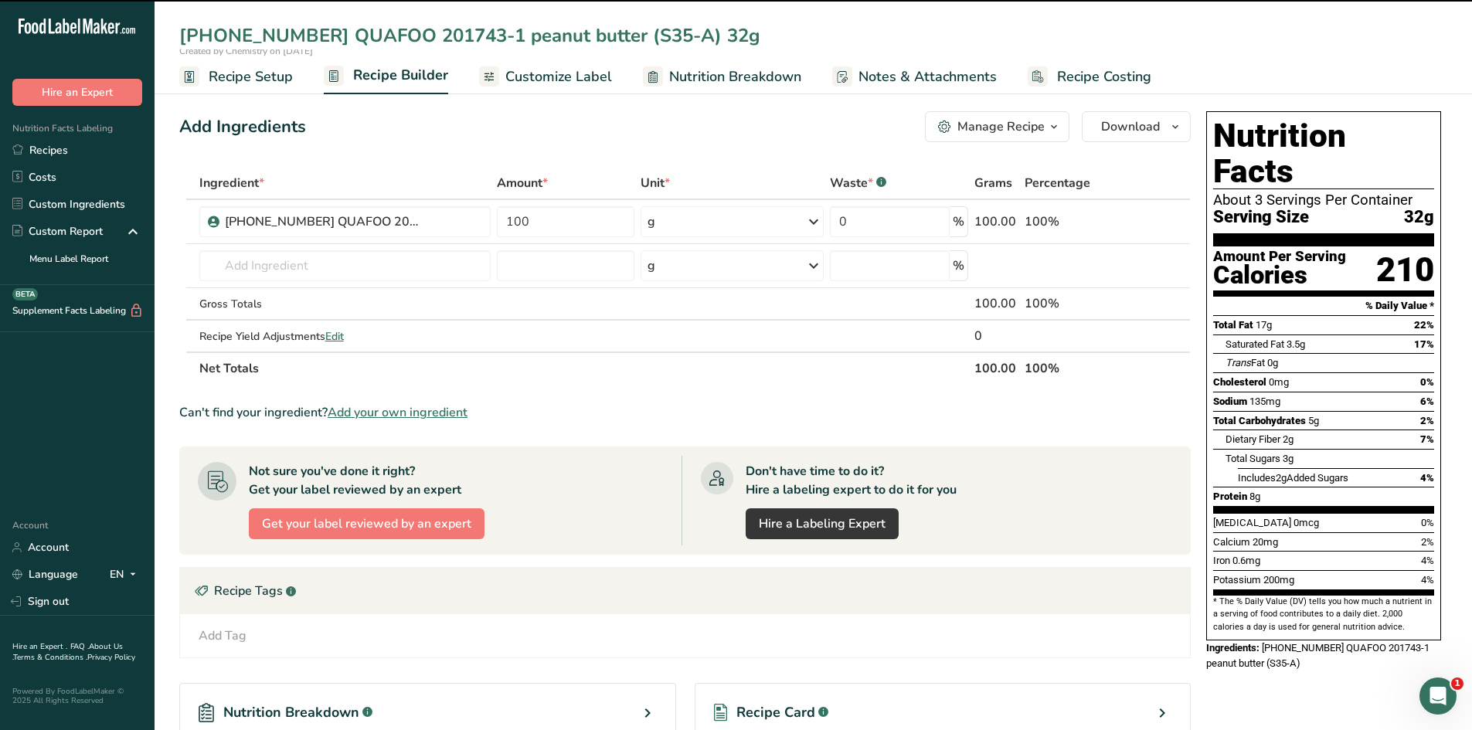
click at [589, 74] on span "Customize Label" at bounding box center [559, 76] width 107 height 21
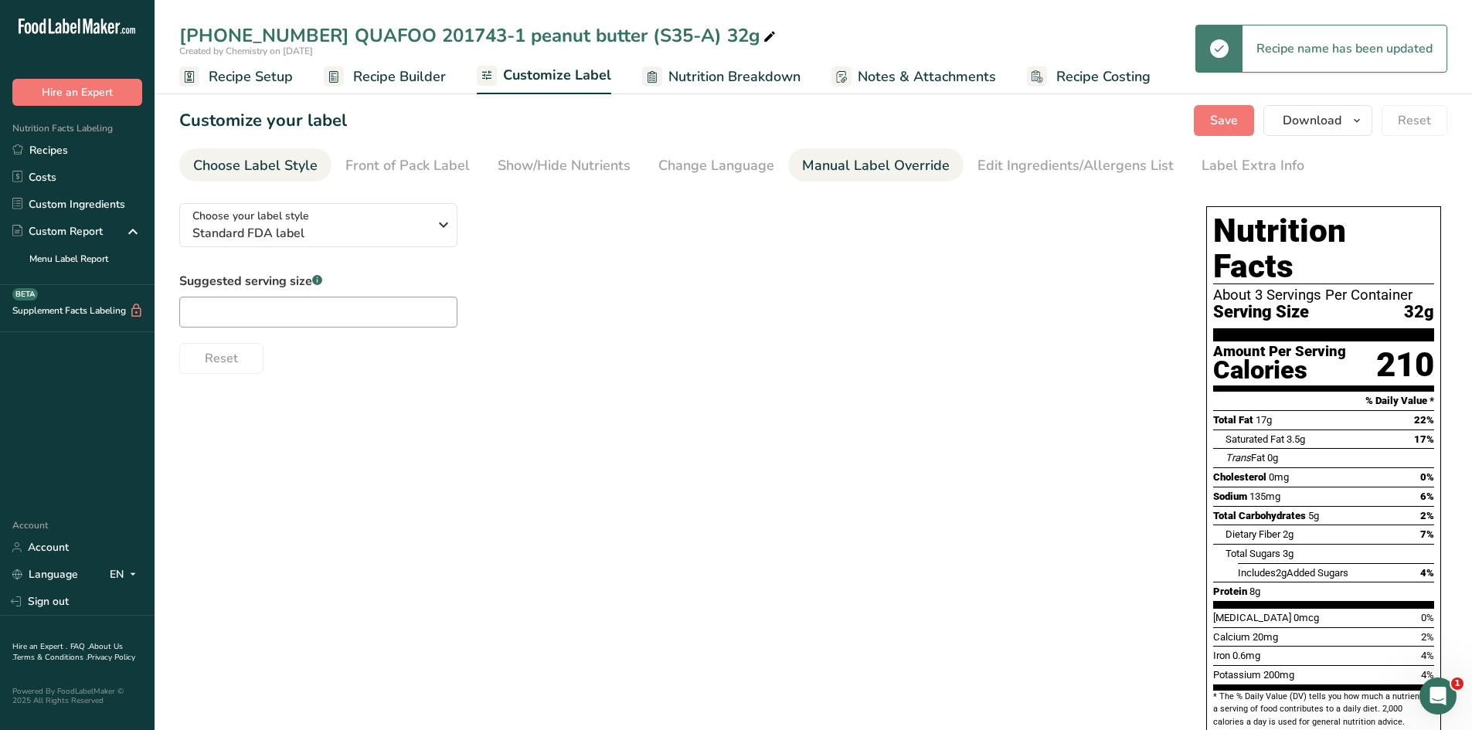
click at [914, 161] on div "Manual Label Override" at bounding box center [876, 165] width 148 height 21
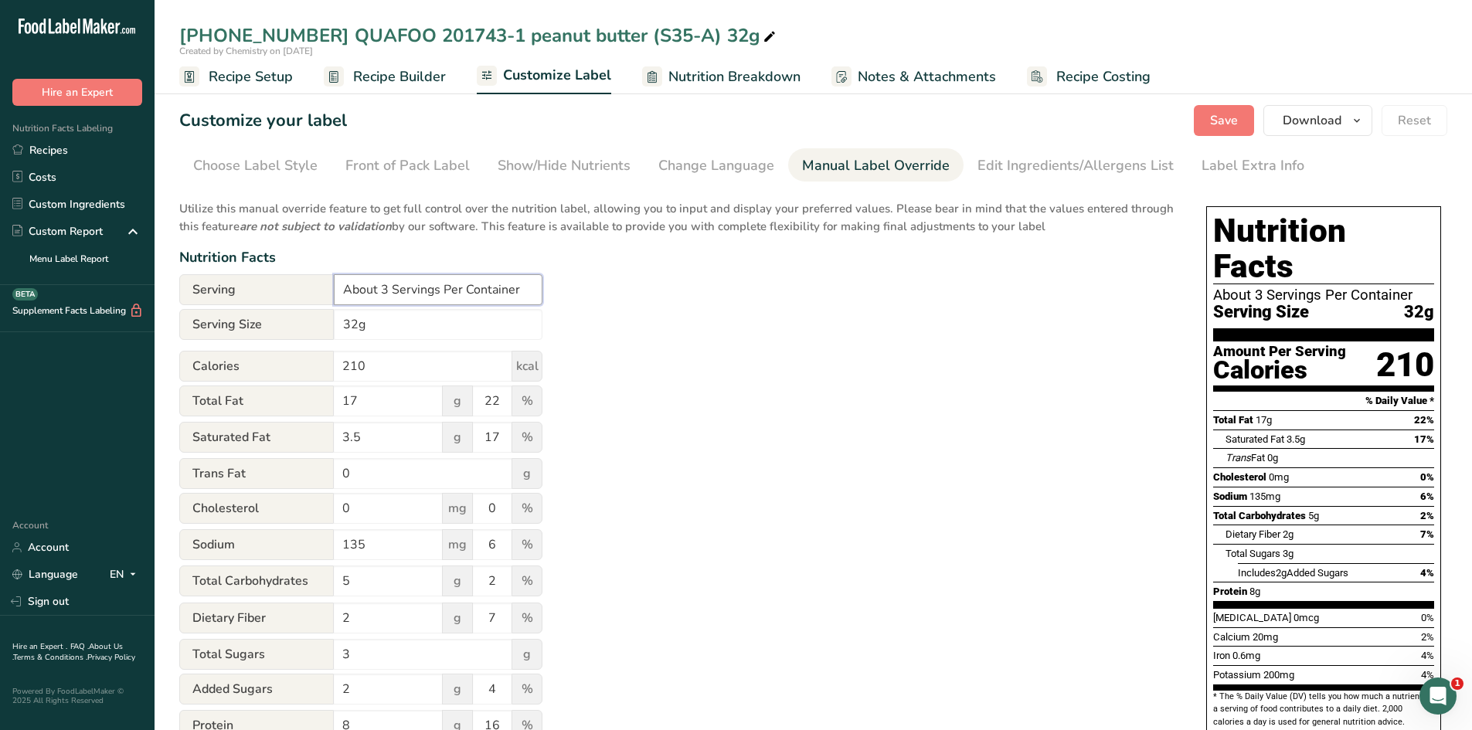
click at [386, 288] on input "About 3 Servings Per Container" at bounding box center [438, 289] width 209 height 31
click at [978, 312] on div "Utilize this manual override feature to get full control over the nutrition lab…" at bounding box center [677, 561] width 996 height 740
click at [1214, 121] on span "Save" at bounding box center [1224, 120] width 28 height 19
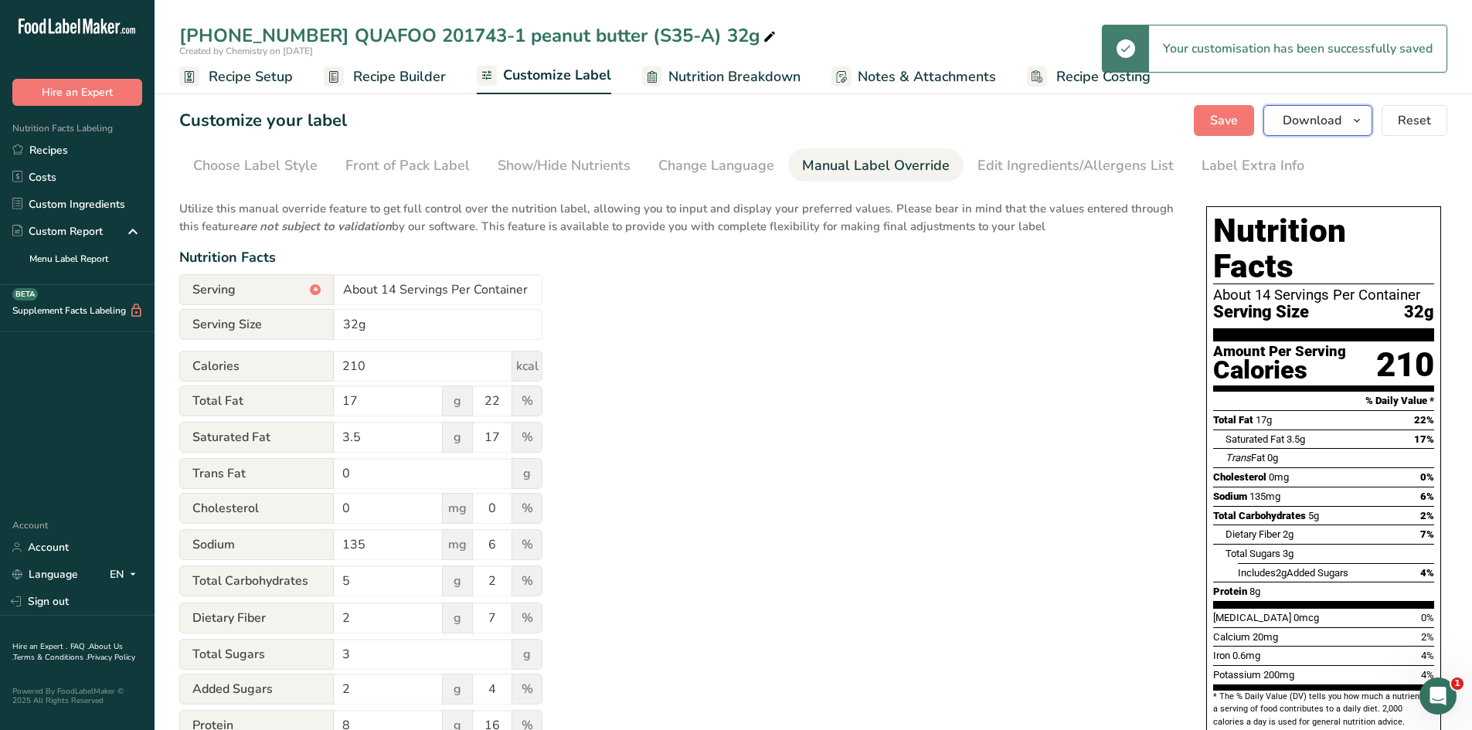
click at [1357, 124] on icon "button" at bounding box center [1357, 120] width 12 height 19
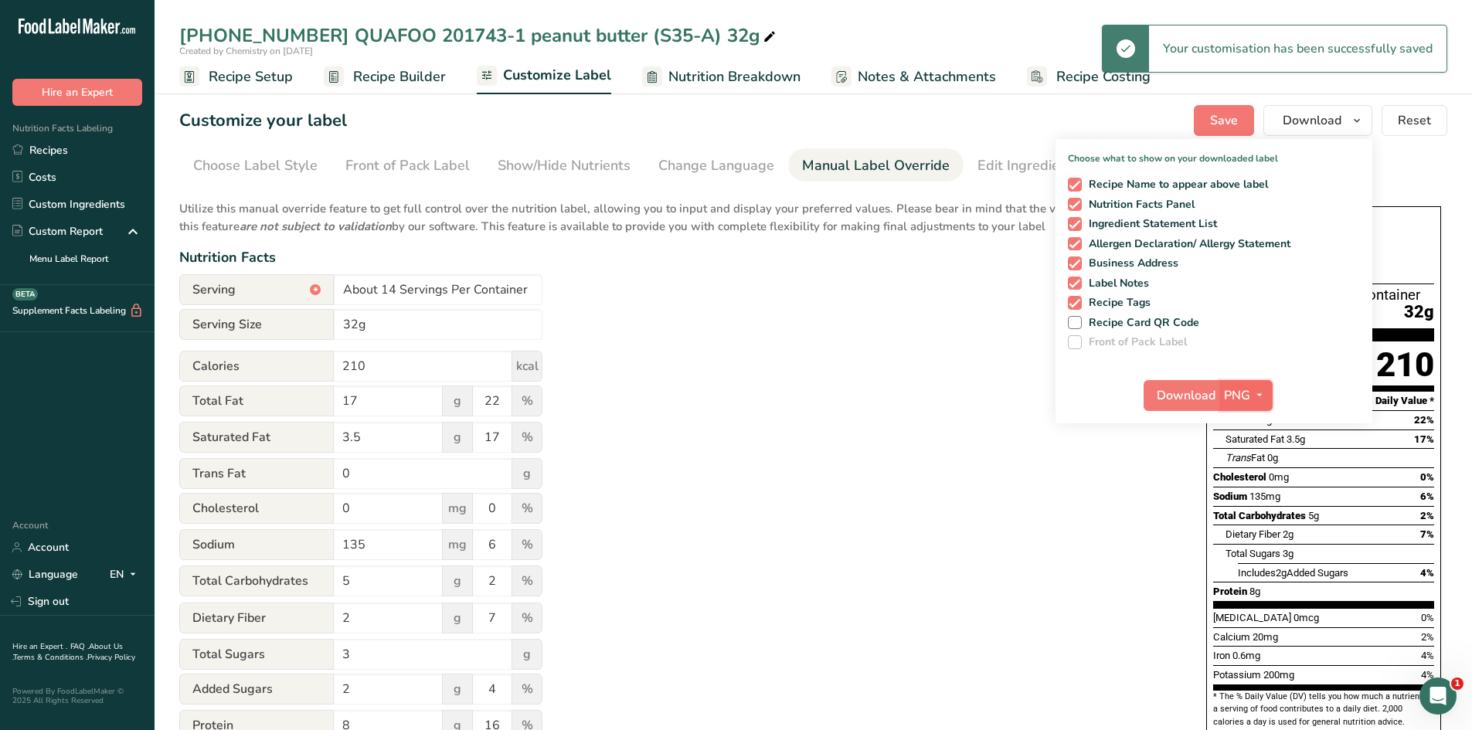
click at [1242, 397] on span "PNG" at bounding box center [1237, 395] width 26 height 19
click at [1248, 502] on link "PDF" at bounding box center [1248, 504] width 49 height 26
click at [1200, 394] on span "Download" at bounding box center [1187, 395] width 59 height 19
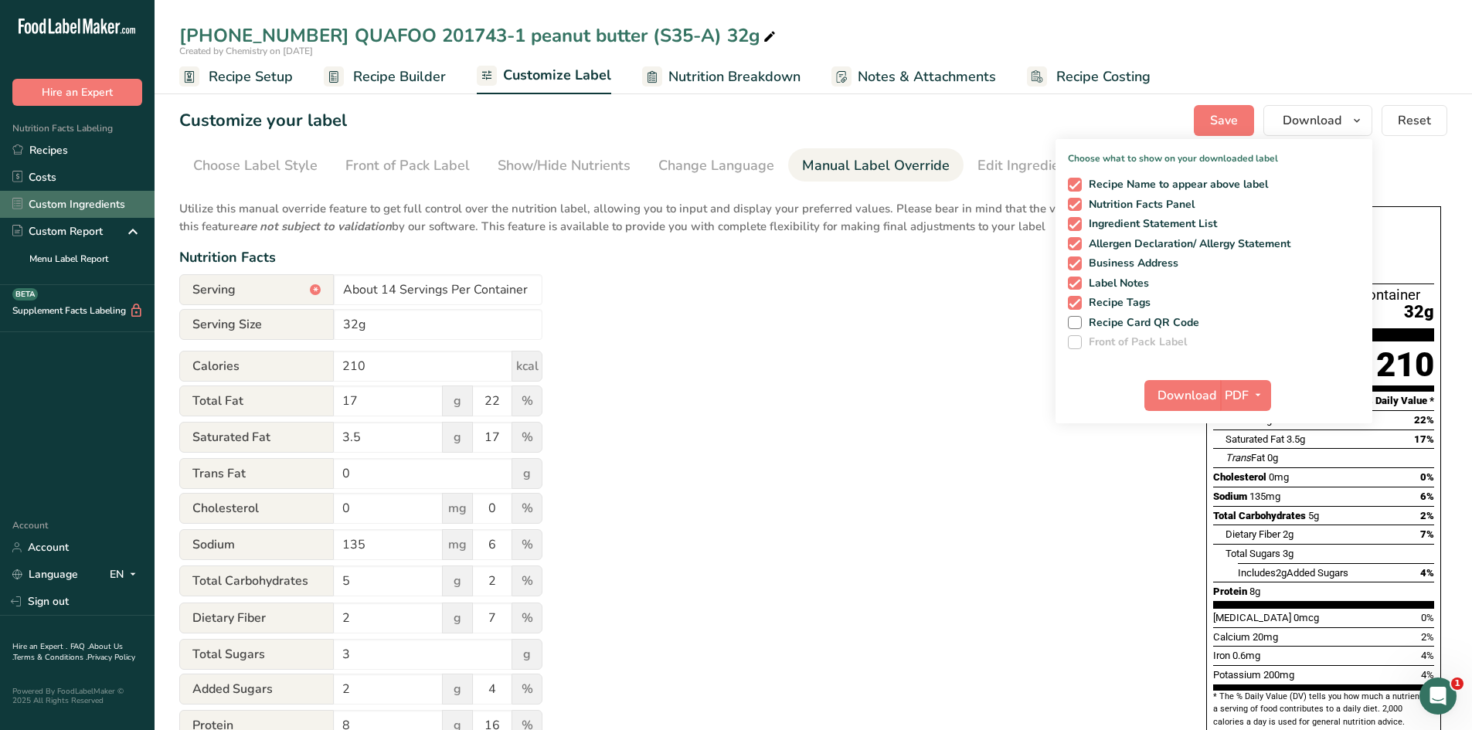
click at [80, 202] on link "Custom Ingredients" at bounding box center [77, 204] width 155 height 27
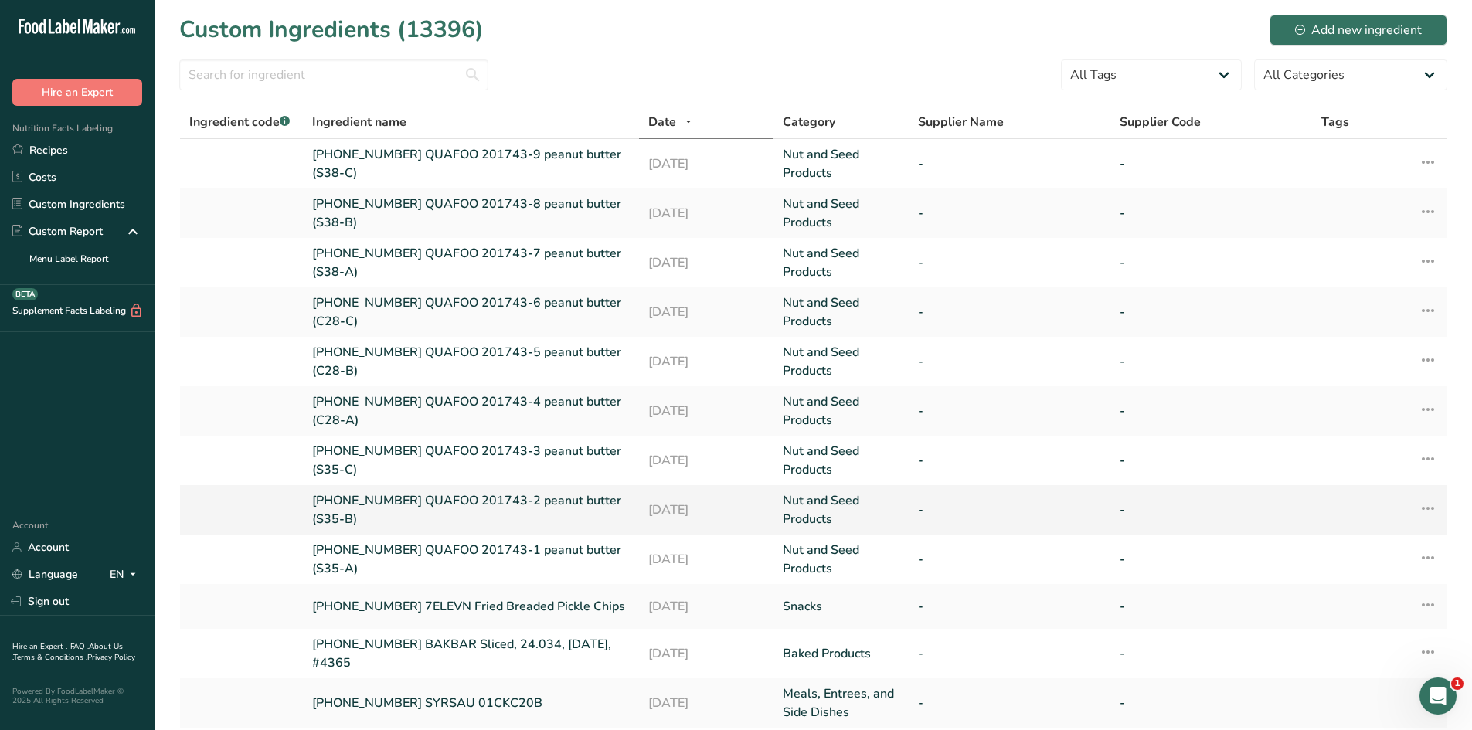
drag, startPoint x: 312, startPoint y: 499, endPoint x: 554, endPoint y: 512, distance: 242.3
click at [554, 512] on td "[PHONE_NUMBER] QUAFOO 201743-2 peanut butter (S35-B)" at bounding box center [471, 509] width 336 height 49
copy link "[PHONE_NUMBER] QUAFOO 201743-2 peanut butter (S35-B)"
click at [77, 147] on link "Recipes" at bounding box center [77, 150] width 155 height 27
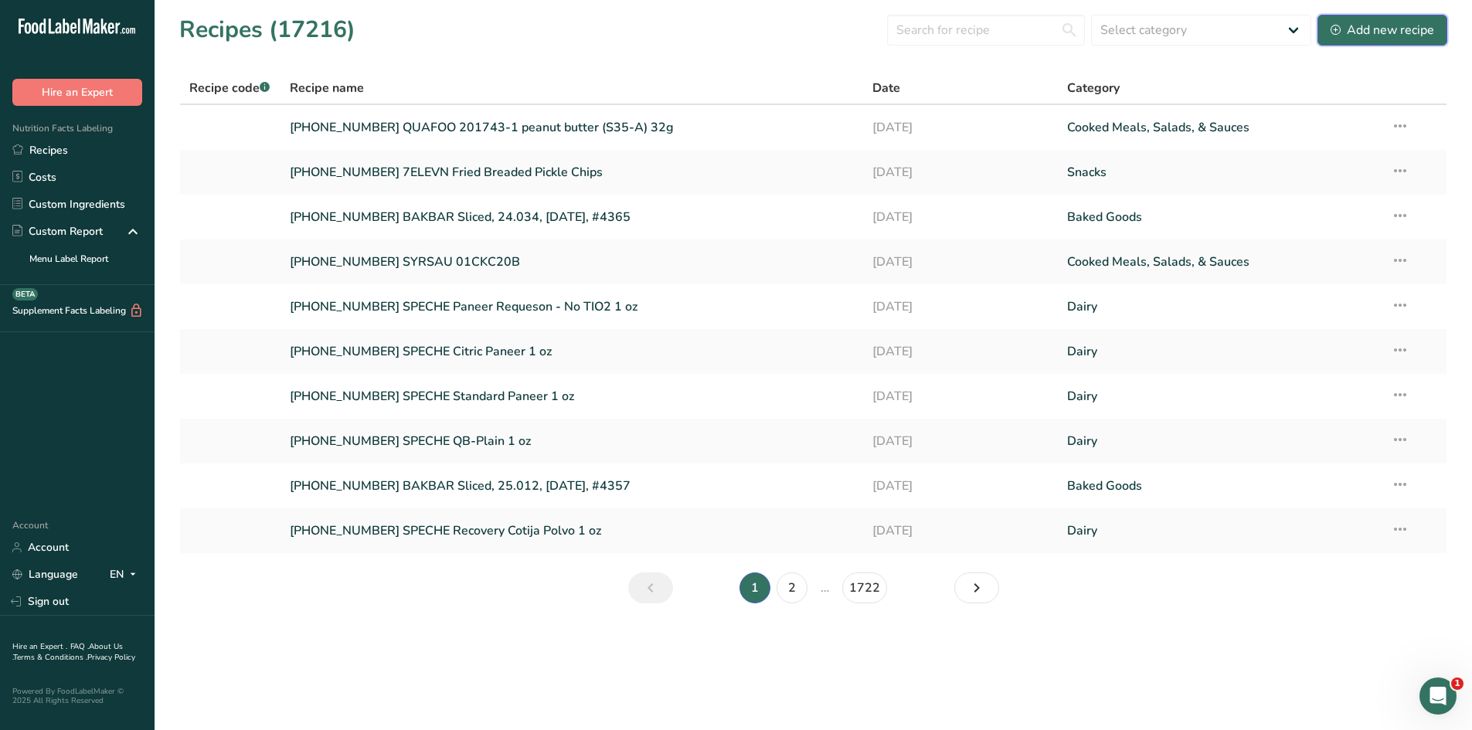
click at [1360, 32] on div "Add new recipe" at bounding box center [1383, 30] width 104 height 19
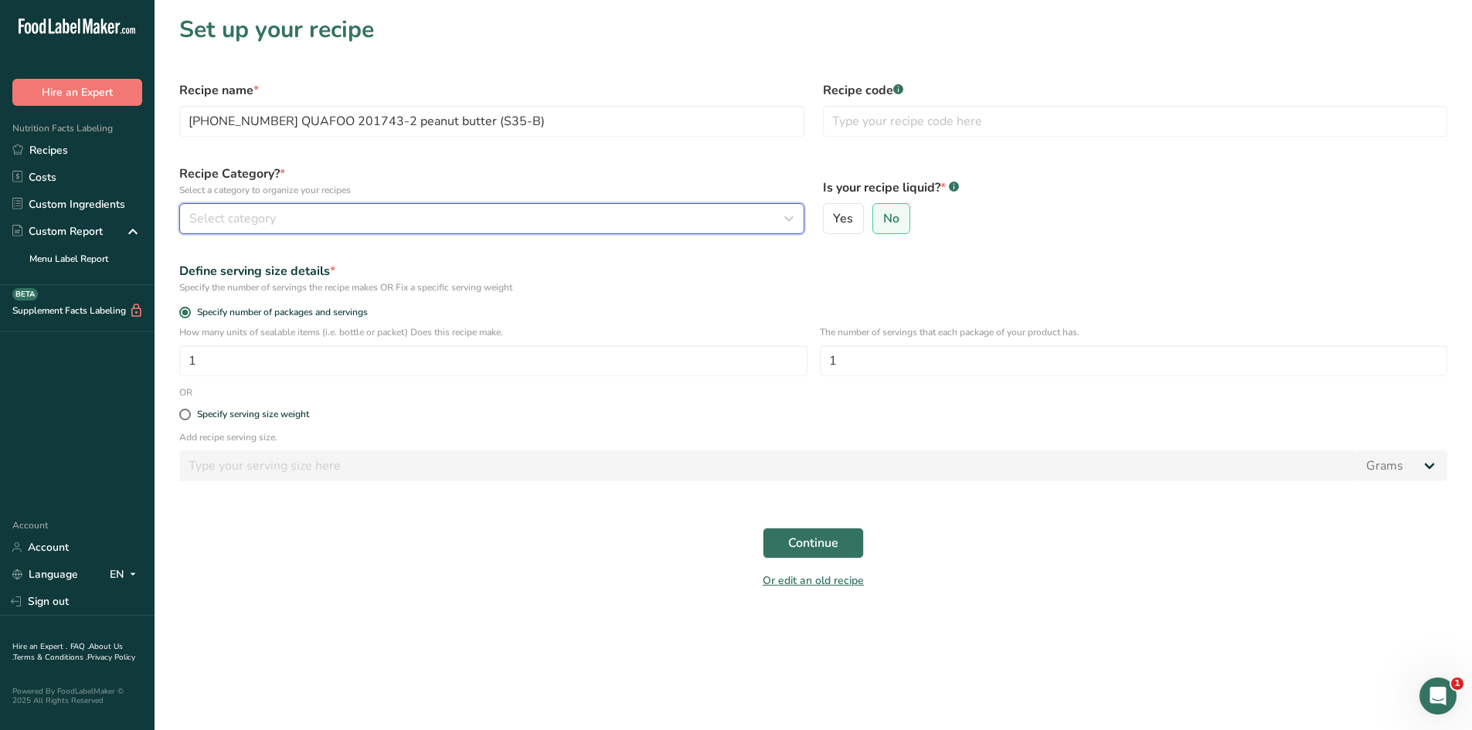
click at [534, 220] on div "Select category" at bounding box center [487, 218] width 596 height 19
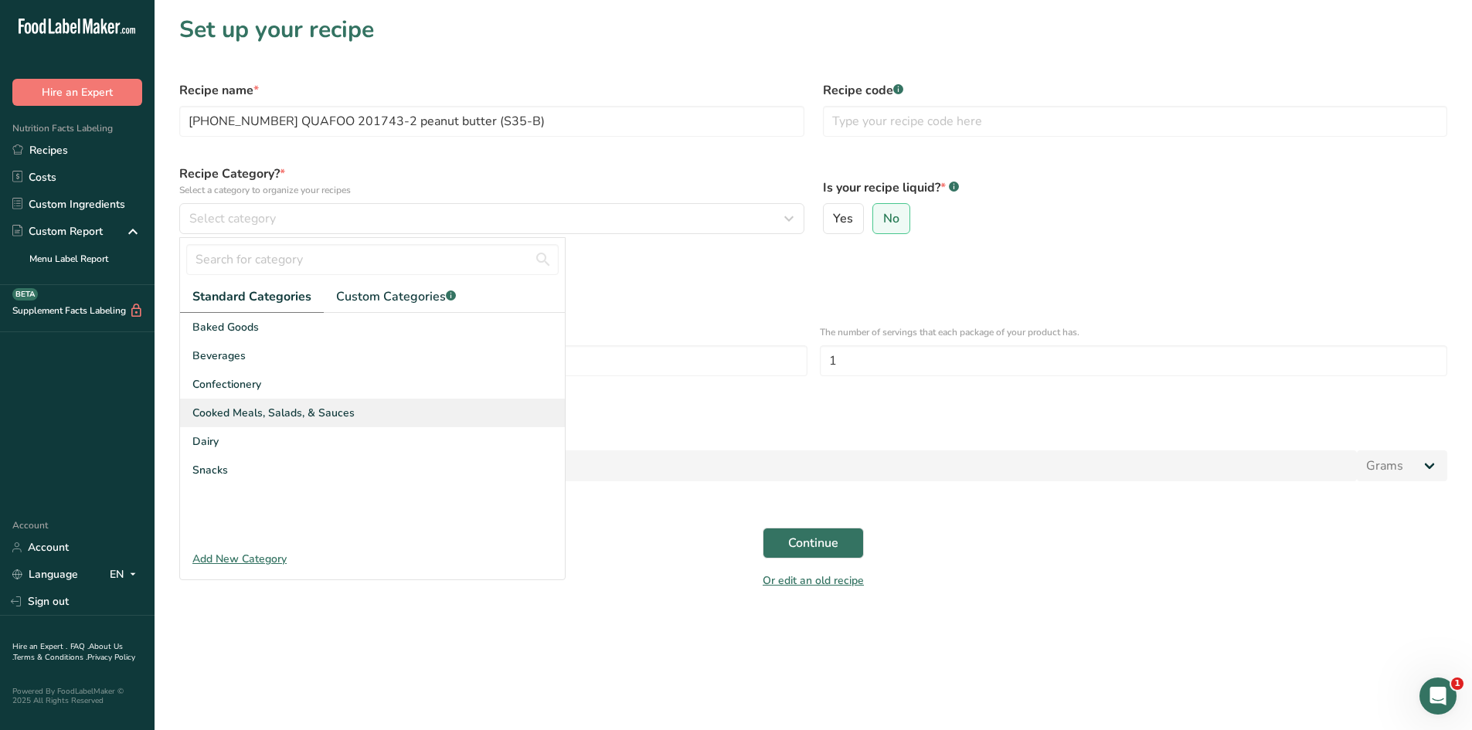
click at [332, 409] on span "Cooked Meals, Salads, & Sauces" at bounding box center [273, 413] width 162 height 16
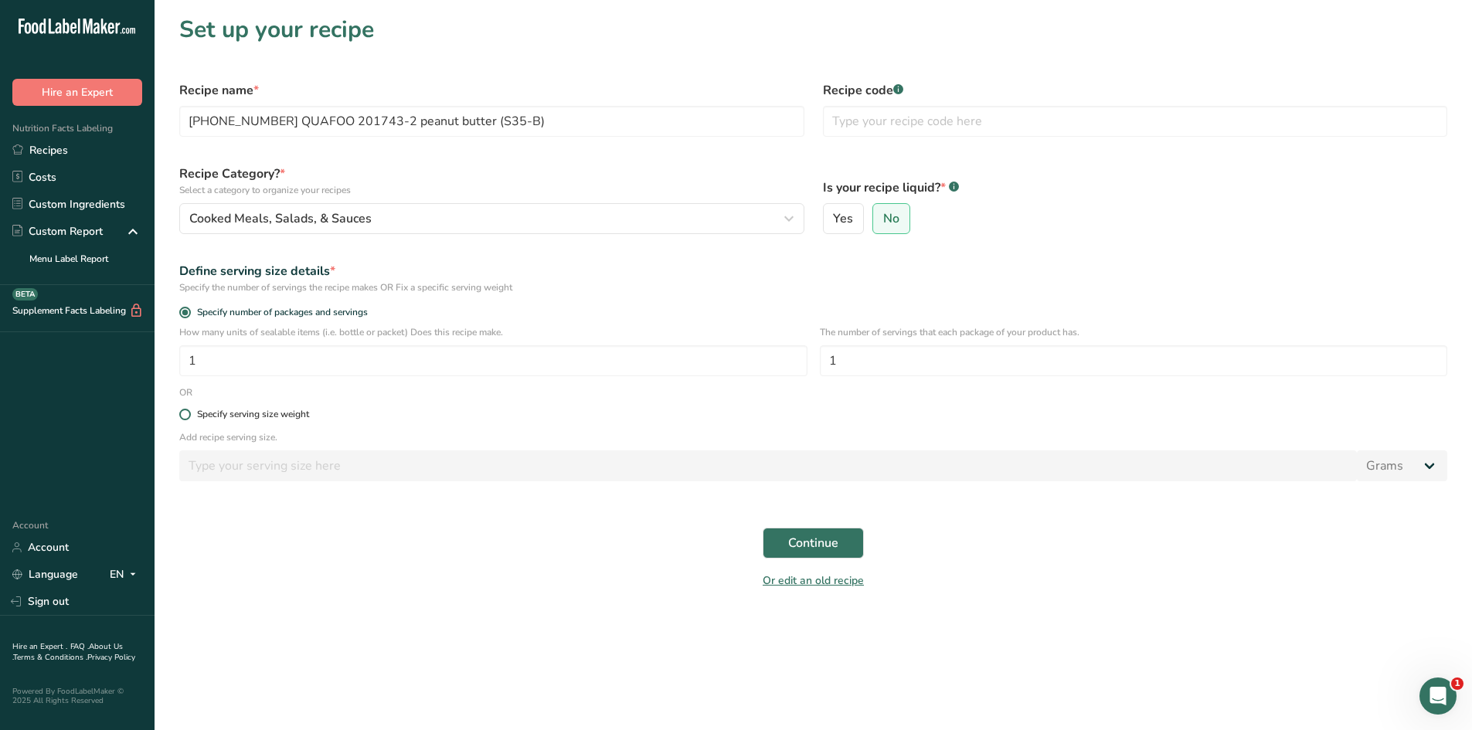
click at [185, 414] on span at bounding box center [185, 415] width 12 height 12
click at [185, 414] on input "Specify serving size weight" at bounding box center [184, 415] width 10 height 10
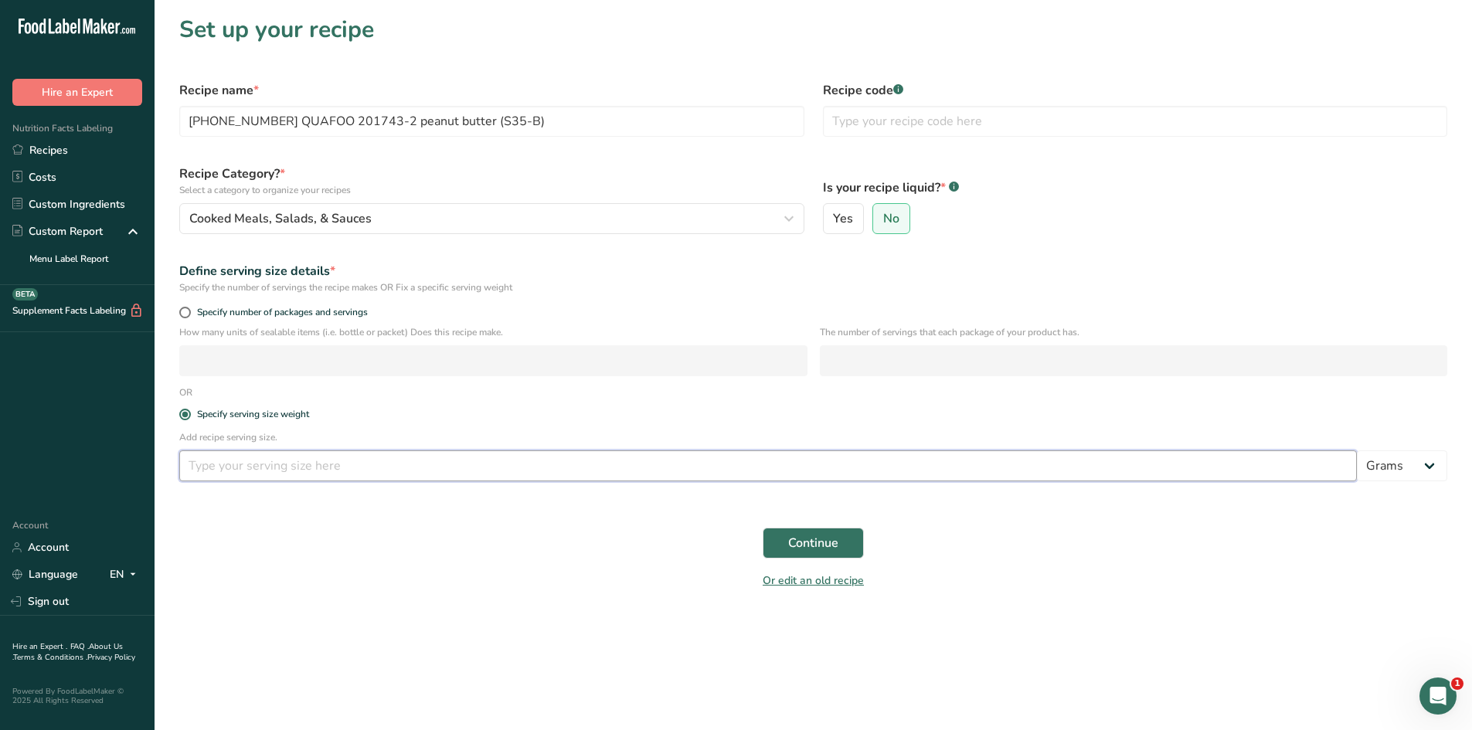
click at [262, 465] on input "number" at bounding box center [768, 466] width 1178 height 31
click at [288, 535] on div "Continue" at bounding box center [813, 543] width 1287 height 49
click at [798, 543] on span "Continue" at bounding box center [813, 543] width 50 height 19
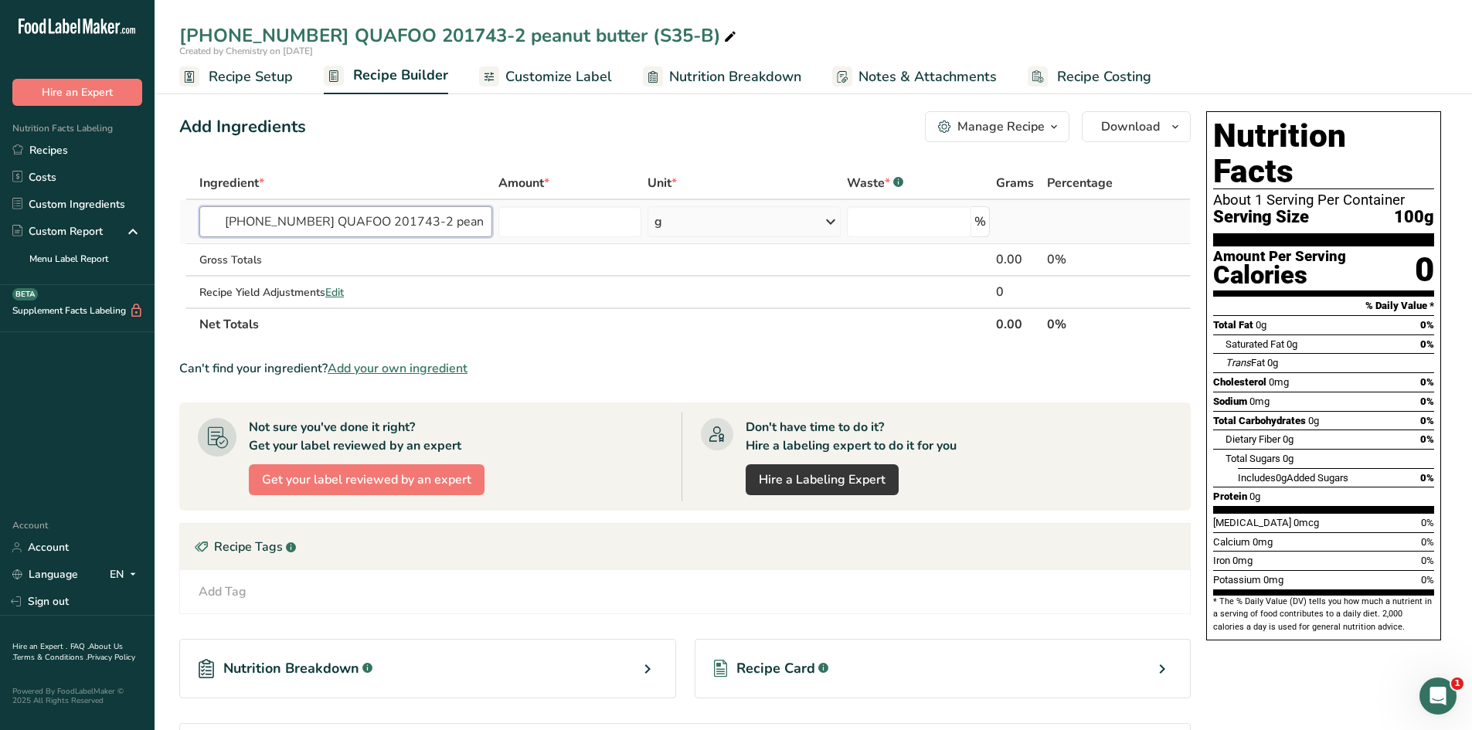
scroll to position [0, 77]
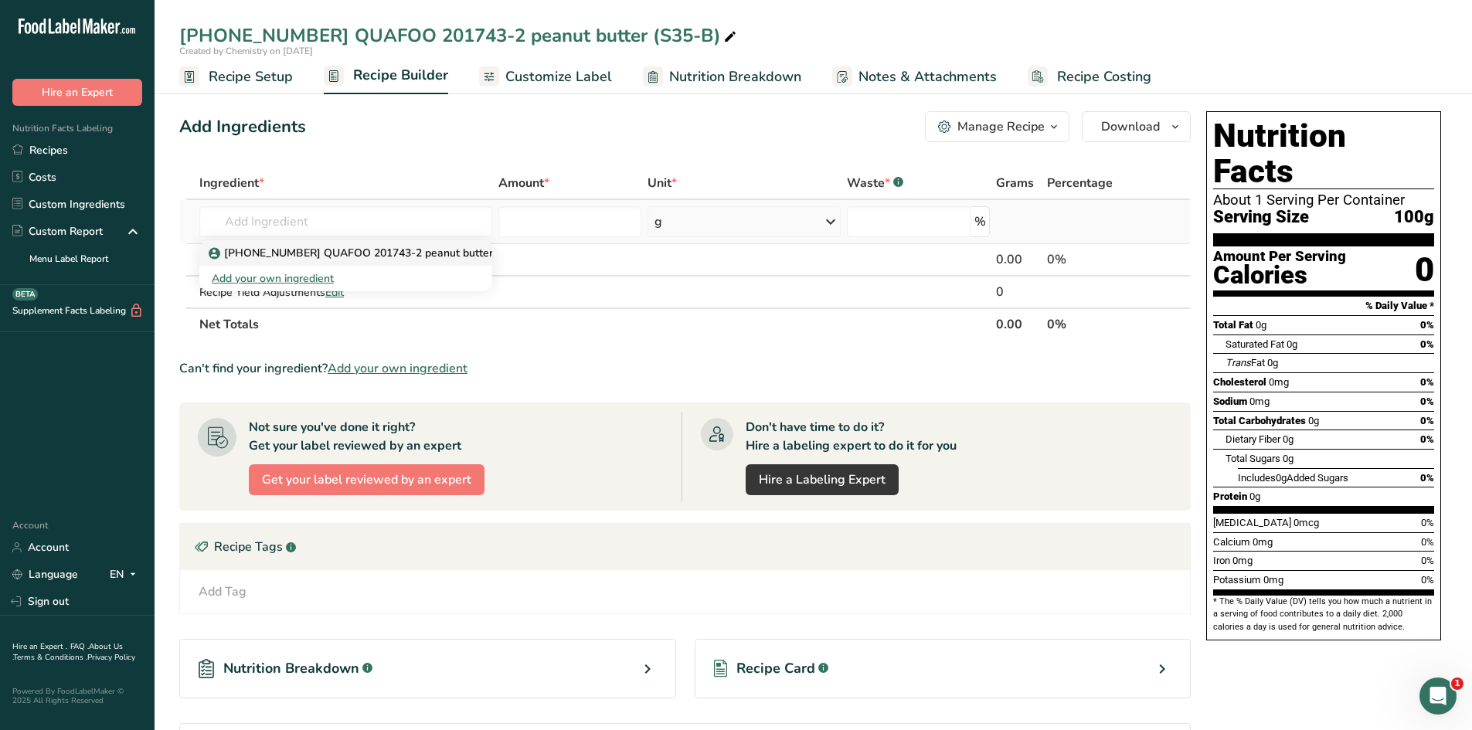
click at [363, 247] on p "[PHONE_NUMBER] QUAFOO 201743-2 peanut butter (S35-B)" at bounding box center [374, 253] width 324 height 16
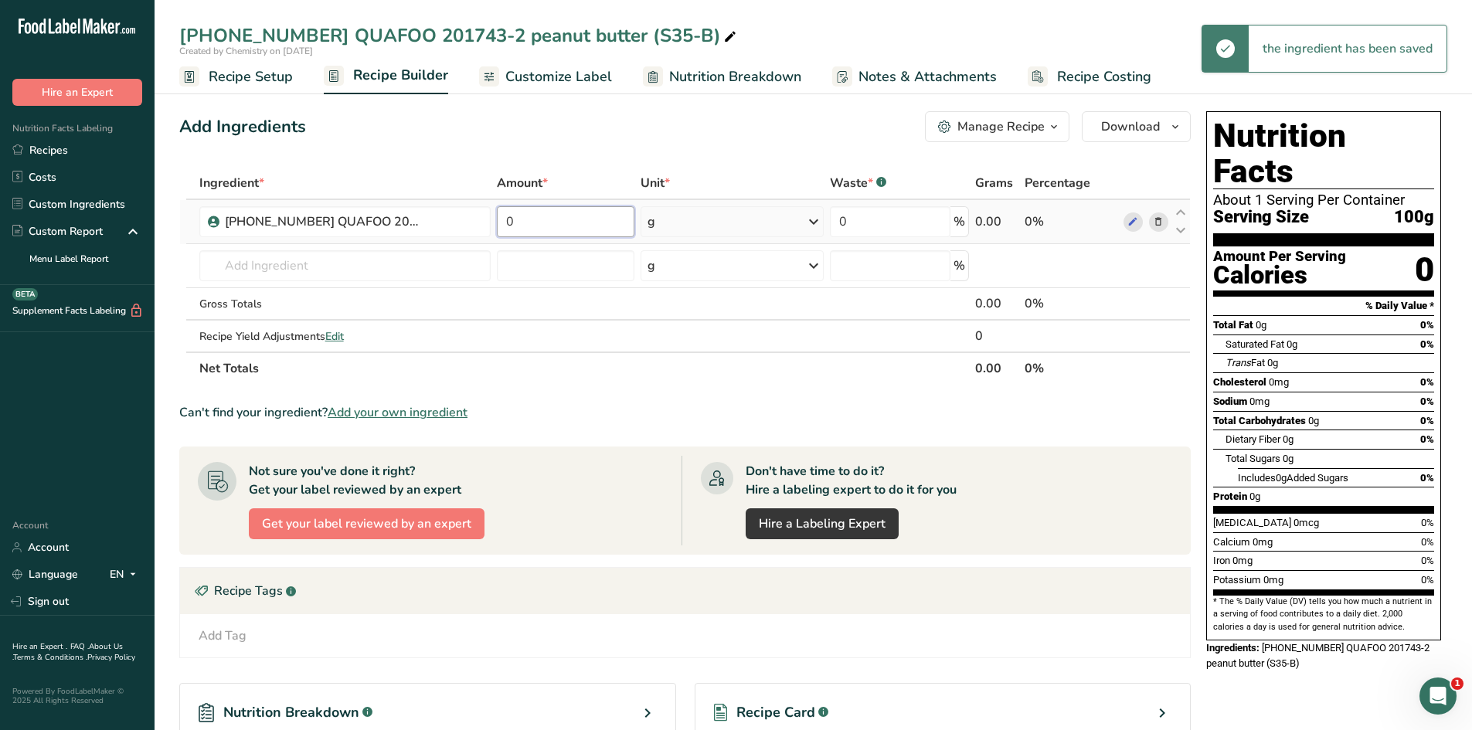
drag, startPoint x: 529, startPoint y: 226, endPoint x: 499, endPoint y: 228, distance: 31.0
click at [499, 228] on input "0" at bounding box center [566, 221] width 138 height 31
click at [499, 152] on div "Add Ingredients Manage Recipe Delete Recipe Duplicate Recipe Scale Recipe Save …" at bounding box center [689, 511] width 1021 height 813
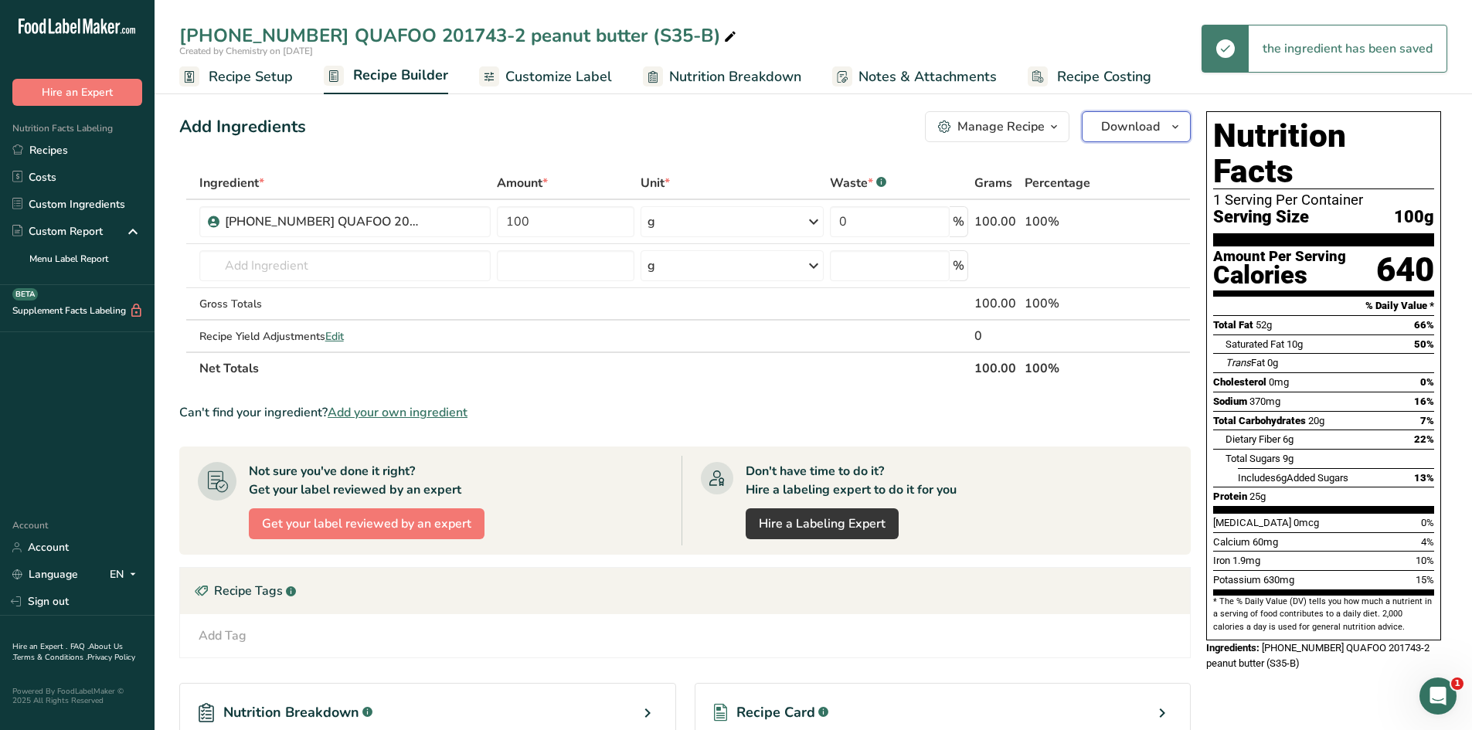
click at [1174, 123] on icon "button" at bounding box center [1175, 126] width 12 height 19
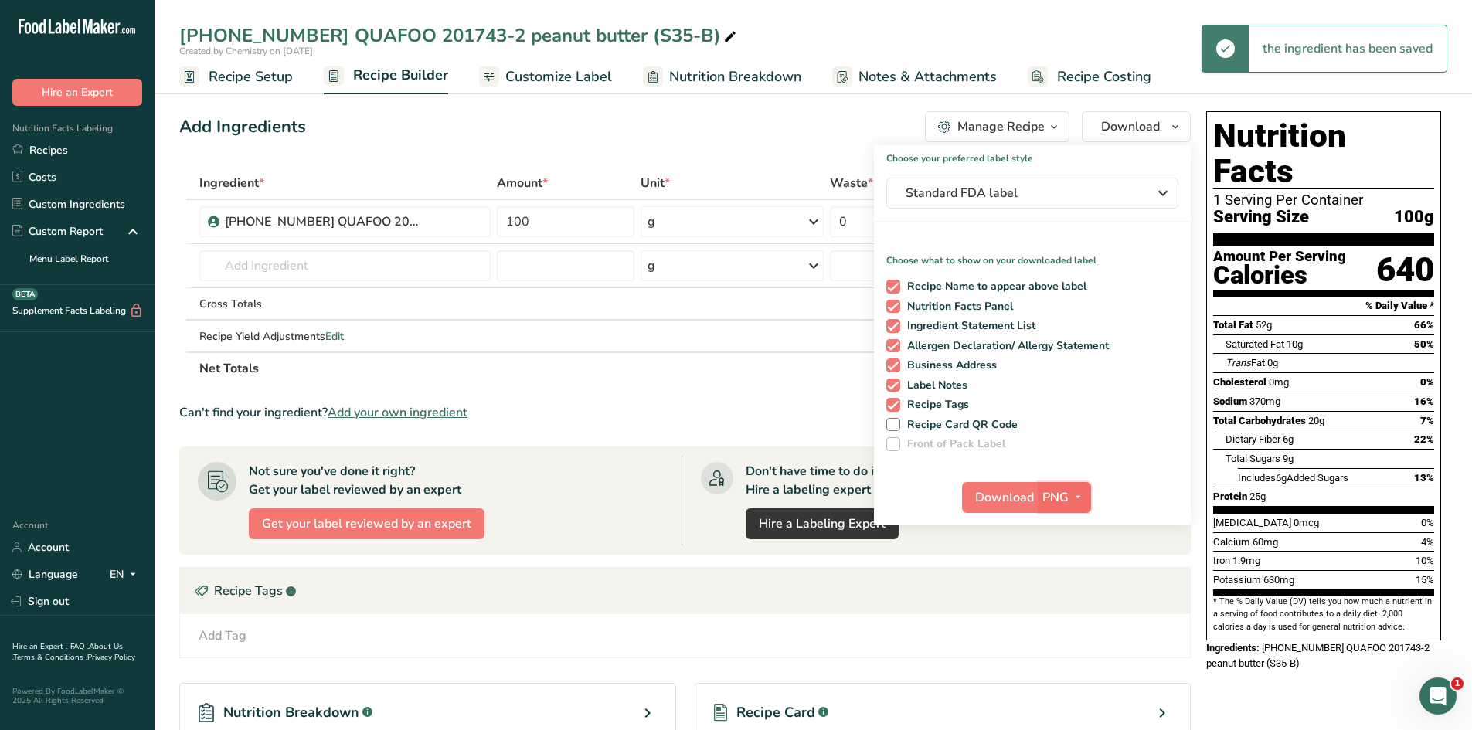
click at [1064, 497] on span "PNG" at bounding box center [1056, 498] width 26 height 19
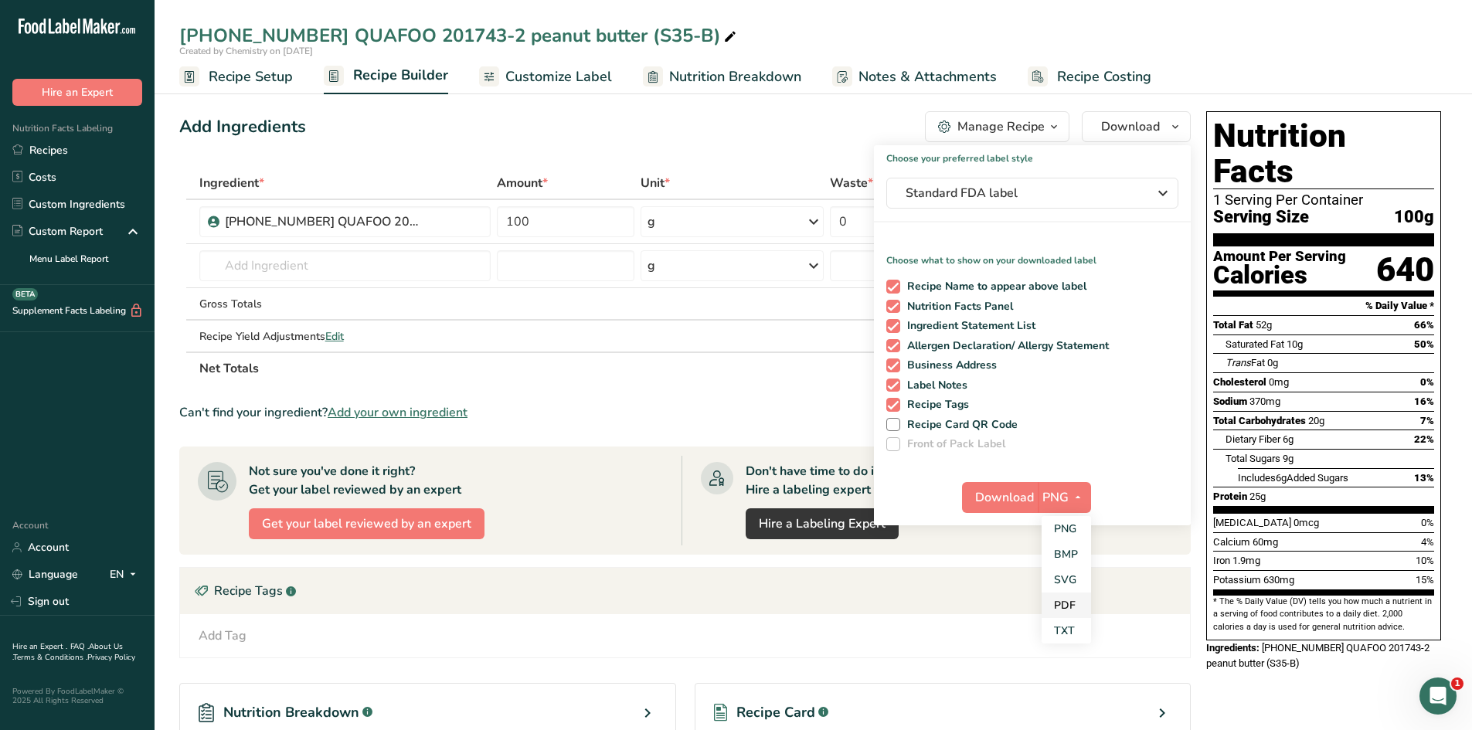
click at [1058, 604] on link "PDF" at bounding box center [1066, 606] width 49 height 26
click at [1034, 501] on span "Download" at bounding box center [1005, 498] width 59 height 19
click at [250, 93] on link "Recipe Setup" at bounding box center [236, 77] width 114 height 35
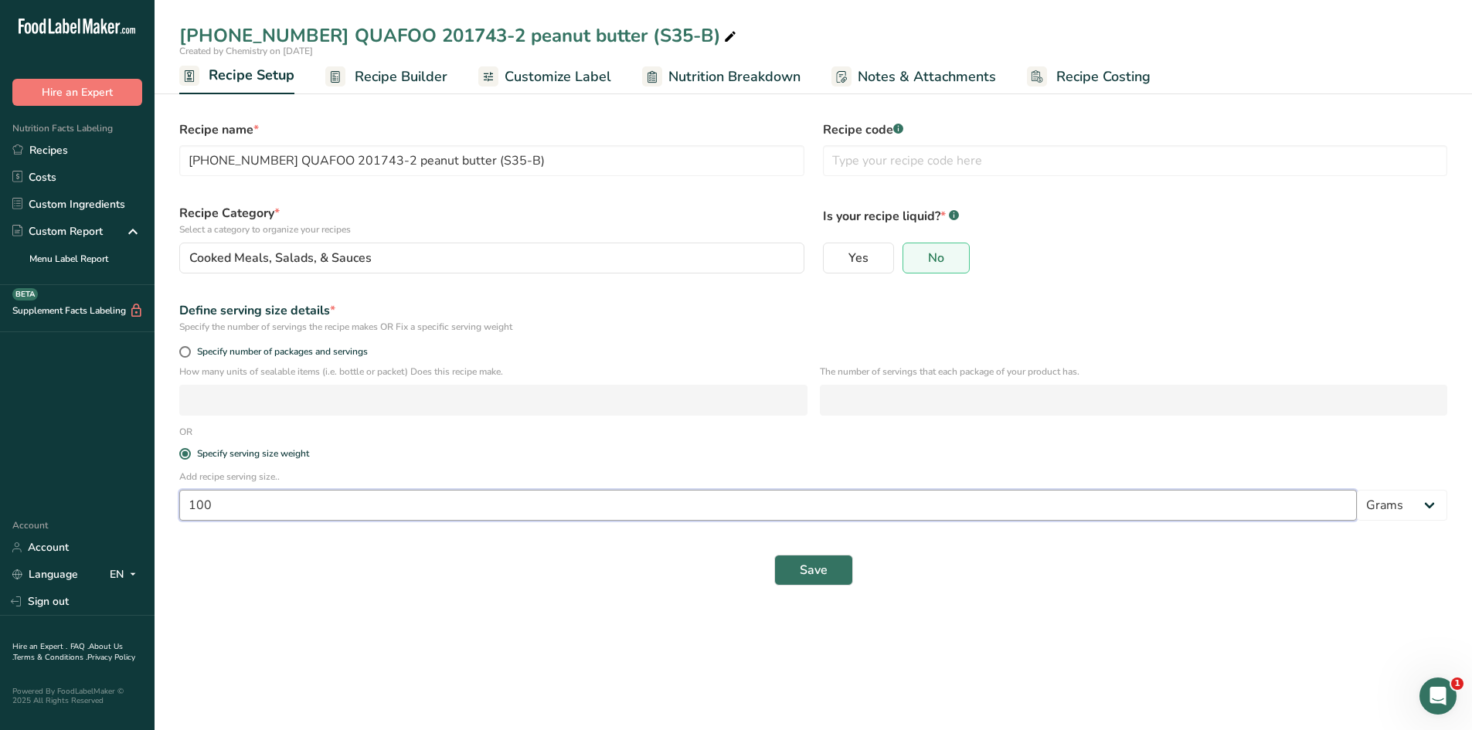
drag, startPoint x: 246, startPoint y: 501, endPoint x: 123, endPoint y: 503, distance: 122.9
click at [123, 503] on div ".a-20{fill:#fff;} Hire an Expert Nutrition Facts Labeling Recipes Costs Custom …" at bounding box center [736, 365] width 1472 height 730
click at [424, 454] on label "Specify serving size weight" at bounding box center [813, 454] width 1268 height 12
click at [189, 454] on input "Specify serving size weight" at bounding box center [184, 454] width 10 height 10
click at [792, 576] on button "Save" at bounding box center [814, 570] width 79 height 31
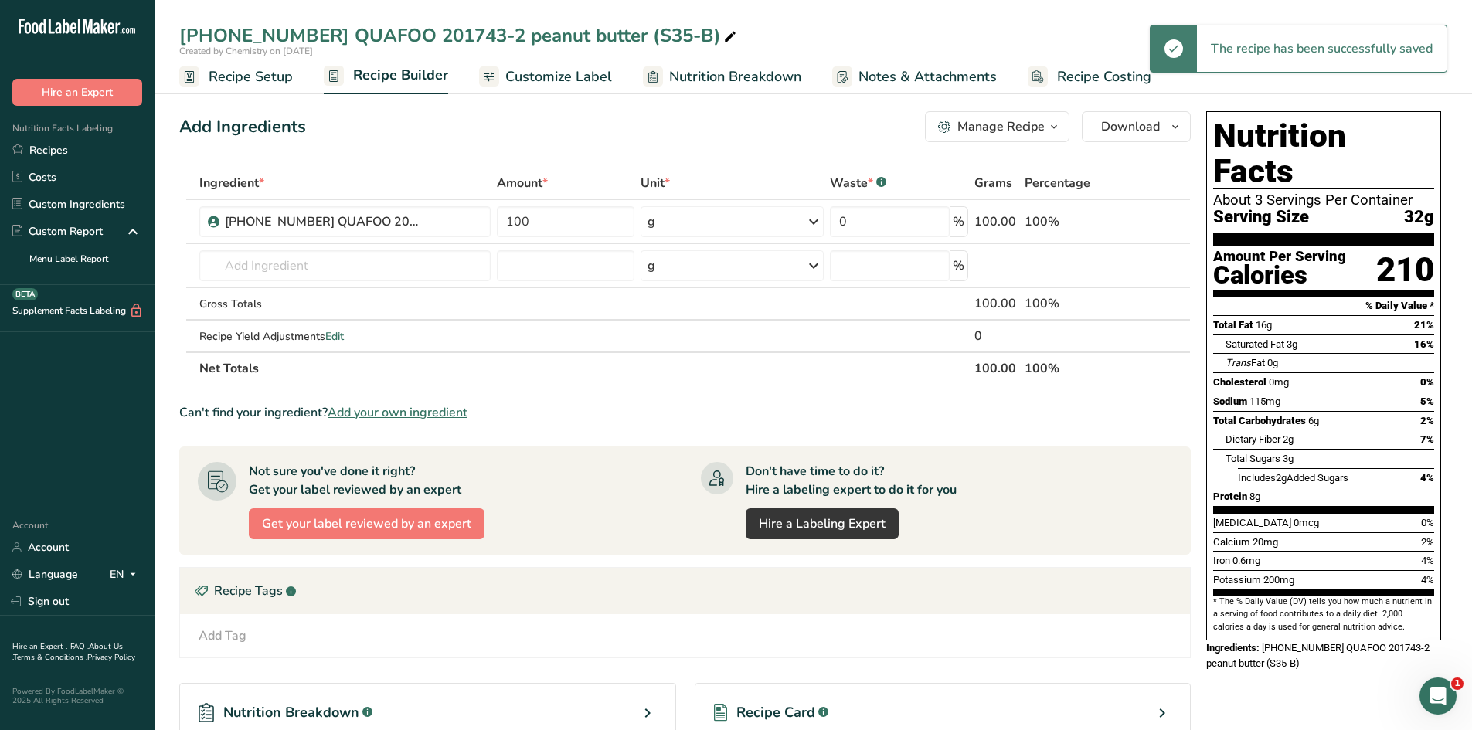
click at [723, 40] on icon at bounding box center [730, 37] width 14 height 22
click at [698, 113] on div "Add Ingredients Manage Recipe Delete Recipe Duplicate Recipe Scale Recipe Save …" at bounding box center [685, 126] width 1012 height 31
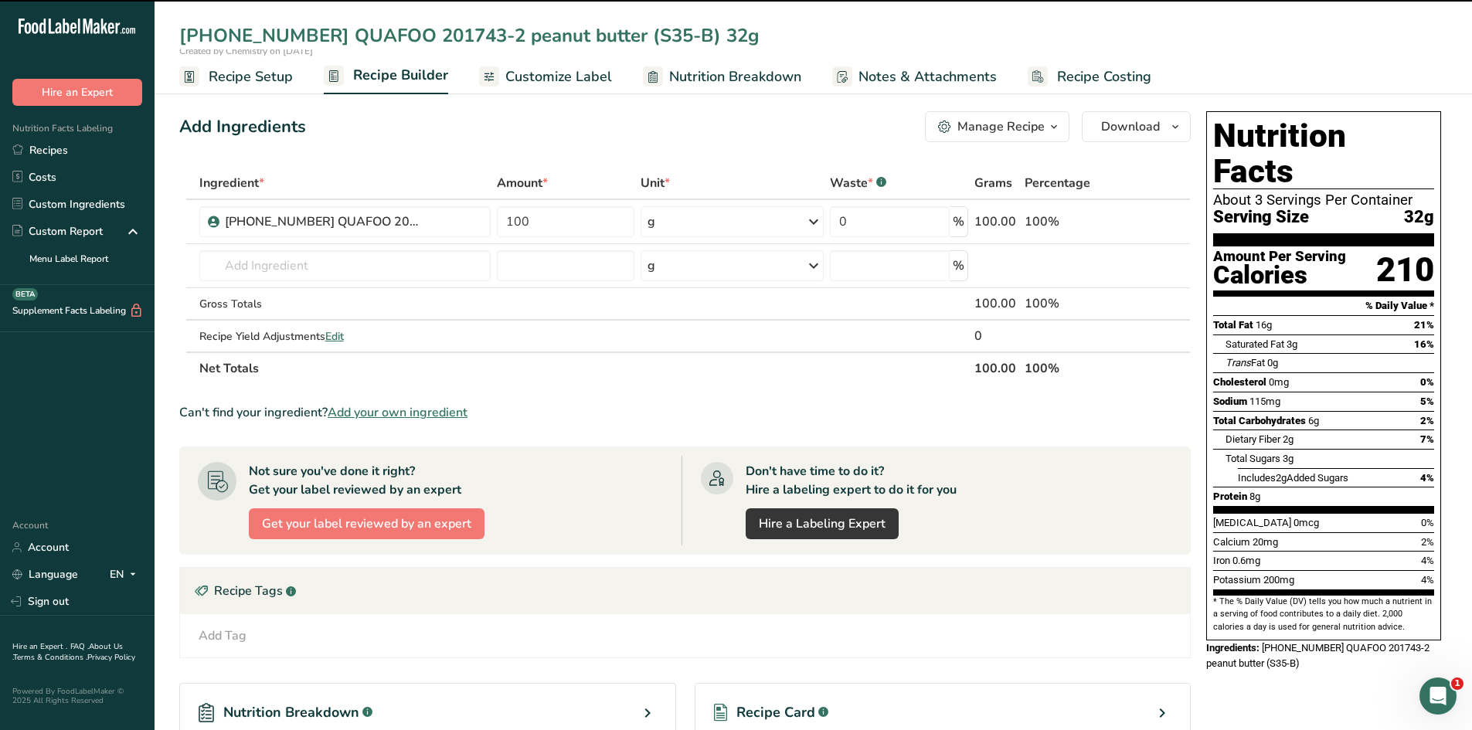
click at [570, 70] on span "Customize Label" at bounding box center [559, 76] width 107 height 21
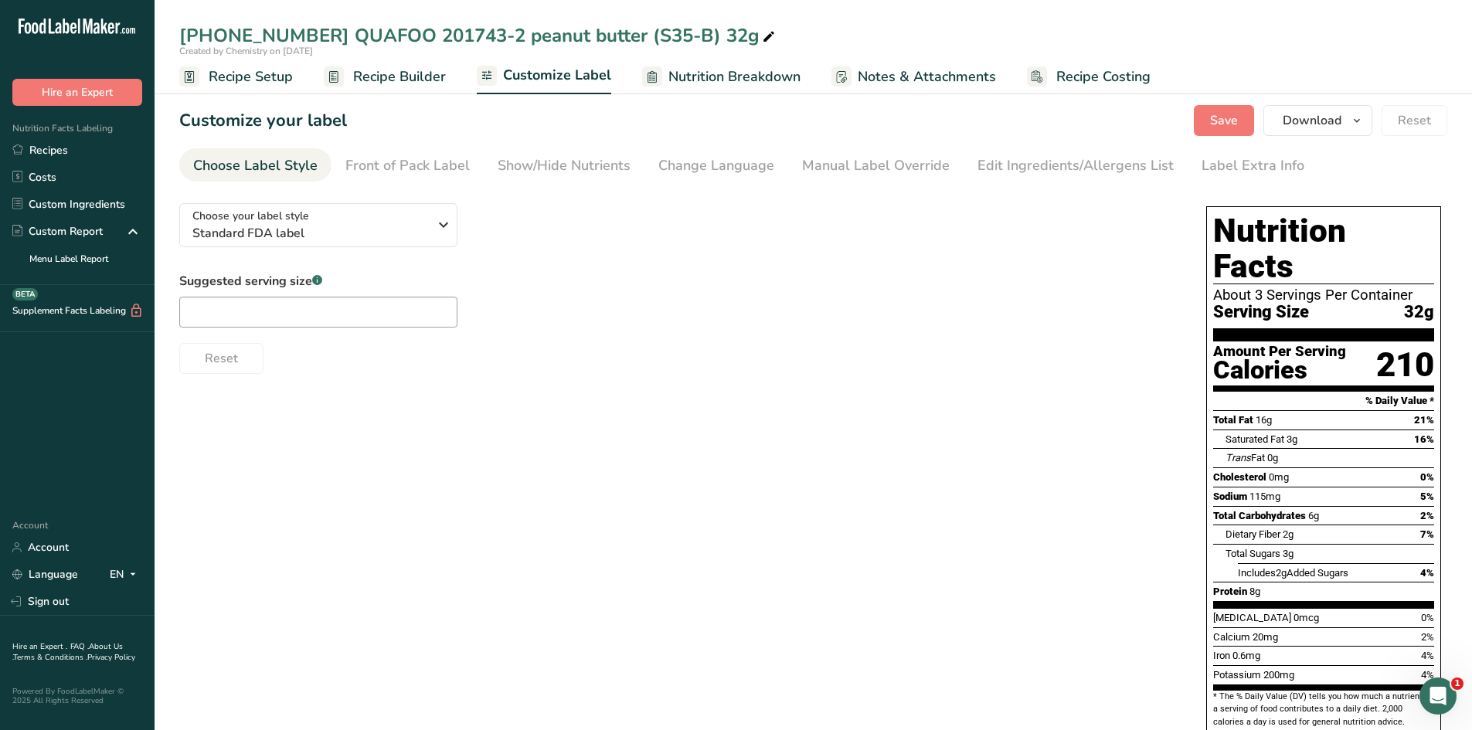
click at [366, 84] on span "Recipe Builder" at bounding box center [399, 76] width 93 height 21
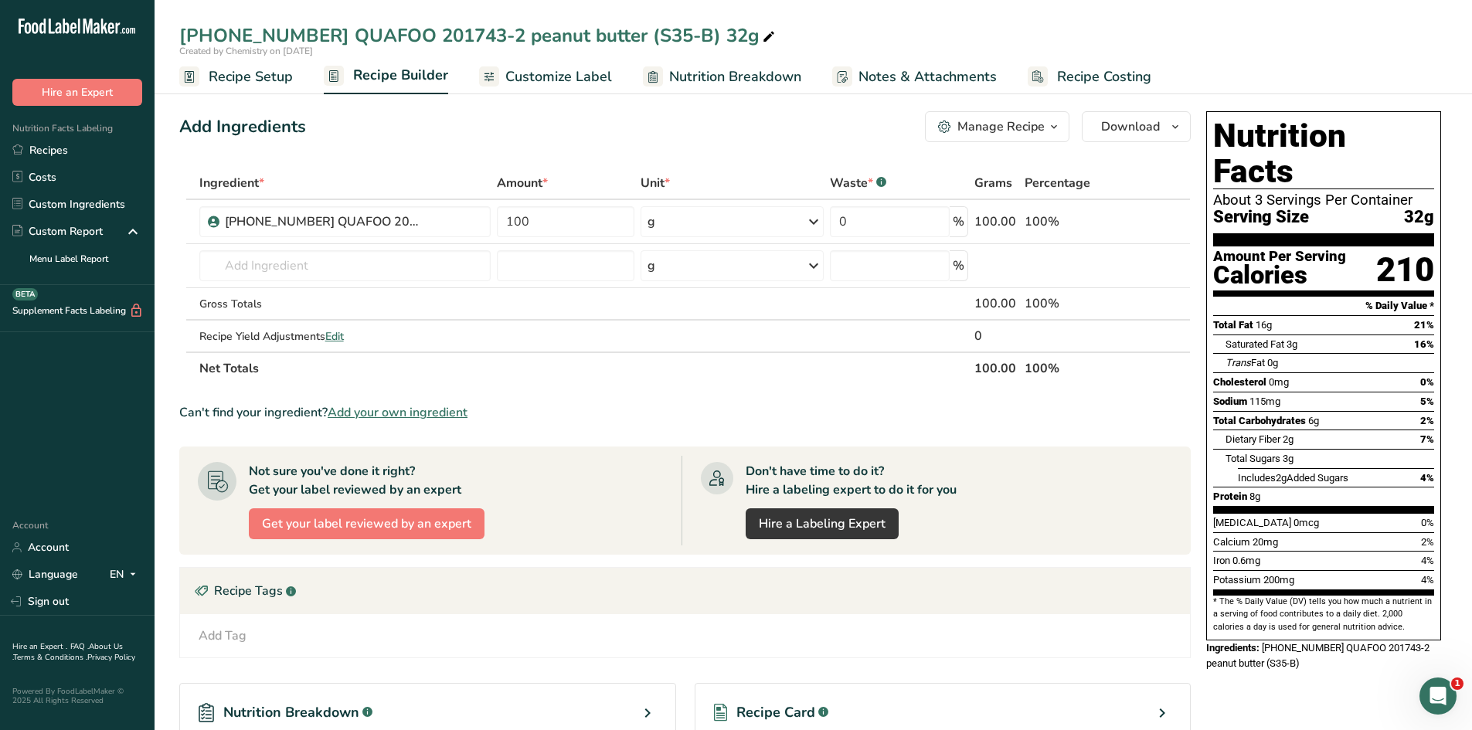
click at [549, 75] on span "Customize Label" at bounding box center [559, 76] width 107 height 21
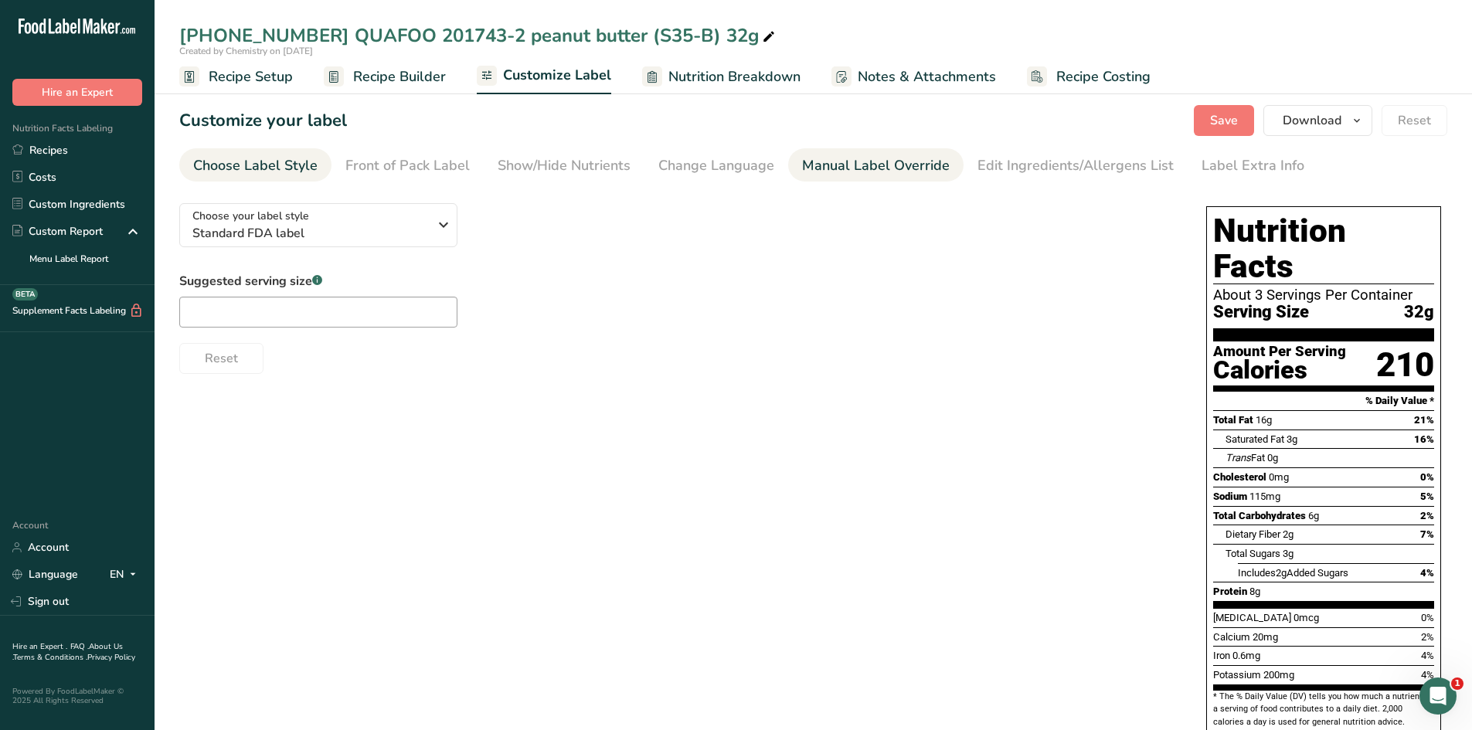
click at [820, 169] on div "Manual Label Override" at bounding box center [876, 165] width 148 height 21
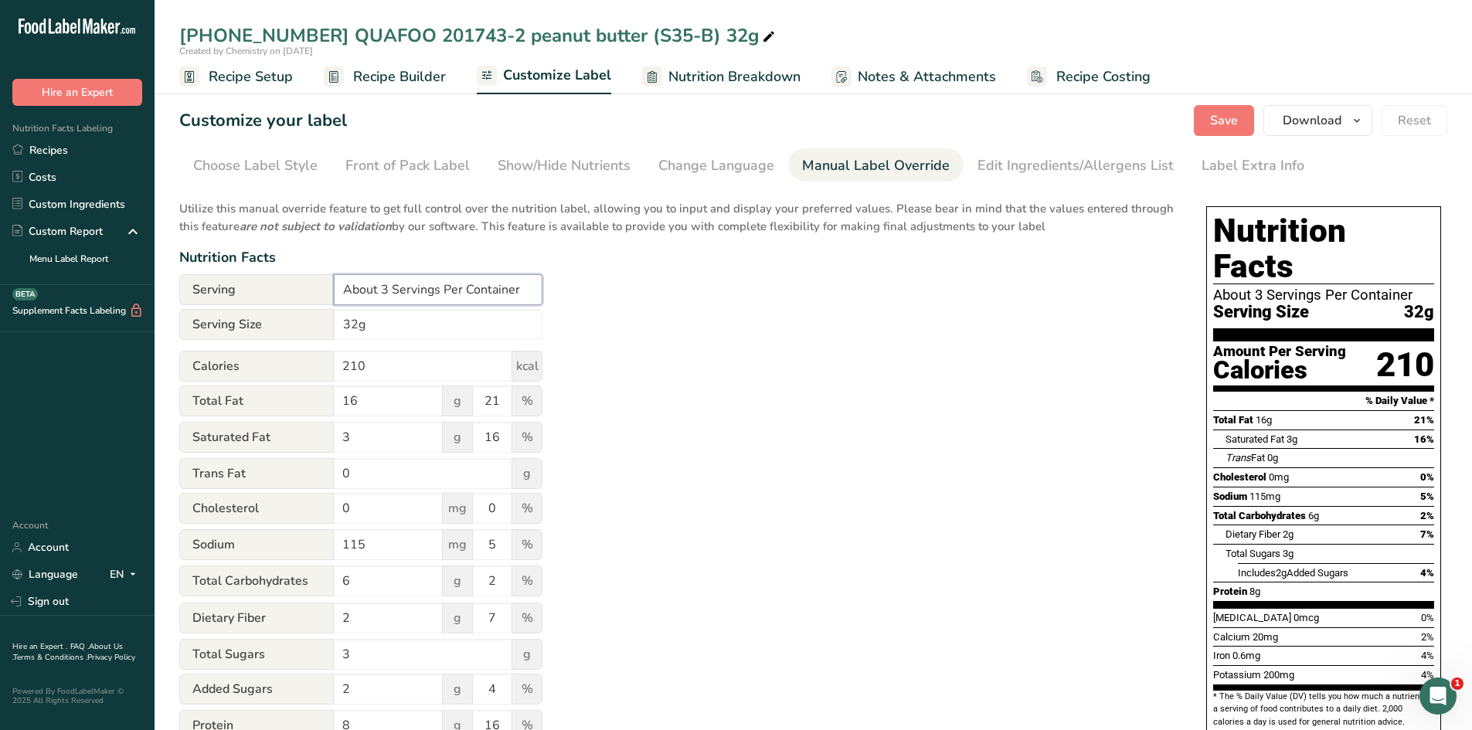
click at [388, 290] on input "About 3 Servings Per Container" at bounding box center [438, 289] width 209 height 31
click at [751, 316] on div "Utilize this manual override feature to get full control over the nutrition lab…" at bounding box center [677, 561] width 996 height 740
click at [1238, 128] on span "Save" at bounding box center [1224, 120] width 28 height 19
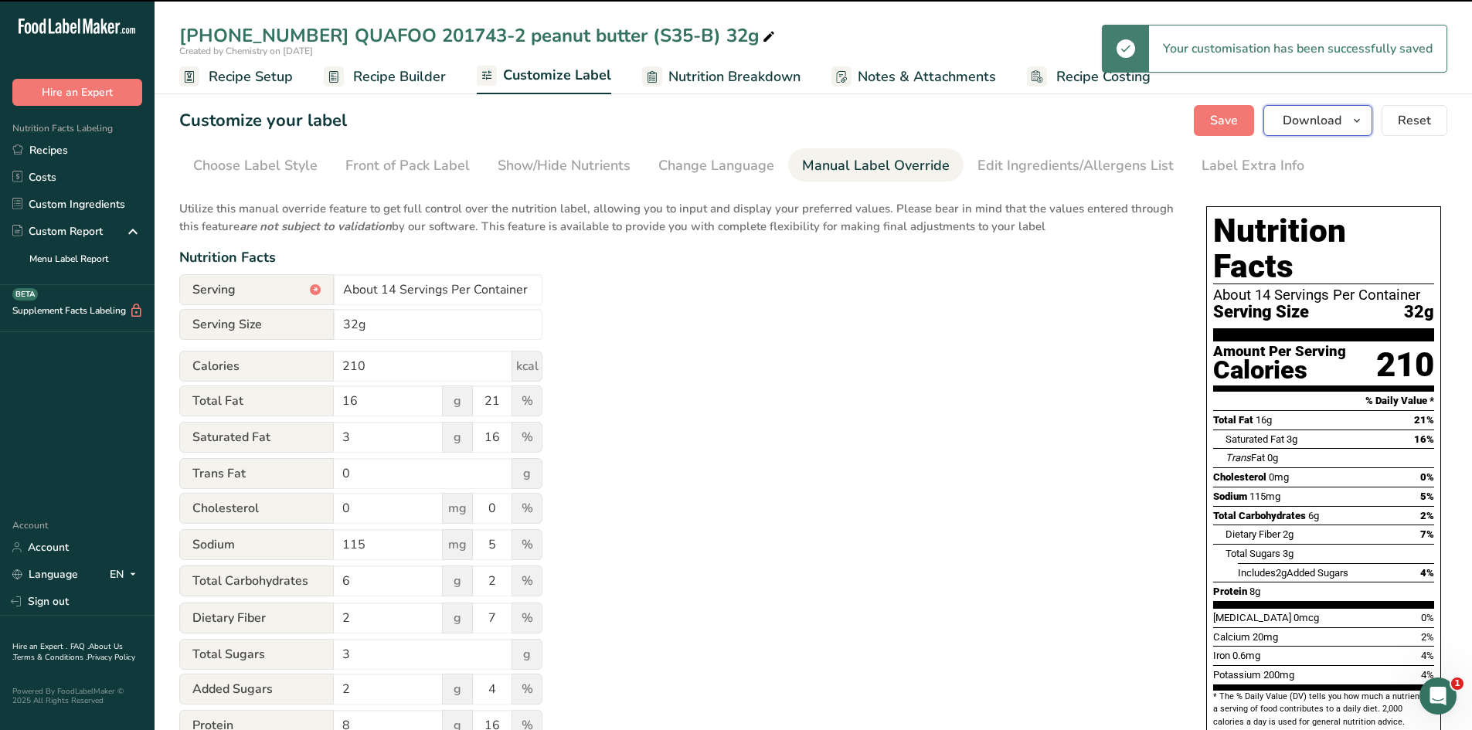
click at [1358, 123] on icon "button" at bounding box center [1357, 120] width 12 height 19
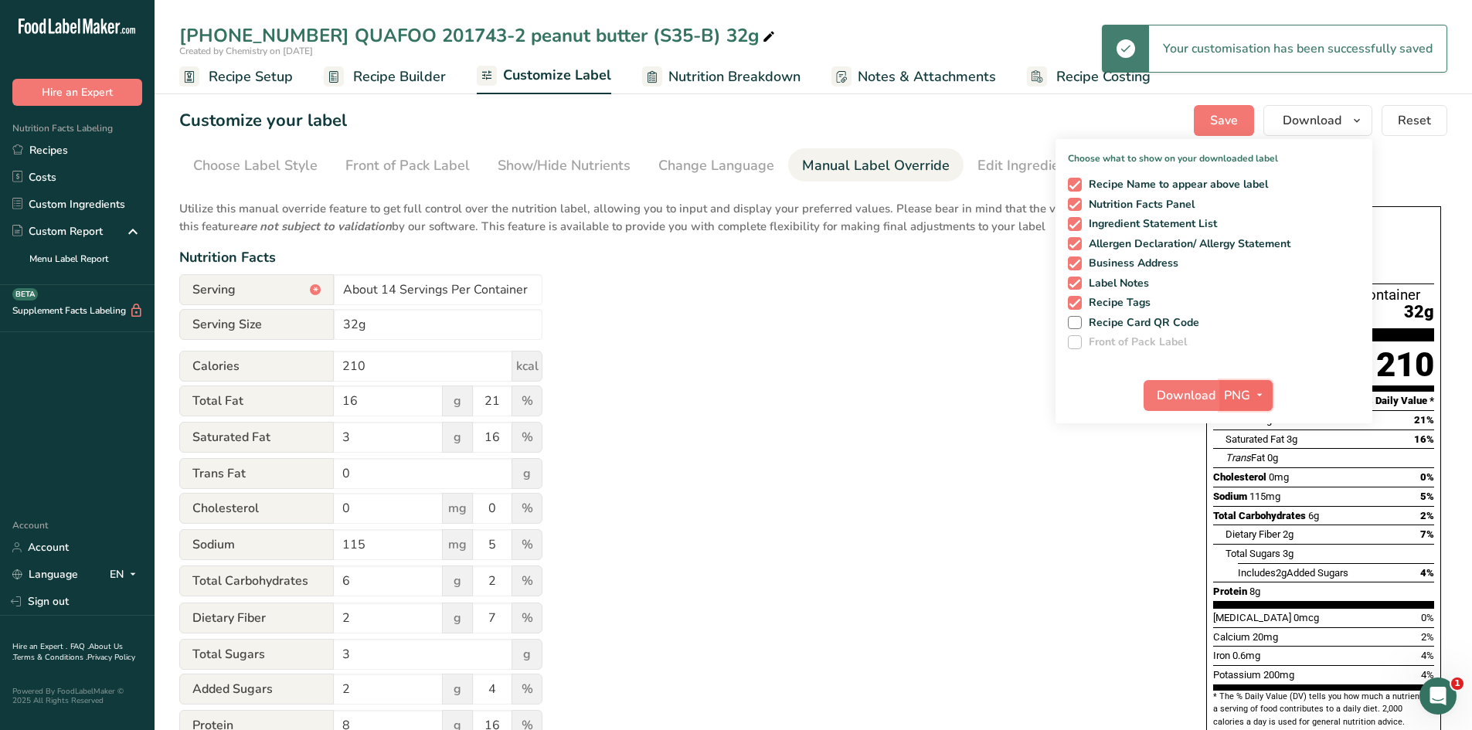
click at [1255, 392] on icon "button" at bounding box center [1260, 395] width 12 height 19
click at [1254, 493] on link "PDF" at bounding box center [1248, 504] width 49 height 26
click at [1214, 397] on span "Download" at bounding box center [1187, 395] width 59 height 19
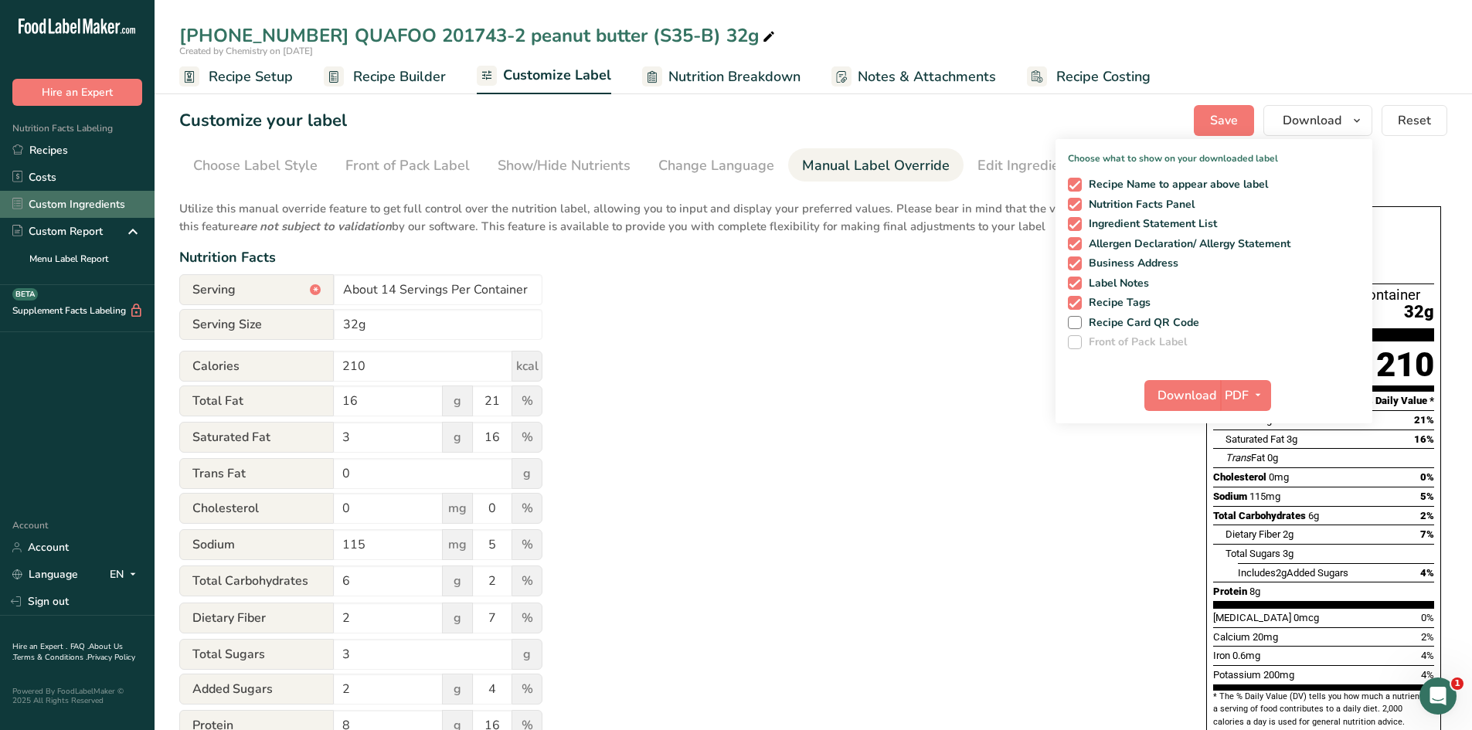
click at [91, 208] on link "Custom Ingredients" at bounding box center [77, 204] width 155 height 27
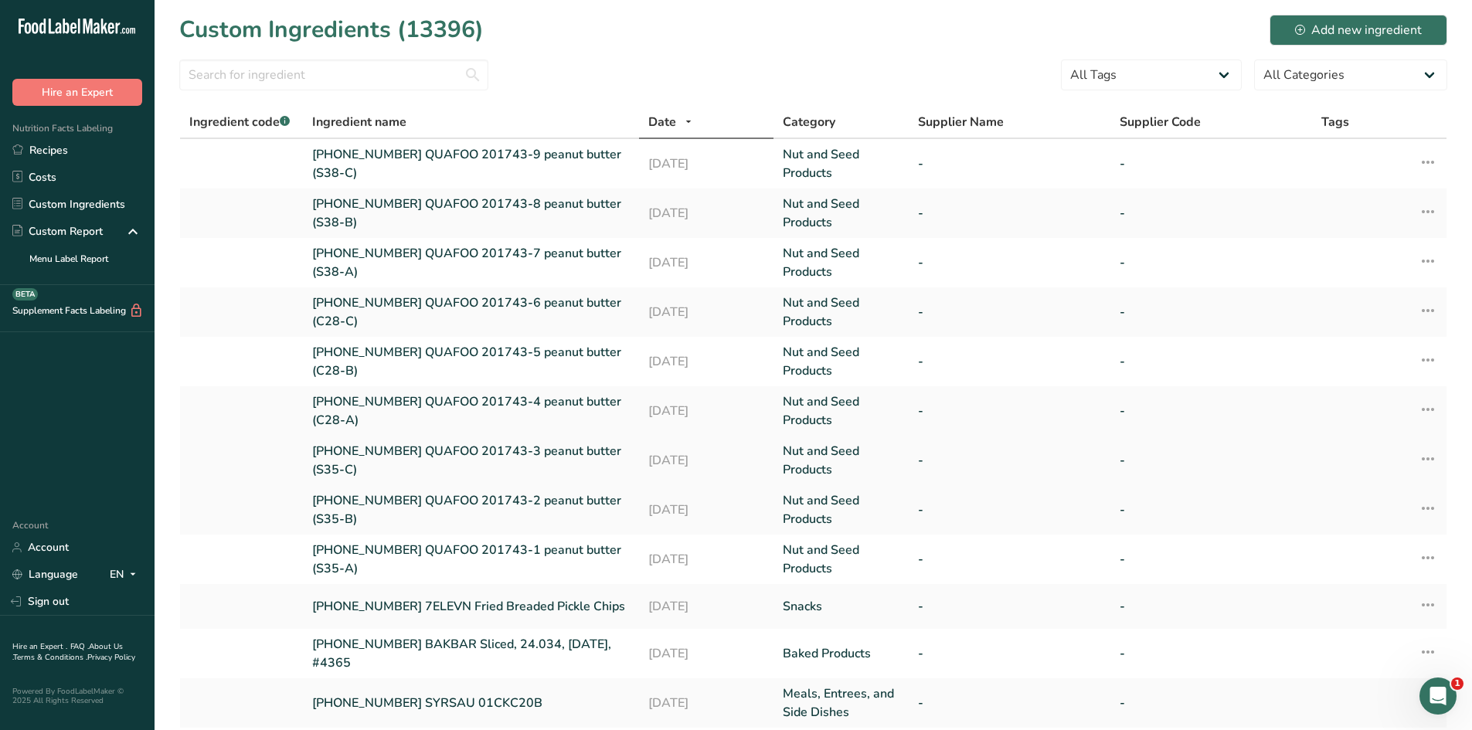
drag, startPoint x: 308, startPoint y: 450, endPoint x: 397, endPoint y: 464, distance: 90.0
click at [397, 464] on td "[PHONE_NUMBER] QUAFOO 201743-3 peanut butter (S35-C)" at bounding box center [471, 460] width 336 height 49
copy link "[PHONE_NUMBER] QUAFOO 201743-3 peanut butter (S35-C)"
click at [93, 153] on link "Recipes" at bounding box center [77, 150] width 155 height 27
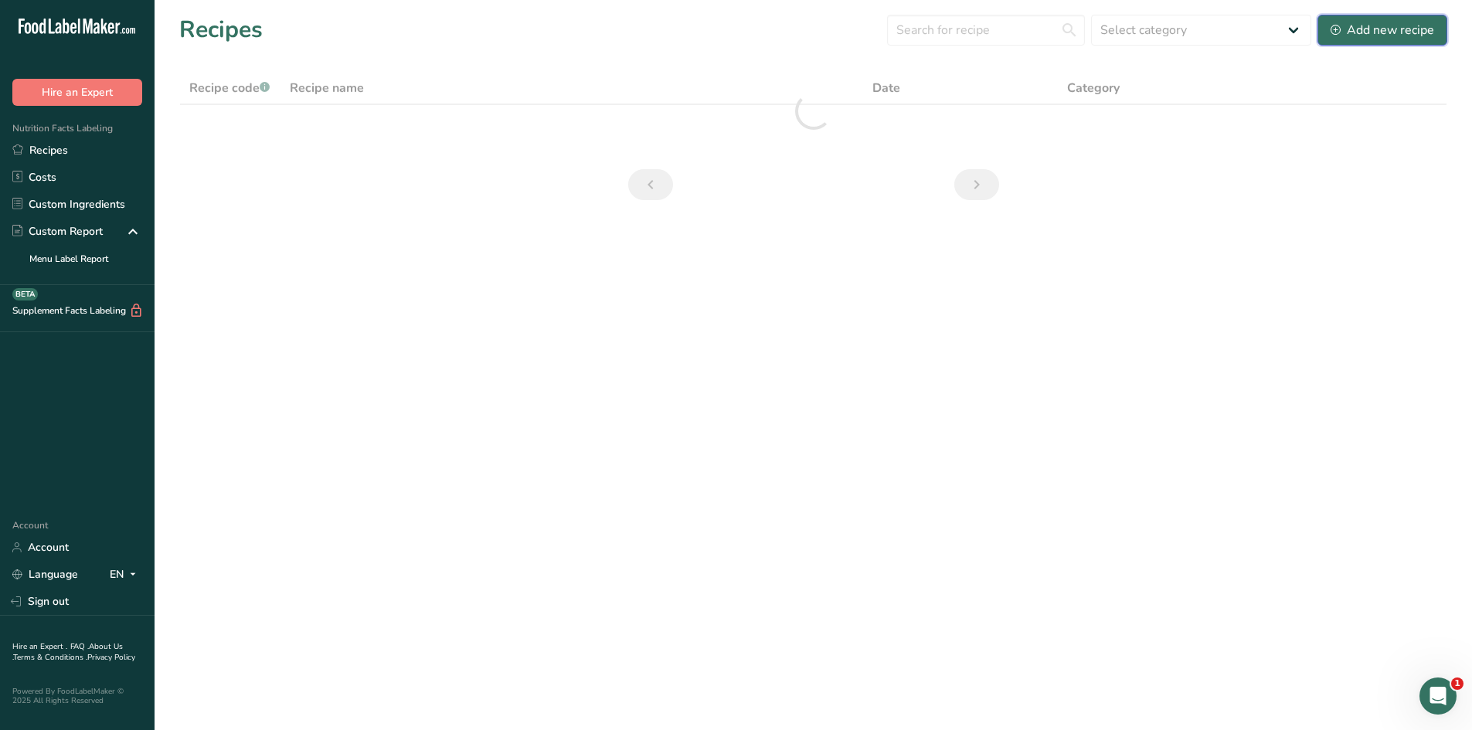
click at [1407, 19] on button "Add new recipe" at bounding box center [1383, 30] width 130 height 31
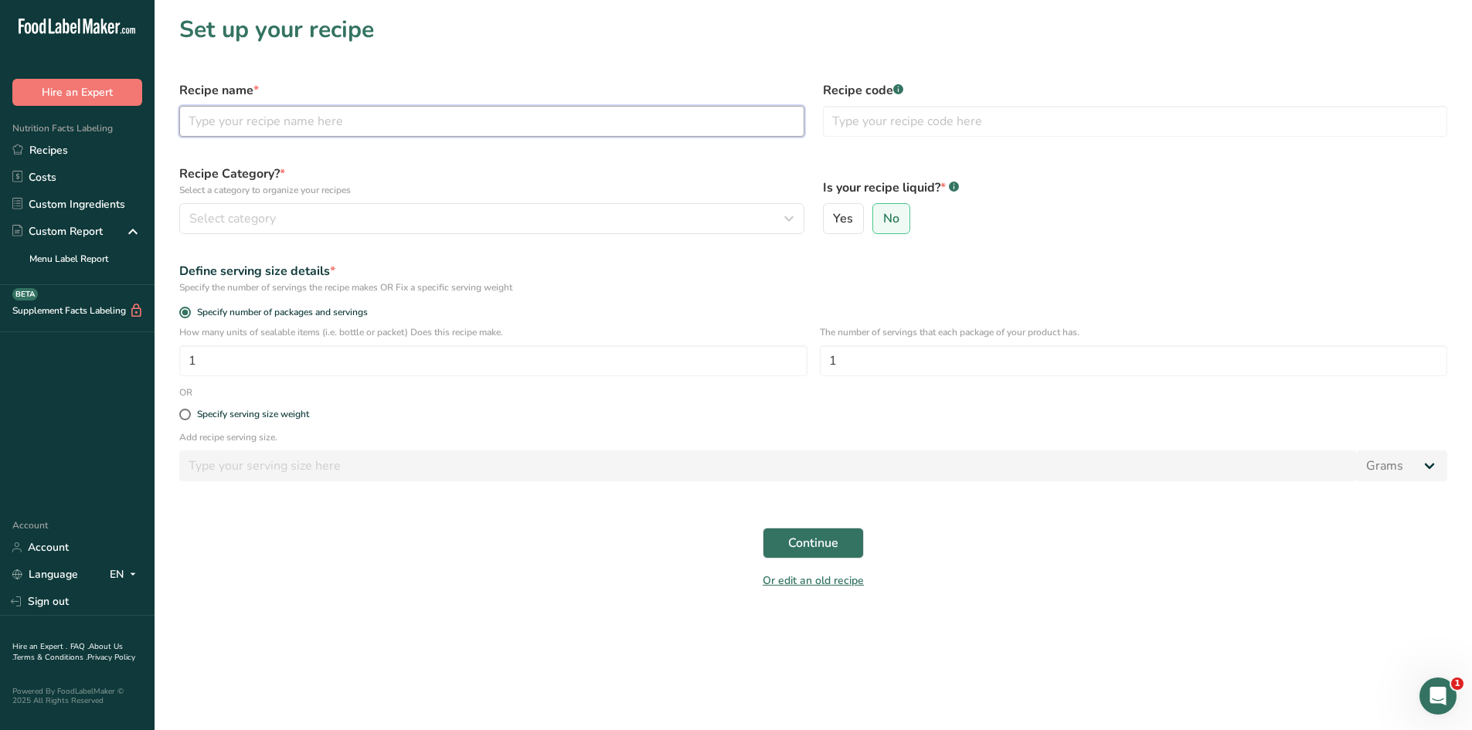
paste input "[PHONE_NUMBER] QUAFOO 201743-3 peanut butter (S35-C)"
type input "[PHONE_NUMBER] QUAFOO 201743-3 peanut butter (S35-C)"
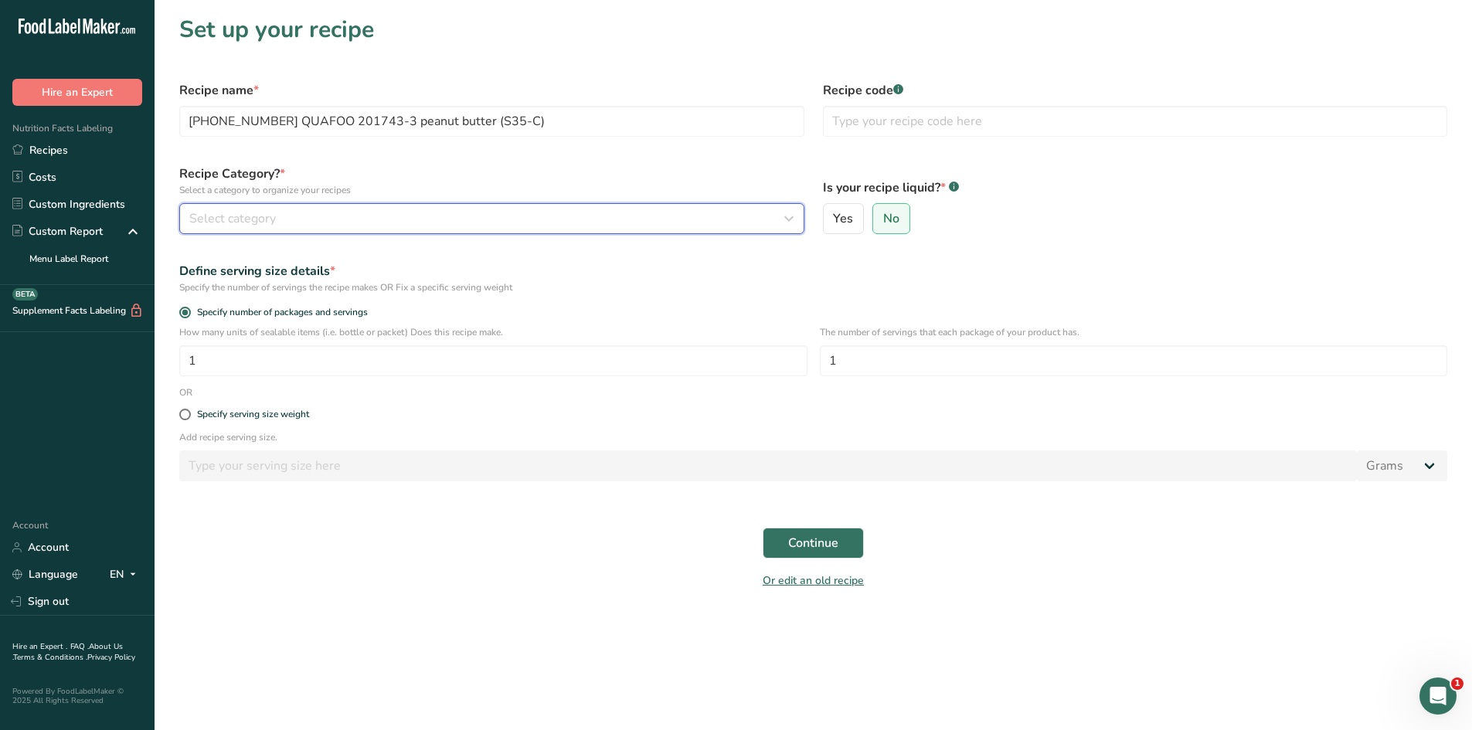
click at [350, 216] on div "Select category" at bounding box center [487, 218] width 596 height 19
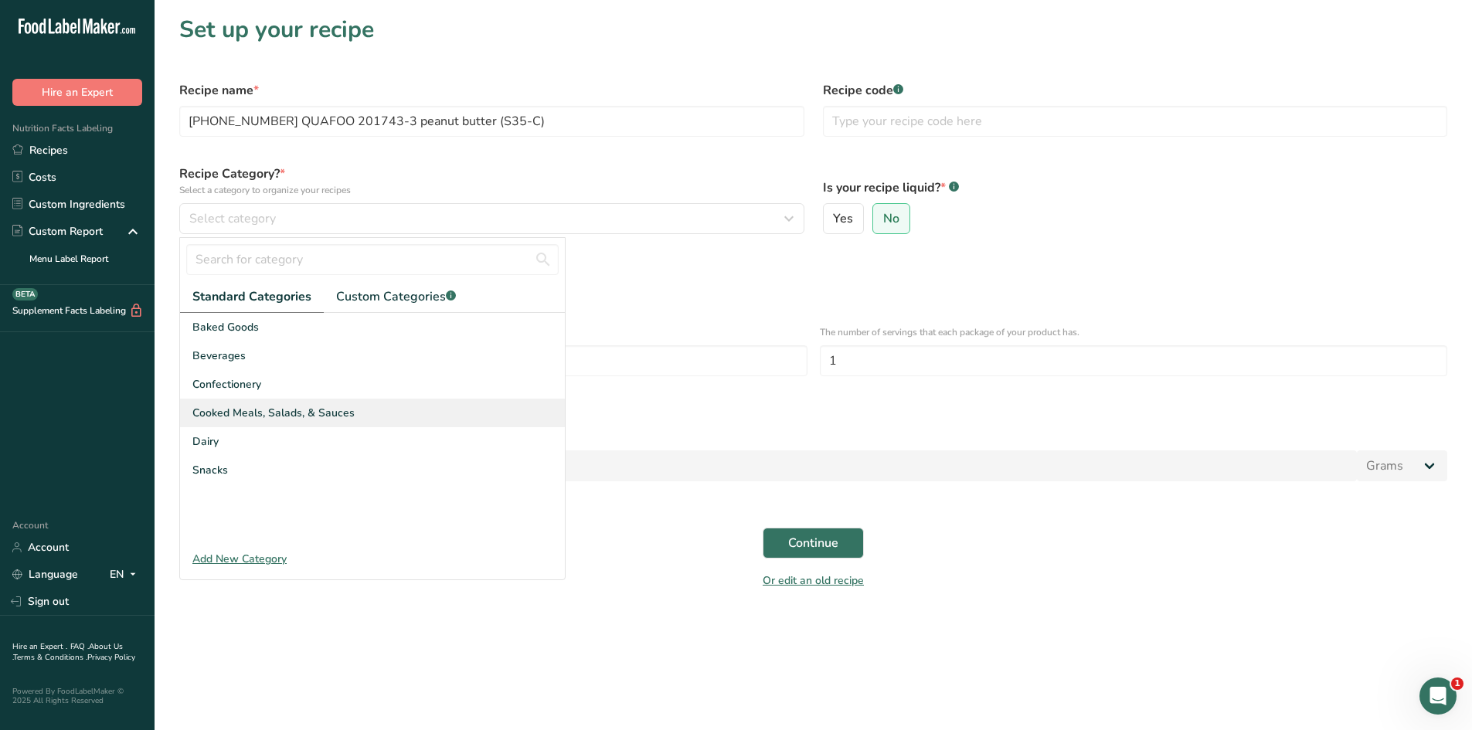
click at [310, 412] on span "Cooked Meals, Salads, & Sauces" at bounding box center [273, 413] width 162 height 16
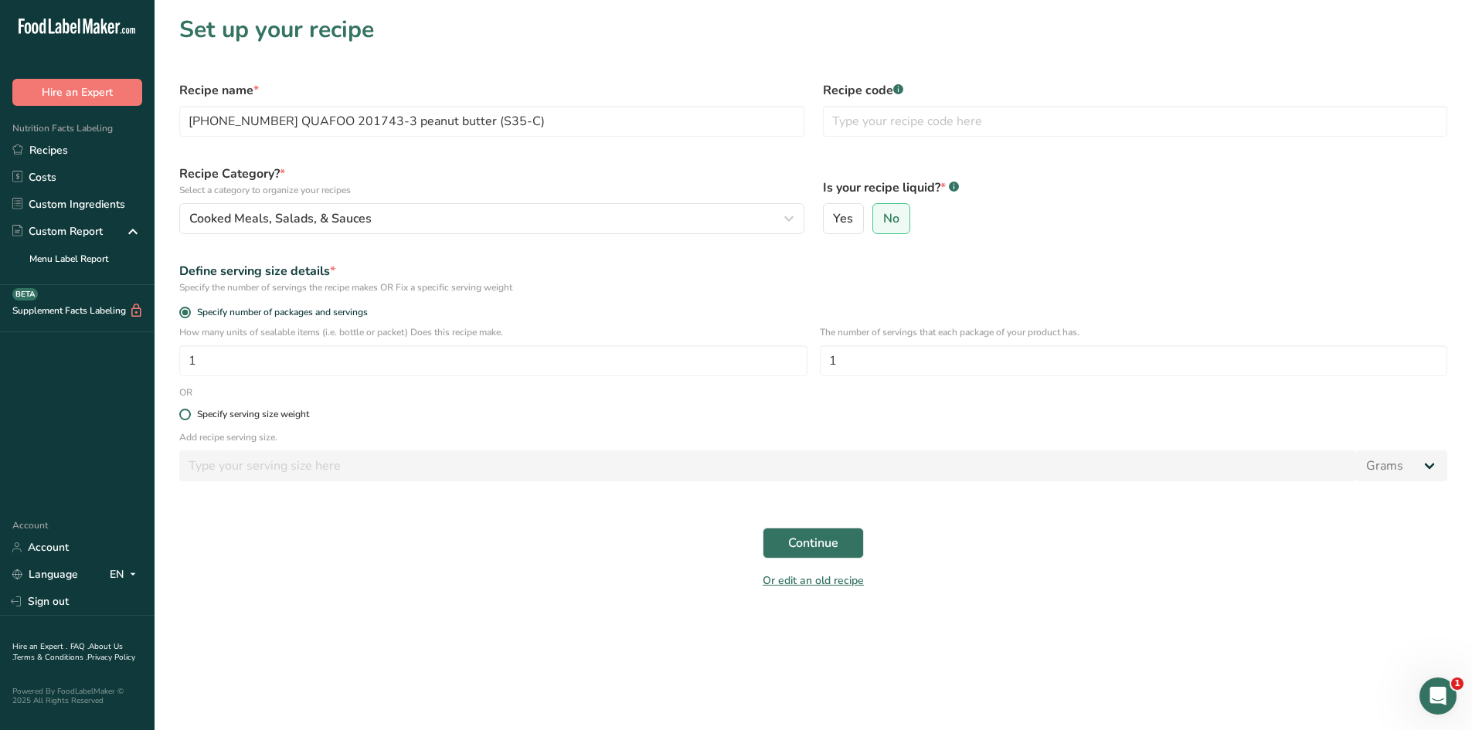
click at [188, 414] on span at bounding box center [185, 415] width 12 height 12
click at [188, 414] on input "Specify serving size weight" at bounding box center [184, 415] width 10 height 10
radio input "true"
radio input "false"
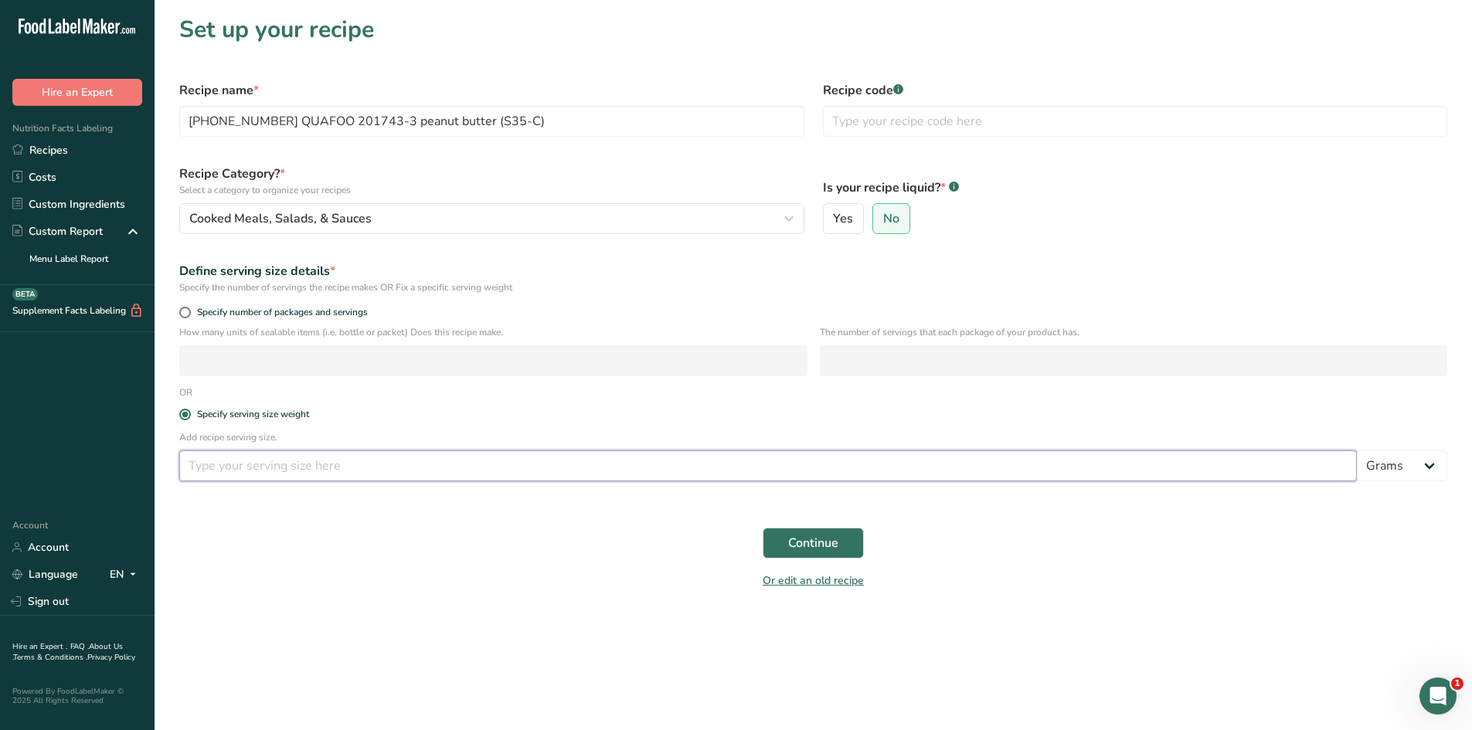
click at [233, 464] on input "number" at bounding box center [768, 466] width 1178 height 31
type input "100"
click at [264, 557] on div "Continue" at bounding box center [813, 543] width 1287 height 49
click at [802, 536] on span "Continue" at bounding box center [813, 543] width 50 height 19
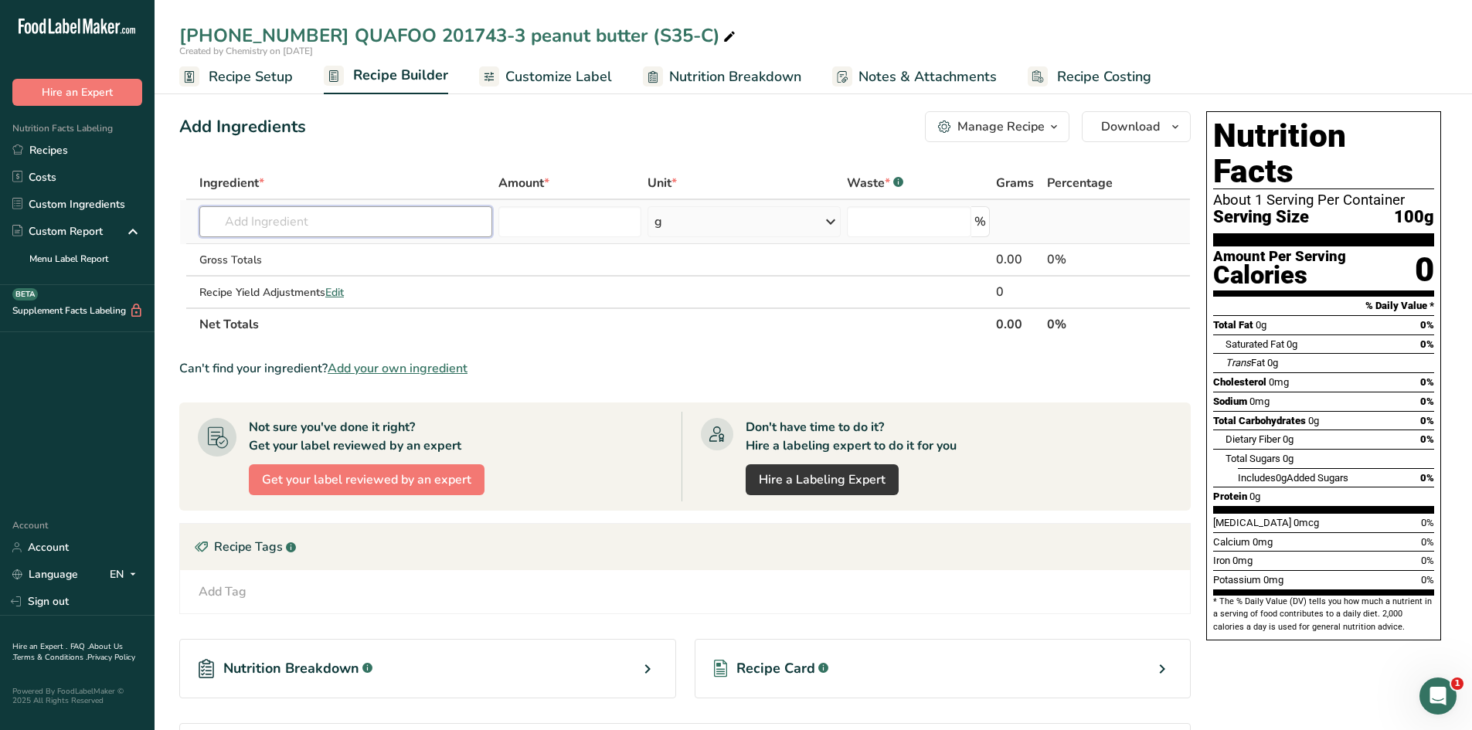
paste input "[PHONE_NUMBER] QUAFOO 201743-3 peanut butter (S35-C)"
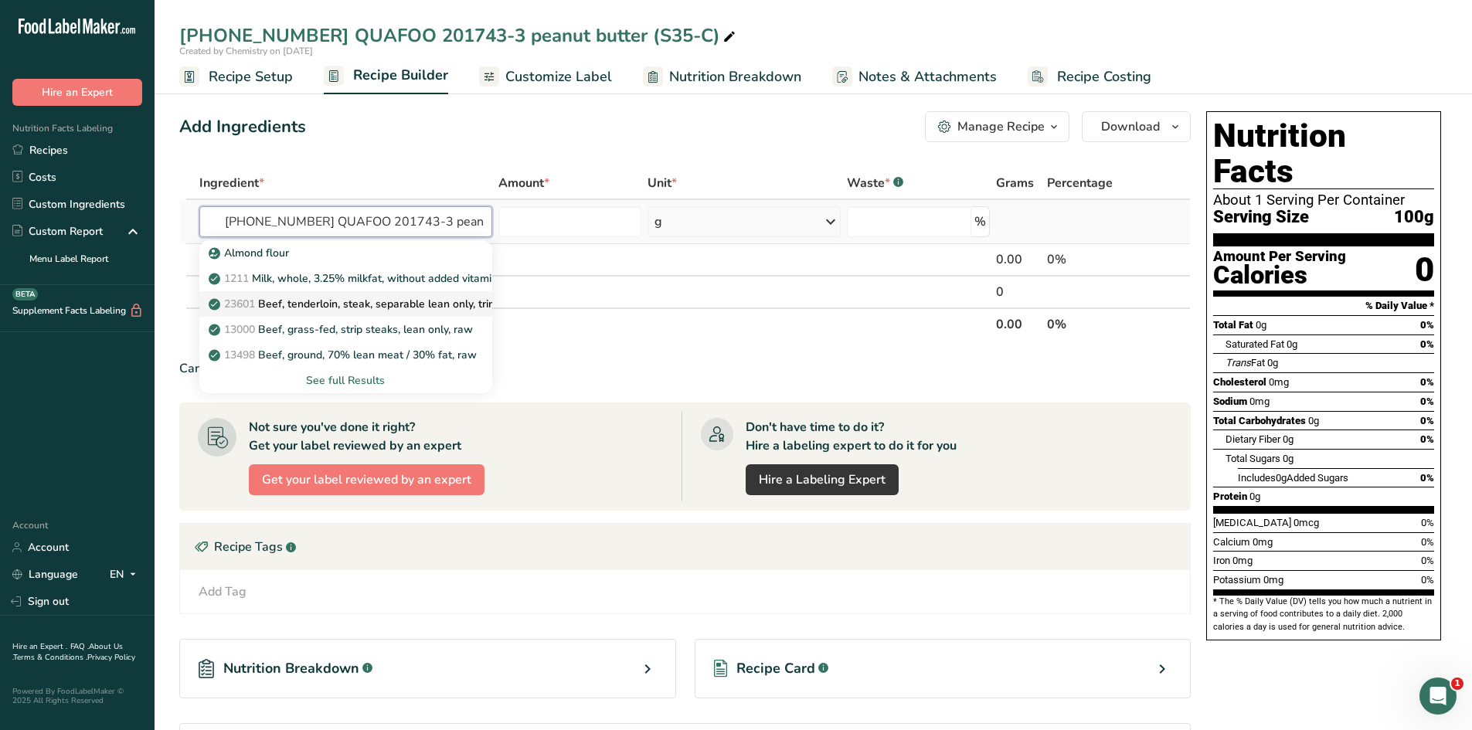
scroll to position [0, 77]
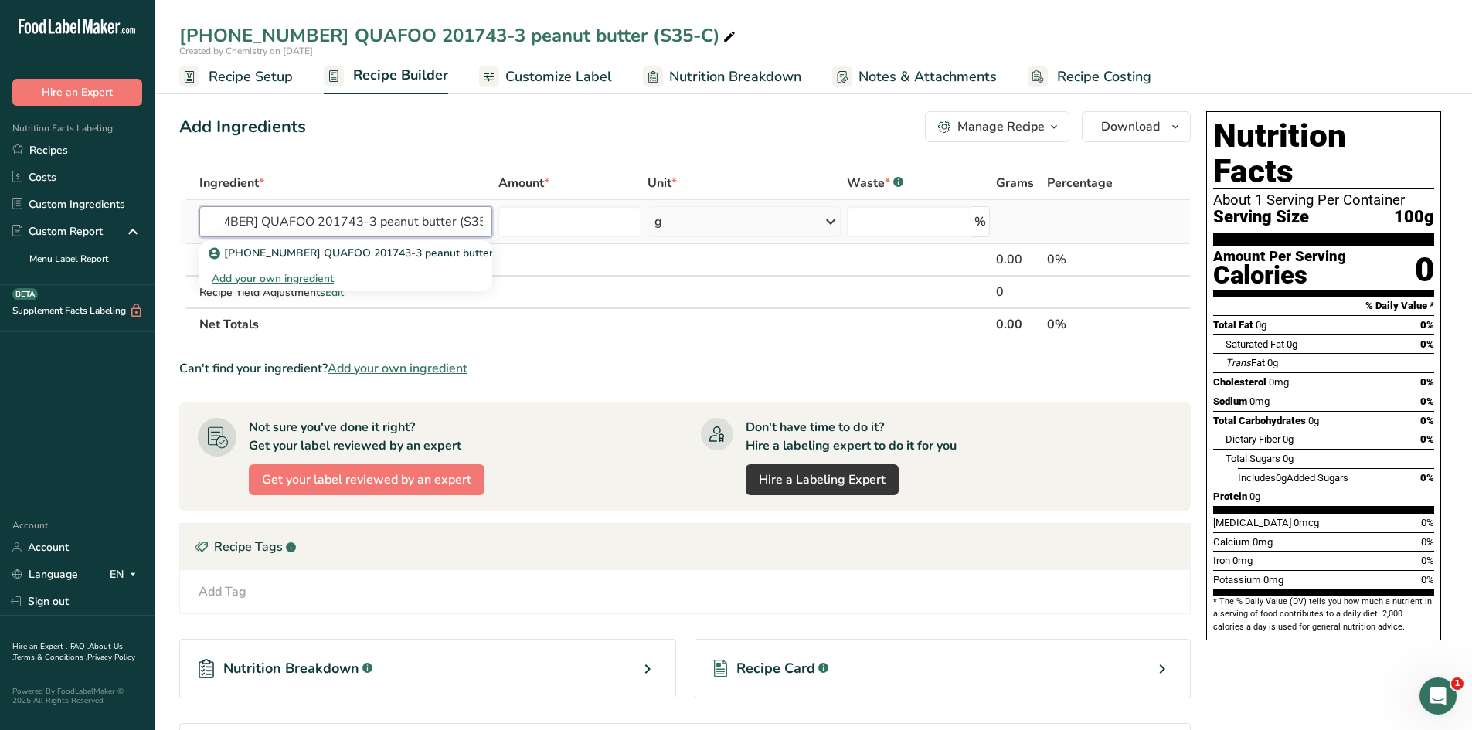
type input "[PHONE_NUMBER] QUAFOO 201743-3 peanut butter (S35-C)"
click at [374, 243] on div "[PHONE_NUMBER] QUAFOO 201743-3 peanut butter (S35-C) Add your own ingredient" at bounding box center [345, 264] width 293 height 54
click at [375, 244] on link "[PHONE_NUMBER] QUAFOO 201743-3 peanut butter (S35-C)" at bounding box center [345, 253] width 293 height 26
type input "[PHONE_NUMBER] QUAFOO 201743-3 peanut butter (S35-C)"
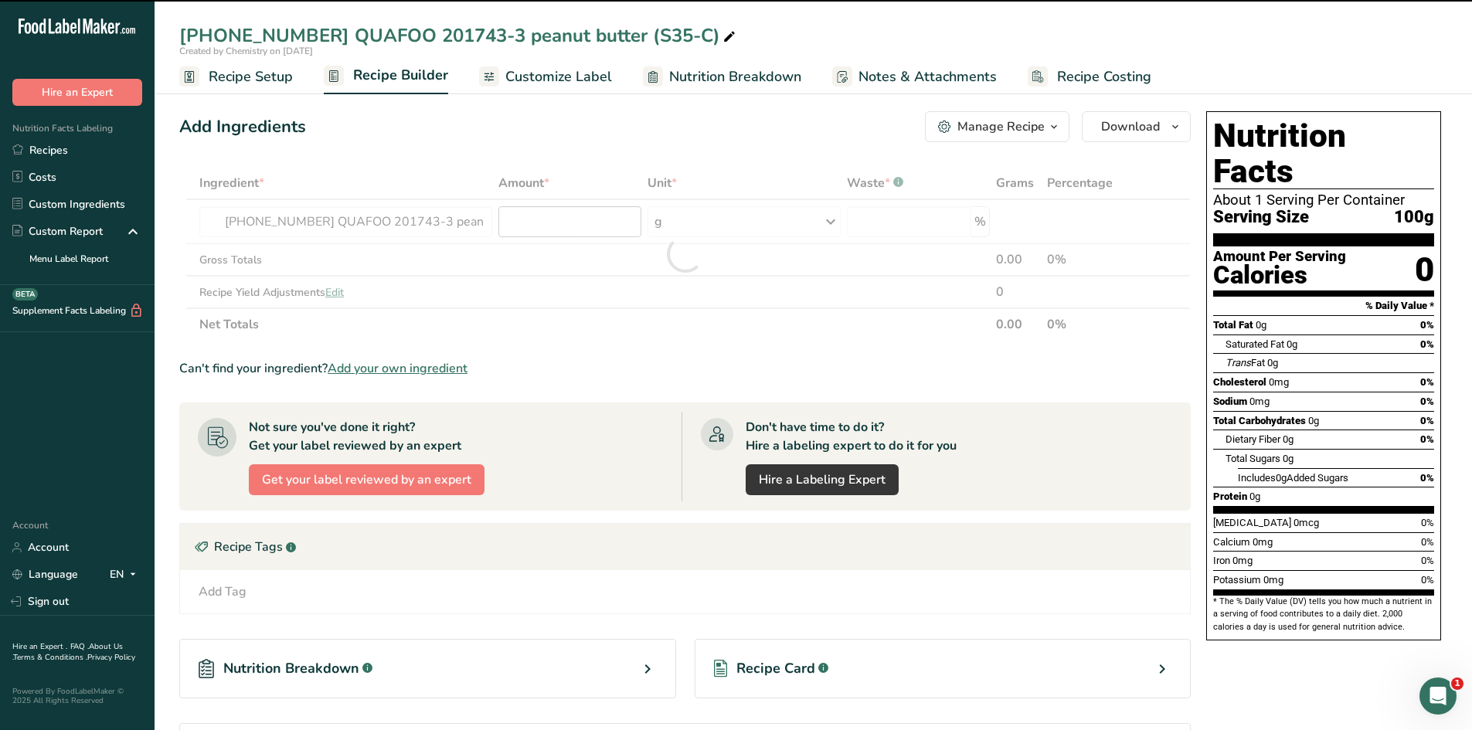
type input "0"
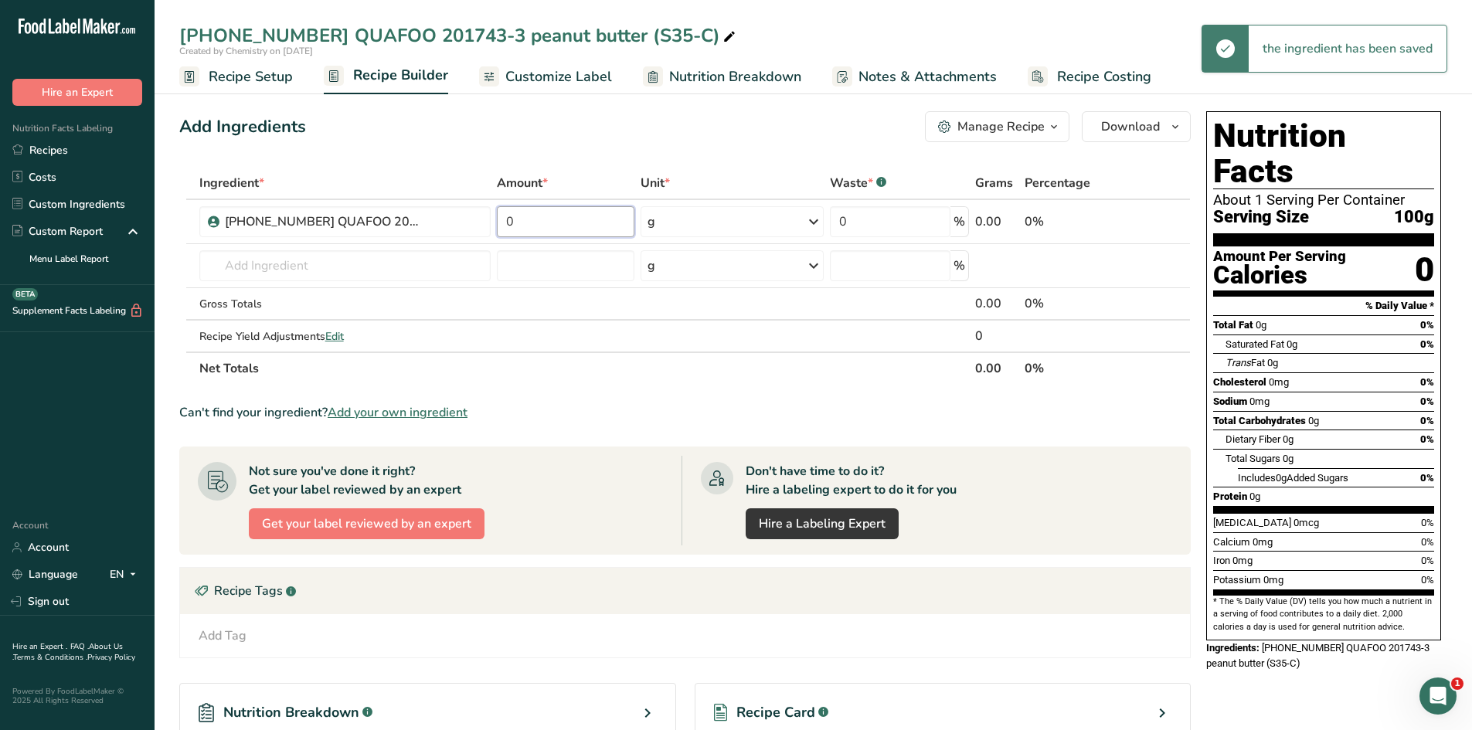
drag, startPoint x: 554, startPoint y: 219, endPoint x: 504, endPoint y: 219, distance: 50.2
click at [504, 219] on input "0" at bounding box center [566, 221] width 138 height 31
type input "100"
click at [550, 145] on div "Add Ingredients Manage Recipe Delete Recipe Duplicate Recipe Scale Recipe Save …" at bounding box center [689, 511] width 1021 height 813
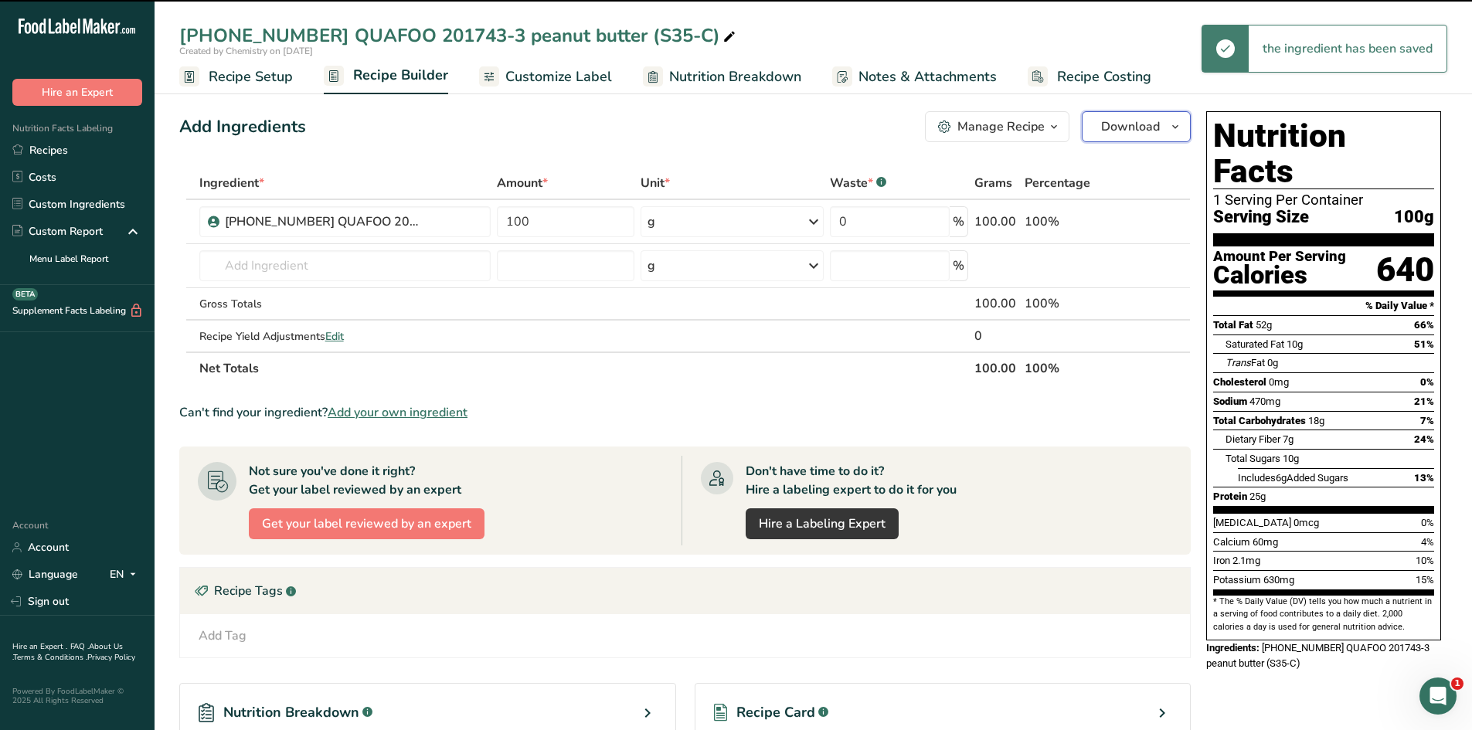
click at [1180, 129] on icon "button" at bounding box center [1175, 126] width 12 height 19
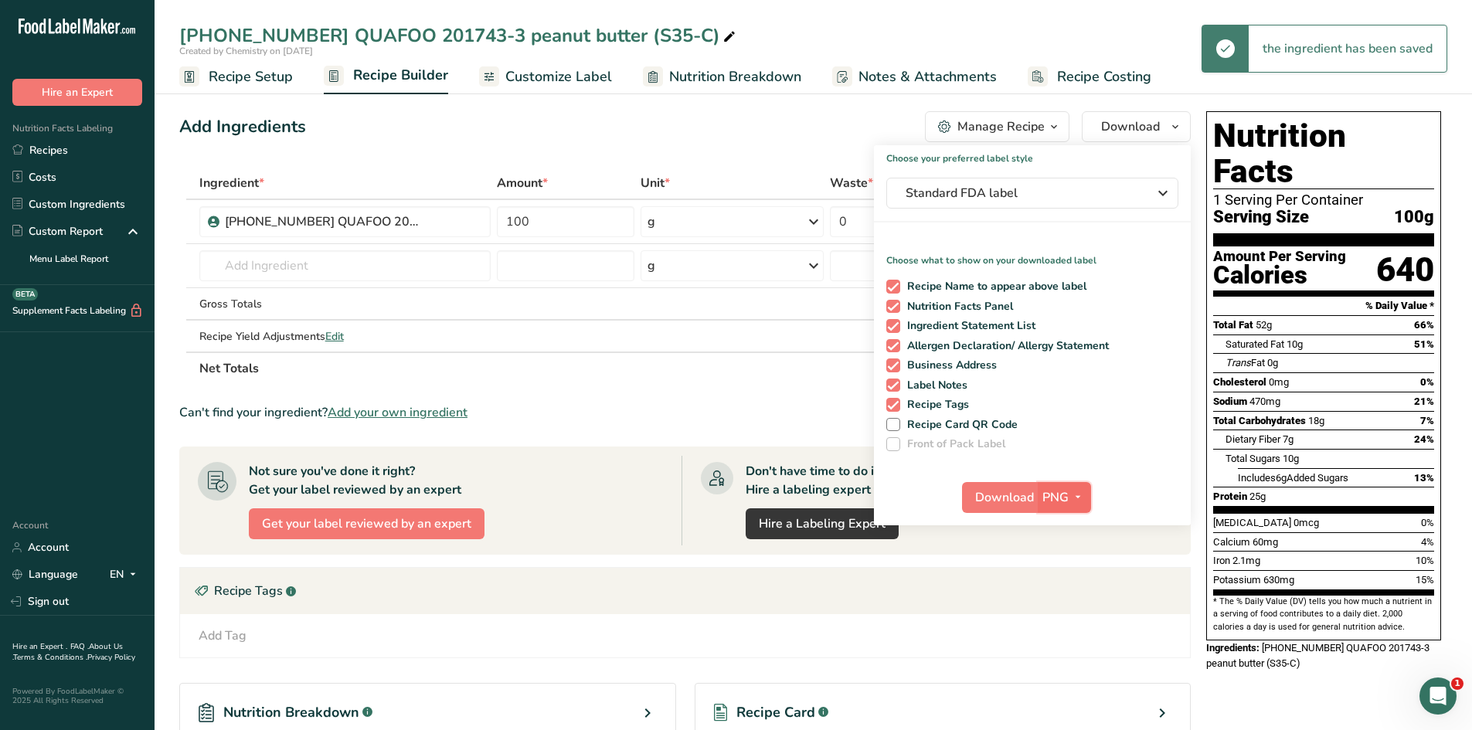
click at [1069, 489] on span "button" at bounding box center [1078, 498] width 19 height 19
click at [1072, 602] on link "PDF" at bounding box center [1066, 606] width 49 height 26
click at [1027, 492] on span "Download" at bounding box center [1005, 498] width 59 height 19
click at [243, 68] on span "Recipe Setup" at bounding box center [251, 76] width 84 height 21
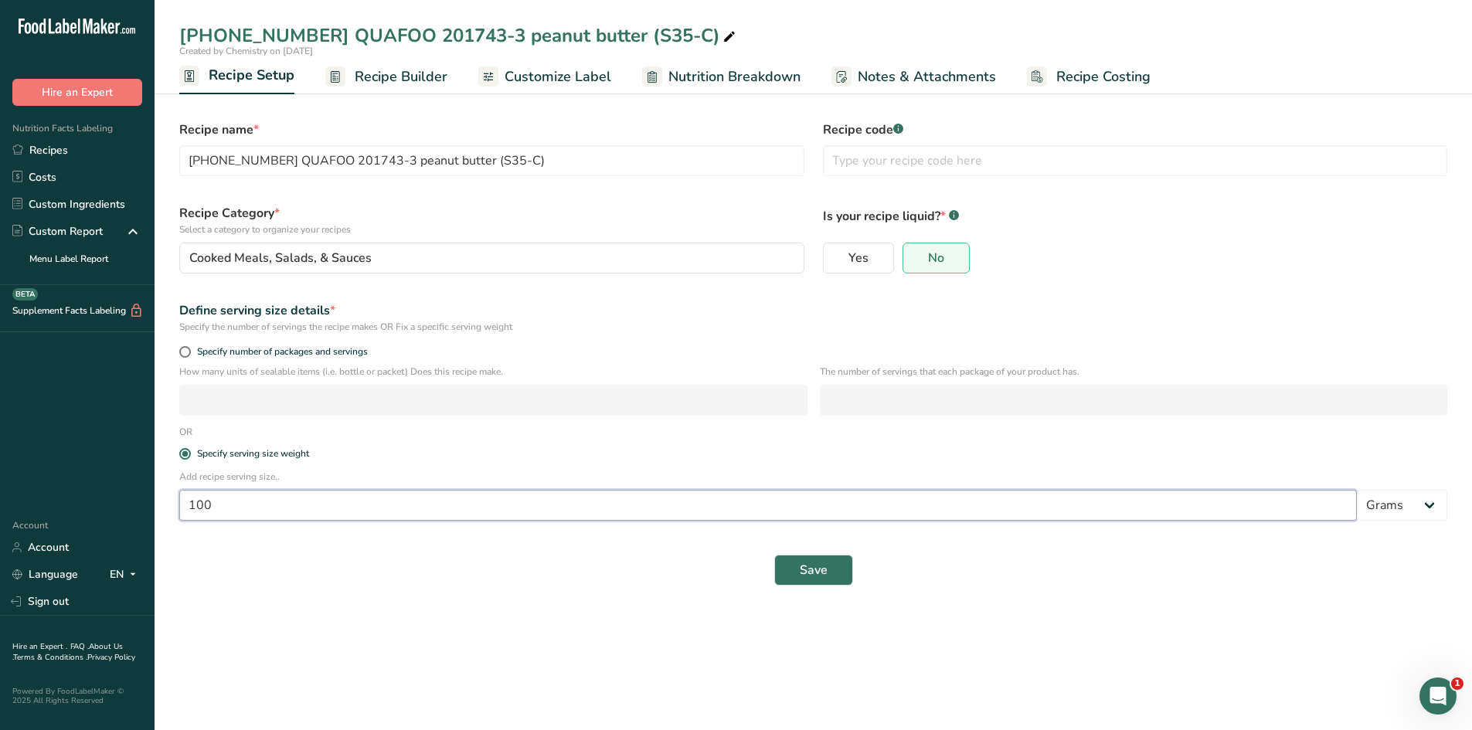
drag, startPoint x: 285, startPoint y: 510, endPoint x: 192, endPoint y: 507, distance: 93.6
click at [192, 507] on input "100" at bounding box center [768, 505] width 1178 height 31
drag, startPoint x: 212, startPoint y: 505, endPoint x: 177, endPoint y: 502, distance: 34.9
click at [177, 502] on div "Add recipe serving size.. 100 Grams kg mg mcg lb oz l mL fl oz tbsp tsp cup qt …" at bounding box center [813, 500] width 1287 height 60
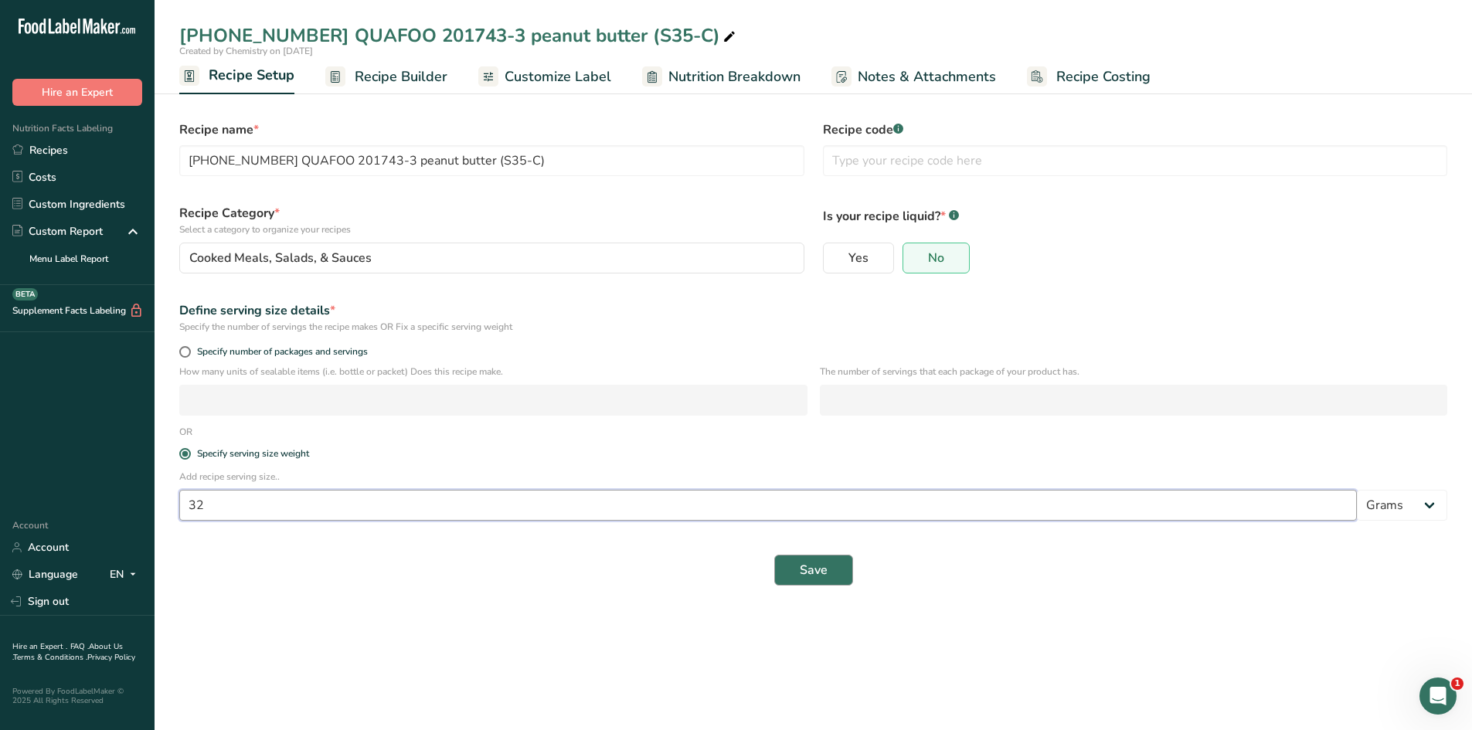
type input "32"
drag, startPoint x: 776, startPoint y: 564, endPoint x: 789, endPoint y: 570, distance: 14.5
click at [787, 570] on button "Save" at bounding box center [814, 570] width 79 height 31
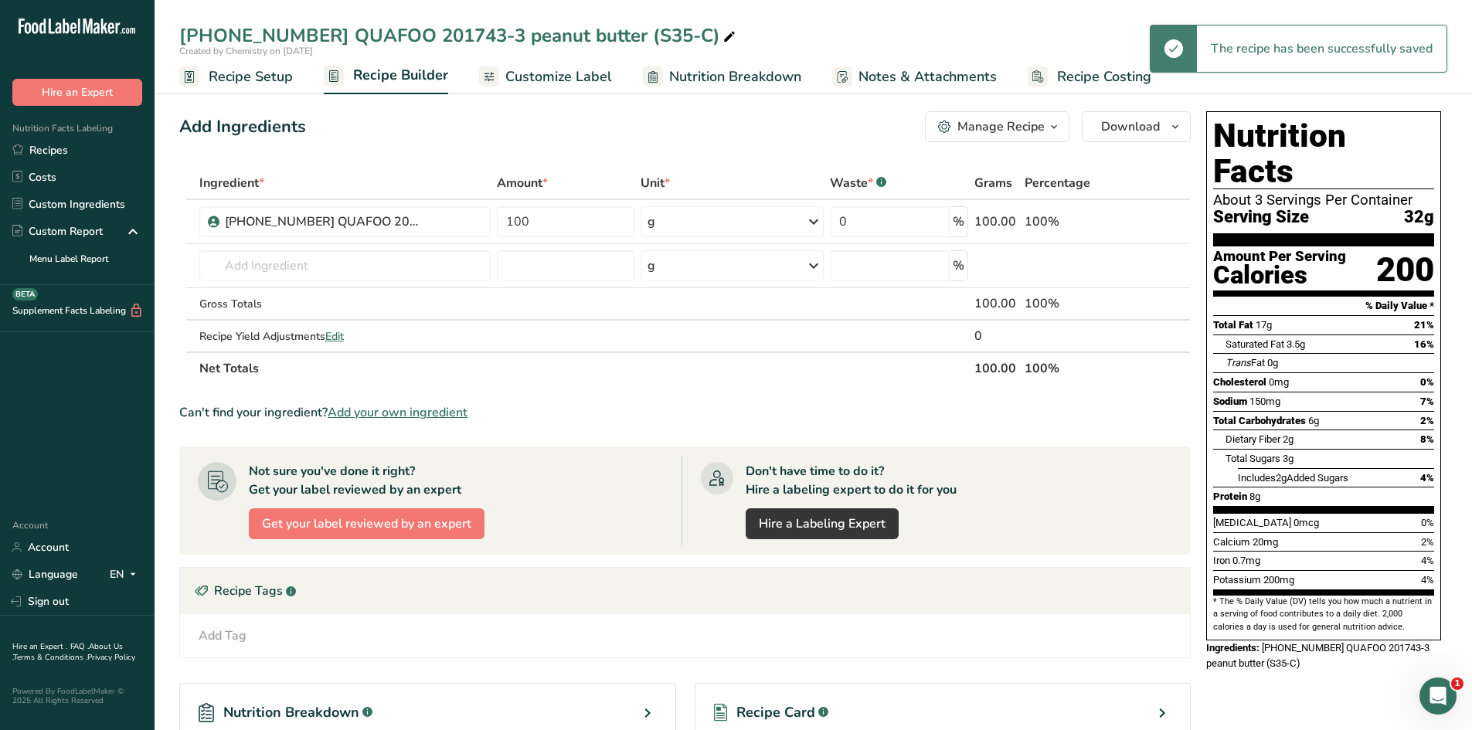
click at [723, 27] on icon at bounding box center [730, 37] width 14 height 22
type input "[PHONE_NUMBER] QUAFOO 201743-3 peanut butter (S35-C) 32g"
click at [659, 121] on div "Add Ingredients Manage Recipe Delete Recipe Duplicate Recipe Scale Recipe Save …" at bounding box center [685, 126] width 1012 height 31
click at [268, 73] on span "Recipe Setup" at bounding box center [251, 76] width 84 height 21
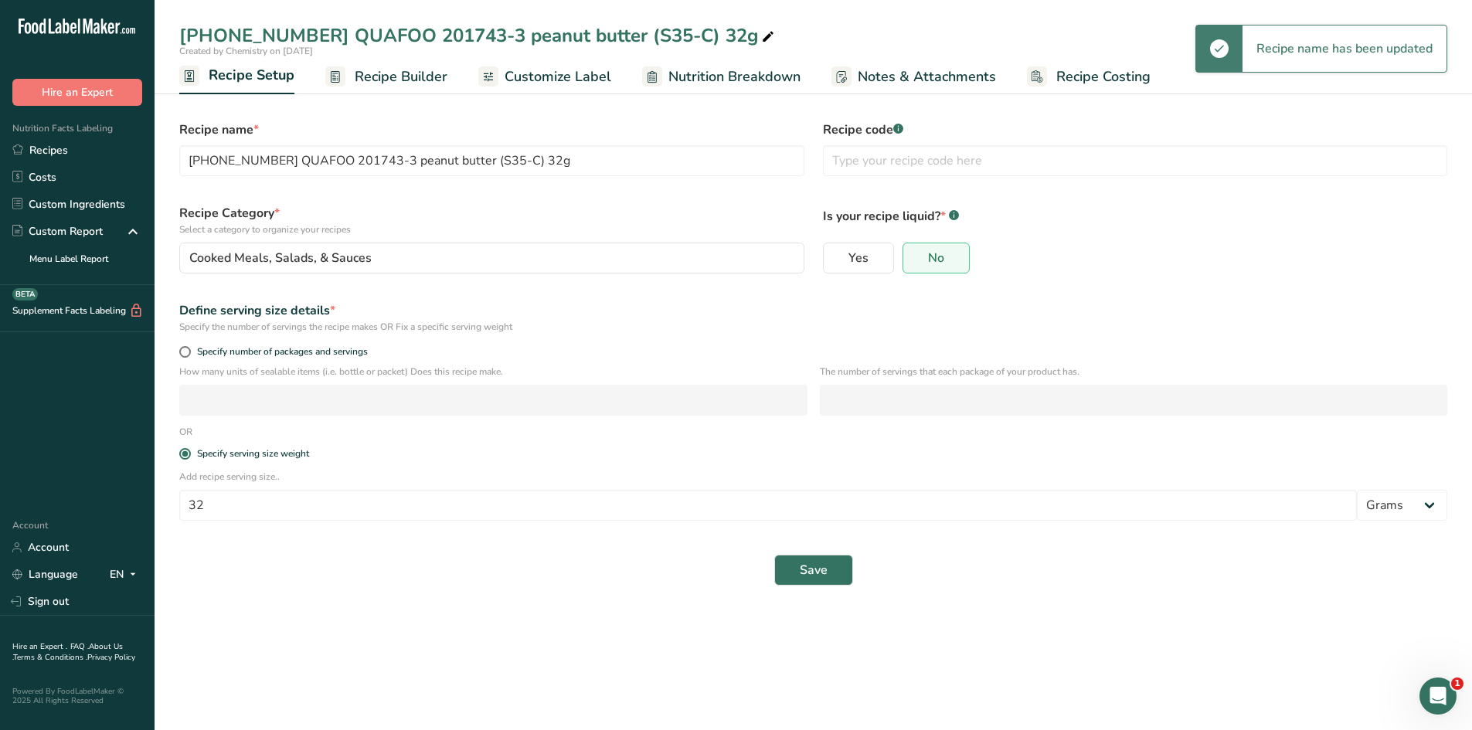
click at [539, 68] on span "Customize Label" at bounding box center [558, 76] width 107 height 21
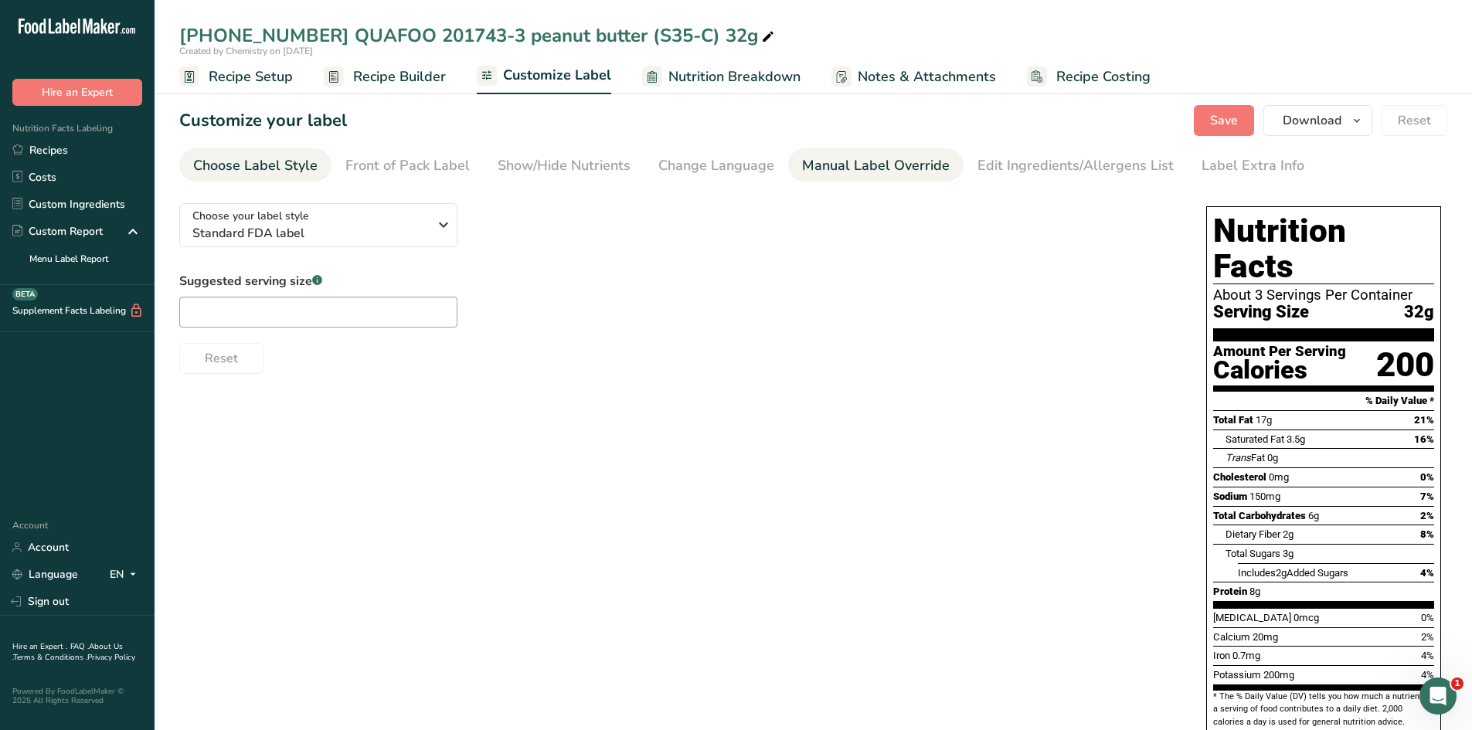
click at [834, 174] on div "Manual Label Override" at bounding box center [876, 165] width 148 height 21
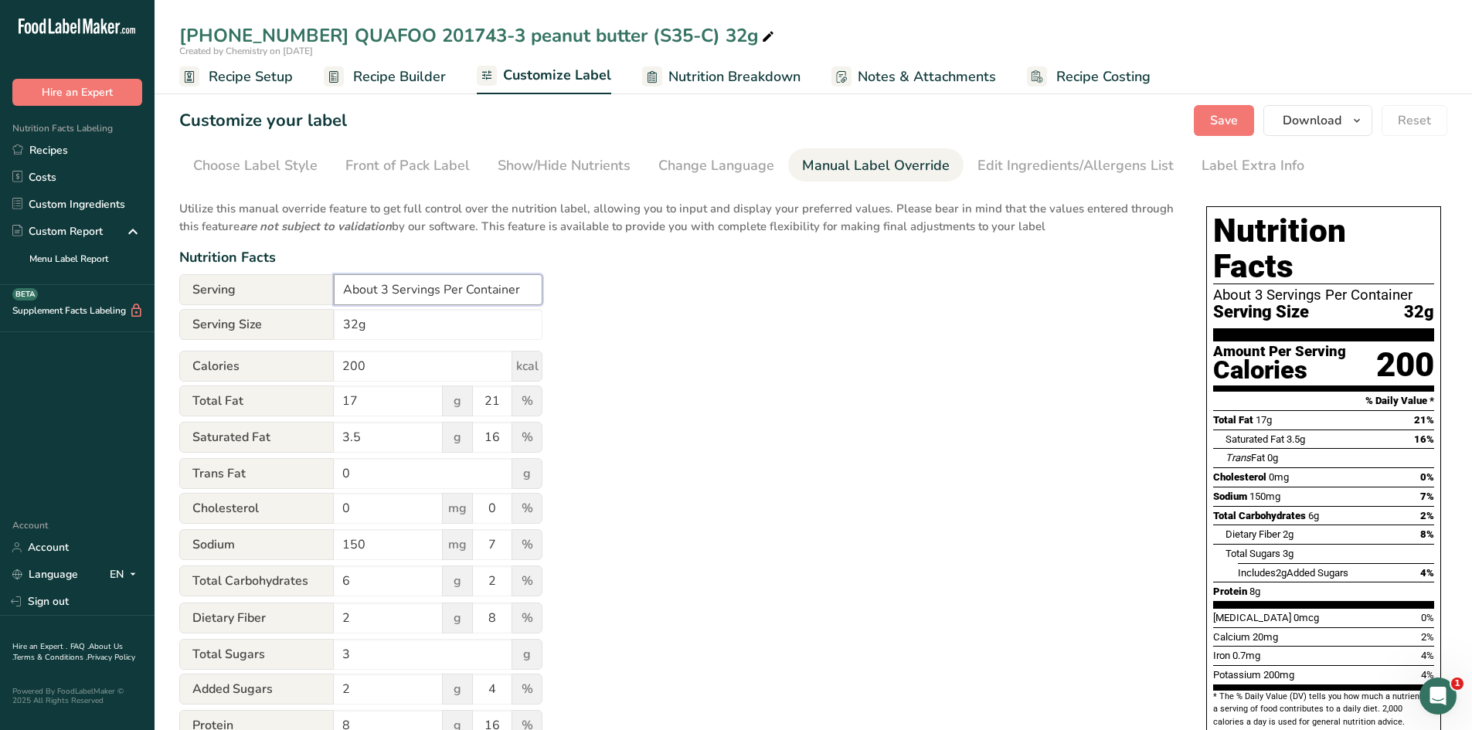
click at [386, 291] on input "About 3 Servings Per Container" at bounding box center [438, 289] width 209 height 31
type input "About 14 Servings Per Container"
drag, startPoint x: 694, startPoint y: 350, endPoint x: 882, endPoint y: 261, distance: 207.8
click at [695, 350] on div "Utilize this manual override feature to get full control over the nutrition lab…" at bounding box center [677, 561] width 996 height 740
click at [1227, 114] on span "Save" at bounding box center [1224, 120] width 28 height 19
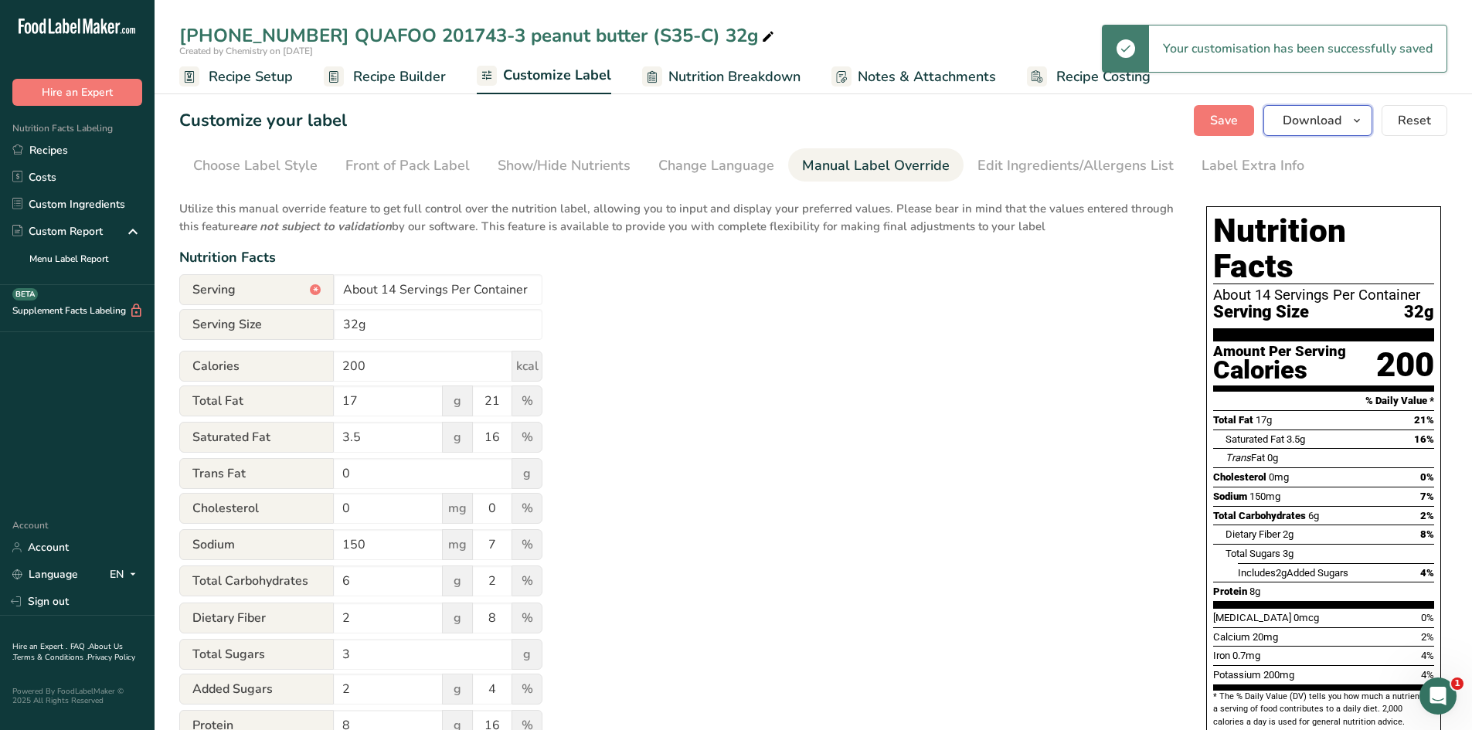
click at [1364, 122] on icon "button" at bounding box center [1357, 120] width 12 height 19
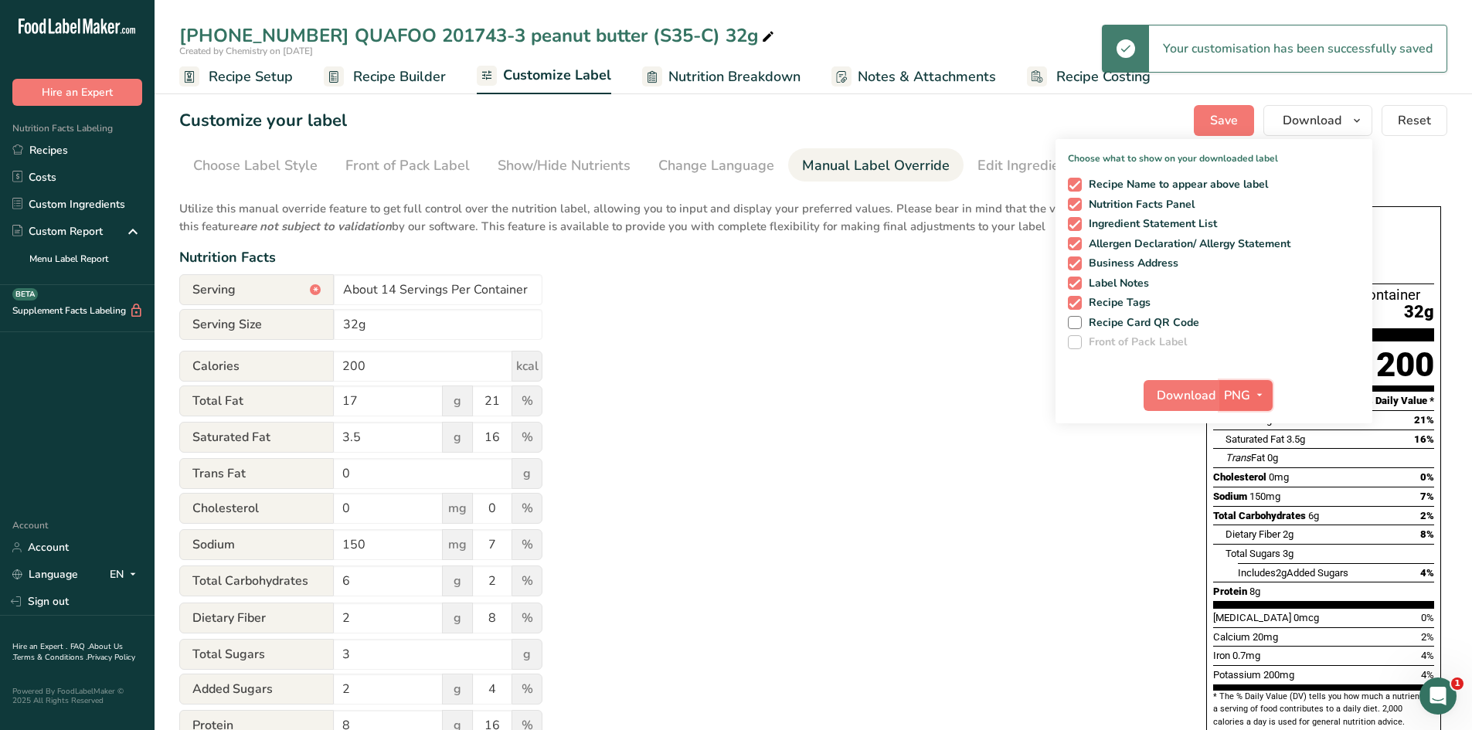
click at [1240, 404] on span "PNG" at bounding box center [1237, 395] width 26 height 19
click at [1255, 502] on link "PDF" at bounding box center [1248, 504] width 49 height 26
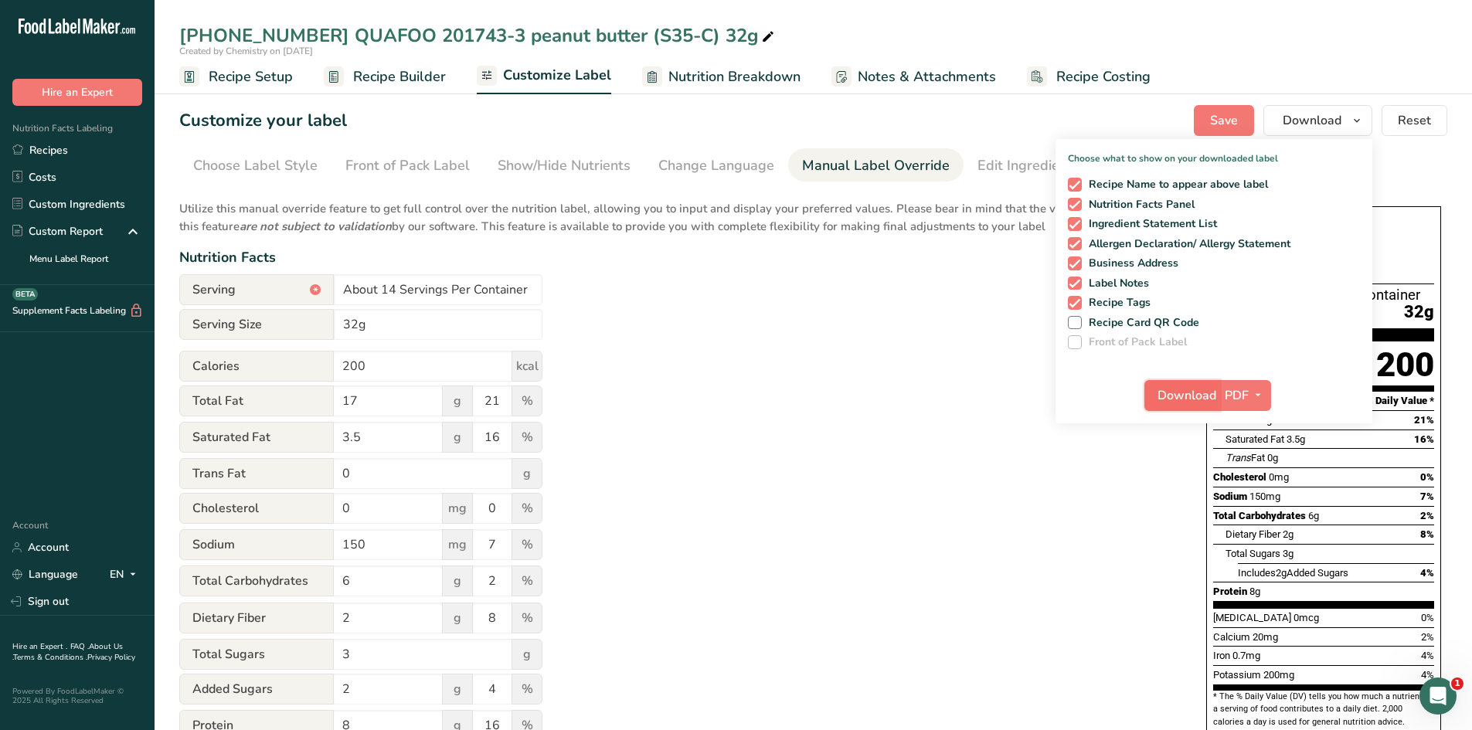
click at [1193, 395] on span "Download" at bounding box center [1187, 395] width 59 height 19
click at [785, 451] on div "Utilize this manual override feature to get full control over the nutrition lab…" at bounding box center [677, 561] width 996 height 740
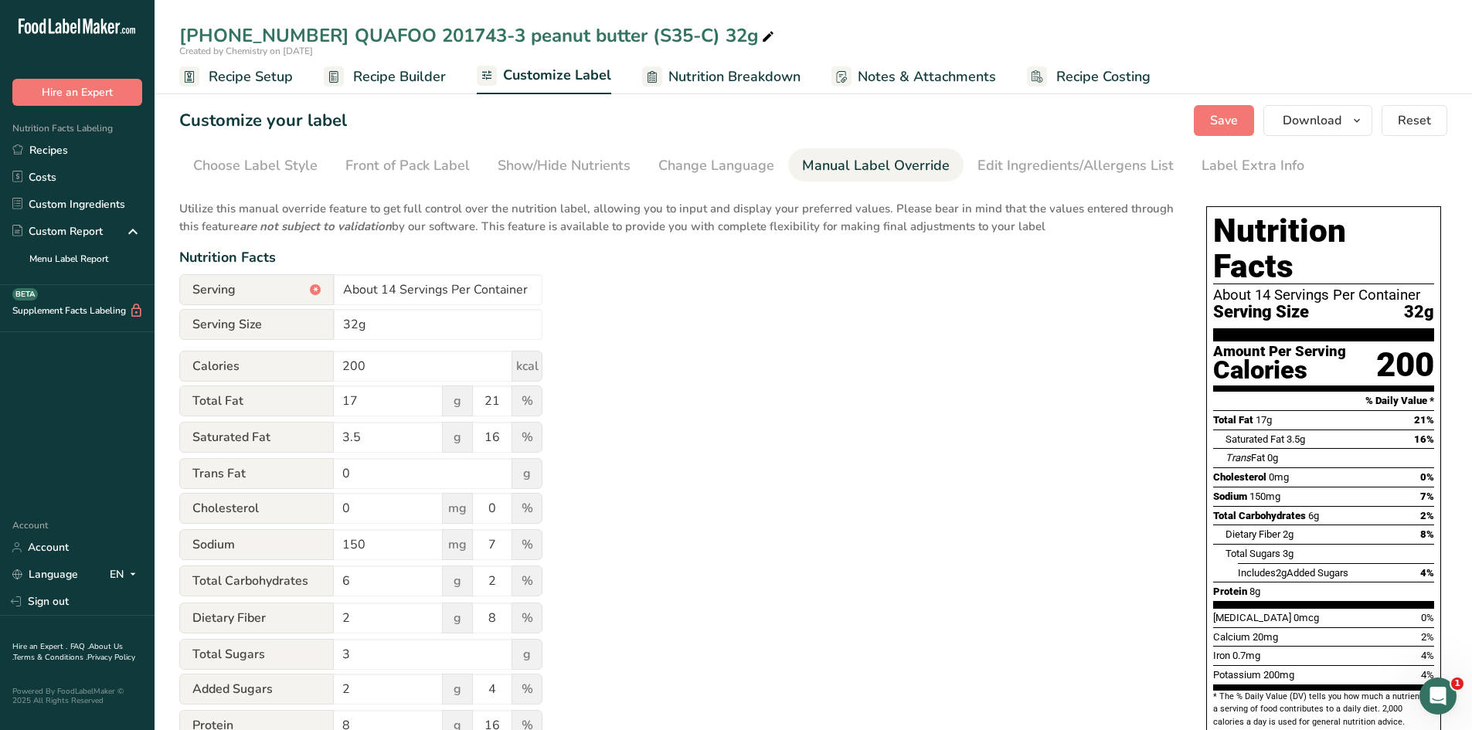
click at [1055, 18] on div "[PHONE_NUMBER] QUAFOO 201743-3 peanut butter (S35-C) 32g Created by Chemistry o…" at bounding box center [814, 47] width 1318 height 94
click at [76, 203] on link "Custom Ingredients" at bounding box center [77, 204] width 155 height 27
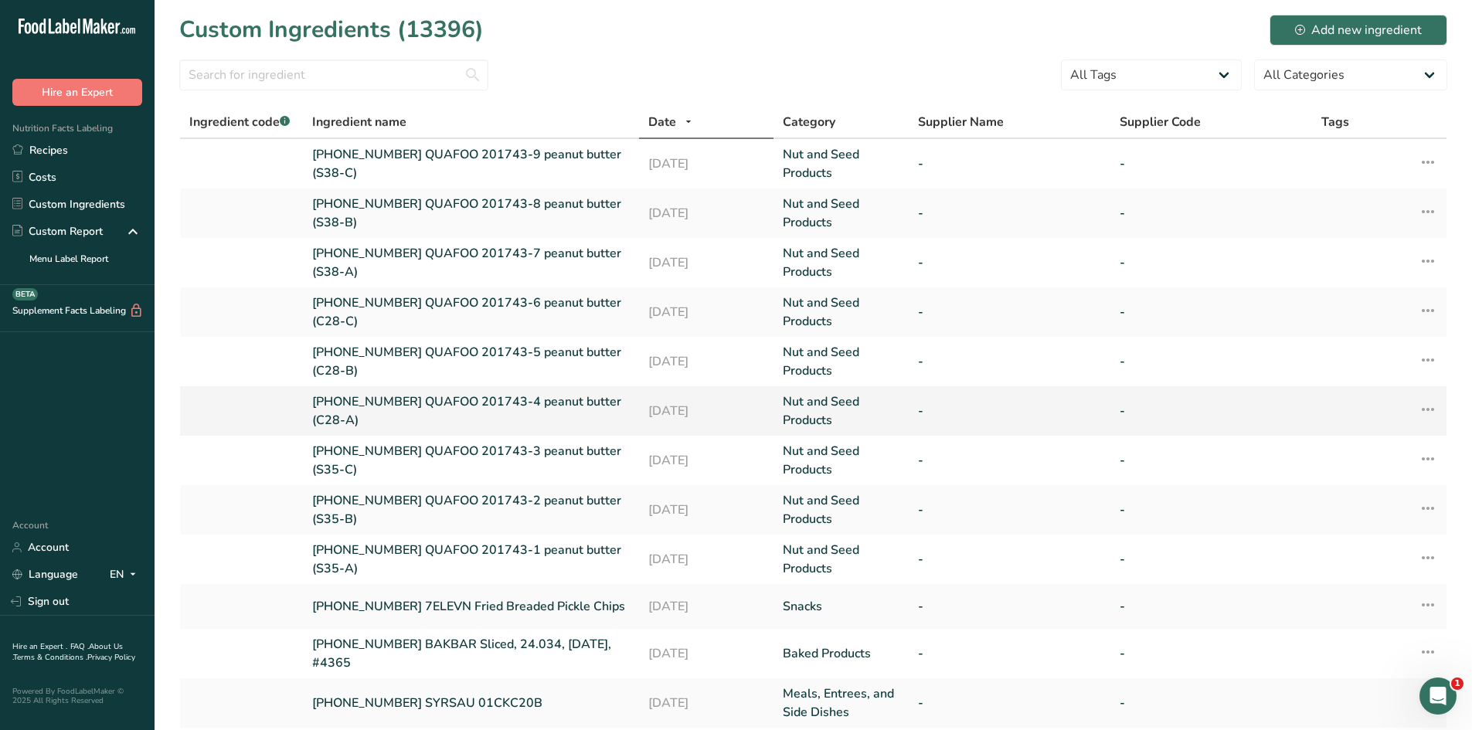
drag, startPoint x: 307, startPoint y: 400, endPoint x: 438, endPoint y: 417, distance: 132.5
click at [438, 417] on td "[PHONE_NUMBER] QUAFOO 201743-4 peanut butter (C28-A)" at bounding box center [471, 410] width 336 height 49
copy link "[PHONE_NUMBER] QUAFOO 201743-4 peanut butter (C28-A)"
click at [83, 154] on link "Recipes" at bounding box center [77, 150] width 155 height 27
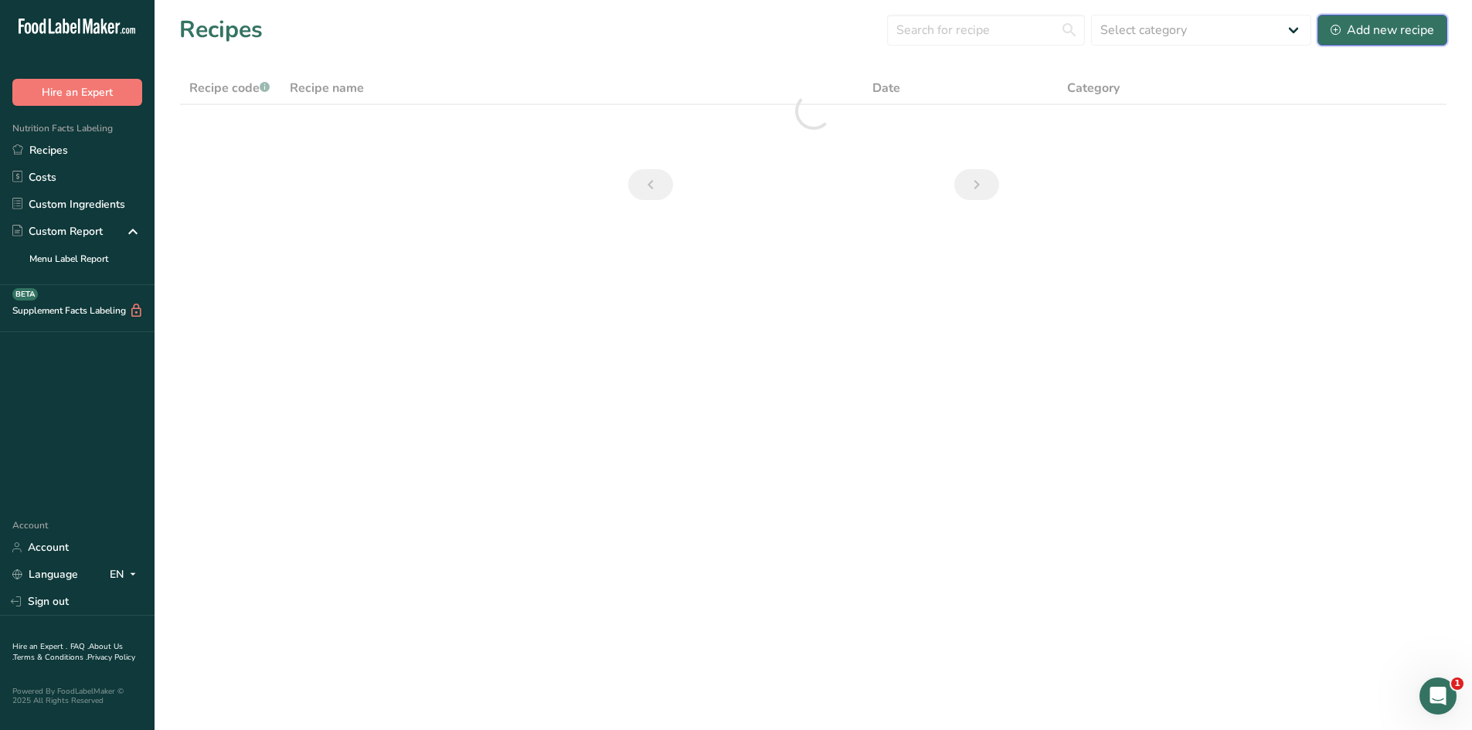
click at [1391, 38] on div "Add new recipe" at bounding box center [1383, 30] width 104 height 19
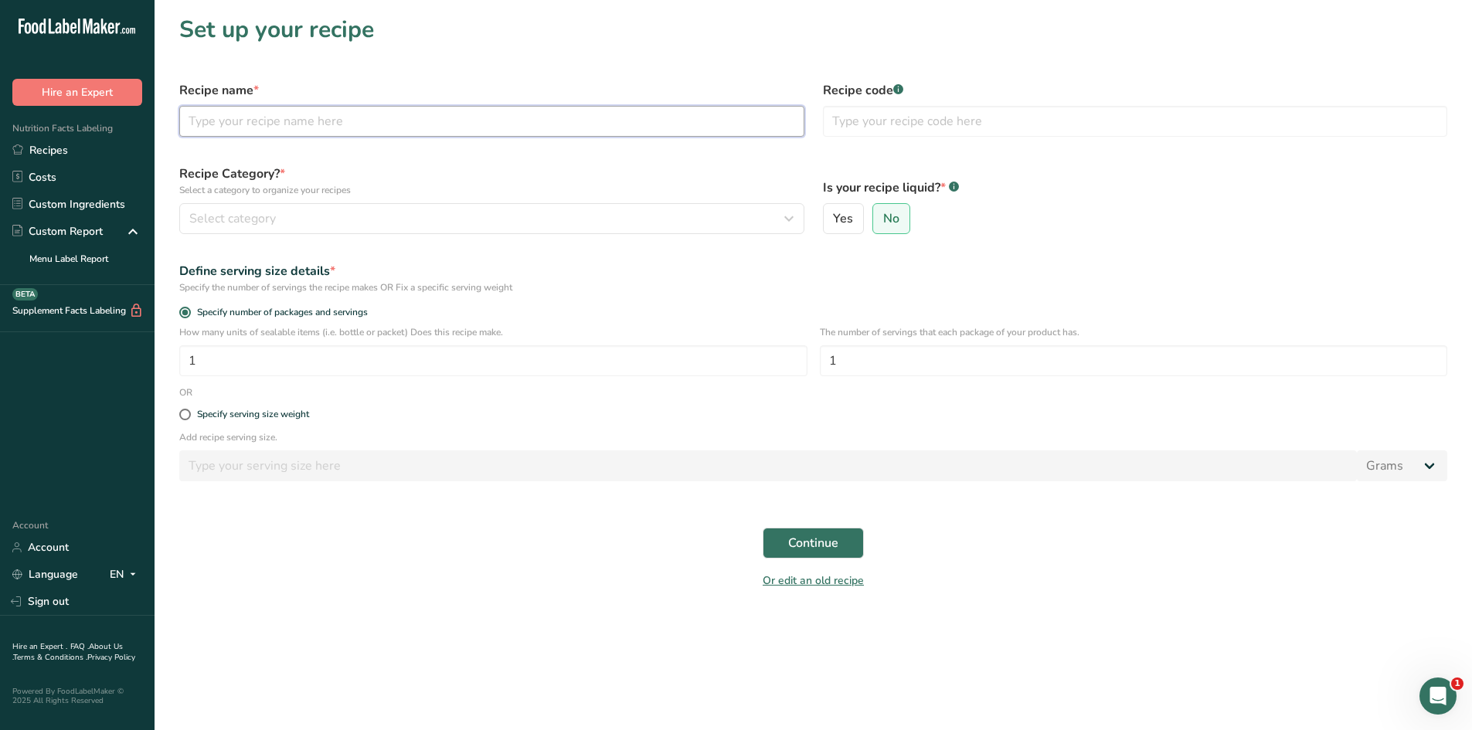
paste input "[PHONE_NUMBER] QUAFOO 201743-4 peanut butter (C28-A)"
type input "[PHONE_NUMBER] QUAFOO 201743-4 peanut butter (C28-A)"
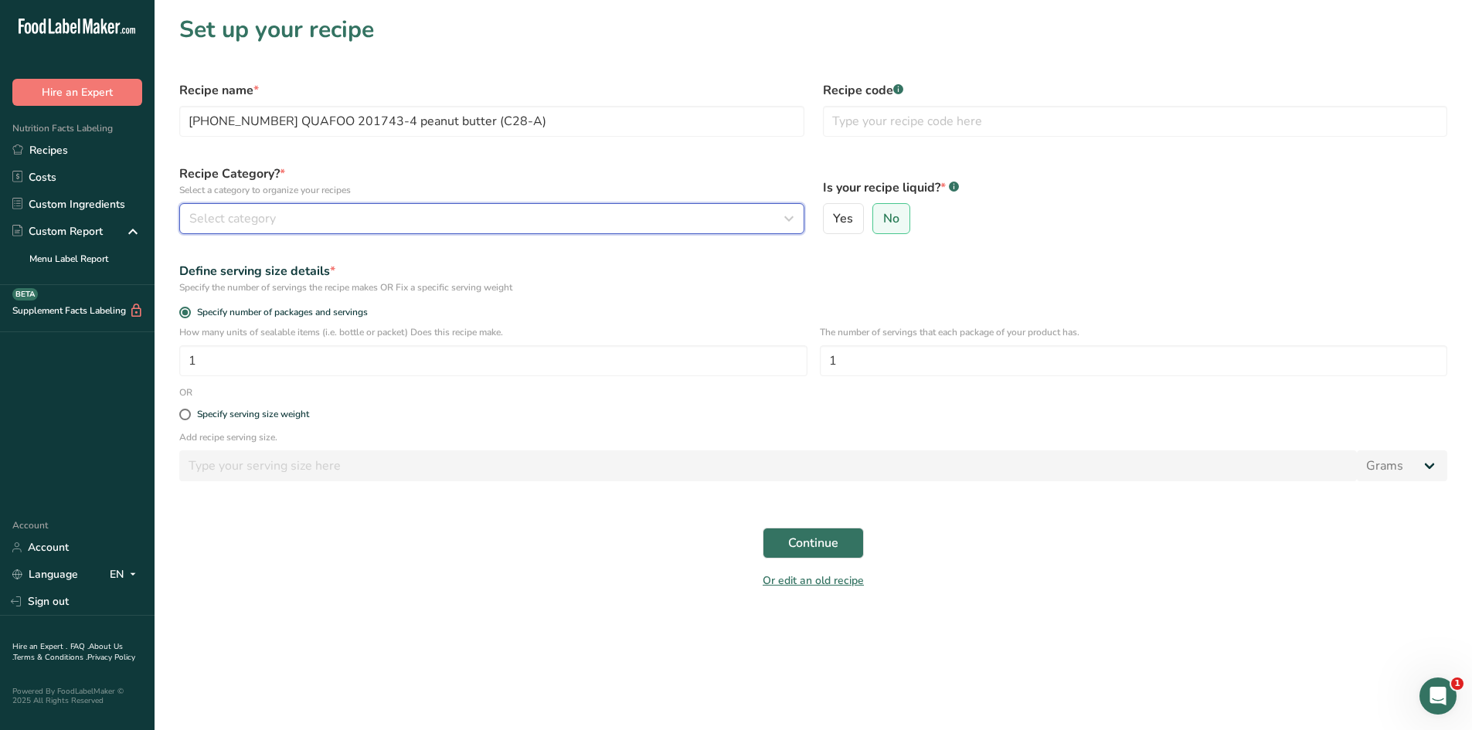
click at [326, 216] on div "Select category" at bounding box center [487, 218] width 596 height 19
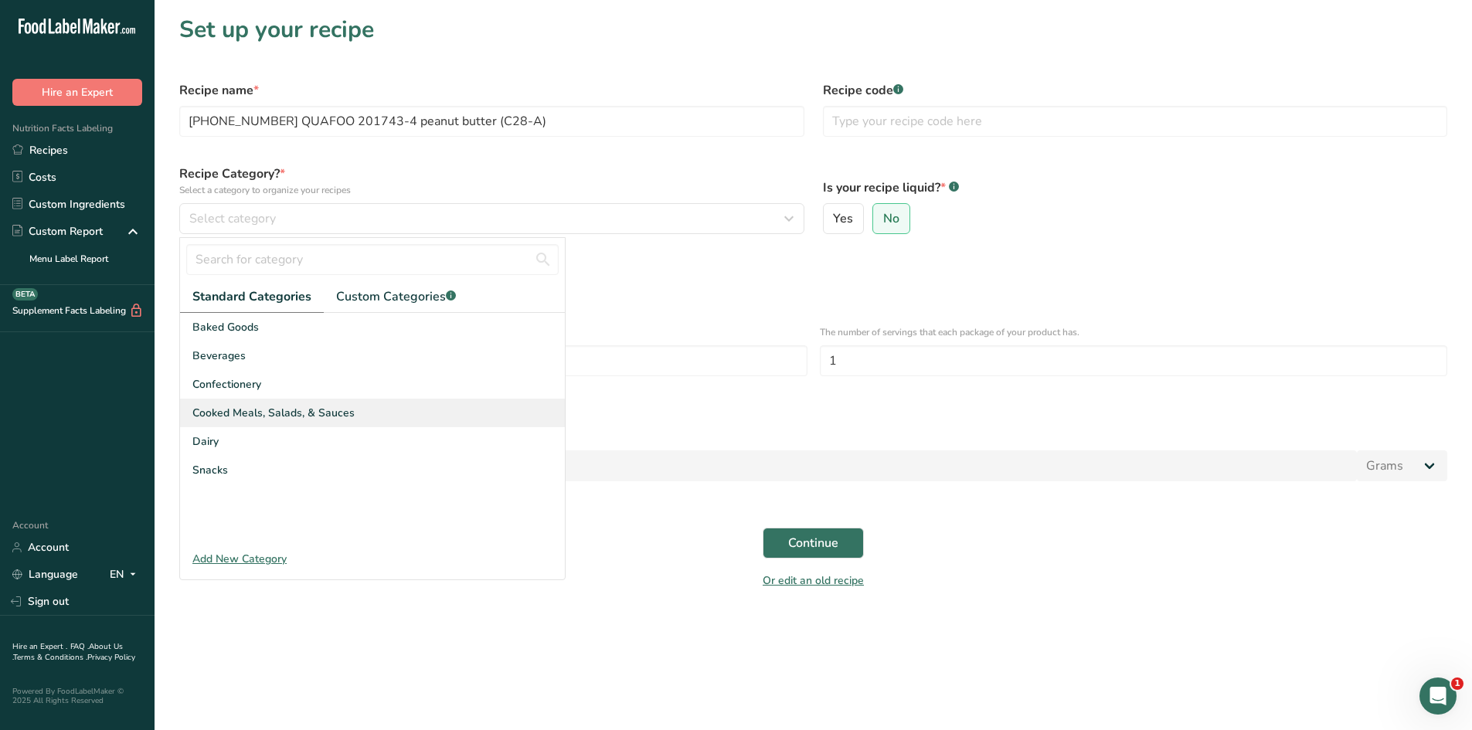
click at [291, 406] on span "Cooked Meals, Salads, & Sauces" at bounding box center [273, 413] width 162 height 16
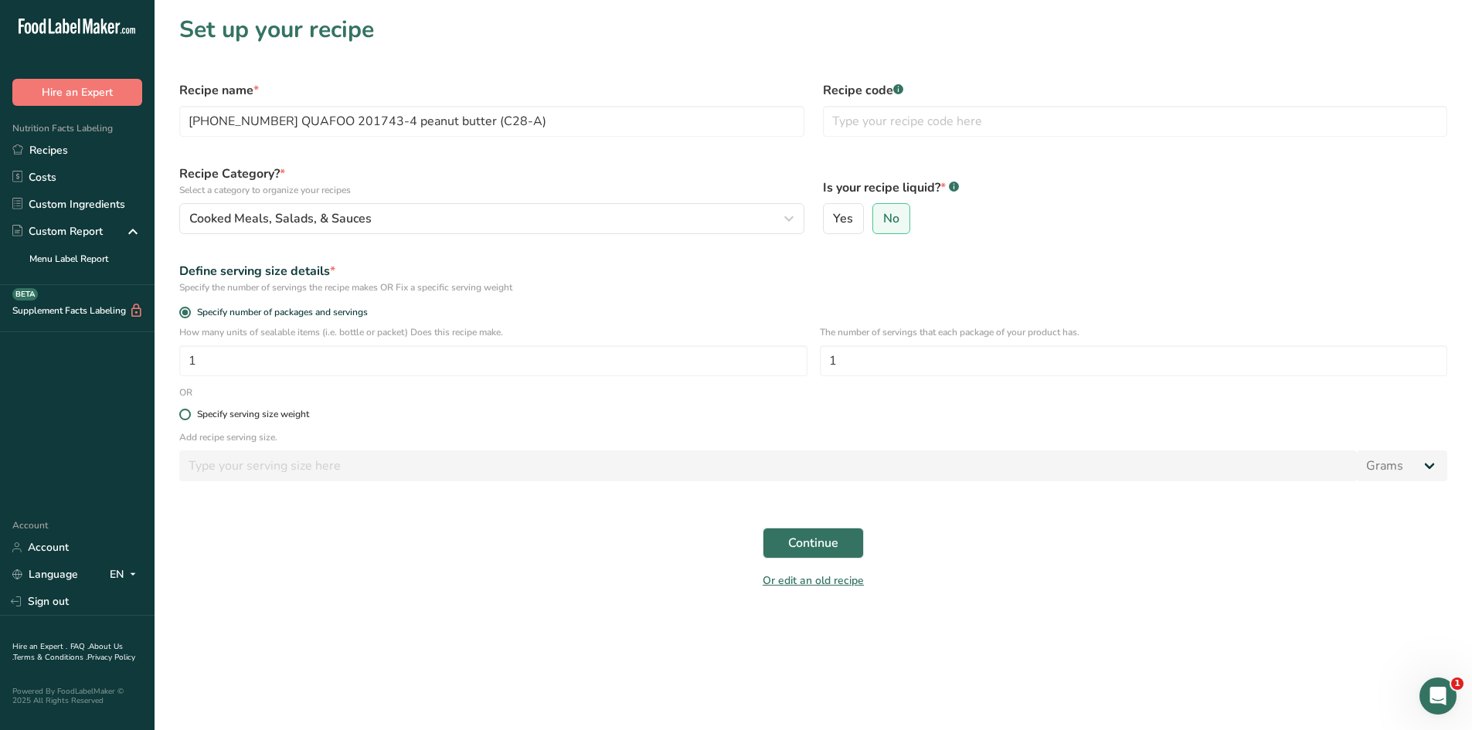
click at [184, 418] on span at bounding box center [185, 415] width 12 height 12
click at [184, 418] on input "Specify serving size weight" at bounding box center [184, 415] width 10 height 10
radio input "true"
radio input "false"
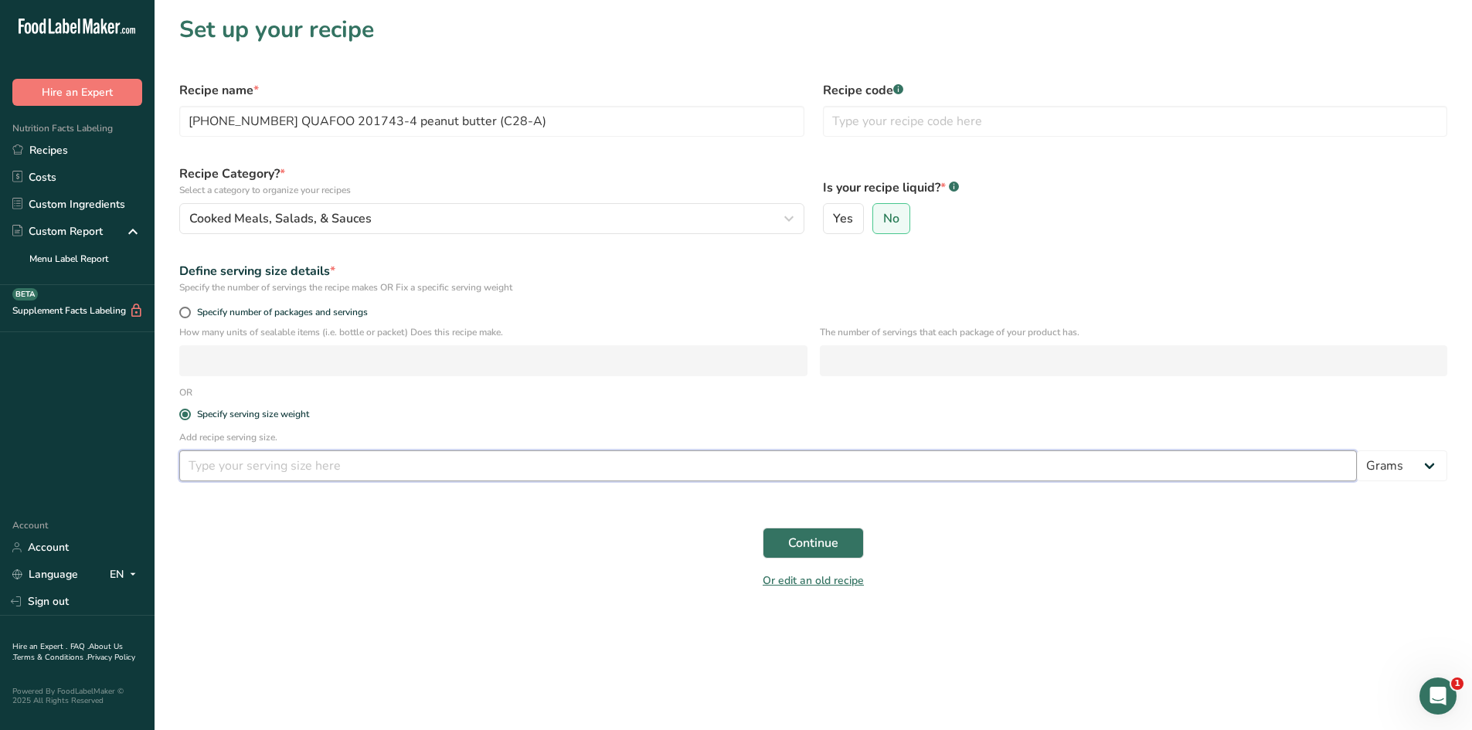
click at [266, 475] on input "number" at bounding box center [768, 466] width 1178 height 31
type input "100"
click at [416, 625] on main "Set up your recipe Recipe name * 25-415090-004 QUAFOO 201743-4 peanut butter (C…" at bounding box center [736, 365] width 1472 height 730
click at [823, 533] on button "Continue" at bounding box center [813, 543] width 101 height 31
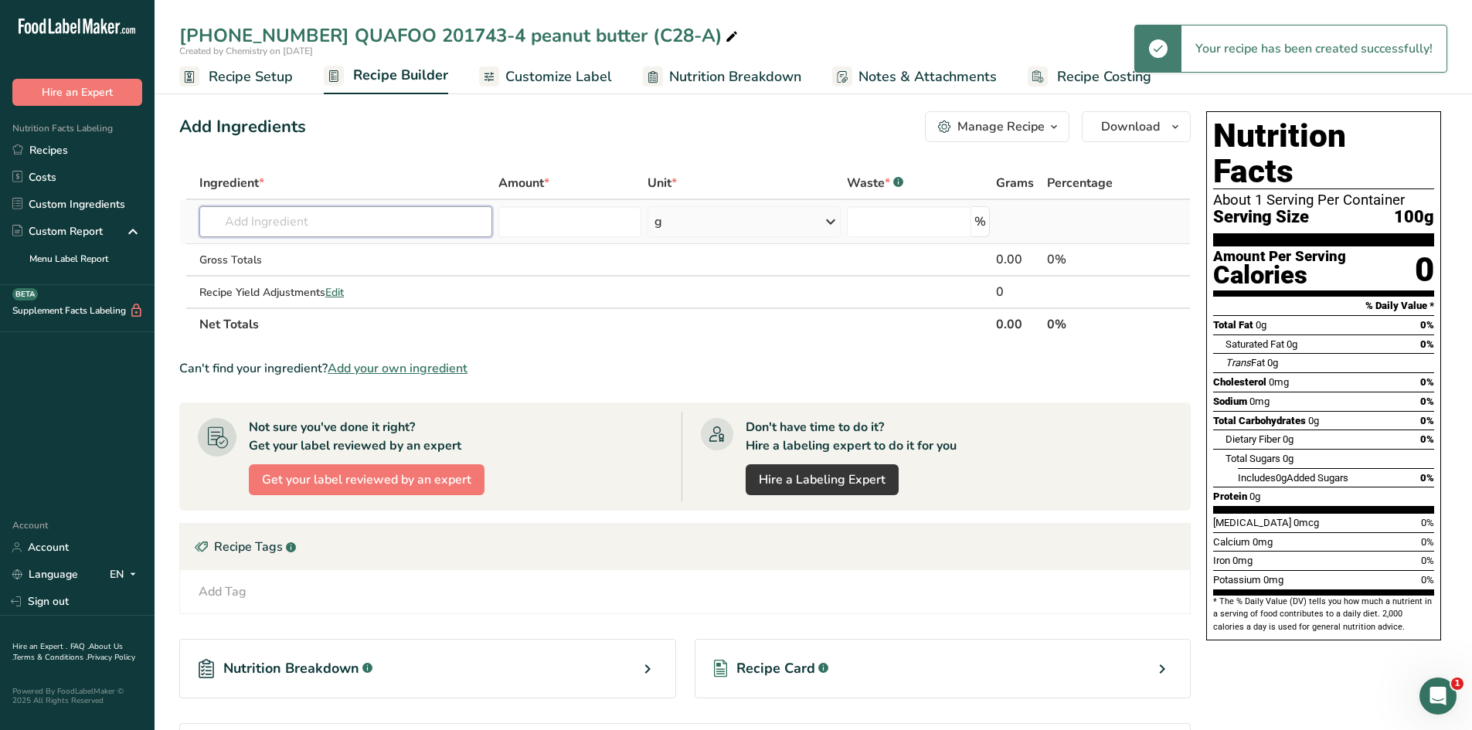
paste input "[PHONE_NUMBER] QUAFOO 201743-4 peanut butter (C28-A)"
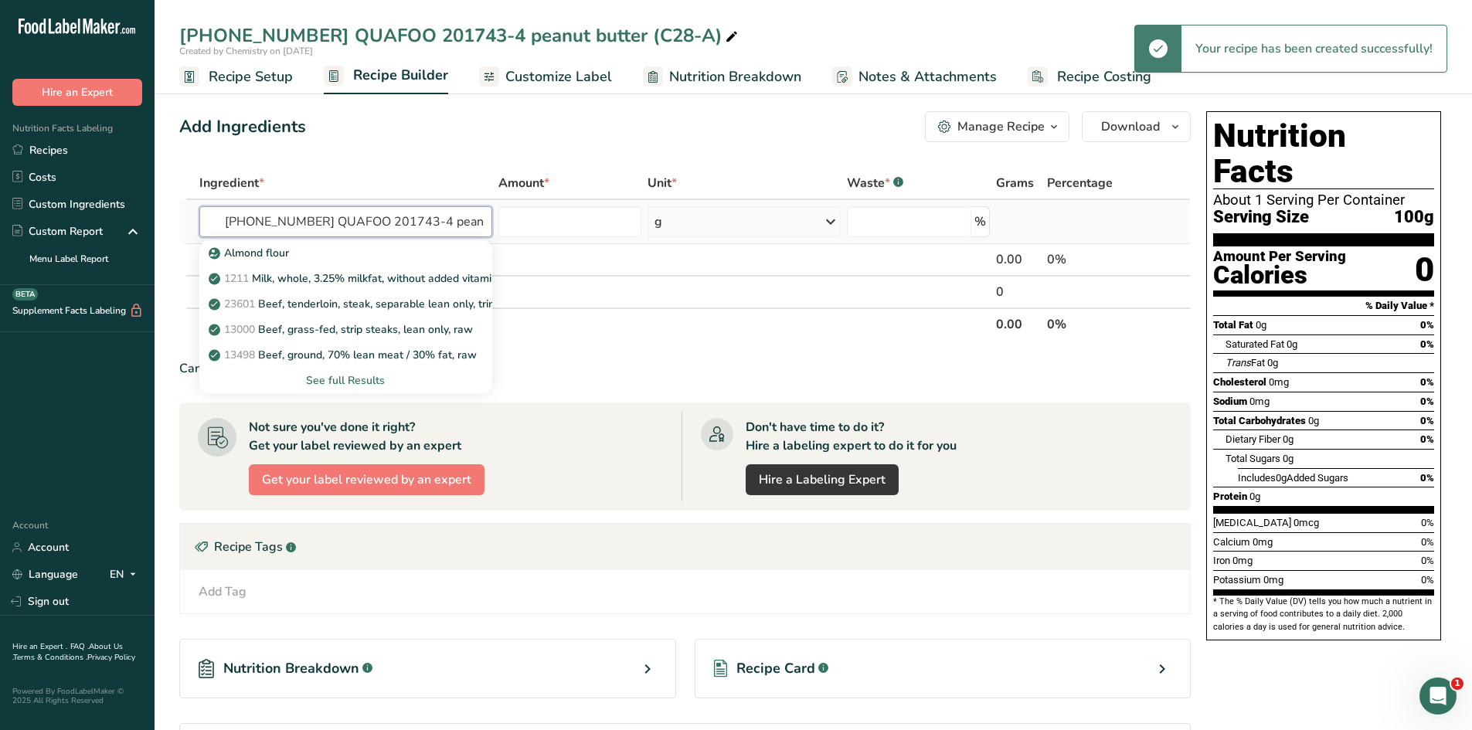
scroll to position [0, 77]
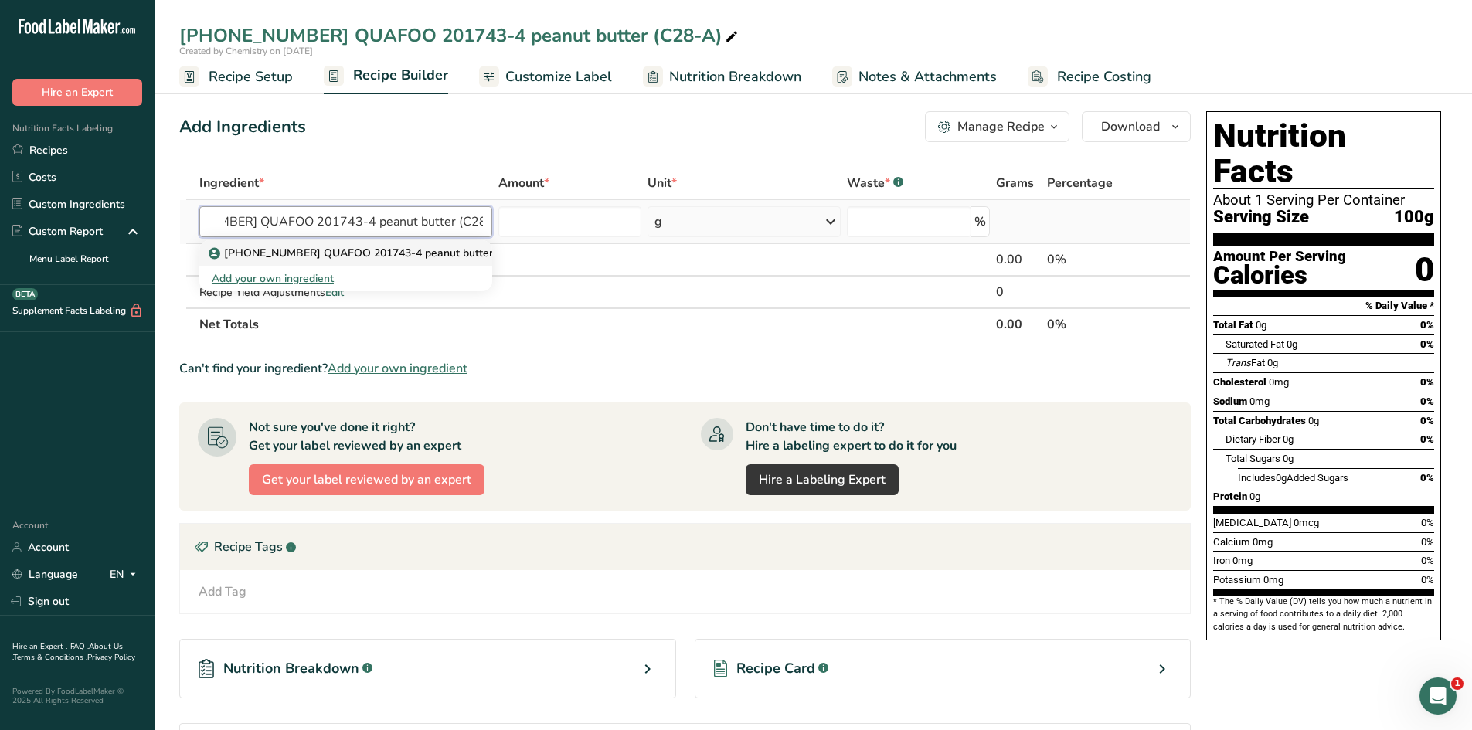
type input "[PHONE_NUMBER] QUAFOO 201743-4 peanut butter (C28-A)"
click at [472, 245] on p "[PHONE_NUMBER] QUAFOO 201743-4 peanut butter (C28-A)" at bounding box center [374, 253] width 324 height 16
type input "[PHONE_NUMBER] QUAFOO 201743-4 peanut butter (C28-A)"
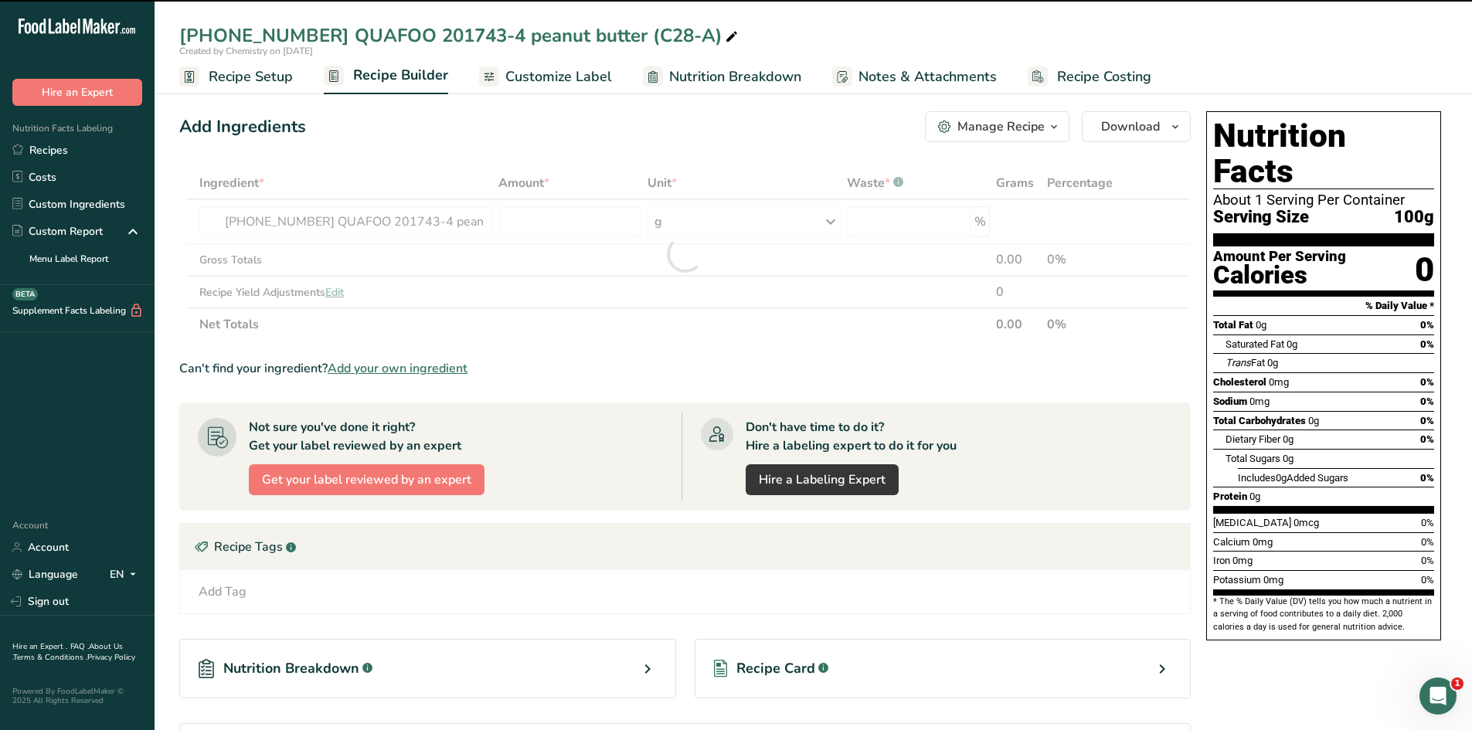
type input "0"
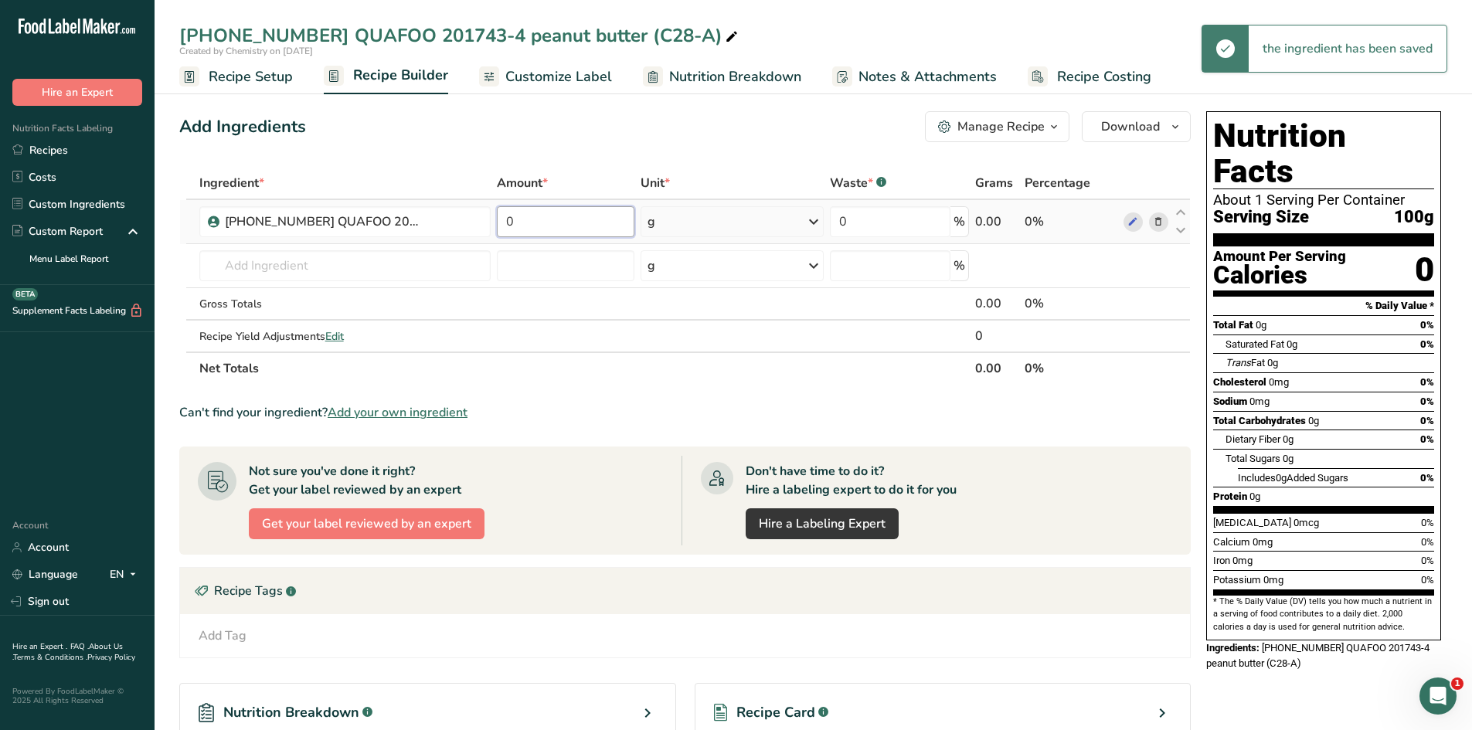
drag, startPoint x: 562, startPoint y: 220, endPoint x: 504, endPoint y: 220, distance: 58.0
click at [504, 220] on input "0" at bounding box center [566, 221] width 138 height 31
type input "100"
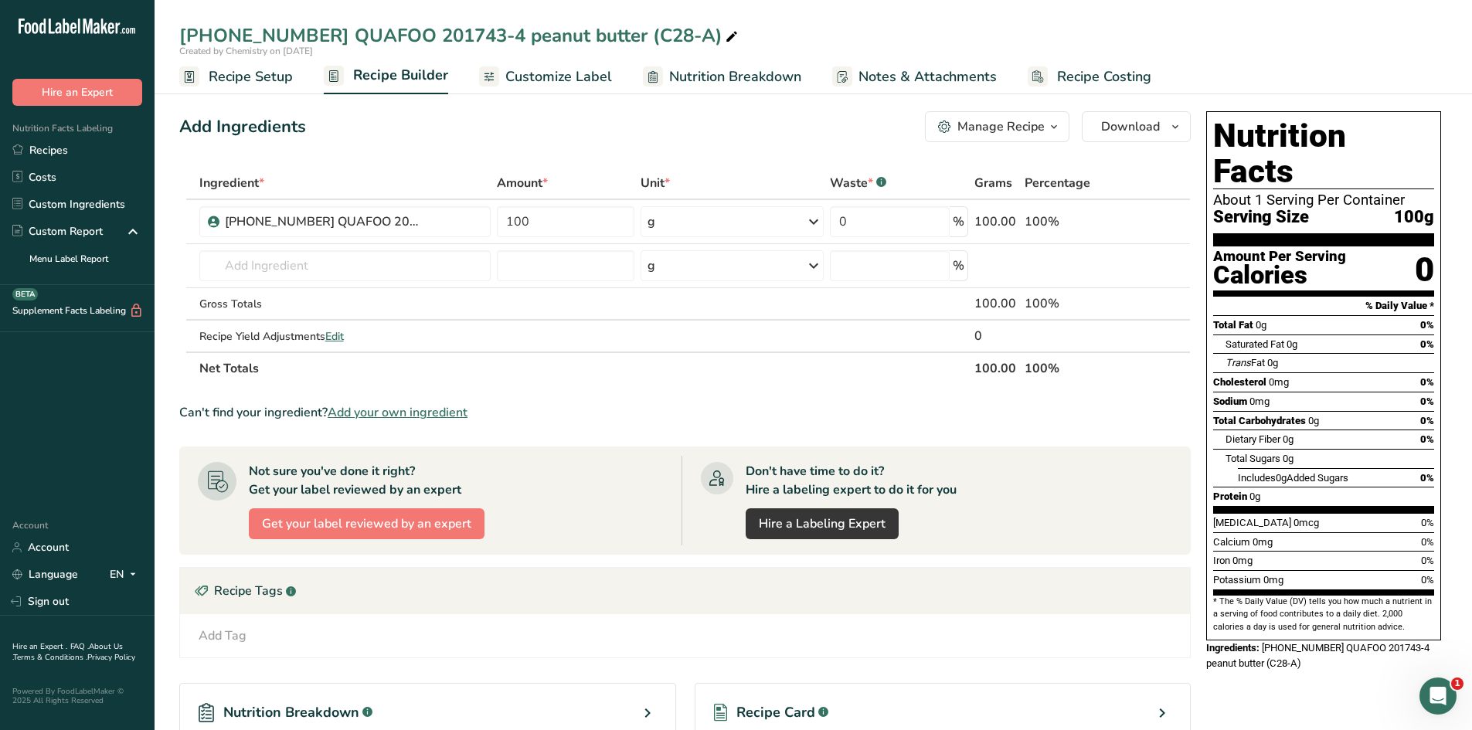
click at [553, 167] on div "Ingredient * Amount * Unit * Waste * .a-a{fill:#347362;}.b-a{fill:#fff;} Grams …" at bounding box center [685, 276] width 1012 height 218
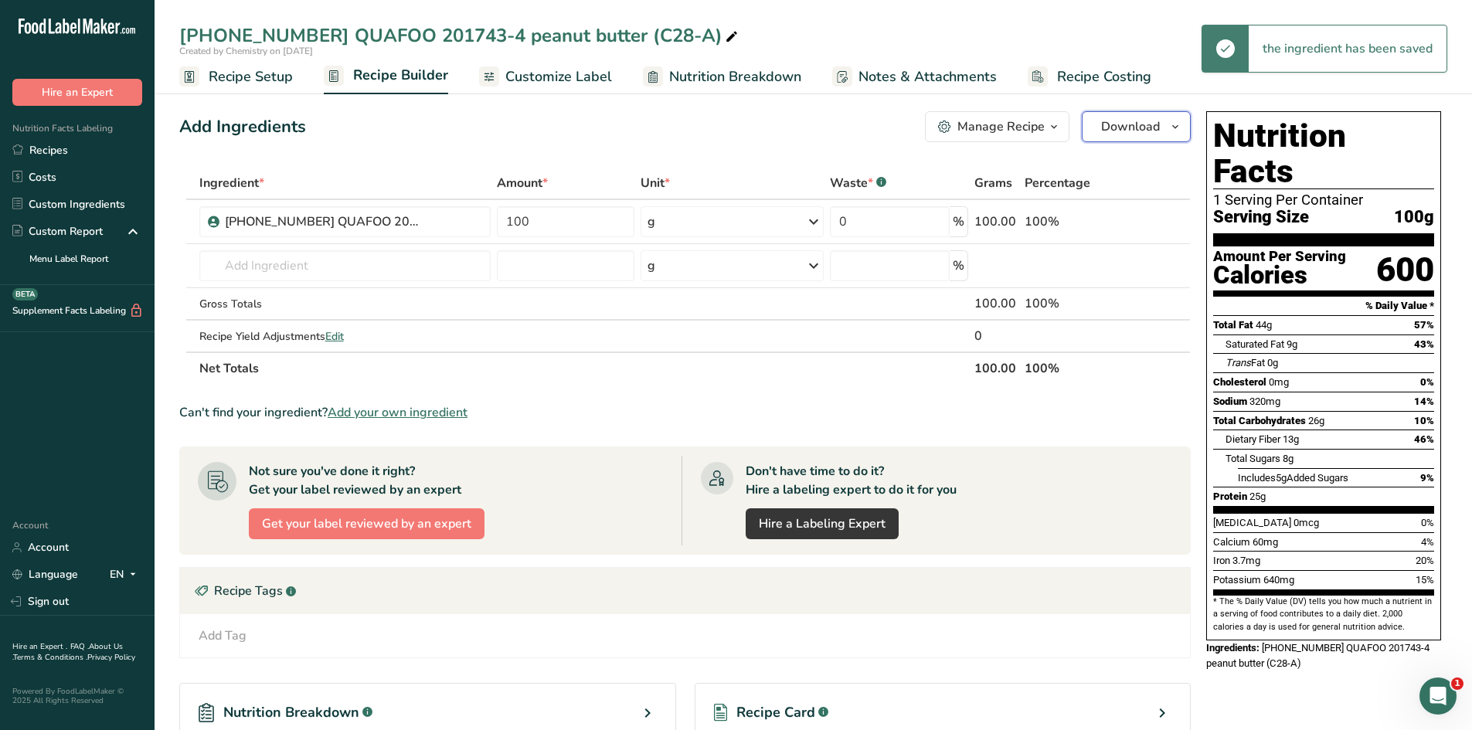
click at [1178, 131] on icon "button" at bounding box center [1175, 126] width 12 height 19
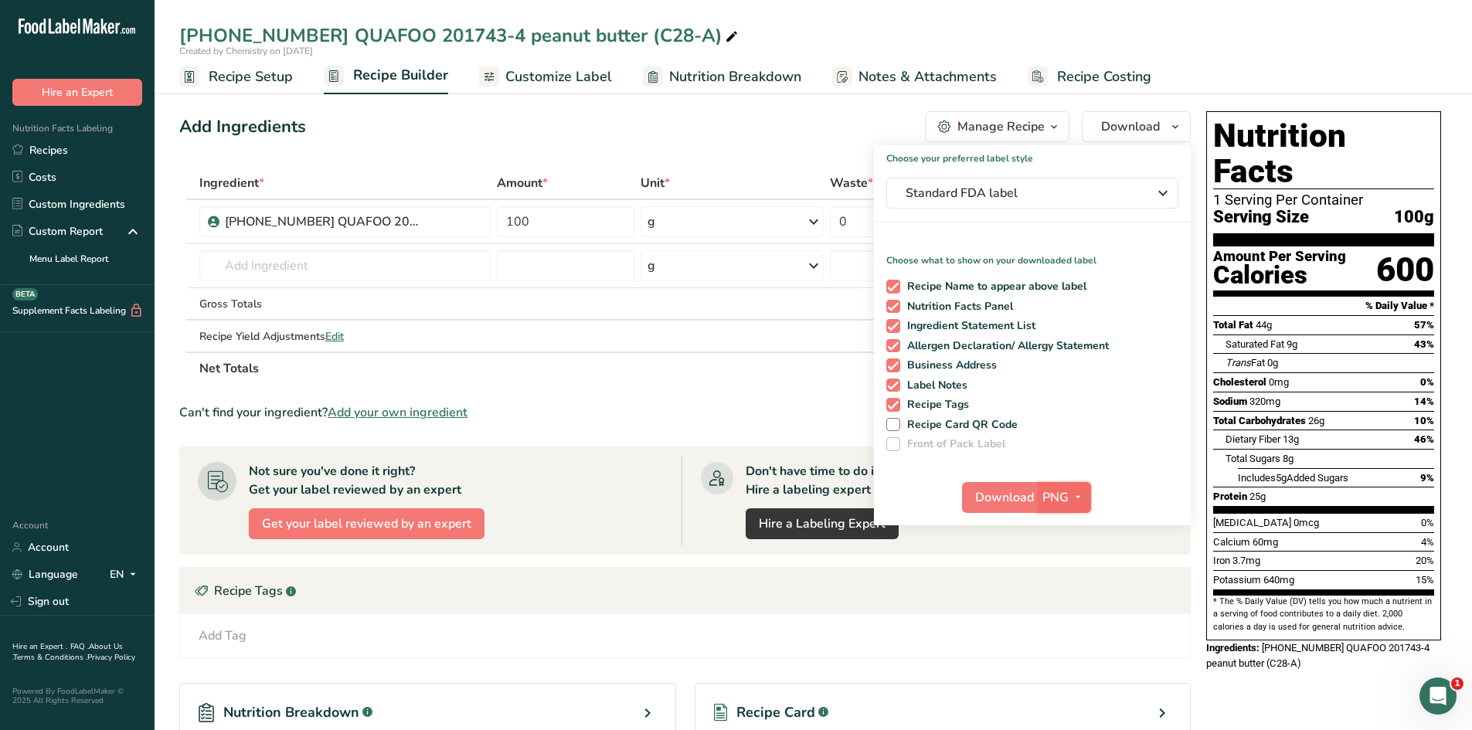
click at [1077, 512] on button "PNG" at bounding box center [1064, 497] width 53 height 31
click at [1079, 598] on link "PDF" at bounding box center [1066, 606] width 49 height 26
click at [998, 499] on span "Download" at bounding box center [1005, 498] width 59 height 19
click at [215, 80] on span "Recipe Setup" at bounding box center [251, 76] width 84 height 21
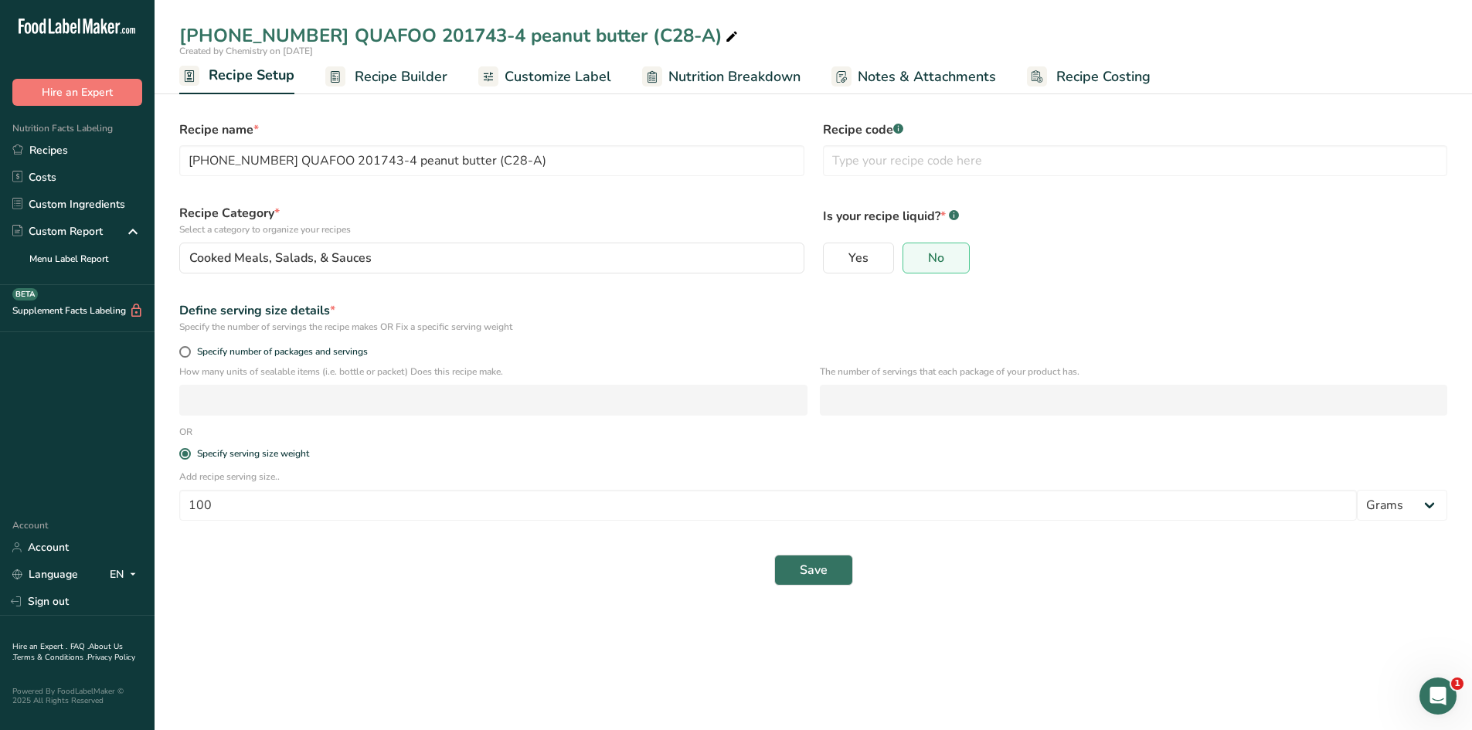
click at [434, 74] on span "Recipe Builder" at bounding box center [401, 76] width 93 height 21
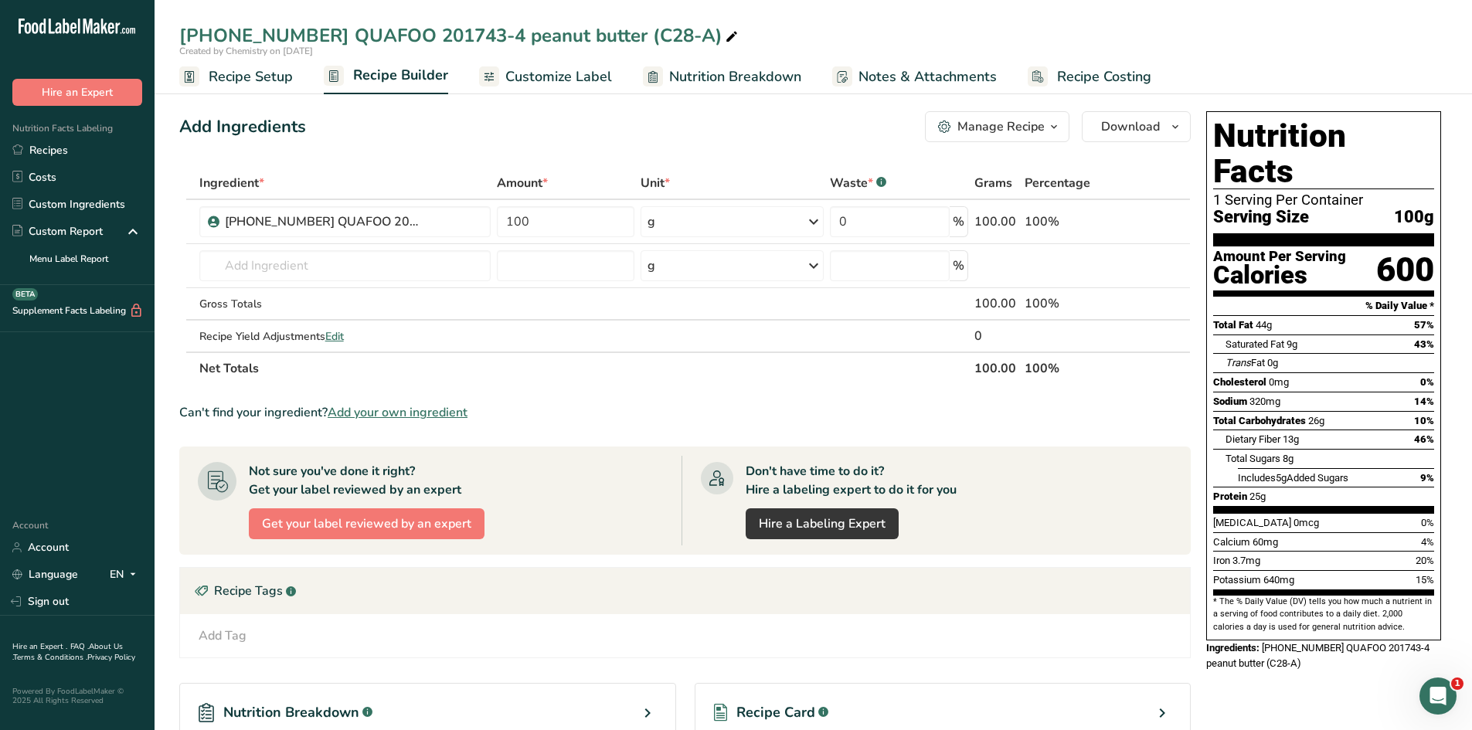
click at [1081, 37] on div "[PHONE_NUMBER] QUAFOO 201743-4 peanut butter (C28-A)" at bounding box center [814, 36] width 1318 height 28
click at [246, 76] on span "Recipe Setup" at bounding box center [251, 76] width 84 height 21
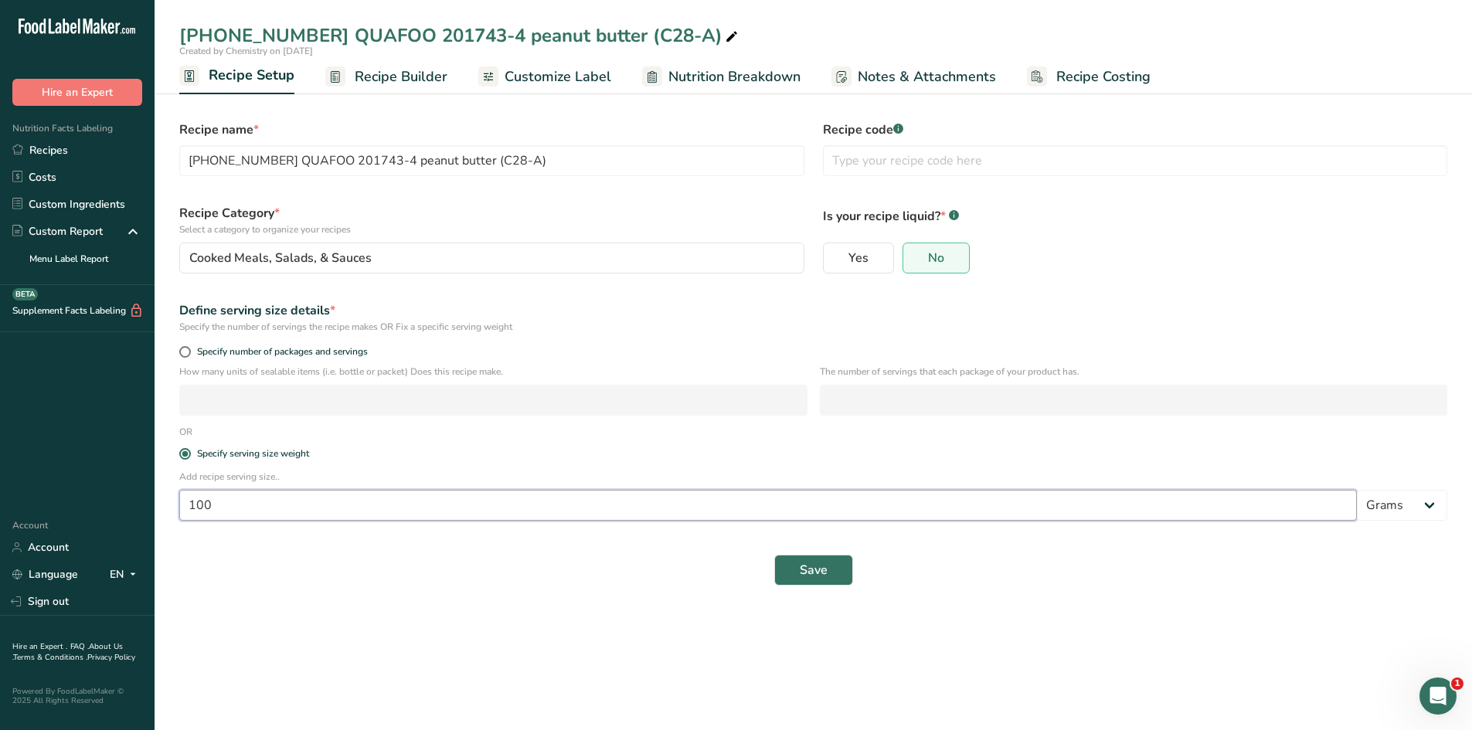
drag, startPoint x: 268, startPoint y: 506, endPoint x: 86, endPoint y: 511, distance: 182.5
click at [86, 511] on div ".a-20{fill:#fff;} Hire an Expert Nutrition Facts Labeling Recipes Costs Custom …" at bounding box center [736, 365] width 1472 height 730
type input "32"
click at [822, 574] on span "Save" at bounding box center [814, 570] width 28 height 19
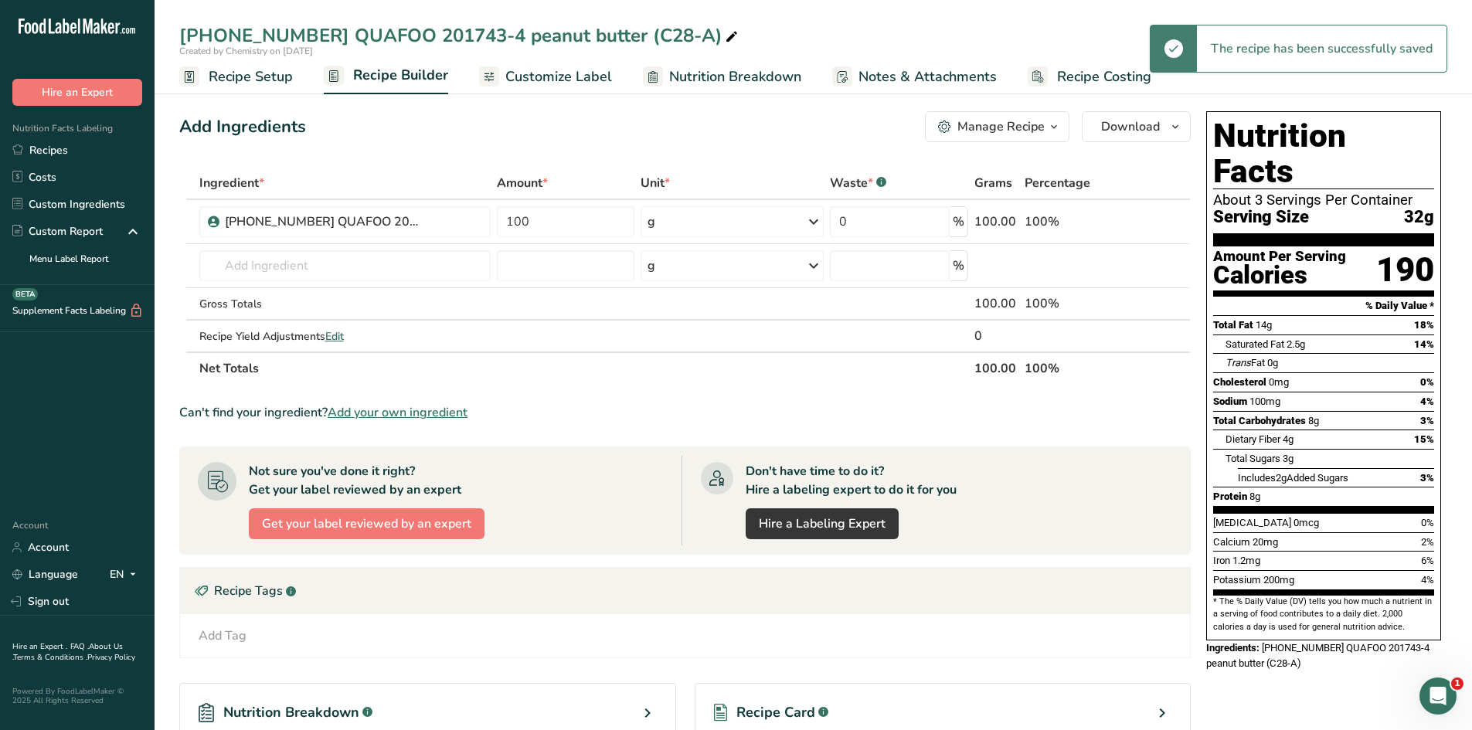
click at [725, 32] on icon at bounding box center [732, 37] width 14 height 22
type input "[PHONE_NUMBER] QUAFOO 201743-4 peanut butter (C28-A) 32g"
click at [544, 128] on div "Add Ingredients Manage Recipe Delete Recipe Duplicate Recipe Scale Recipe Save …" at bounding box center [685, 126] width 1012 height 31
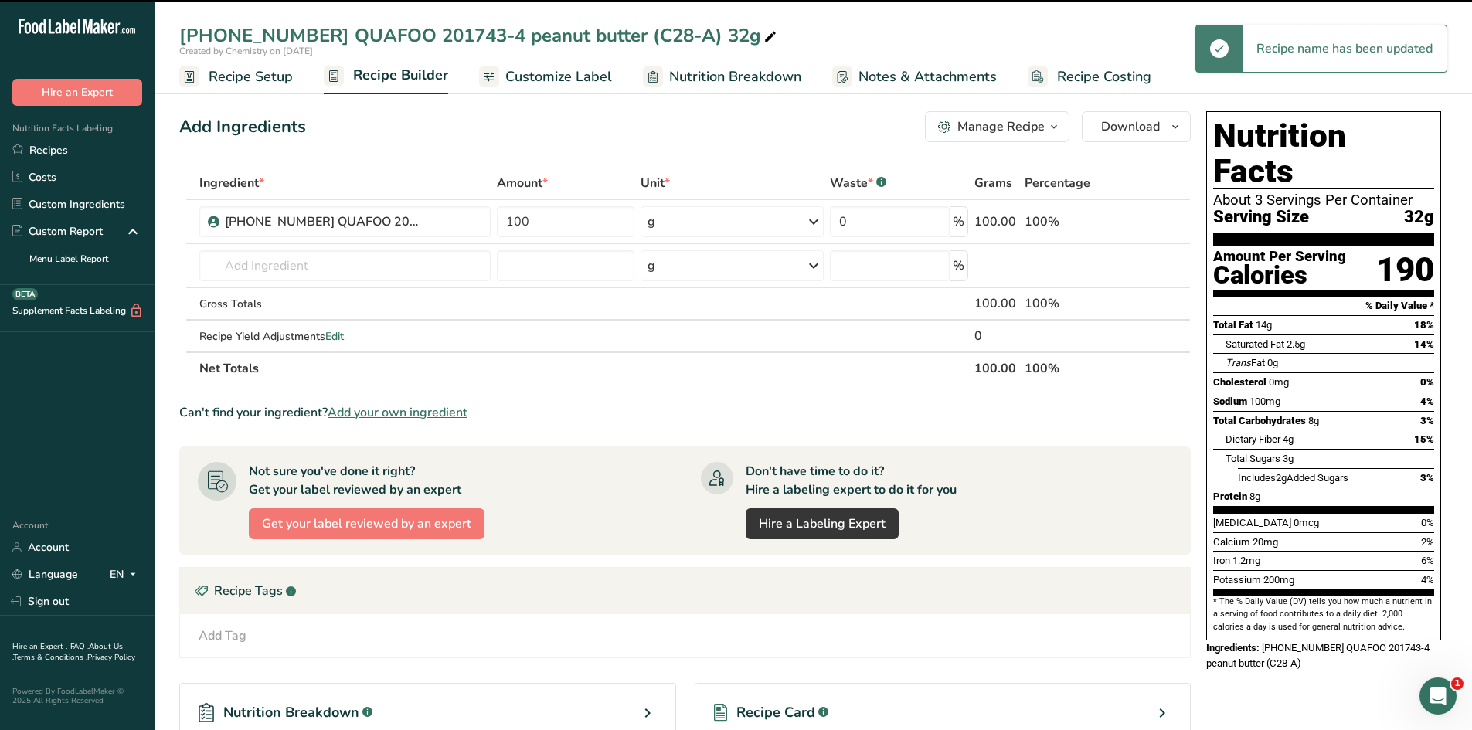
click at [529, 77] on span "Customize Label" at bounding box center [559, 76] width 107 height 21
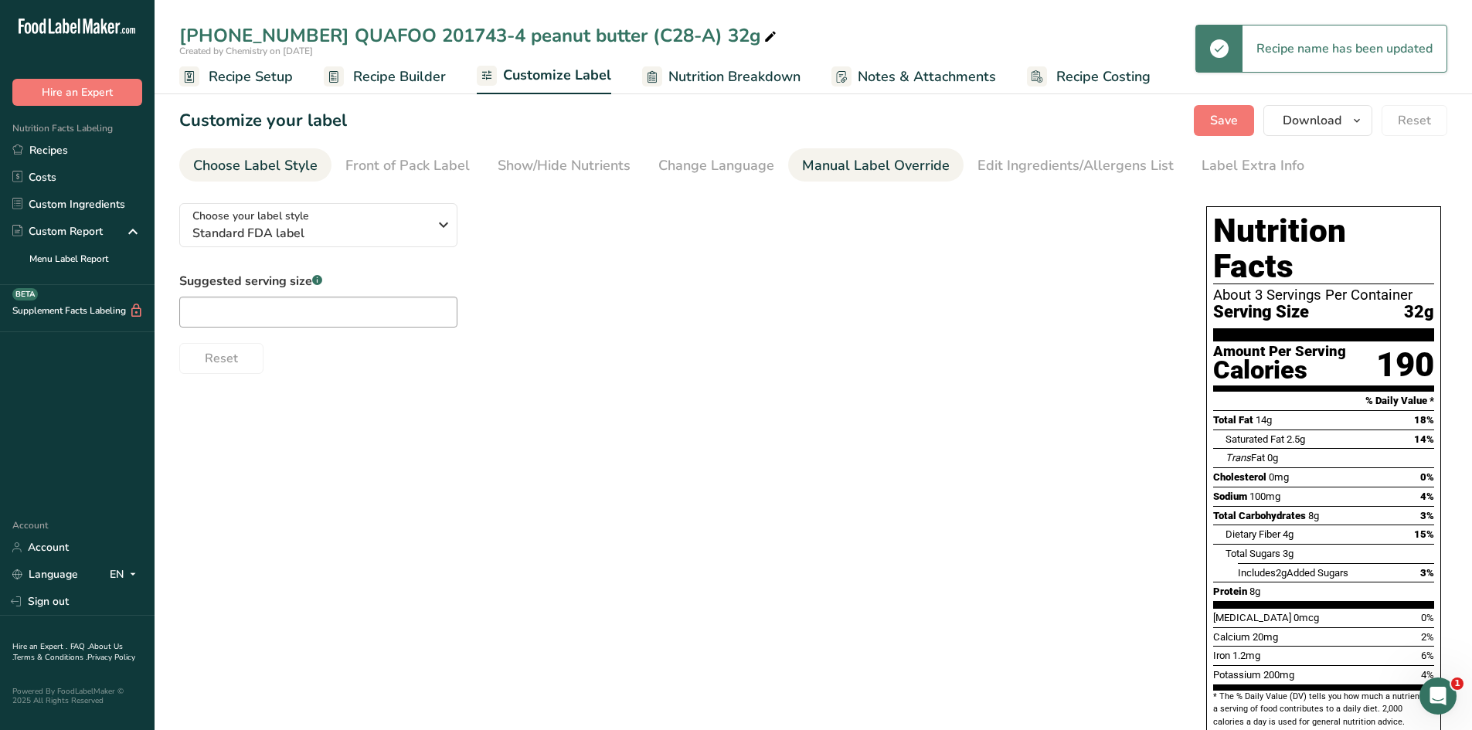
click at [813, 171] on div "Manual Label Override" at bounding box center [876, 165] width 148 height 21
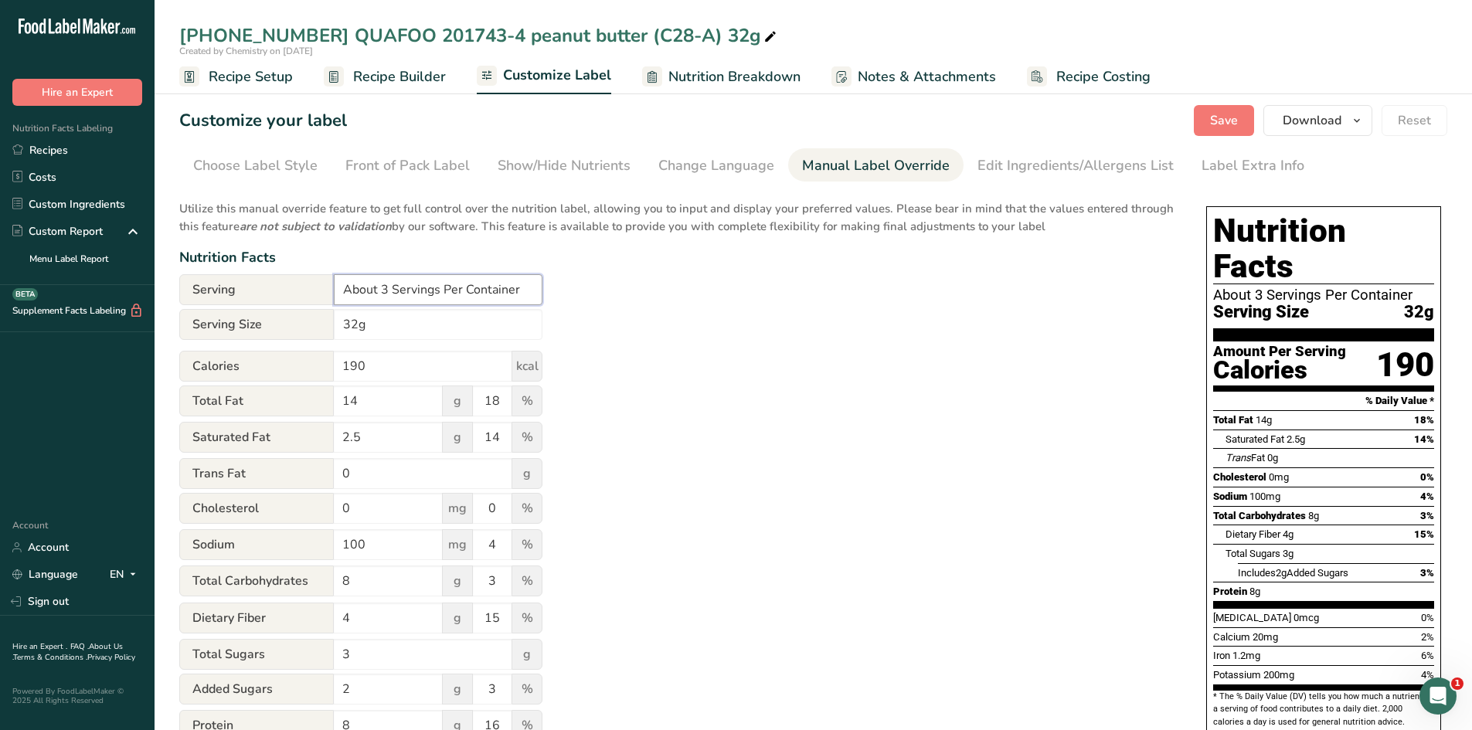
click at [387, 288] on input "About 3 Servings Per Container" at bounding box center [438, 289] width 209 height 31
type input "About 14 Servings Per Container"
click at [860, 349] on div "Utilize this manual override feature to get full control over the nutrition lab…" at bounding box center [677, 561] width 996 height 740
click at [1229, 122] on span "Save" at bounding box center [1224, 120] width 28 height 19
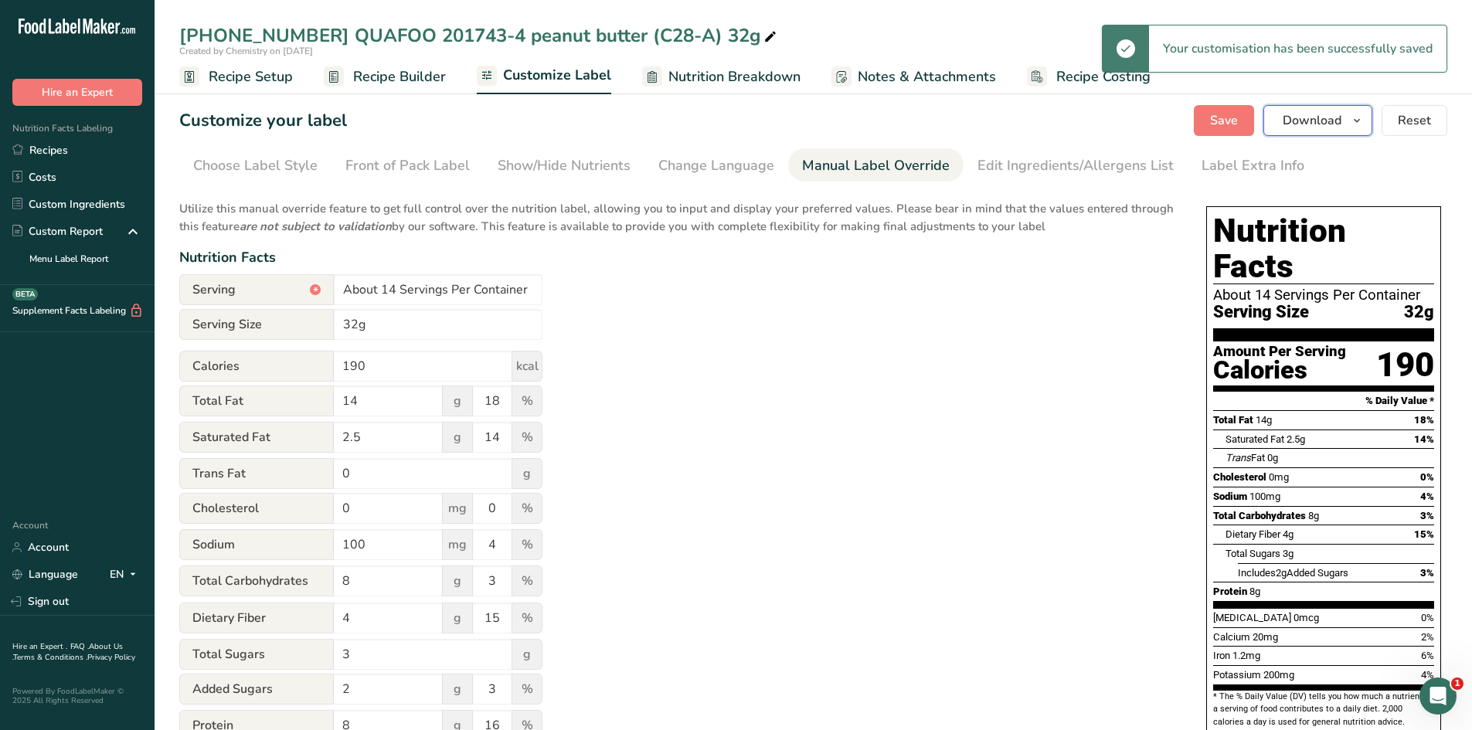
click at [1365, 125] on span "button" at bounding box center [1357, 120] width 19 height 19
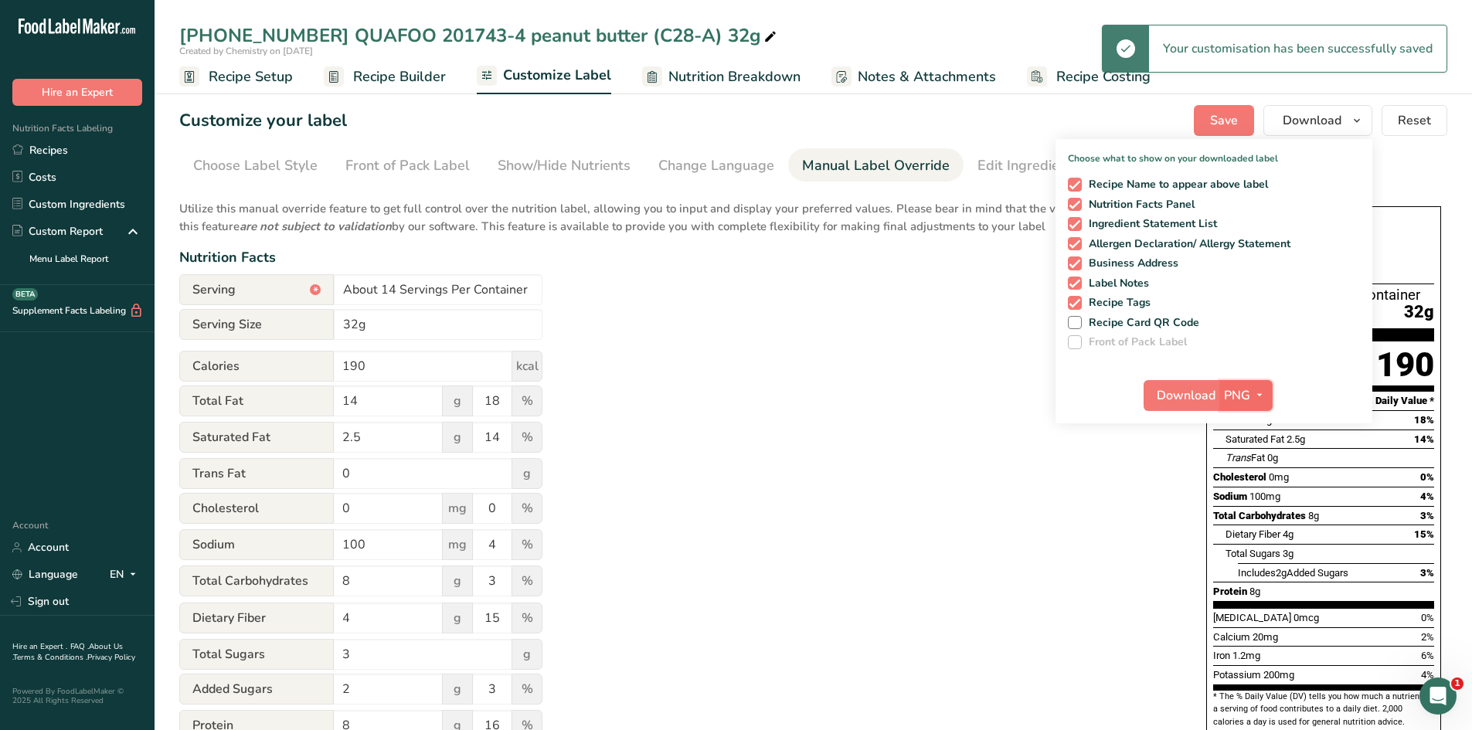
click at [1250, 396] on span "PNG" at bounding box center [1237, 395] width 26 height 19
click at [1247, 495] on link "PDF" at bounding box center [1248, 504] width 49 height 26
click at [1195, 400] on span "Download" at bounding box center [1187, 395] width 59 height 19
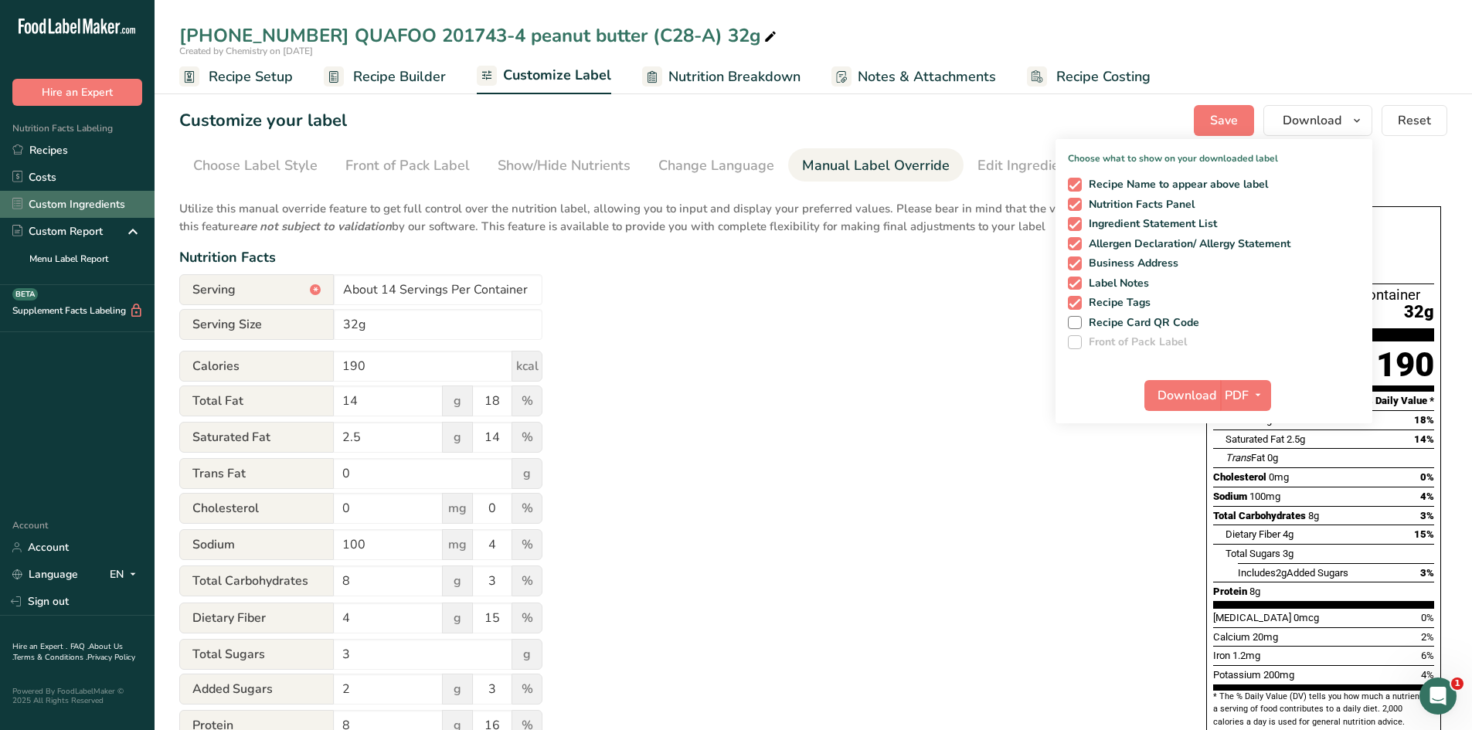
click at [59, 201] on link "Custom Ingredients" at bounding box center [77, 204] width 155 height 27
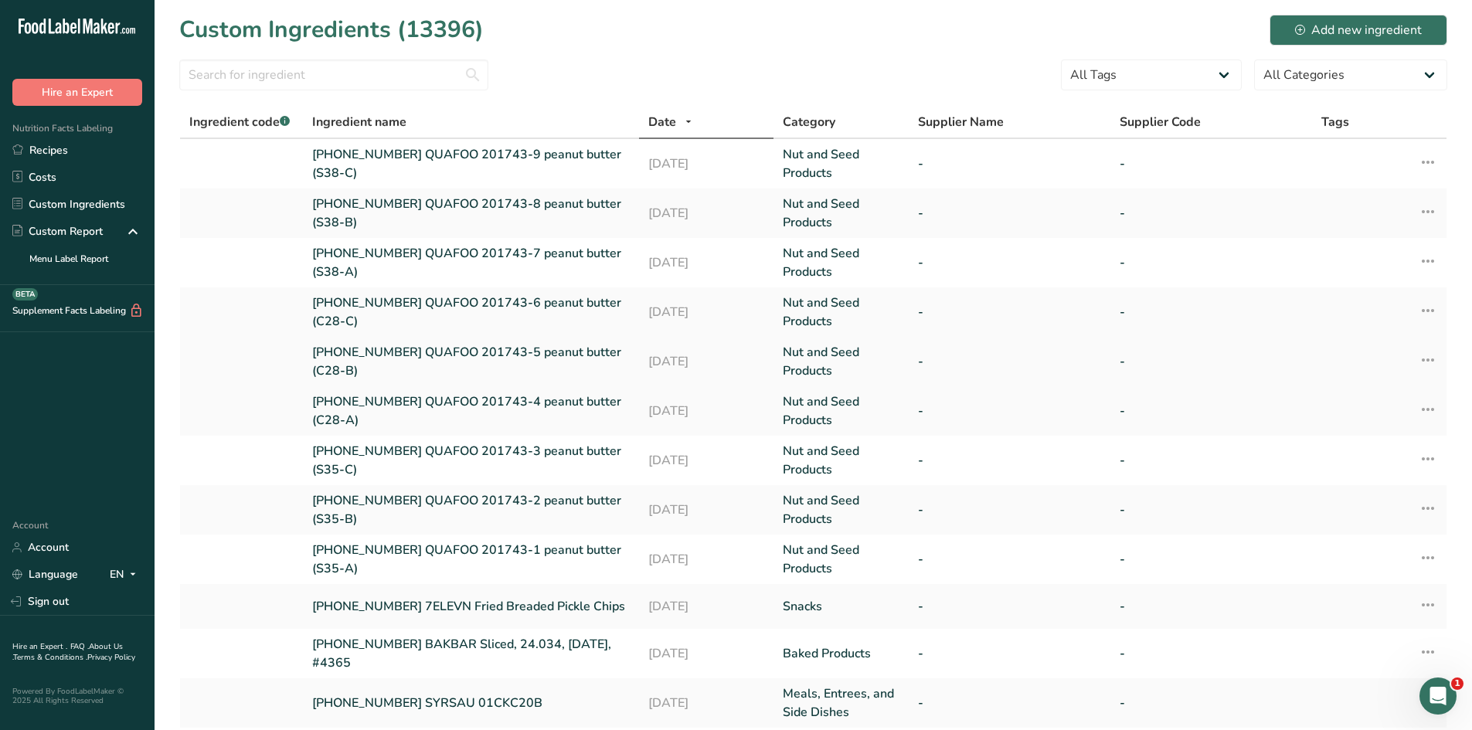
drag, startPoint x: 313, startPoint y: 350, endPoint x: 380, endPoint y: 371, distance: 70.4
click at [380, 371] on td "[PHONE_NUMBER] QUAFOO 201743-5 peanut butter (C28-B)" at bounding box center [471, 361] width 336 height 49
copy link "[PHONE_NUMBER] QUAFOO 201743-5 peanut butter (C28-B)"
click at [98, 144] on link "Recipes" at bounding box center [77, 150] width 155 height 27
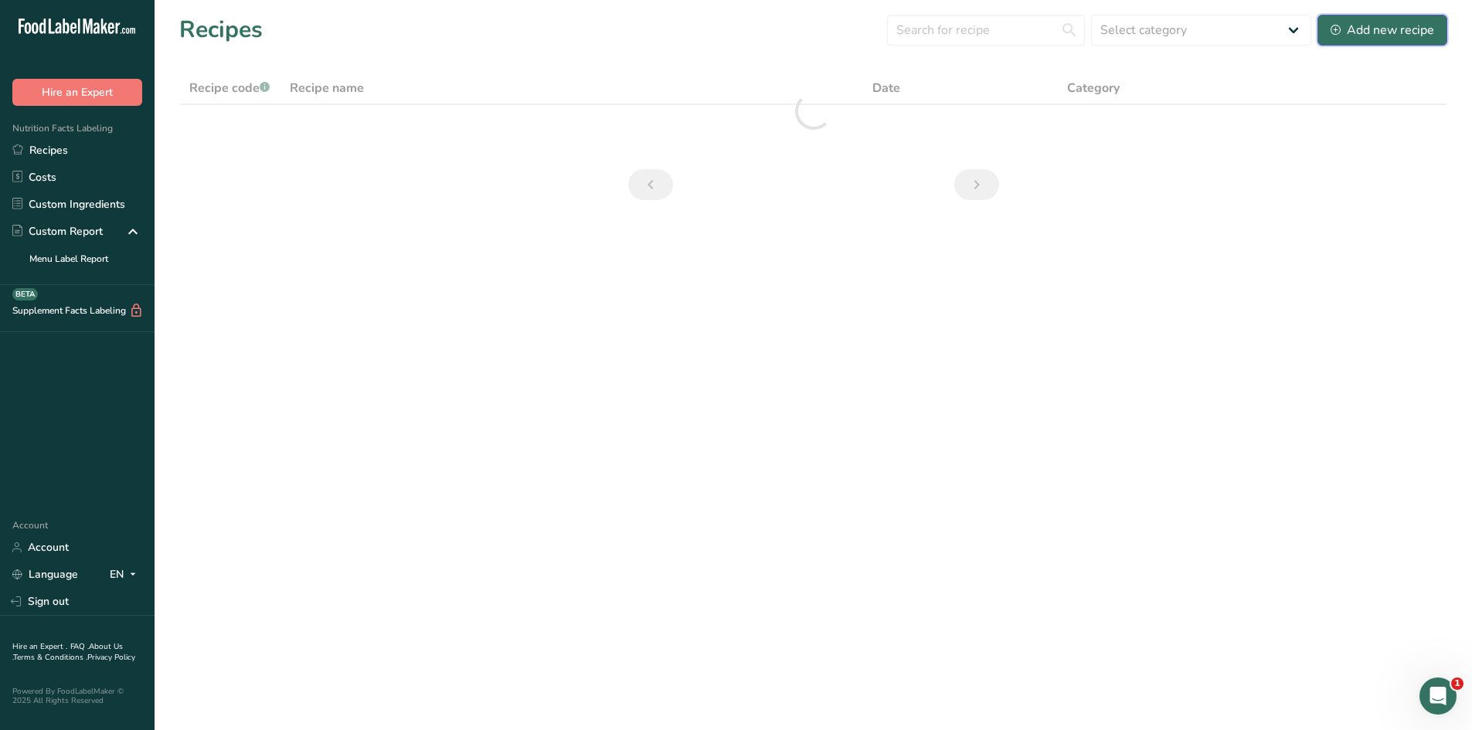
click at [1384, 28] on div "Add new recipe" at bounding box center [1383, 30] width 104 height 19
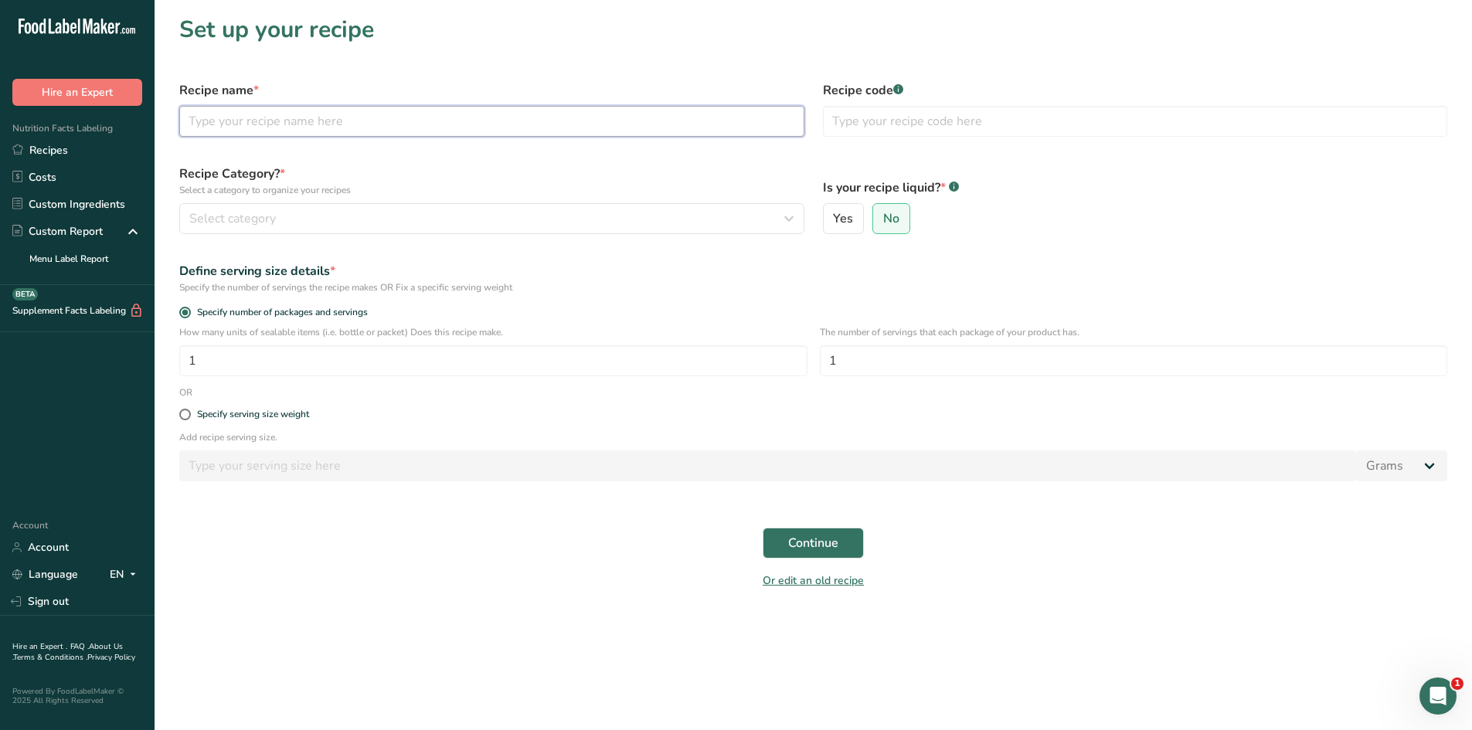
paste input "[PHONE_NUMBER] QUAFOO 201743-5 peanut butter (C28-B)"
type input "[PHONE_NUMBER] QUAFOO 201743-5 peanut butter (C28-B)"
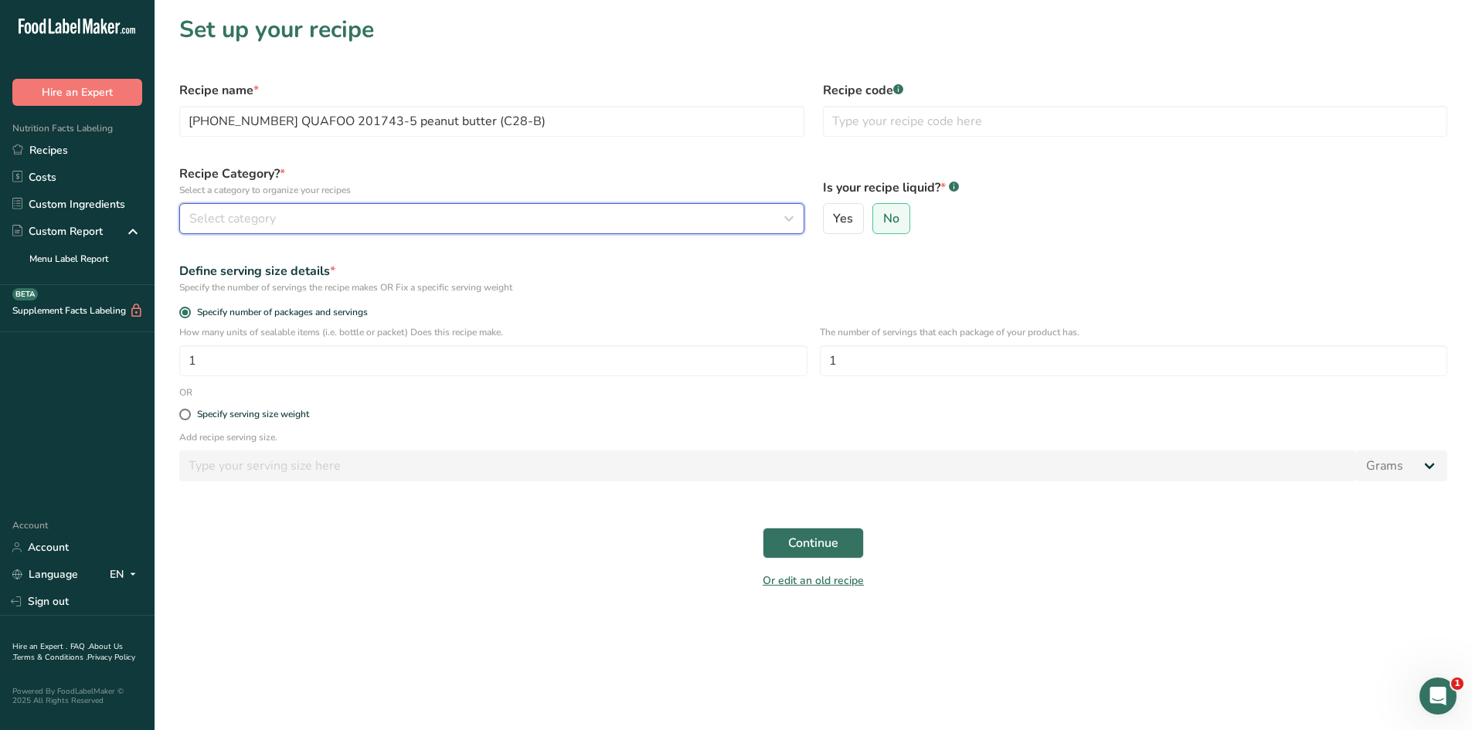
click at [323, 228] on button "Select category" at bounding box center [491, 218] width 625 height 31
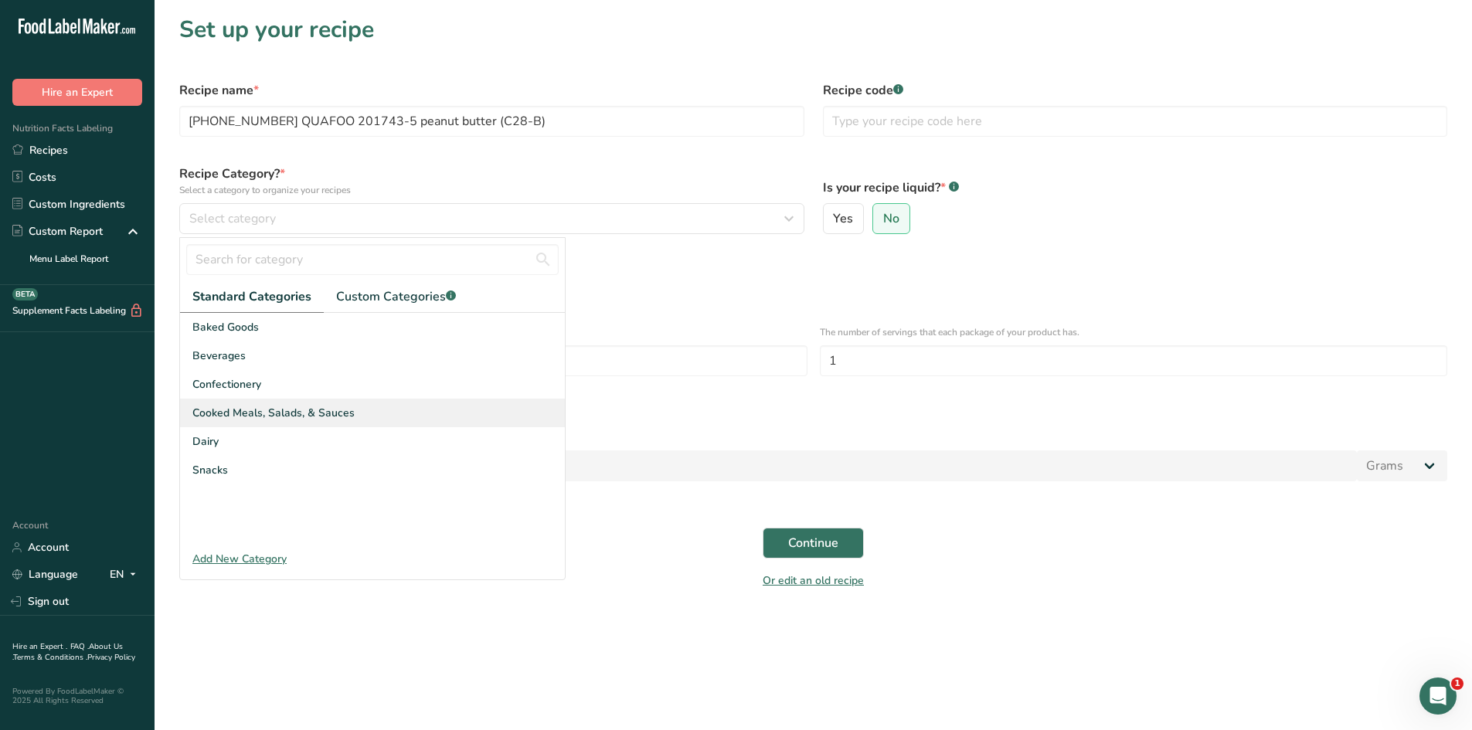
click at [301, 414] on span "Cooked Meals, Salads, & Sauces" at bounding box center [273, 413] width 162 height 16
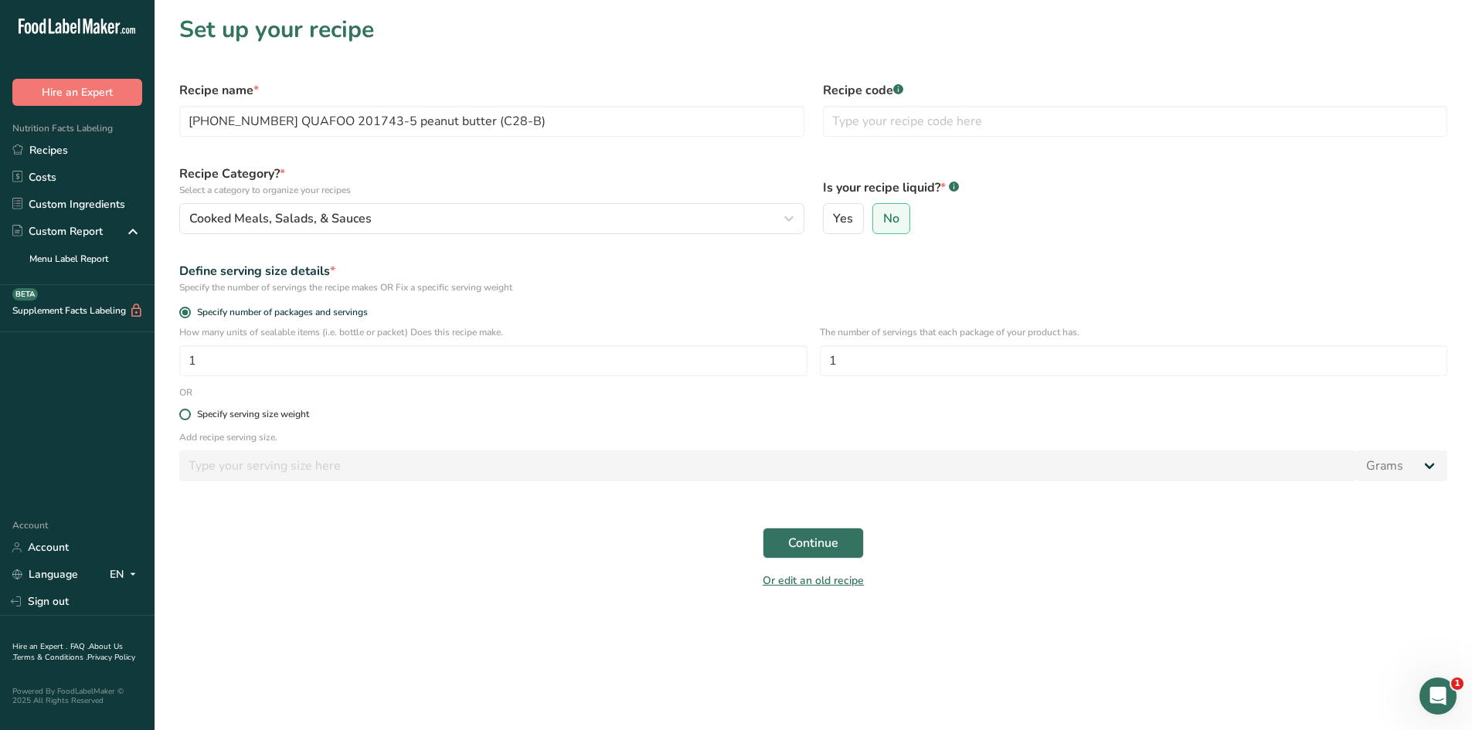
click at [186, 417] on span at bounding box center [185, 415] width 12 height 12
click at [186, 417] on input "Specify serving size weight" at bounding box center [184, 415] width 10 height 10
radio input "true"
radio input "false"
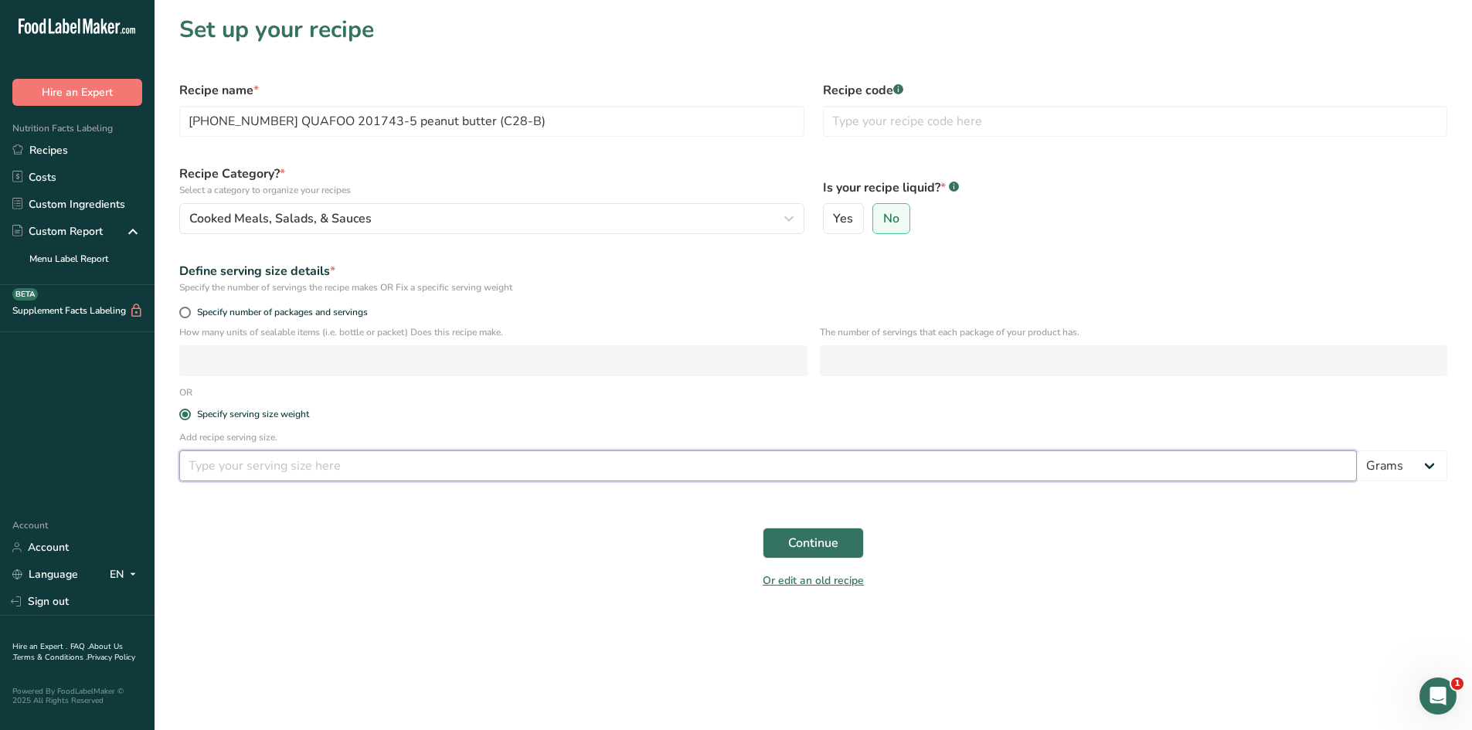
click at [223, 466] on input "number" at bounding box center [768, 466] width 1178 height 31
type input "100"
click at [808, 530] on button "Continue" at bounding box center [813, 543] width 101 height 31
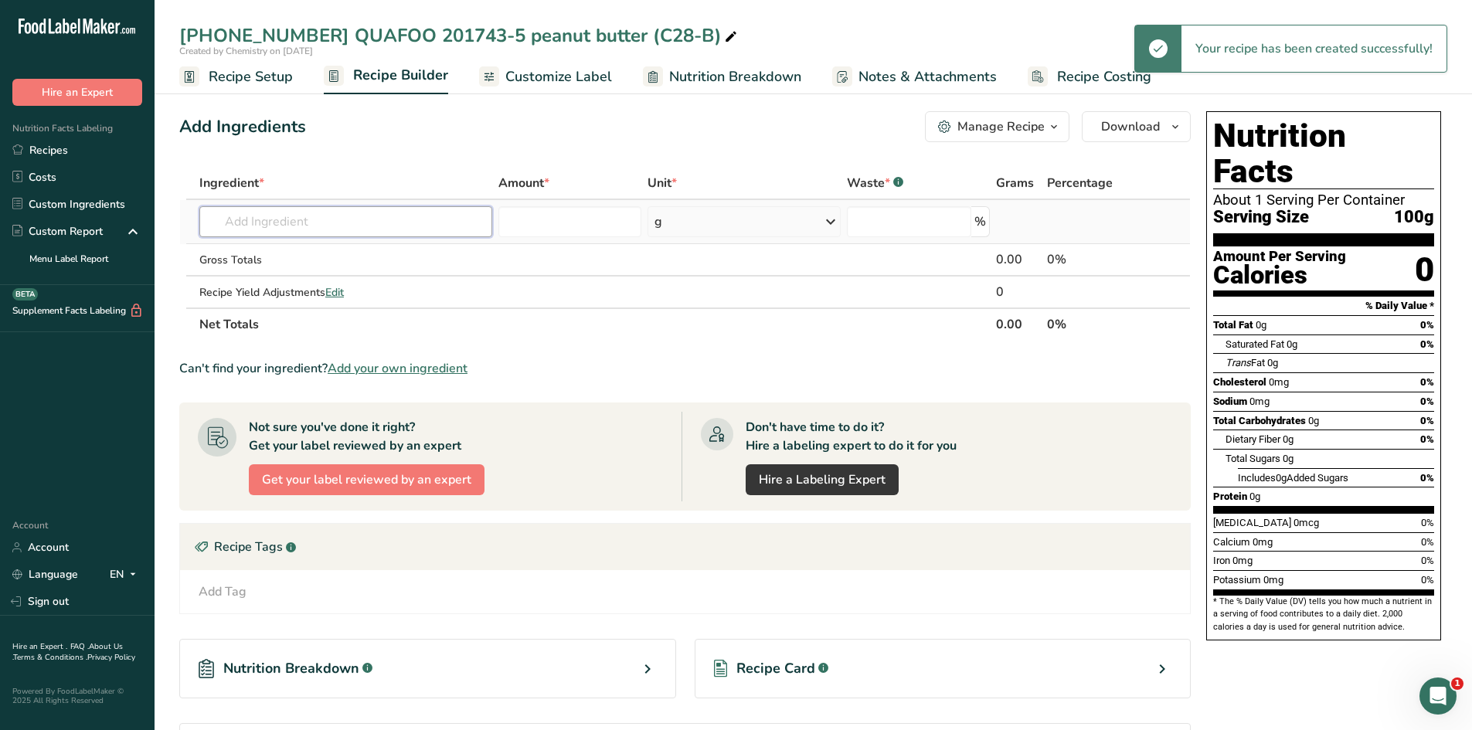
paste input "[PHONE_NUMBER] QUAFOO 201743-5 peanut butter (C28-B)"
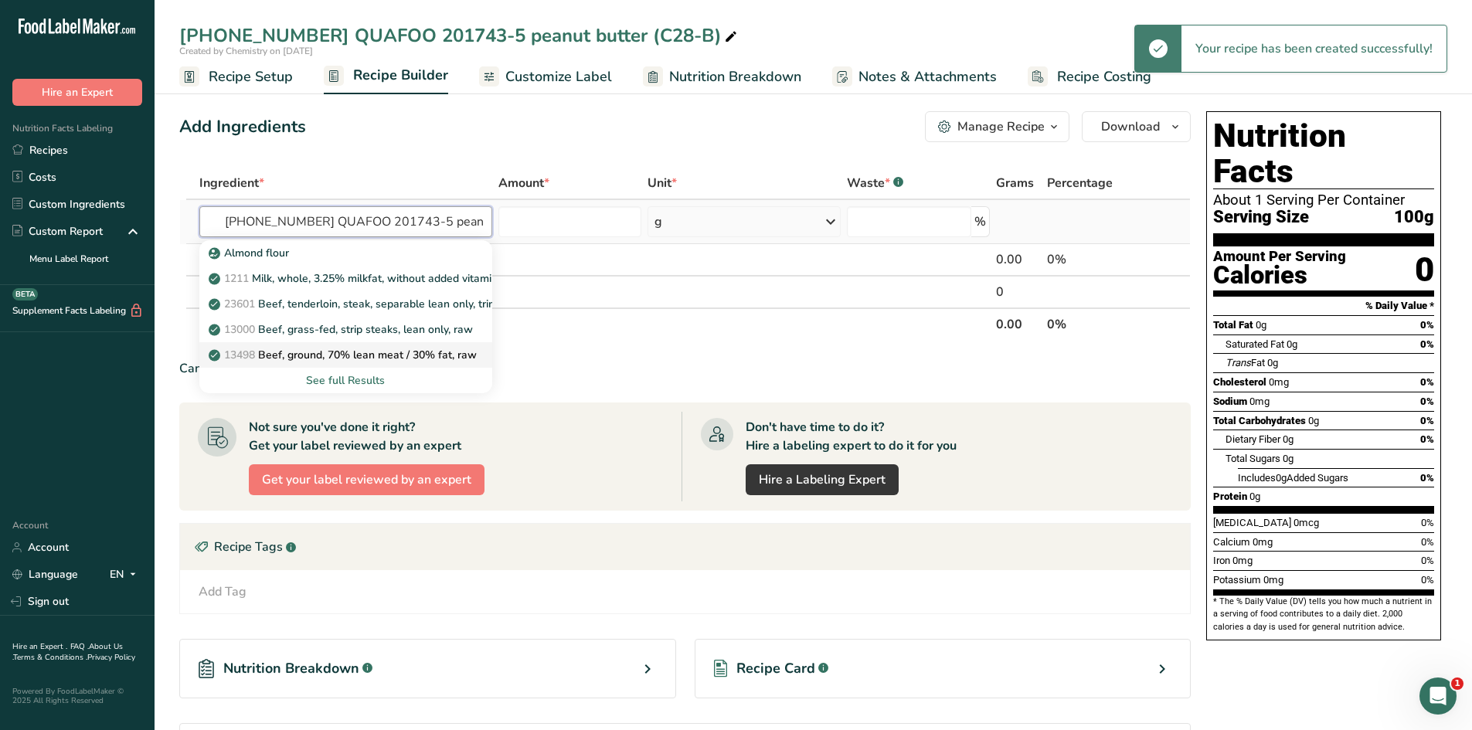
scroll to position [0, 77]
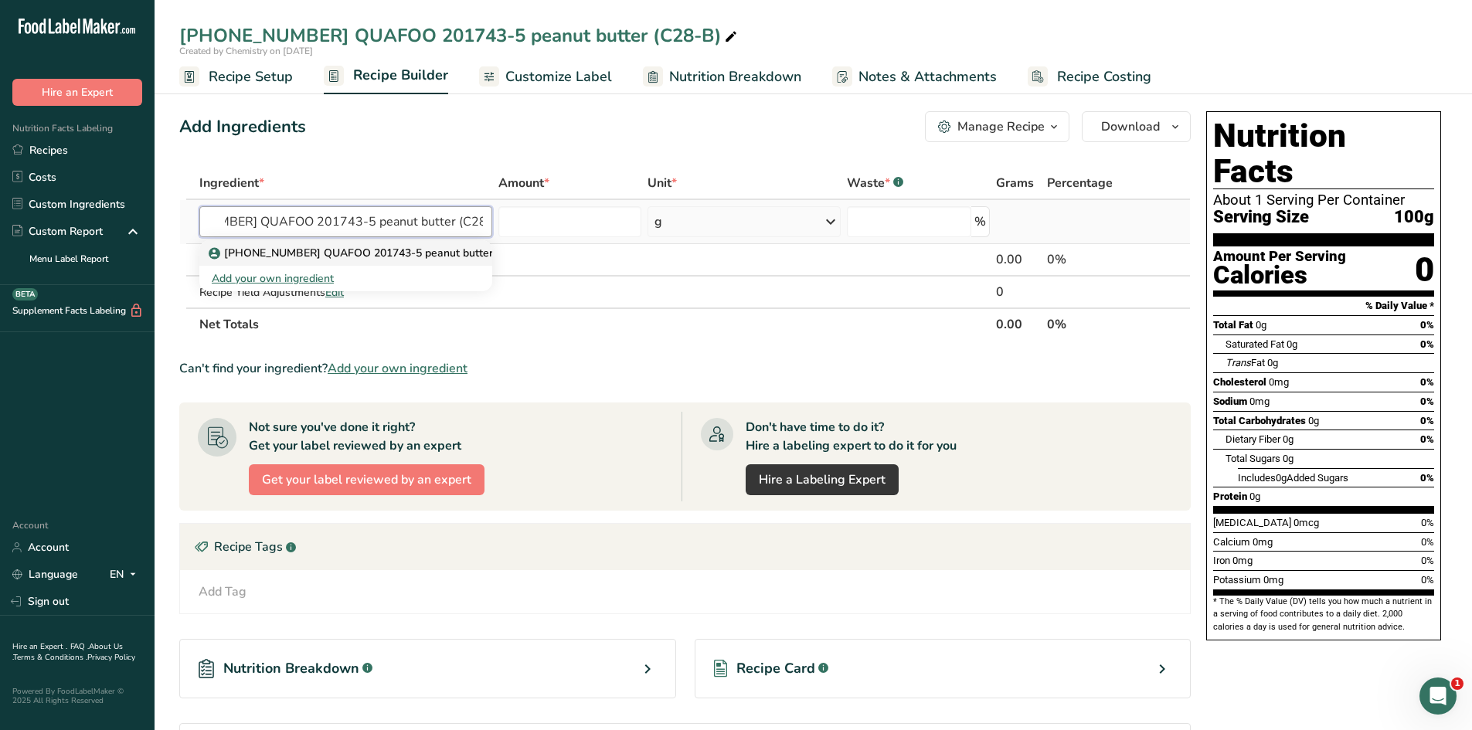
type input "[PHONE_NUMBER] QUAFOO 201743-5 peanut butter (C28-B)"
click at [365, 249] on p "[PHONE_NUMBER] QUAFOO 201743-5 peanut butter (C28-B)" at bounding box center [374, 253] width 324 height 16
type input "[PHONE_NUMBER] QUAFOO 201743-5 peanut butter (C28-B)"
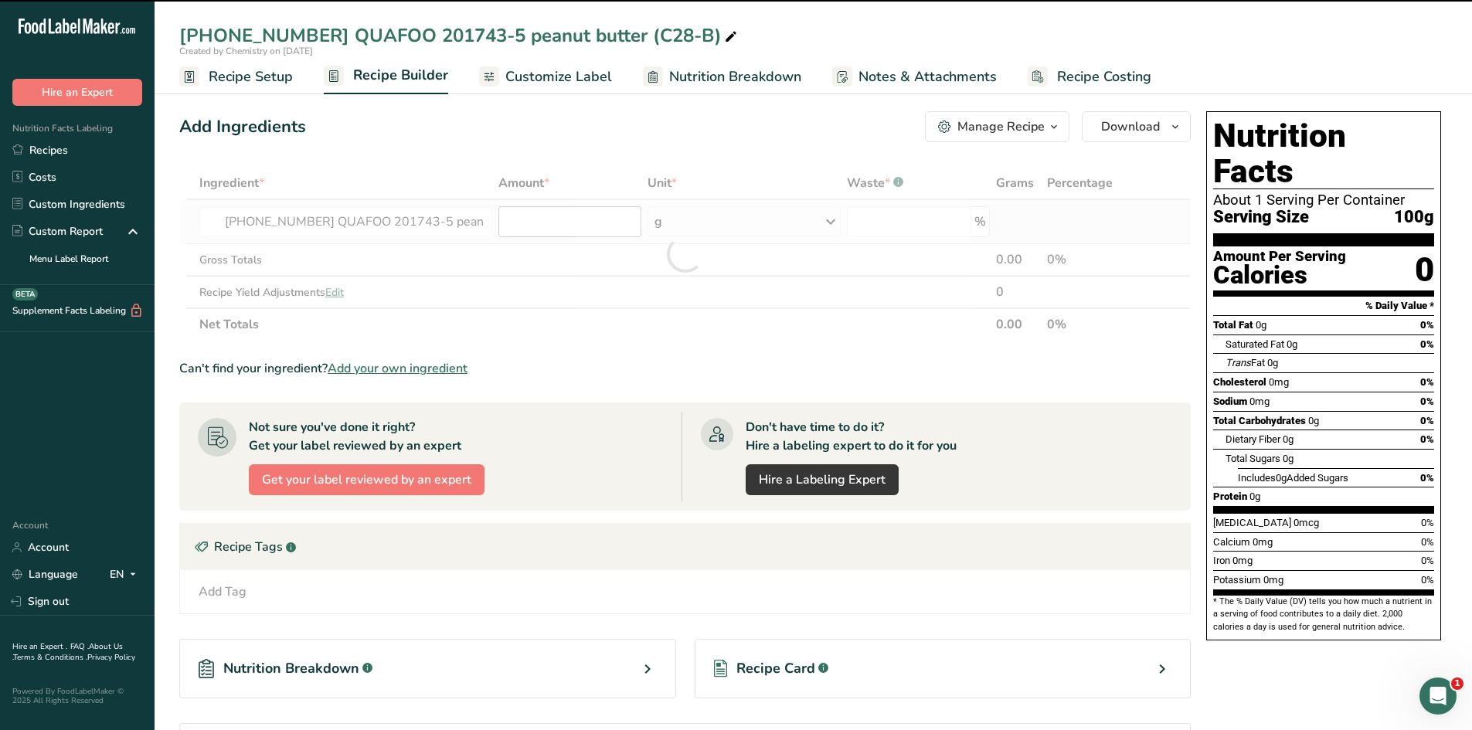
type input "0"
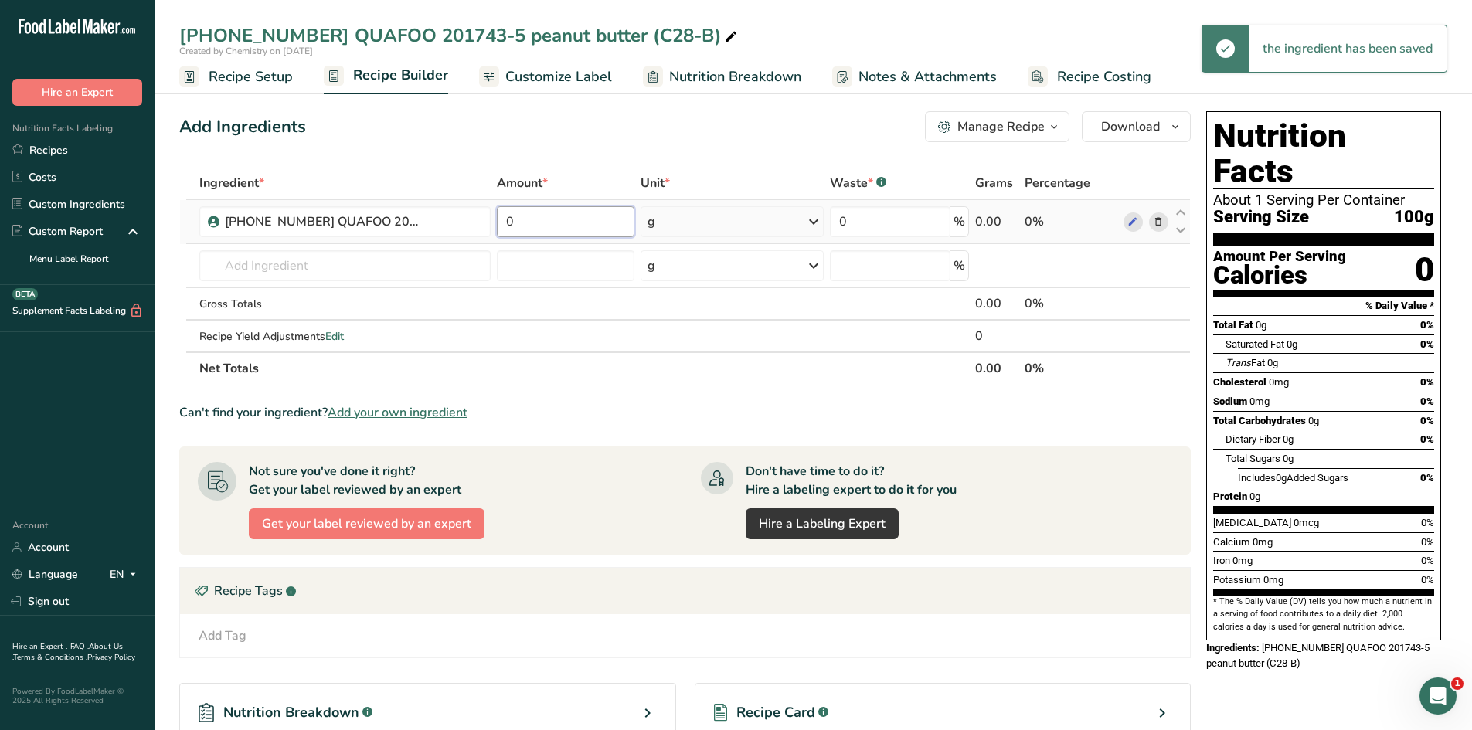
drag, startPoint x: 561, startPoint y: 223, endPoint x: 504, endPoint y: 224, distance: 57.2
click at [504, 224] on input "0" at bounding box center [566, 221] width 138 height 31
type input "100"
click at [546, 148] on div "Add Ingredients Manage Recipe Delete Recipe Duplicate Recipe Scale Recipe Save …" at bounding box center [689, 511] width 1021 height 813
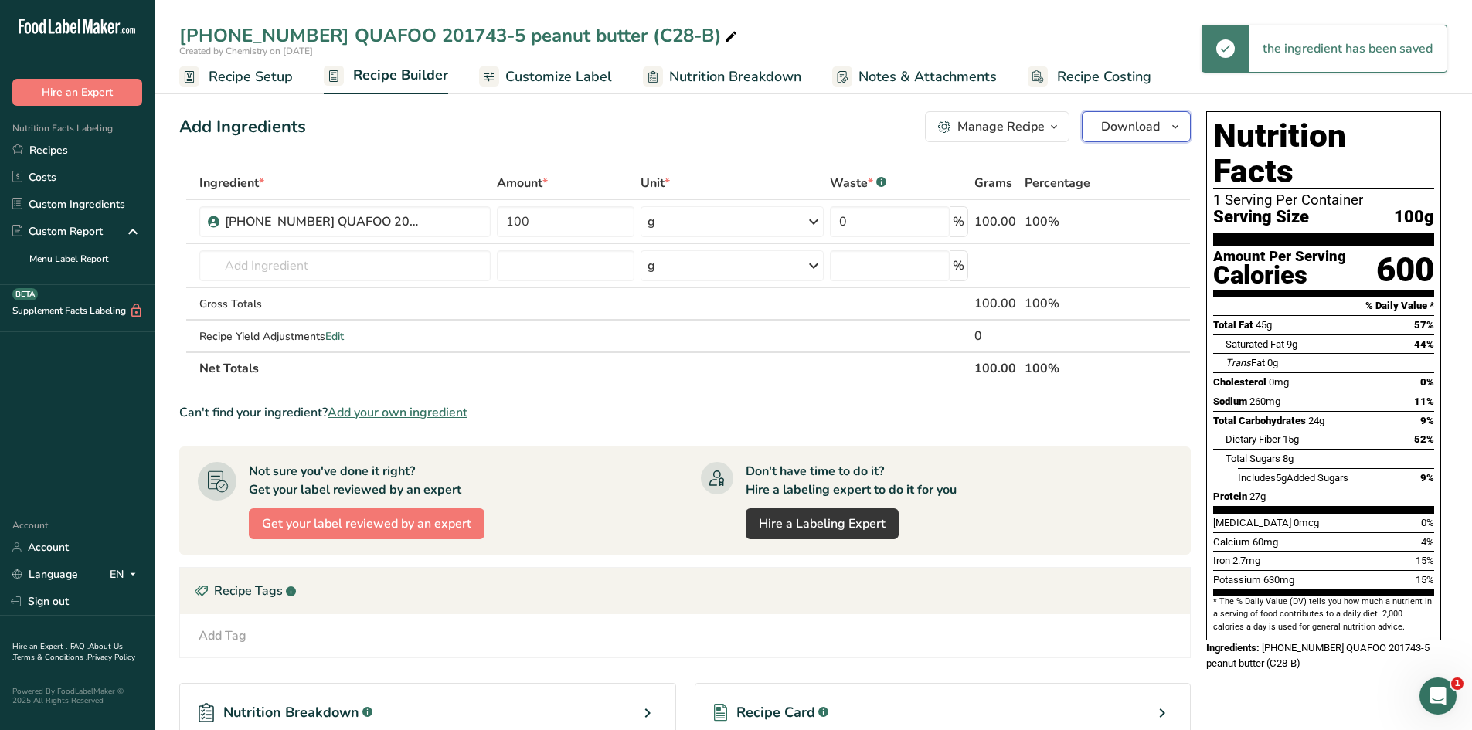
click at [1183, 132] on span "button" at bounding box center [1175, 126] width 19 height 19
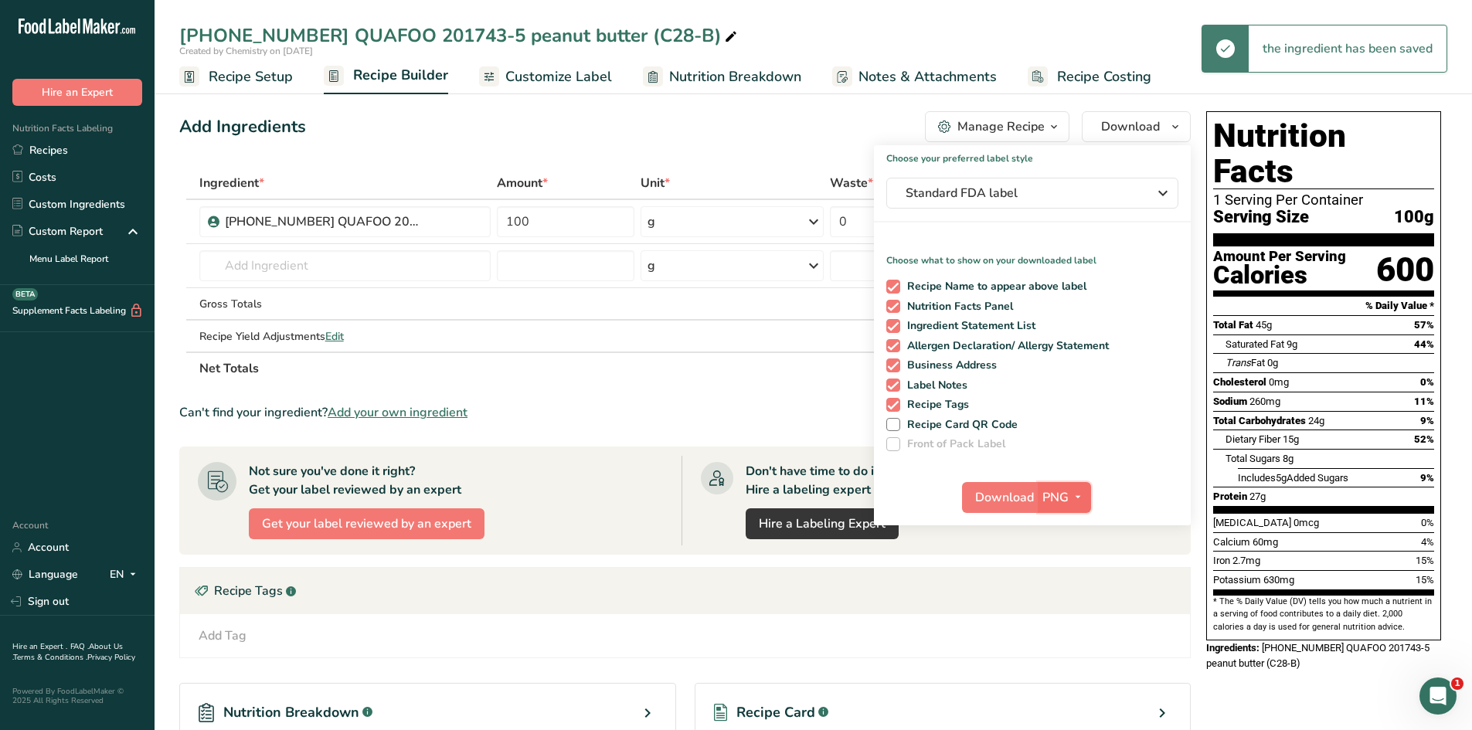
click at [1063, 496] on span "PNG" at bounding box center [1056, 498] width 26 height 19
click at [1064, 608] on link "PDF" at bounding box center [1066, 606] width 49 height 26
click at [996, 489] on span "Download" at bounding box center [1005, 498] width 59 height 19
click at [448, 134] on div "Add Ingredients Manage Recipe Delete Recipe Duplicate Recipe Scale Recipe Save …" at bounding box center [685, 126] width 1012 height 31
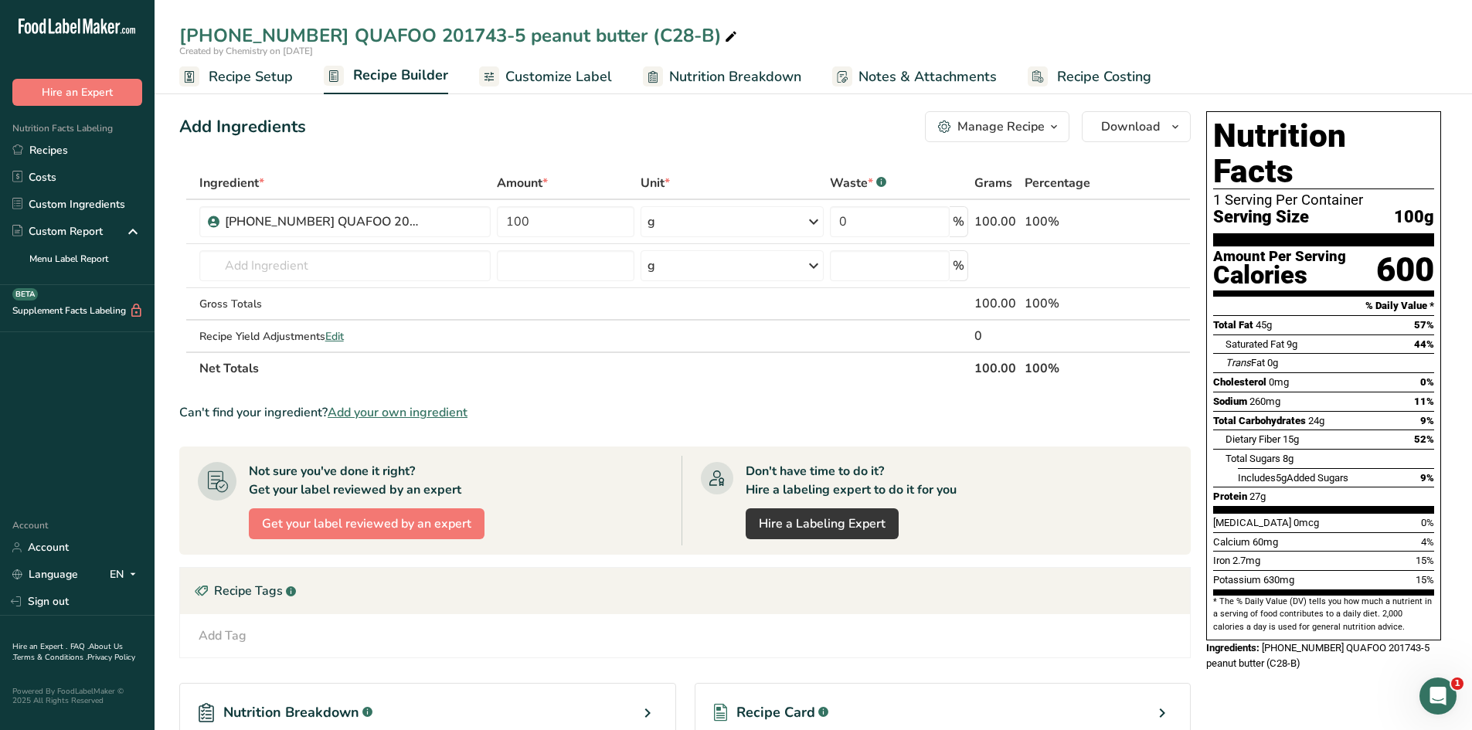
click at [279, 78] on span "Recipe Setup" at bounding box center [251, 76] width 84 height 21
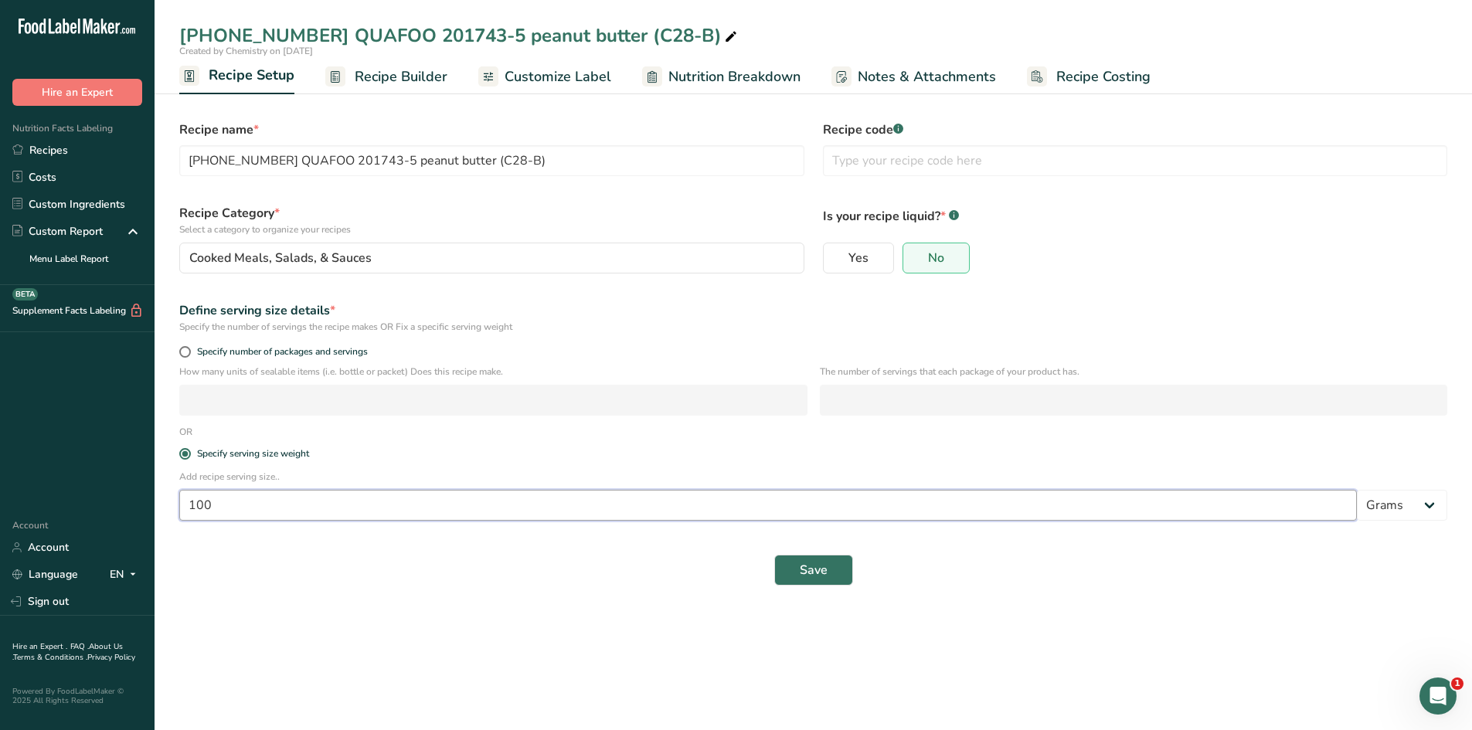
drag, startPoint x: 250, startPoint y: 504, endPoint x: 189, endPoint y: 505, distance: 61.1
click at [189, 505] on input "100" at bounding box center [768, 505] width 1178 height 31
type input "32"
drag, startPoint x: 437, startPoint y: 594, endPoint x: 904, endPoint y: 567, distance: 468.4
click at [439, 594] on div "Save" at bounding box center [813, 570] width 1287 height 49
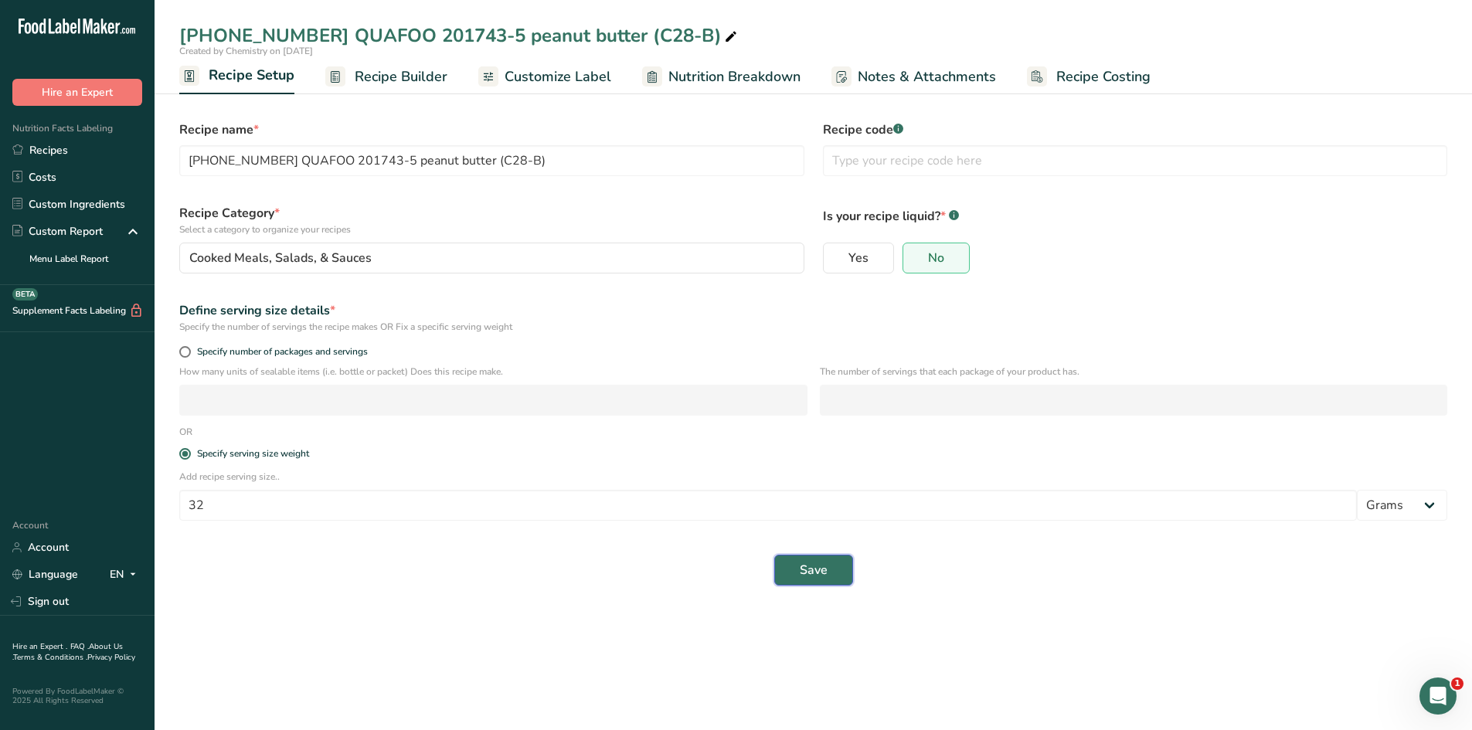
click at [842, 561] on button "Save" at bounding box center [814, 570] width 79 height 31
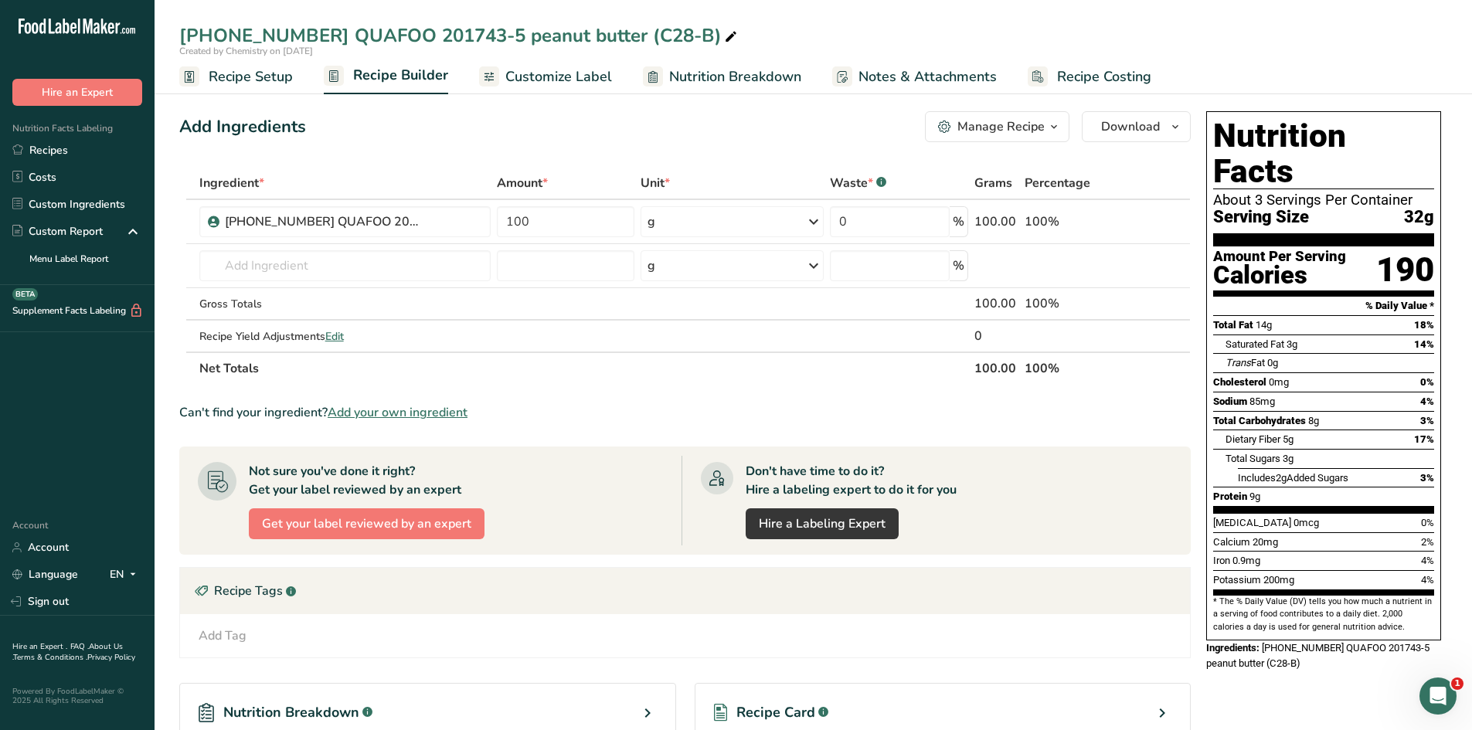
click at [722, 34] on span at bounding box center [731, 37] width 19 height 19
type input "25-415090-005 QUAFOO 201743-5 peanut butter (C28-B) 32g"
click at [708, 145] on div "Add Ingredients Manage Recipe Delete Recipe Duplicate Recipe Scale Recipe Save …" at bounding box center [689, 511] width 1021 height 813
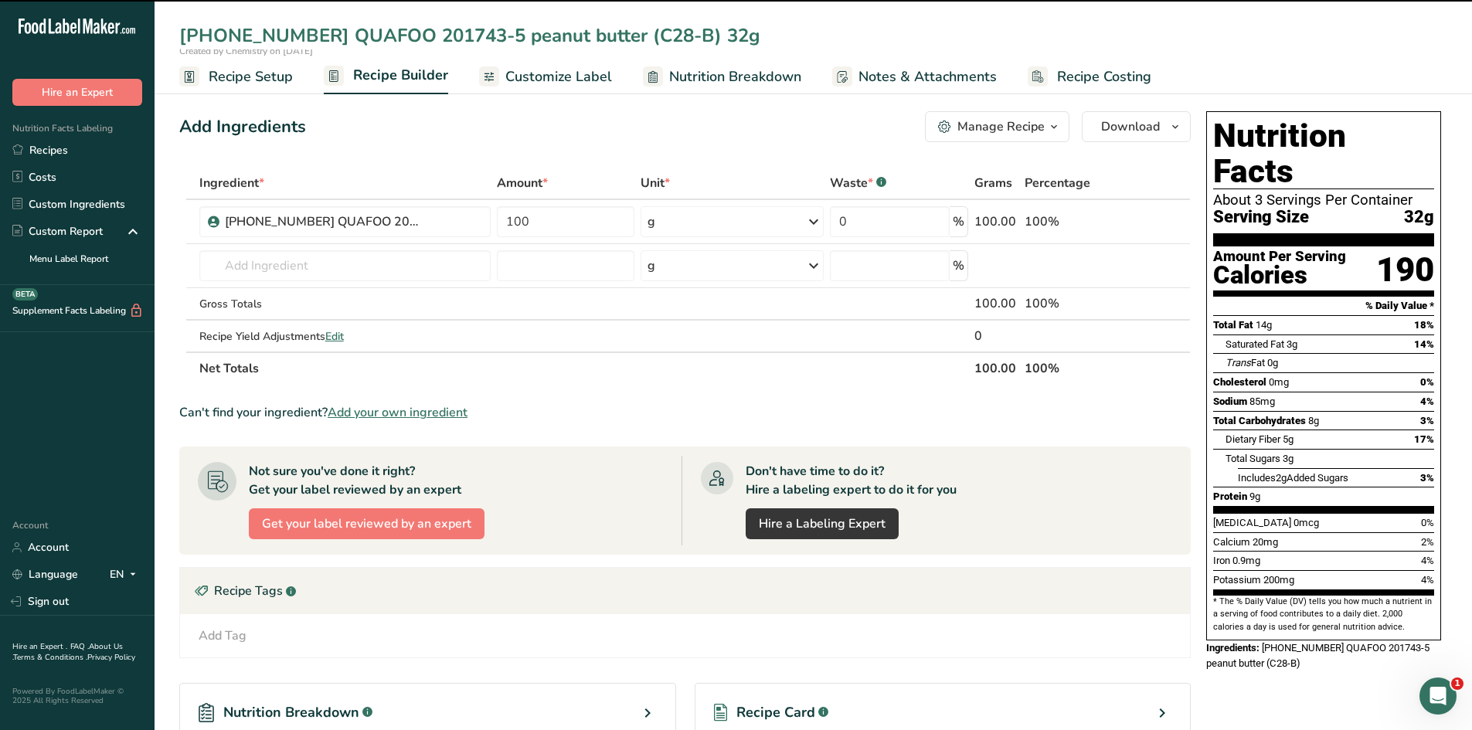
click at [579, 87] on span "Customize Label" at bounding box center [559, 76] width 107 height 21
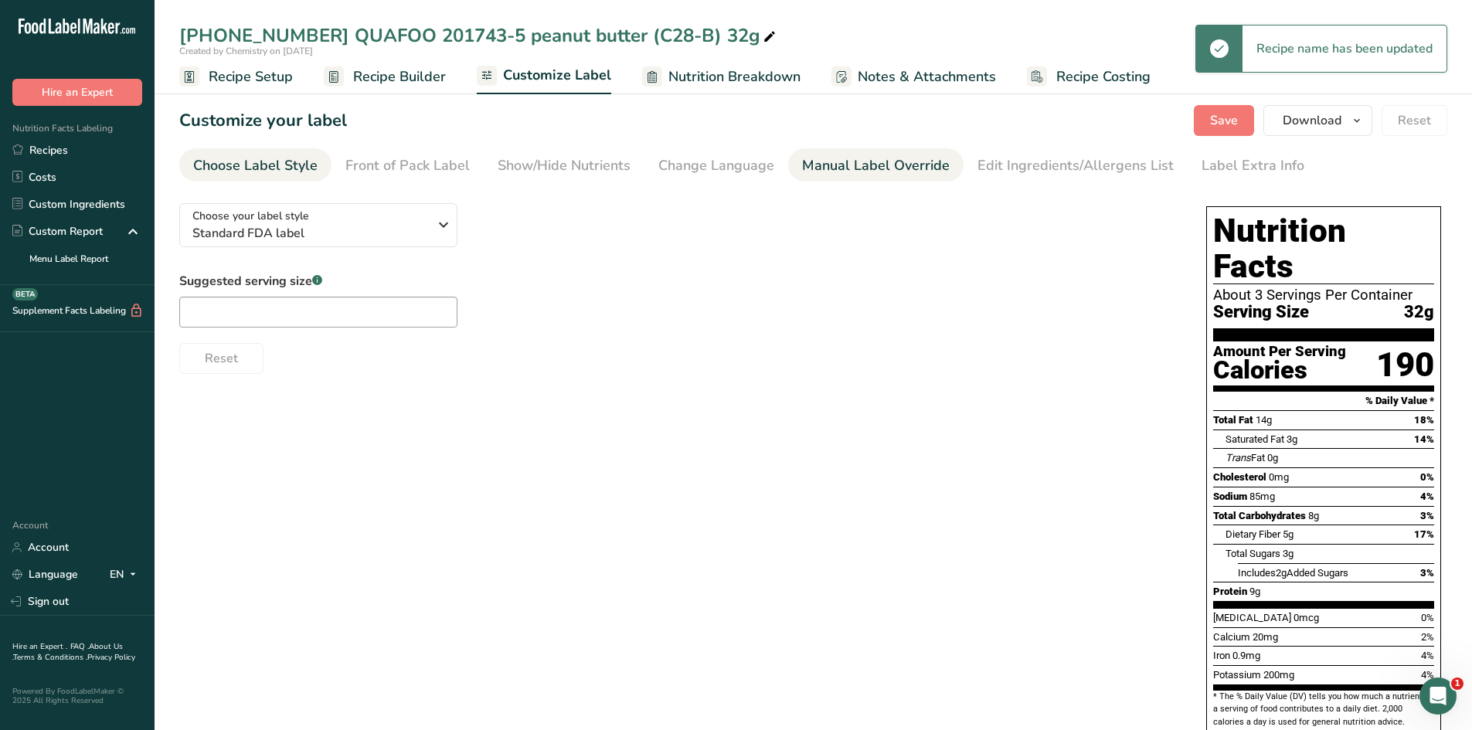
click at [854, 171] on div "Manual Label Override" at bounding box center [876, 165] width 148 height 21
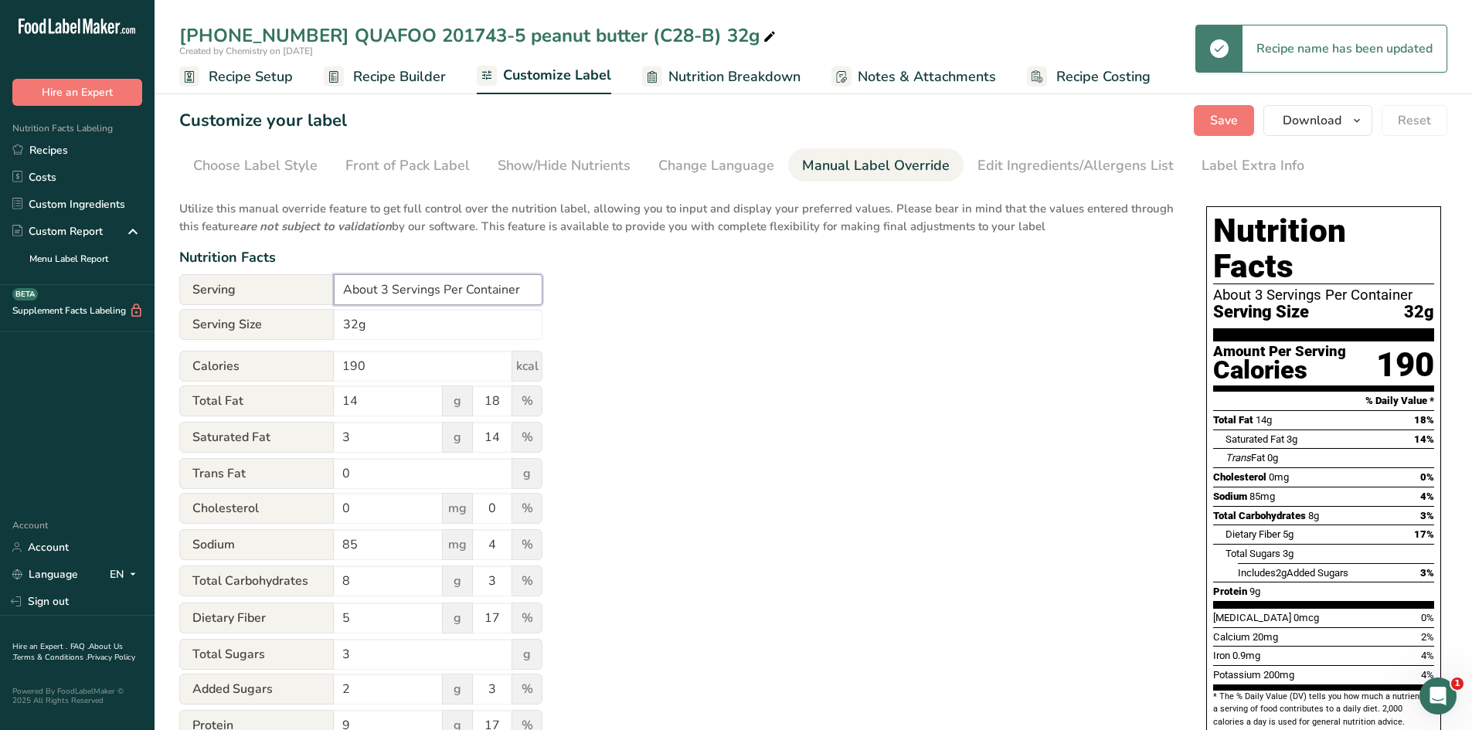
click at [389, 294] on input "About 3 Servings Per Container" at bounding box center [438, 289] width 209 height 31
type input "About 14 Servings Per Container"
click at [704, 341] on div "Utilize this manual override feature to get full control over the nutrition lab…" at bounding box center [677, 561] width 996 height 740
click at [1234, 117] on span "Save" at bounding box center [1224, 120] width 28 height 19
click at [1365, 121] on span "button" at bounding box center [1357, 120] width 19 height 19
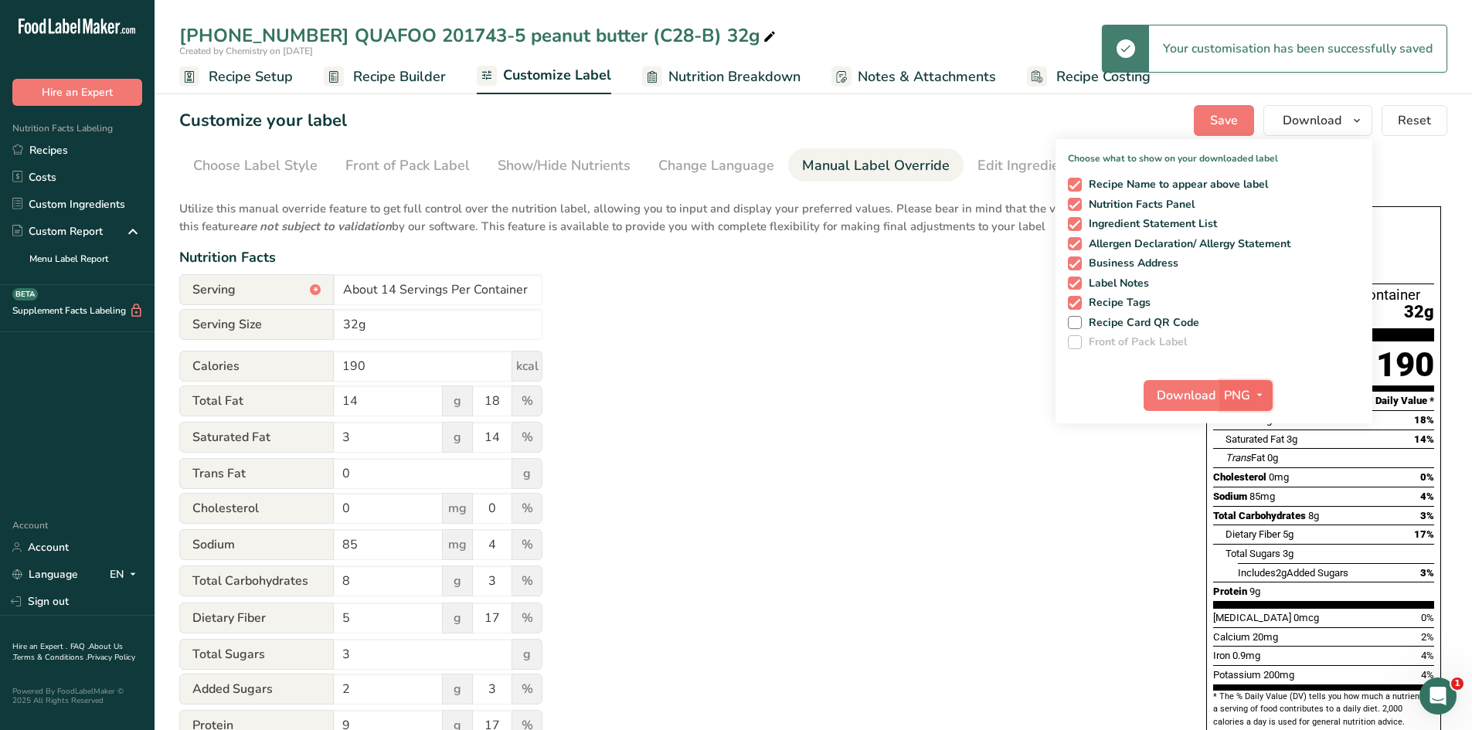
click at [1251, 404] on span "button" at bounding box center [1260, 395] width 19 height 19
click at [1248, 503] on link "PDF" at bounding box center [1248, 504] width 49 height 26
click at [1208, 397] on span "Download" at bounding box center [1187, 395] width 59 height 19
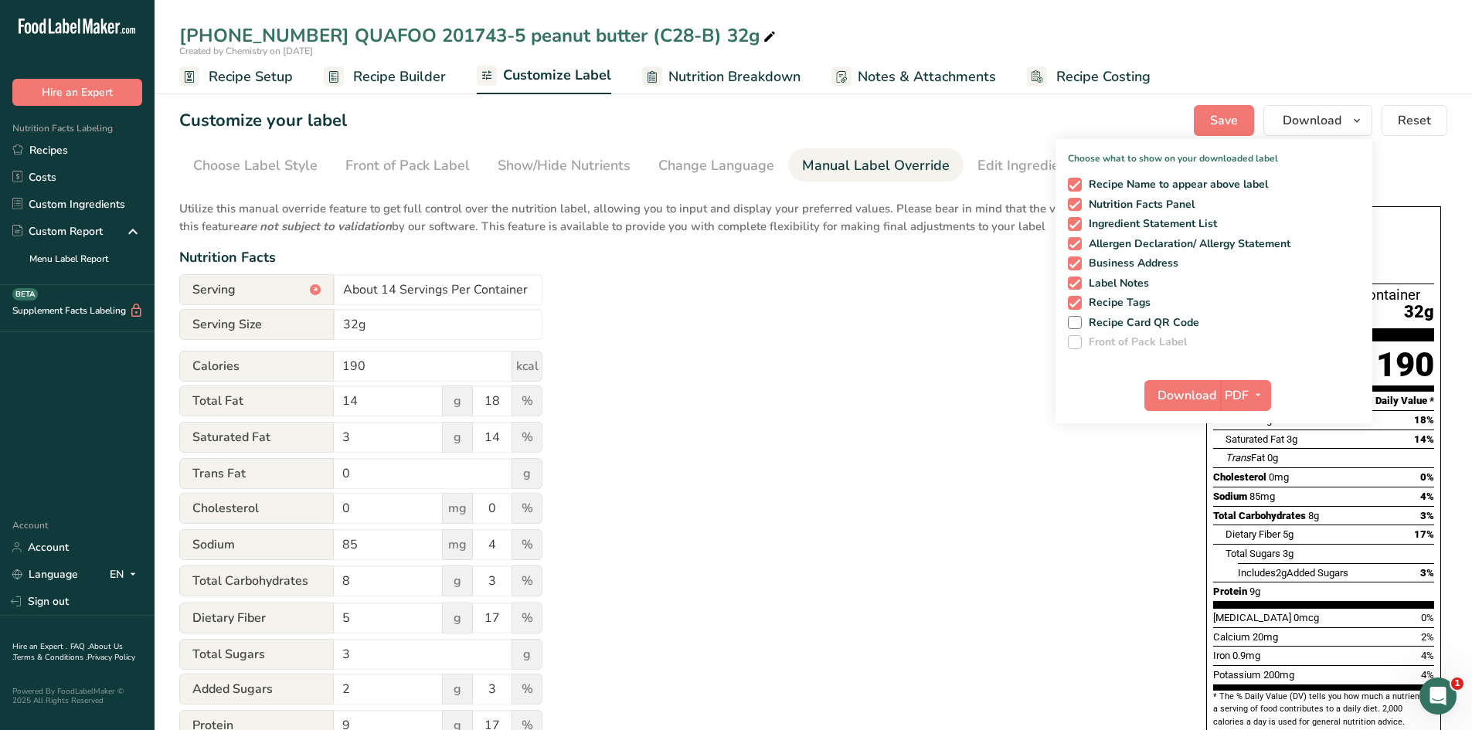
click at [780, 507] on div "Utilize this manual override feature to get full control over the nutrition lab…" at bounding box center [677, 561] width 996 height 740
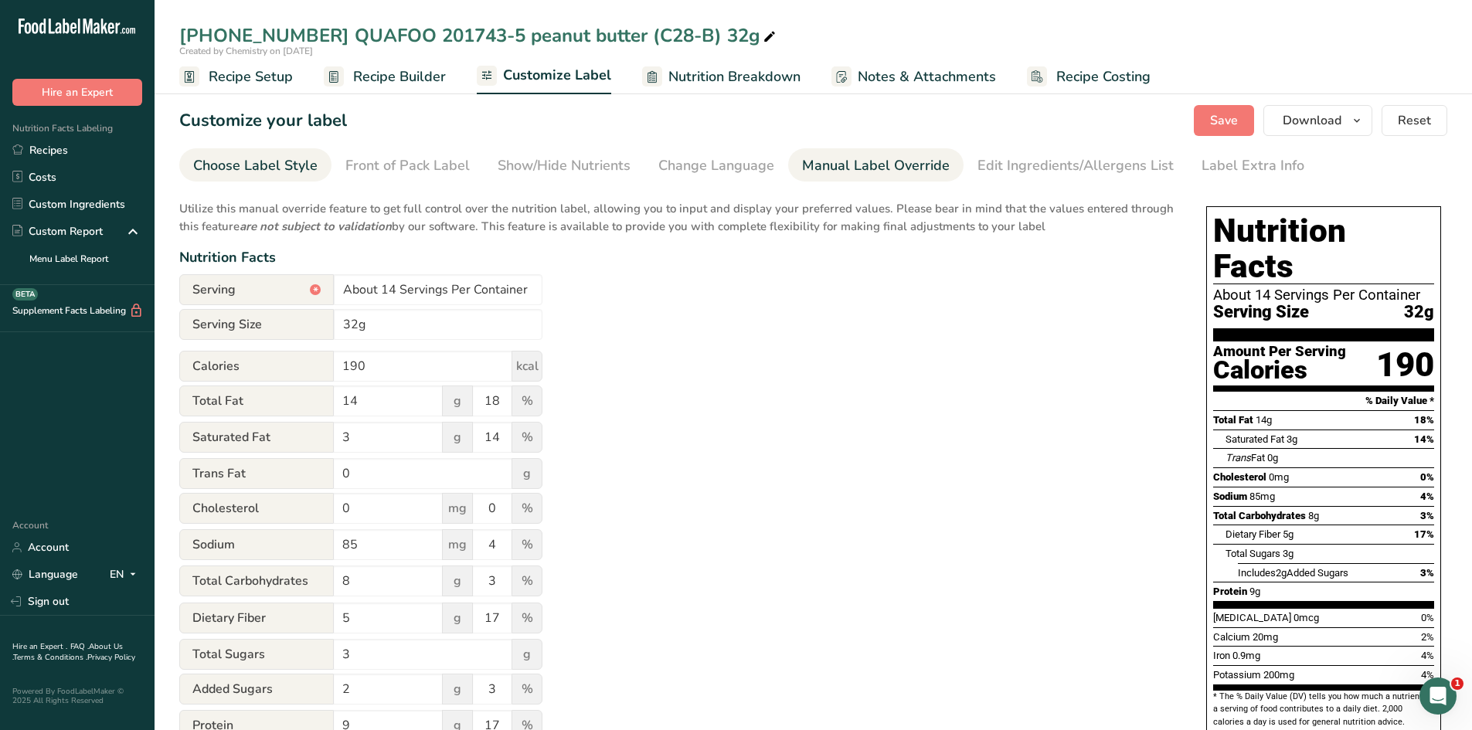
click at [255, 169] on div "Choose Label Style" at bounding box center [255, 165] width 124 height 21
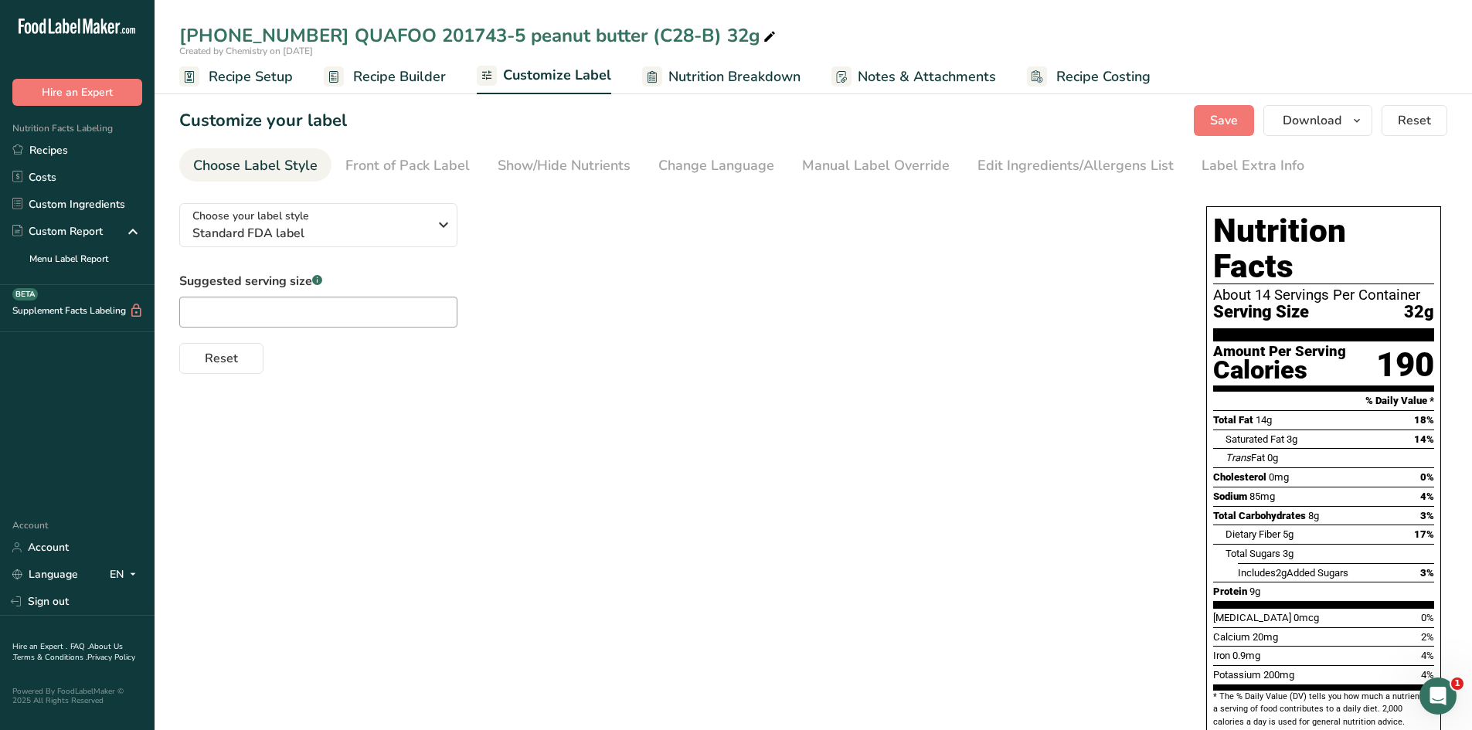
click at [238, 173] on div "Choose Label Style" at bounding box center [255, 165] width 124 height 21
drag, startPoint x: 242, startPoint y: 89, endPoint x: 250, endPoint y: 87, distance: 8.8
click at [243, 89] on link "Recipe Setup" at bounding box center [236, 77] width 114 height 35
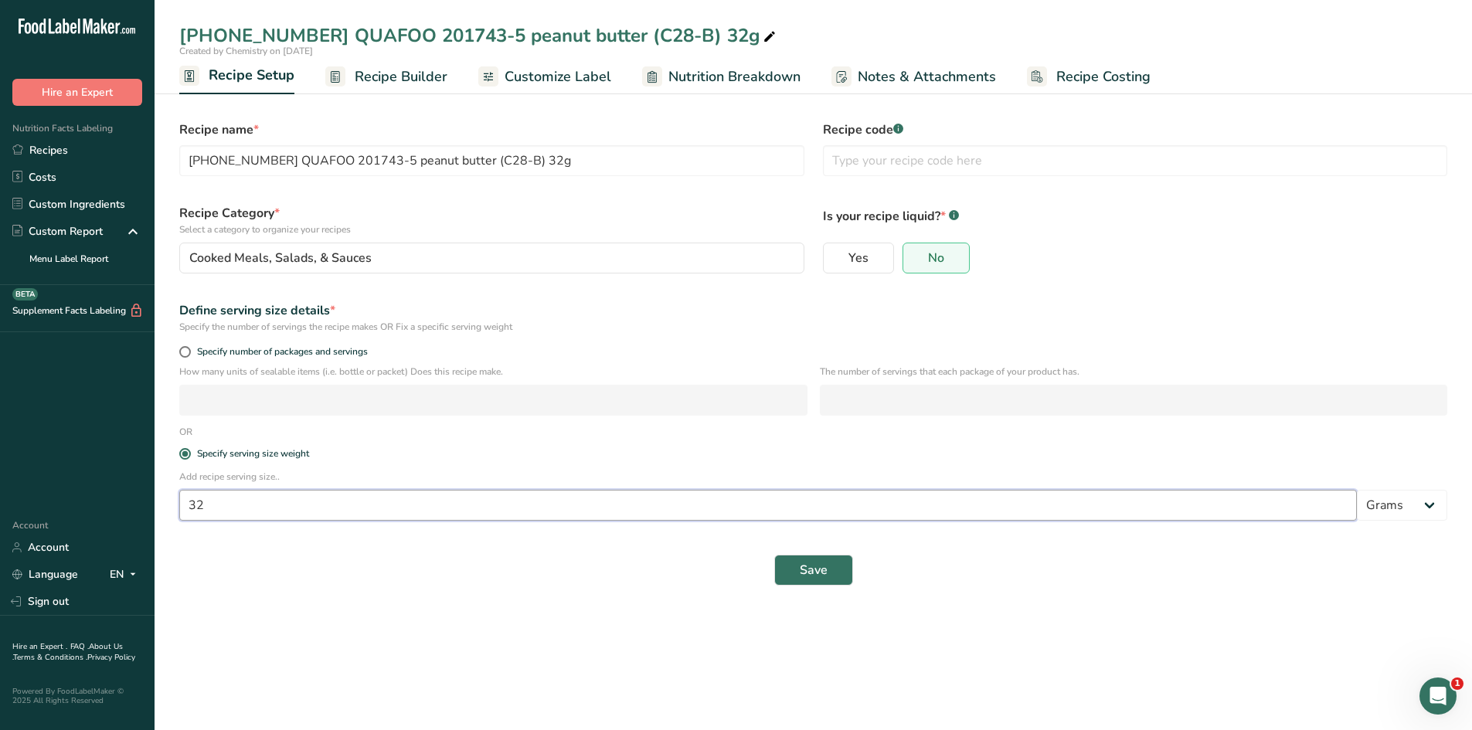
drag, startPoint x: 300, startPoint y: 515, endPoint x: 196, endPoint y: 517, distance: 104.4
click at [196, 517] on input "32" at bounding box center [768, 505] width 1178 height 31
click at [227, 503] on input "32" at bounding box center [768, 505] width 1178 height 31
drag, startPoint x: 227, startPoint y: 503, endPoint x: 161, endPoint y: 505, distance: 66.5
click at [161, 505] on section "Recipe name * 25-415090-005 QUAFOO 201743-5 peanut butter (C28-B) 32g Recipe co…" at bounding box center [814, 345] width 1318 height 530
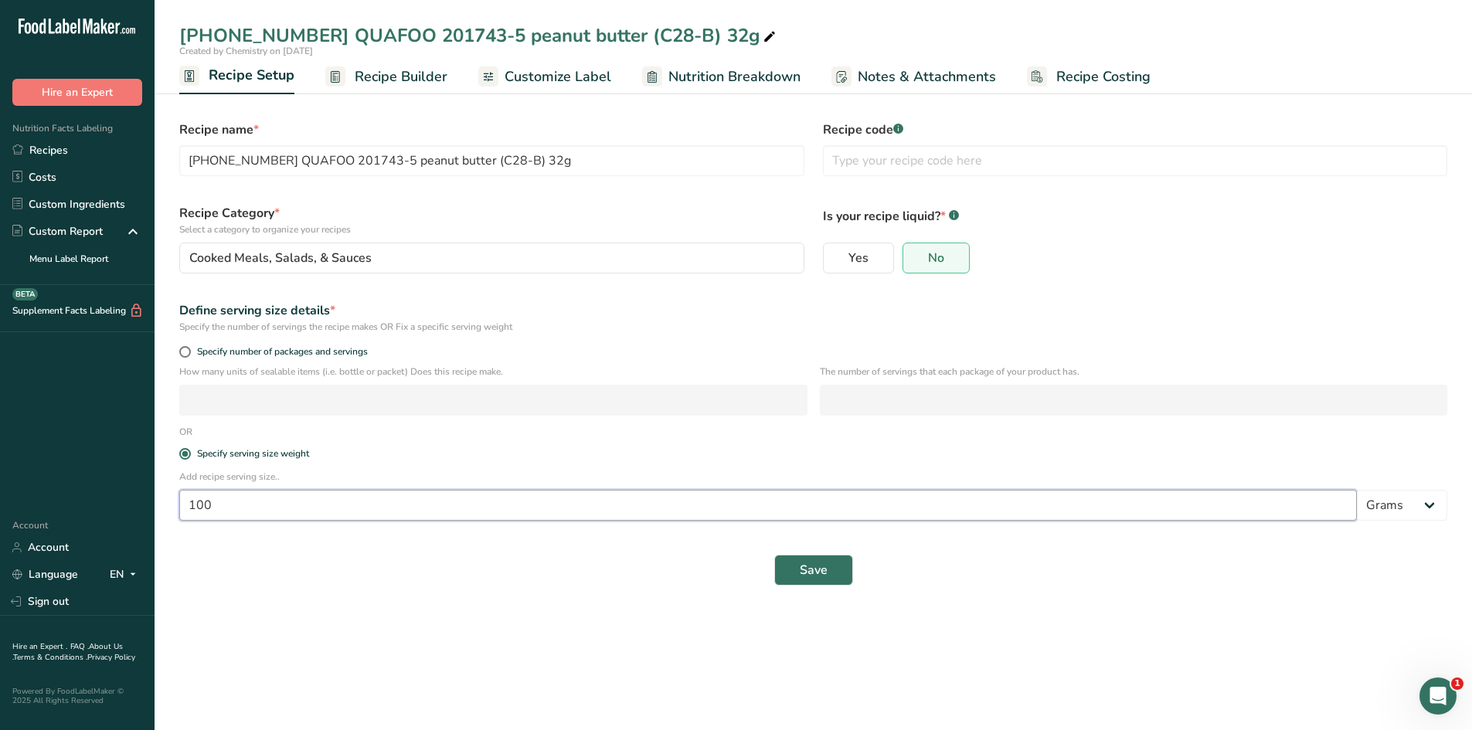
type input "100"
click at [365, 618] on main "25-415090-005 QUAFOO 201743-5 peanut butter (C28-B) 32g Created by Chemistry on…" at bounding box center [736, 365] width 1472 height 730
click at [821, 567] on span "Save" at bounding box center [814, 570] width 28 height 19
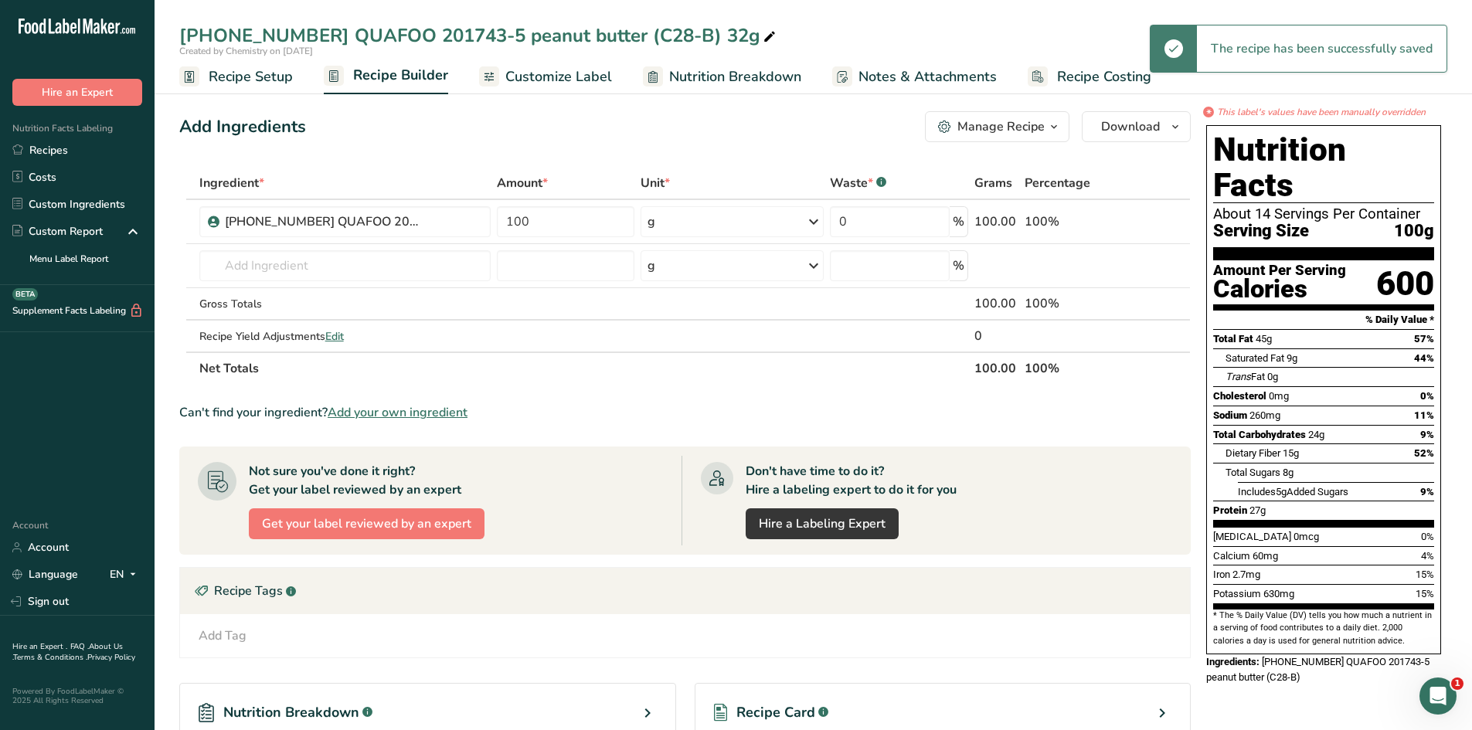
click at [796, 123] on div "Add Ingredients Manage Recipe Delete Recipe Duplicate Recipe Scale Recipe Save …" at bounding box center [685, 126] width 1012 height 31
click at [629, 72] on ul "Recipe Setup Recipe Builder Customize Label Nutrition Breakdown Notes & Attachm…" at bounding box center [814, 76] width 1318 height 36
click at [572, 71] on span "Customize Label" at bounding box center [559, 76] width 107 height 21
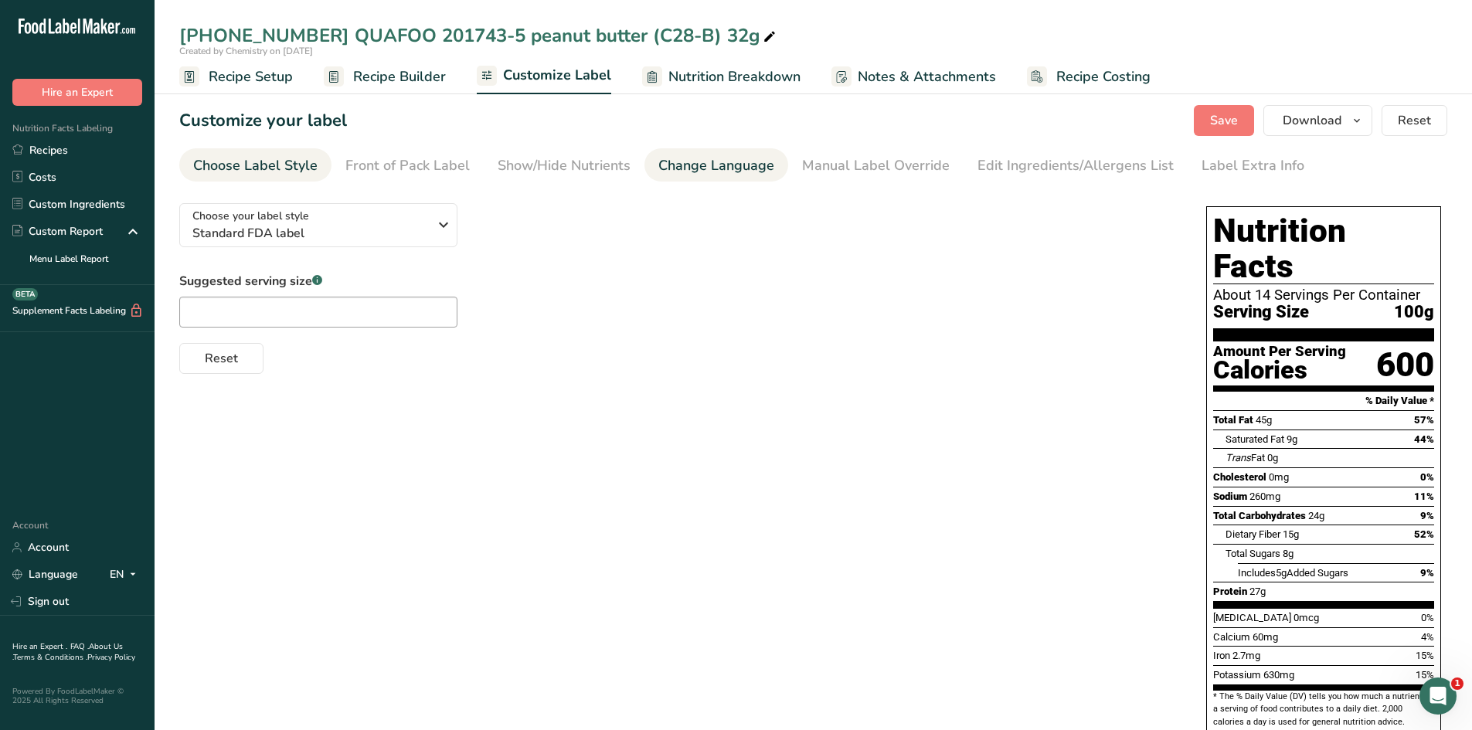
click at [726, 175] on div "Change Language" at bounding box center [717, 165] width 116 height 21
drag, startPoint x: 811, startPoint y: 158, endPoint x: 778, endPoint y: 166, distance: 33.4
click at [812, 158] on div "Manual Label Override" at bounding box center [876, 165] width 148 height 21
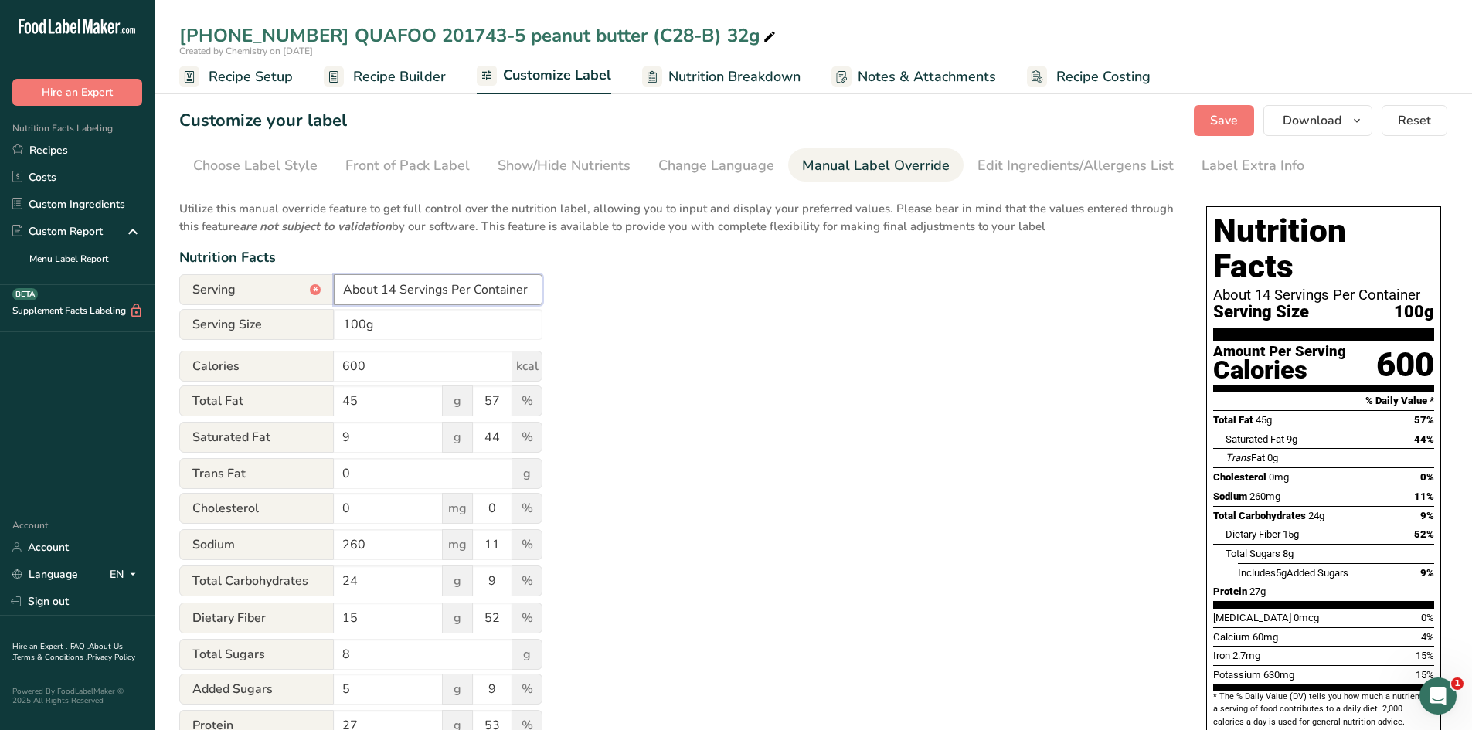
drag, startPoint x: 394, startPoint y: 288, endPoint x: 270, endPoint y: 272, distance: 125.5
click at [270, 272] on div "Utilize this manual override feature to get full control over the nutrition lab…" at bounding box center [677, 561] width 996 height 740
click at [403, 291] on input "1 Servings Per Container" at bounding box center [438, 289] width 209 height 31
type input "1 Serving Per Container"
click at [1208, 117] on button "Save" at bounding box center [1224, 120] width 60 height 31
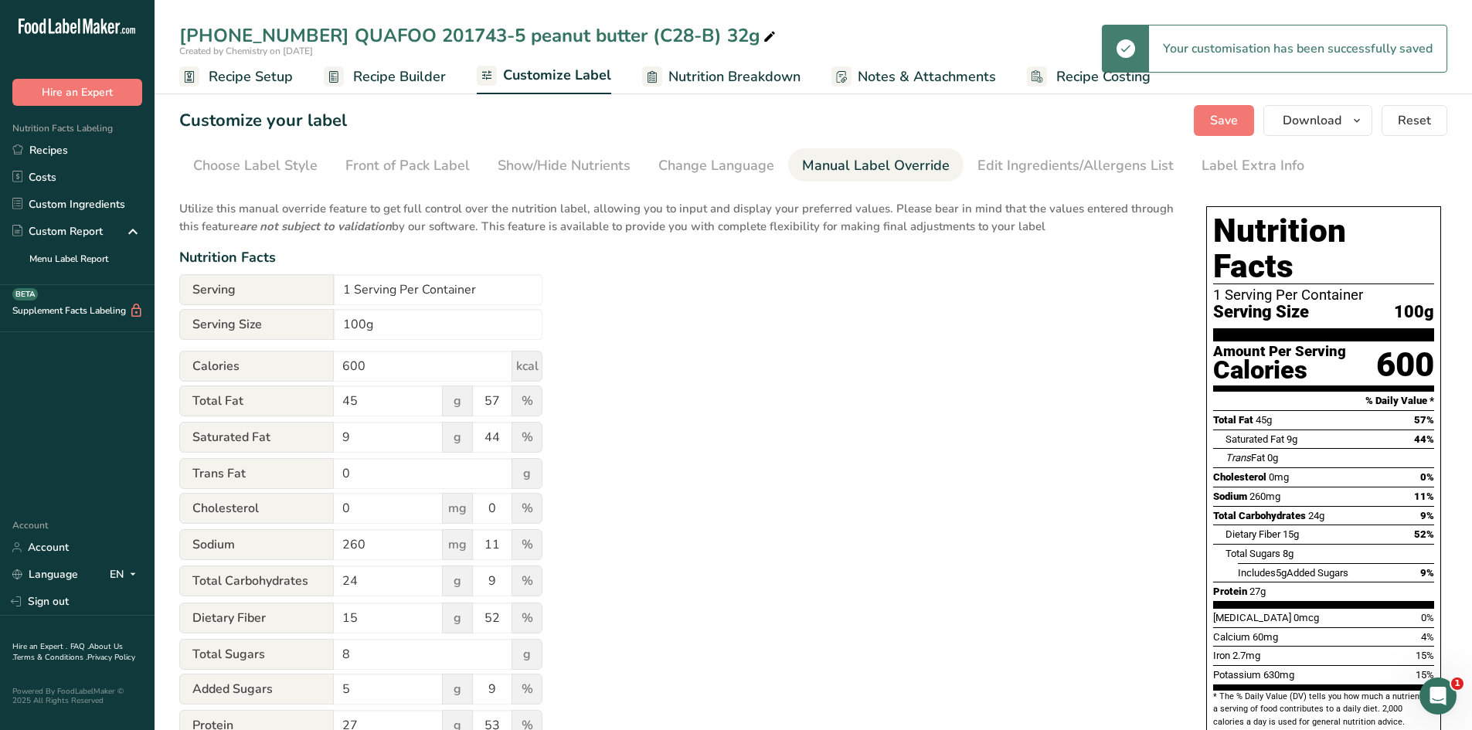
click at [750, 36] on div "25-415090-005 QUAFOO 201743-5 peanut butter (C28-B) 32g" at bounding box center [814, 36] width 1318 height 28
click at [761, 36] on span at bounding box center [770, 37] width 19 height 19
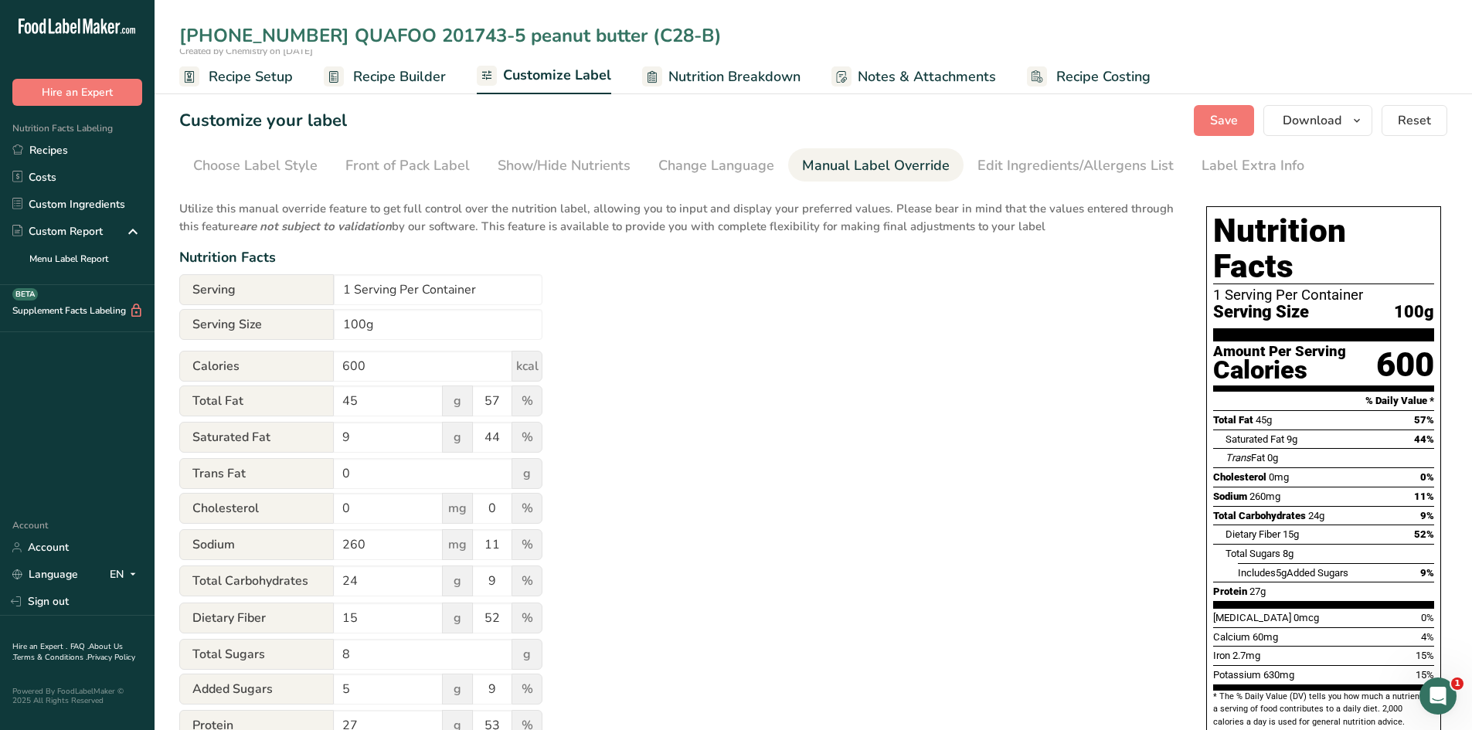
type input "[PHONE_NUMBER] QUAFOO 201743-5 peanut butter (C28-B)"
click at [814, 467] on div "Utilize this manual override feature to get full control over the nutrition lab…" at bounding box center [677, 561] width 996 height 740
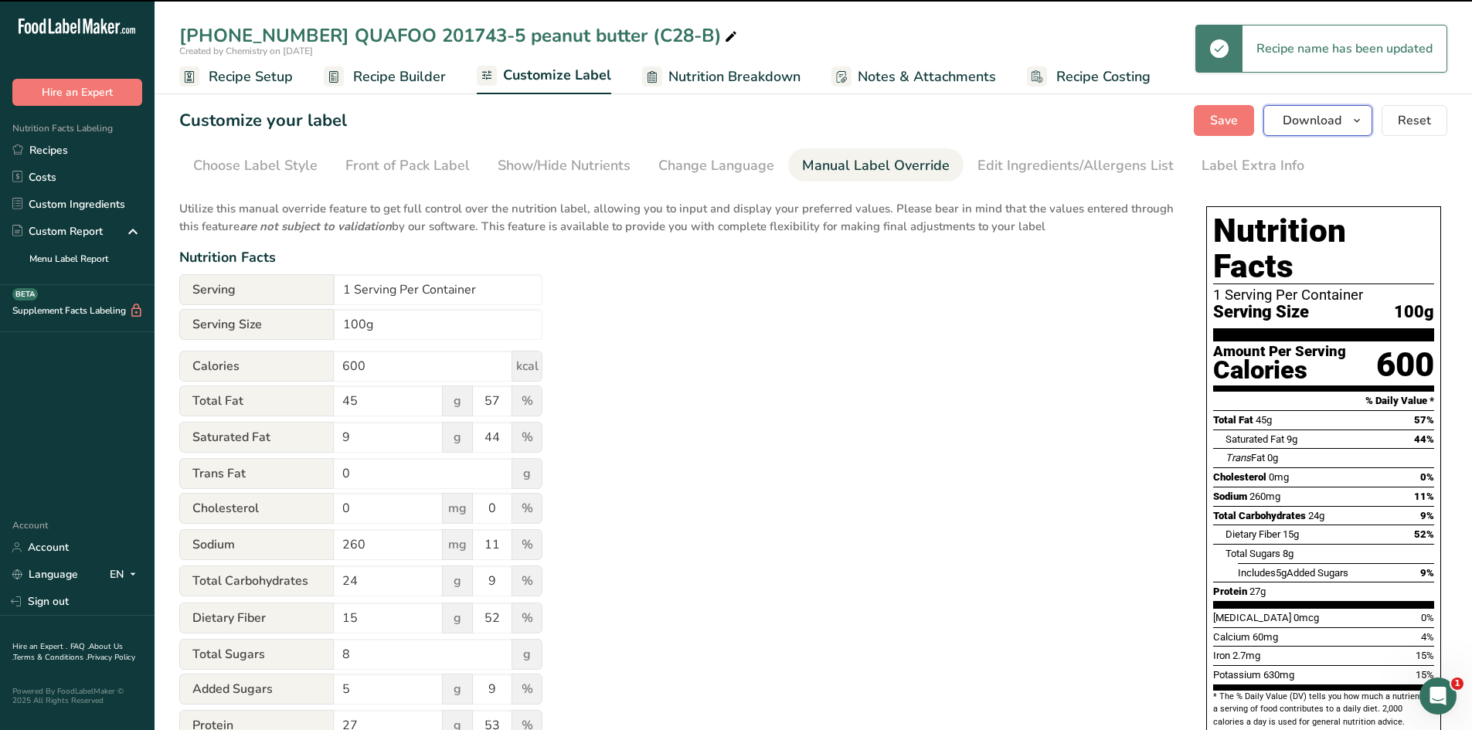
click at [1354, 124] on icon "button" at bounding box center [1357, 120] width 12 height 19
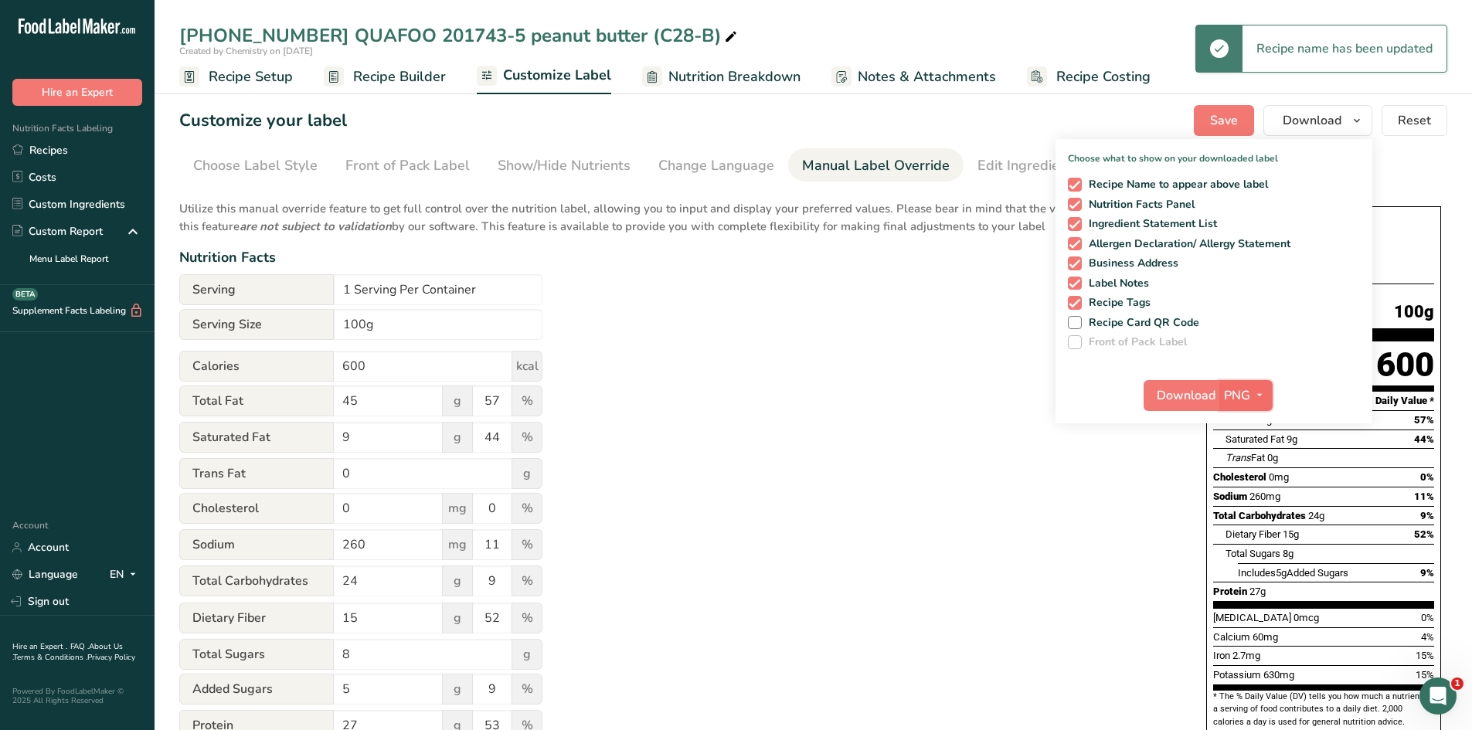
click at [1247, 400] on span "PNG" at bounding box center [1237, 395] width 26 height 19
click at [1248, 500] on link "PDF" at bounding box center [1248, 504] width 49 height 26
click at [1190, 403] on span "Download" at bounding box center [1187, 395] width 59 height 19
click at [241, 75] on span "Recipe Setup" at bounding box center [251, 76] width 84 height 21
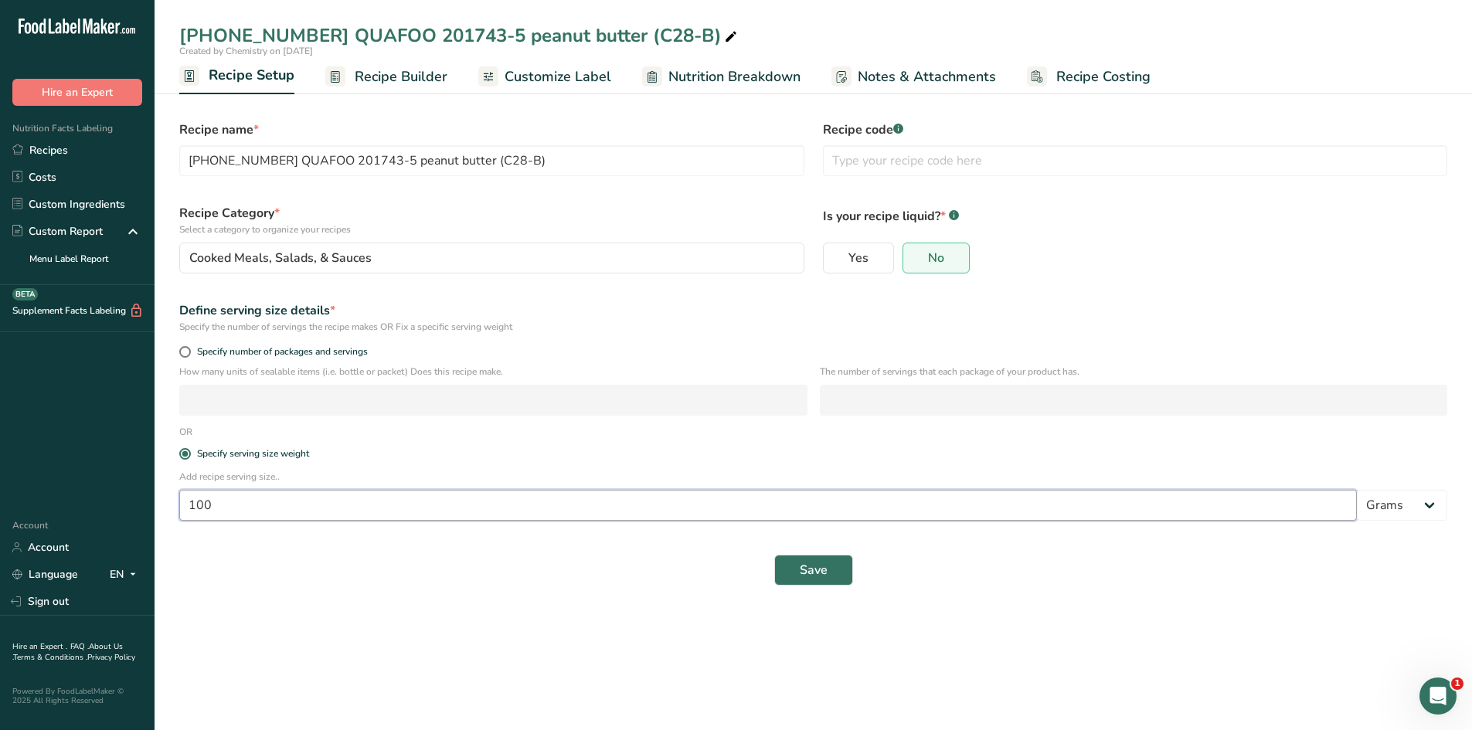
drag, startPoint x: 326, startPoint y: 506, endPoint x: 186, endPoint y: 499, distance: 140.9
click at [186, 499] on input "100" at bounding box center [768, 505] width 1178 height 31
type input "32"
click at [832, 568] on button "Save" at bounding box center [814, 570] width 79 height 31
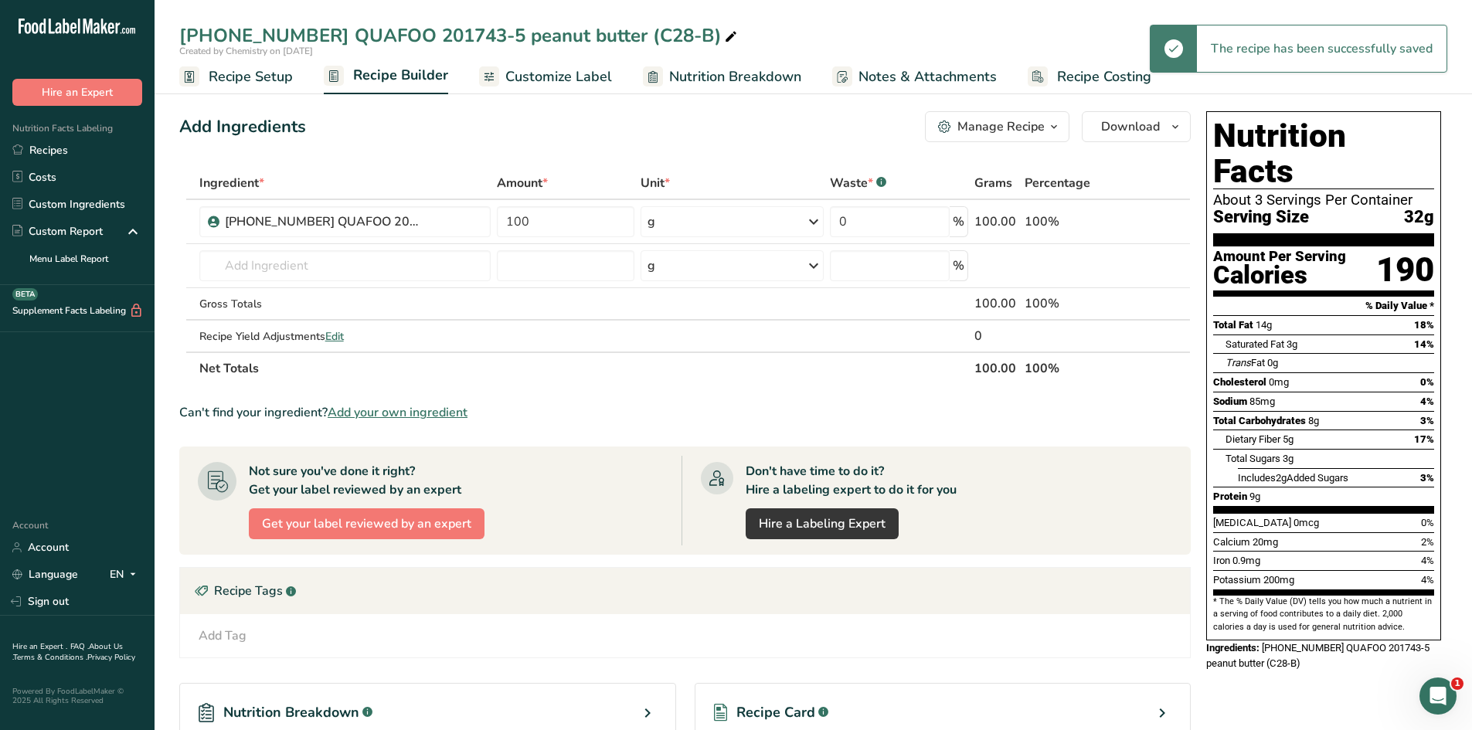
click at [724, 40] on icon at bounding box center [731, 37] width 14 height 22
type input "25-415090-005 QUAFOO 201743-5 peanut butter (C28-B) 32g"
click at [654, 135] on div "Add Ingredients Manage Recipe Delete Recipe Duplicate Recipe Scale Recipe Save …" at bounding box center [685, 126] width 1012 height 31
click at [560, 84] on span "Customize Label" at bounding box center [559, 76] width 107 height 21
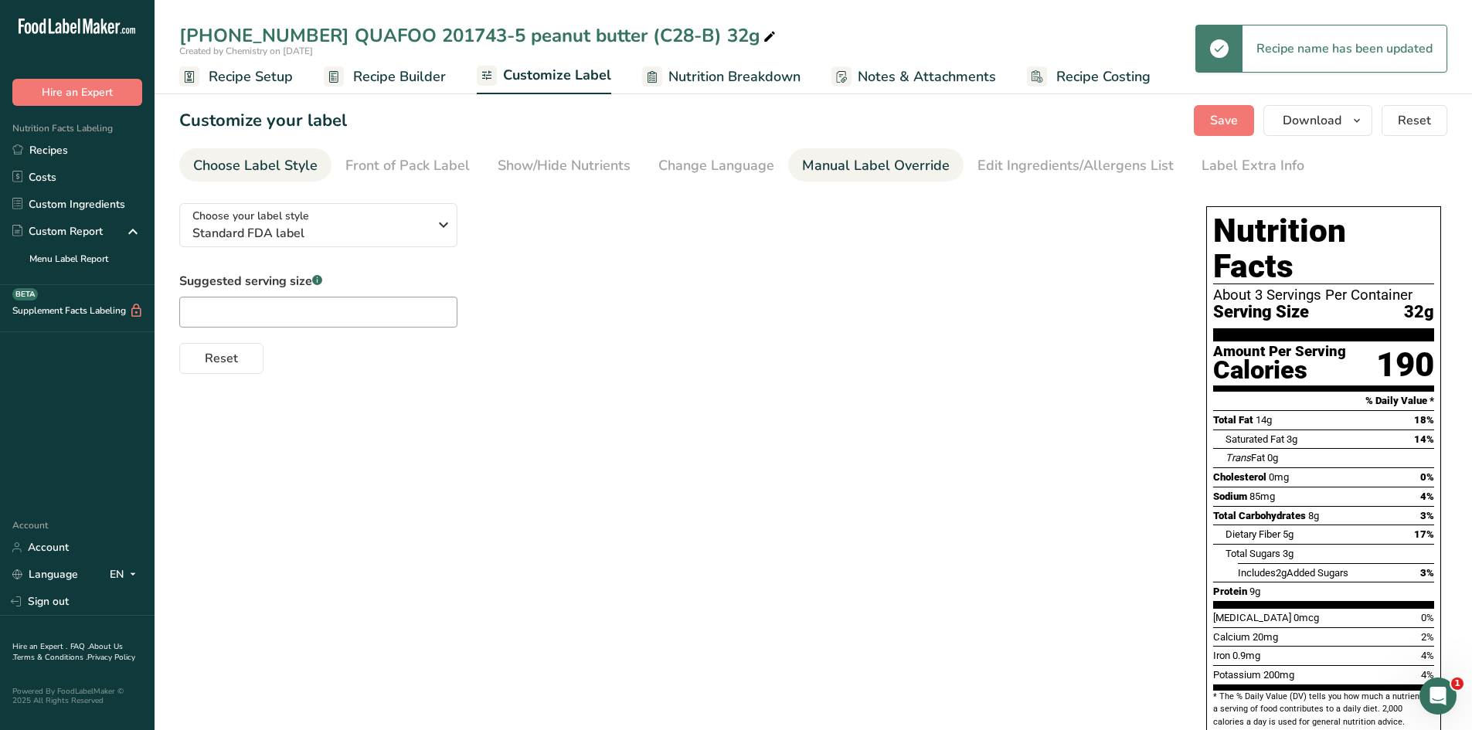
click at [843, 165] on div "Manual Label Override" at bounding box center [876, 165] width 148 height 21
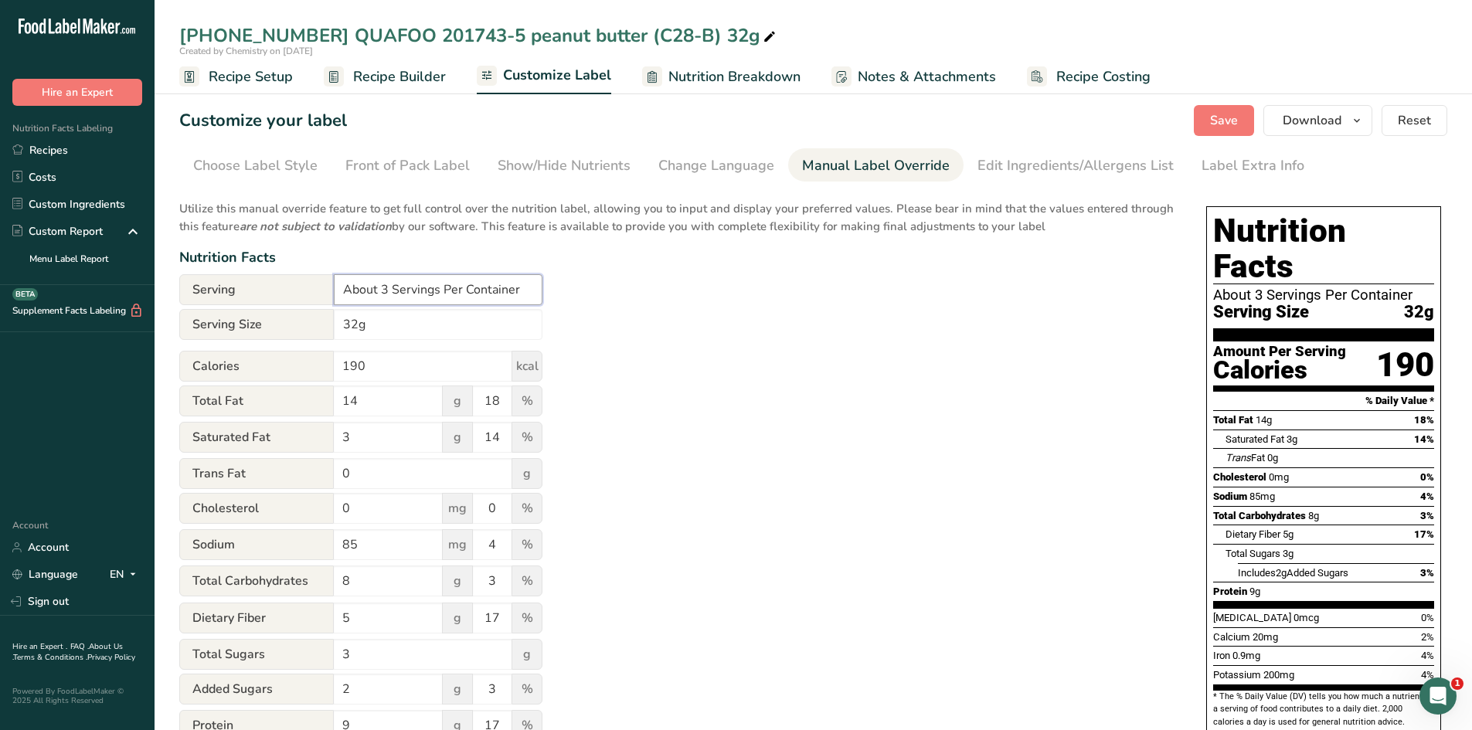
click at [388, 288] on input "About 3 Servings Per Container" at bounding box center [438, 289] width 209 height 31
type input "About 14 Servings Per Container"
click at [1163, 479] on div "Utilize this manual override feature to get full control over the nutrition lab…" at bounding box center [677, 561] width 996 height 740
click at [1214, 113] on span "Save" at bounding box center [1224, 120] width 28 height 19
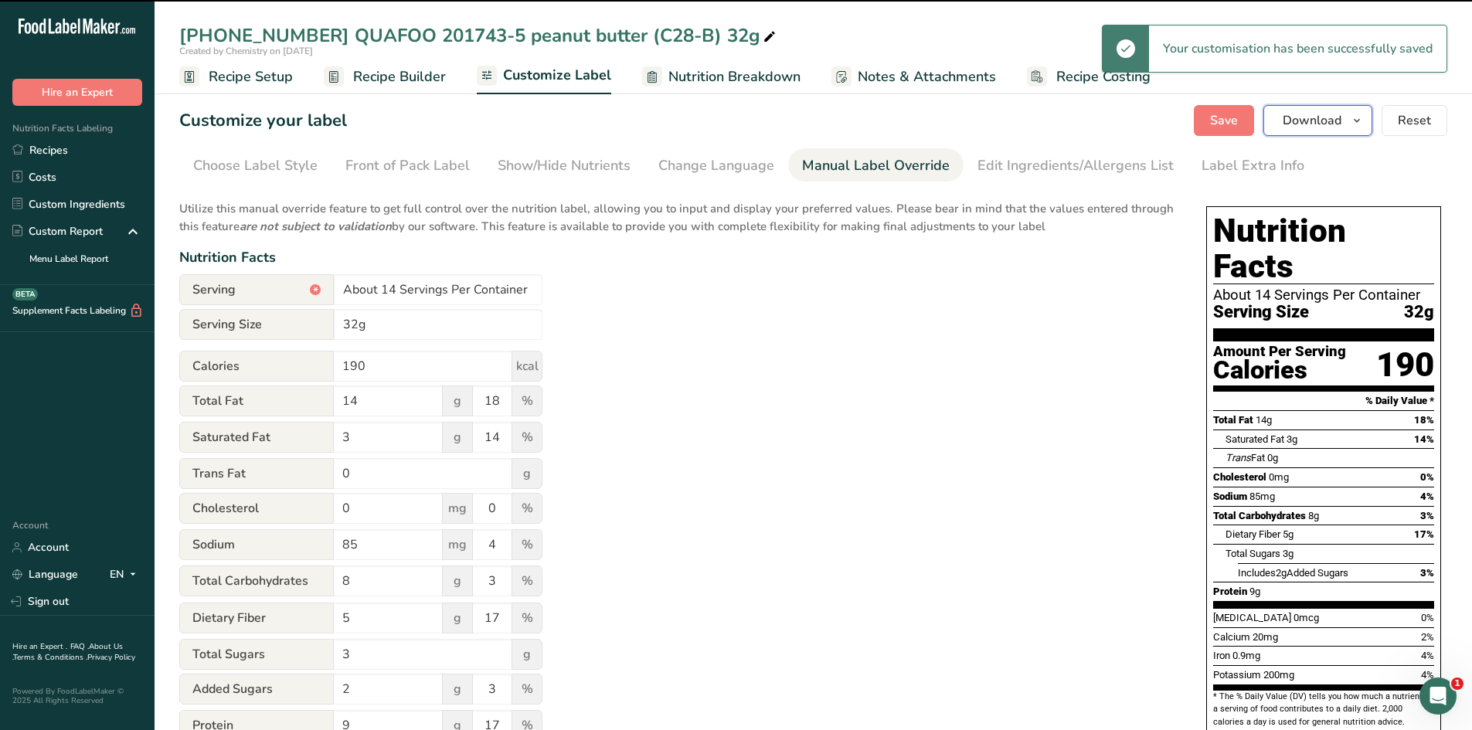
click at [1365, 121] on span "button" at bounding box center [1357, 120] width 19 height 19
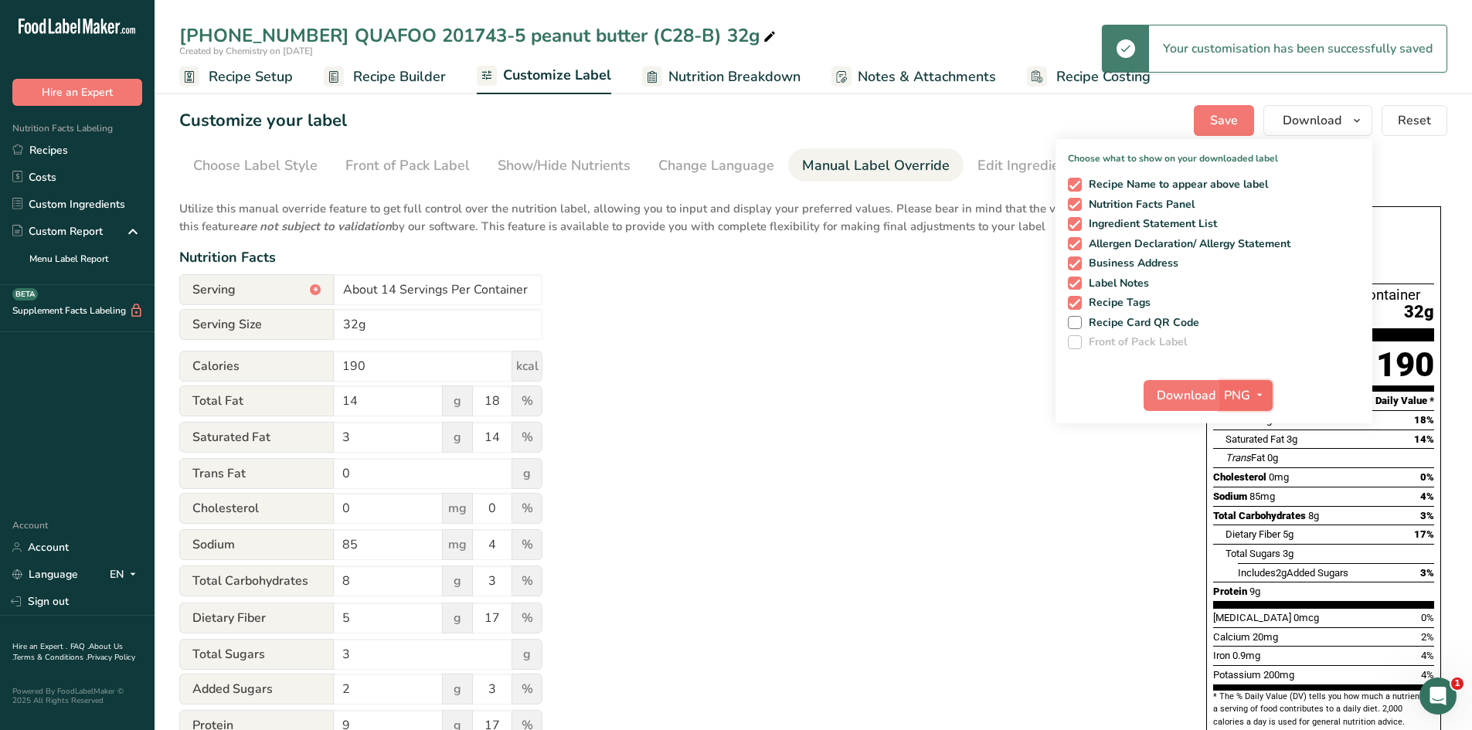
click at [1227, 388] on span "PNG" at bounding box center [1237, 395] width 26 height 19
click at [1240, 506] on link "PDF" at bounding box center [1248, 504] width 49 height 26
click at [1206, 402] on span "Download" at bounding box center [1187, 395] width 59 height 19
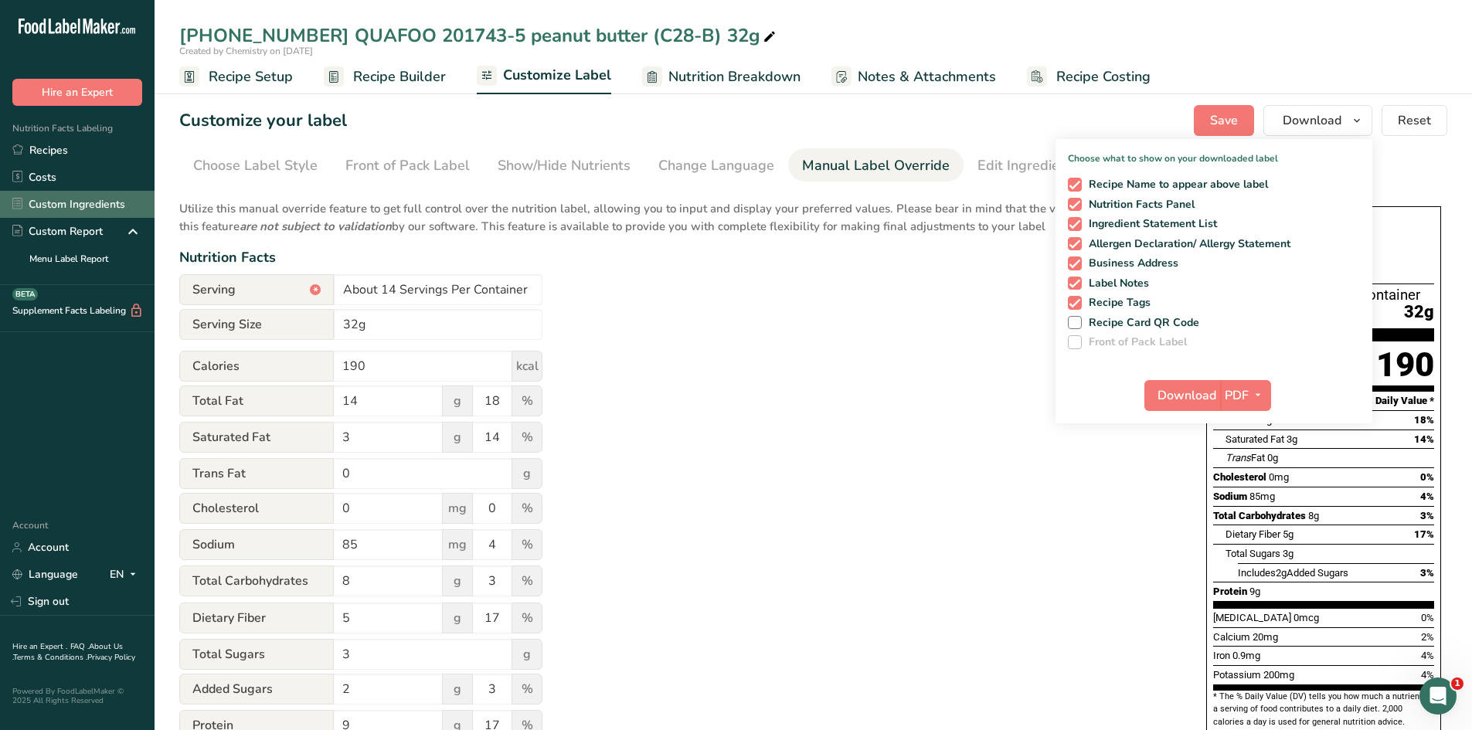
click at [96, 206] on link "Custom Ingredients" at bounding box center [77, 204] width 155 height 27
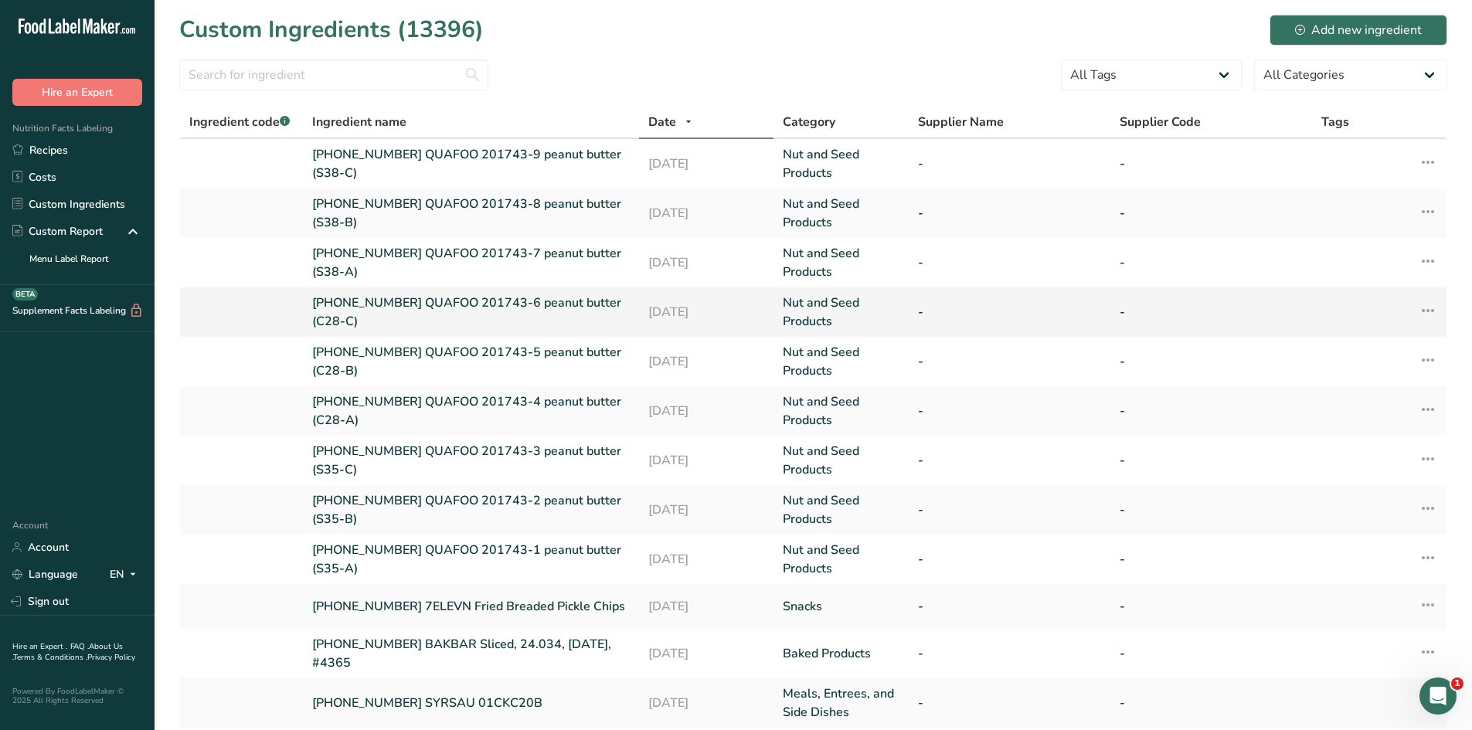
drag, startPoint x: 307, startPoint y: 298, endPoint x: 385, endPoint y: 318, distance: 80.8
click at [385, 318] on td "[PHONE_NUMBER] QUAFOO 201743-6 peanut butter (C28-C)" at bounding box center [471, 312] width 336 height 49
copy link "[PHONE_NUMBER] QUAFOO 201743-6 peanut butter (C28-C)"
click at [77, 152] on link "Recipes" at bounding box center [77, 150] width 155 height 27
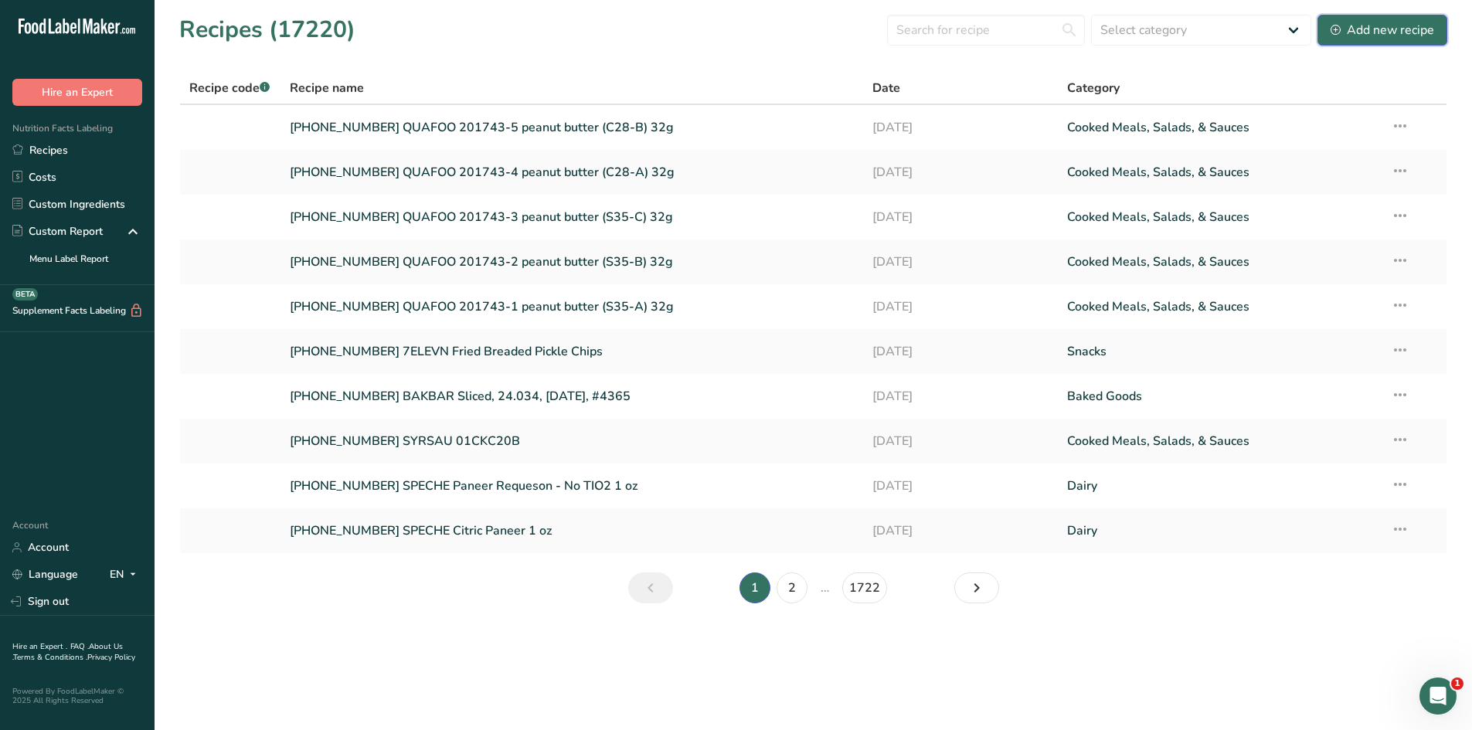
click at [1331, 25] on button "Add new recipe" at bounding box center [1383, 30] width 130 height 31
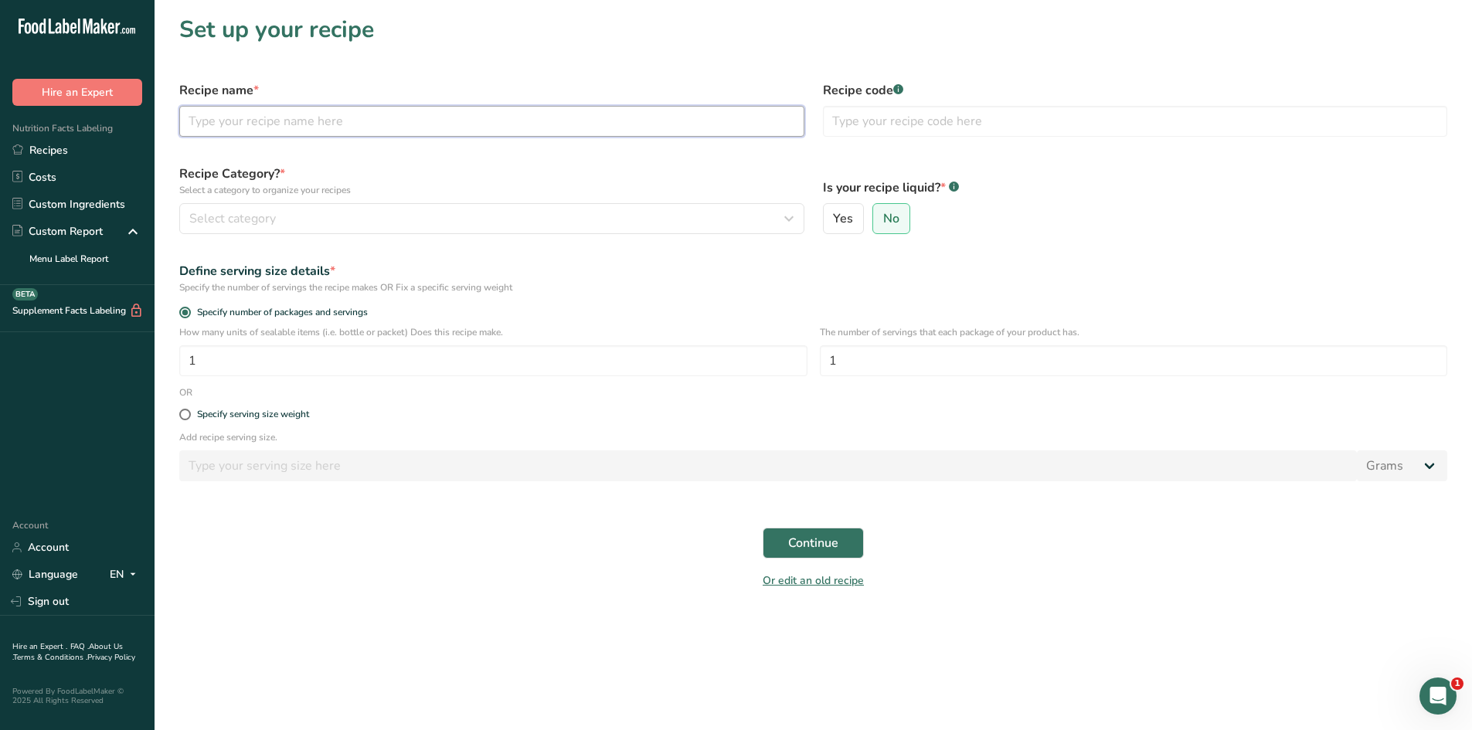
paste input "[PHONE_NUMBER] QUAFOO 201743-6 peanut butter (C28-C)"
type input "[PHONE_NUMBER] QUAFOO 201743-6 peanut butter (C28-C)"
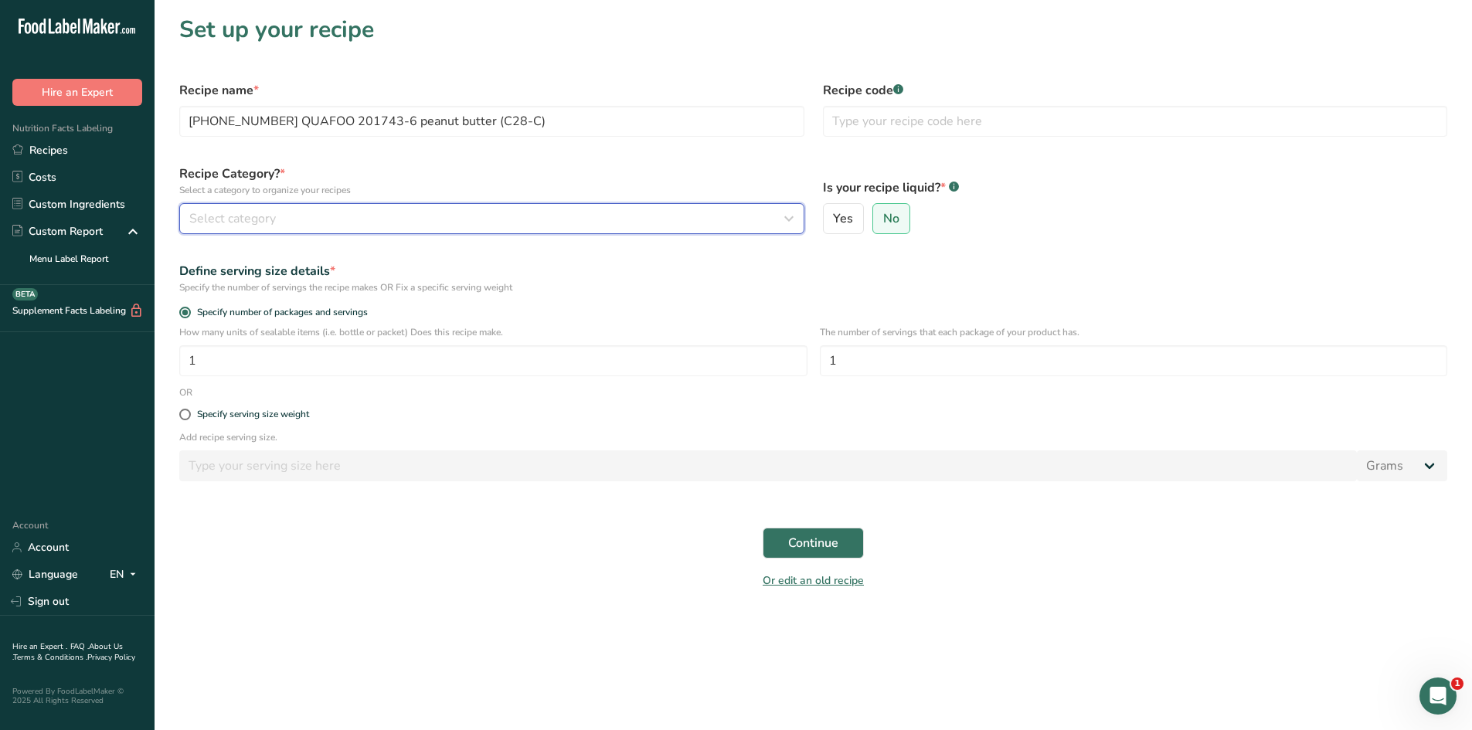
click at [283, 212] on div "Select category" at bounding box center [487, 218] width 596 height 19
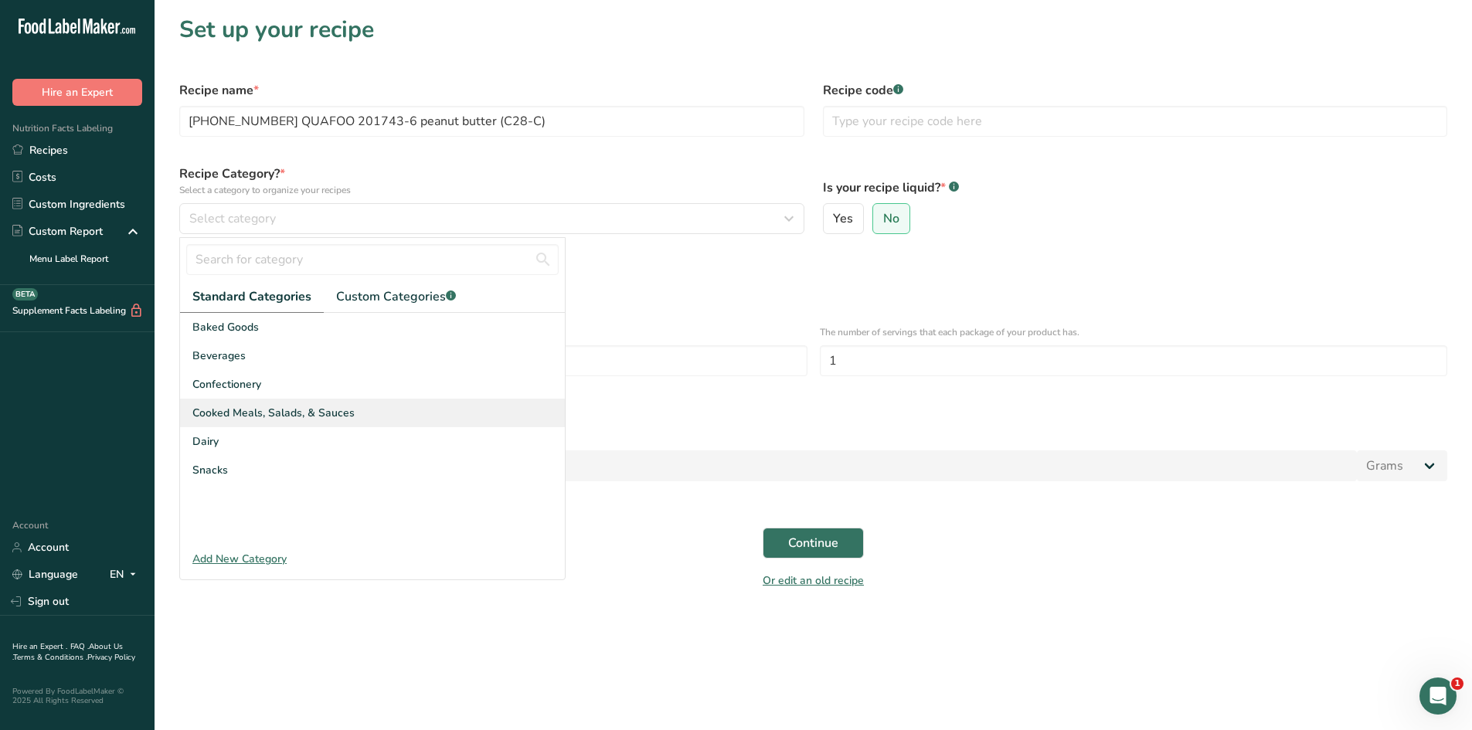
click at [275, 410] on span "Cooked Meals, Salads, & Sauces" at bounding box center [273, 413] width 162 height 16
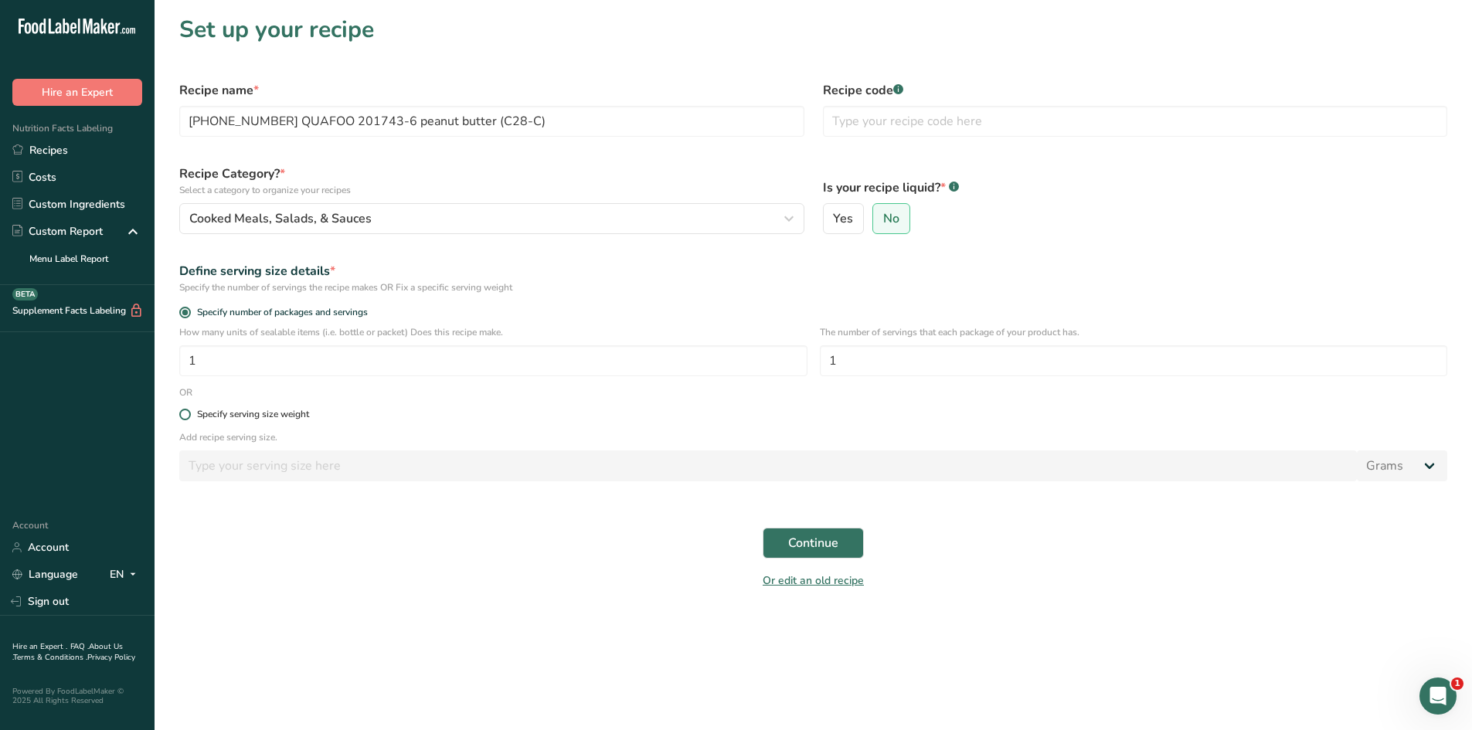
click at [184, 409] on span at bounding box center [185, 415] width 12 height 12
click at [184, 410] on input "Specify serving size weight" at bounding box center [184, 415] width 10 height 10
radio input "true"
radio input "false"
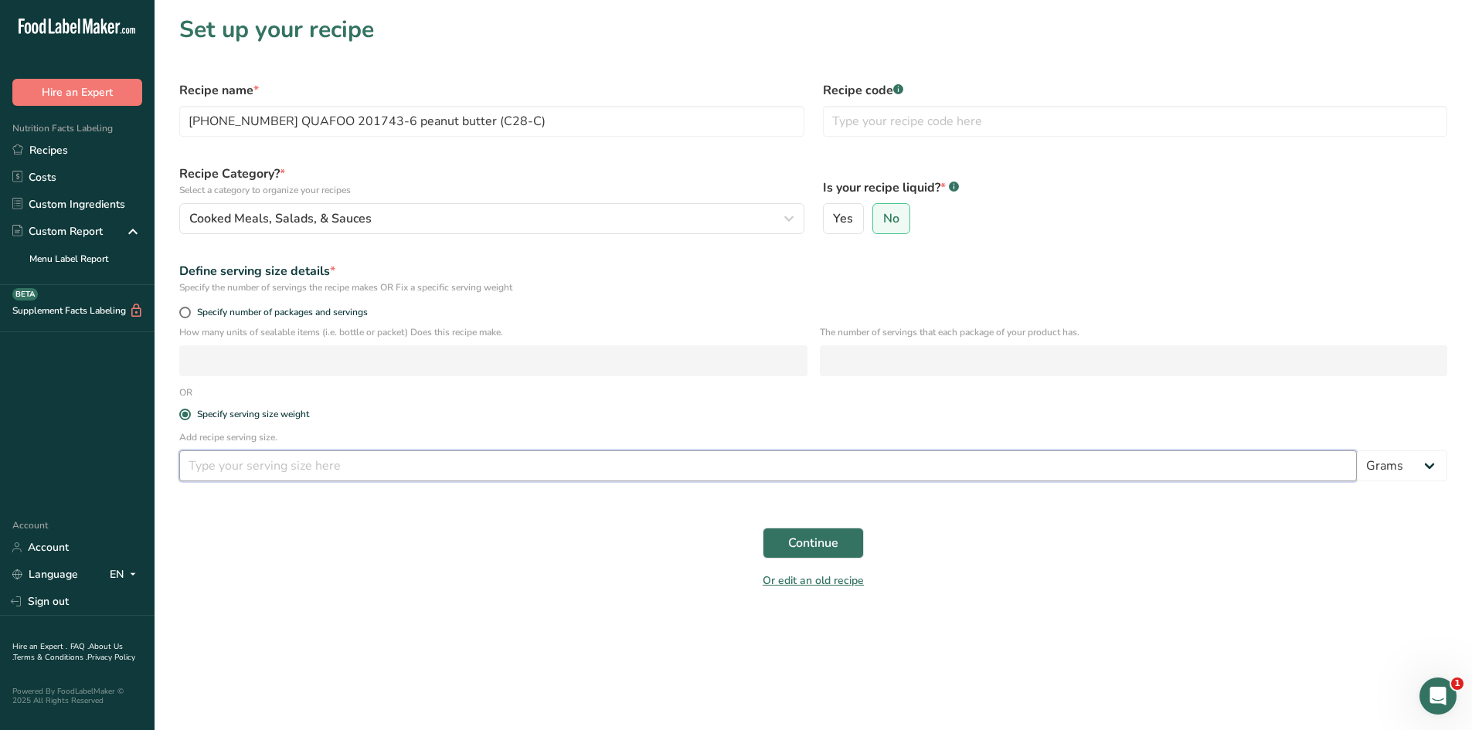
click at [271, 467] on input "number" at bounding box center [768, 466] width 1178 height 31
type input "100"
click at [318, 587] on div "Or edit an old recipe" at bounding box center [813, 583] width 1287 height 31
click at [808, 541] on span "Continue" at bounding box center [813, 543] width 50 height 19
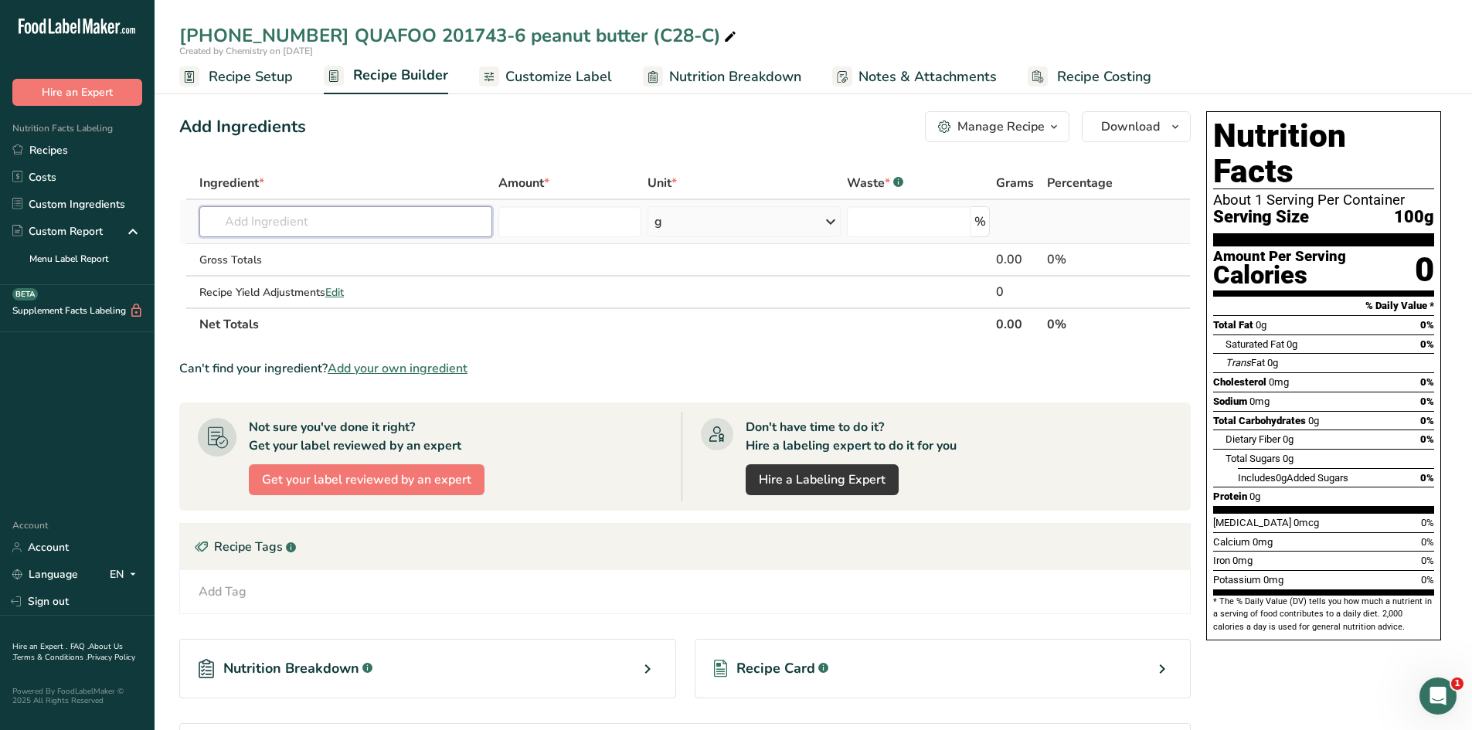
paste input "[PHONE_NUMBER] QUAFOO 201743-6 peanut butter (C28-C)"
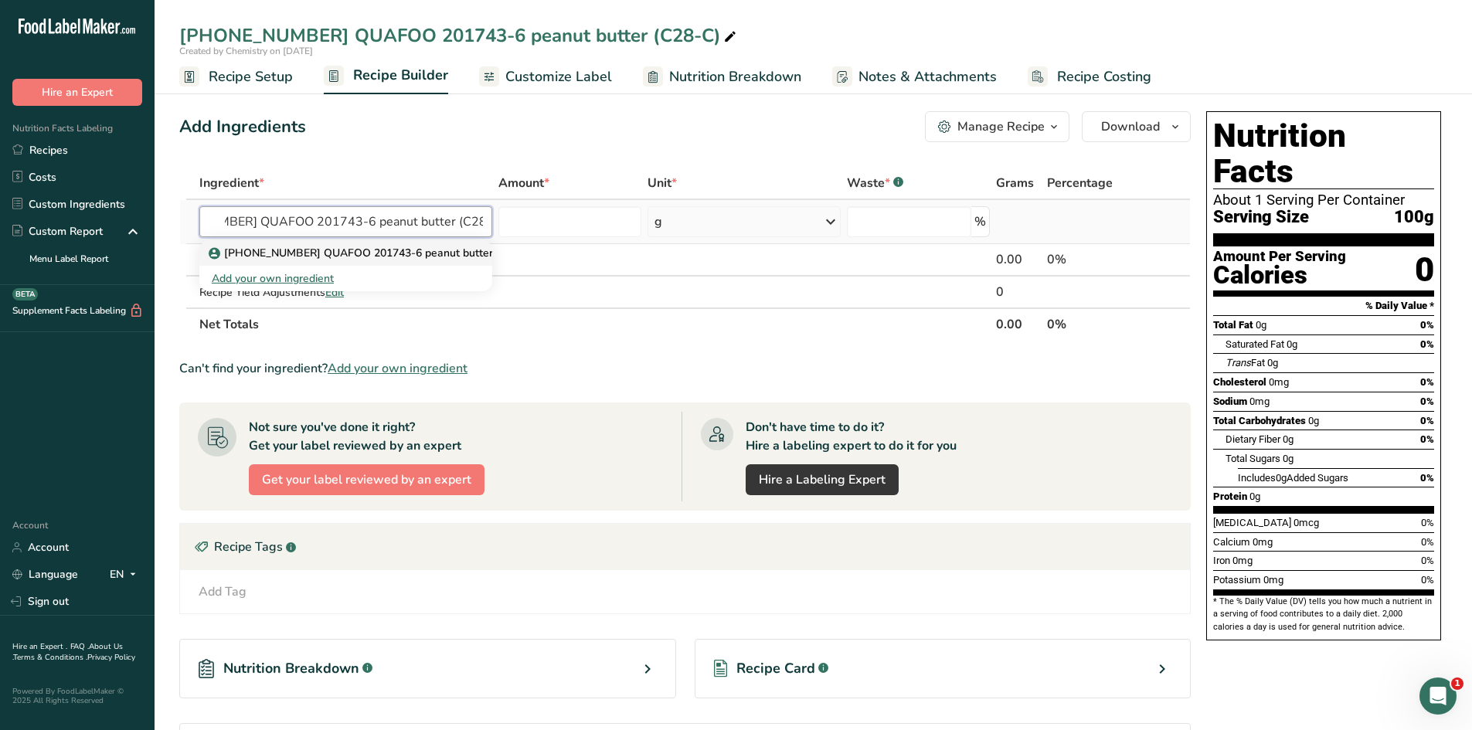
type input "[PHONE_NUMBER] QUAFOO 201743-6 peanut butter (C28-C)"
click at [376, 256] on p "[PHONE_NUMBER] QUAFOO 201743-6 peanut butter (C28-C)" at bounding box center [373, 253] width 323 height 16
type input "[PHONE_NUMBER] QUAFOO 201743-6 peanut butter (C28-C)"
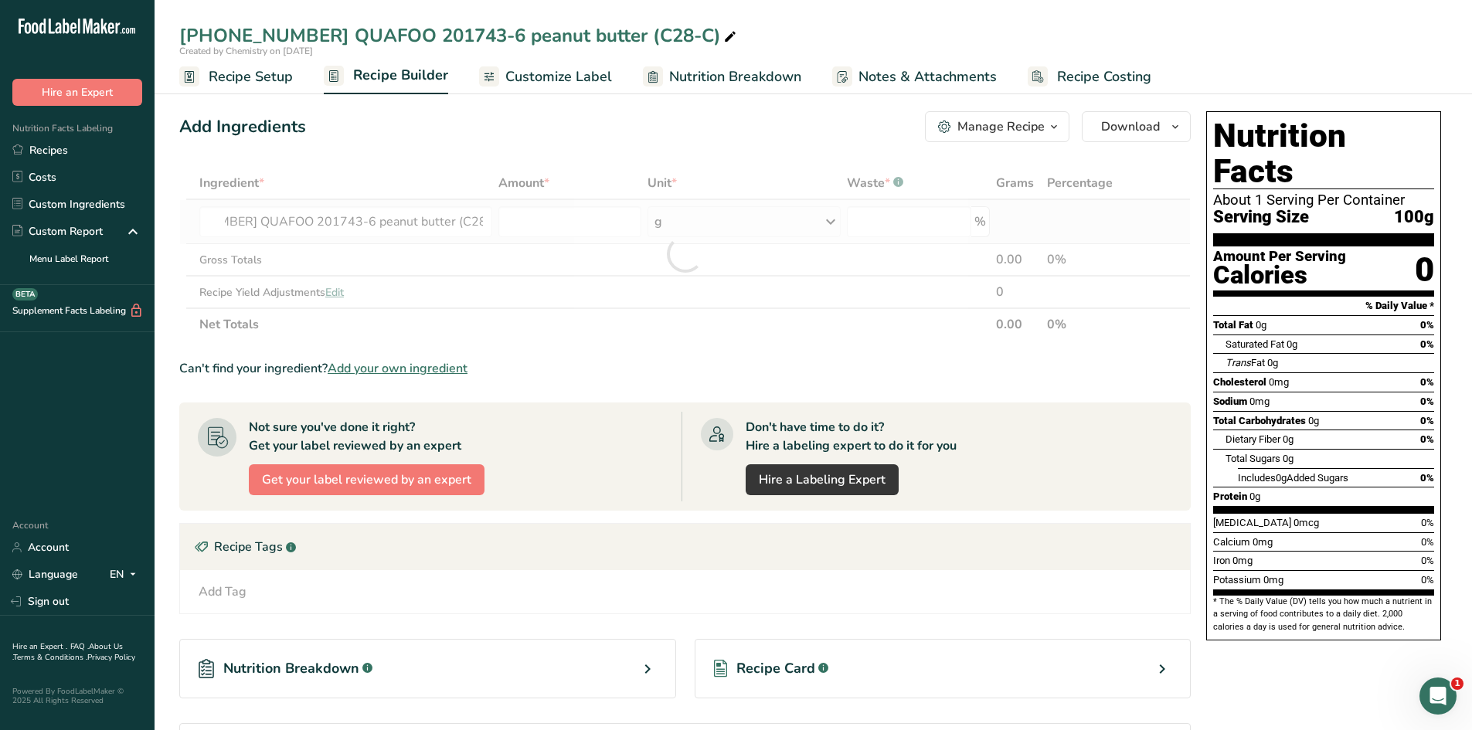
scroll to position [0, 0]
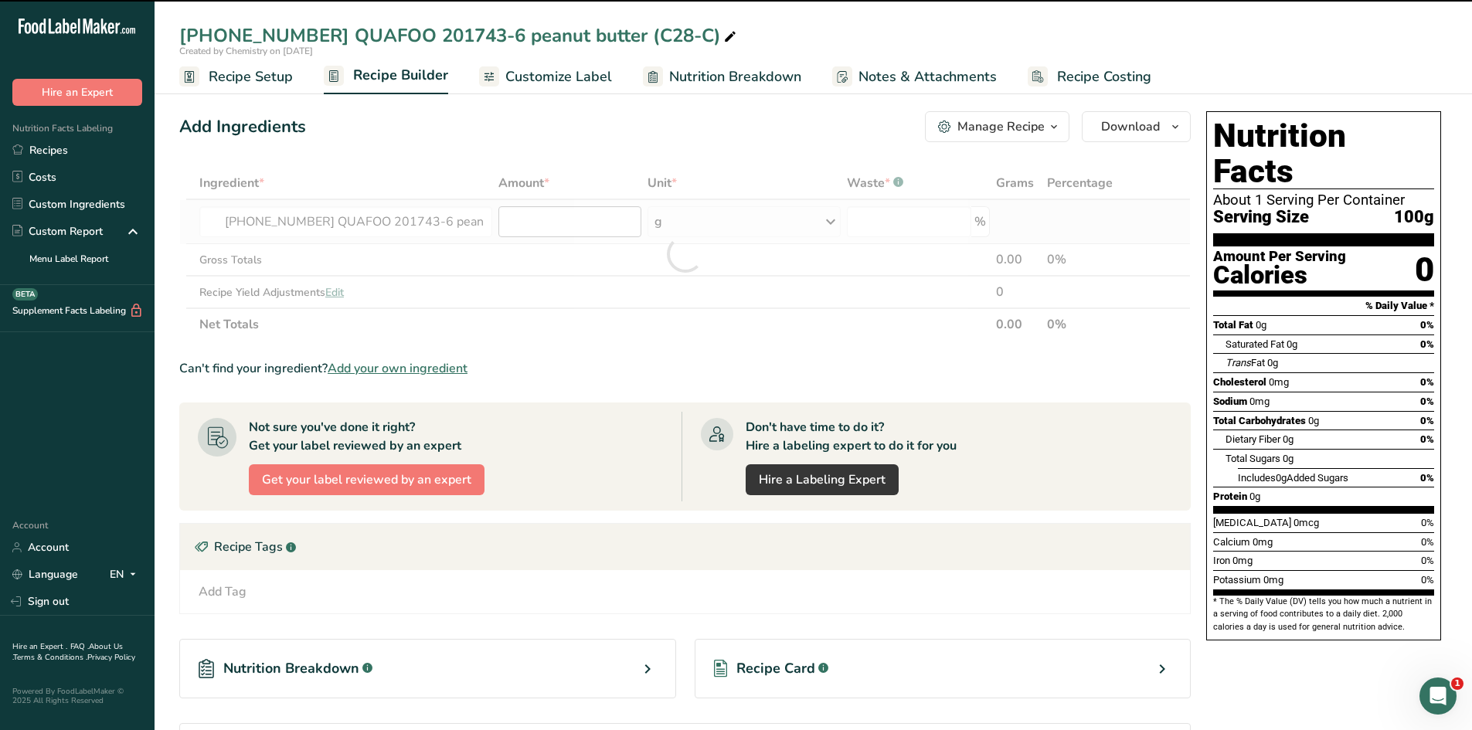
type input "0"
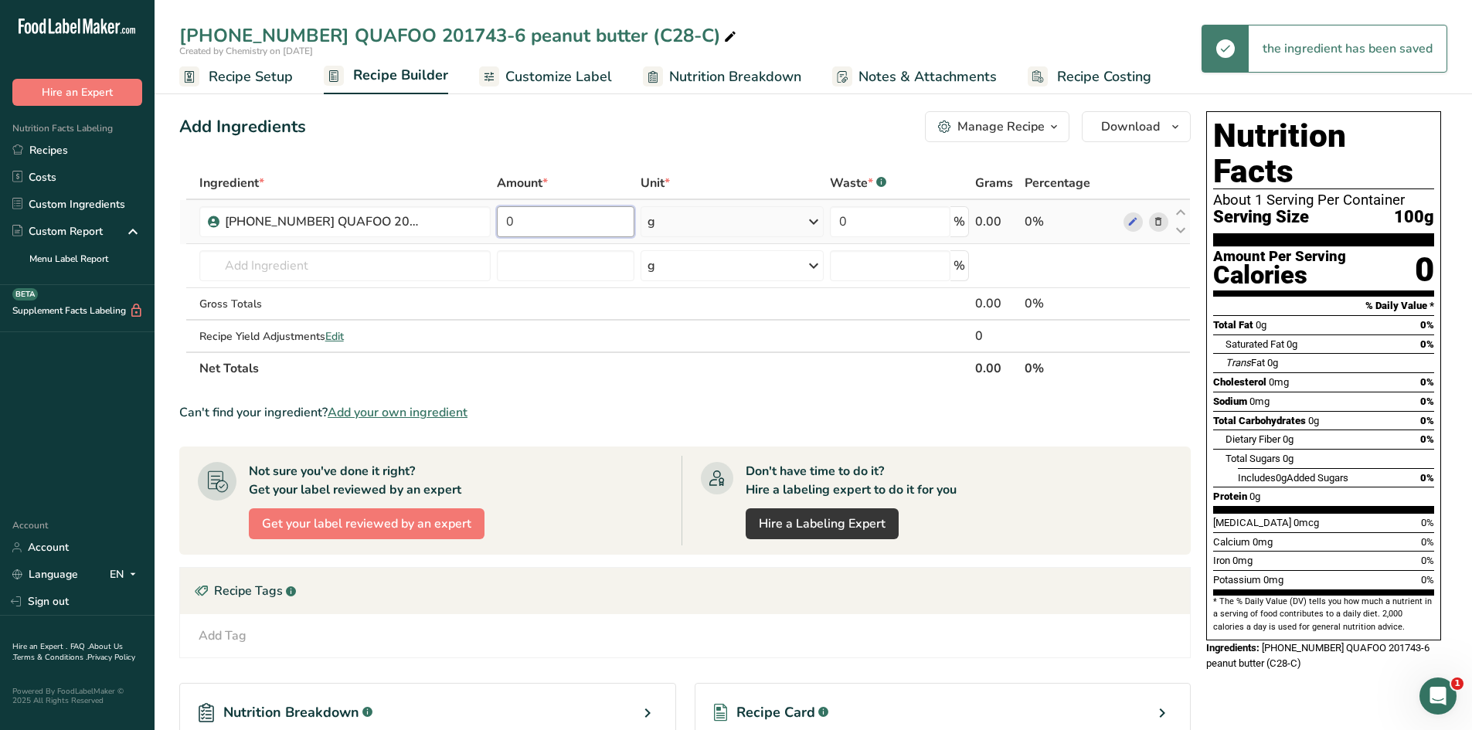
drag, startPoint x: 553, startPoint y: 225, endPoint x: 497, endPoint y: 226, distance: 55.7
click at [497, 226] on input "0" at bounding box center [566, 221] width 138 height 31
type input "100"
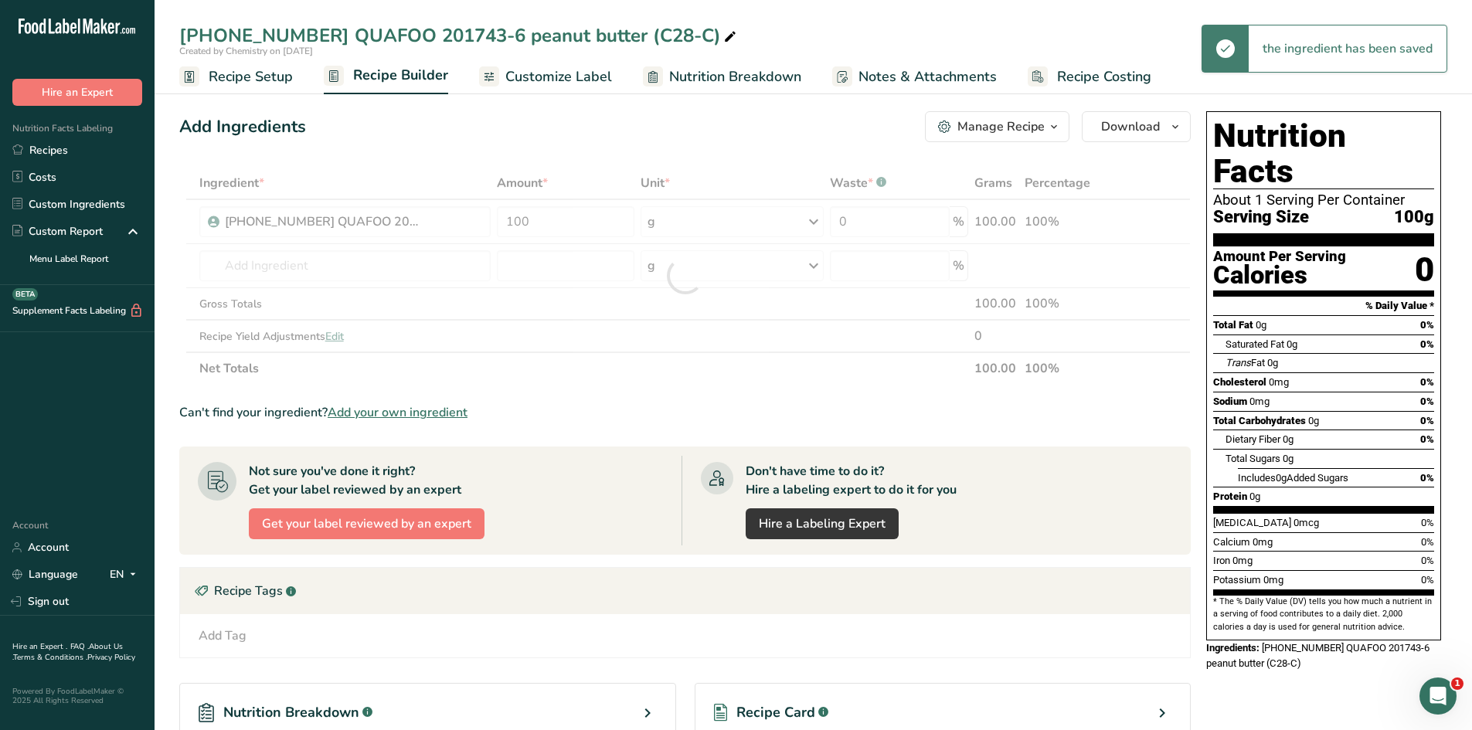
click at [527, 158] on div "Add Ingredients Manage Recipe Delete Recipe Duplicate Recipe Scale Recipe Save …" at bounding box center [689, 511] width 1021 height 813
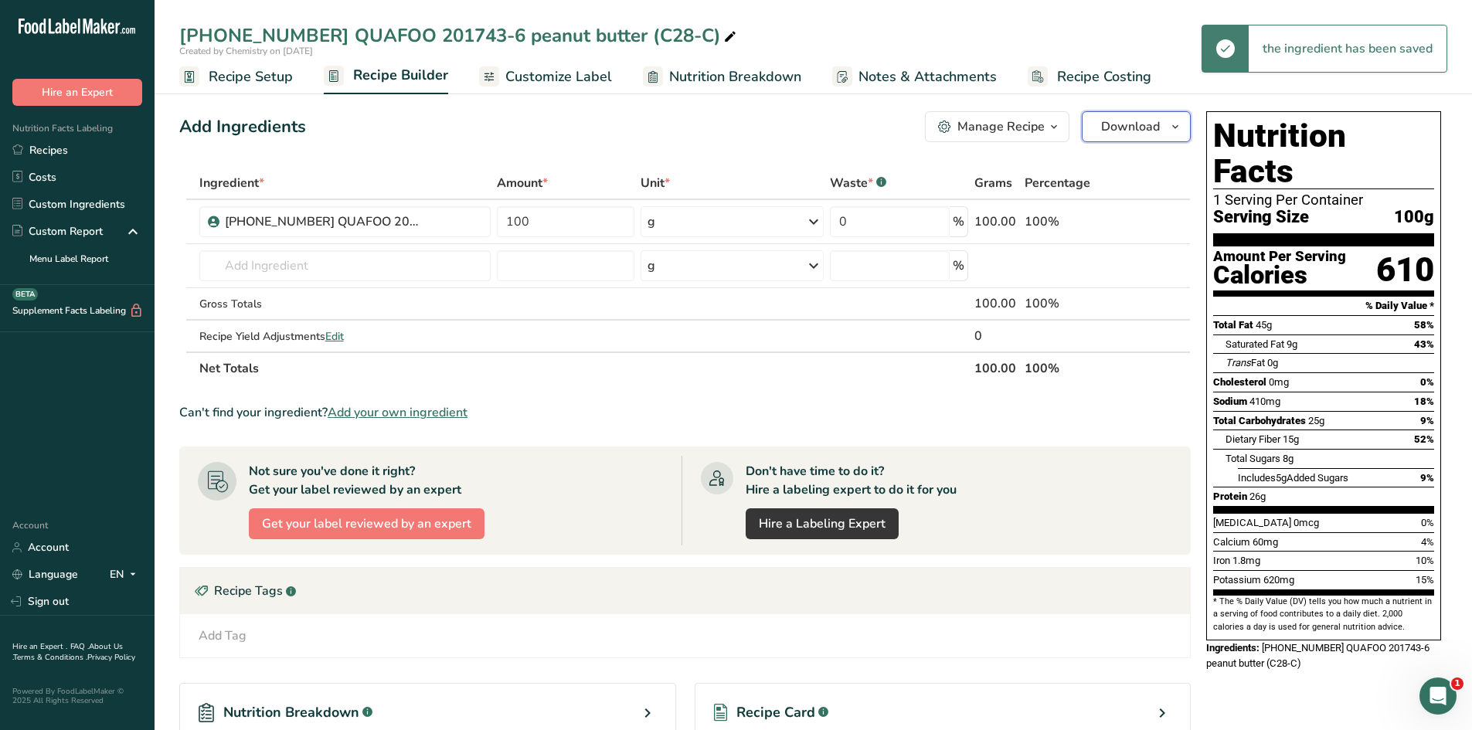
click at [1177, 124] on icon "button" at bounding box center [1175, 126] width 12 height 19
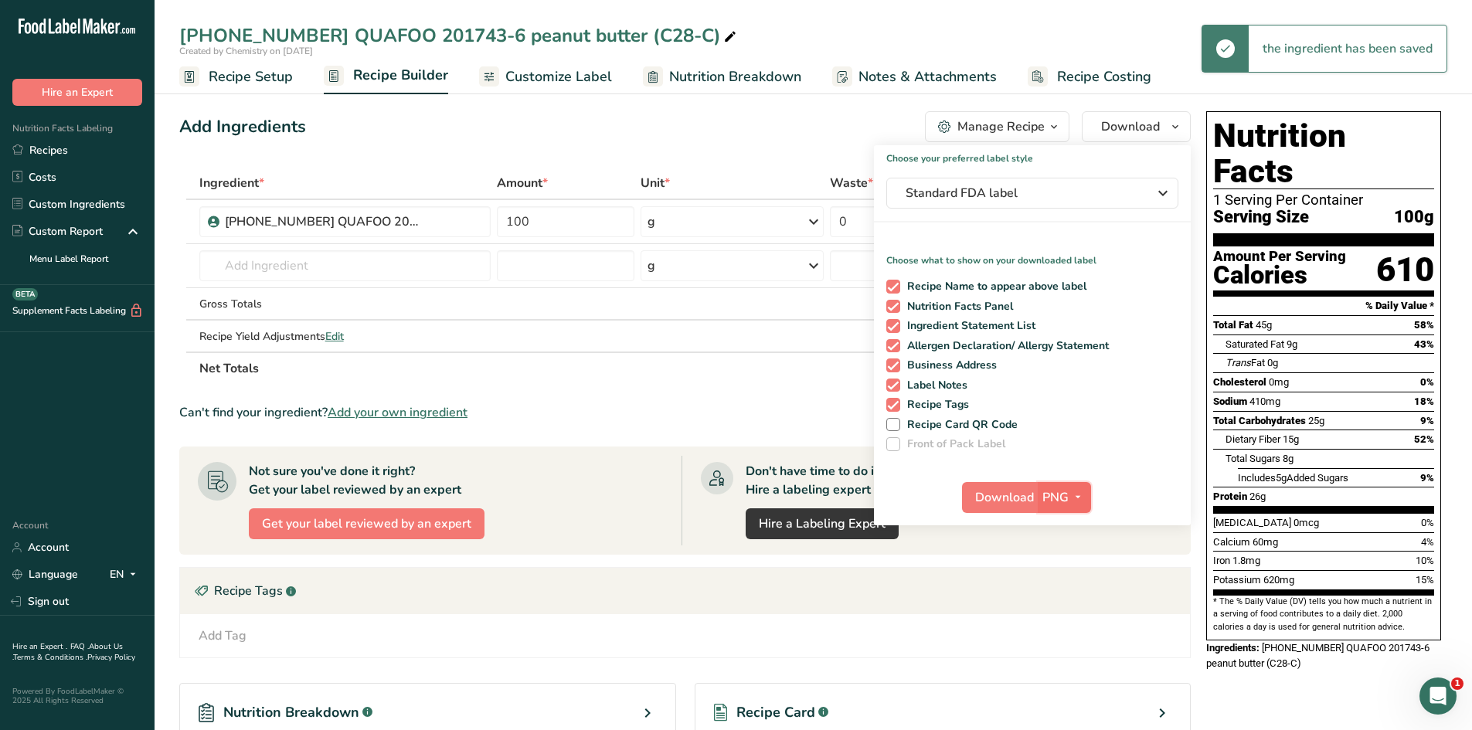
click at [1069, 508] on button "PNG" at bounding box center [1064, 497] width 53 height 31
click at [1067, 603] on link "PDF" at bounding box center [1066, 606] width 49 height 26
click at [1007, 493] on span "Download" at bounding box center [1005, 498] width 59 height 19
drag, startPoint x: 789, startPoint y: 119, endPoint x: 666, endPoint y: 119, distance: 122.9
click at [789, 119] on div "Add Ingredients Manage Recipe Delete Recipe Duplicate Recipe Scale Recipe Save …" at bounding box center [685, 126] width 1012 height 31
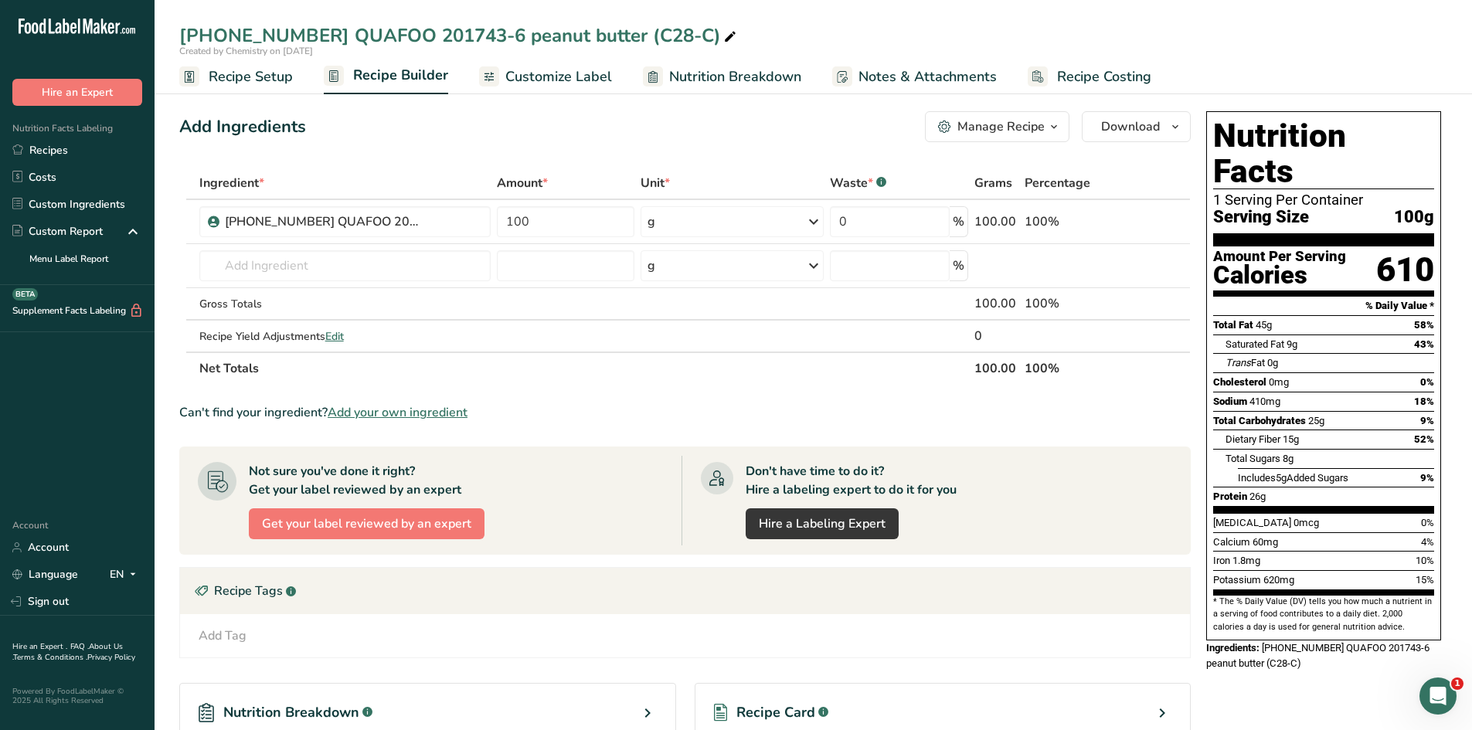
click at [226, 72] on span "Recipe Setup" at bounding box center [251, 76] width 84 height 21
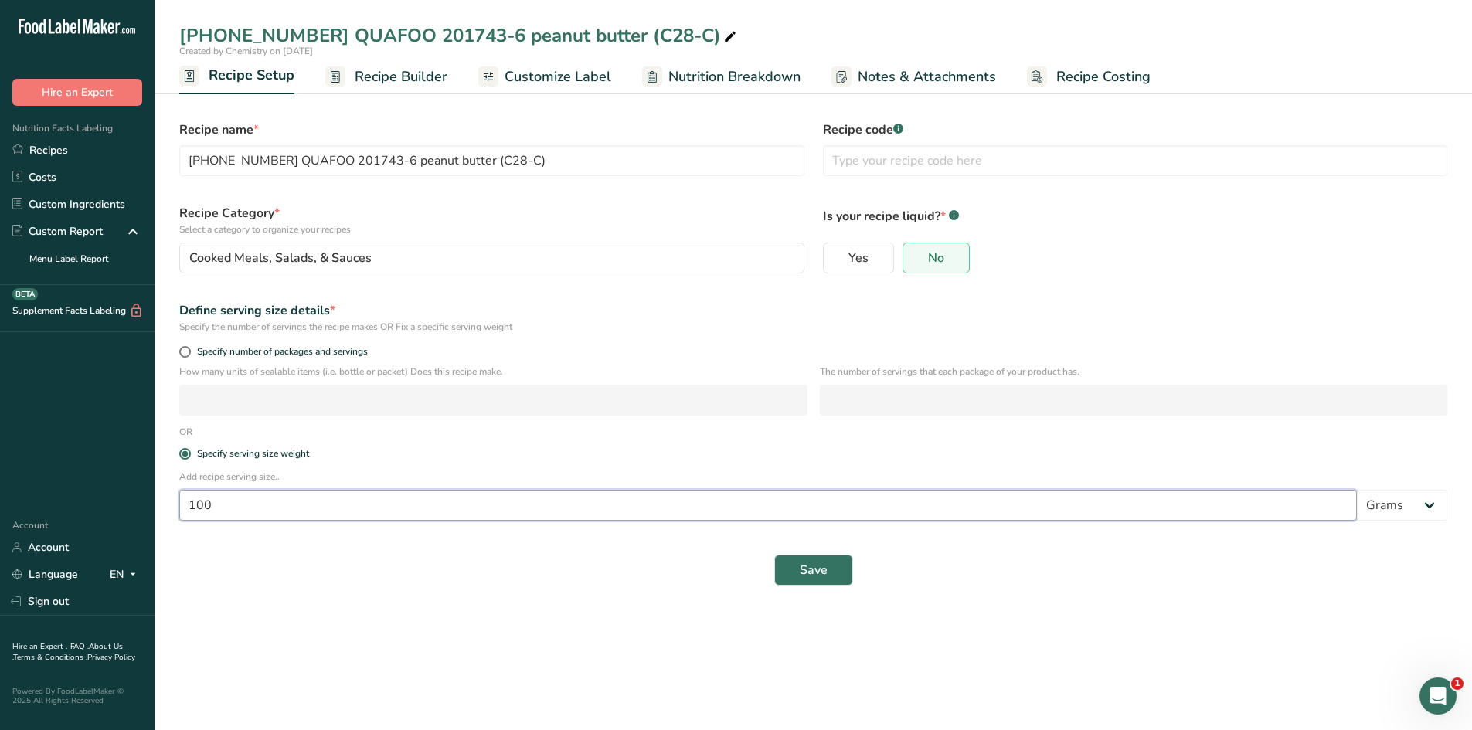
drag, startPoint x: 284, startPoint y: 500, endPoint x: 162, endPoint y: 503, distance: 121.4
click at [162, 503] on section "Recipe name * 25-415090-006 QUAFOO 201743-6 peanut butter (C28-C) Recipe code .…" at bounding box center [814, 345] width 1318 height 530
type input "32"
click at [608, 312] on div "Define serving size details *" at bounding box center [813, 310] width 1268 height 19
click at [792, 563] on button "Save" at bounding box center [814, 570] width 79 height 31
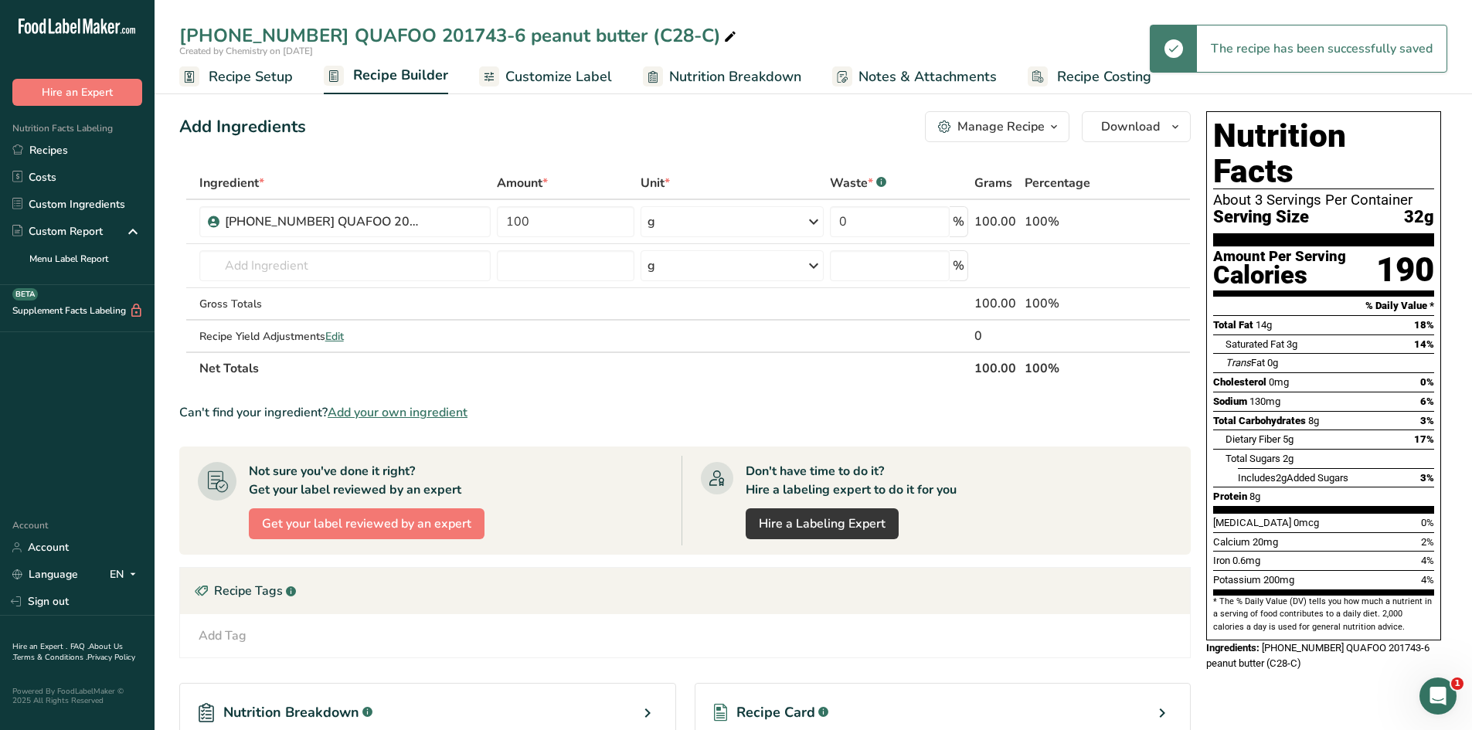
click at [723, 41] on icon at bounding box center [730, 37] width 14 height 22
type input "25-415090-006 QUAFOO 201743-6 peanut butter (C28-C) 32g"
click at [706, 125] on div "Add Ingredients Manage Recipe Delete Recipe Duplicate Recipe Scale Recipe Save …" at bounding box center [685, 126] width 1012 height 31
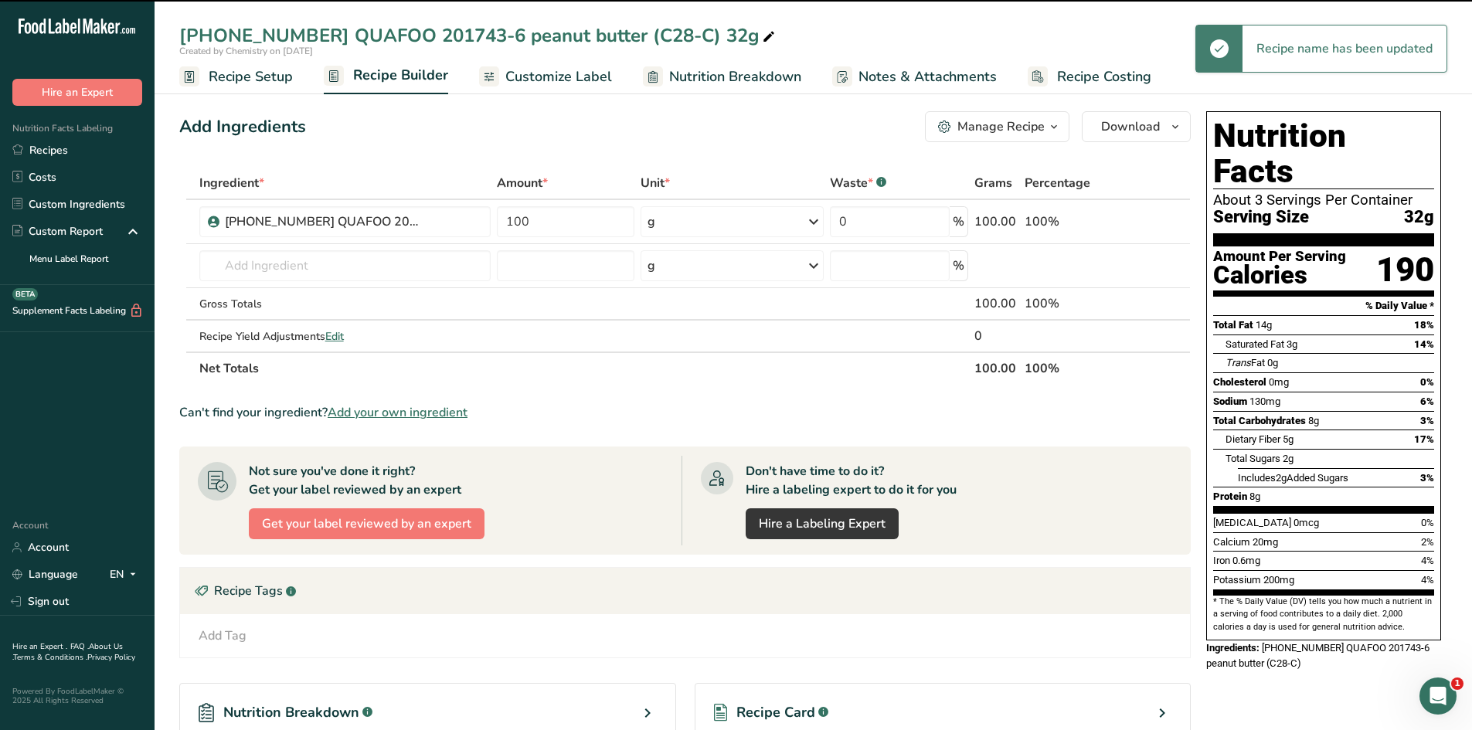
click at [578, 80] on span "Customize Label" at bounding box center [559, 76] width 107 height 21
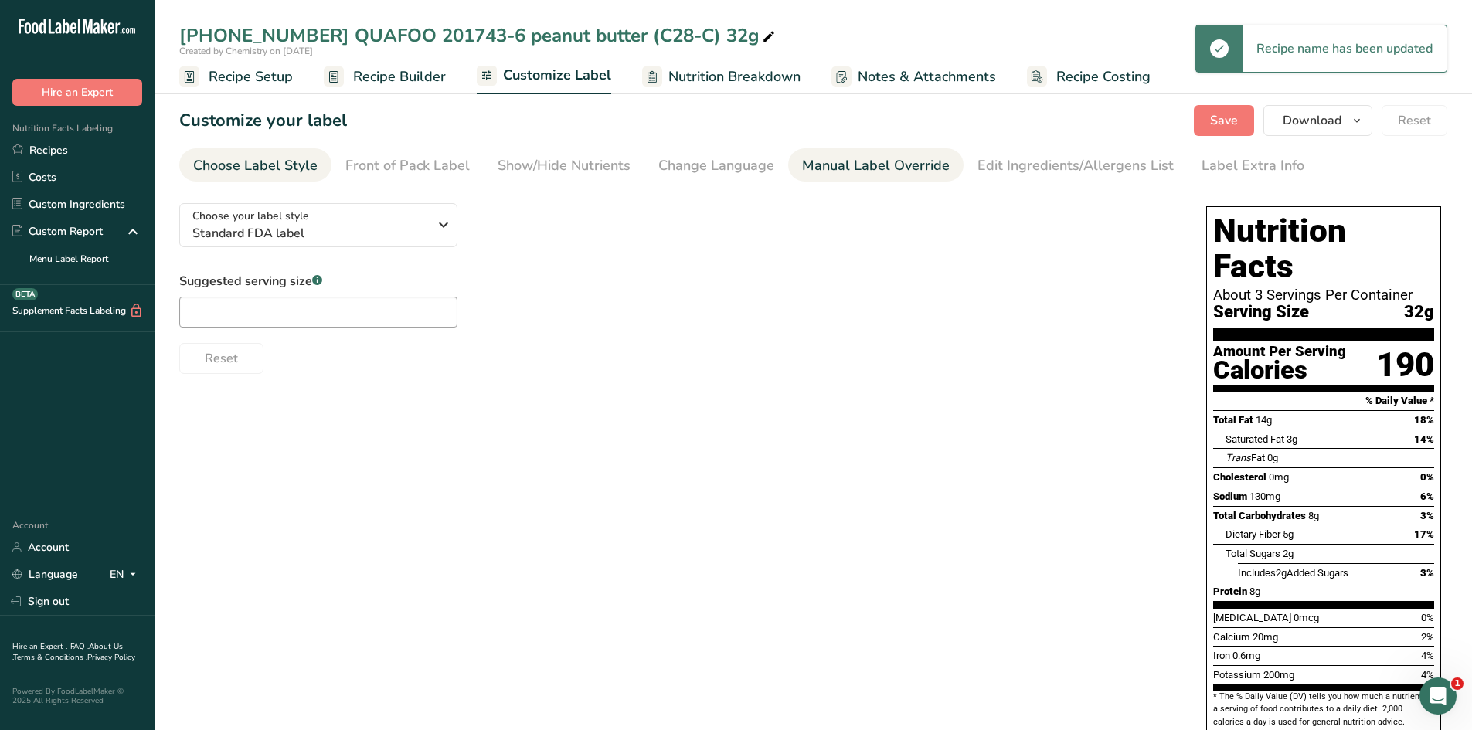
click at [844, 163] on div "Manual Label Override" at bounding box center [876, 165] width 148 height 21
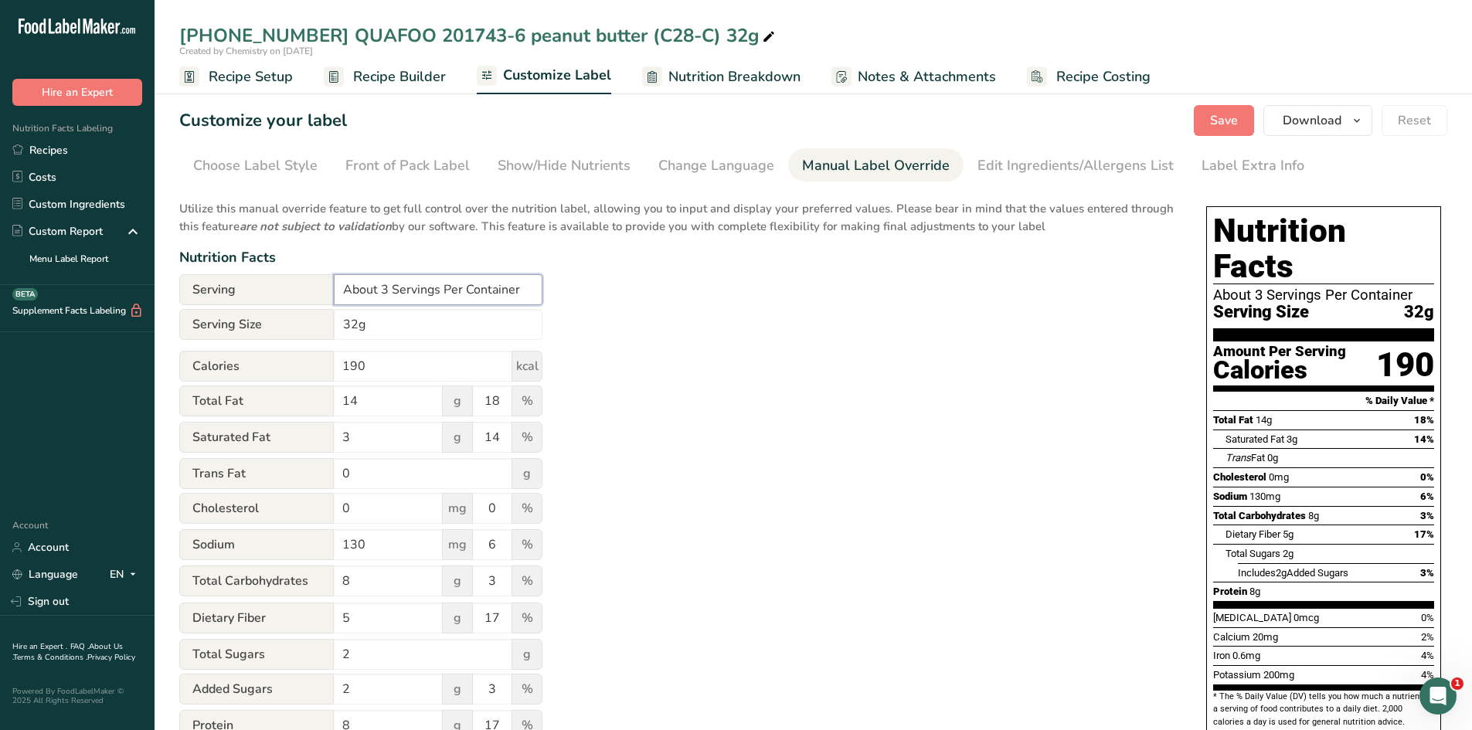
click at [387, 296] on input "About 3 Servings Per Container" at bounding box center [438, 289] width 209 height 31
type input "About 14 Servings Per Container"
click at [721, 393] on div "Utilize this manual override feature to get full control over the nutrition lab…" at bounding box center [677, 561] width 996 height 740
click at [1237, 117] on span "Save" at bounding box center [1224, 120] width 28 height 19
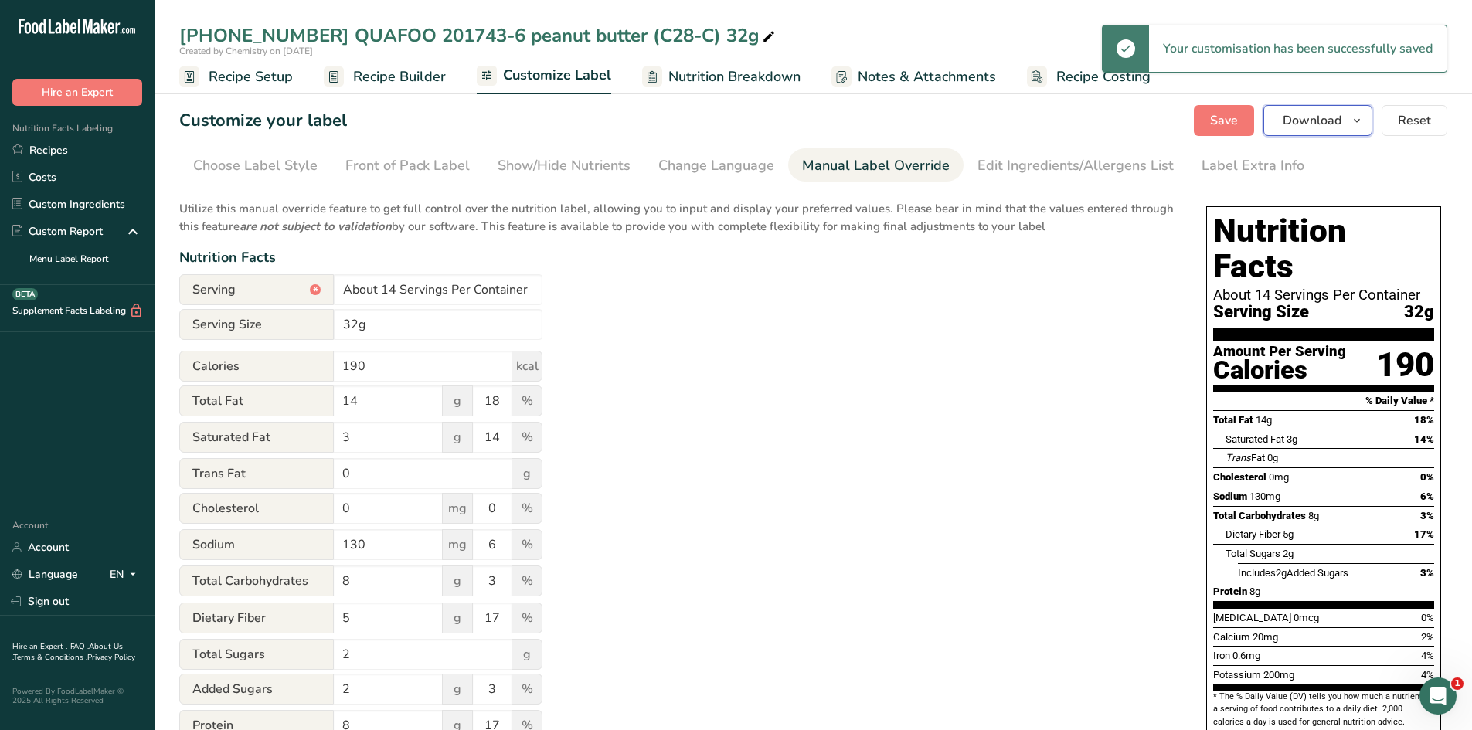
click at [1354, 121] on icon "button" at bounding box center [1357, 120] width 12 height 19
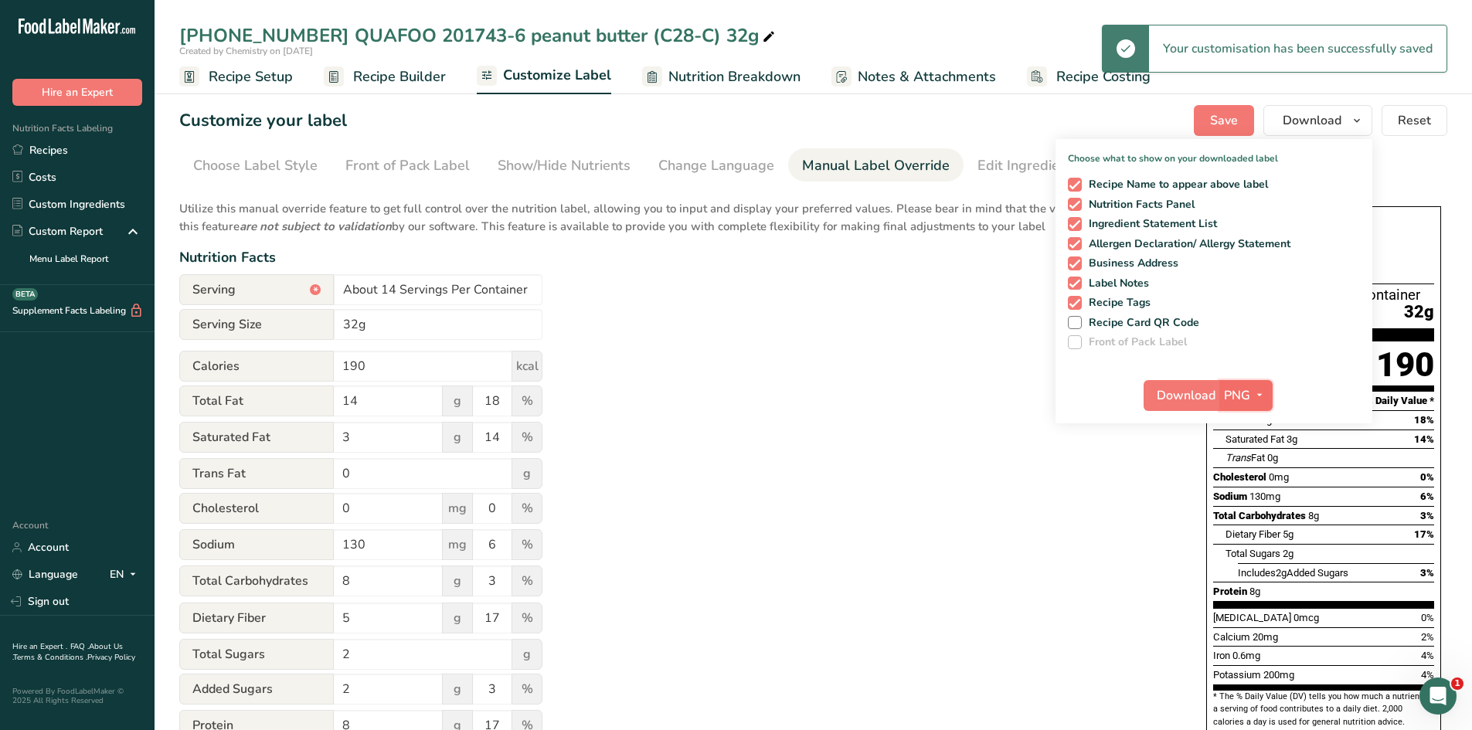
click at [1270, 397] on button "PNG" at bounding box center [1246, 395] width 53 height 31
click at [1258, 508] on link "PDF" at bounding box center [1248, 504] width 49 height 26
click at [1200, 407] on button "Download" at bounding box center [1183, 395] width 76 height 31
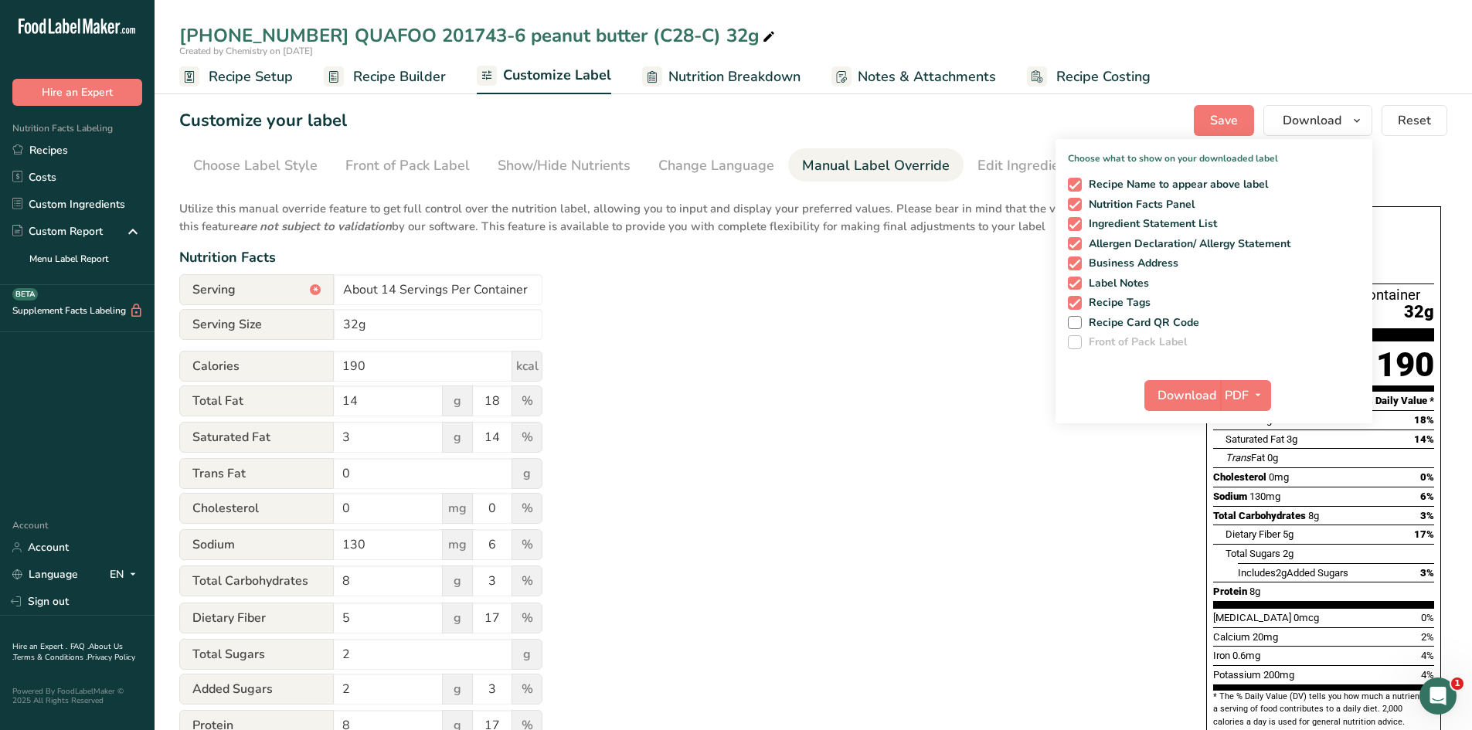
drag, startPoint x: 852, startPoint y: 468, endPoint x: 841, endPoint y: 462, distance: 12.5
click at [852, 468] on div "Utilize this manual override feature to get full control over the nutrition lab…" at bounding box center [677, 561] width 996 height 740
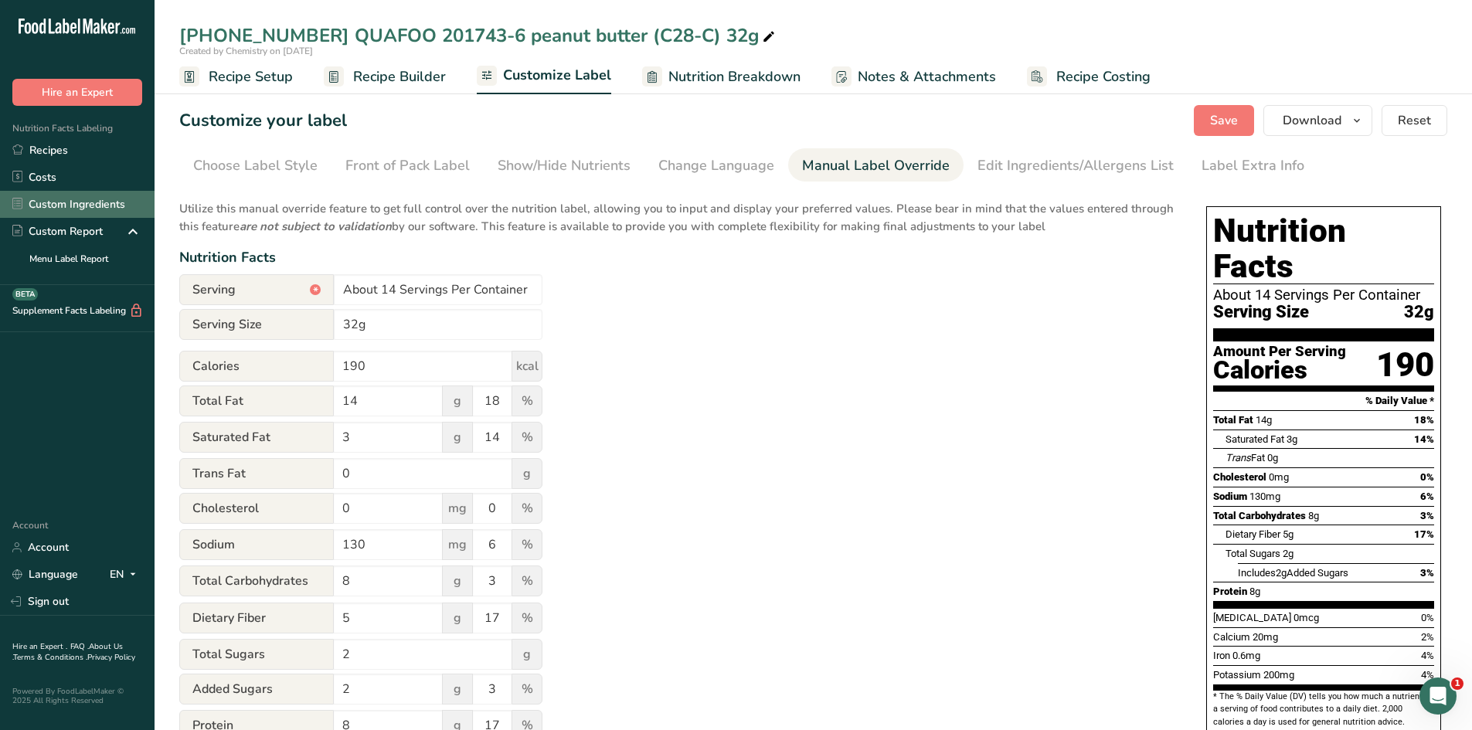
click at [62, 192] on link "Custom Ingredients" at bounding box center [77, 204] width 155 height 27
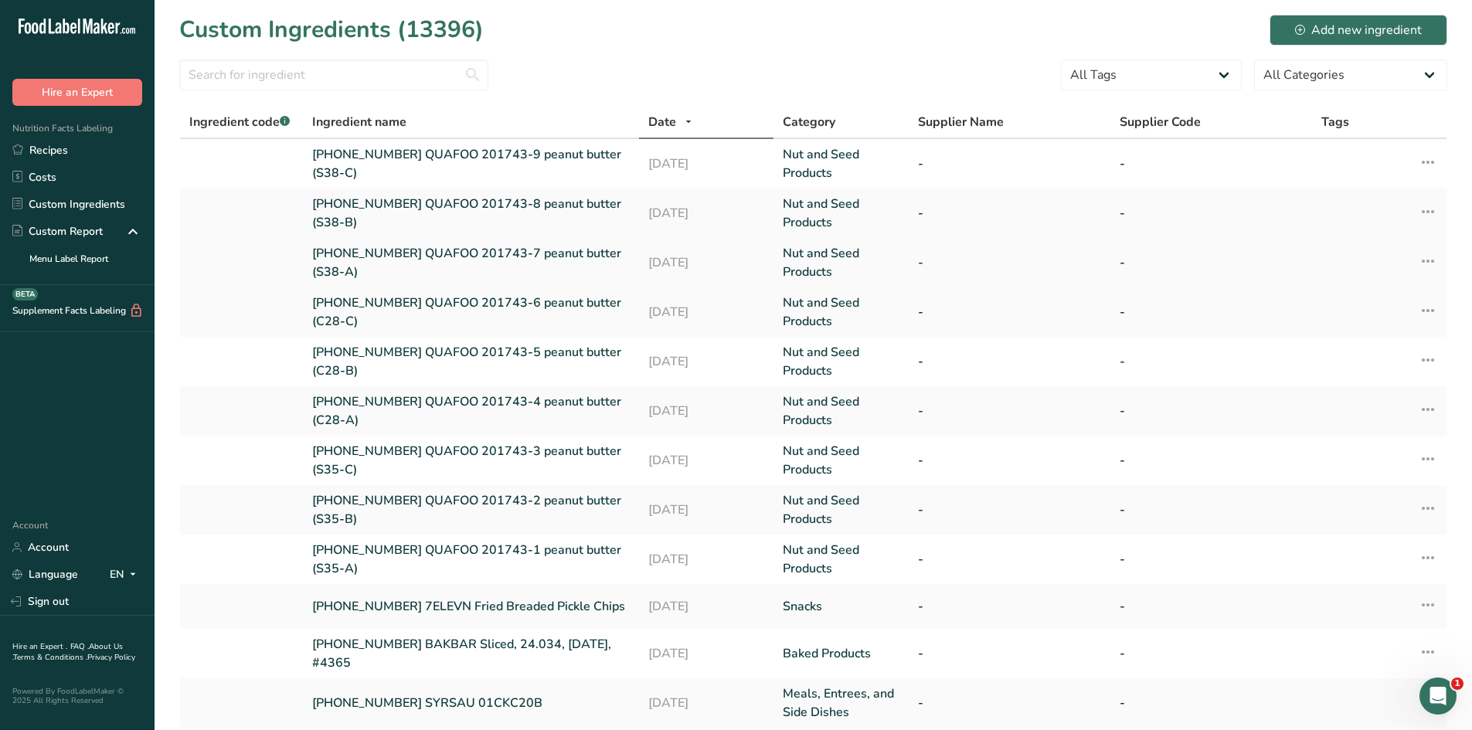
drag, startPoint x: 312, startPoint y: 251, endPoint x: 377, endPoint y: 266, distance: 67.3
click at [377, 266] on td "[PHONE_NUMBER] QUAFOO 201743-7 peanut butter (S38-A)" at bounding box center [471, 262] width 336 height 49
copy link "[PHONE_NUMBER] QUAFOO 201743-7 peanut butter (S38-A)"
click at [80, 150] on link "Recipes" at bounding box center [77, 150] width 155 height 27
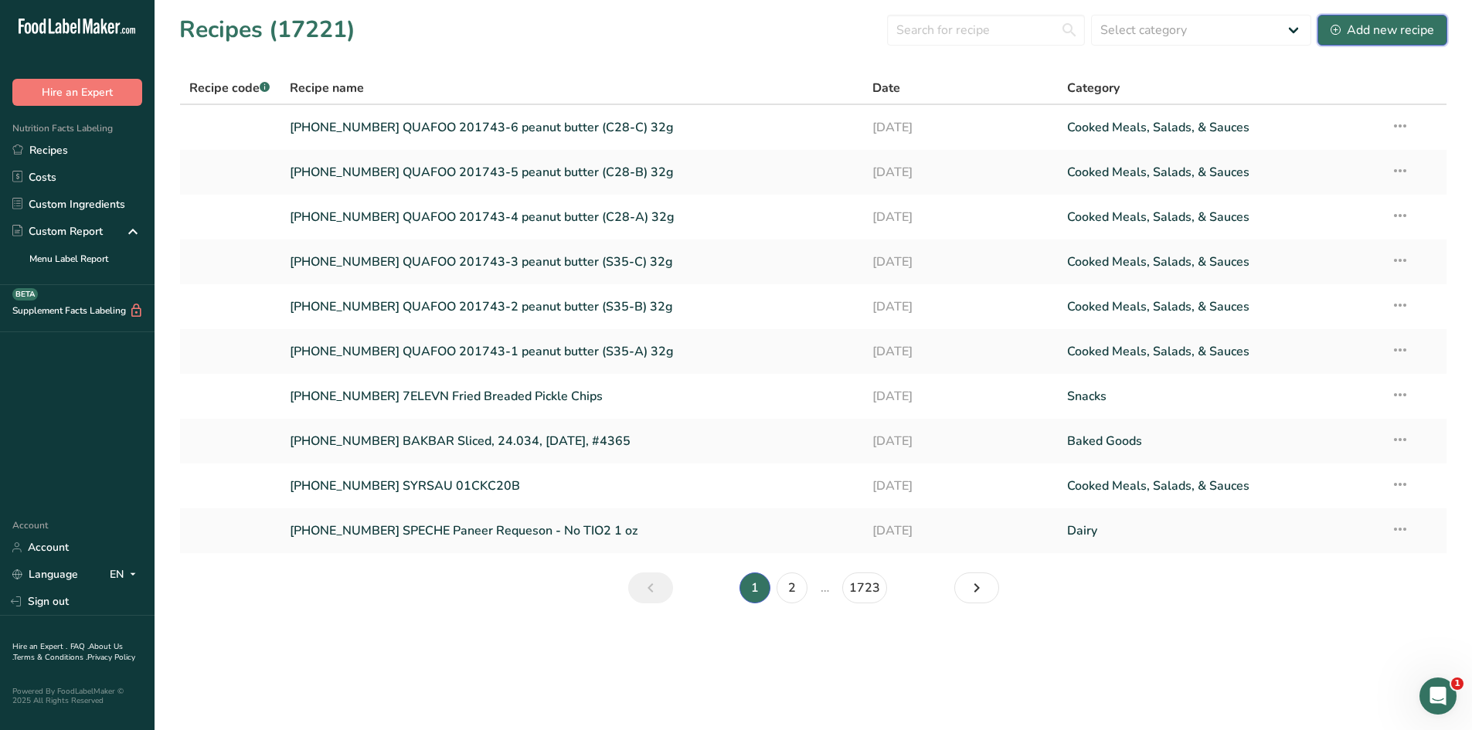
click at [1357, 34] on div "Add new recipe" at bounding box center [1383, 30] width 104 height 19
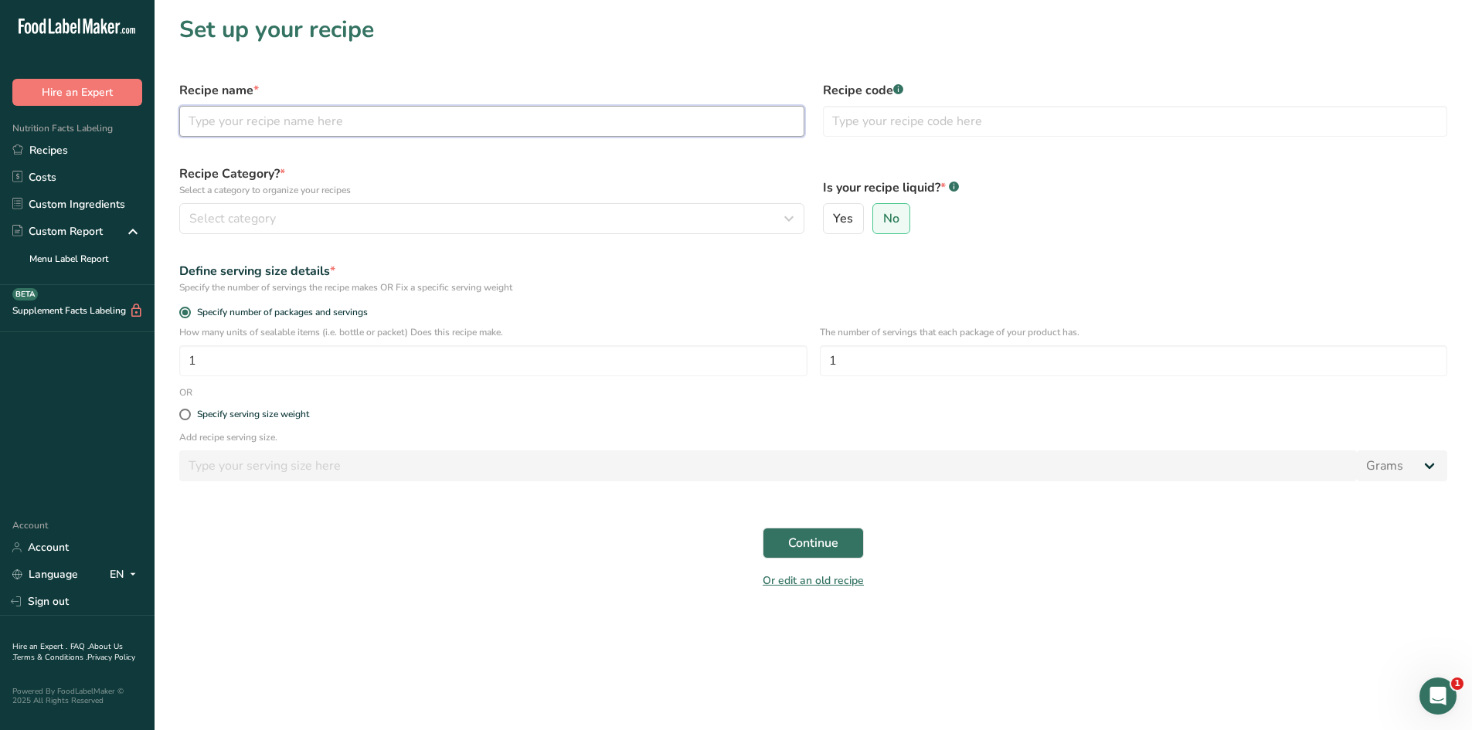
paste input "[PHONE_NUMBER] QUAFOO 201743-7 peanut butter (S38-A)"
type input "[PHONE_NUMBER] QUAFOO 201743-7 peanut butter (S38-A)"
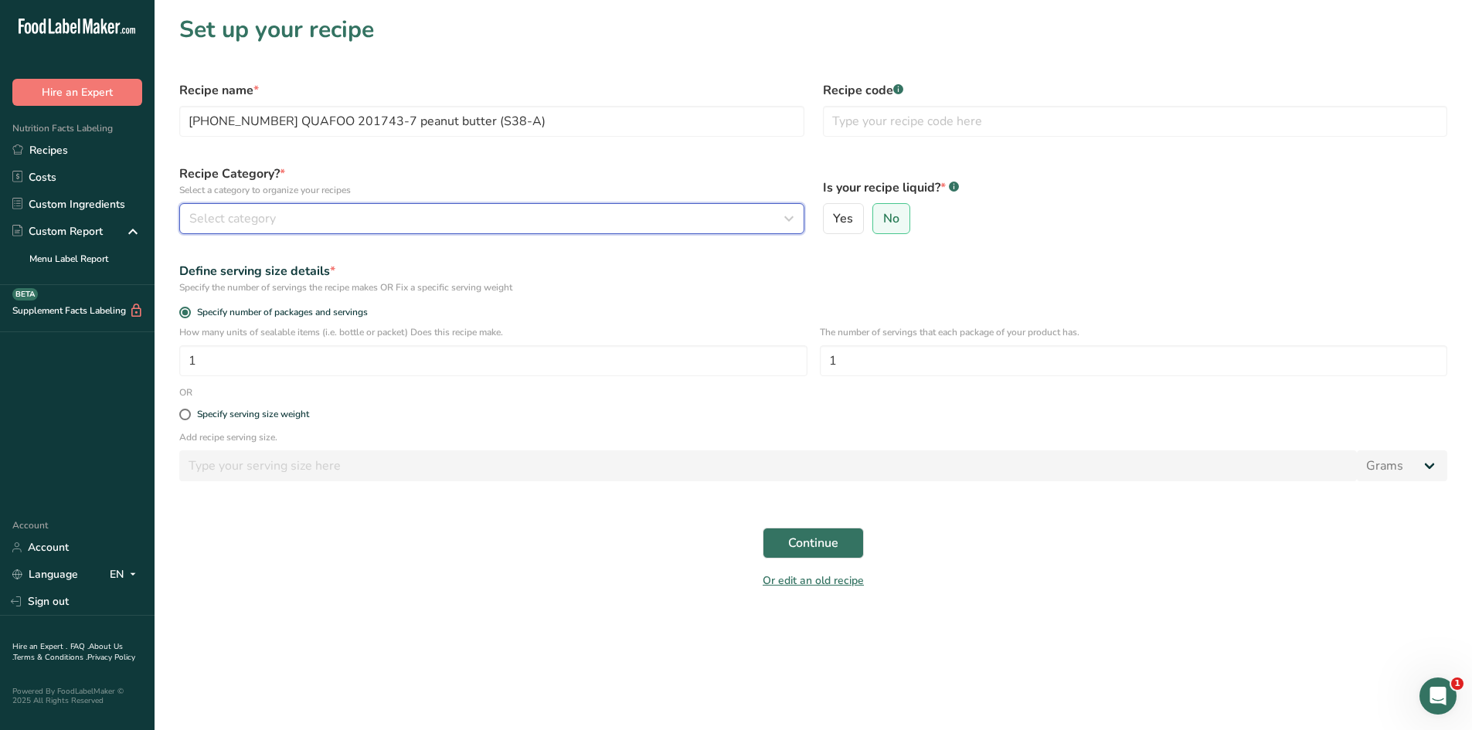
click at [327, 226] on div "Select category" at bounding box center [487, 218] width 596 height 19
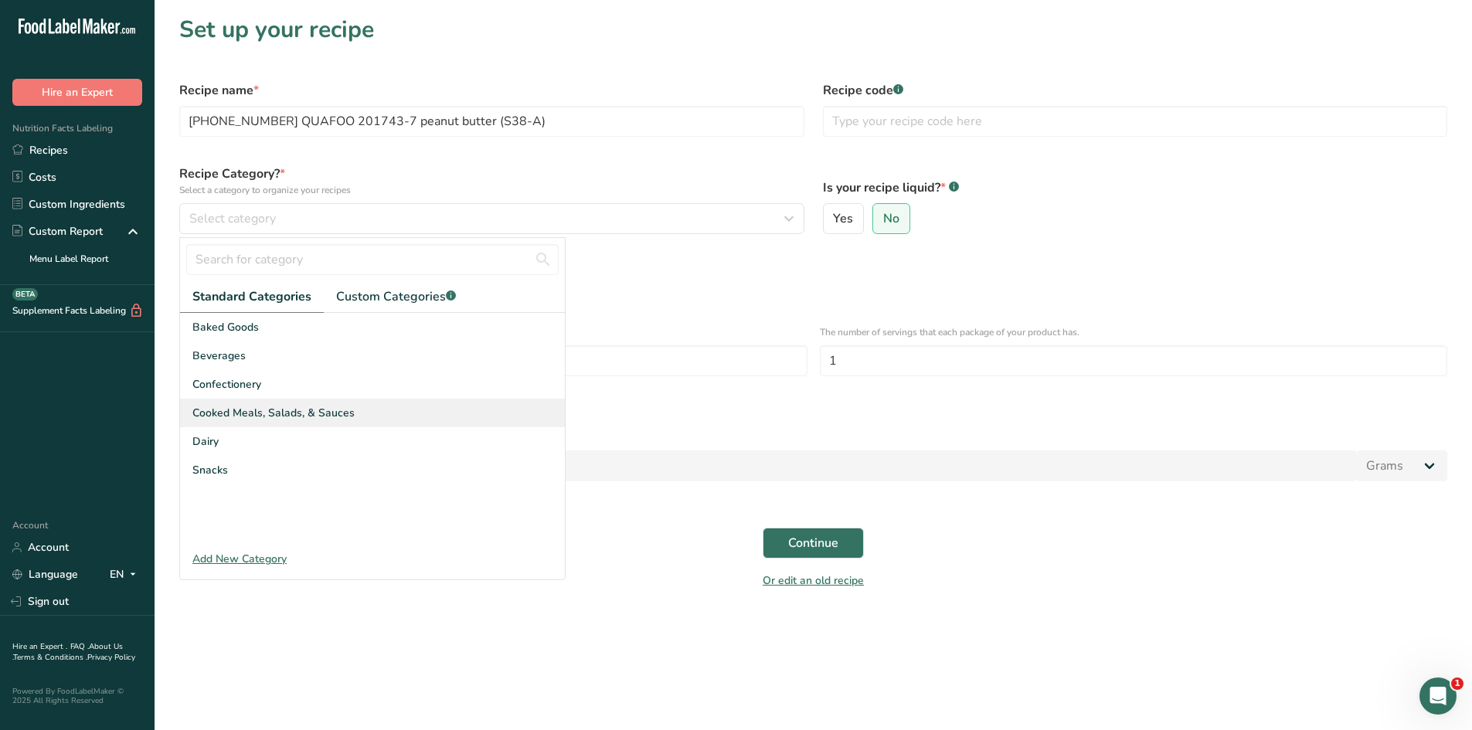
click at [299, 410] on span "Cooked Meals, Salads, & Sauces" at bounding box center [273, 413] width 162 height 16
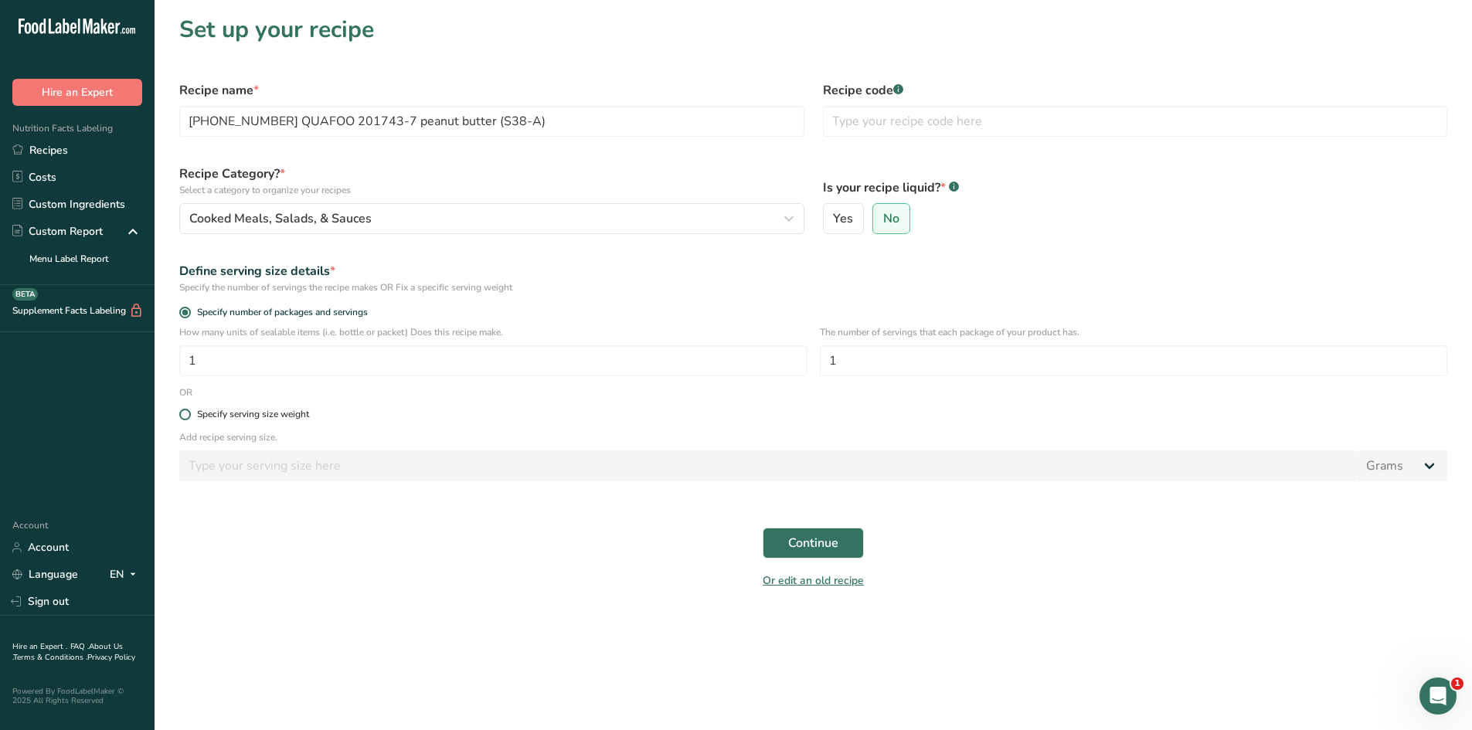
click at [187, 413] on span at bounding box center [185, 415] width 12 height 12
click at [187, 413] on input "Specify serving size weight" at bounding box center [184, 415] width 10 height 10
radio input "true"
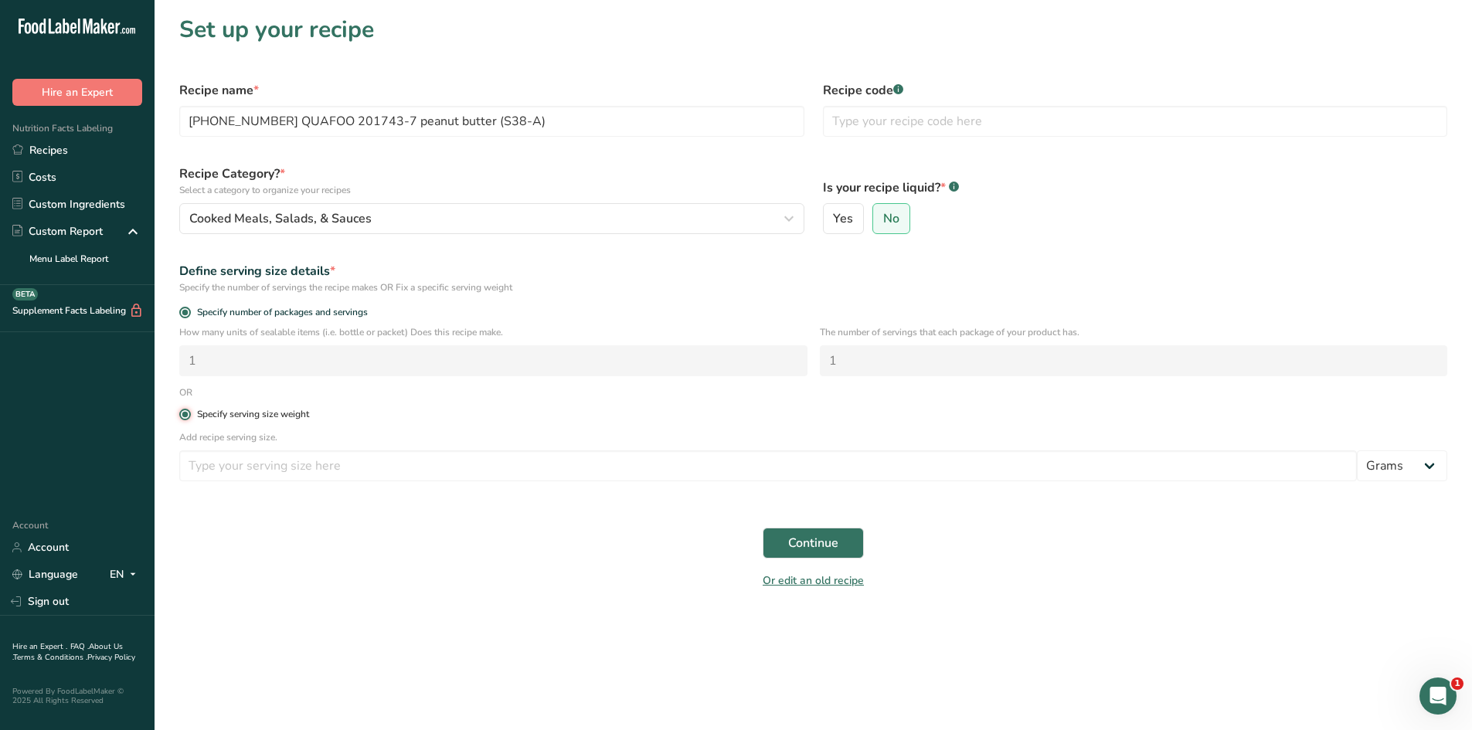
radio input "false"
click at [250, 465] on input "number" at bounding box center [768, 466] width 1178 height 31
type input "100"
click at [329, 573] on div "Or edit an old recipe" at bounding box center [813, 583] width 1287 height 31
click at [791, 536] on span "Continue" at bounding box center [813, 543] width 50 height 19
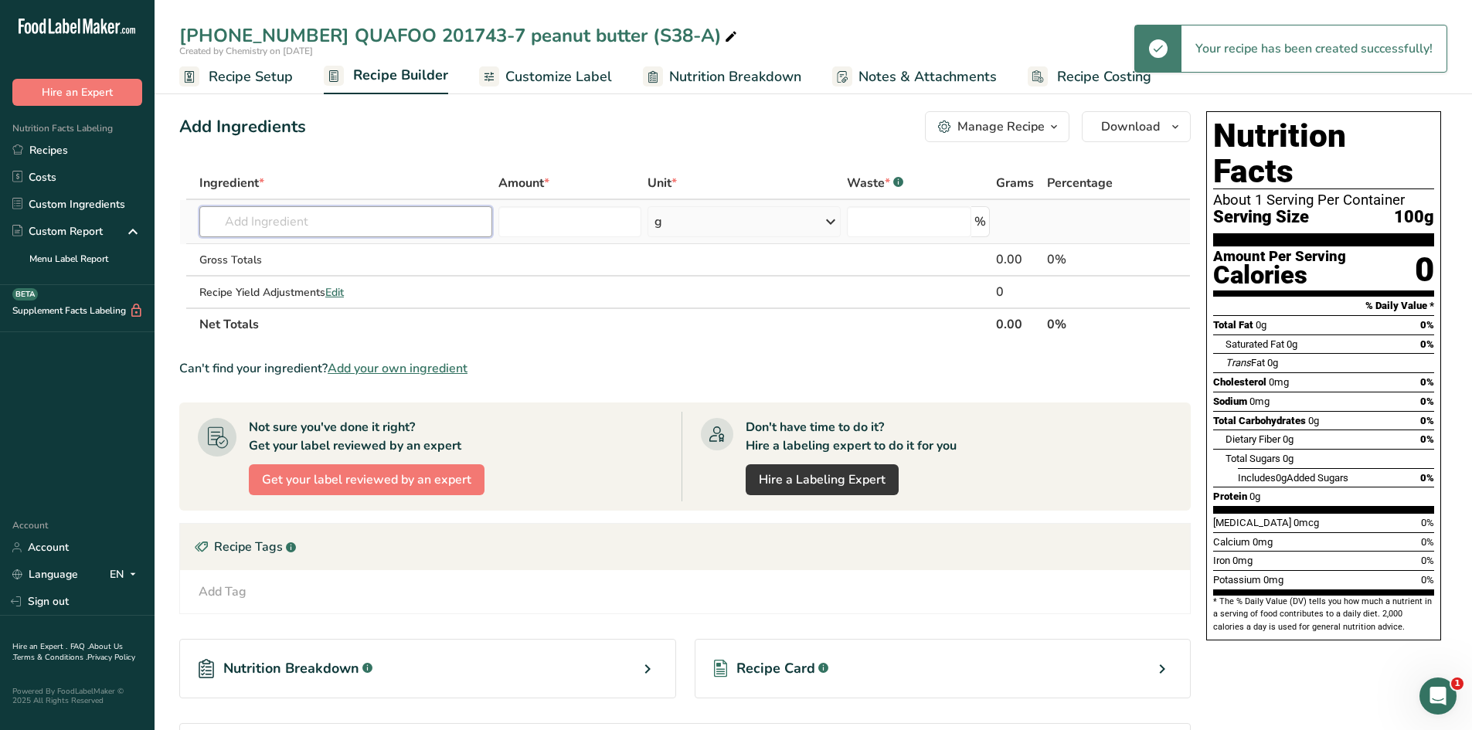
paste input "[PHONE_NUMBER] QUAFOO 201743-7 peanut butter (S38-A)"
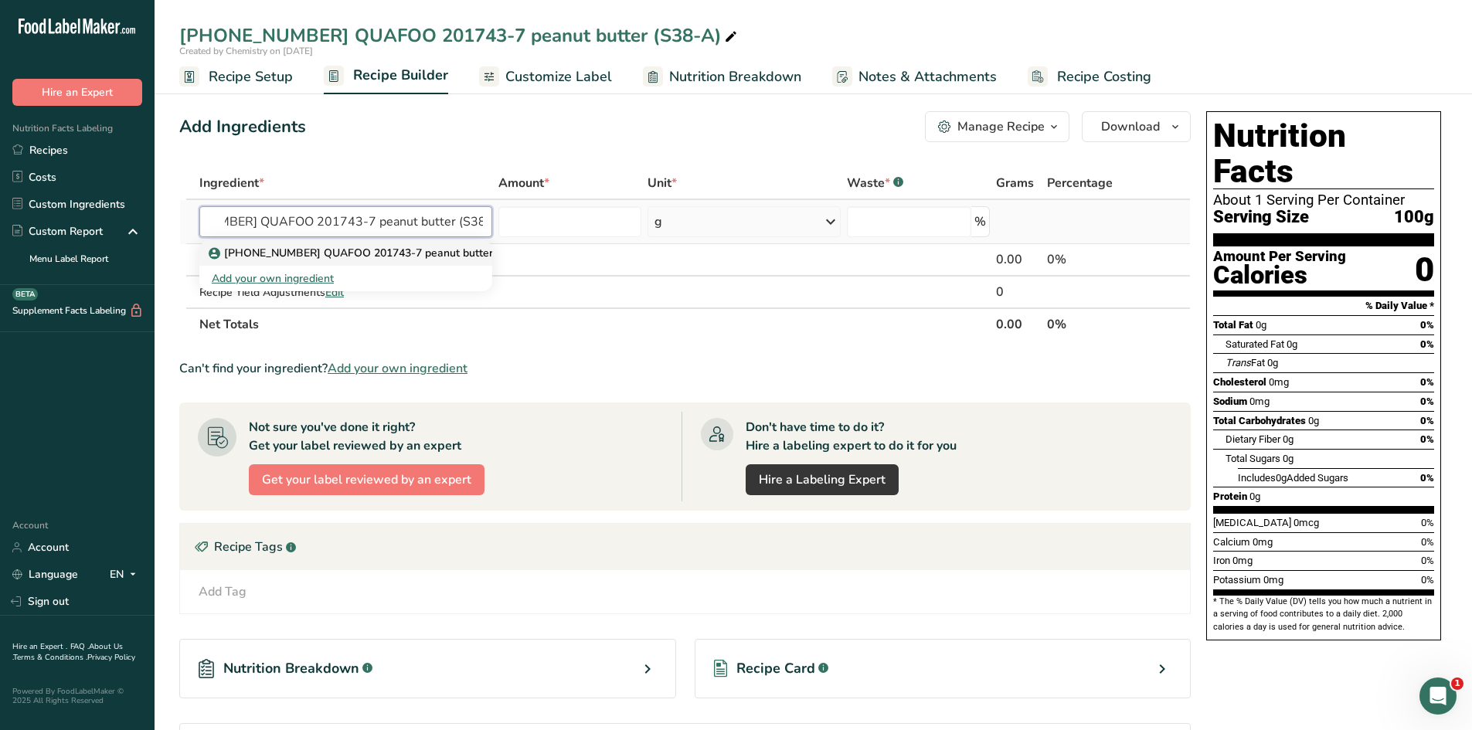
type input "[PHONE_NUMBER] QUAFOO 201743-7 peanut butter (S38-A)"
click at [389, 253] on p "[PHONE_NUMBER] QUAFOO 201743-7 peanut butter (S38-A)" at bounding box center [374, 253] width 324 height 16
type input "[PHONE_NUMBER] QUAFOO 201743-7 peanut butter (S38-A)"
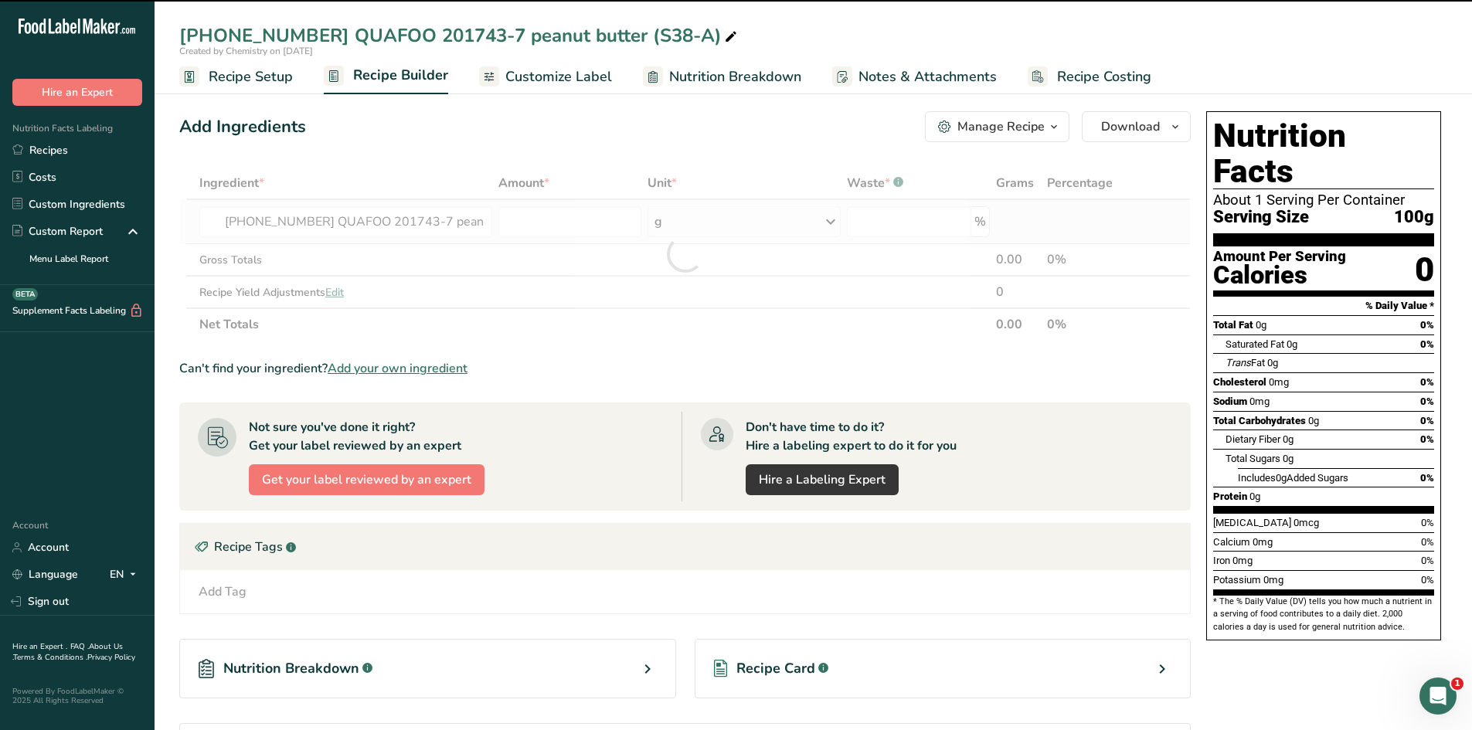
type input "0"
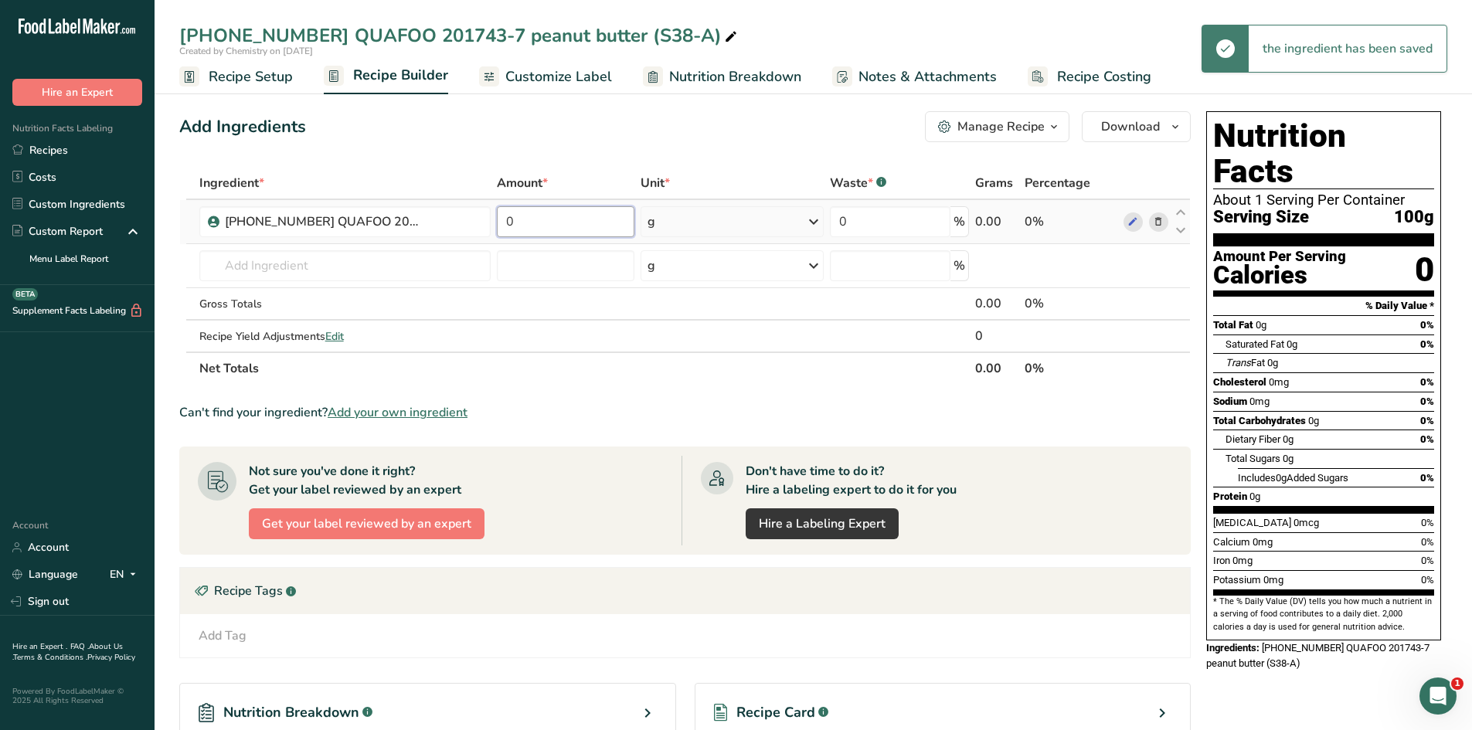
drag, startPoint x: 542, startPoint y: 226, endPoint x: 503, endPoint y: 232, distance: 39.1
click at [503, 232] on input "0" at bounding box center [566, 221] width 138 height 31
type input "100"
click at [549, 162] on div "Add Ingredients Manage Recipe Delete Recipe Duplicate Recipe Scale Recipe Save …" at bounding box center [689, 511] width 1021 height 813
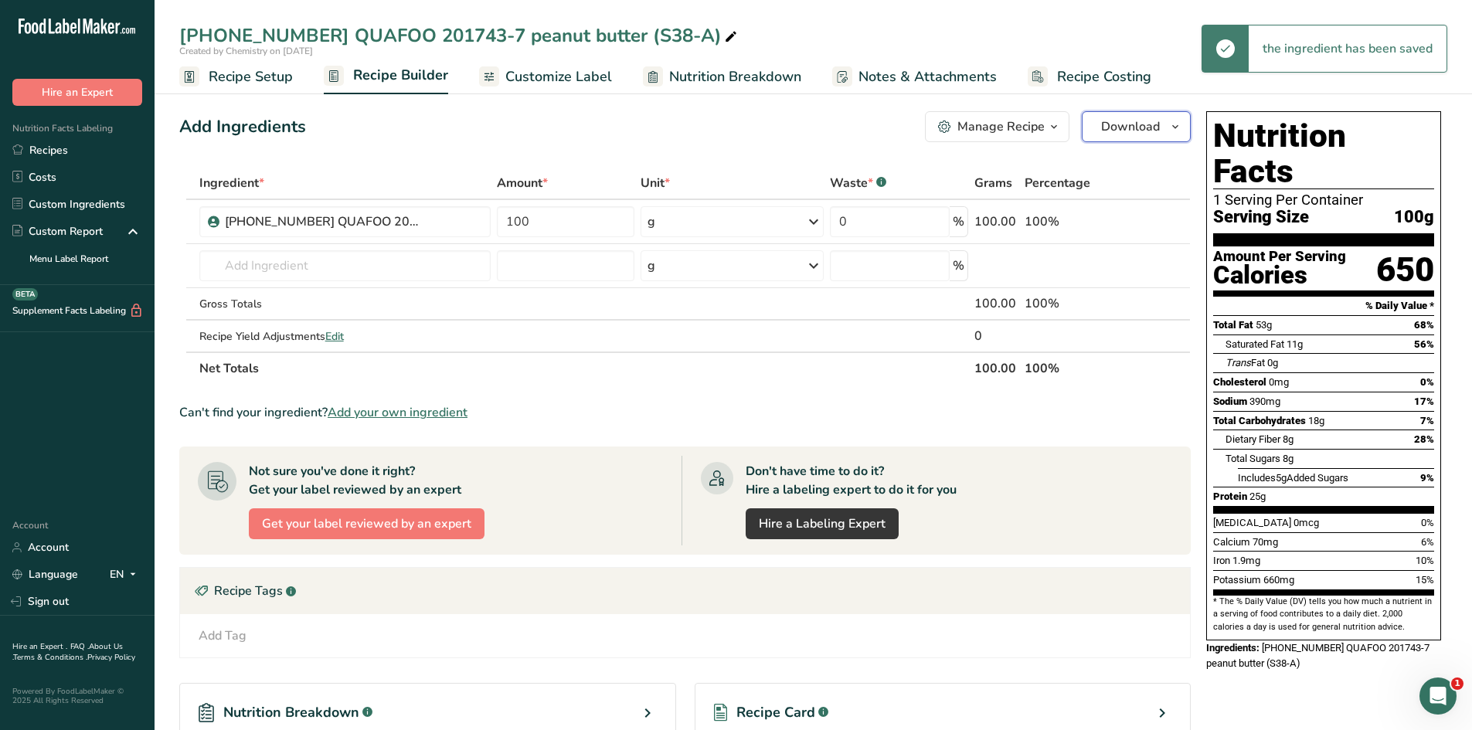
click at [1169, 117] on icon "button" at bounding box center [1175, 126] width 12 height 19
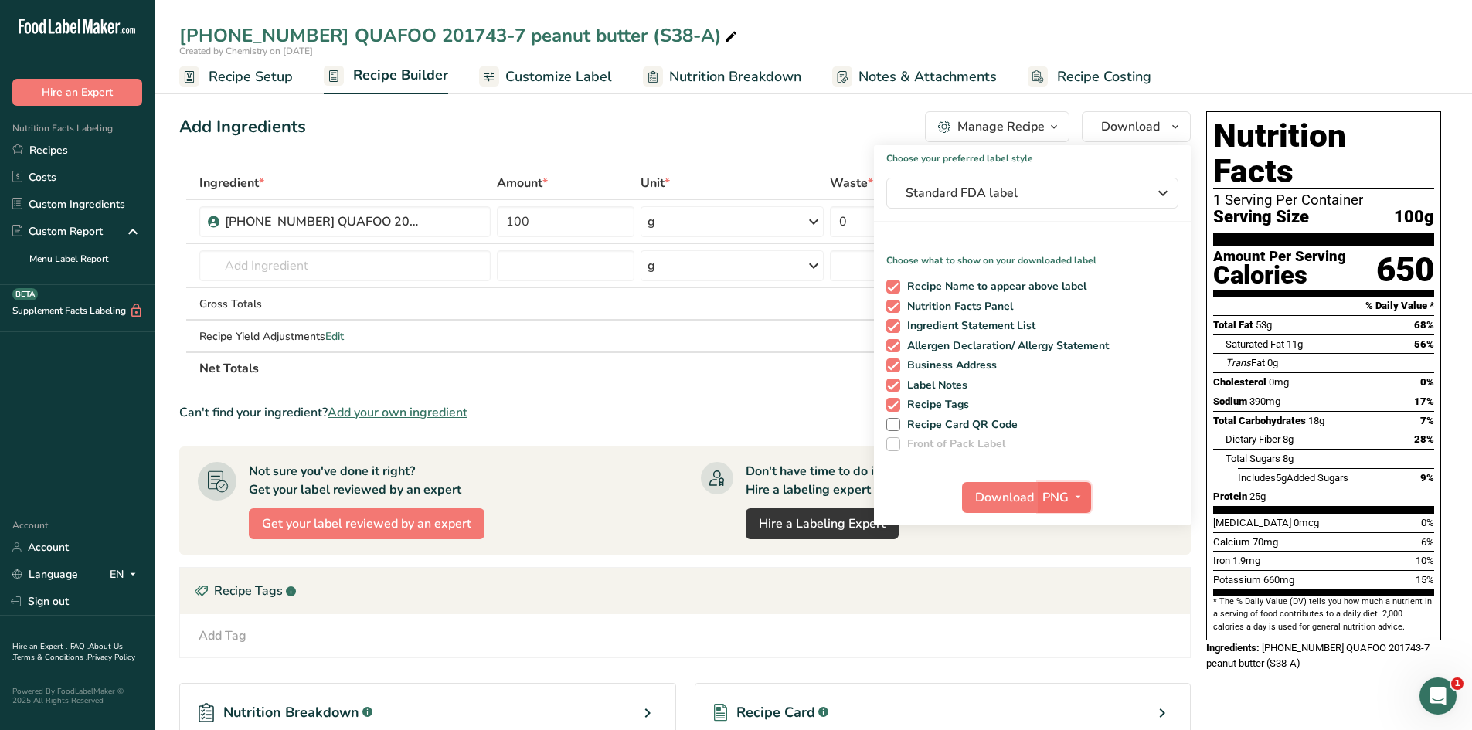
click at [1054, 497] on span "PNG" at bounding box center [1056, 498] width 26 height 19
click at [1066, 598] on link "PDF" at bounding box center [1066, 606] width 49 height 26
click at [1009, 503] on span "Download" at bounding box center [1005, 498] width 59 height 19
click at [251, 83] on span "Recipe Setup" at bounding box center [251, 76] width 84 height 21
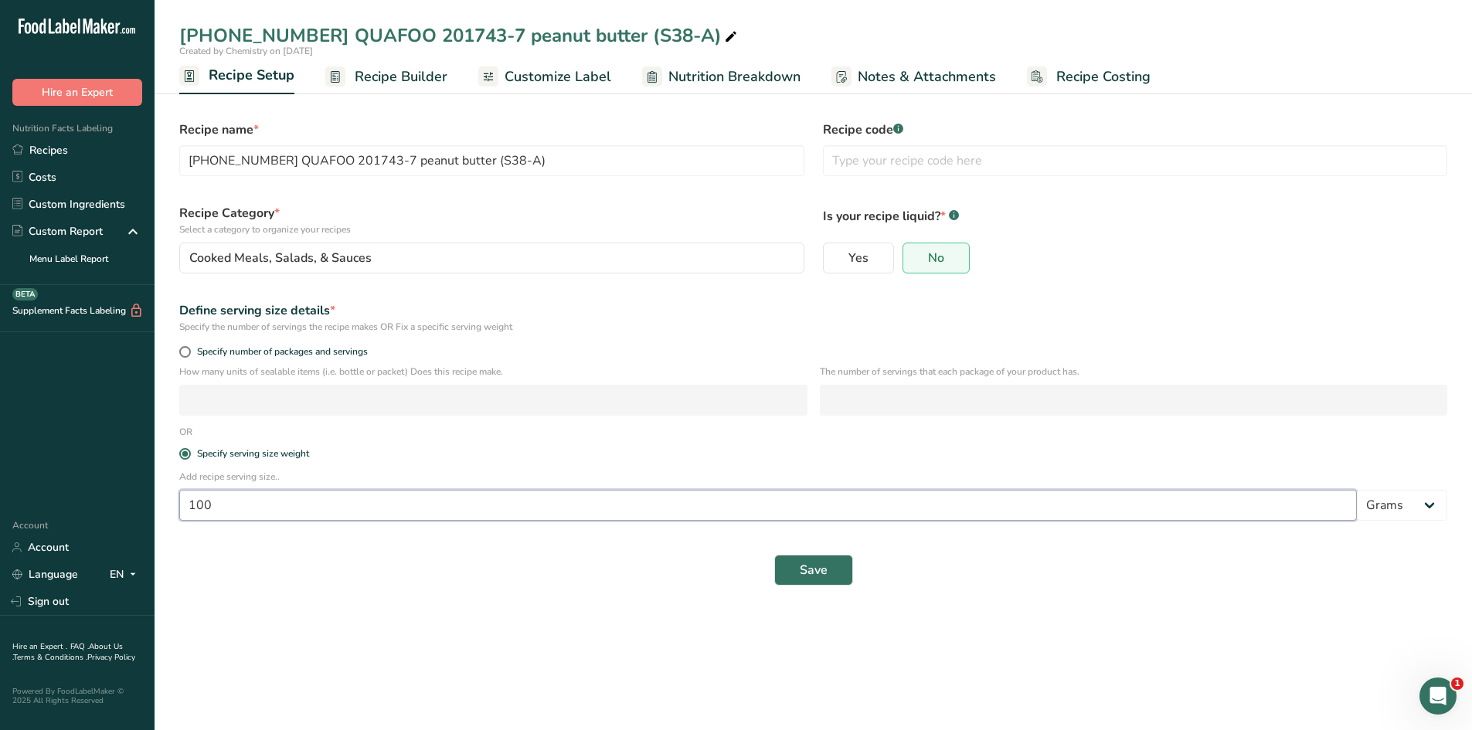
drag, startPoint x: 251, startPoint y: 509, endPoint x: 155, endPoint y: 503, distance: 96.8
click at [155, 503] on section "Recipe name * 25-415090-007 QUAFOO 201743-7 peanut butter (S38-A) Recipe code .…" at bounding box center [814, 345] width 1318 height 530
type input "32"
click at [504, 670] on main "25-415090-007 QUAFOO 201743-7 peanut butter (S38-A) Created by Chemistry on 202…" at bounding box center [736, 365] width 1472 height 730
click at [795, 564] on button "Save" at bounding box center [814, 570] width 79 height 31
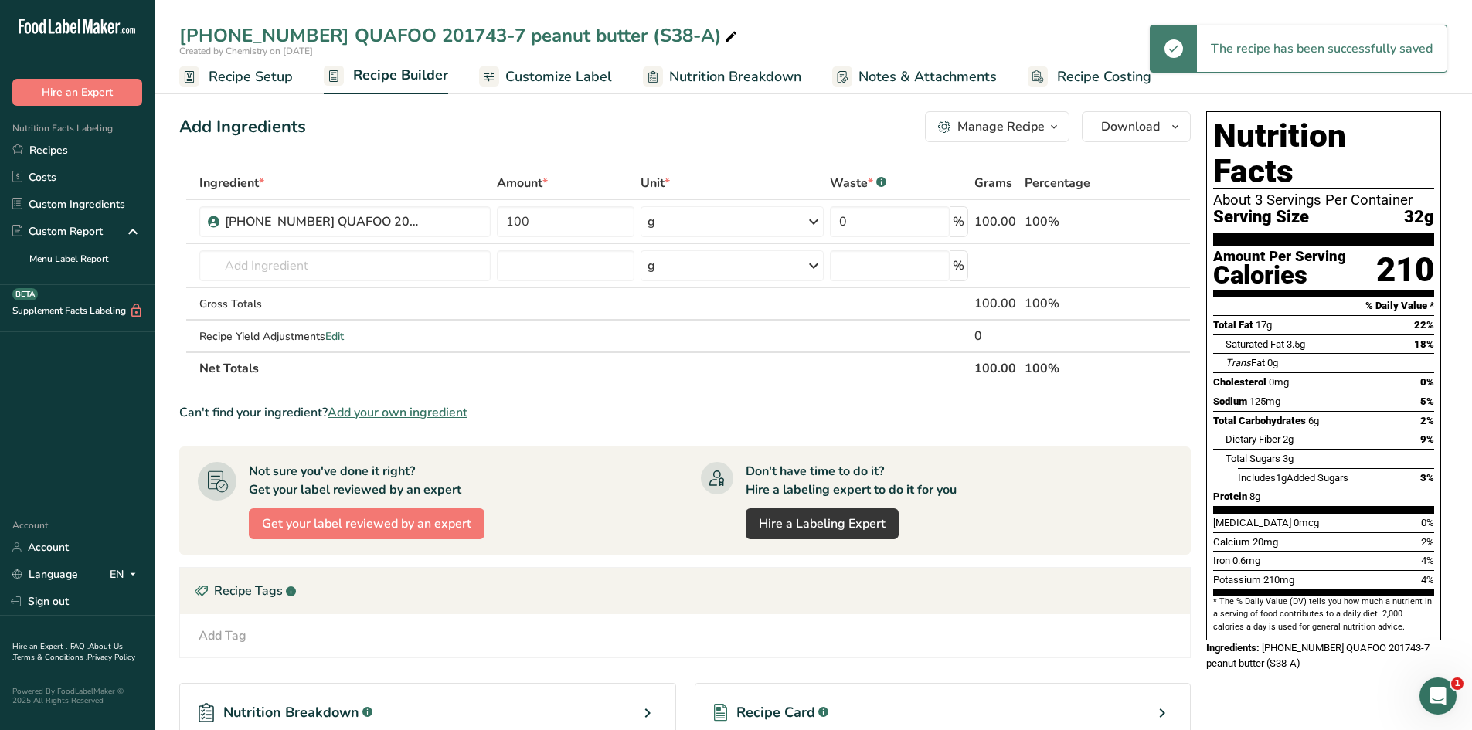
click at [724, 42] on icon at bounding box center [731, 37] width 14 height 22
type input "25-415090-007 QUAFOO 201743-7 peanut butter (S38-A) 32g"
click at [608, 158] on div "Add Ingredients Manage Recipe Delete Recipe Duplicate Recipe Scale Recipe Save …" at bounding box center [689, 511] width 1021 height 813
click at [608, 77] on ul "Recipe Setup Recipe Builder Customize Label Nutrition Breakdown Notes & Attachm…" at bounding box center [814, 76] width 1318 height 36
click at [596, 83] on span "Customize Label" at bounding box center [559, 76] width 107 height 21
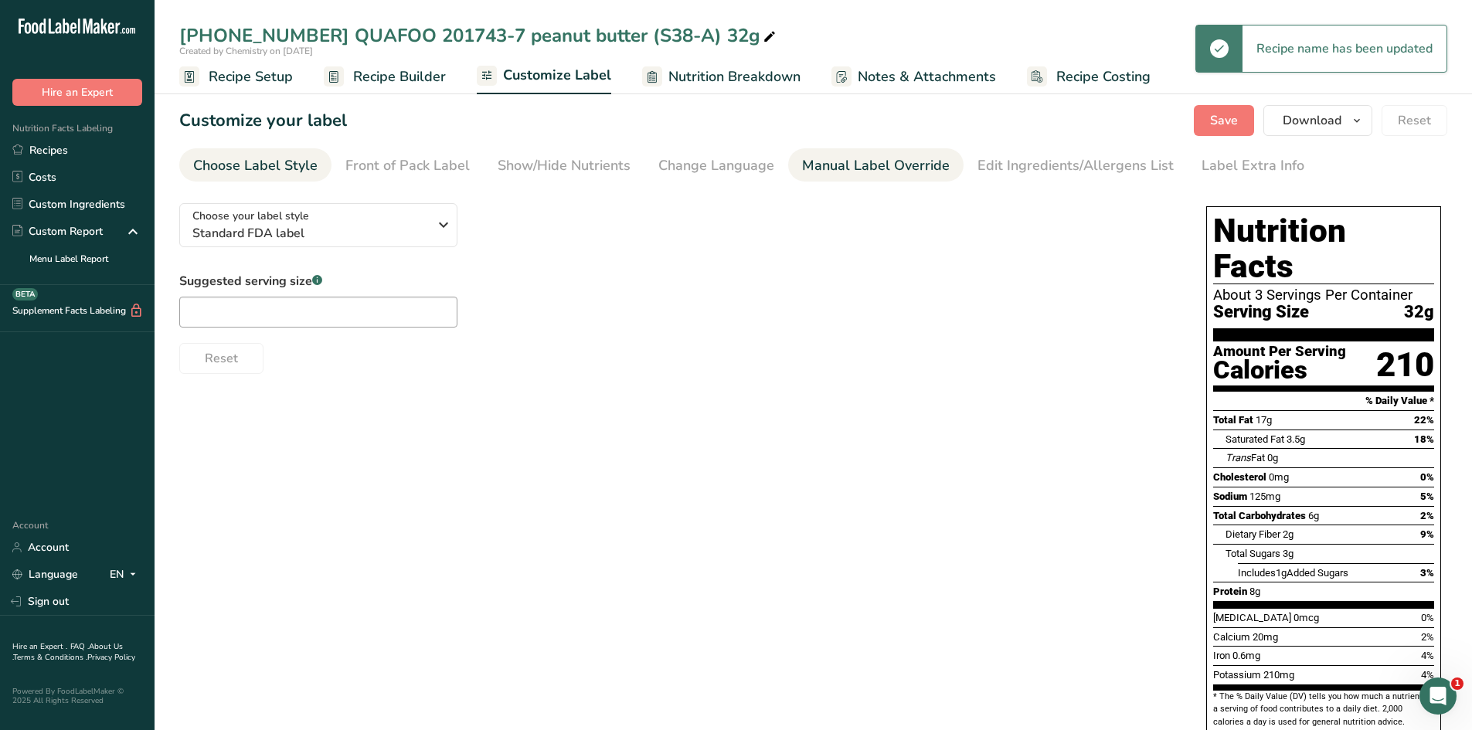
click at [874, 170] on div "Manual Label Override" at bounding box center [876, 165] width 148 height 21
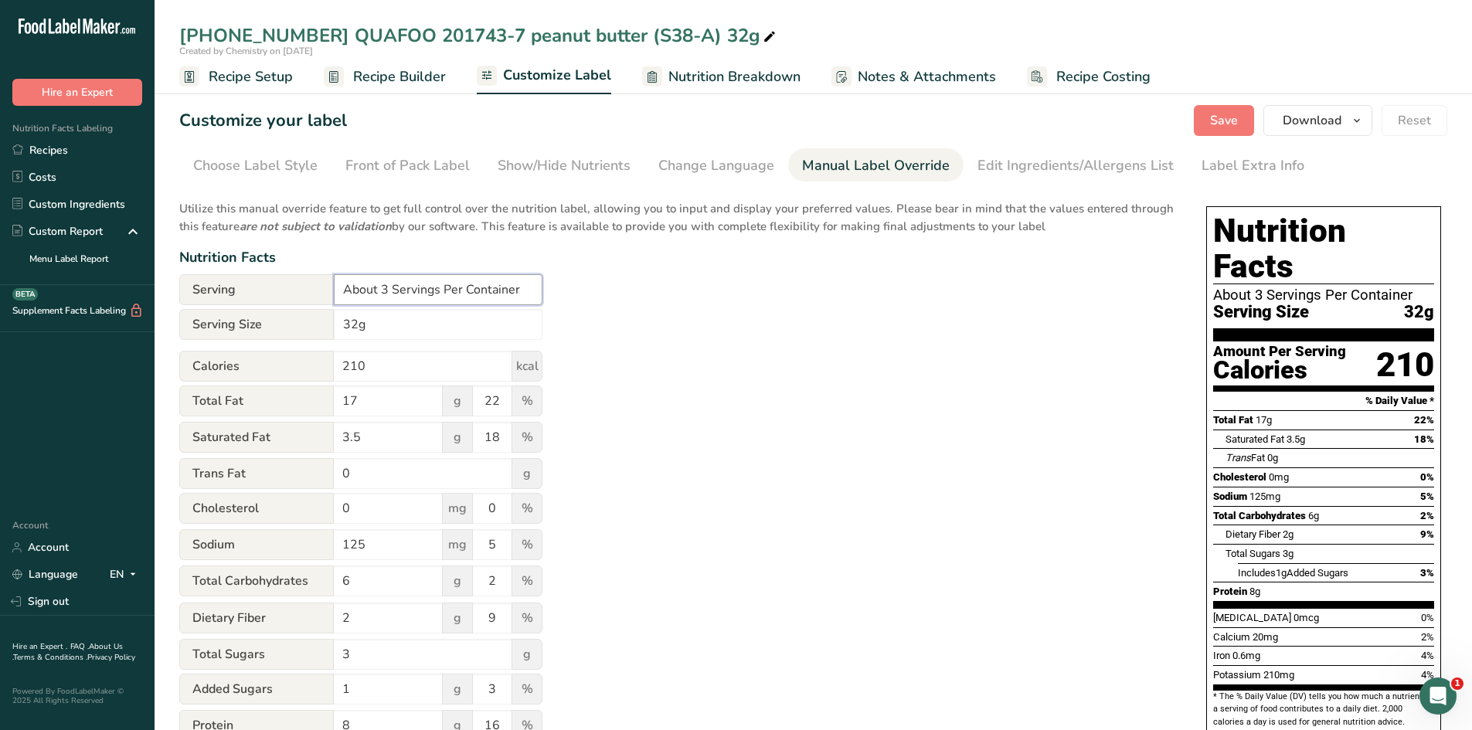
click at [388, 288] on input "About 3 Servings Per Container" at bounding box center [438, 289] width 209 height 31
type input "About 14 Servings Per Container"
click at [696, 318] on div "Utilize this manual override feature to get full control over the nutrition lab…" at bounding box center [677, 561] width 996 height 740
click at [1214, 121] on span "Save" at bounding box center [1224, 120] width 28 height 19
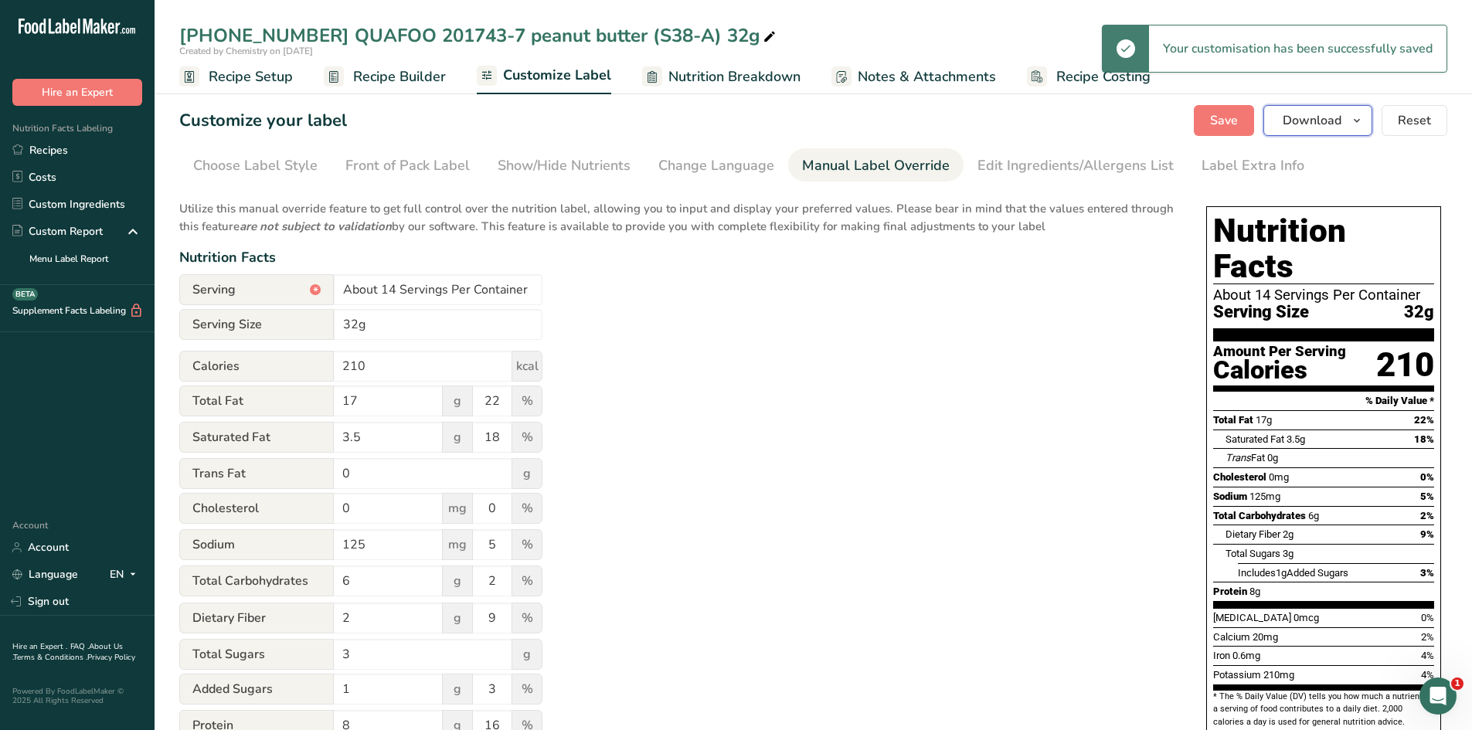
click at [1360, 123] on icon "button" at bounding box center [1357, 120] width 12 height 19
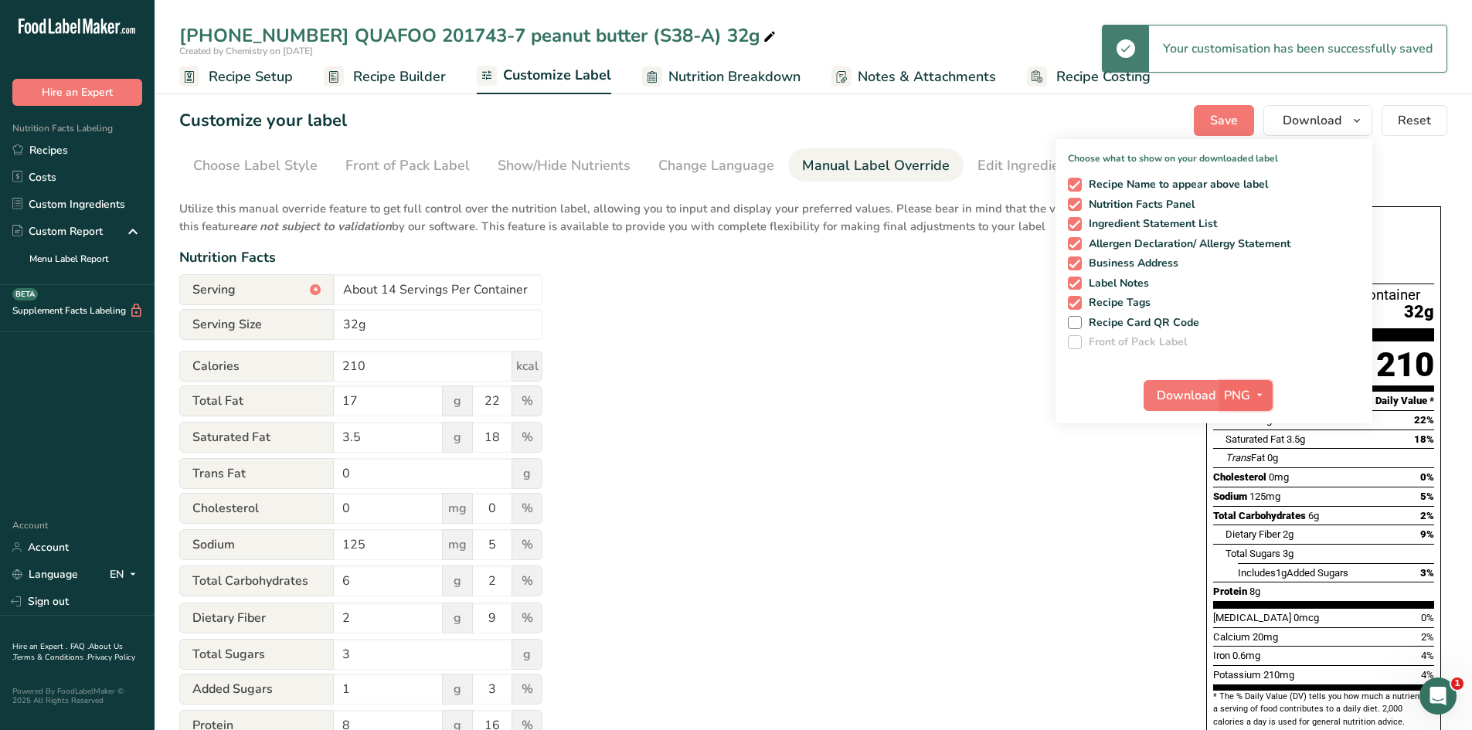
click at [1236, 391] on span "PNG" at bounding box center [1237, 395] width 26 height 19
click at [1247, 496] on link "PDF" at bounding box center [1248, 504] width 49 height 26
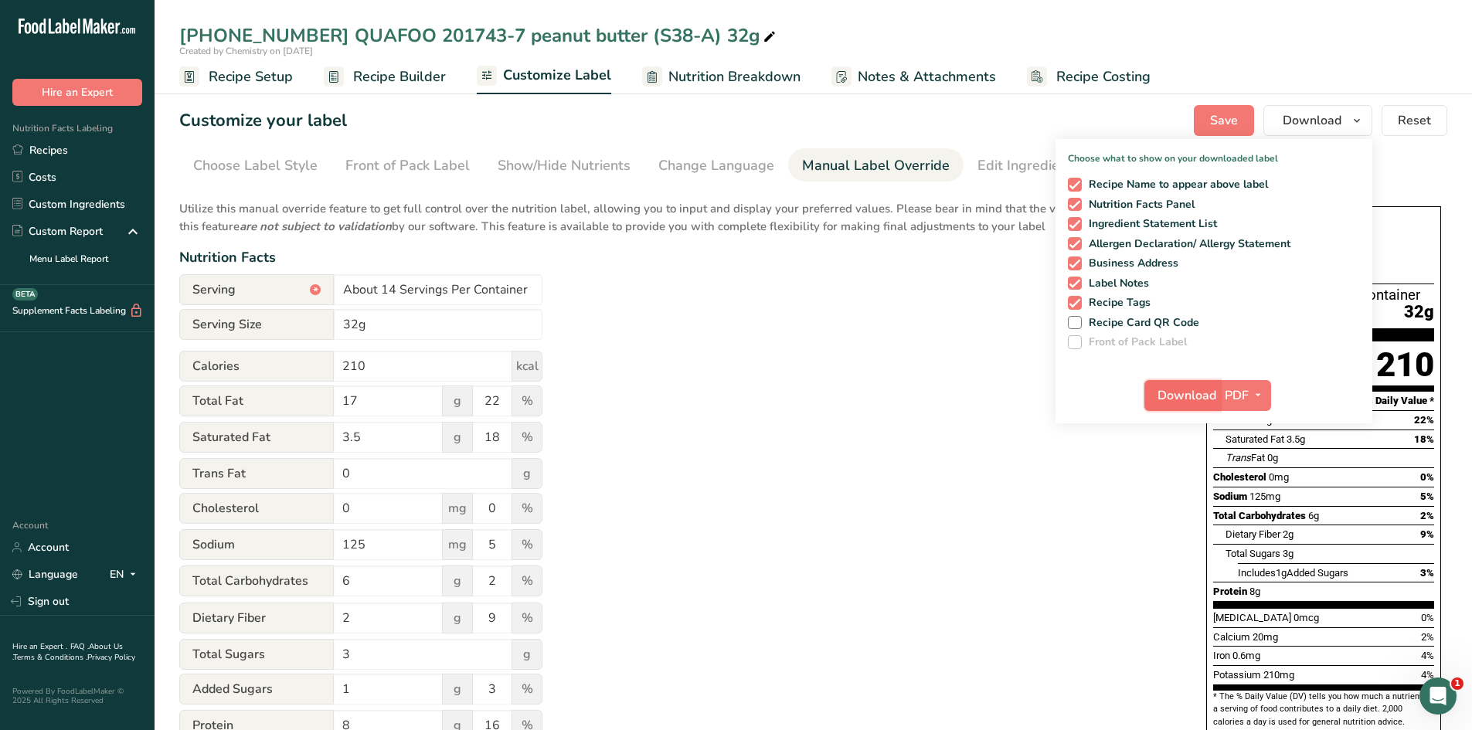
click at [1187, 401] on span "Download" at bounding box center [1187, 395] width 59 height 19
click at [69, 202] on link "Custom Ingredients" at bounding box center [77, 204] width 155 height 27
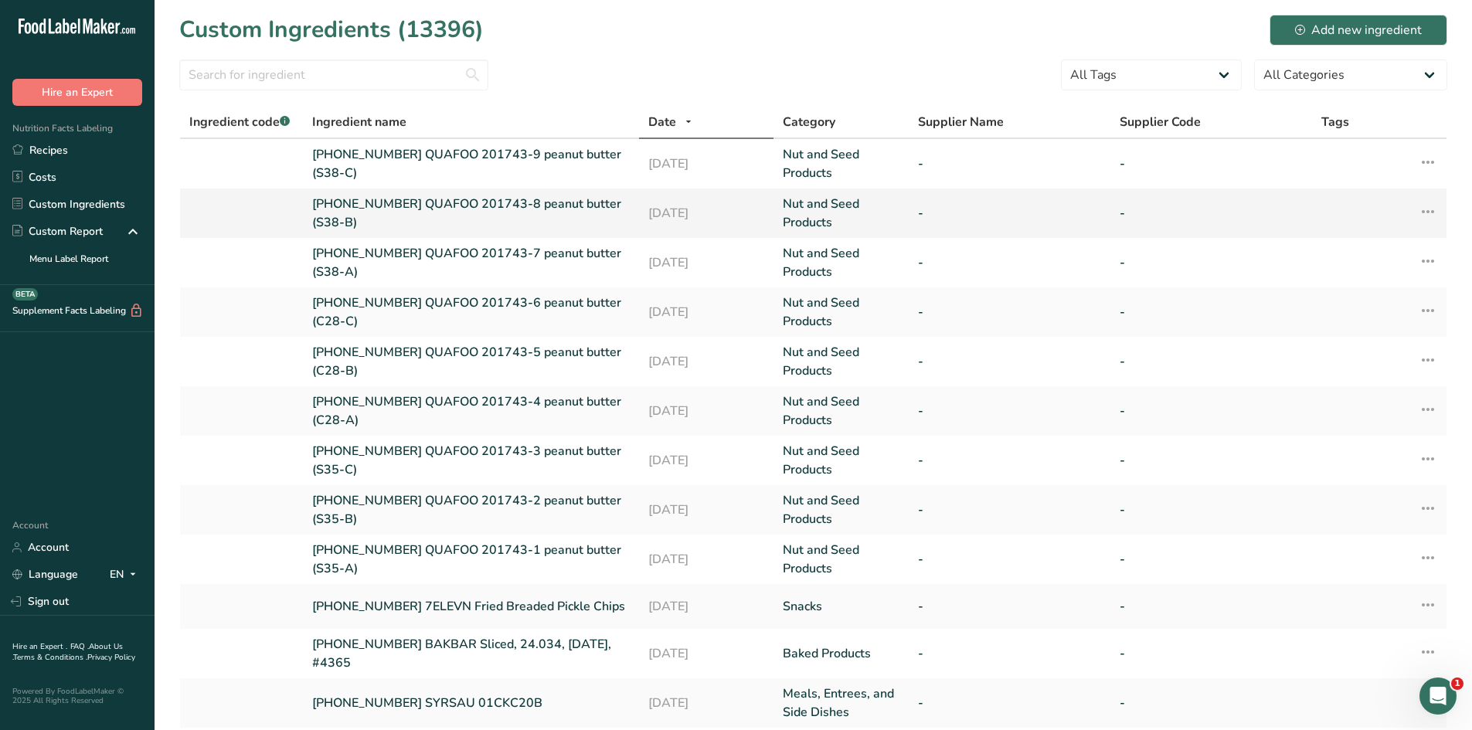
drag, startPoint x: 308, startPoint y: 202, endPoint x: 424, endPoint y: 218, distance: 116.3
click at [424, 218] on td "[PHONE_NUMBER] QUAFOO 201743-8 peanut butter (S38-B)" at bounding box center [471, 213] width 336 height 49
copy link "[PHONE_NUMBER] QUAFOO 201743-8 peanut butter (S38-B)"
click at [58, 148] on link "Recipes" at bounding box center [77, 150] width 155 height 27
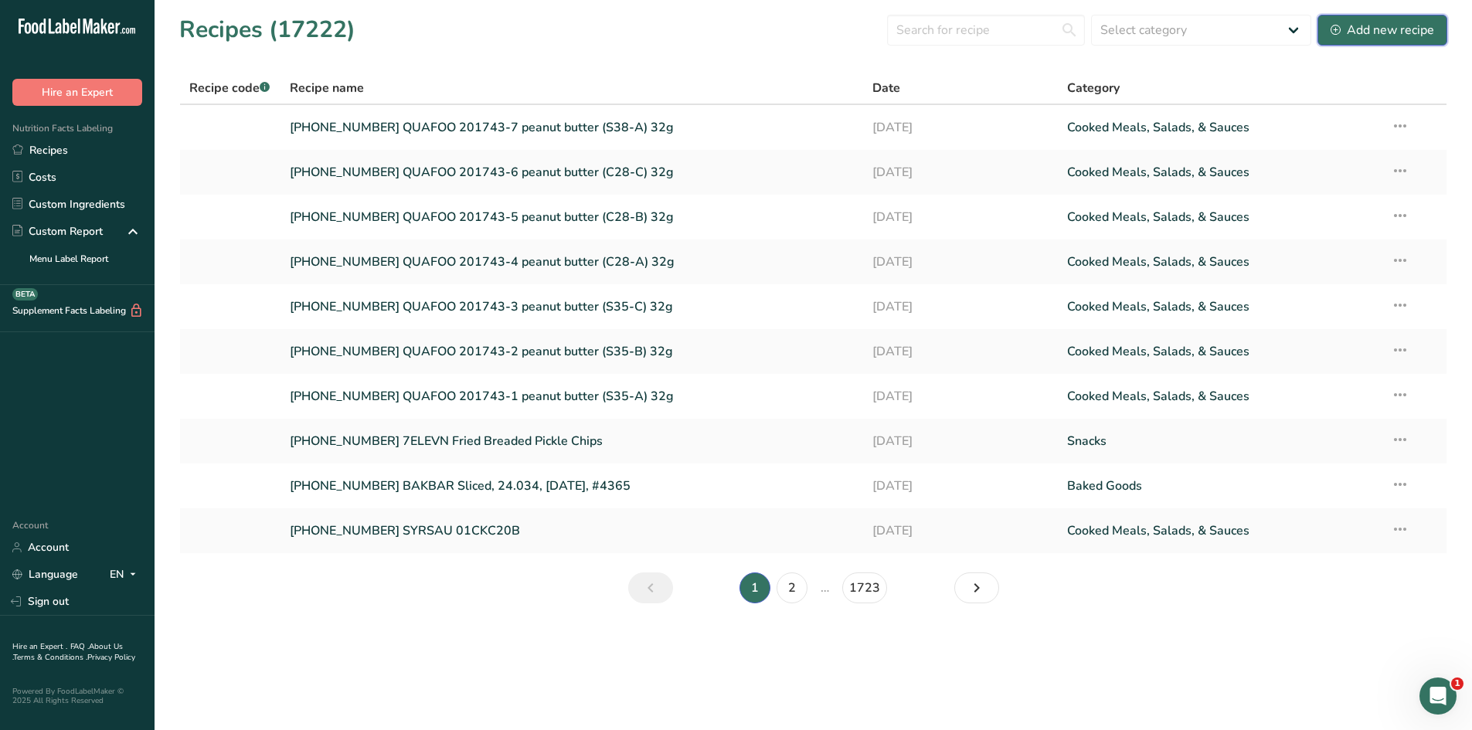
click at [1375, 27] on div "Add new recipe" at bounding box center [1383, 30] width 104 height 19
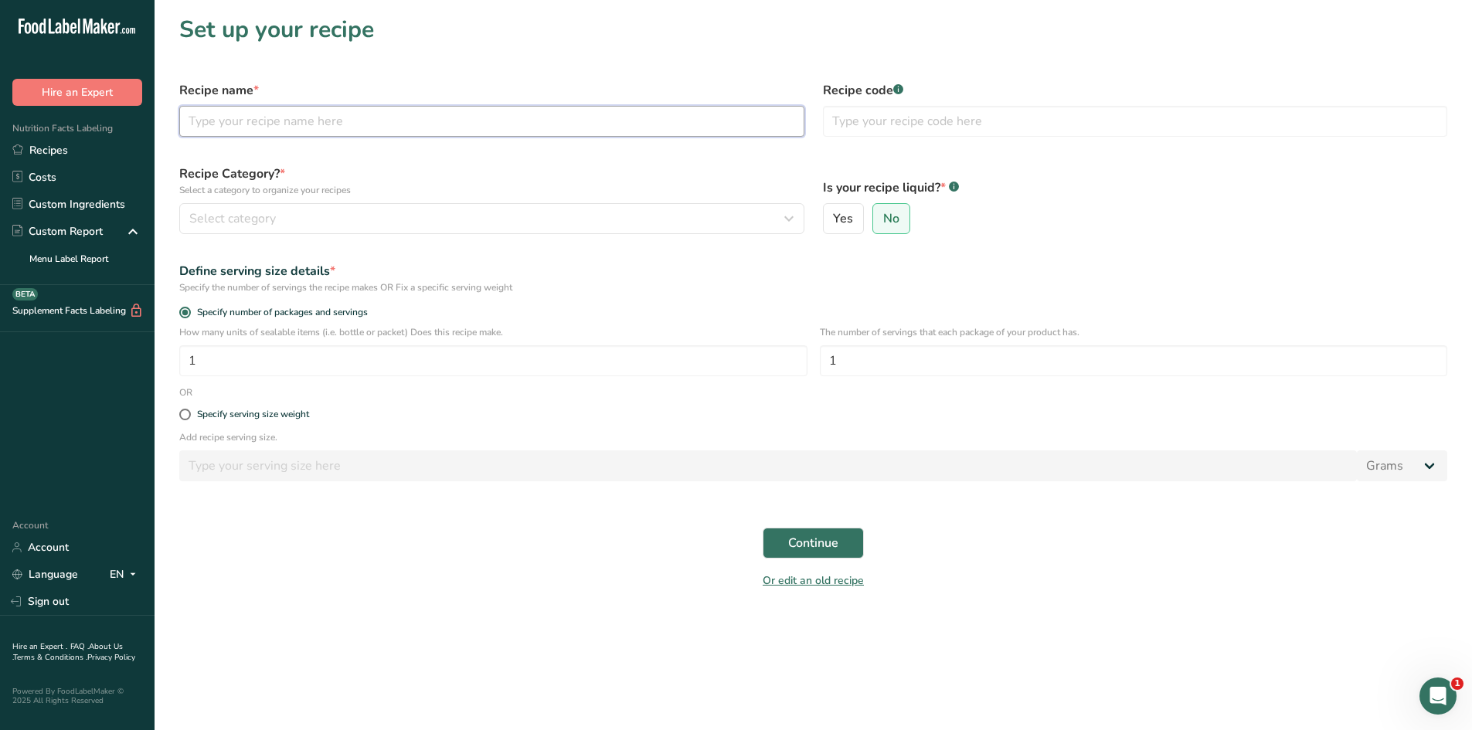
paste input "[PHONE_NUMBER] QUAFOO 201743-8 peanut butter (S38-B)"
type input "[PHONE_NUMBER] QUAFOO 201743-8 peanut butter (S38-B)"
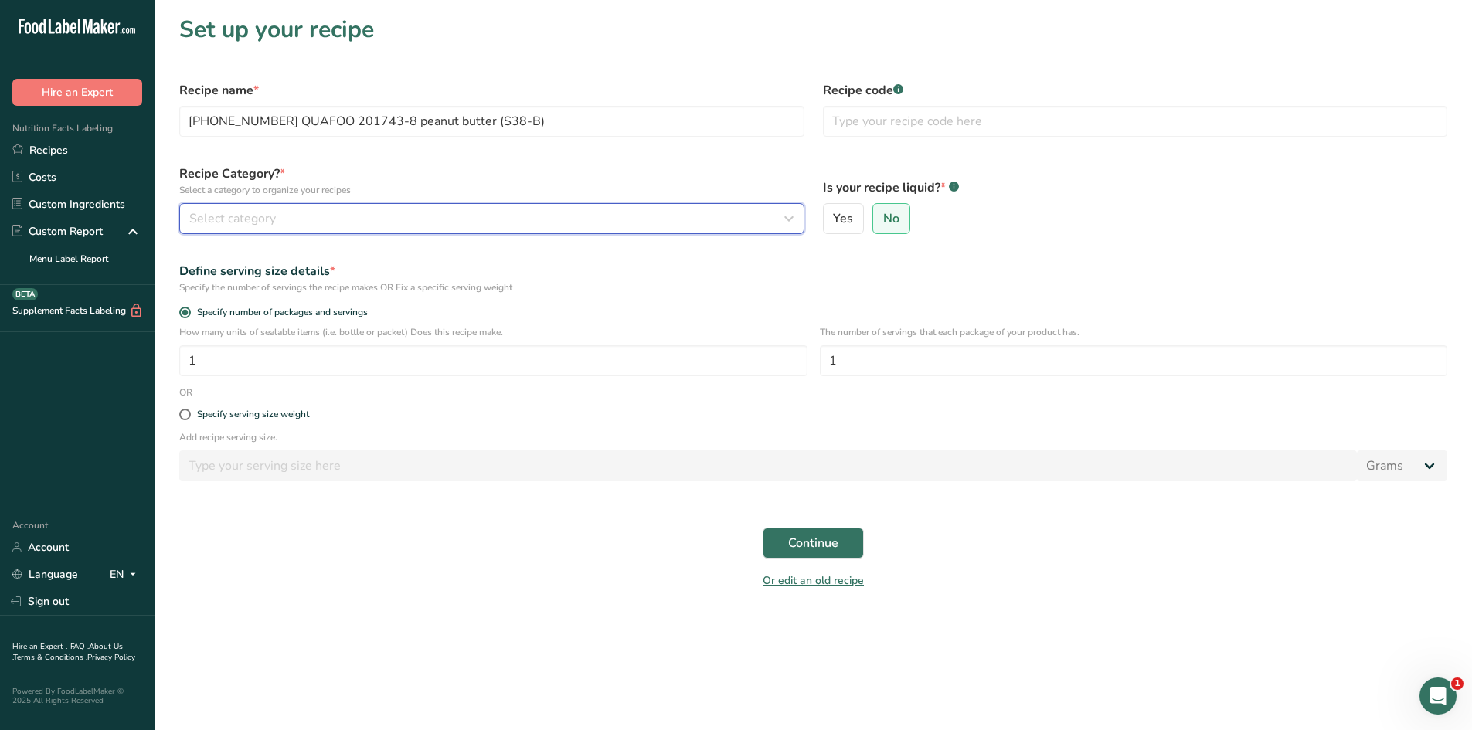
click at [329, 216] on div "Select category" at bounding box center [487, 218] width 596 height 19
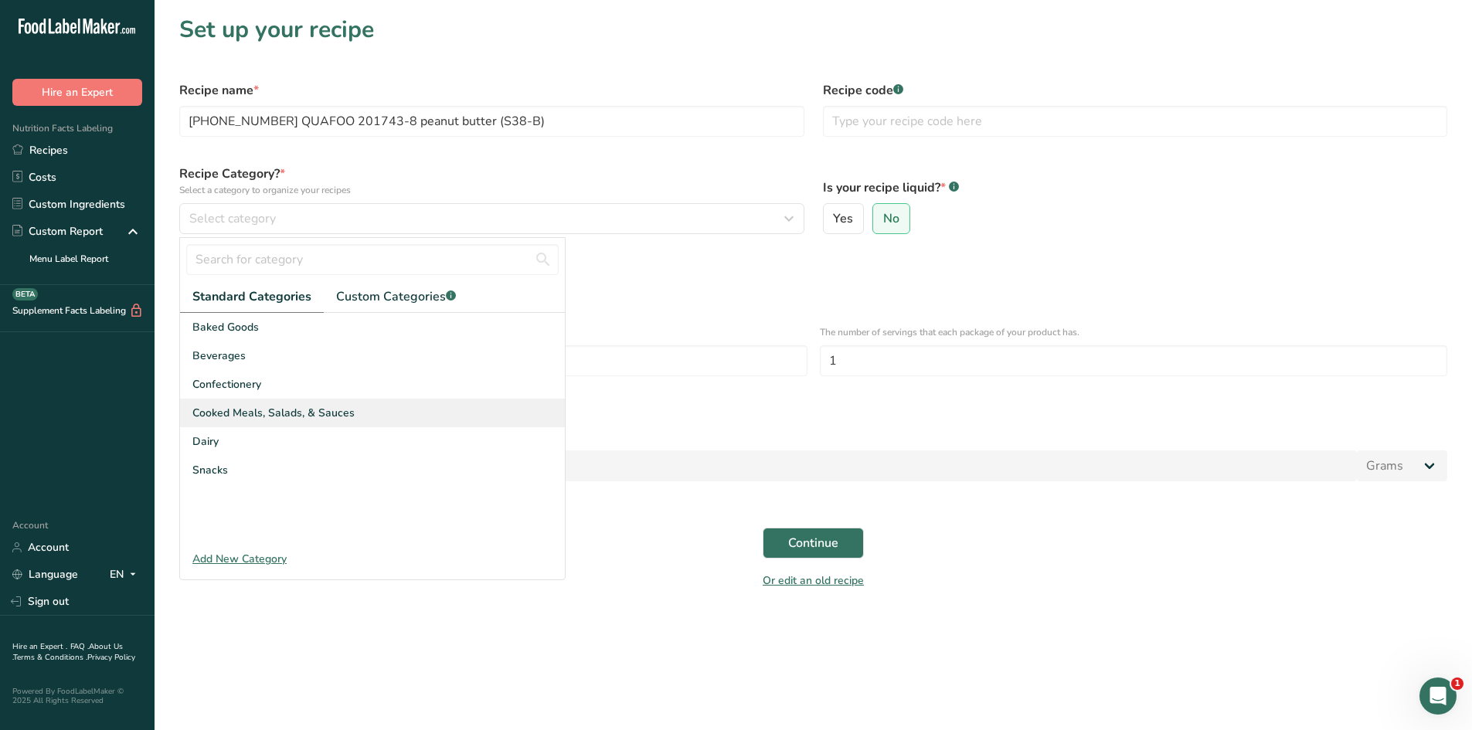
click at [317, 405] on span "Cooked Meals, Salads, & Sauces" at bounding box center [273, 413] width 162 height 16
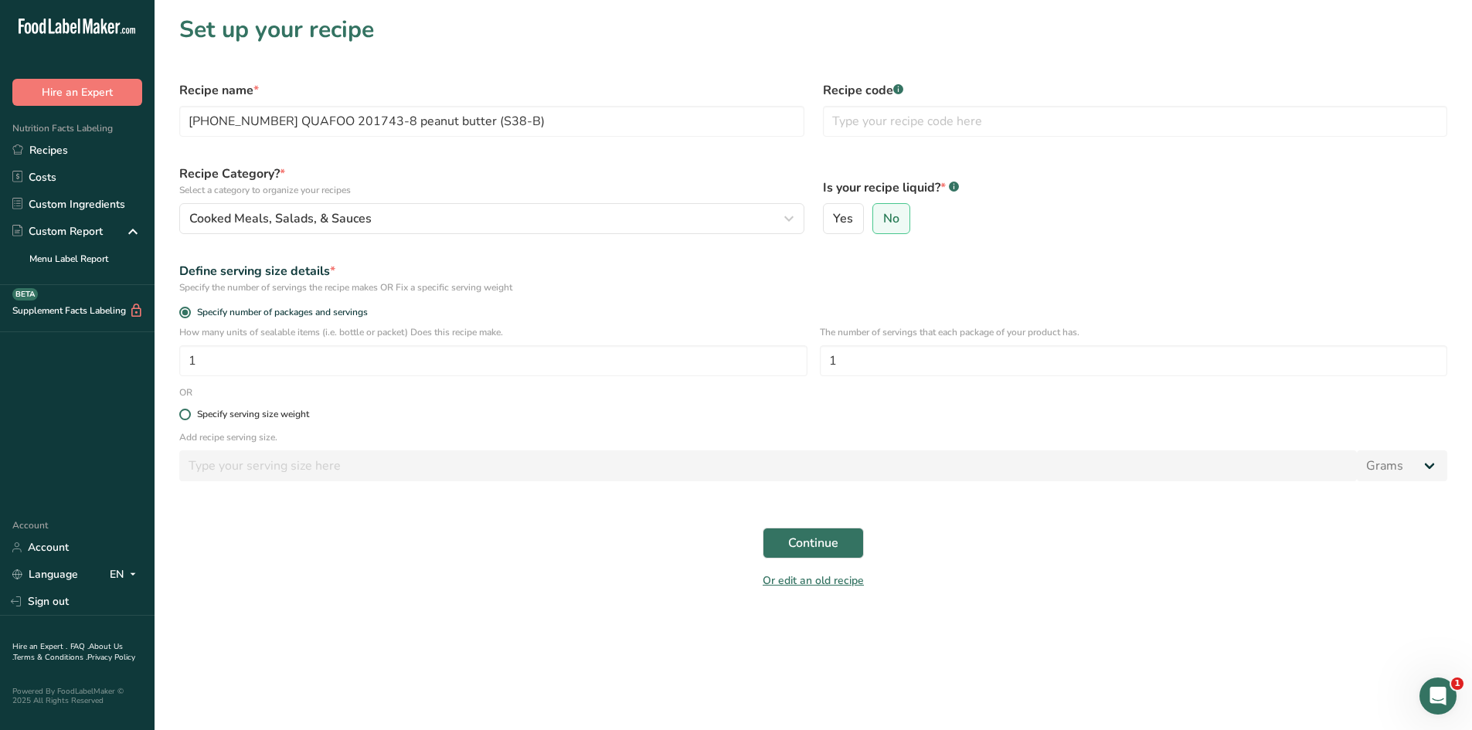
click at [189, 417] on span at bounding box center [185, 415] width 12 height 12
click at [189, 417] on input "Specify serving size weight" at bounding box center [184, 415] width 10 height 10
radio input "true"
radio input "false"
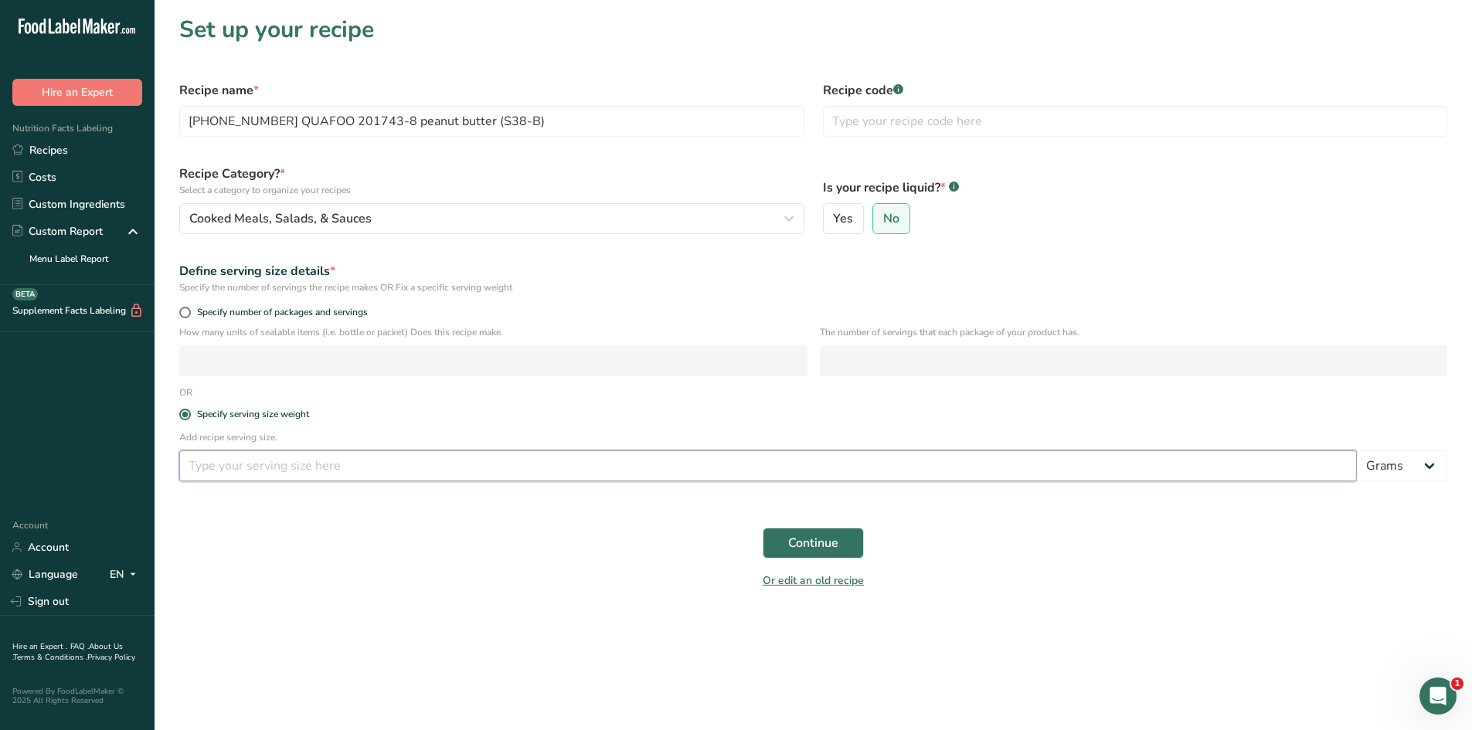
click at [245, 460] on input "number" at bounding box center [768, 466] width 1178 height 31
type input "100"
click at [395, 549] on div "Continue" at bounding box center [813, 543] width 1287 height 49
click at [795, 546] on span "Continue" at bounding box center [813, 543] width 50 height 19
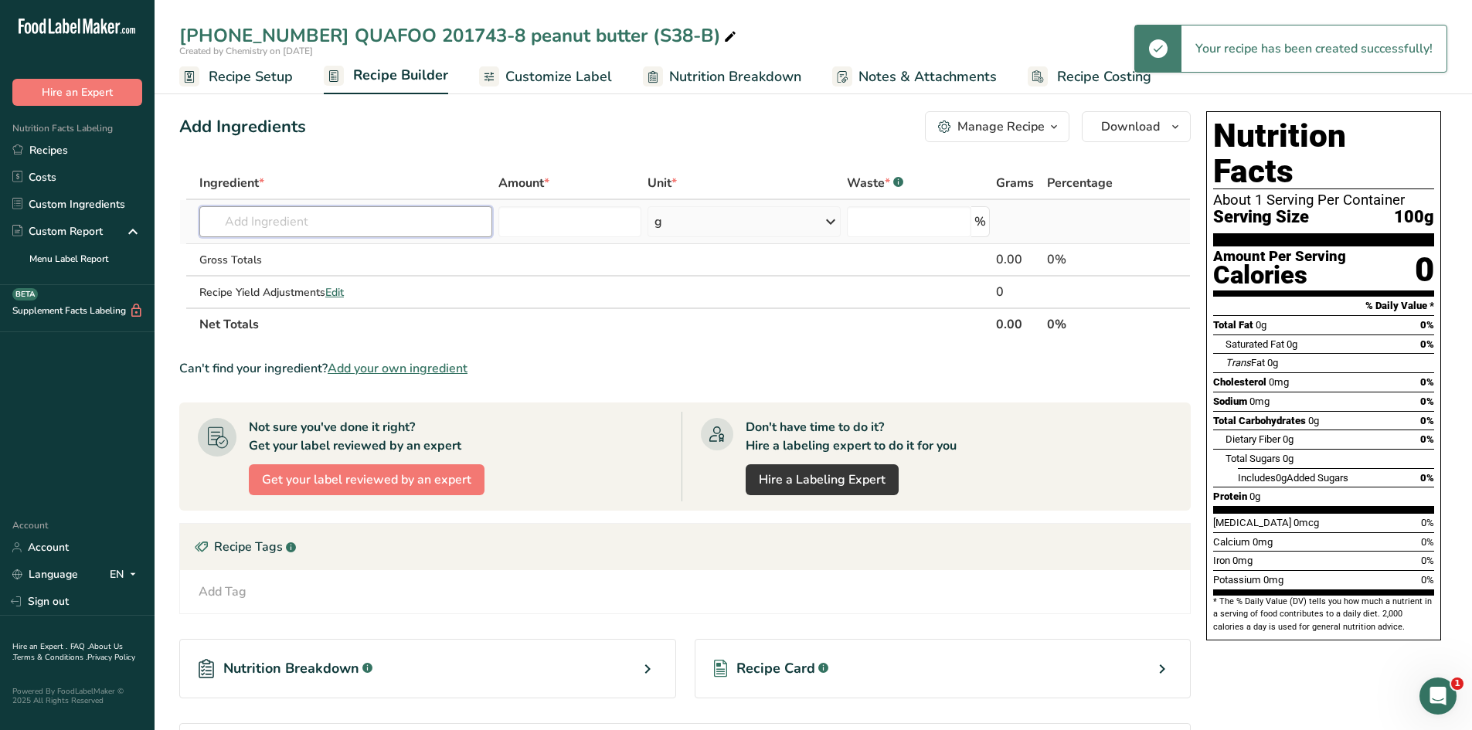
paste input "[PHONE_NUMBER] QUAFOO 201743-8 peanut butter (S38-B)"
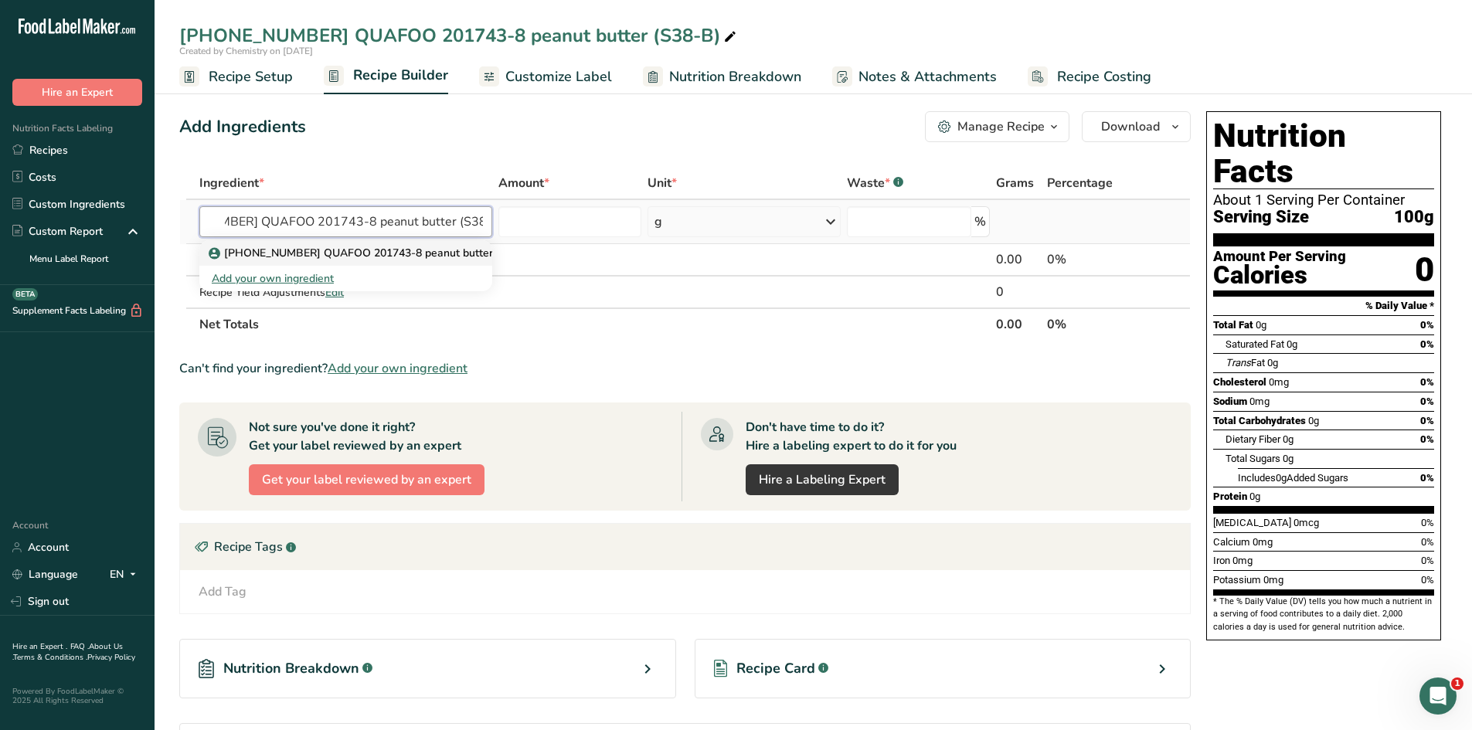
type input "[PHONE_NUMBER] QUAFOO 201743-8 peanut butter (S38-B)"
click at [458, 257] on p "[PHONE_NUMBER] QUAFOO 201743-8 peanut butter (S38-B)" at bounding box center [374, 253] width 324 height 16
type input "[PHONE_NUMBER] QUAFOO 201743-8 peanut butter (S38-B)"
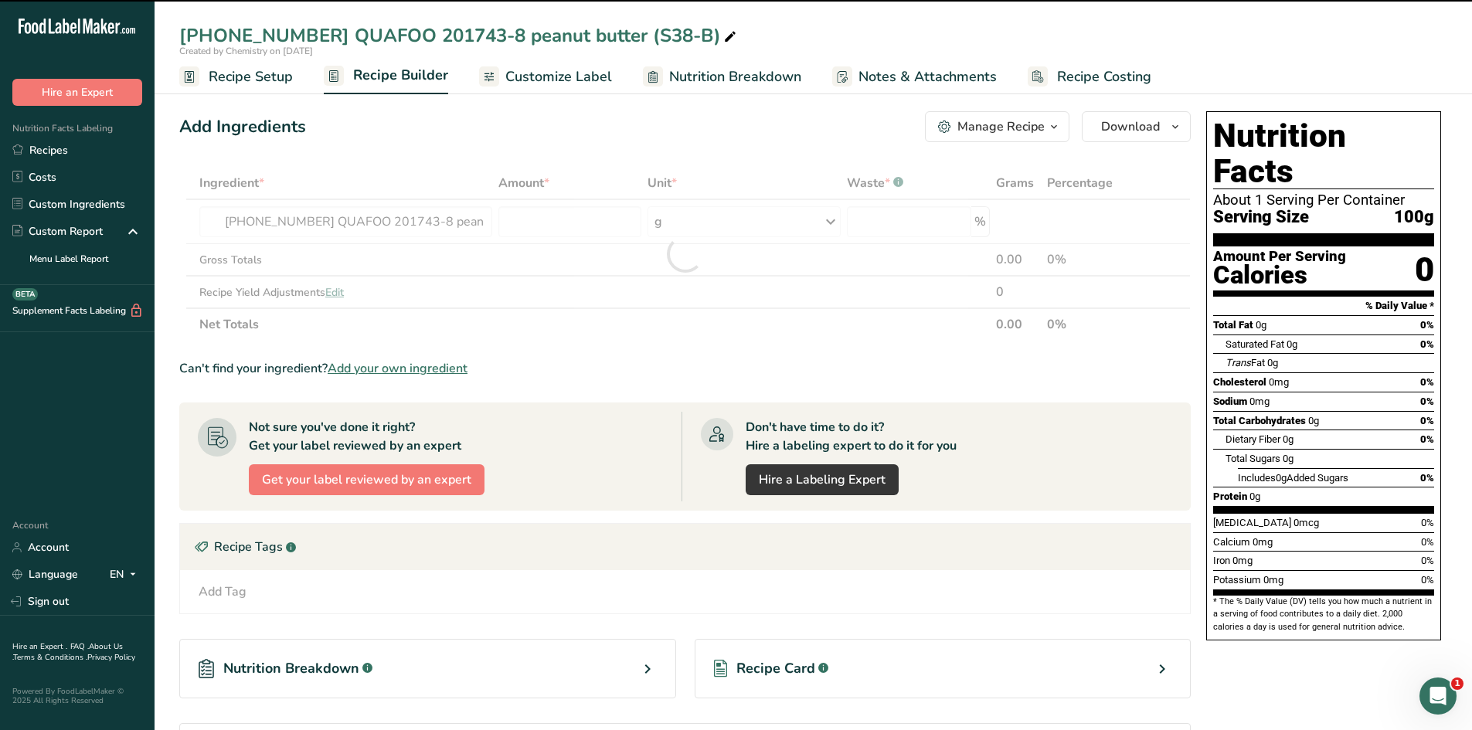
type input "0"
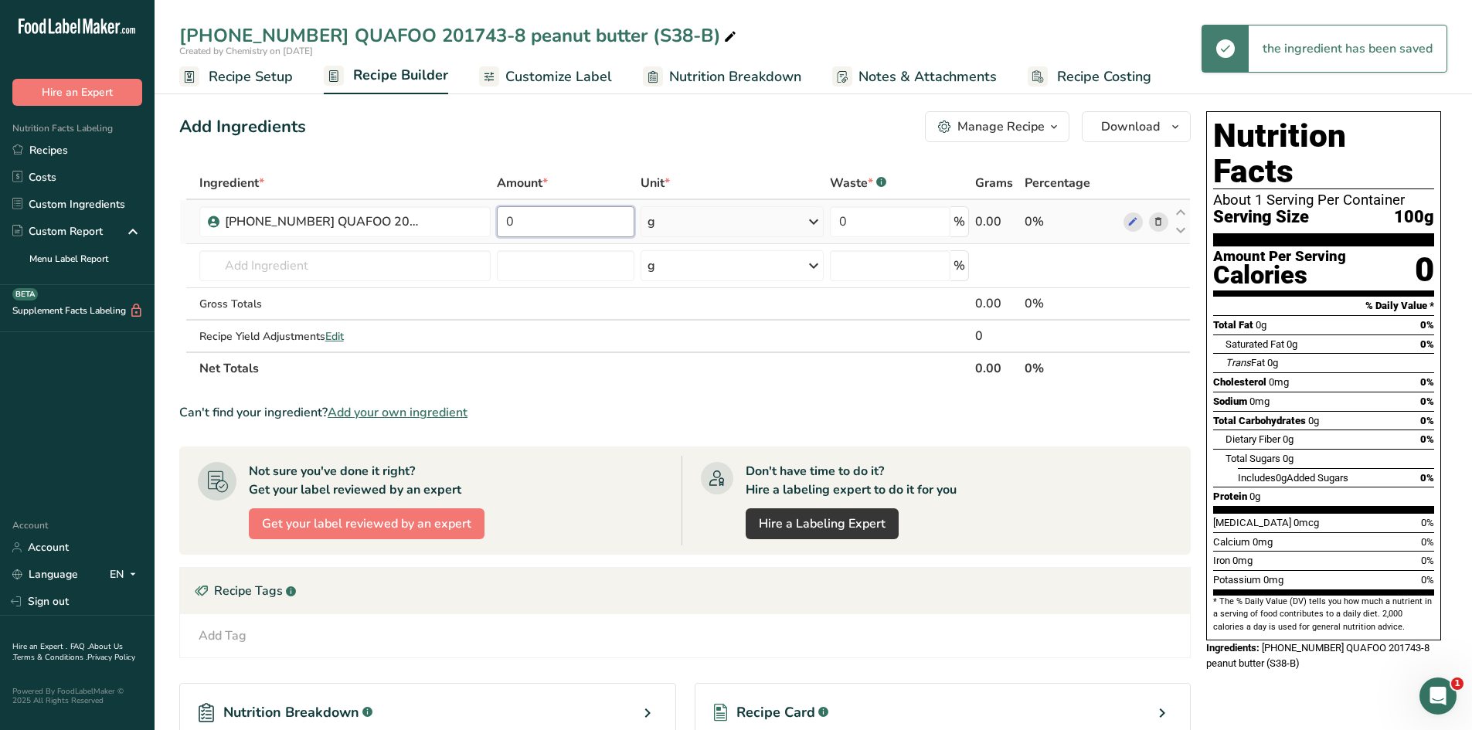
drag, startPoint x: 557, startPoint y: 220, endPoint x: 503, endPoint y: 213, distance: 54.5
click at [503, 213] on input "0" at bounding box center [566, 221] width 138 height 31
type input "100"
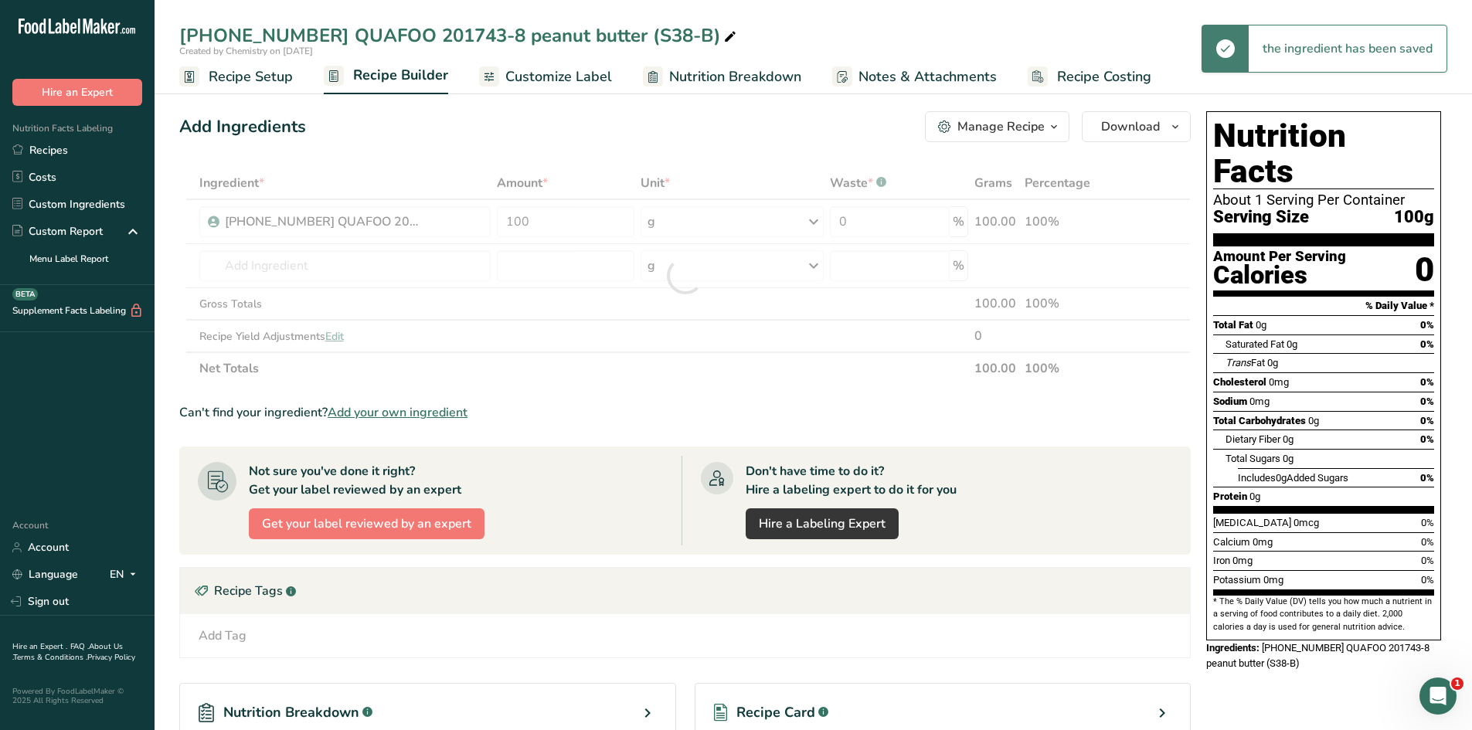
click at [506, 155] on div "Add Ingredients Manage Recipe Delete Recipe Duplicate Recipe Scale Recipe Save …" at bounding box center [689, 511] width 1021 height 813
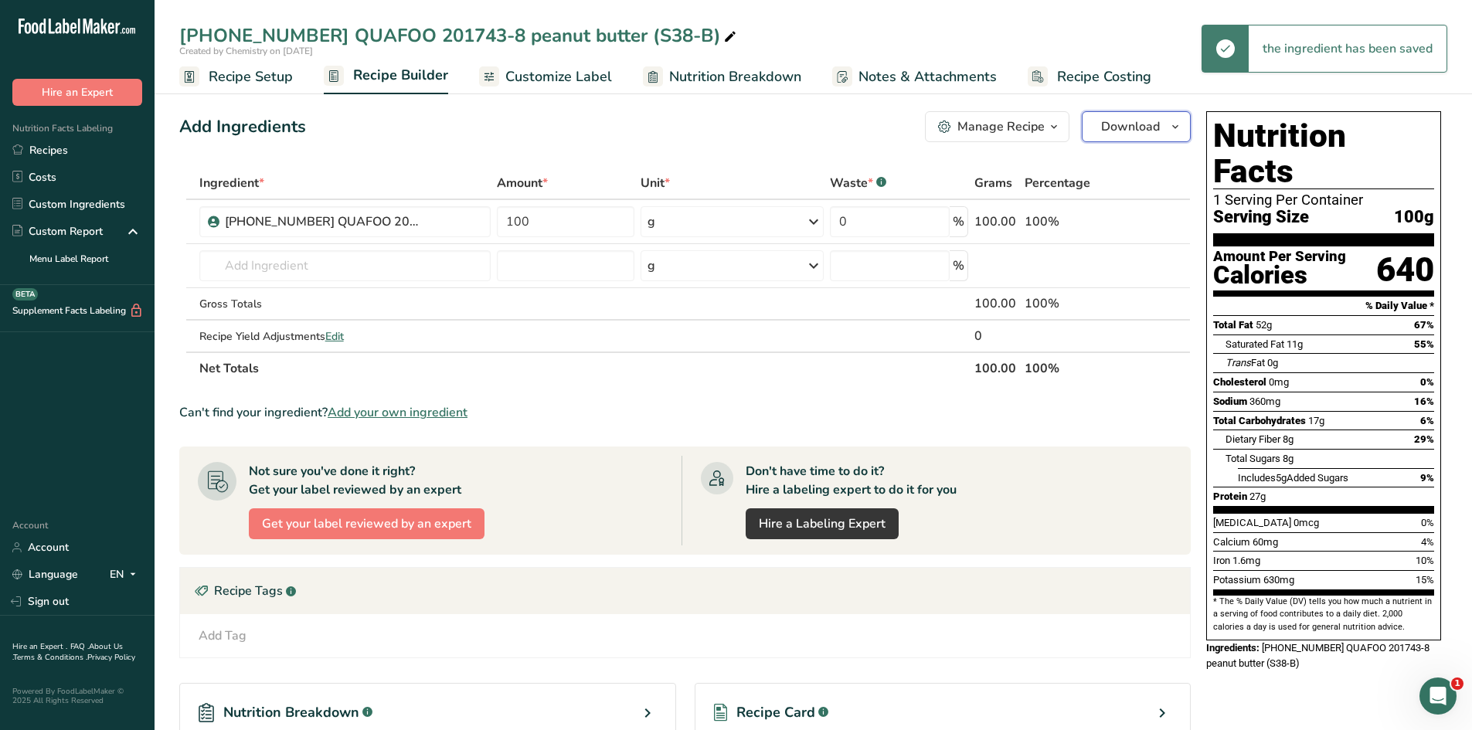
click at [1175, 118] on icon "button" at bounding box center [1175, 126] width 12 height 19
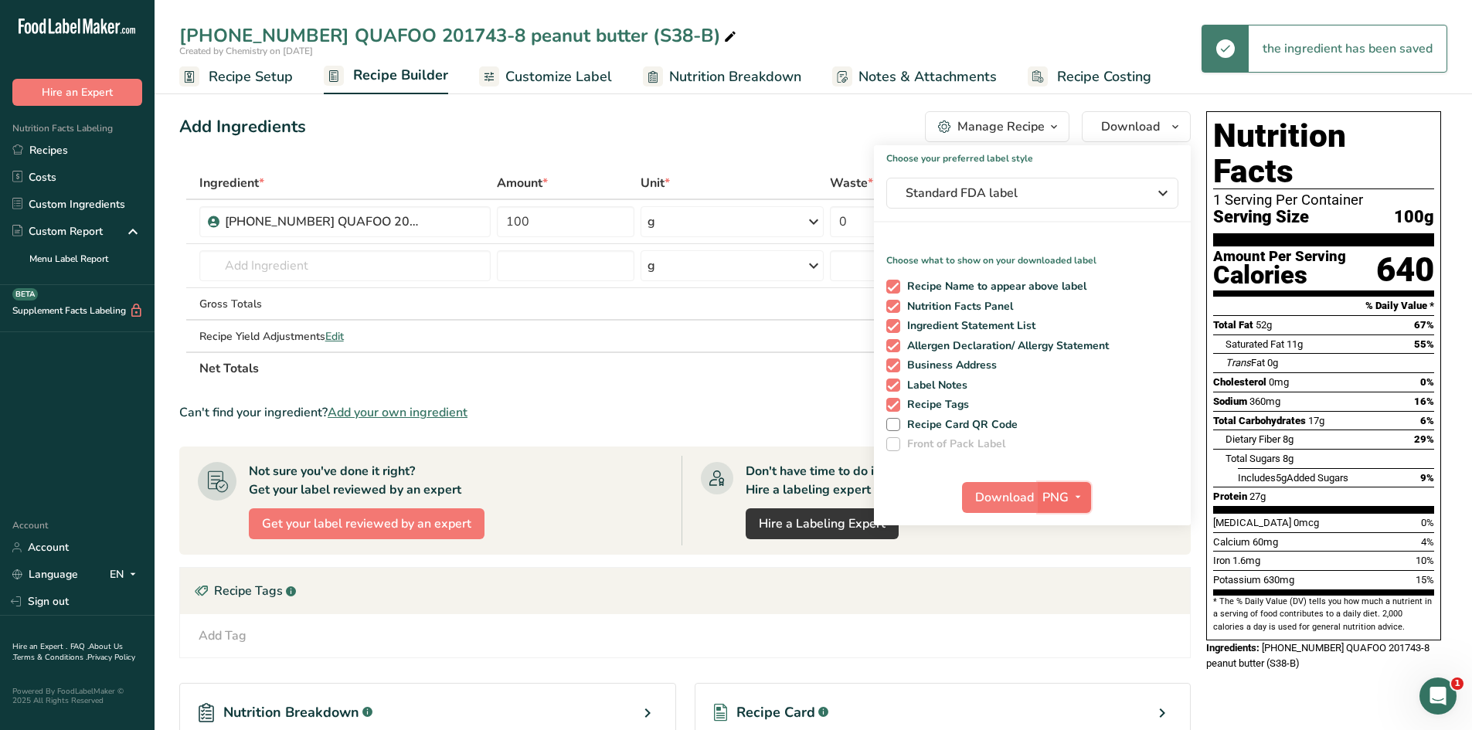
click at [1068, 485] on button "PNG" at bounding box center [1064, 497] width 53 height 31
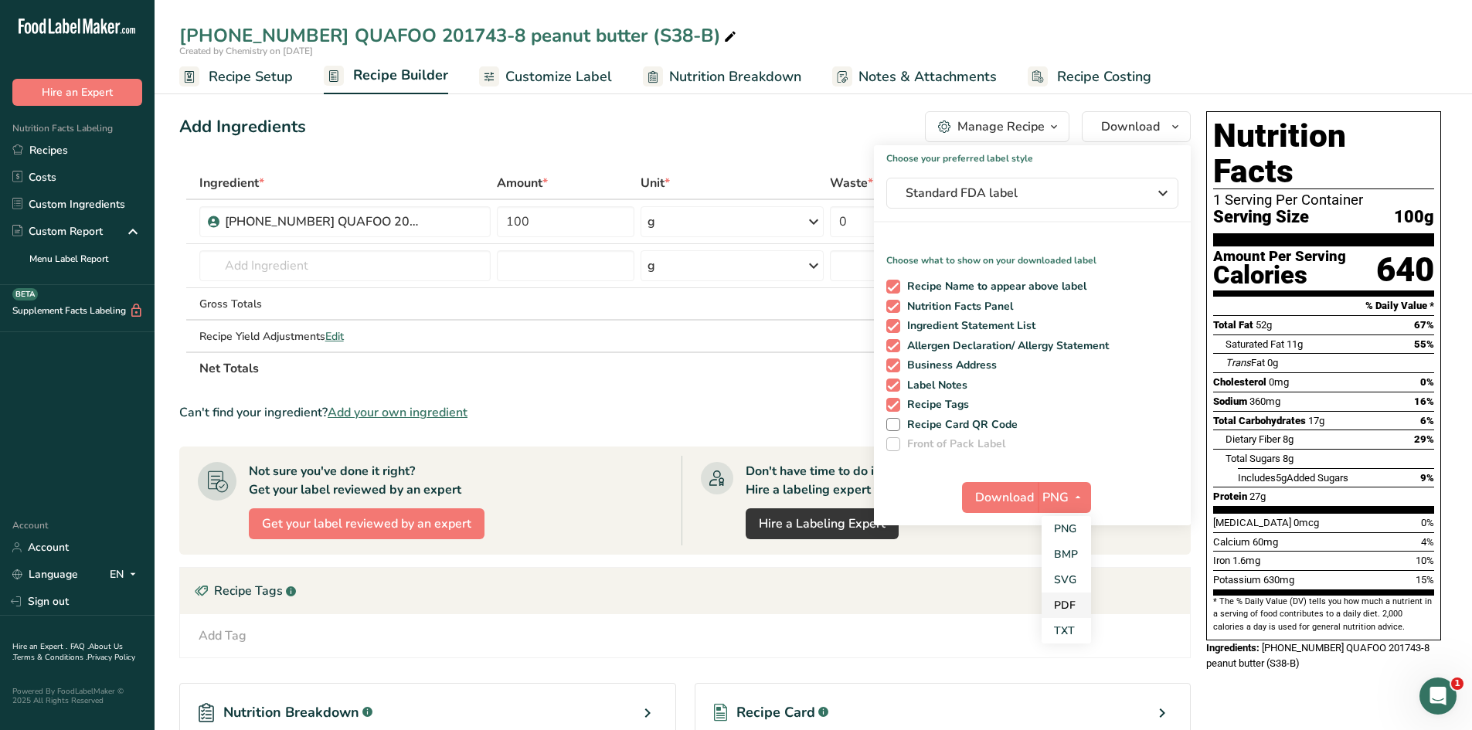
drag, startPoint x: 1064, startPoint y: 610, endPoint x: 1065, endPoint y: 598, distance: 12.5
click at [1064, 610] on link "PDF" at bounding box center [1066, 606] width 49 height 26
click at [1006, 502] on span "Download" at bounding box center [1005, 498] width 59 height 19
click at [462, 165] on div "Add Ingredients Manage Recipe Delete Recipe Duplicate Recipe Scale Recipe Save …" at bounding box center [689, 511] width 1021 height 813
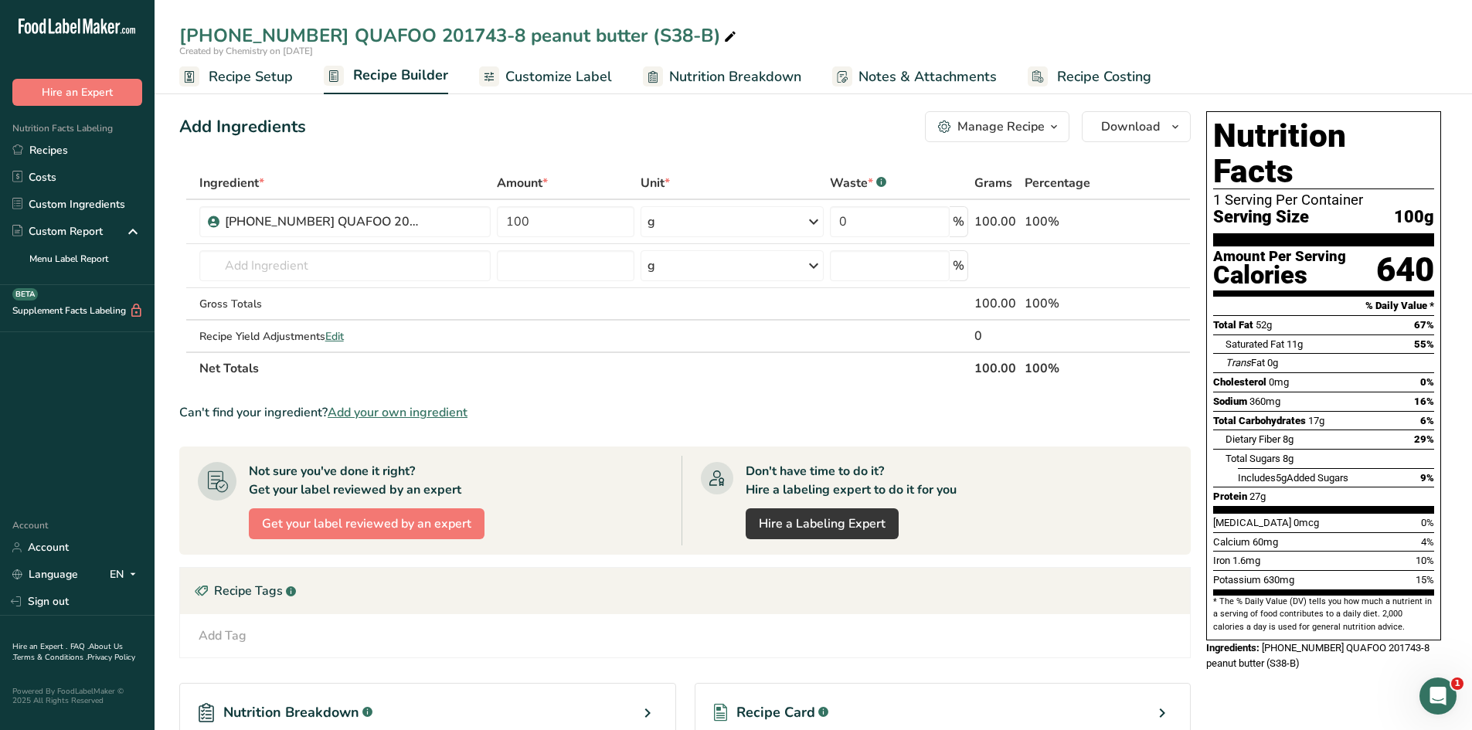
click at [226, 83] on span "Recipe Setup" at bounding box center [251, 76] width 84 height 21
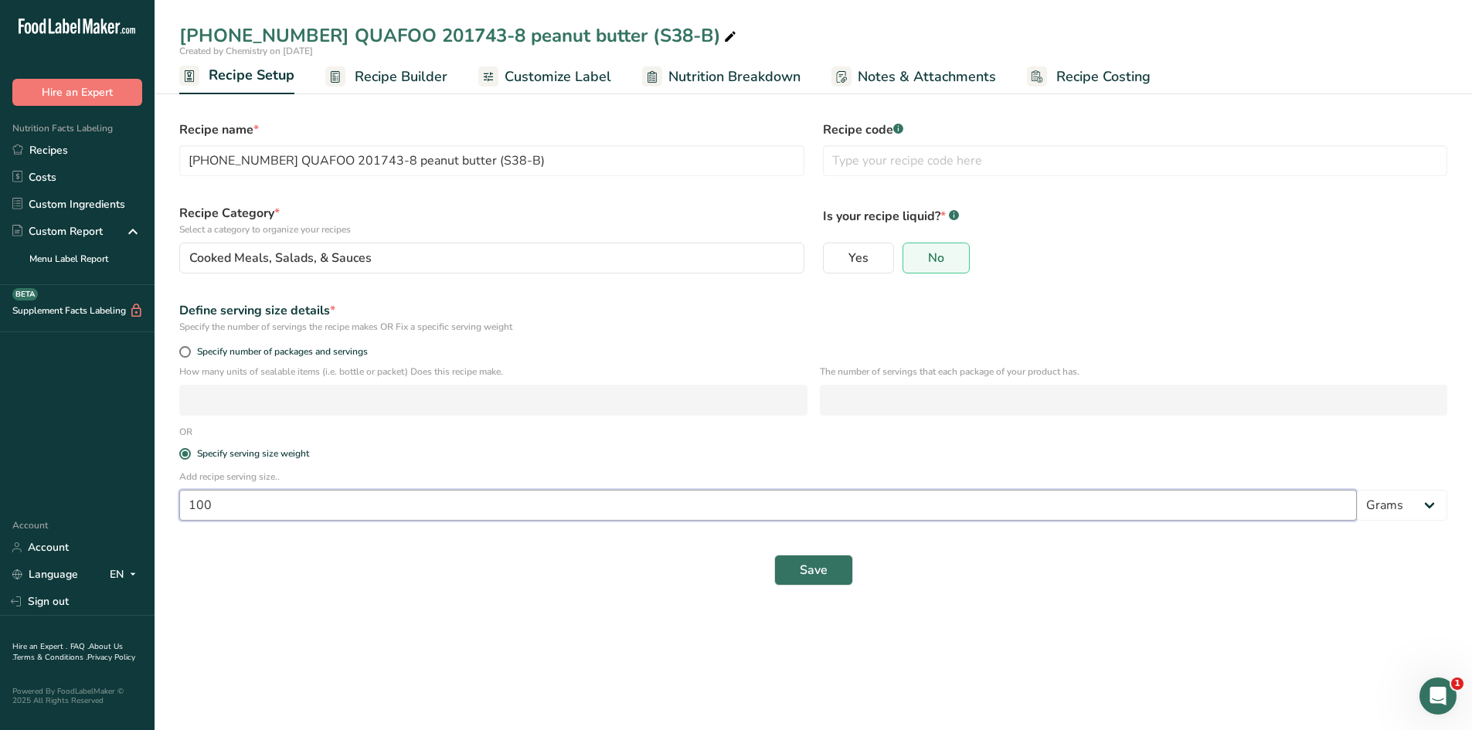
drag, startPoint x: 296, startPoint y: 506, endPoint x: 180, endPoint y: 516, distance: 116.4
click at [180, 516] on input "100" at bounding box center [768, 505] width 1178 height 31
type input "32"
click at [809, 557] on button "Save" at bounding box center [814, 570] width 79 height 31
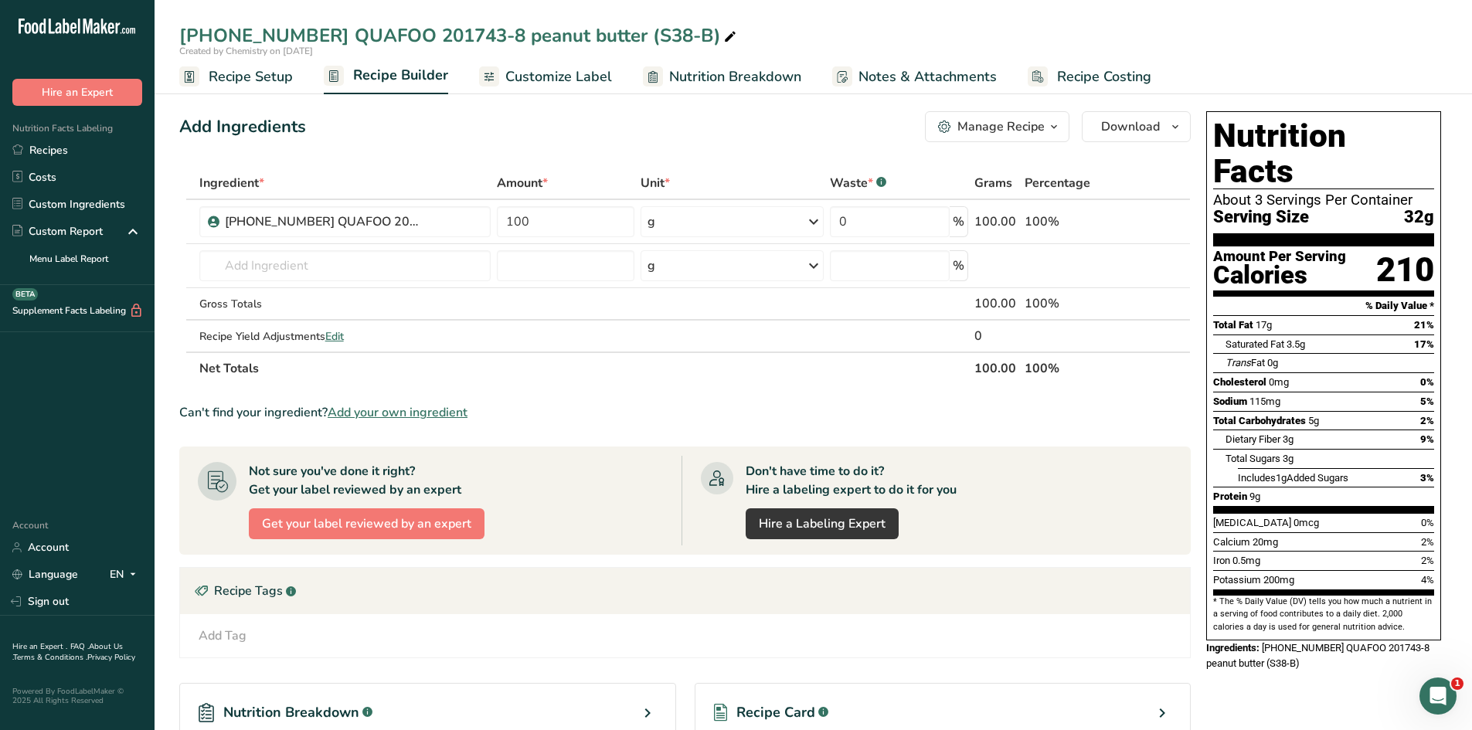
click at [721, 26] on div at bounding box center [730, 36] width 19 height 28
type input "[PHONE_NUMBER] QUAFOO 201743-8 peanut butter (S38-B) 32g"
click at [652, 142] on div "Add Ingredients Manage Recipe Delete Recipe Duplicate Recipe Scale Recipe Save …" at bounding box center [689, 511] width 1021 height 813
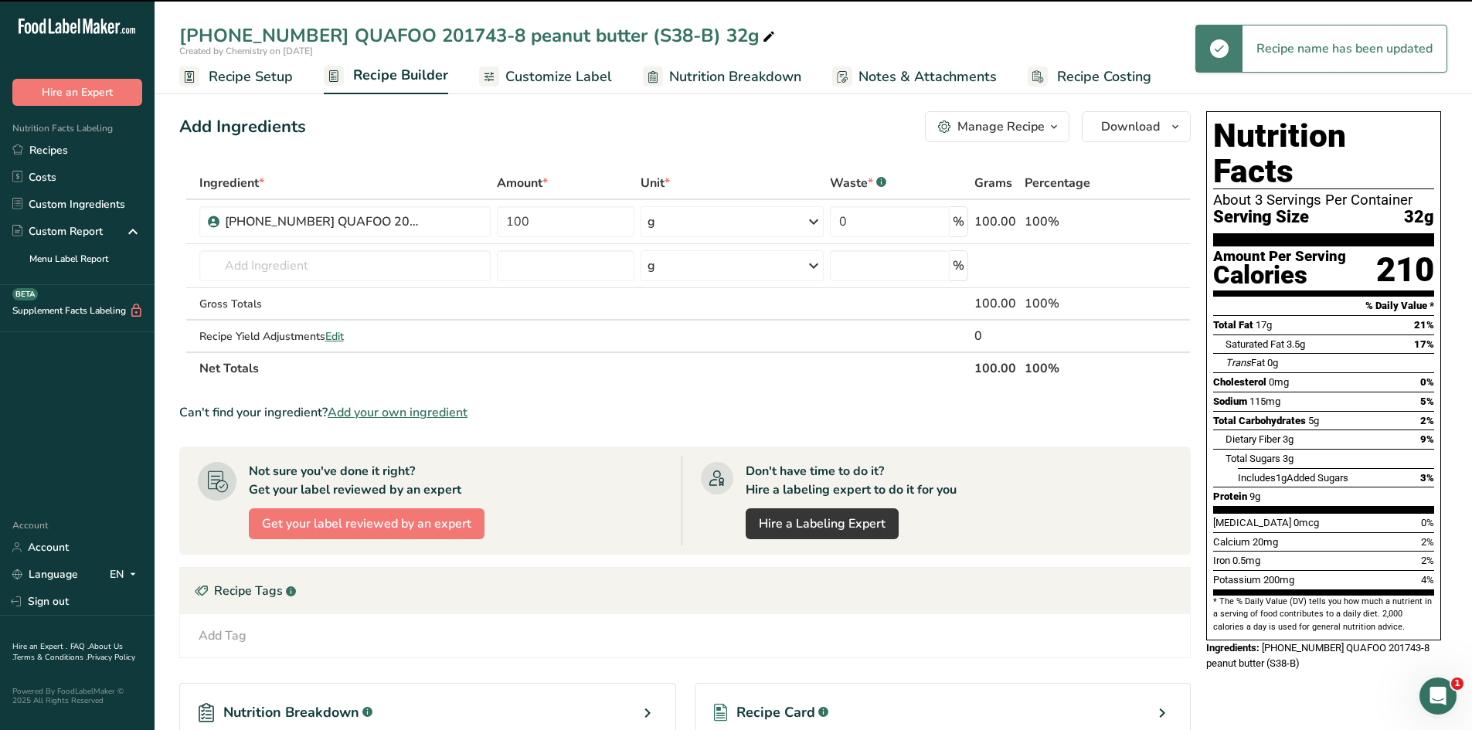
click at [581, 84] on span "Customize Label" at bounding box center [559, 76] width 107 height 21
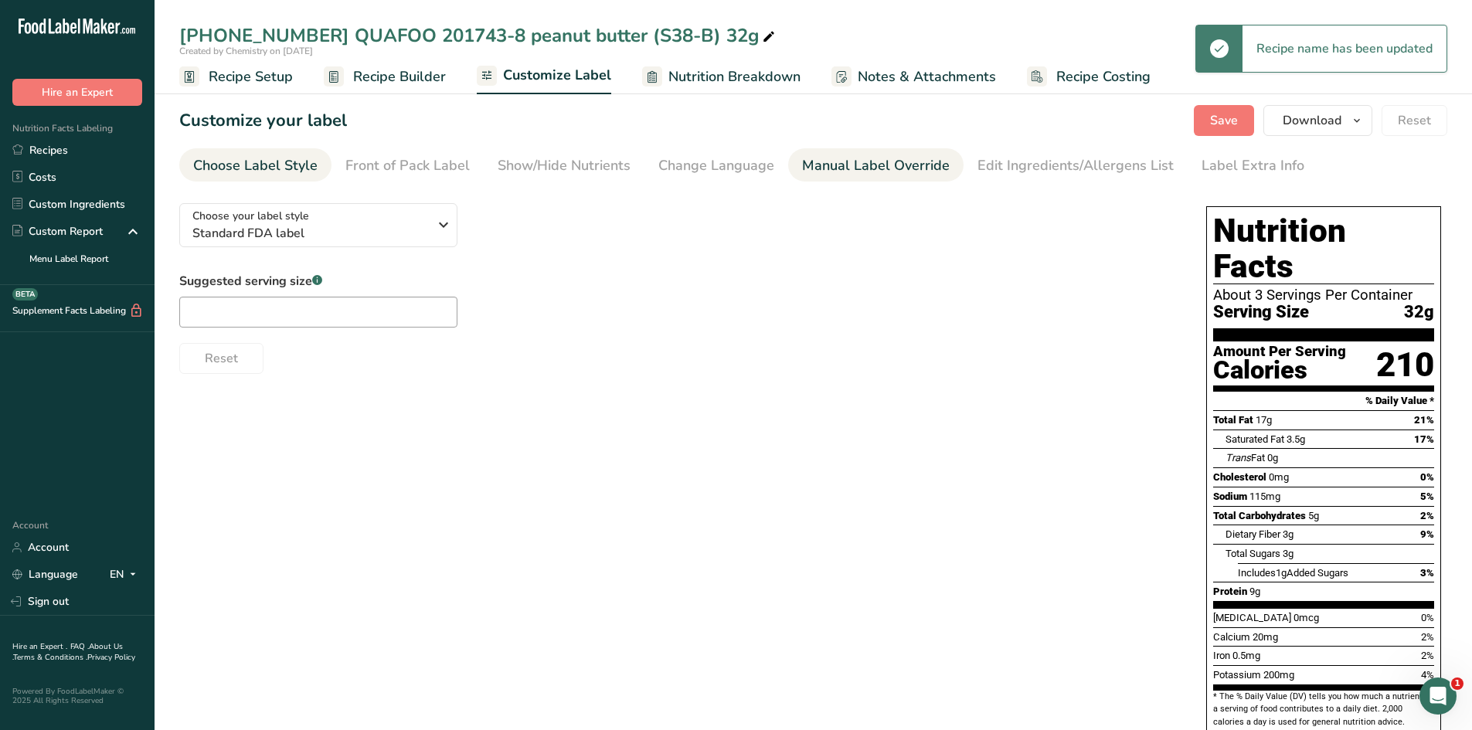
click at [829, 167] on div "Manual Label Override" at bounding box center [876, 165] width 148 height 21
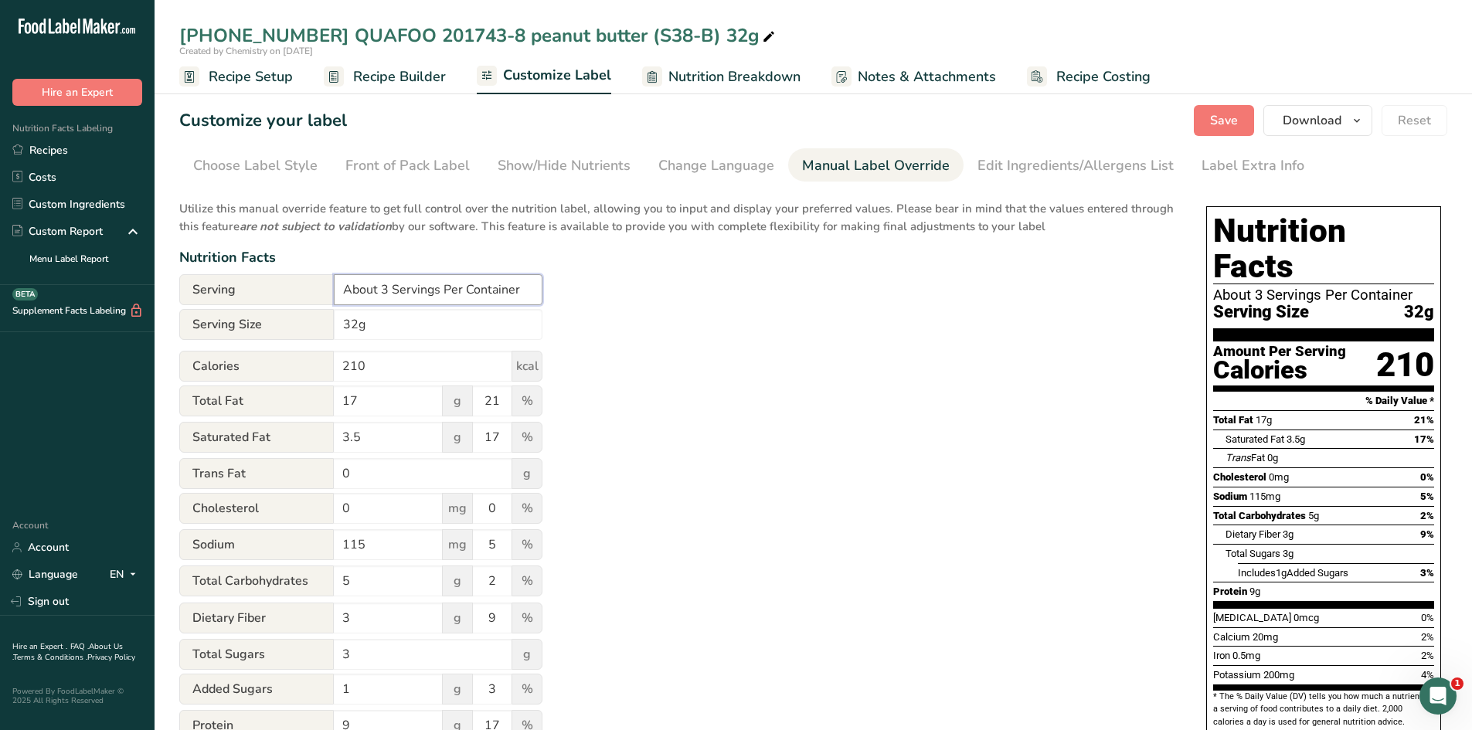
click at [386, 291] on input "About 3 Servings Per Container" at bounding box center [438, 289] width 209 height 31
type input "About 14 Servings Per Container"
click at [826, 333] on div "Utilize this manual override feature to get full control over the nutrition lab…" at bounding box center [677, 561] width 996 height 740
click at [1238, 119] on span "Save" at bounding box center [1224, 120] width 28 height 19
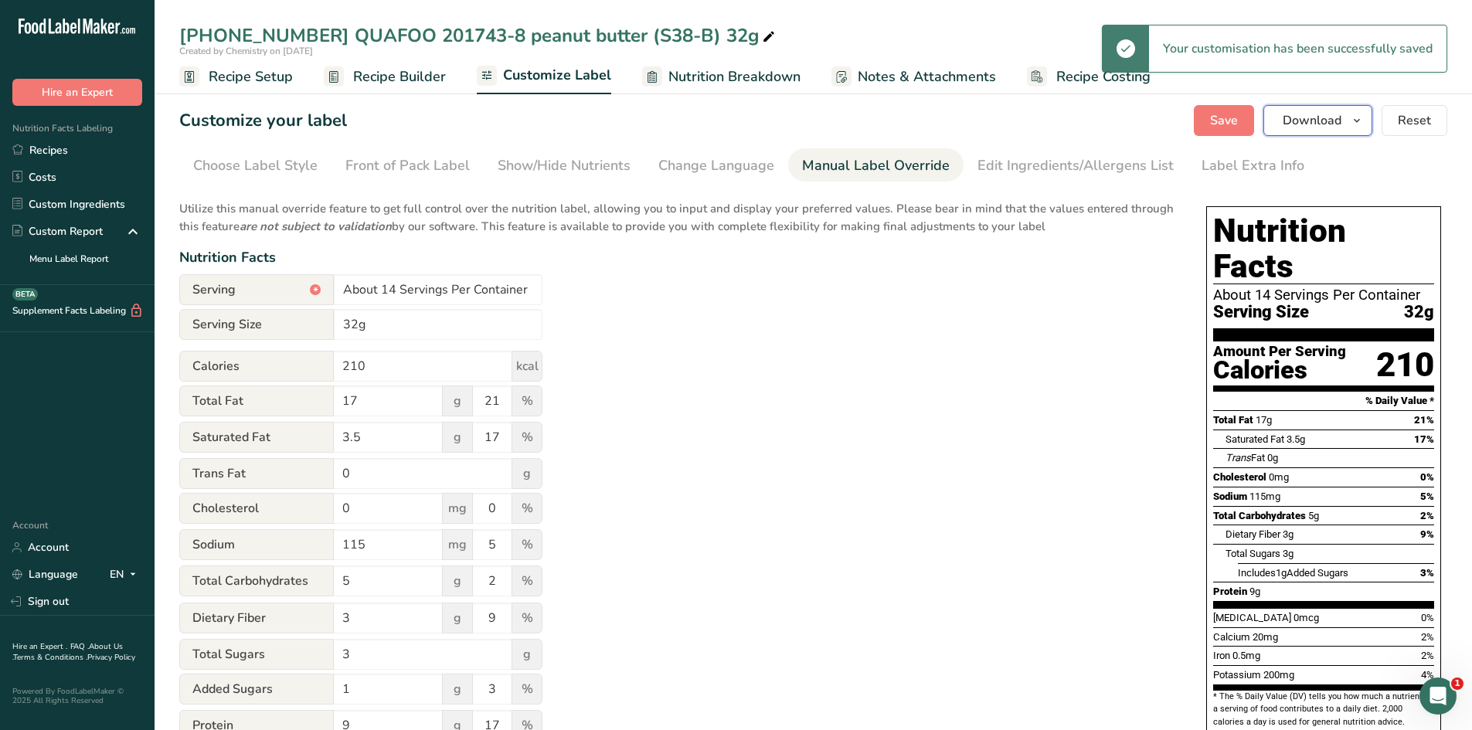
click at [1356, 121] on icon "button" at bounding box center [1357, 120] width 12 height 19
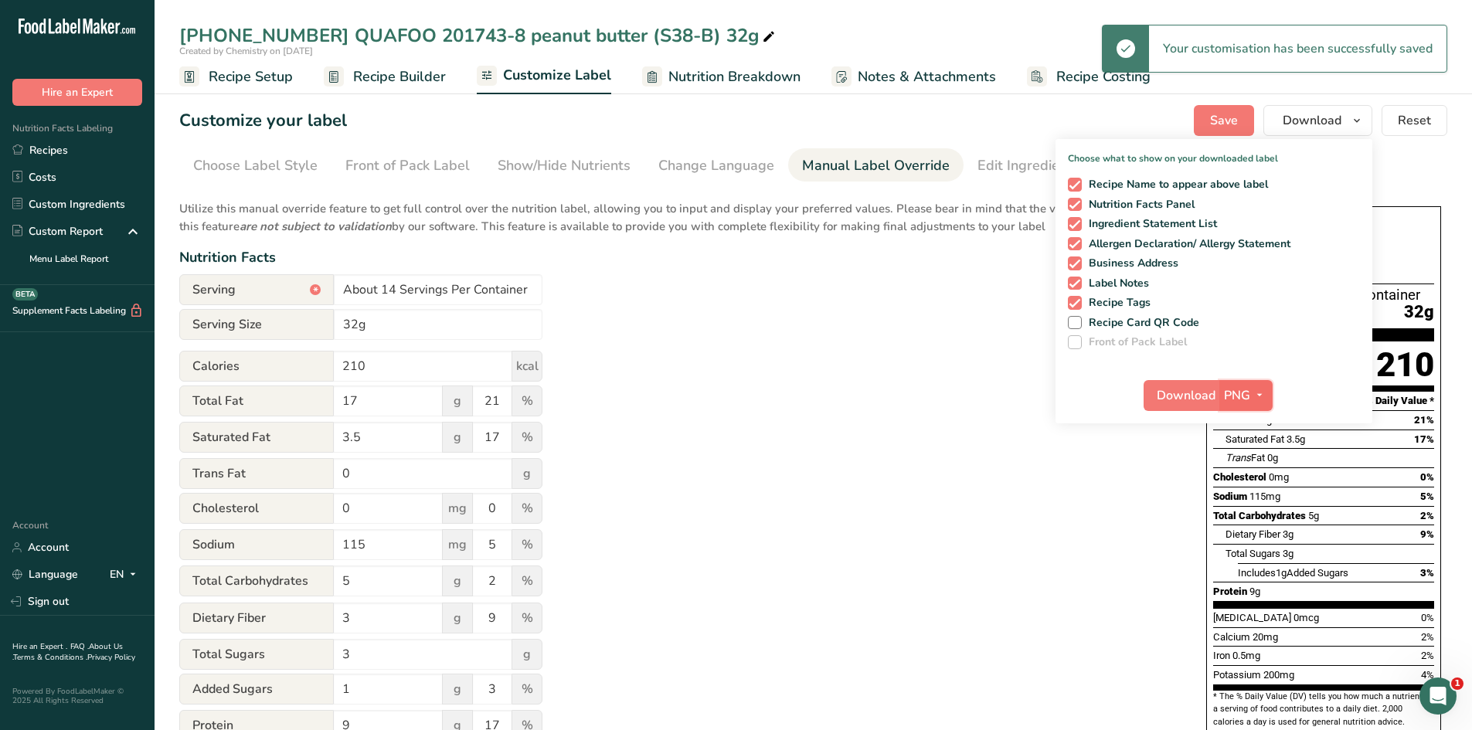
click at [1266, 399] on icon "button" at bounding box center [1260, 395] width 12 height 19
click at [1252, 492] on link "PDF" at bounding box center [1248, 504] width 49 height 26
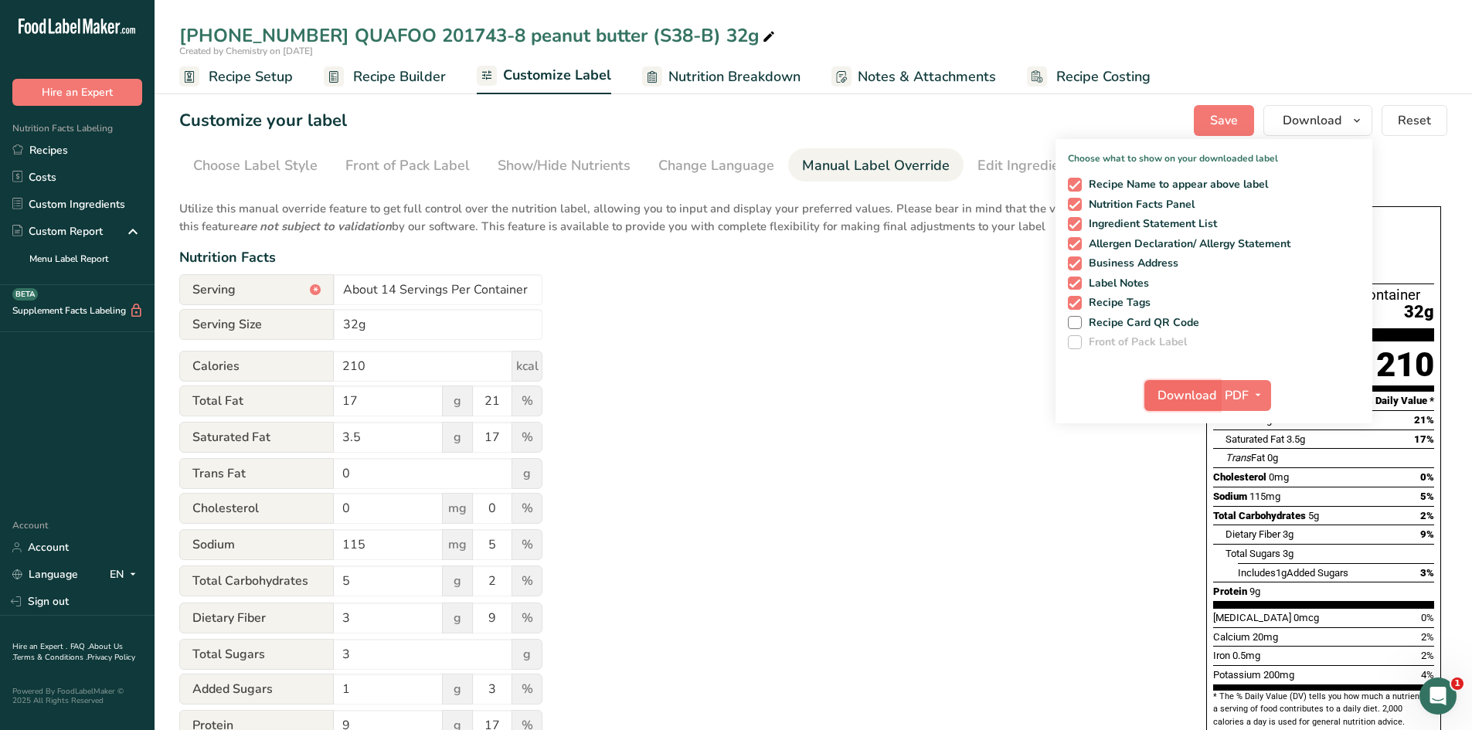
click at [1193, 390] on span "Download" at bounding box center [1187, 395] width 59 height 19
click at [77, 209] on link "Custom Ingredients" at bounding box center [77, 204] width 155 height 27
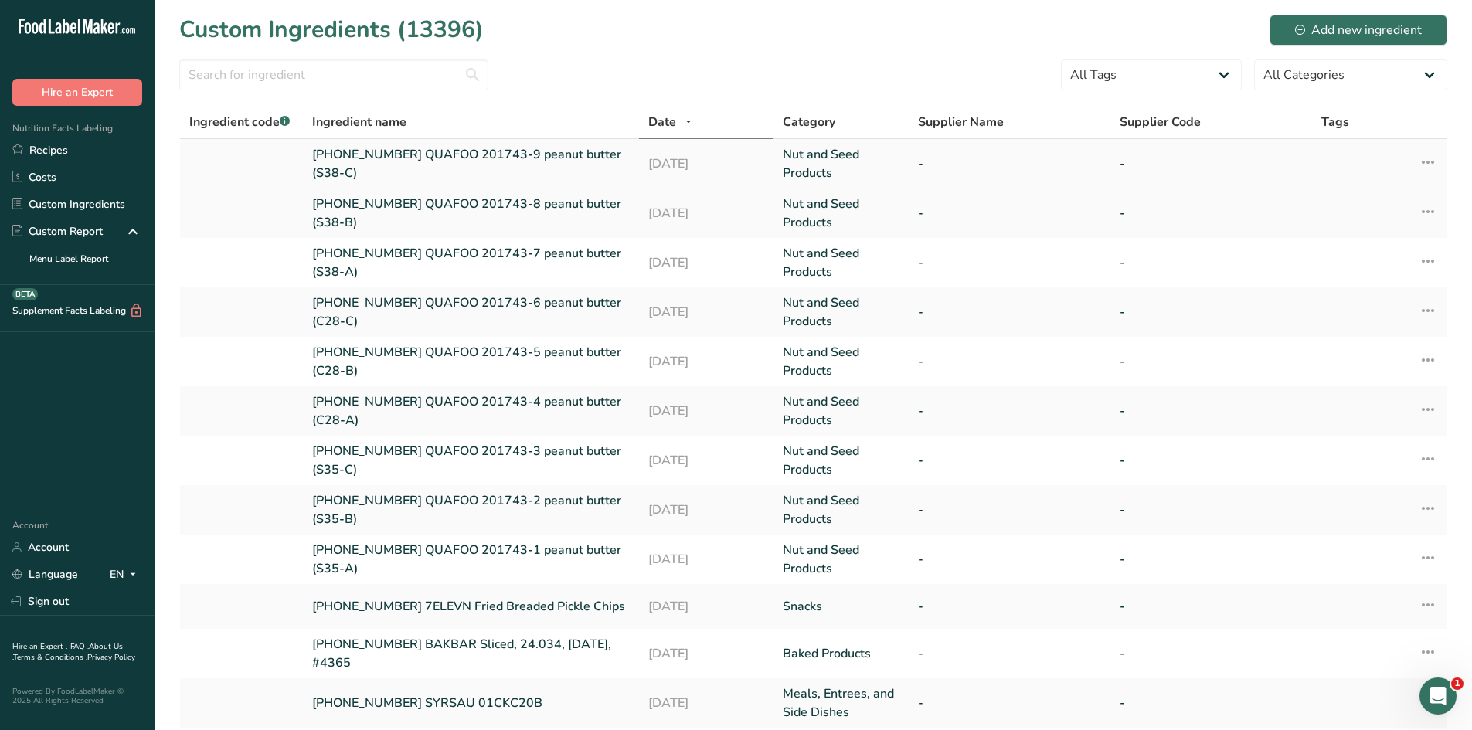
drag, startPoint x: 311, startPoint y: 153, endPoint x: 372, endPoint y: 165, distance: 62.2
click at [372, 165] on td "[PHONE_NUMBER] QUAFOO 201743-9 peanut butter (S38-C)" at bounding box center [471, 163] width 336 height 49
copy link "[PHONE_NUMBER] QUAFOO 201743-9 peanut butter (S38-C)"
click at [94, 152] on link "Recipes" at bounding box center [77, 150] width 155 height 27
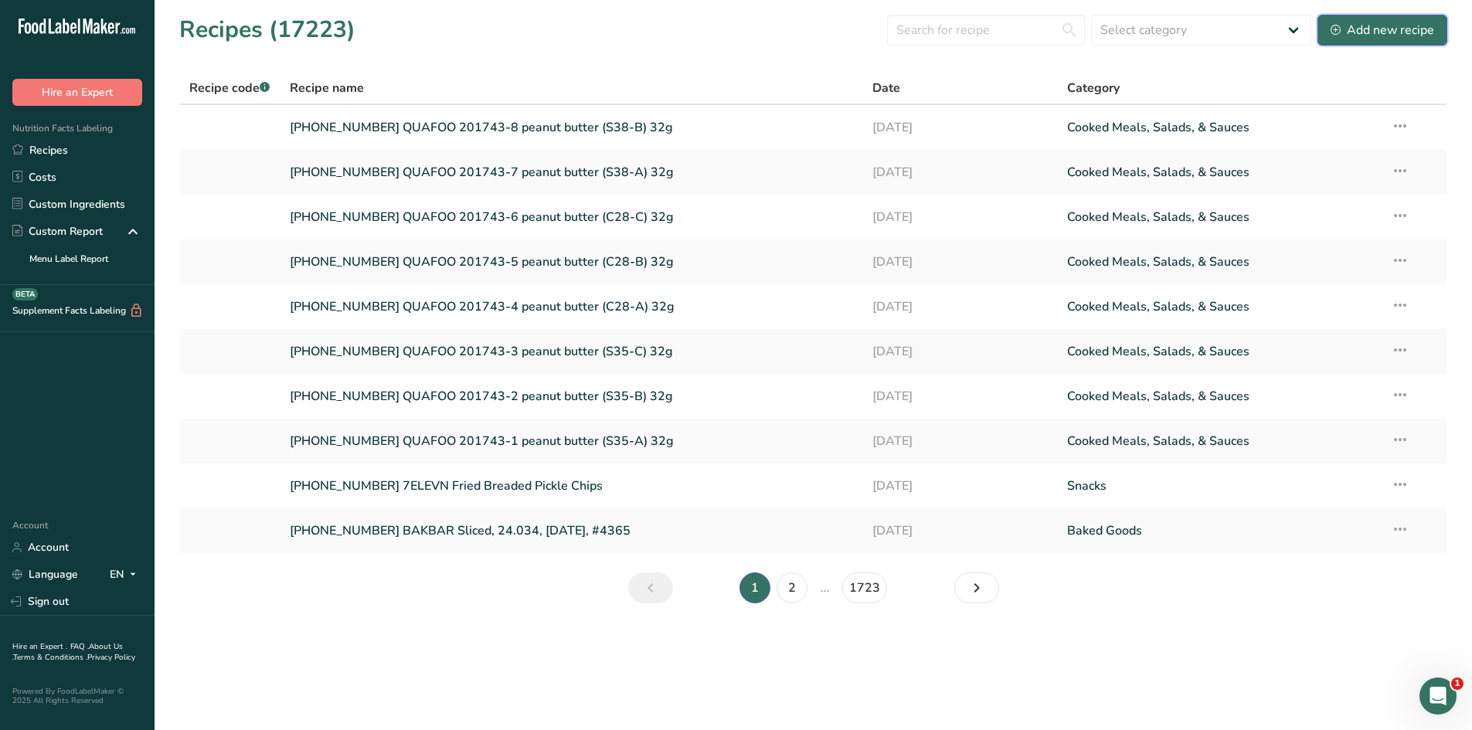
click at [1376, 35] on div "Add new recipe" at bounding box center [1383, 30] width 104 height 19
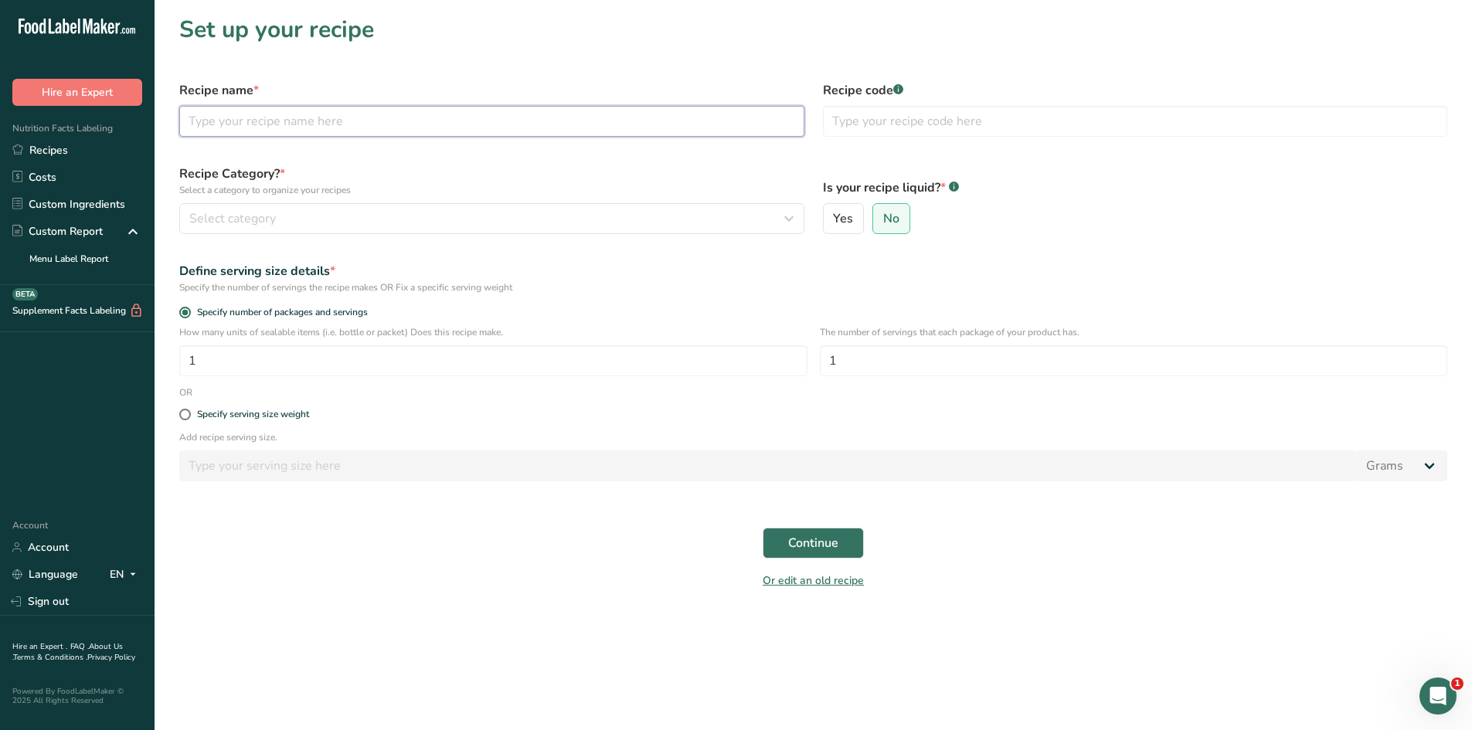
paste input "[PHONE_NUMBER] QUAFOO 201743-9 peanut butter (S38-C)"
type input "[PHONE_NUMBER] QUAFOO 201743-9 peanut butter (S38-C)"
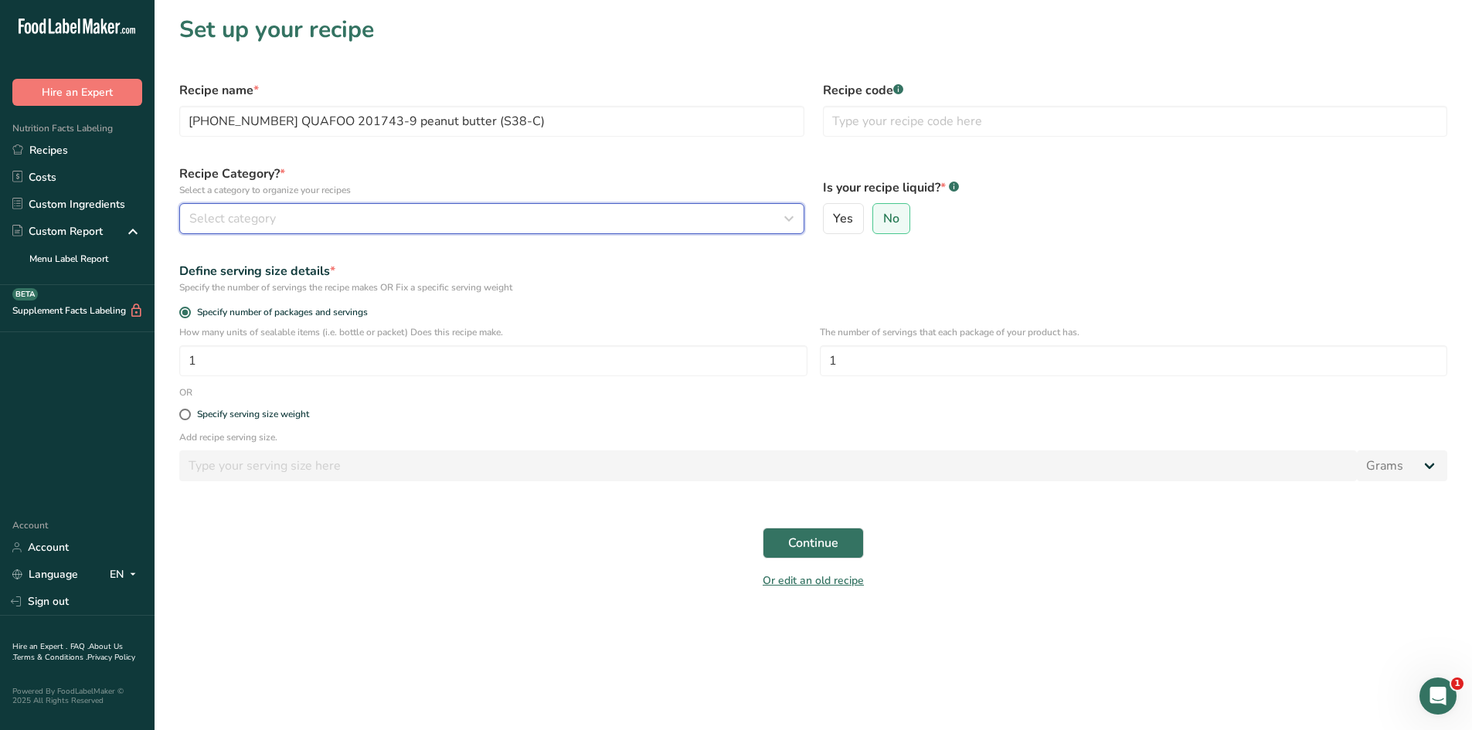
click at [403, 225] on div "Select category" at bounding box center [487, 218] width 596 height 19
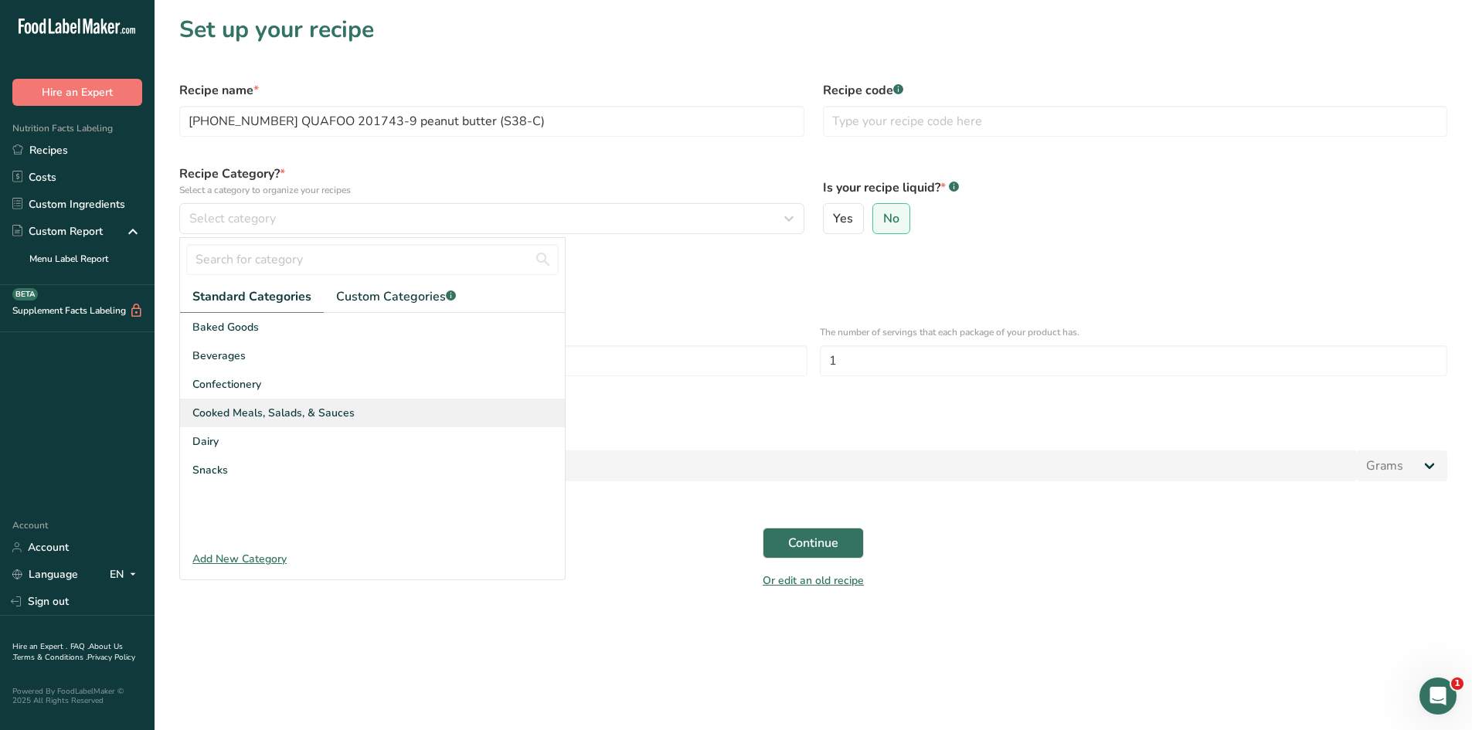
click at [329, 409] on span "Cooked Meals, Salads, & Sauces" at bounding box center [273, 413] width 162 height 16
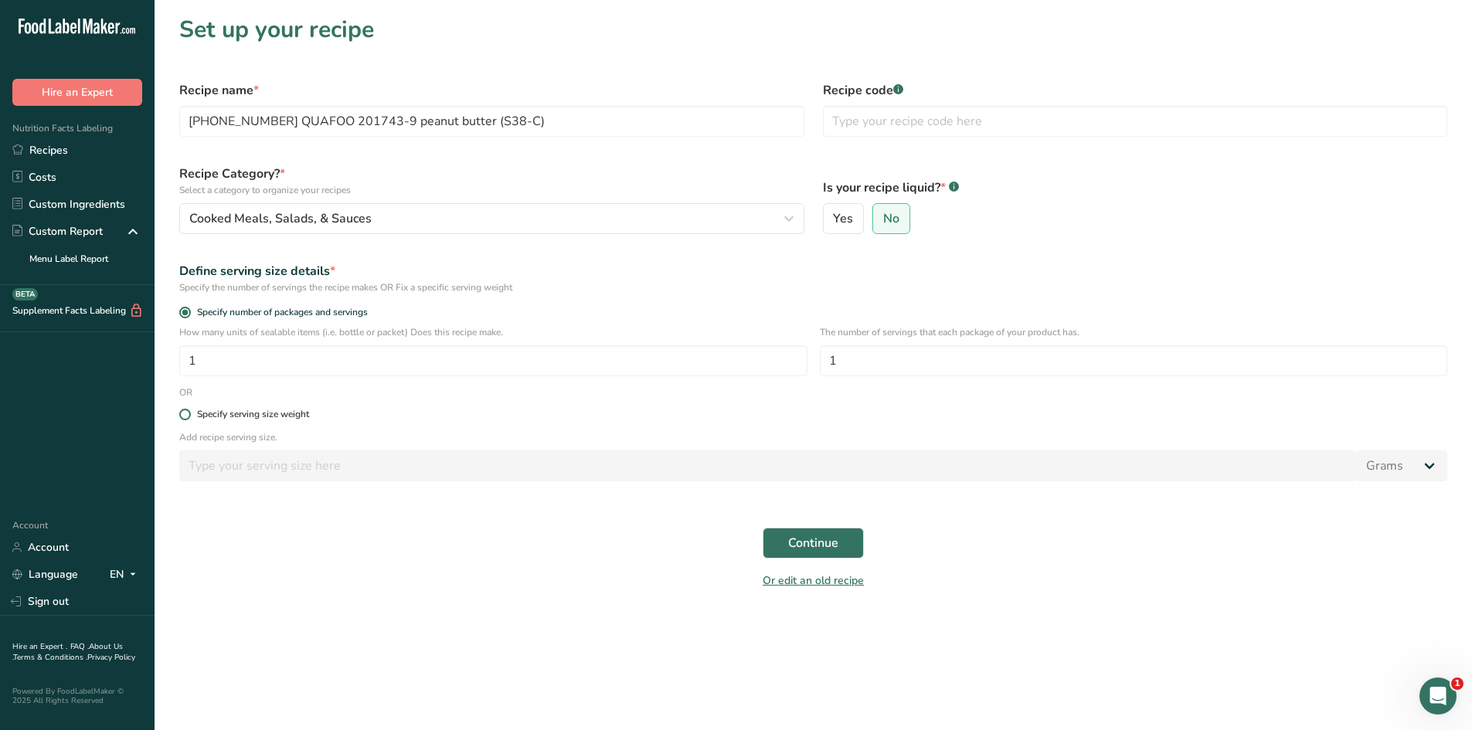
click at [179, 410] on div "Specify serving size weight" at bounding box center [813, 415] width 1287 height 31
click at [181, 412] on span at bounding box center [185, 415] width 12 height 12
click at [181, 412] on input "Specify serving size weight" at bounding box center [184, 415] width 10 height 10
radio input "true"
radio input "false"
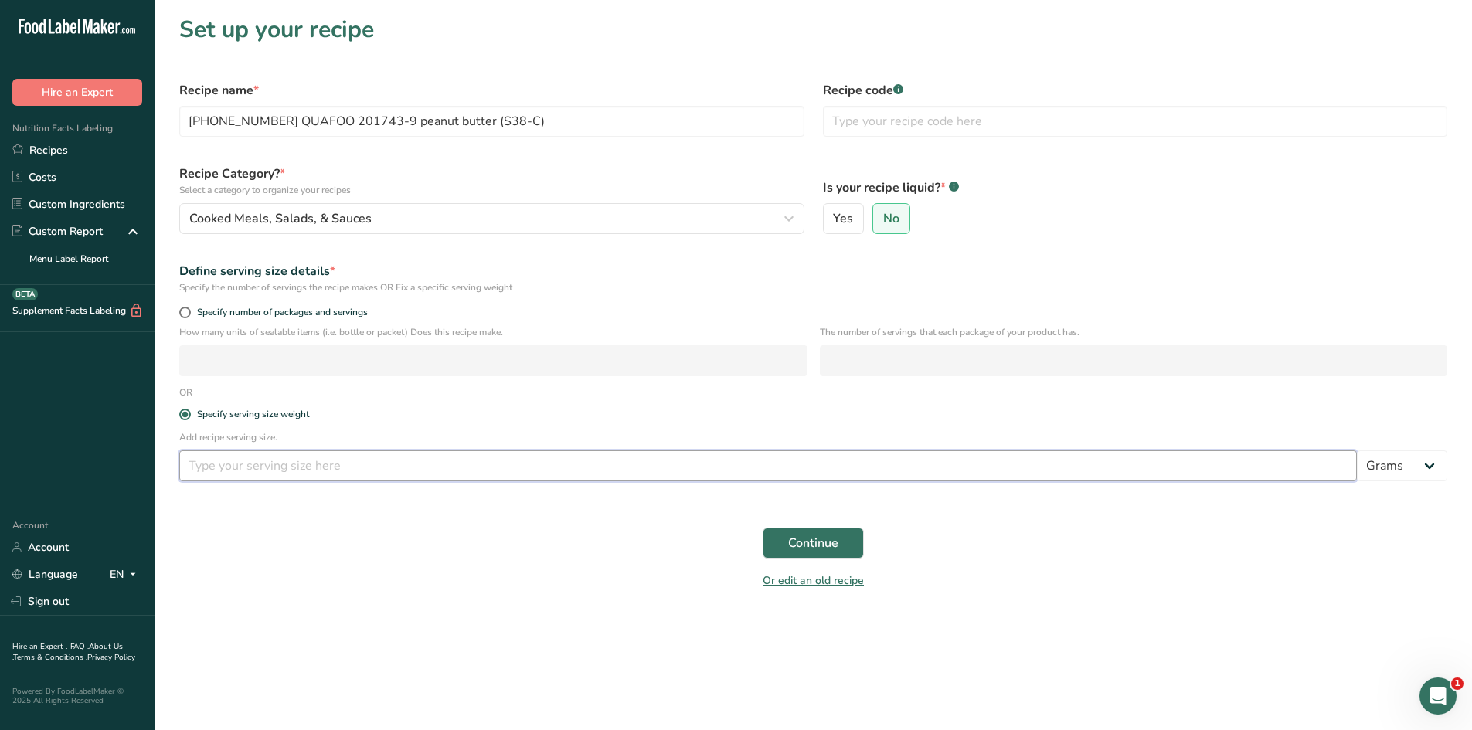
click at [237, 479] on input "number" at bounding box center [768, 466] width 1178 height 31
type input "100"
click at [799, 552] on span "Continue" at bounding box center [813, 543] width 50 height 19
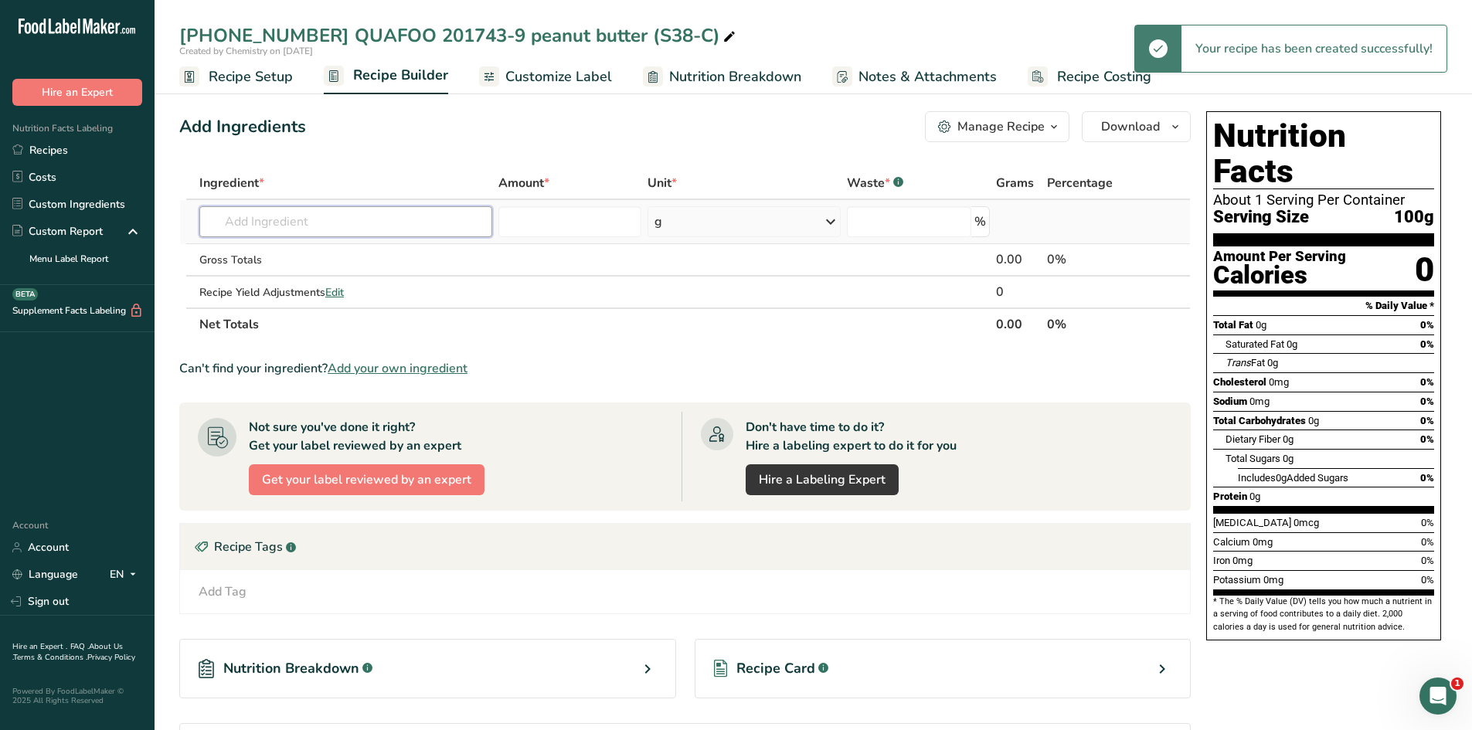
paste input "[PHONE_NUMBER] QUAFOO 201743-9 peanut butter (S38-C)"
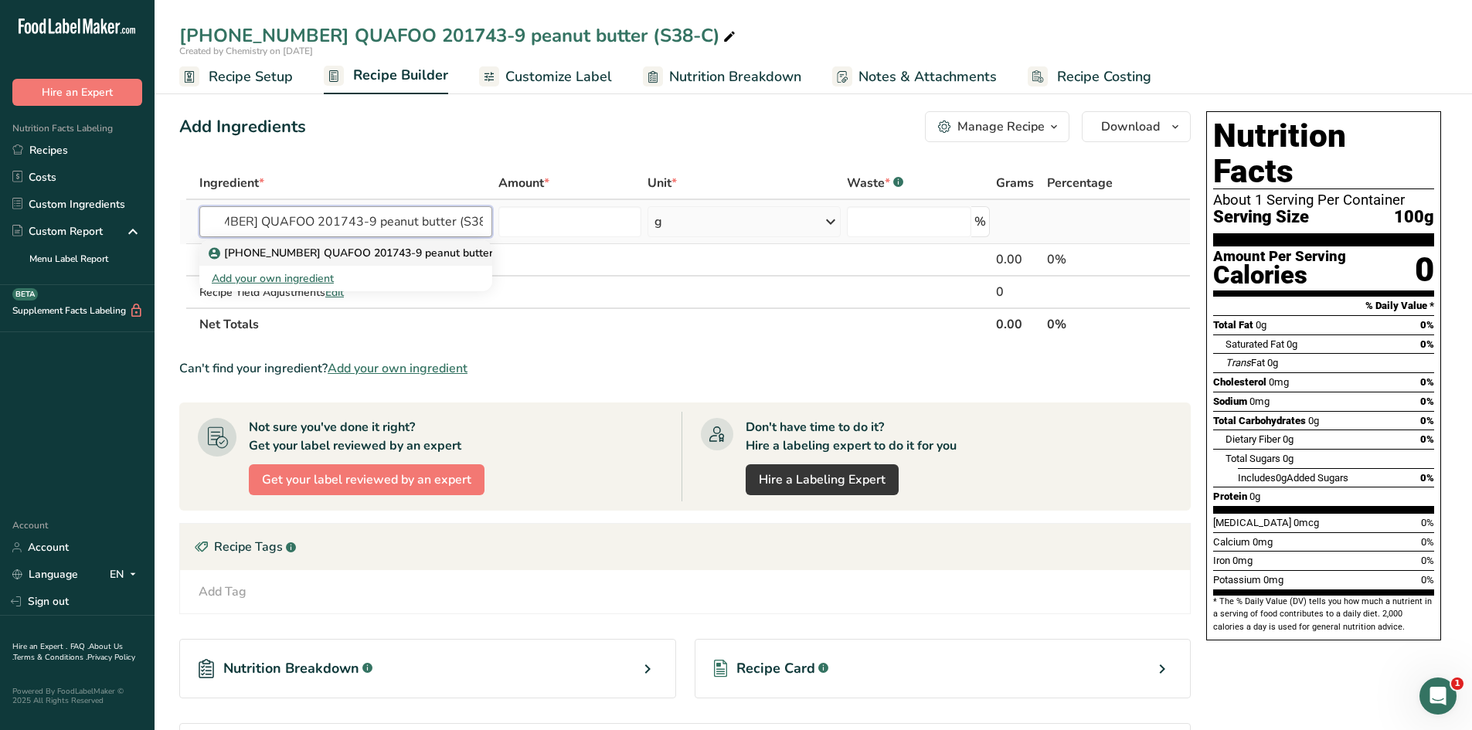
type input "[PHONE_NUMBER] QUAFOO 201743-9 peanut butter (S38-C)"
click at [342, 248] on p "[PHONE_NUMBER] QUAFOO 201743-9 peanut butter (S38-C)" at bounding box center [373, 253] width 323 height 16
type input "[PHONE_NUMBER] QUAFOO 201743-9 peanut butter (S38-C)"
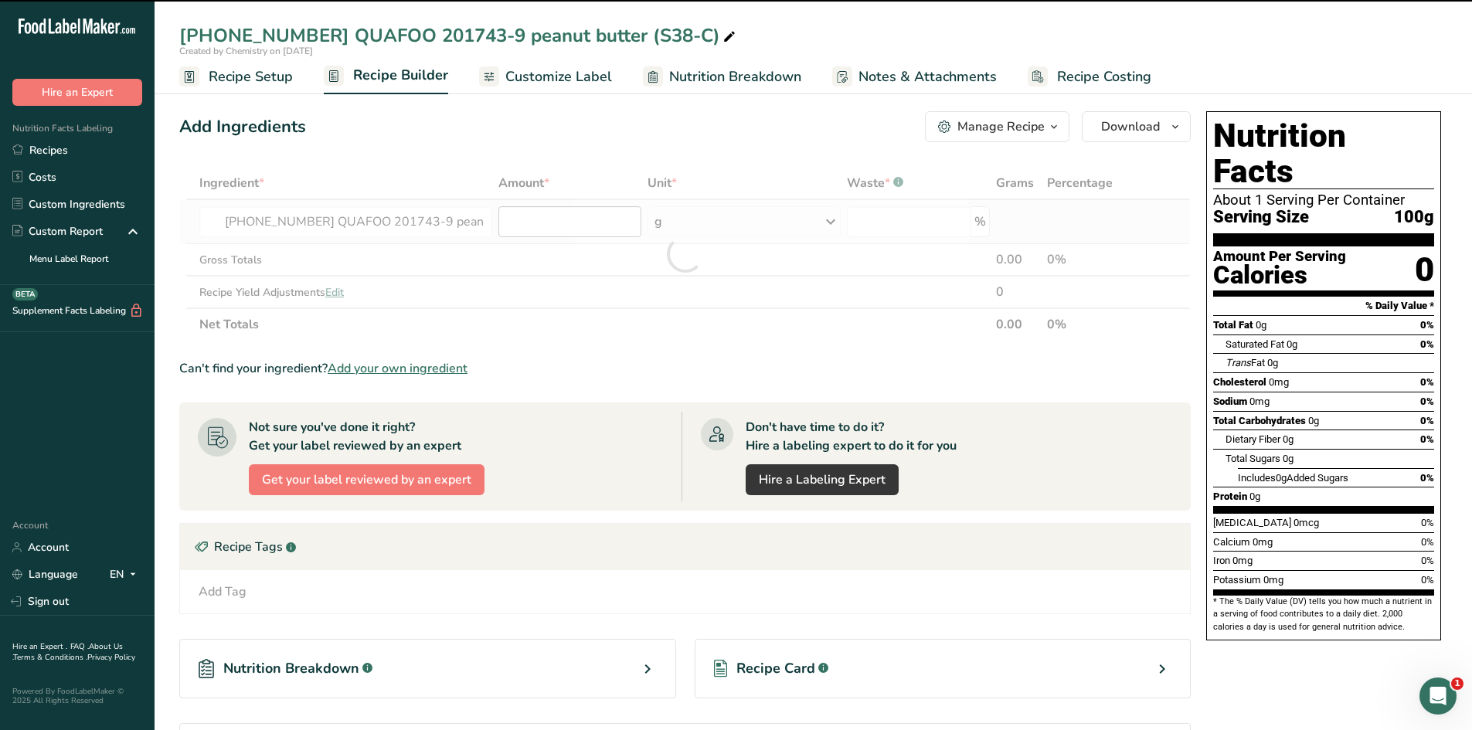
type input "0"
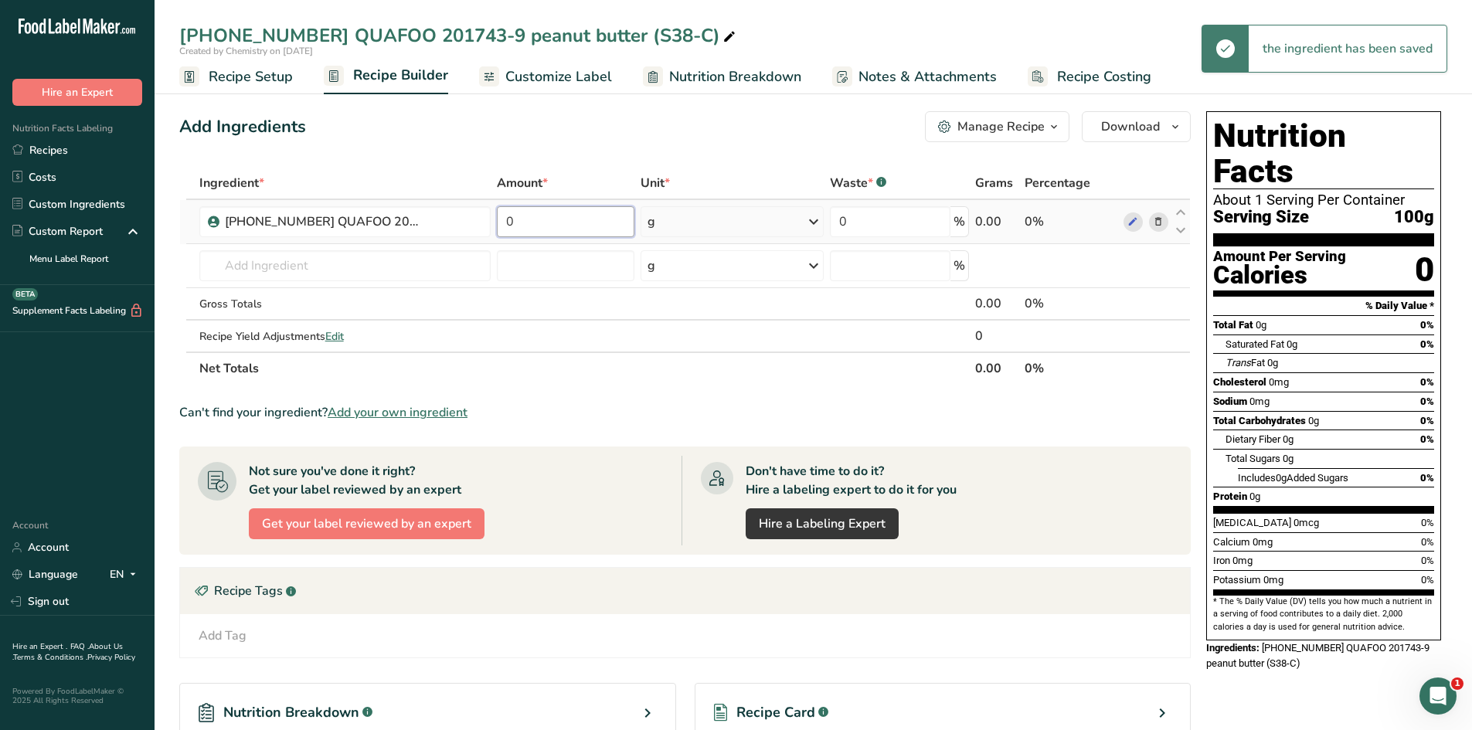
drag, startPoint x: 554, startPoint y: 220, endPoint x: 495, endPoint y: 223, distance: 59.6
click at [495, 223] on td "0" at bounding box center [566, 222] width 145 height 44
type input "100"
click at [570, 124] on div "Add Ingredients Manage Recipe Delete Recipe Duplicate Recipe Scale Recipe Save …" at bounding box center [685, 126] width 1012 height 31
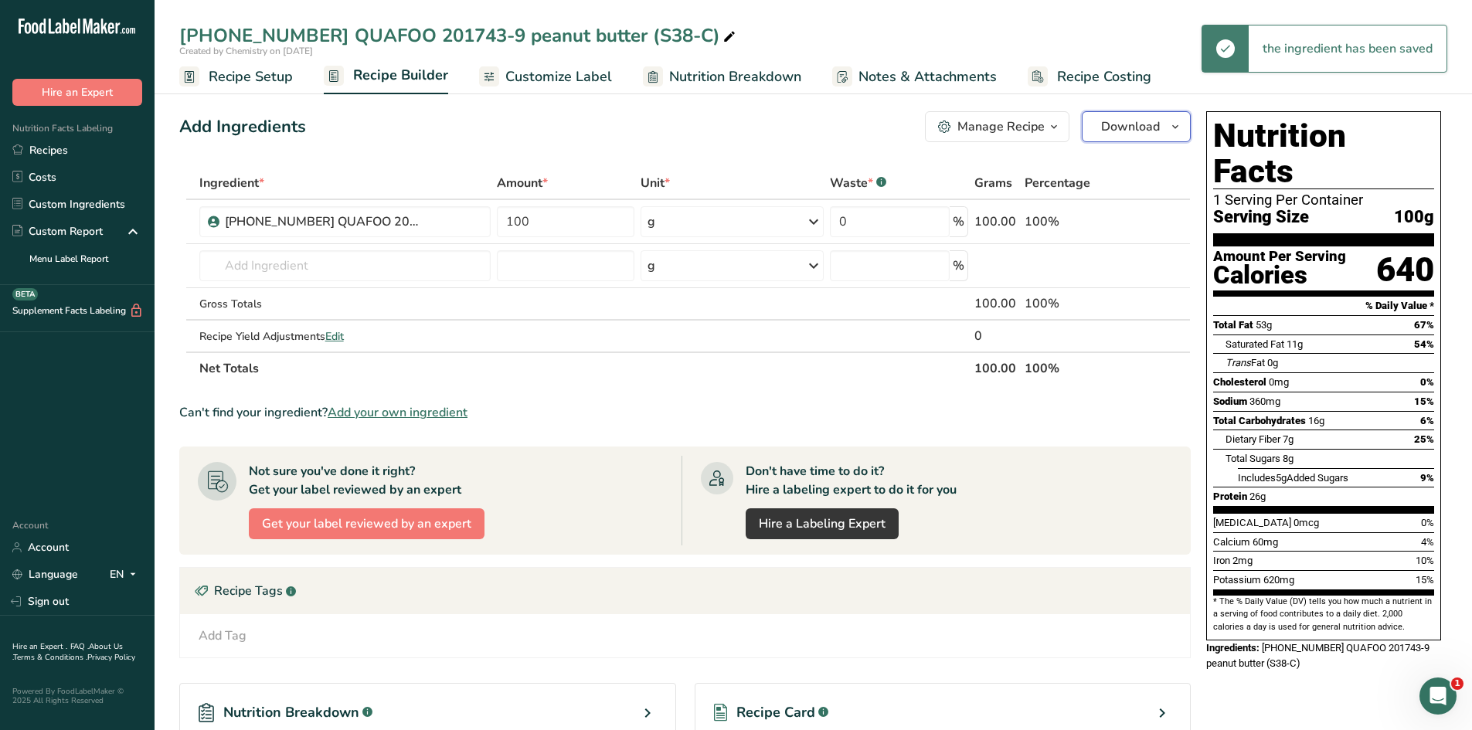
click at [1174, 128] on icon "button" at bounding box center [1175, 126] width 12 height 19
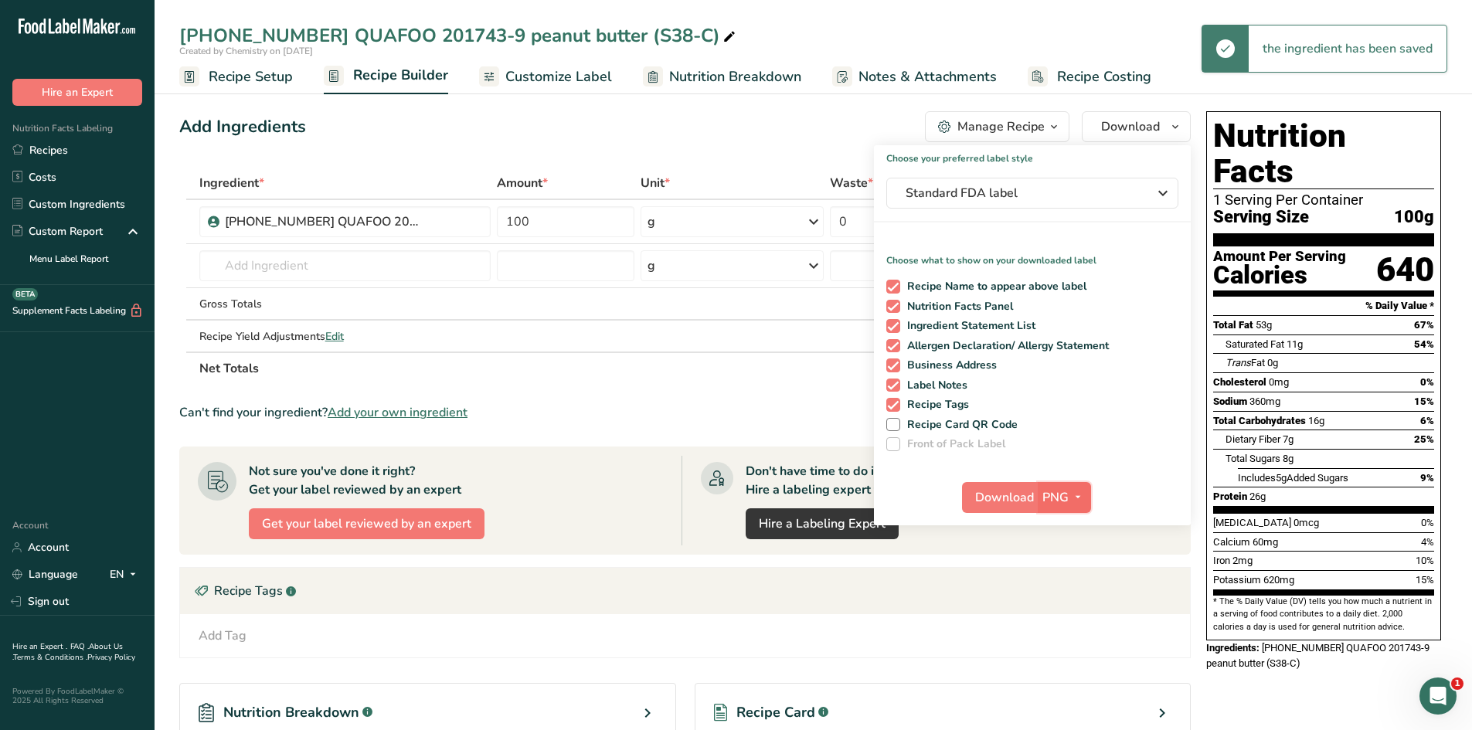
click at [1065, 495] on span "PNG" at bounding box center [1056, 498] width 26 height 19
click at [1074, 599] on link "PDF" at bounding box center [1066, 606] width 49 height 26
click at [1010, 500] on span "Download" at bounding box center [1005, 498] width 59 height 19
click at [739, 120] on div "Add Ingredients Manage Recipe Delete Recipe Duplicate Recipe Scale Recipe Save …" at bounding box center [685, 126] width 1012 height 31
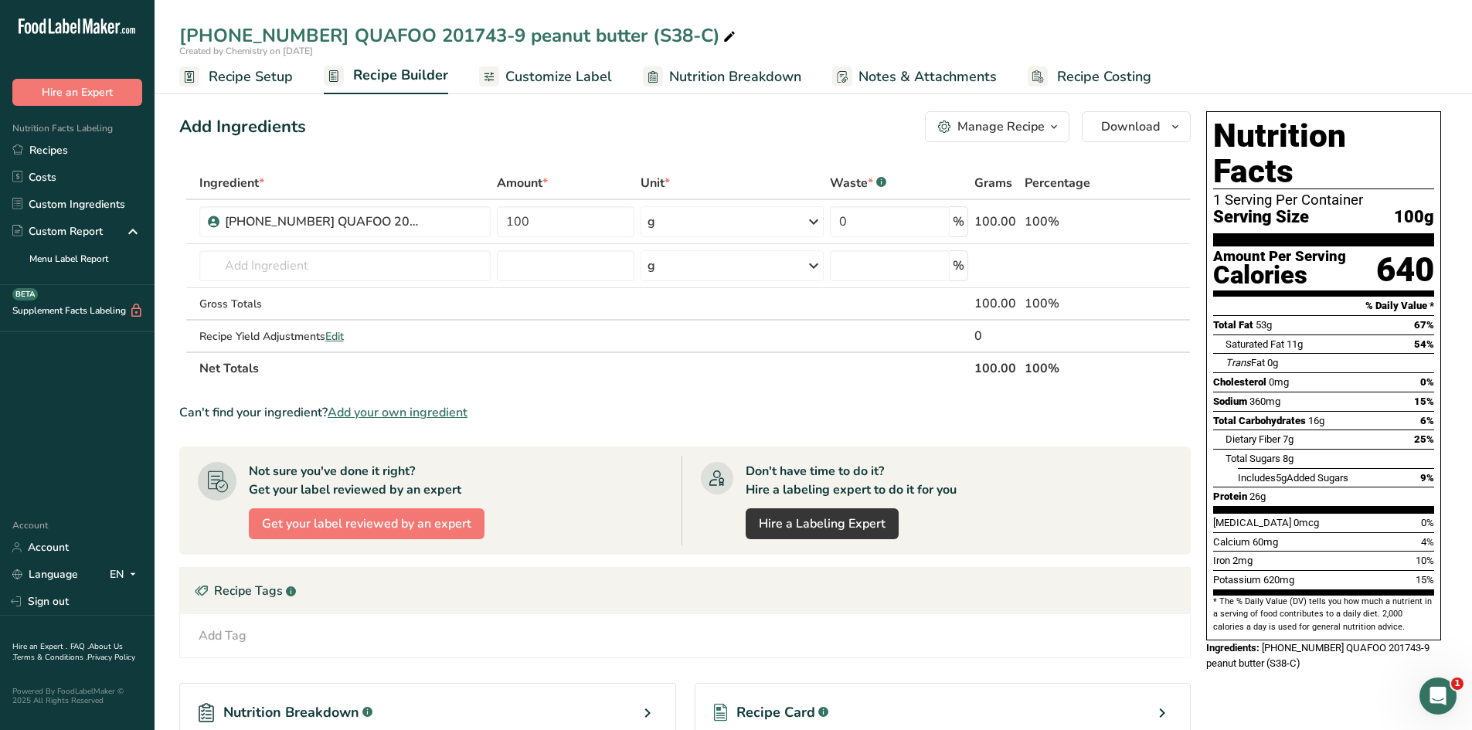
click at [437, 126] on div "Add Ingredients Manage Recipe Delete Recipe Duplicate Recipe Scale Recipe Save …" at bounding box center [685, 126] width 1012 height 31
click at [271, 90] on link "Recipe Setup" at bounding box center [236, 77] width 114 height 35
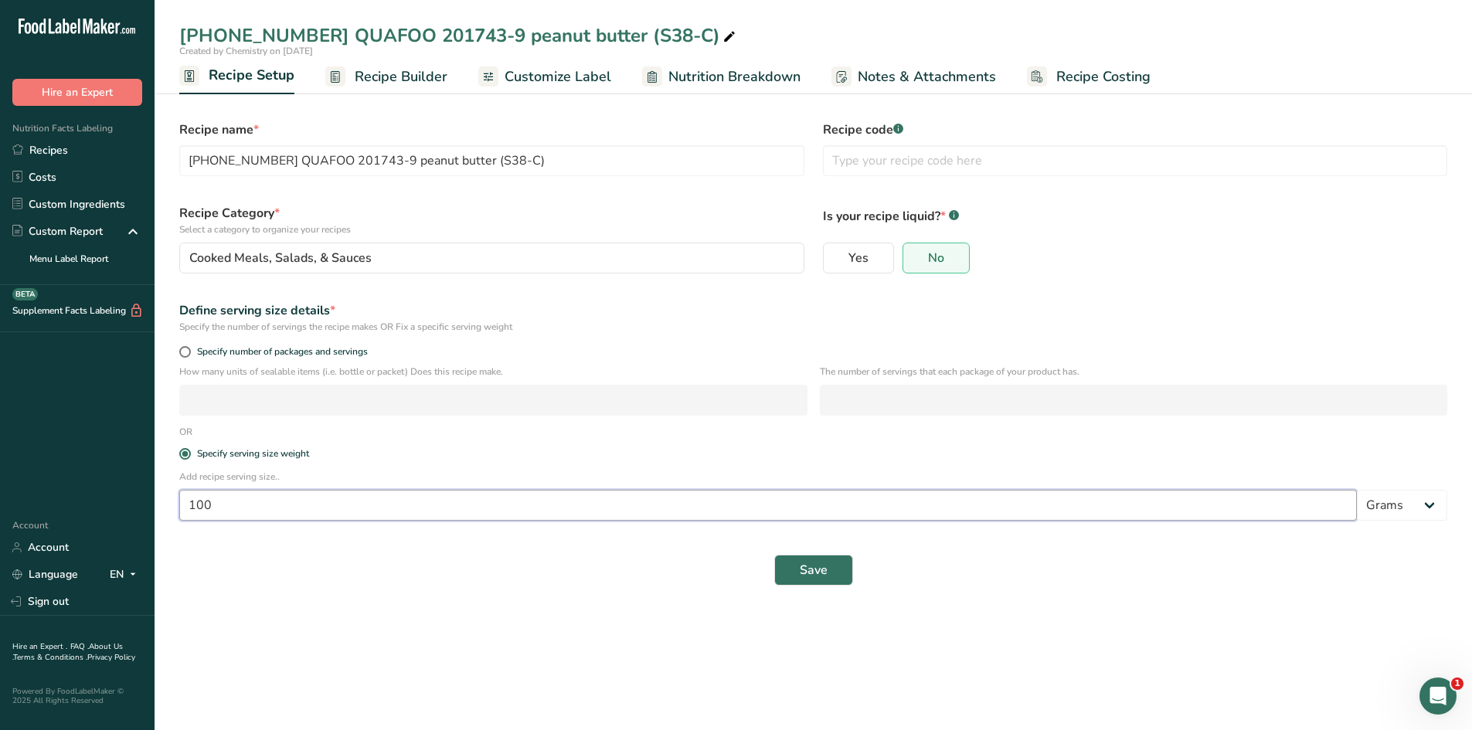
drag, startPoint x: 253, startPoint y: 501, endPoint x: 175, endPoint y: 505, distance: 77.4
click at [175, 505] on div "Add recipe serving size.. 100 Grams kg mg mcg lb oz l mL fl oz tbsp tsp cup qt …" at bounding box center [813, 500] width 1287 height 60
type input "32"
click at [800, 575] on span "Save" at bounding box center [814, 570] width 28 height 19
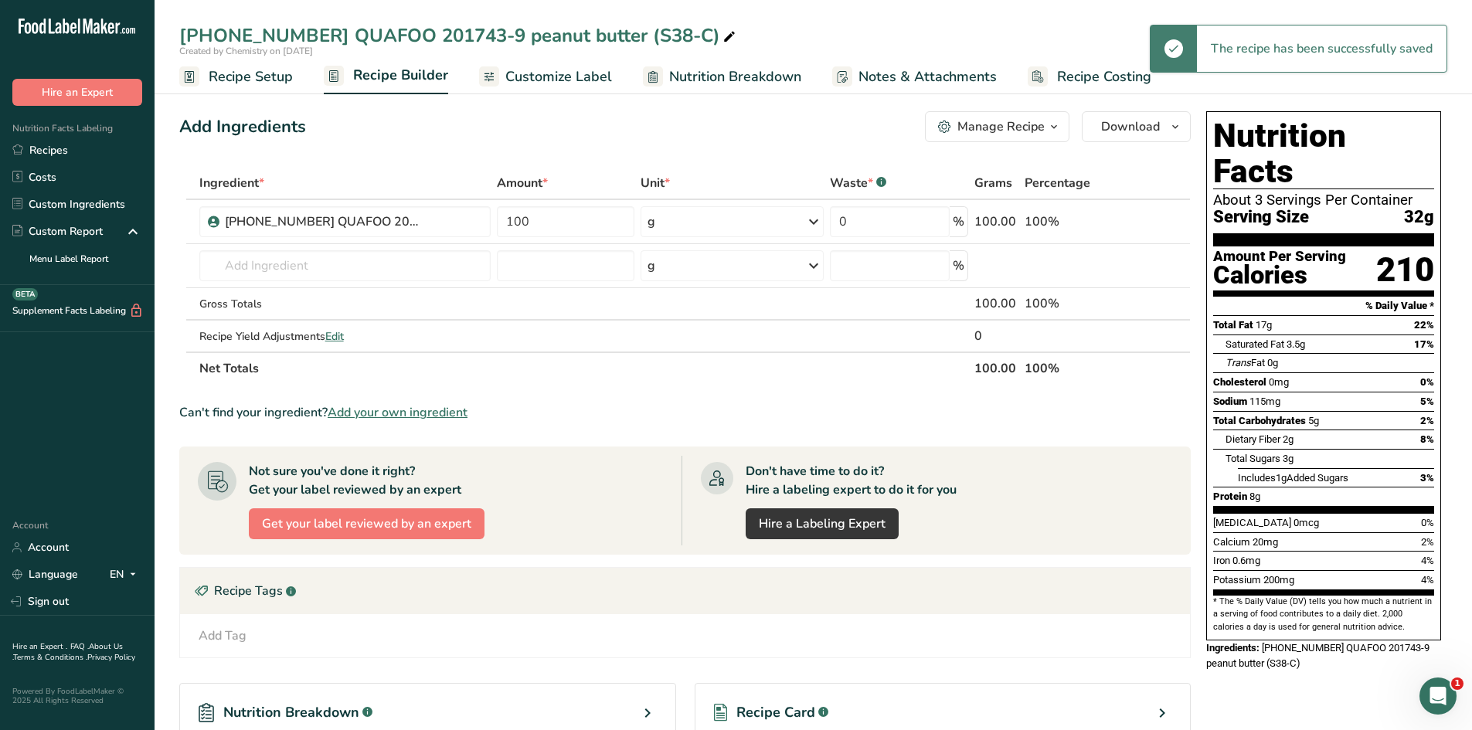
click at [723, 43] on icon at bounding box center [730, 37] width 14 height 22
type input "[PHONE_NUMBER] QUAFOO 201743-9 peanut butter (S38-C) 32g"
click at [589, 82] on span "Customize Label" at bounding box center [559, 76] width 107 height 21
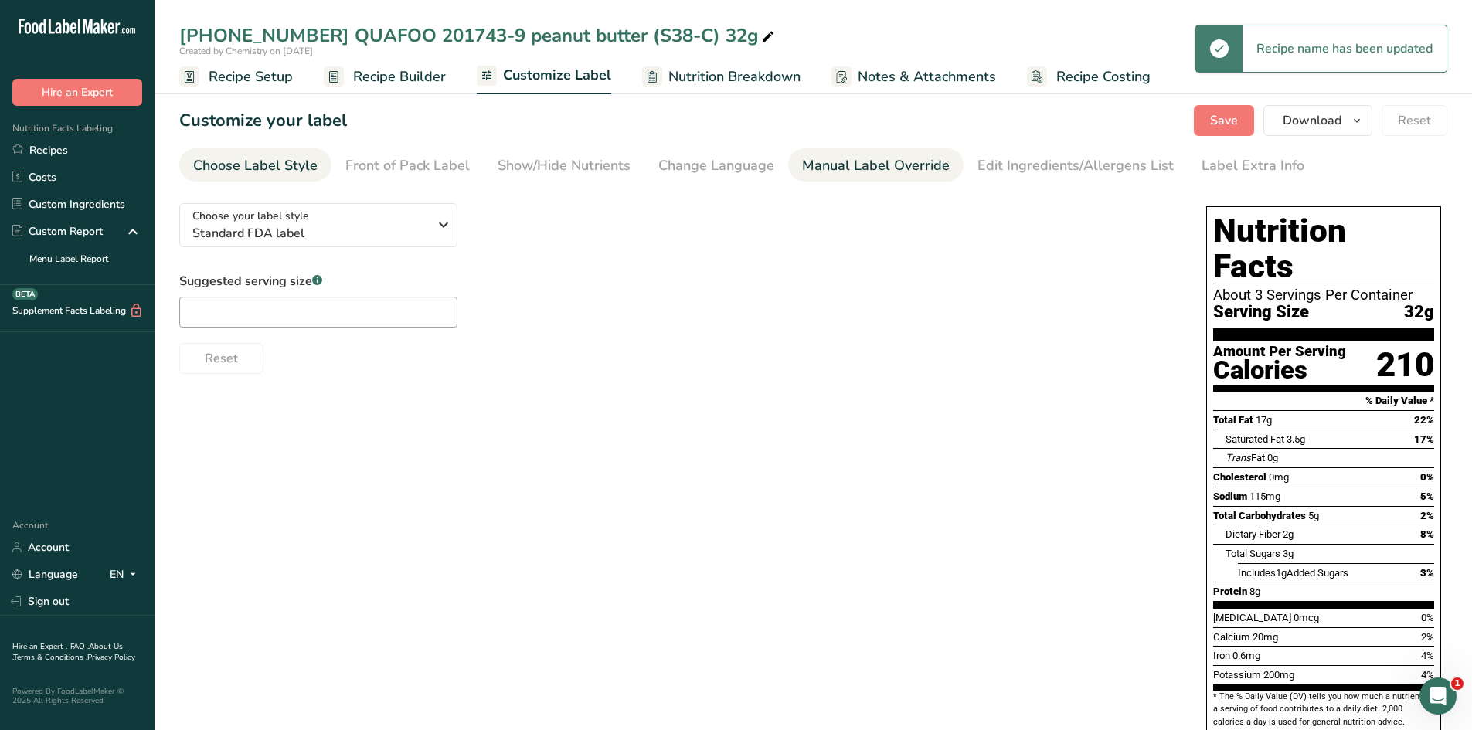
click at [826, 164] on div "Manual Label Override" at bounding box center [876, 165] width 148 height 21
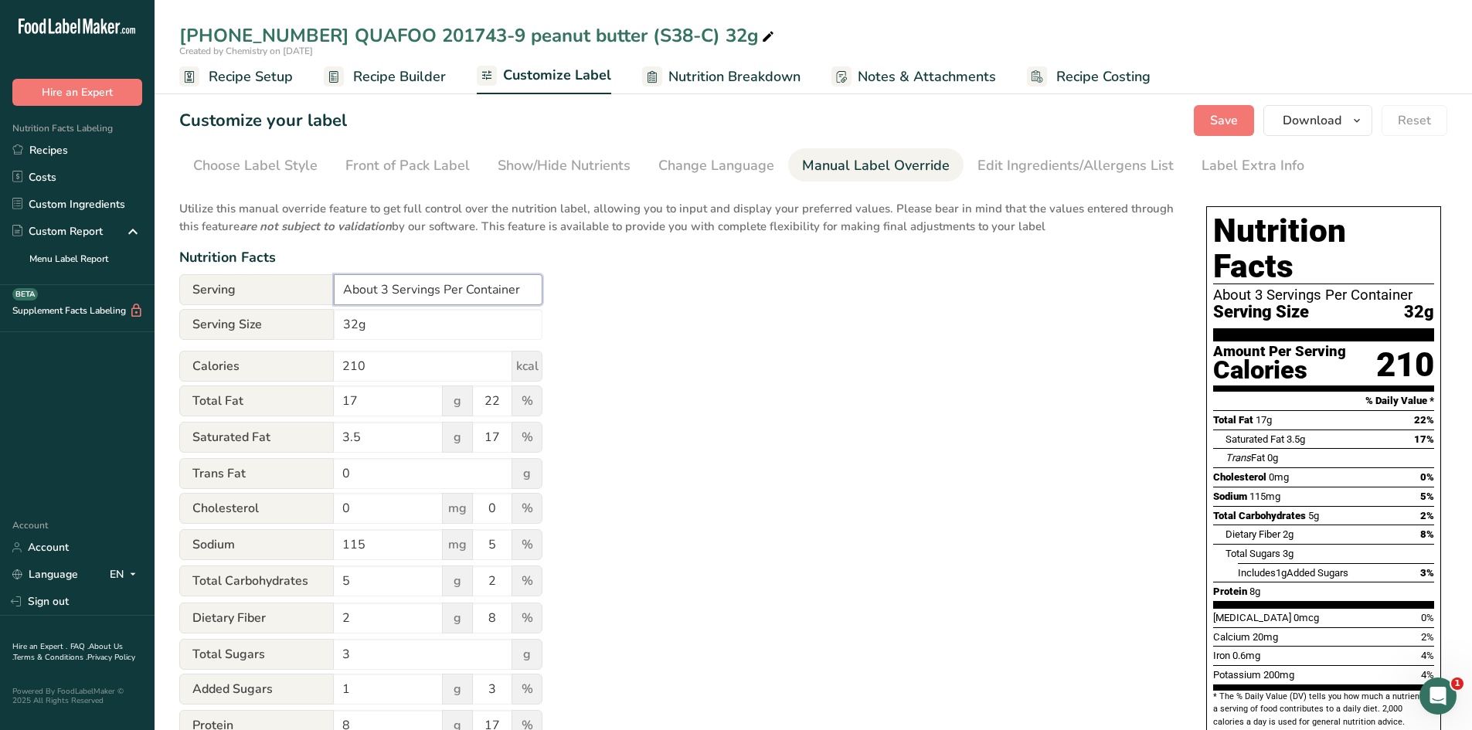
click at [386, 289] on input "About 3 Servings Per Container" at bounding box center [438, 289] width 209 height 31
type input "About 14 Servings Per Container"
click at [1131, 324] on div "Utilize this manual override feature to get full control over the nutrition lab…" at bounding box center [677, 561] width 996 height 740
click at [1221, 112] on span "Save" at bounding box center [1224, 120] width 28 height 19
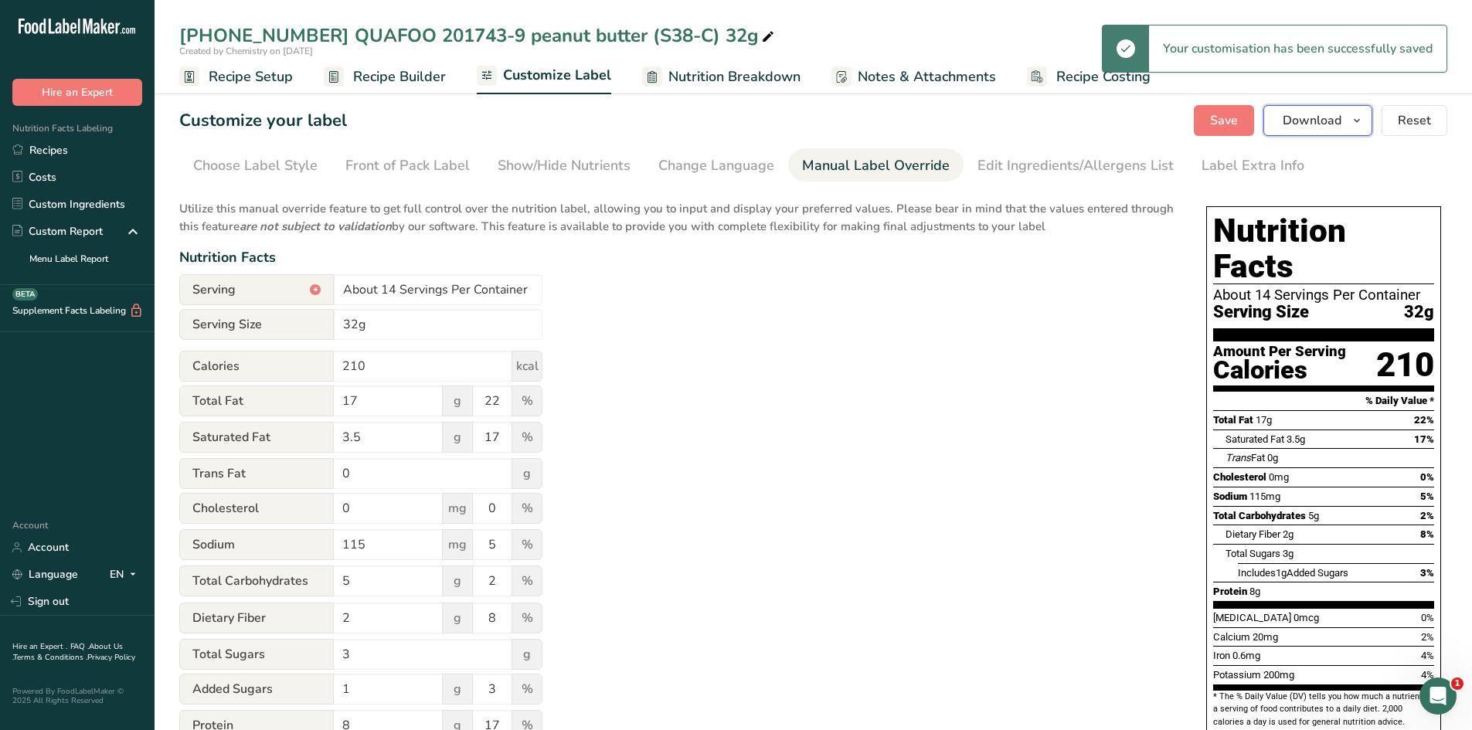
drag, startPoint x: 1354, startPoint y: 112, endPoint x: 1359, endPoint y: 128, distance: 16.9
click at [1356, 114] on icon "button" at bounding box center [1357, 120] width 12 height 19
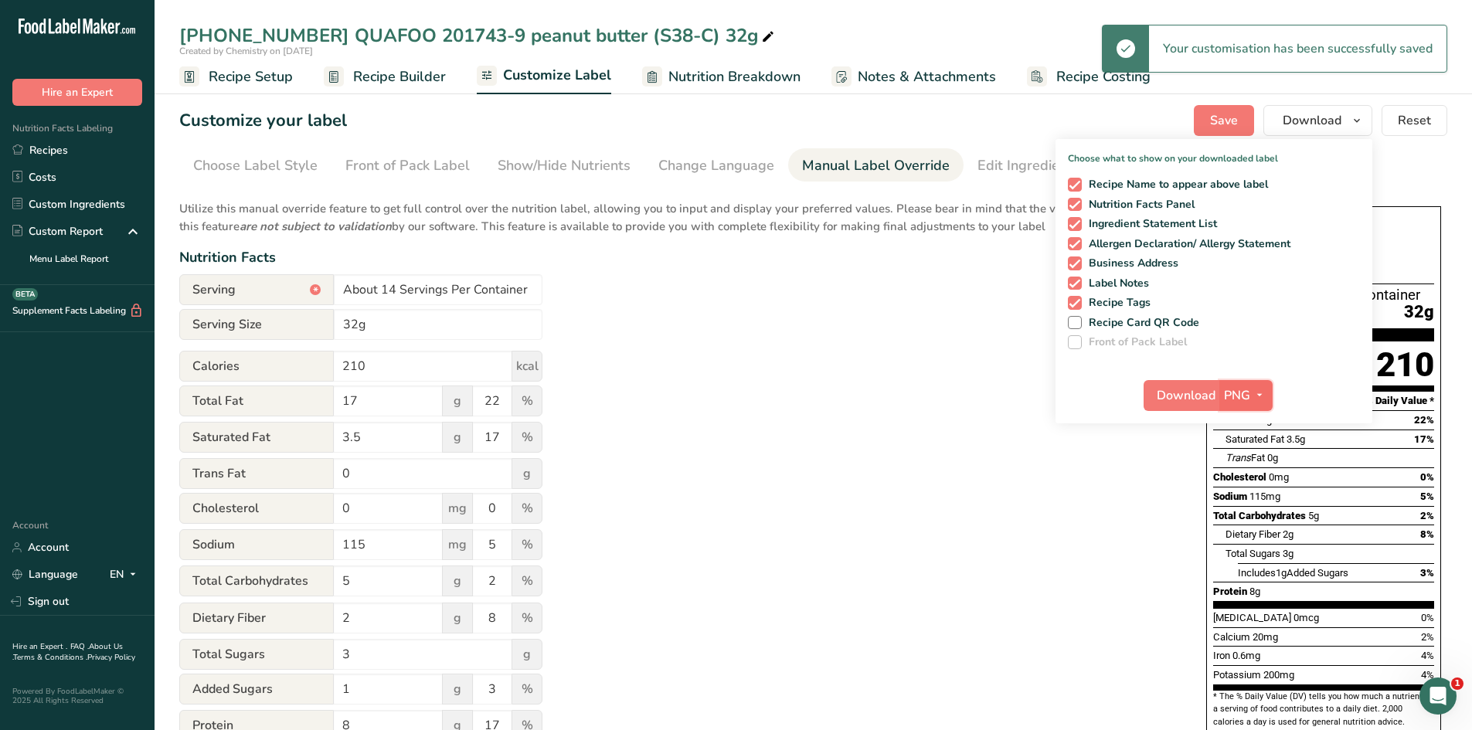
click at [1245, 397] on span "PNG" at bounding box center [1237, 395] width 26 height 19
click at [1235, 497] on link "PDF" at bounding box center [1248, 504] width 49 height 26
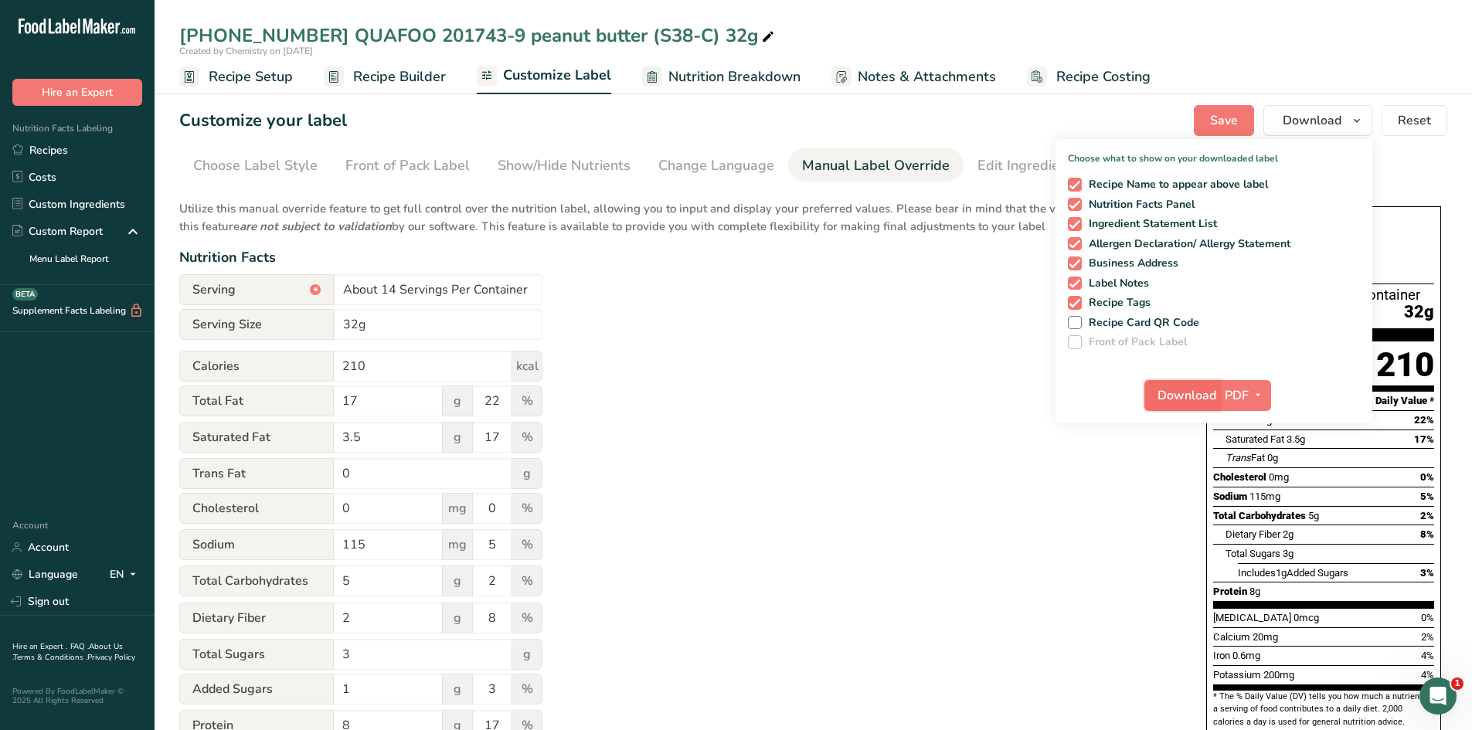
click at [1183, 385] on button "Download" at bounding box center [1183, 395] width 76 height 31
